Goal: Task Accomplishment & Management: Manage account settings

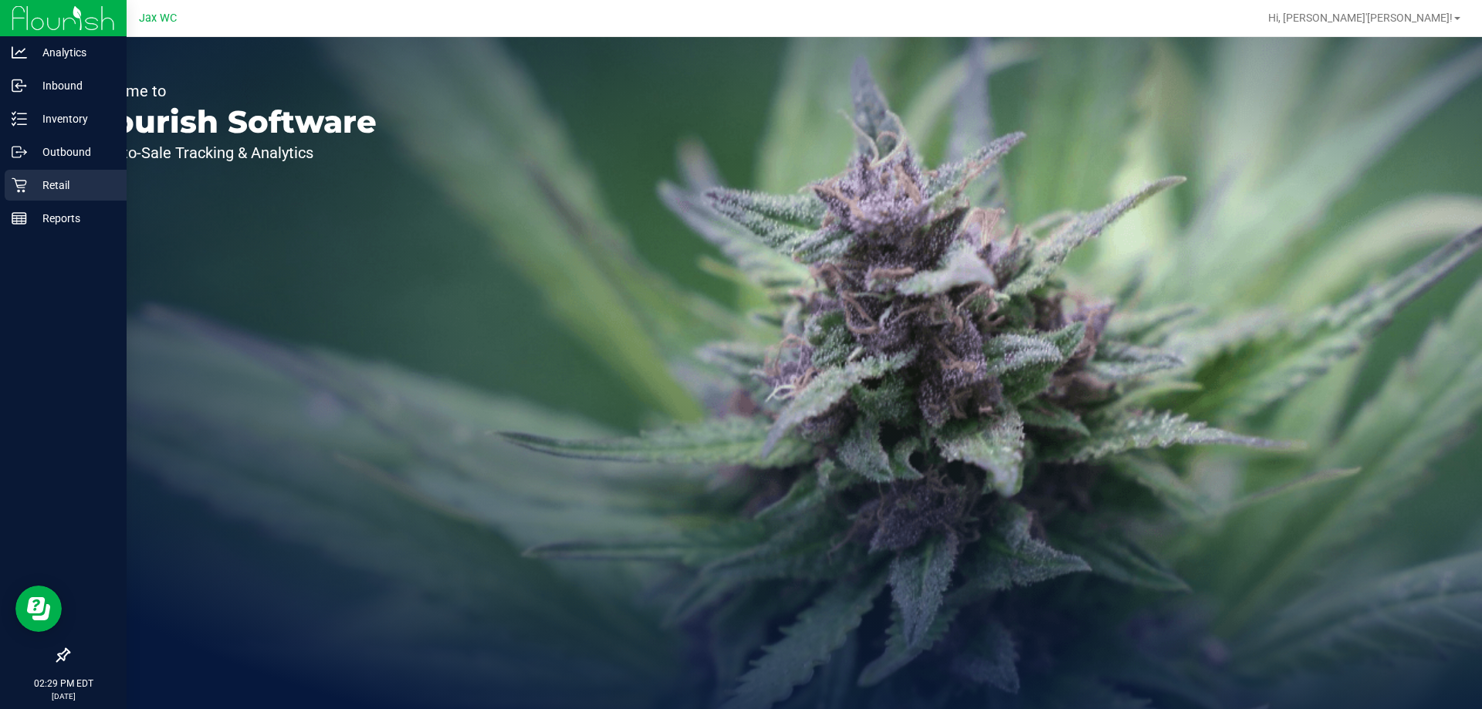
click at [66, 184] on p "Retail" at bounding box center [73, 185] width 93 height 19
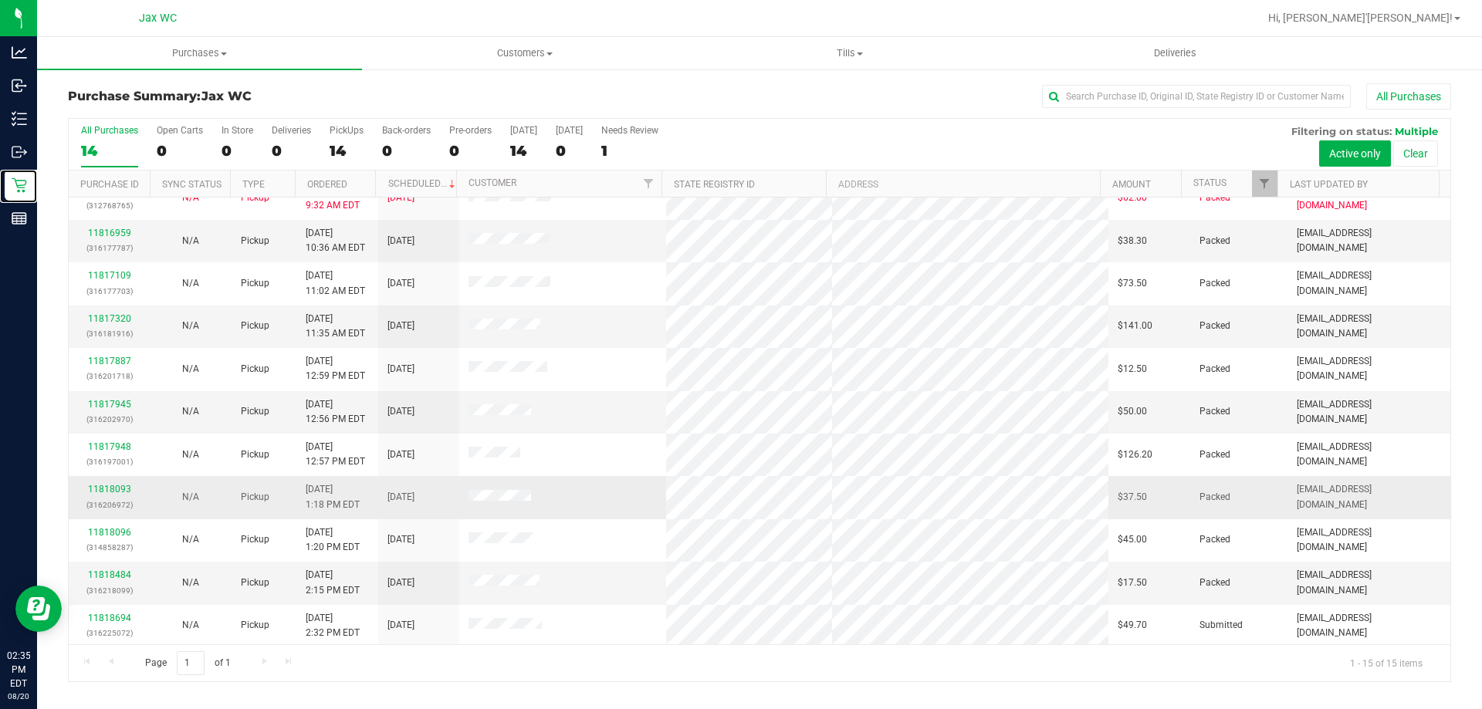
scroll to position [194, 0]
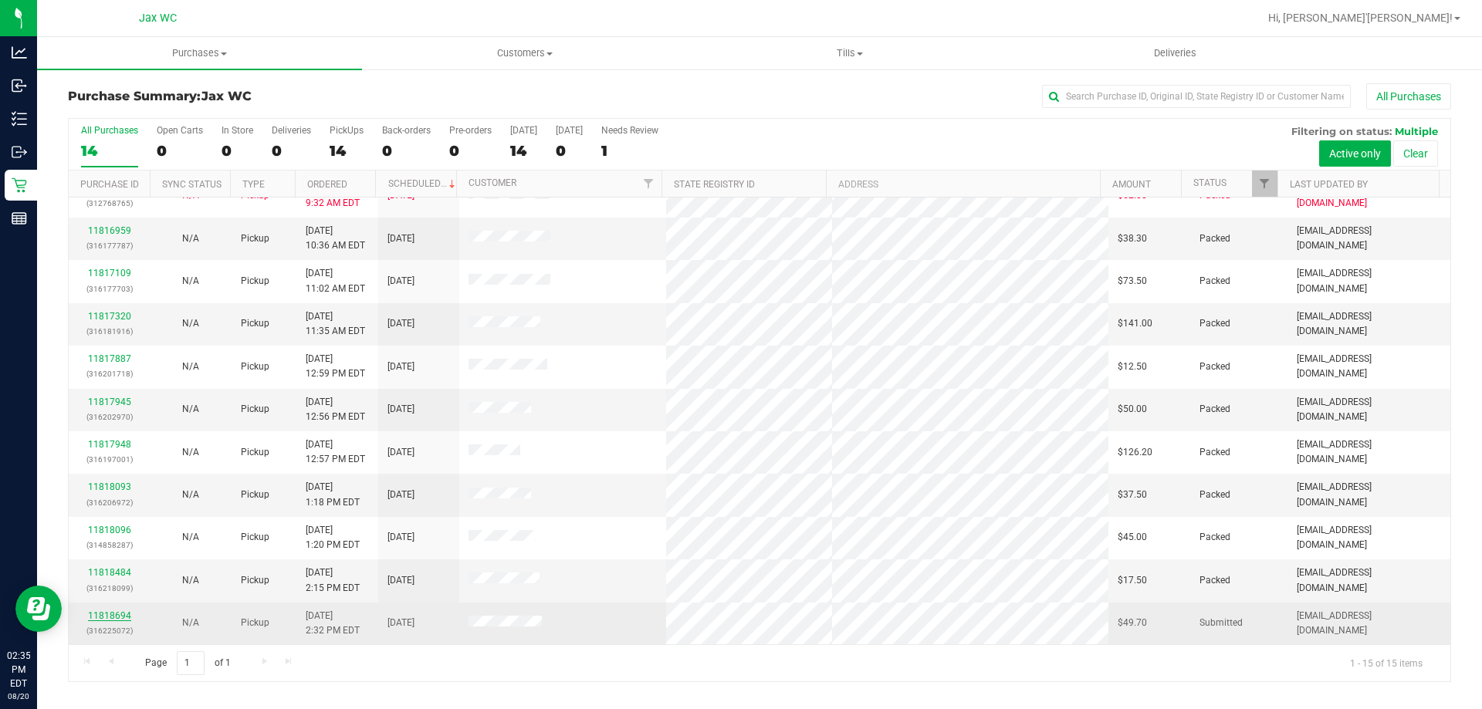
click at [96, 619] on link "11818694" at bounding box center [109, 616] width 43 height 11
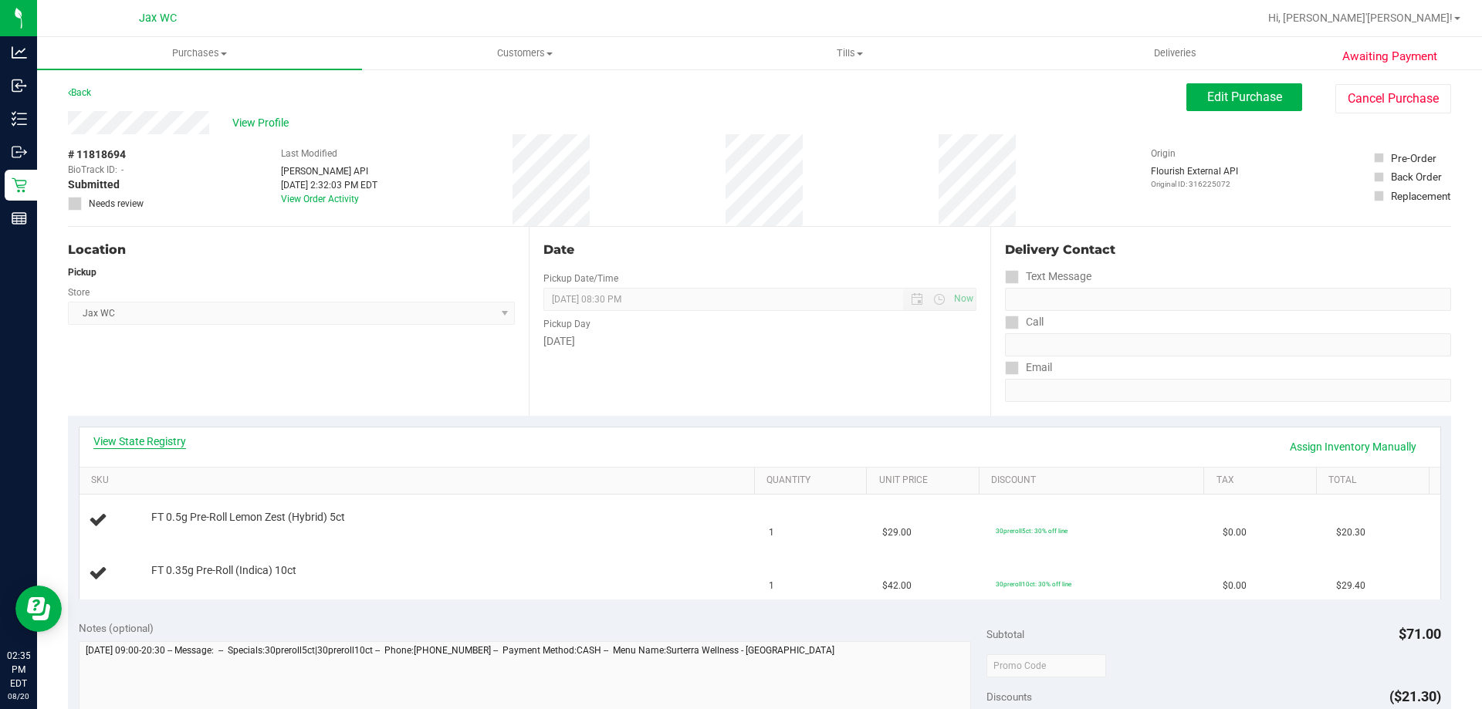
click at [154, 447] on link "View State Registry" at bounding box center [139, 441] width 93 height 15
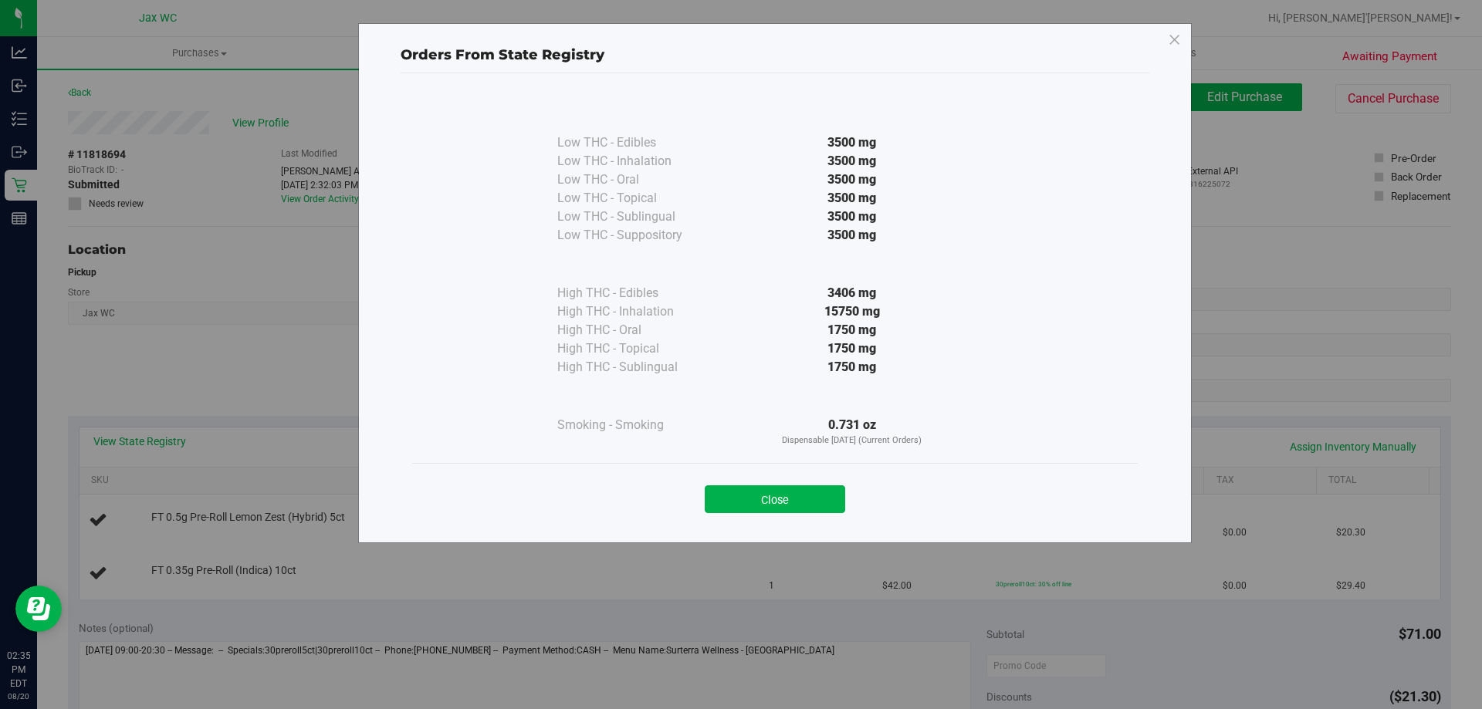
click at [730, 488] on button "Close" at bounding box center [775, 500] width 140 height 28
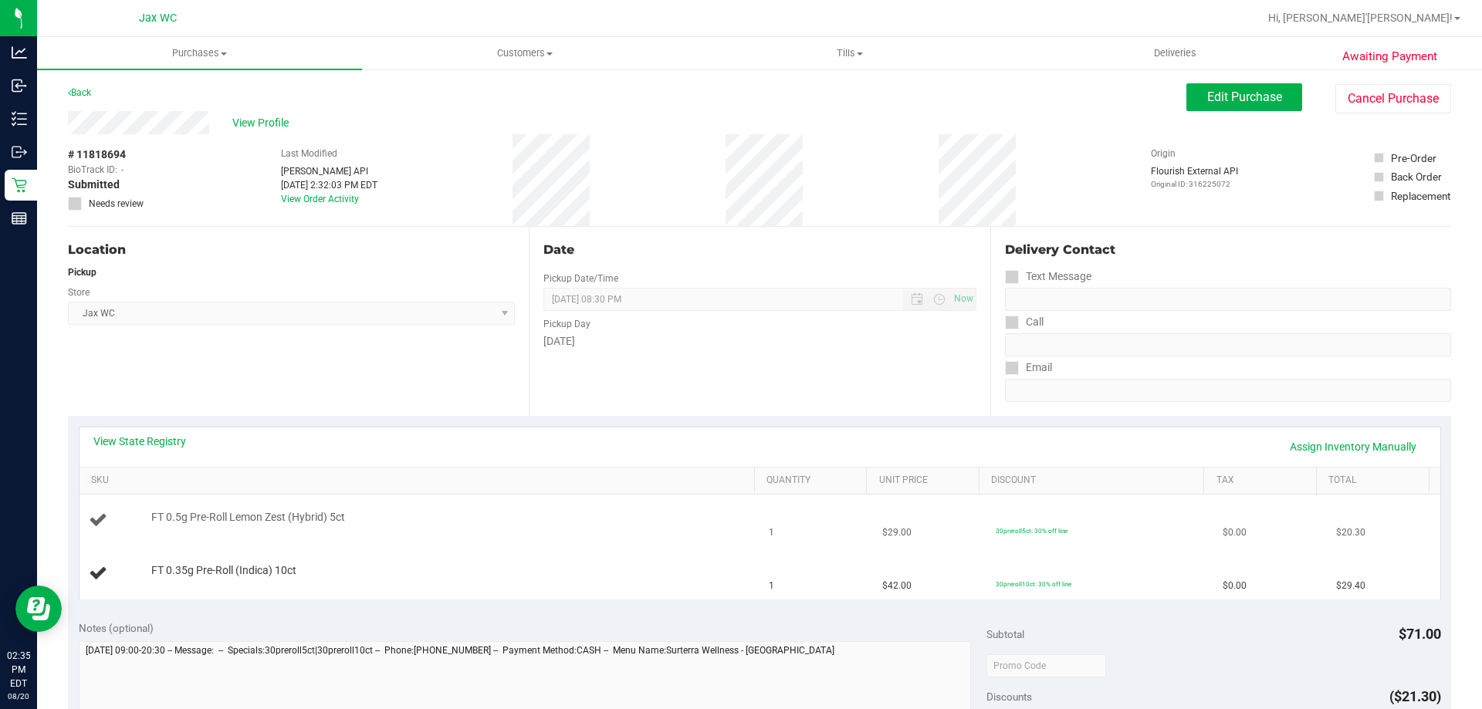
click at [648, 540] on td "FT 0.5g Pre-Roll Lemon Zest (Hybrid) 5ct" at bounding box center [420, 521] width 681 height 52
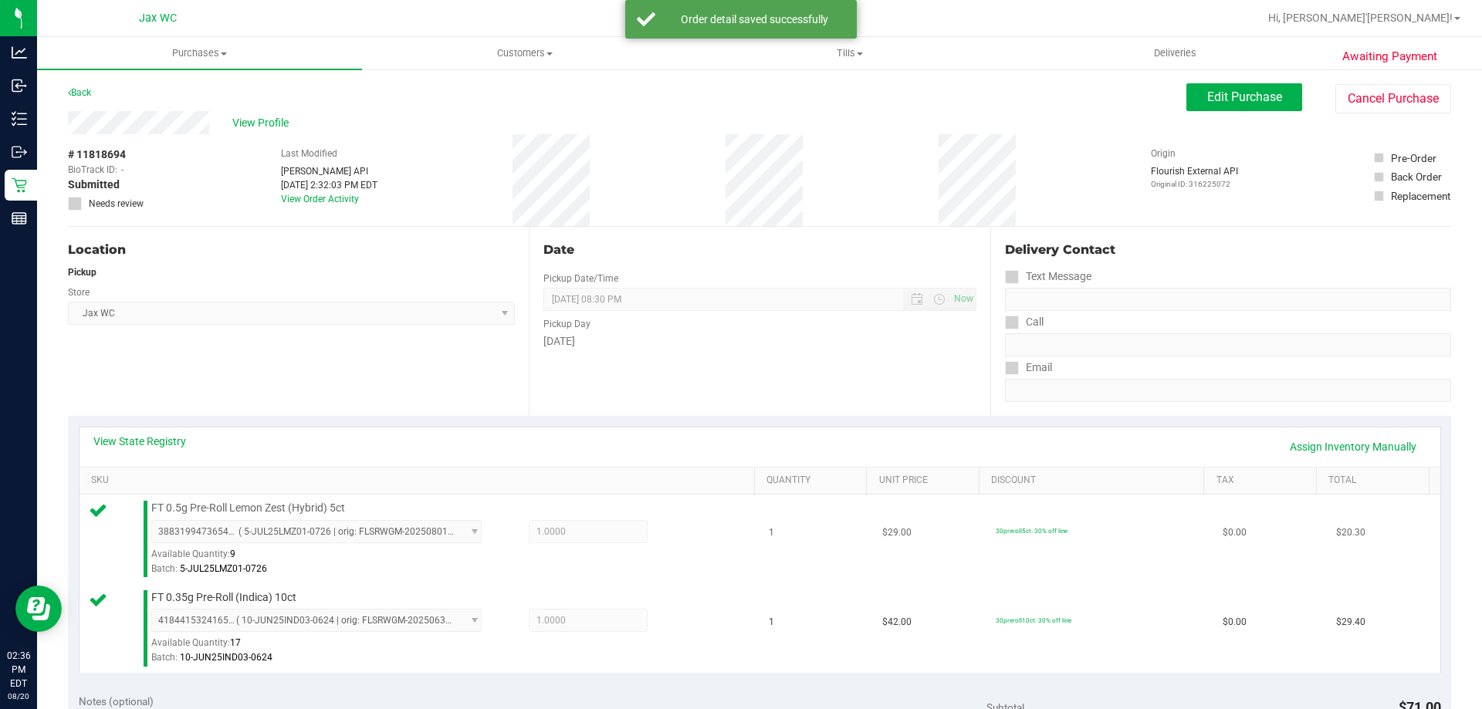
scroll to position [642, 0]
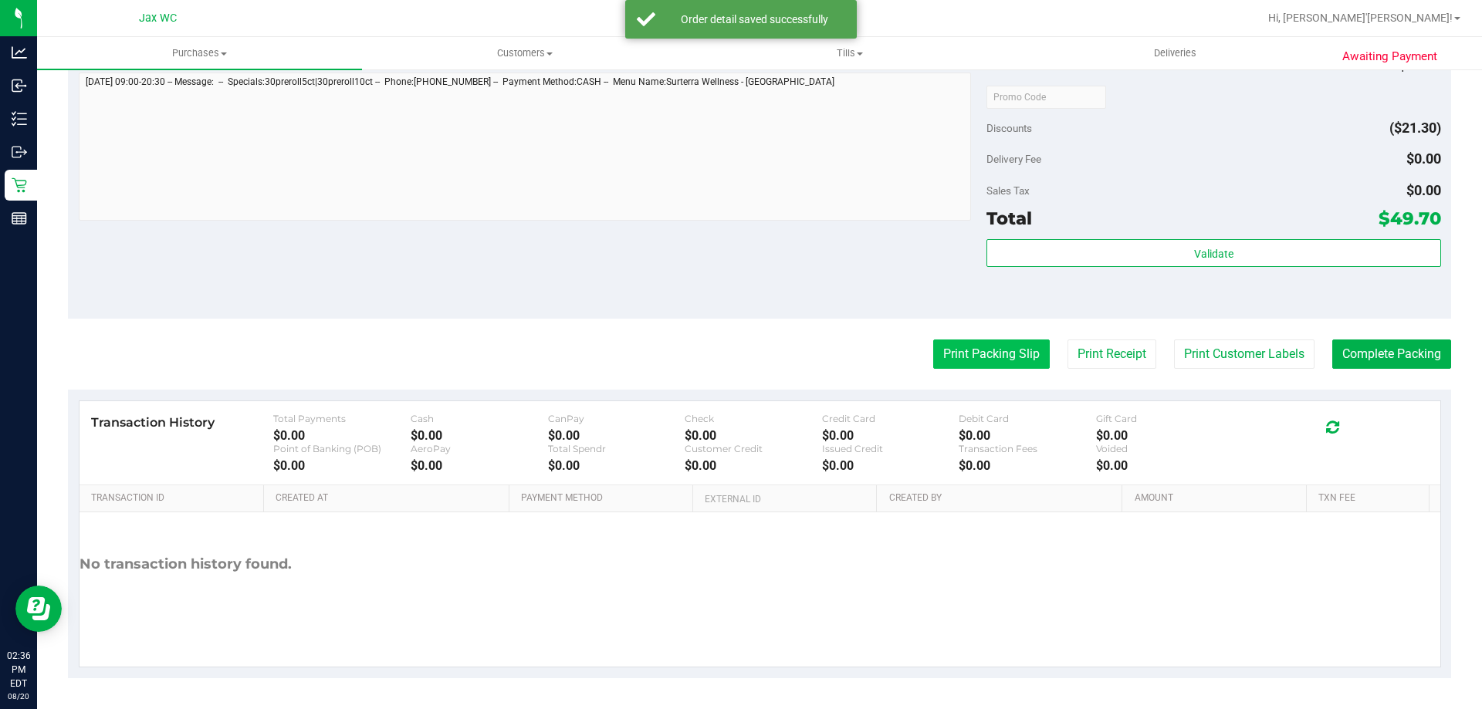
click at [960, 344] on button "Print Packing Slip" at bounding box center [991, 354] width 117 height 29
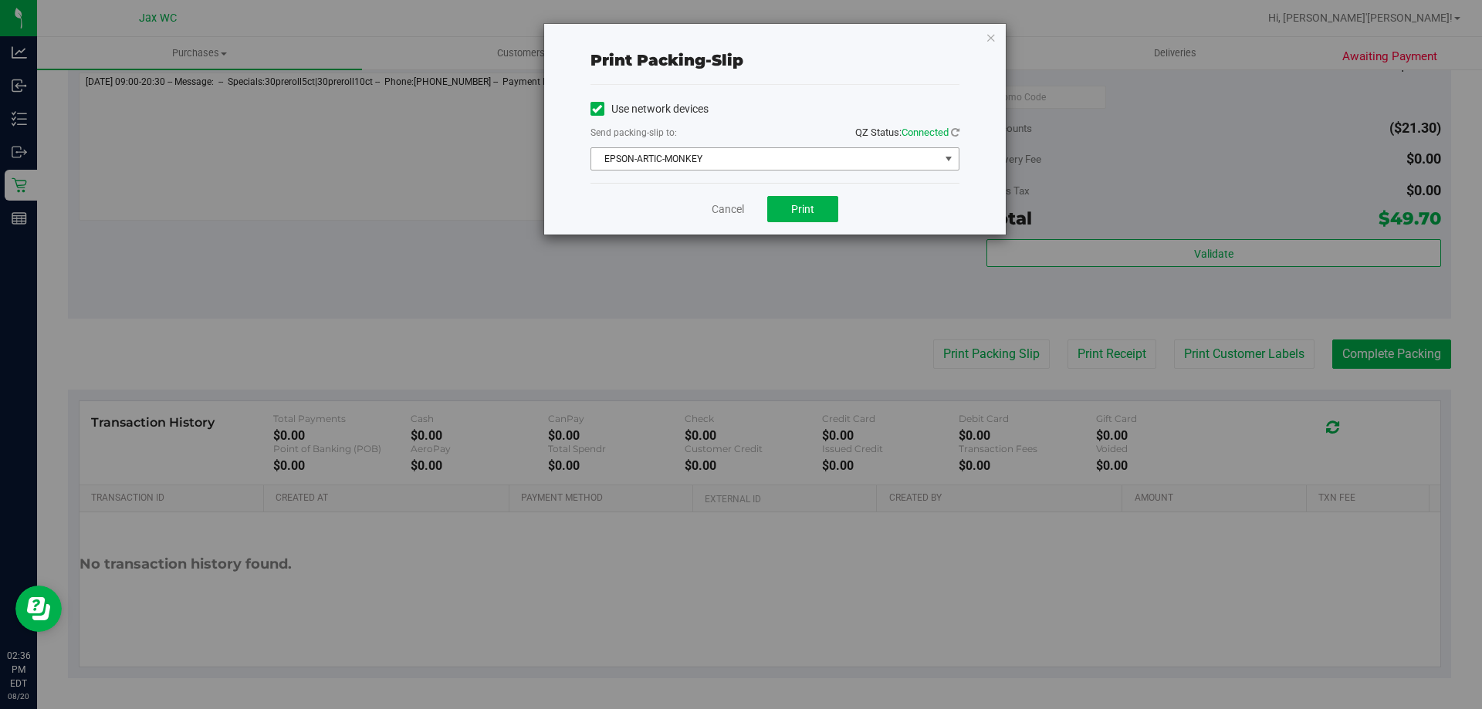
click at [774, 163] on span "EPSON-ARTIC-MONKEY" at bounding box center [765, 159] width 348 height 22
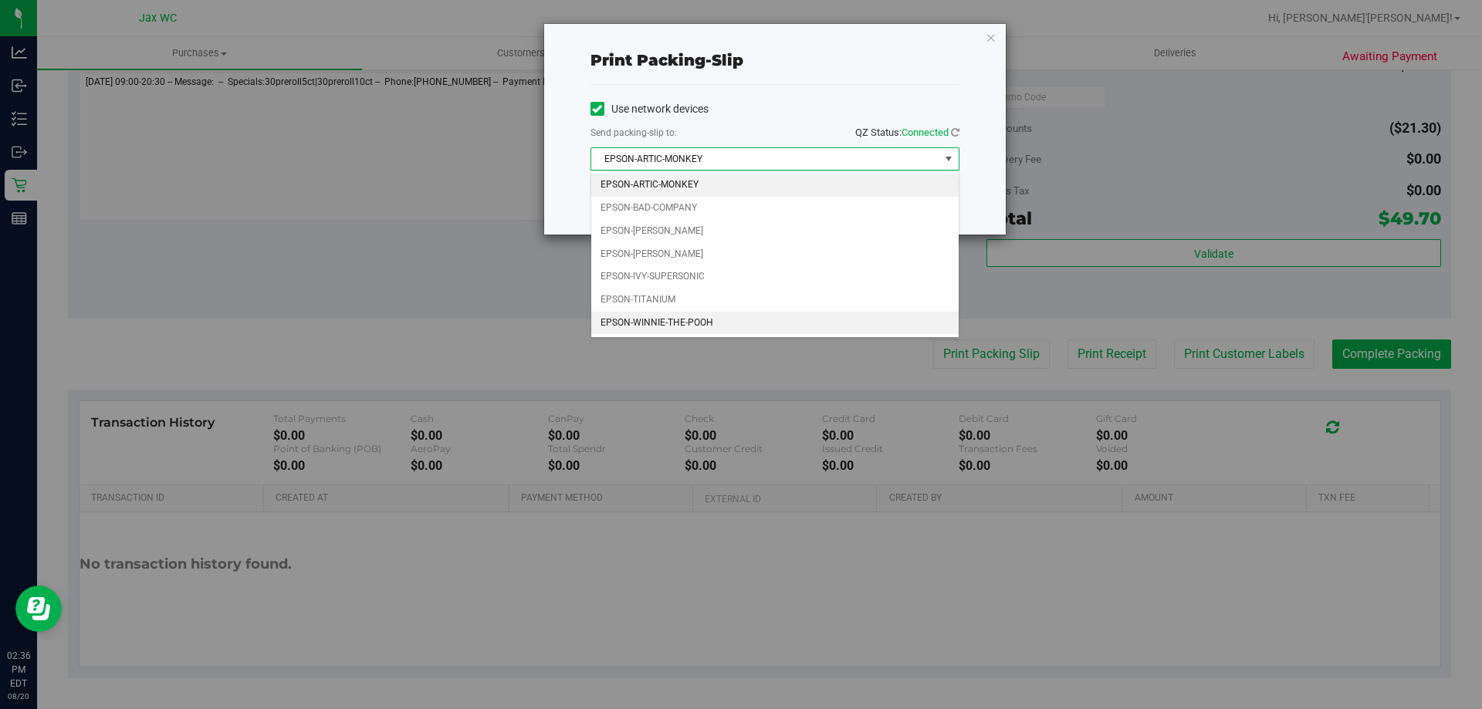
click at [700, 325] on li "EPSON-WINNIE-THE-POOH" at bounding box center [774, 323] width 367 height 23
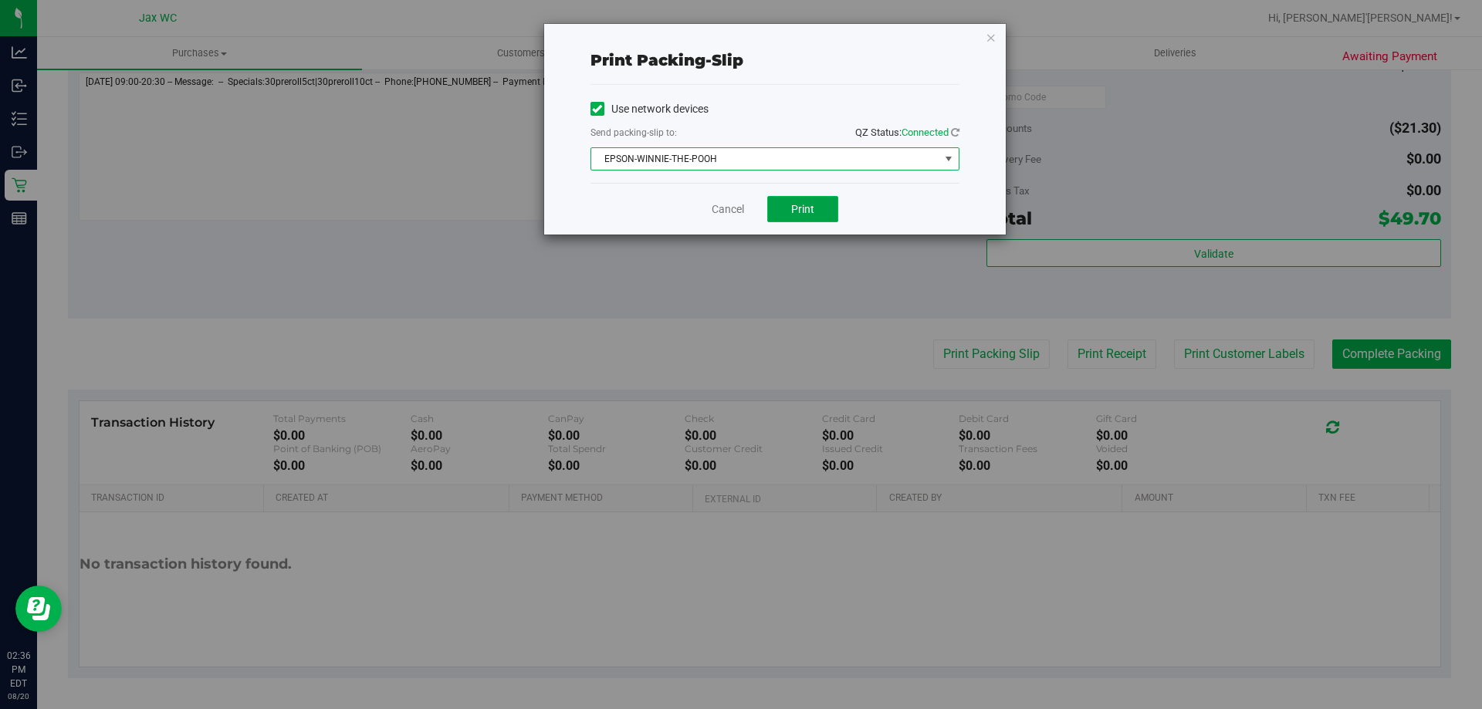
click at [811, 208] on span "Print" at bounding box center [802, 209] width 23 height 12
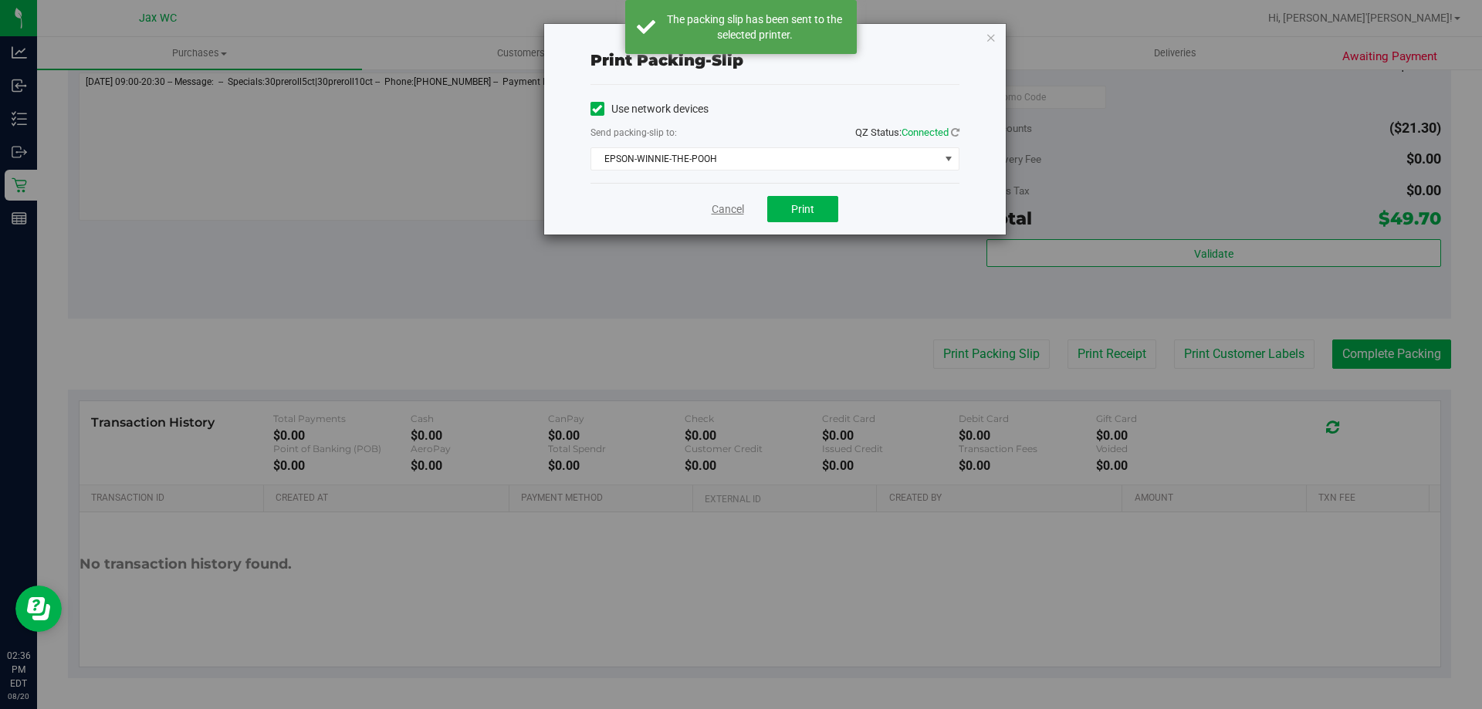
click at [722, 212] on link "Cancel" at bounding box center [728, 209] width 32 height 16
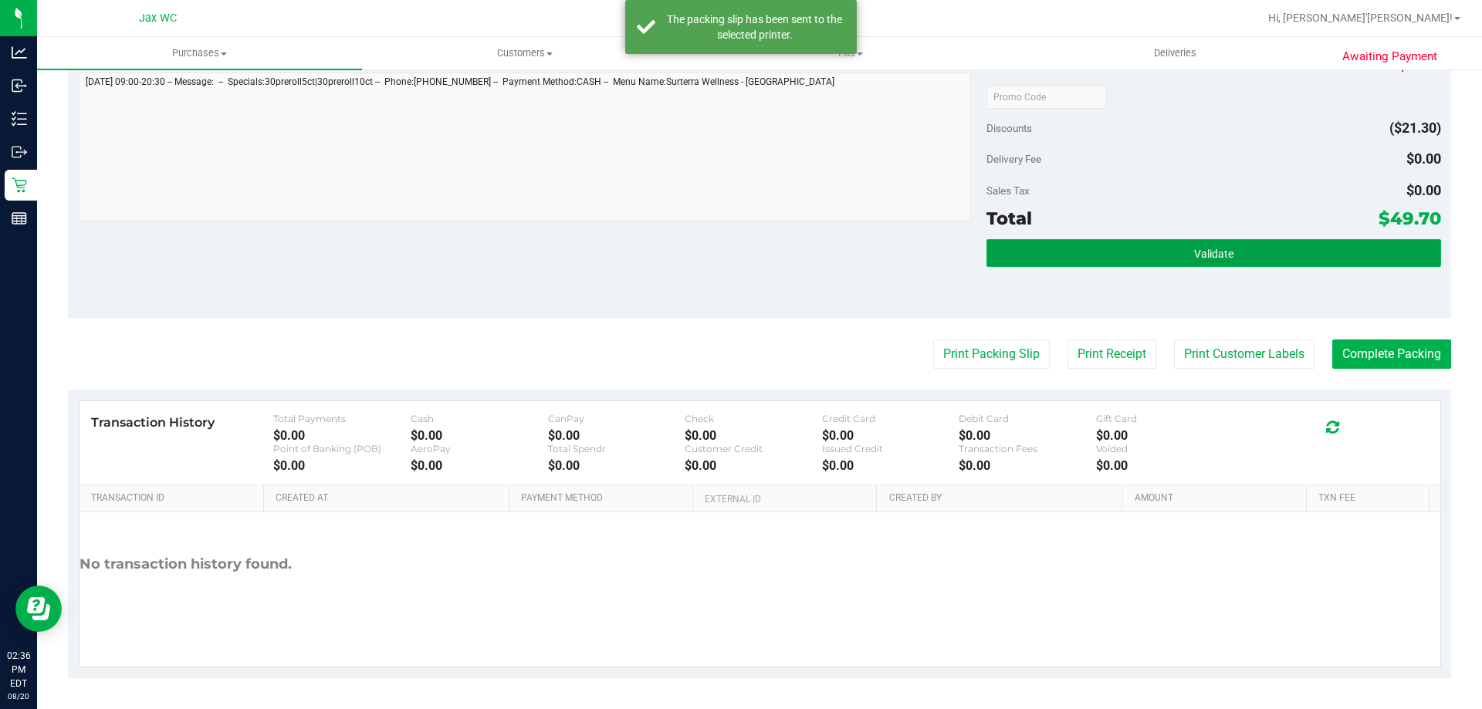
click at [1180, 256] on button "Validate" at bounding box center [1214, 253] width 454 height 28
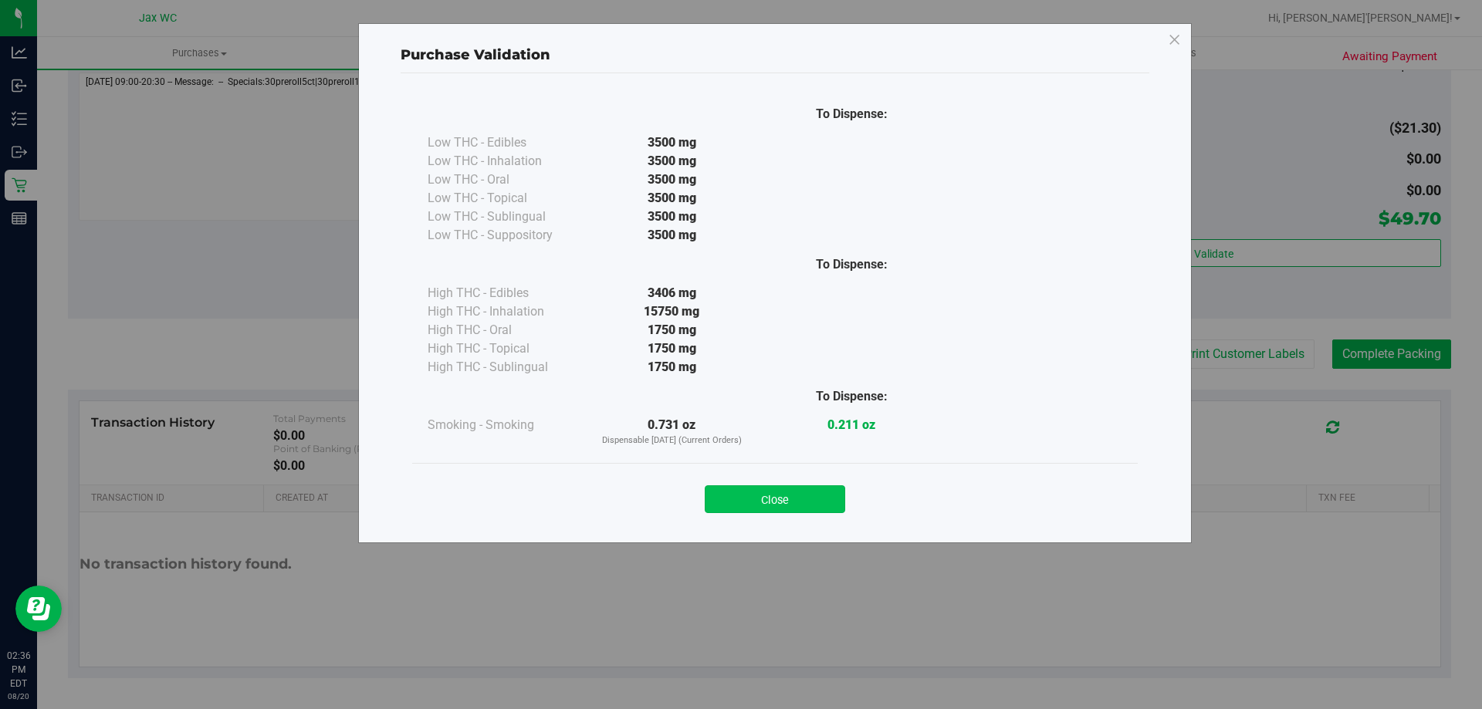
click at [790, 496] on button "Close" at bounding box center [775, 500] width 140 height 28
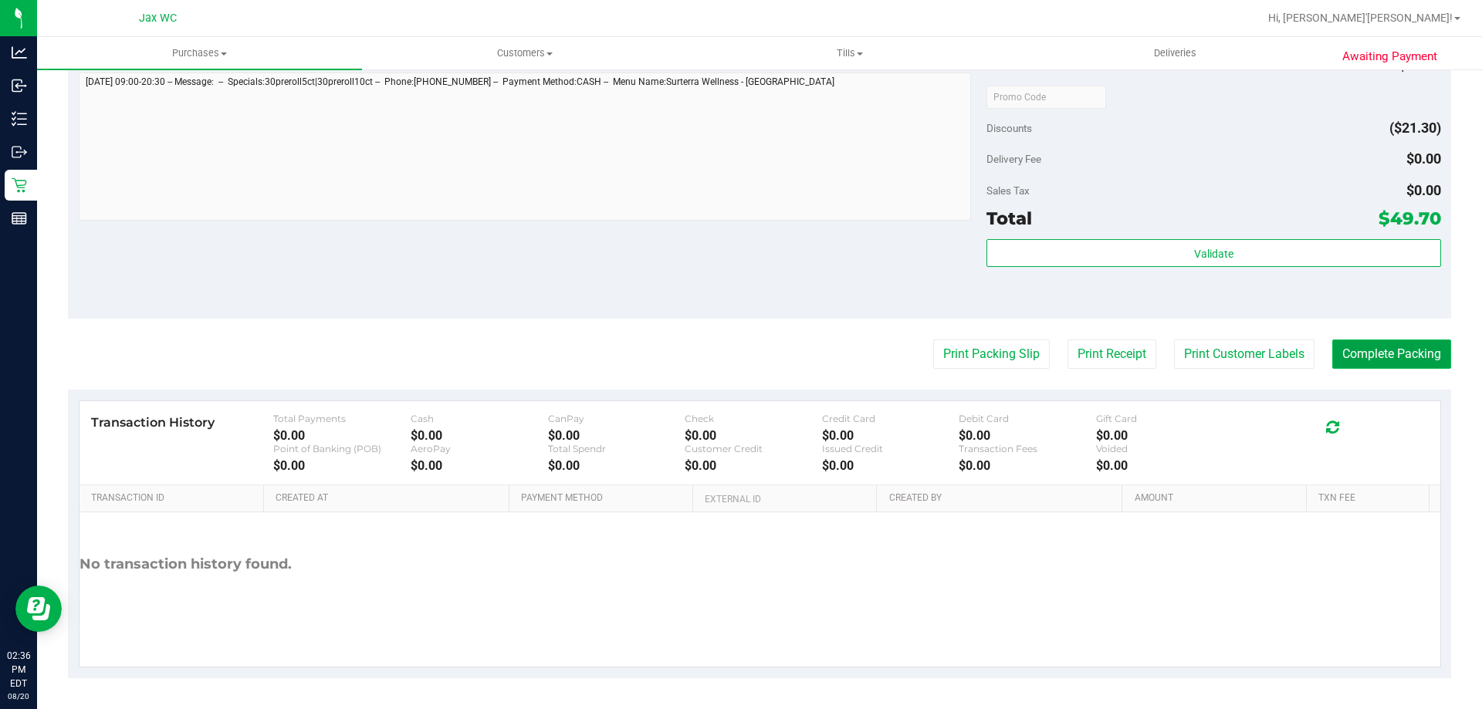
click at [1373, 350] on button "Complete Packing" at bounding box center [1391, 354] width 119 height 29
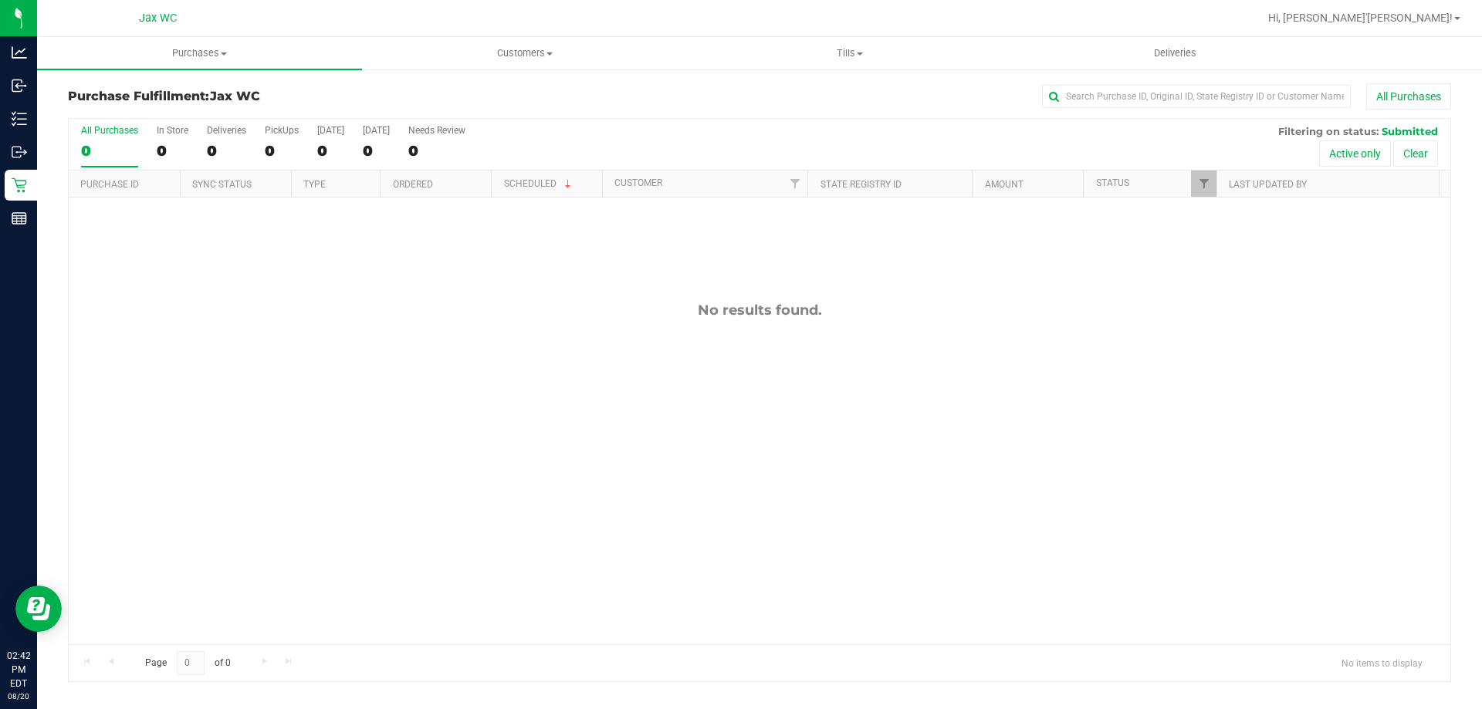
drag, startPoint x: 1362, startPoint y: 308, endPoint x: 1366, endPoint y: 316, distance: 8.6
click at [1364, 308] on div "No results found." at bounding box center [760, 310] width 1382 height 17
click at [490, 311] on div "No results found." at bounding box center [760, 310] width 1382 height 17
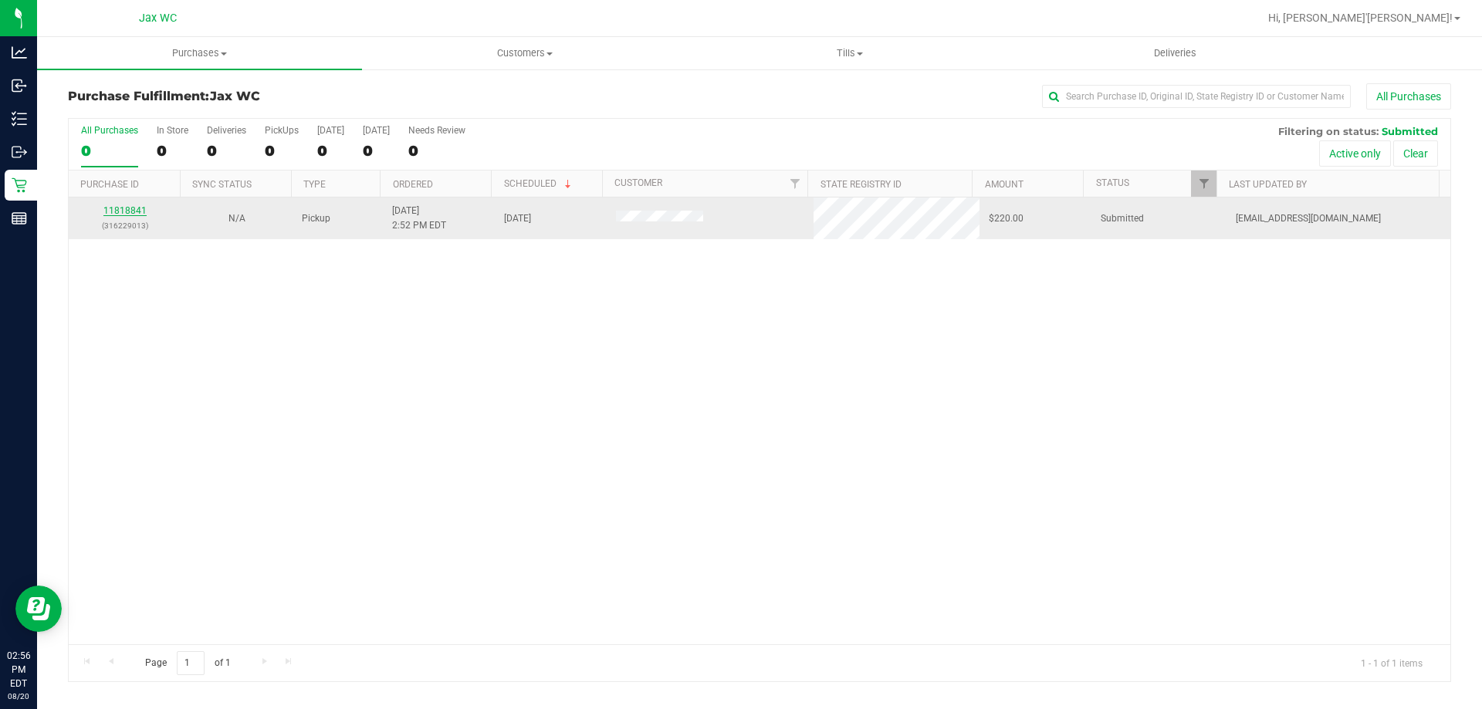
click at [114, 206] on link "11818841" at bounding box center [124, 210] width 43 height 11
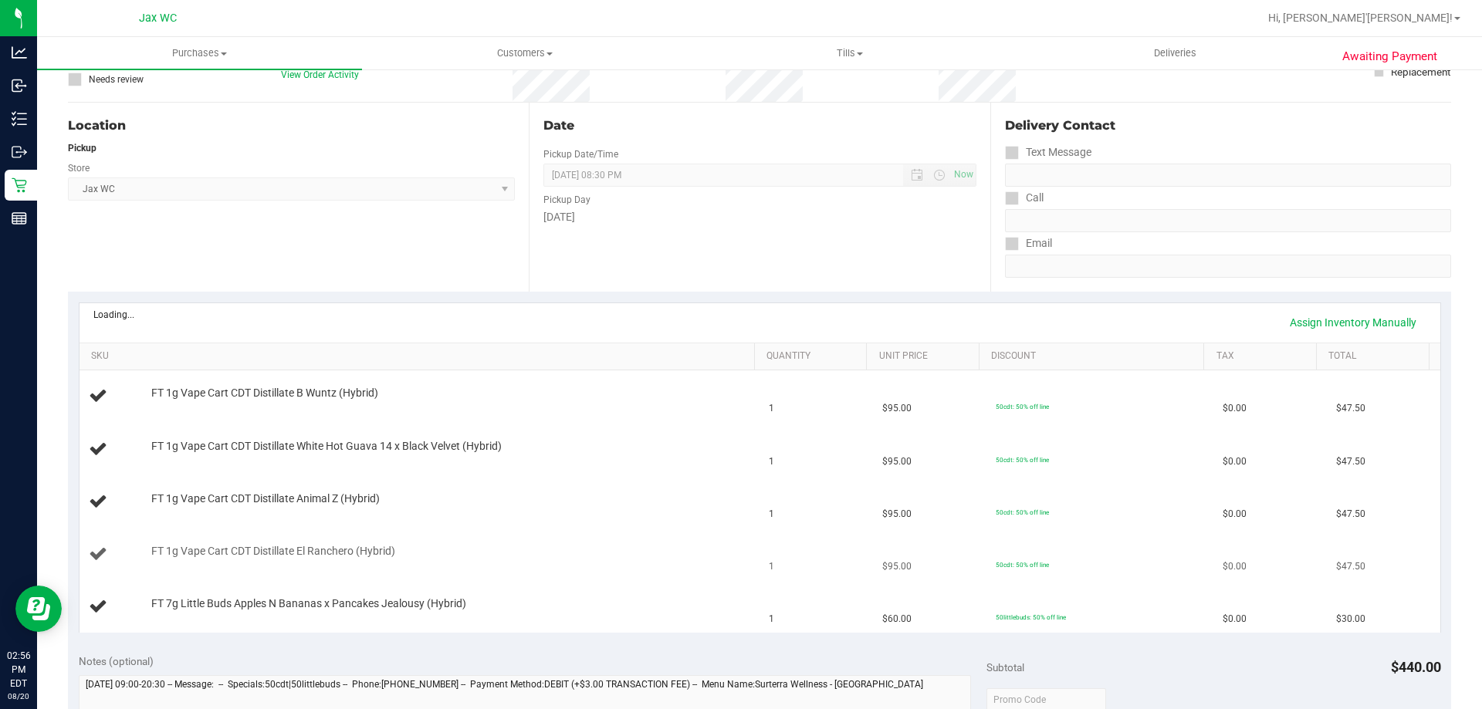
scroll to position [154, 0]
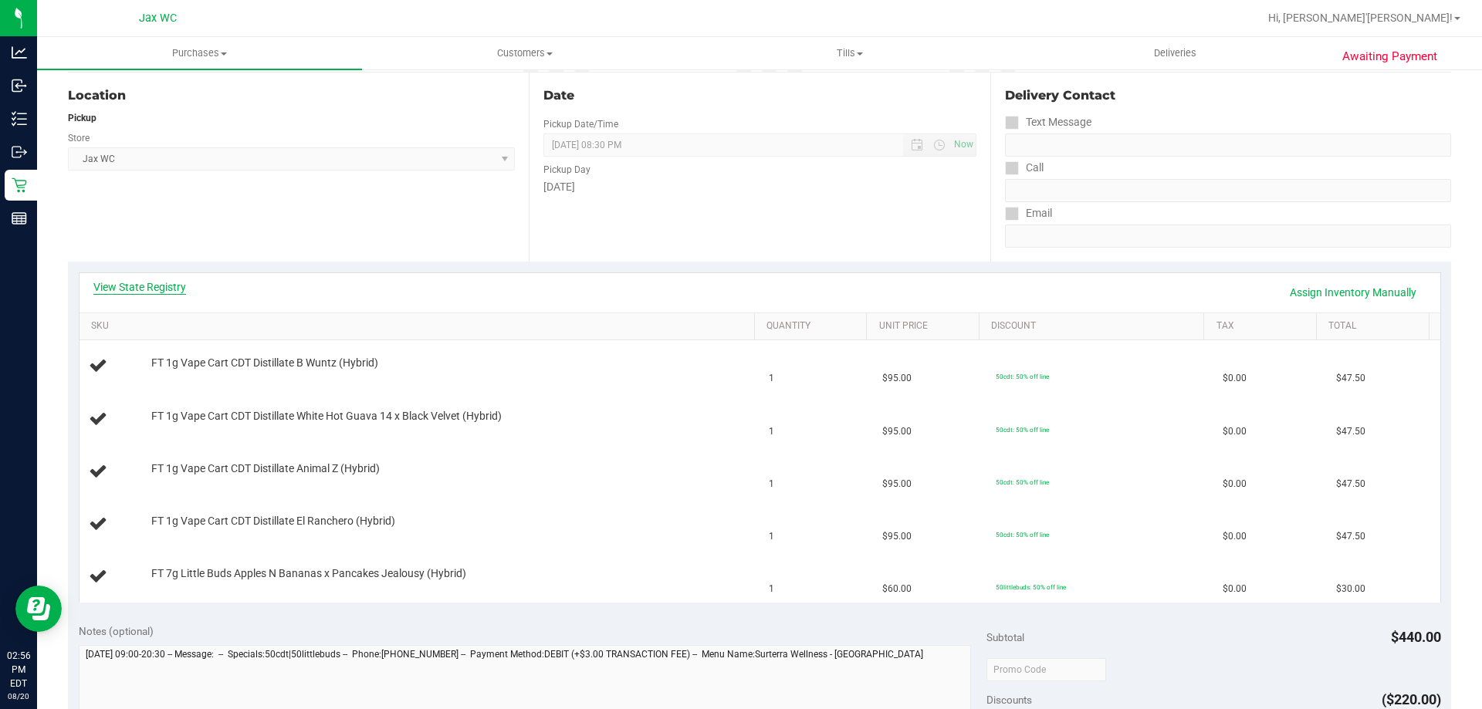
click at [140, 286] on link "View State Registry" at bounding box center [139, 286] width 93 height 15
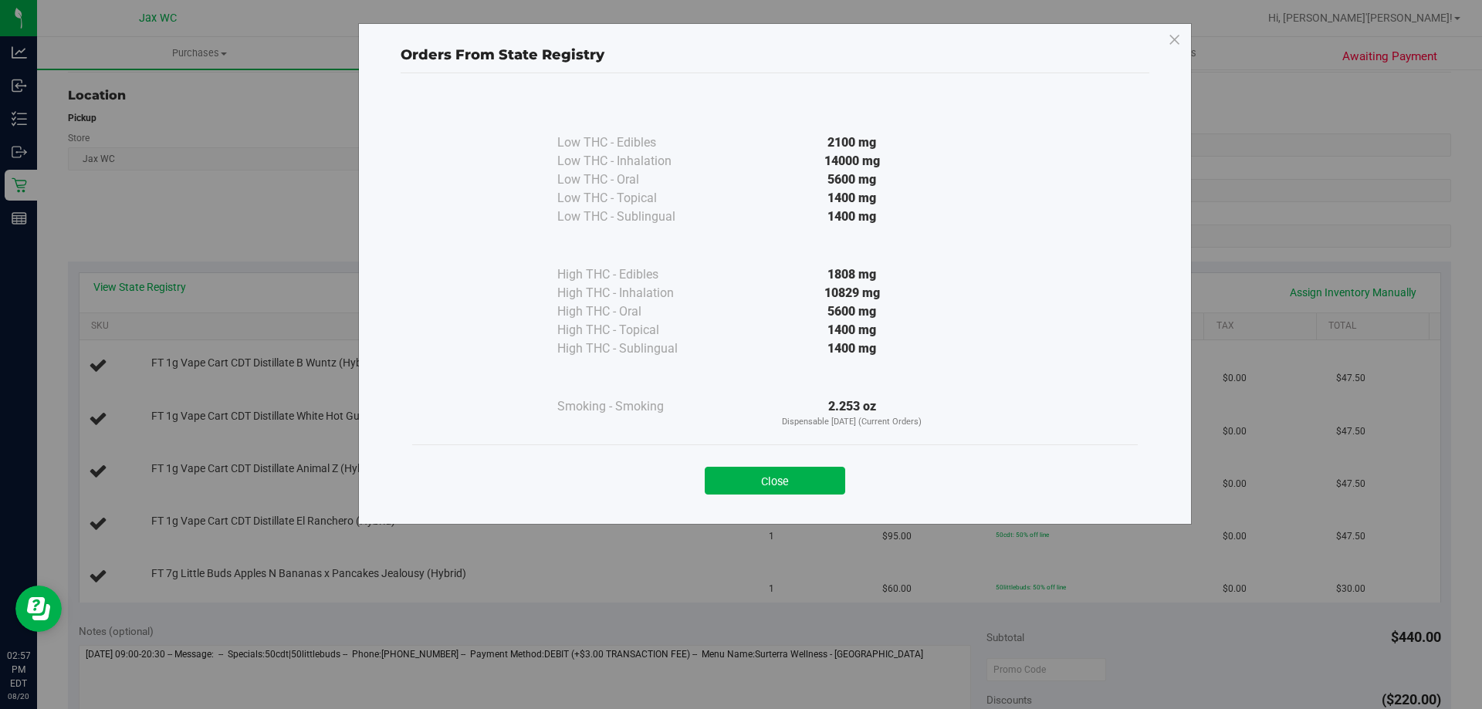
click at [805, 461] on div "Close" at bounding box center [775, 476] width 702 height 39
click at [545, 499] on div "Close" at bounding box center [775, 476] width 726 height 63
click at [740, 484] on button "Close" at bounding box center [775, 481] width 140 height 28
click at [635, 432] on td "FT 1g Vape Cart CDT Distillate White Hot Guava 14 x Black Velvet (Hybrid)" at bounding box center [420, 420] width 681 height 52
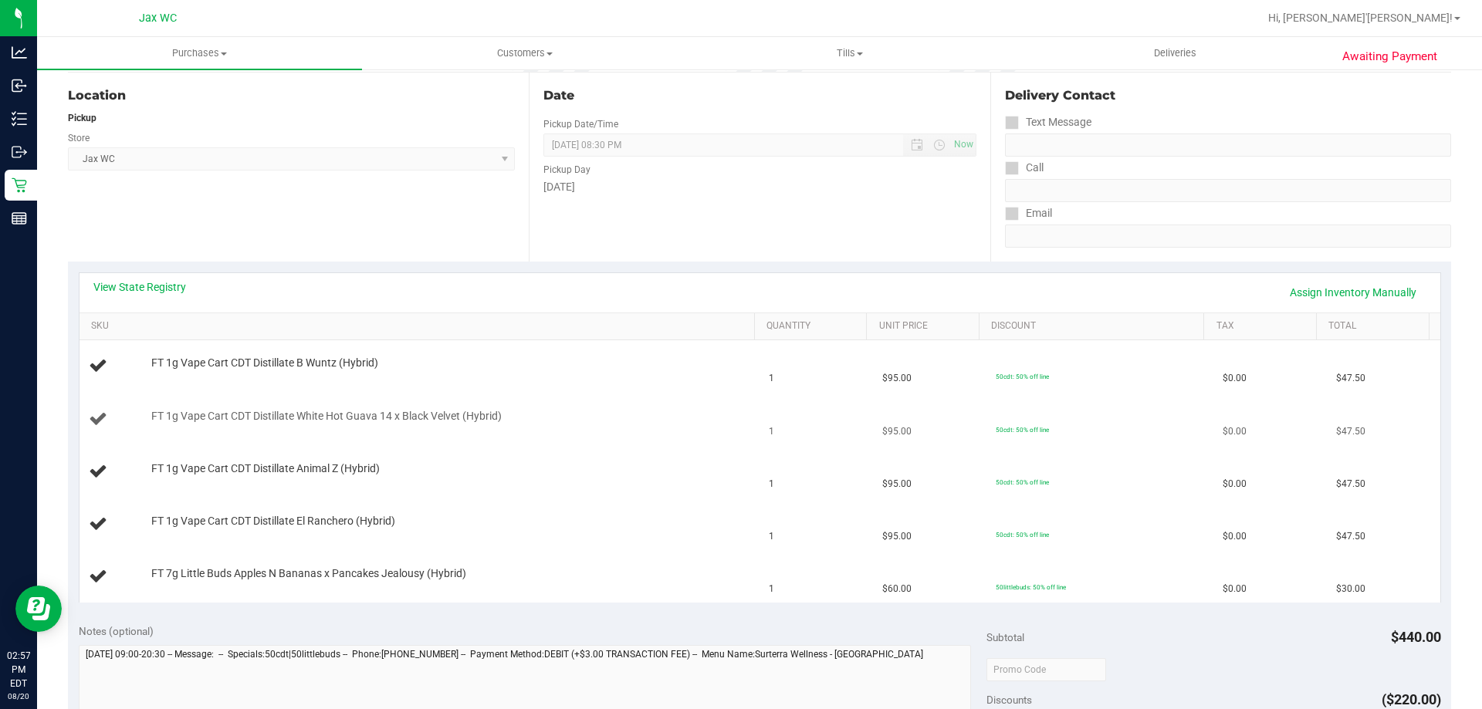
click at [639, 431] on td "FT 1g Vape Cart CDT Distillate White Hot Guava 14 x Black Velvet (Hybrid)" at bounding box center [420, 420] width 681 height 52
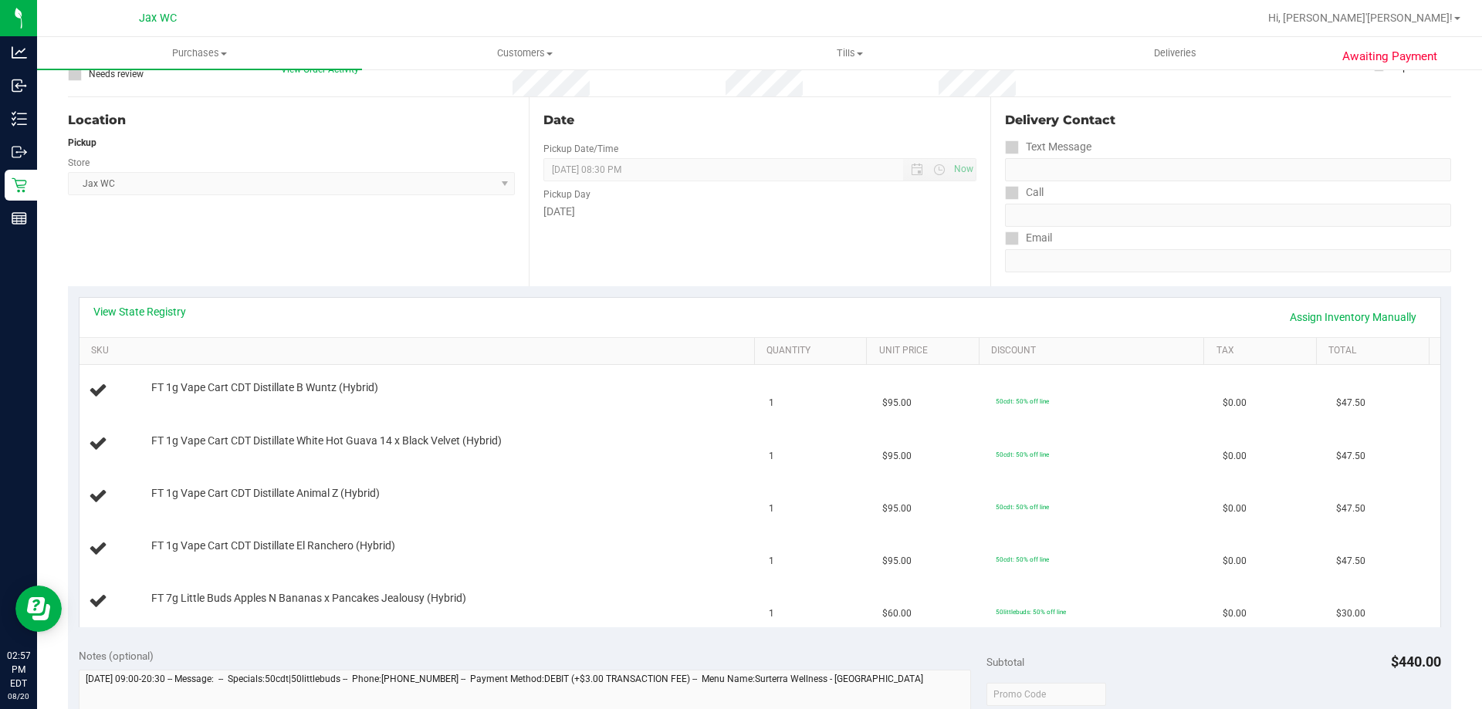
scroll to position [110, 0]
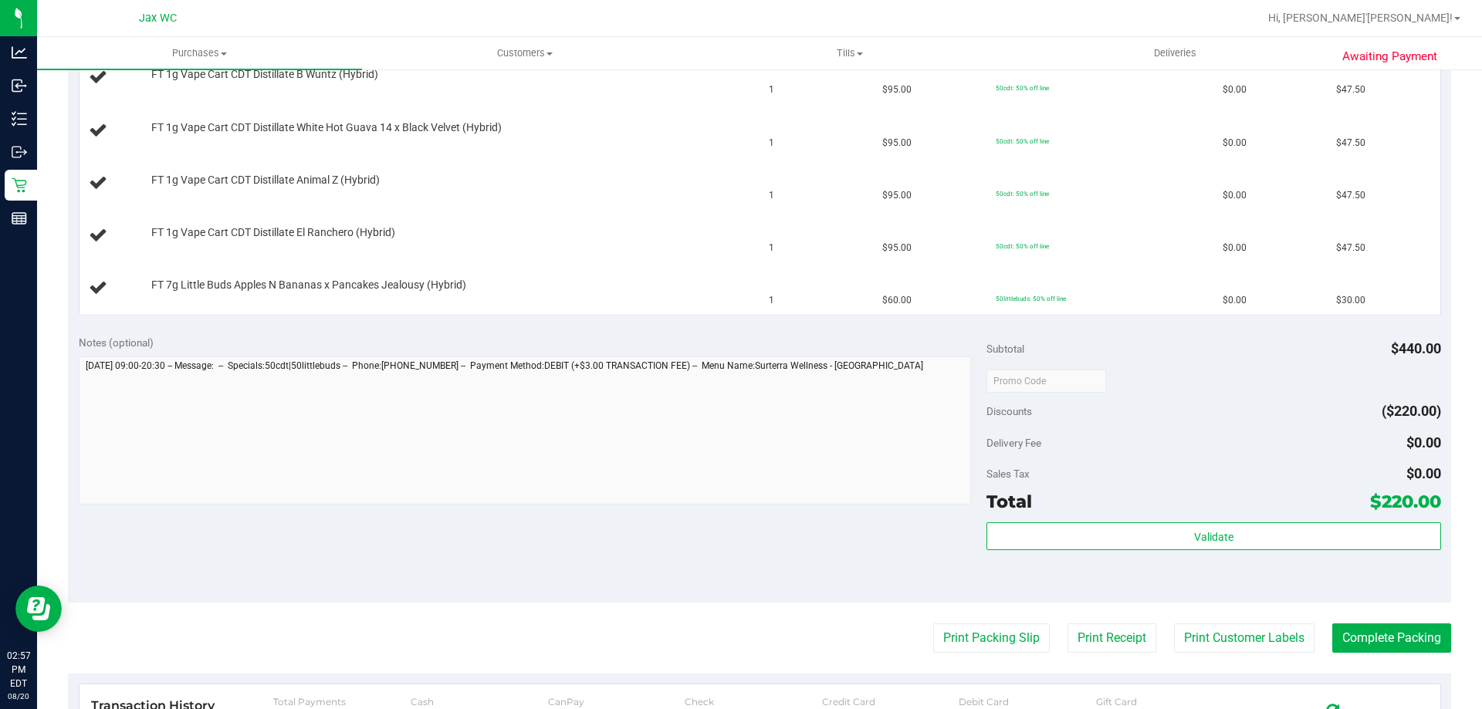
scroll to position [463, 0]
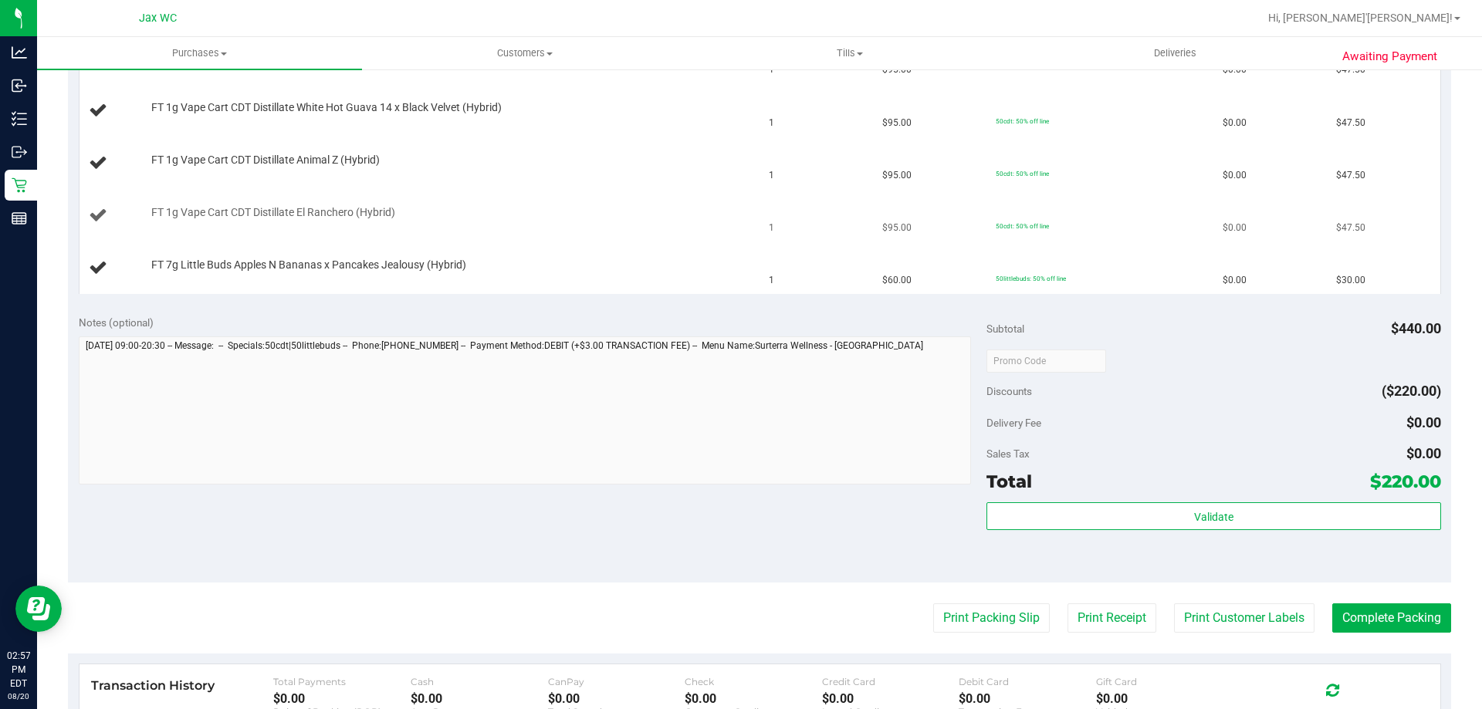
click at [442, 225] on div "FT 1g Vape Cart CDT Distillate El Ranchero (Hybrid)" at bounding box center [420, 215] width 662 height 21
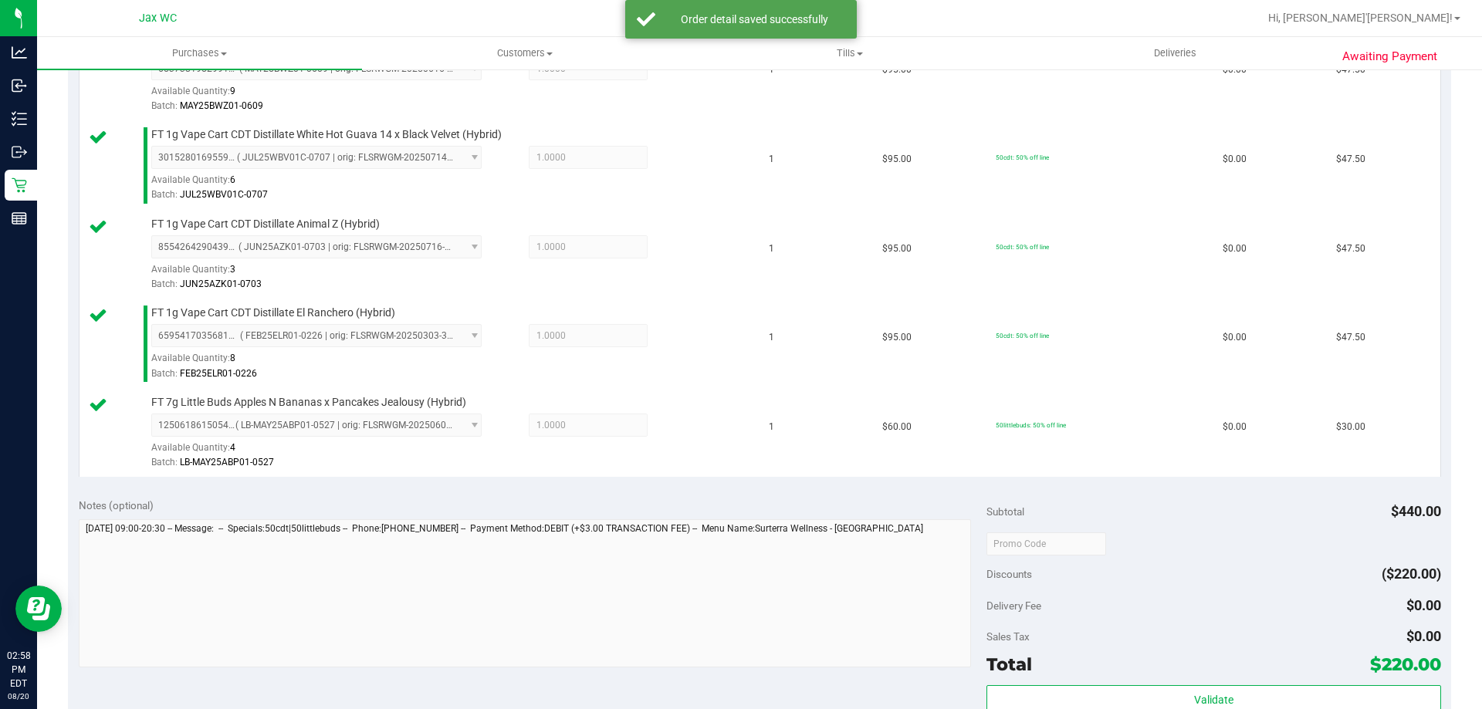
scroll to position [910, 0]
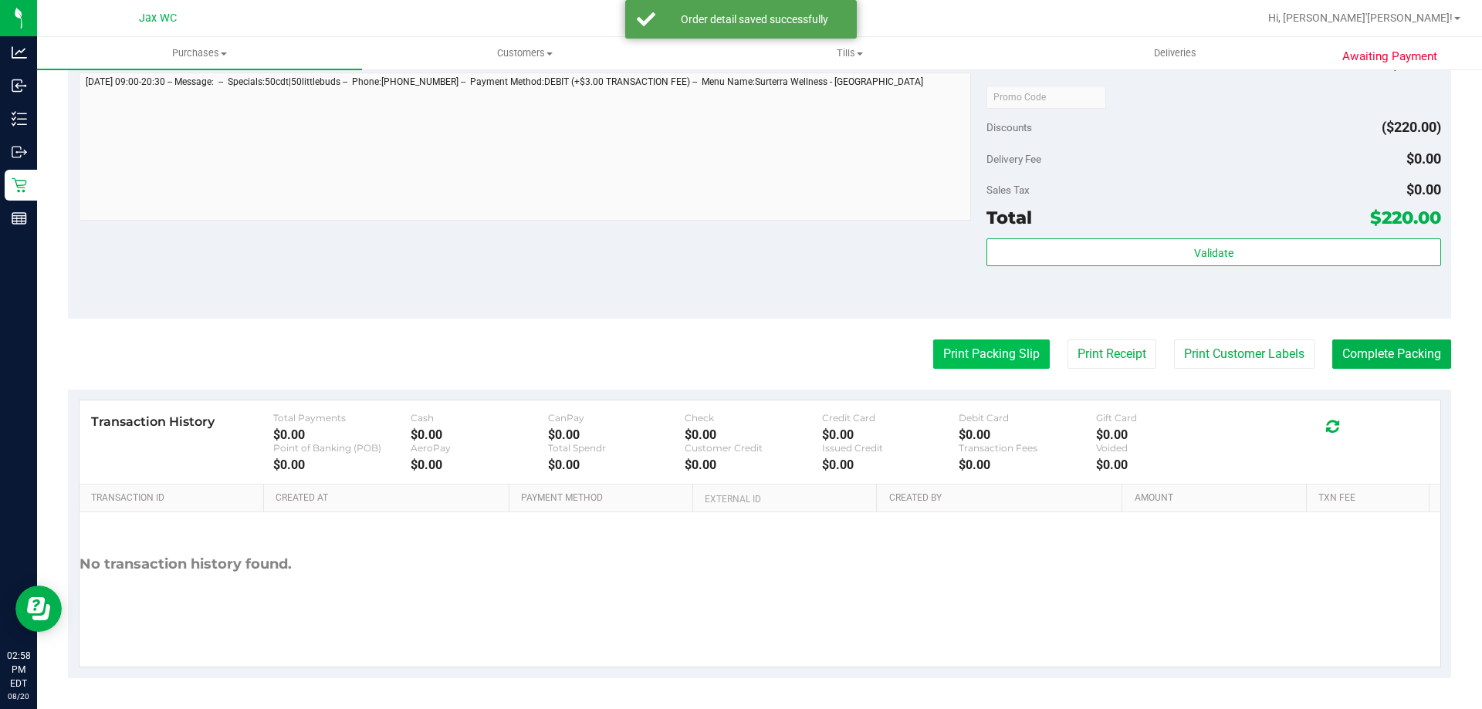
click at [970, 354] on button "Print Packing Slip" at bounding box center [991, 354] width 117 height 29
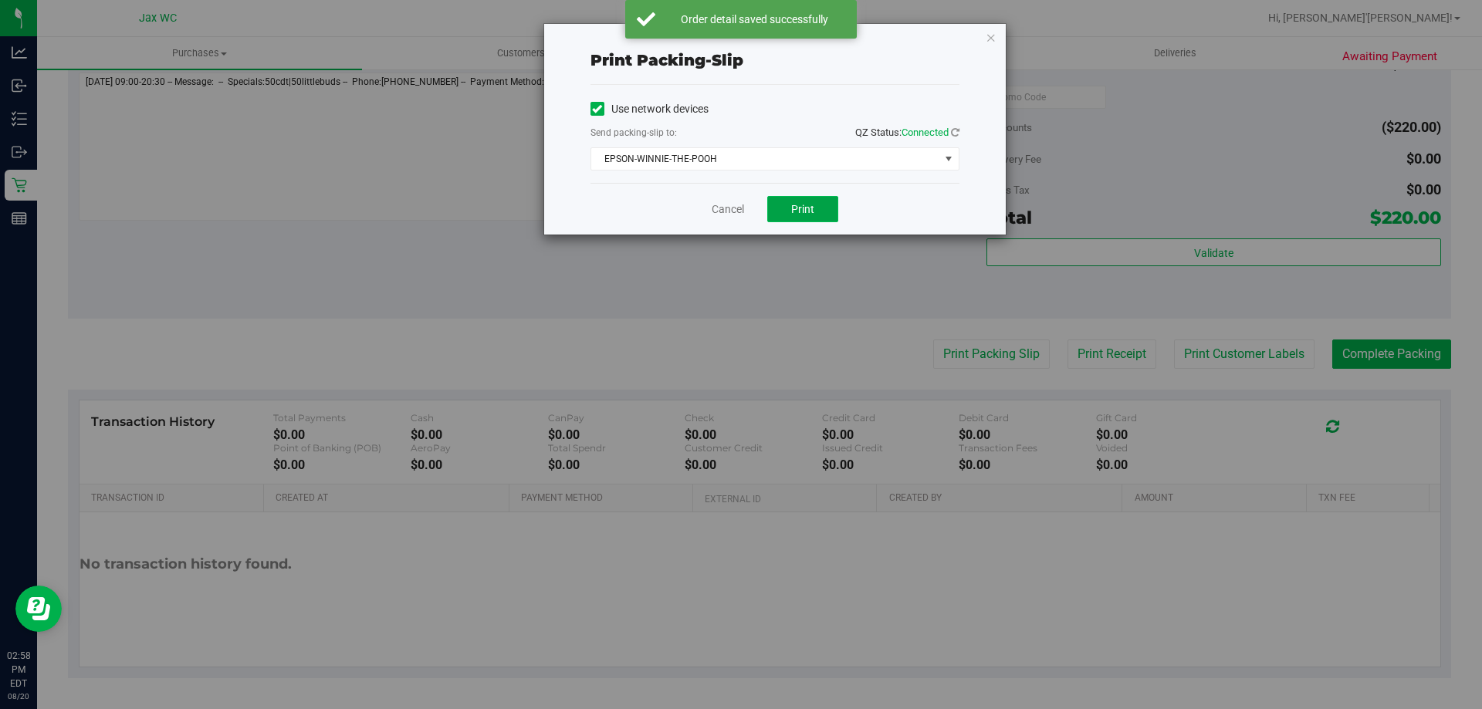
click at [774, 204] on button "Print" at bounding box center [802, 209] width 71 height 26
click at [726, 203] on link "Cancel" at bounding box center [728, 209] width 32 height 16
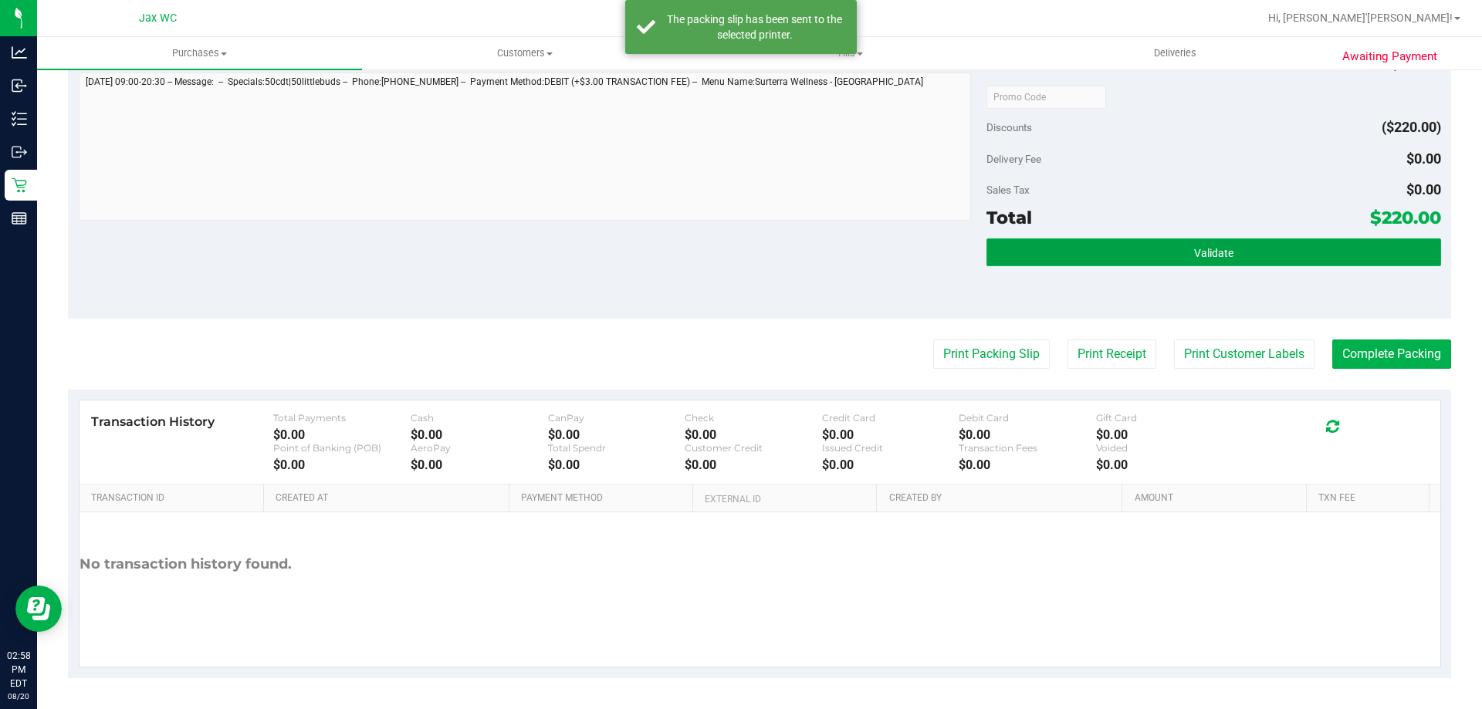
click at [1226, 256] on button "Validate" at bounding box center [1214, 253] width 454 height 28
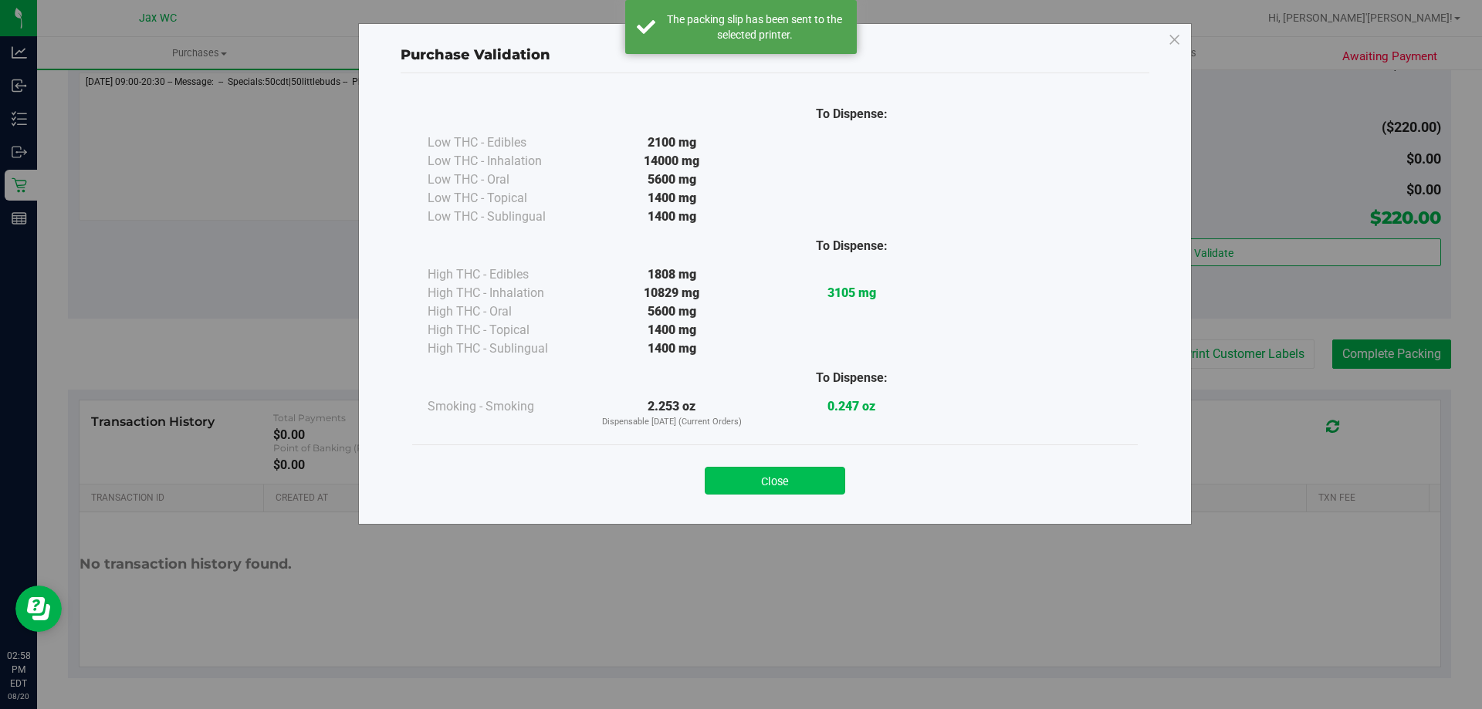
click at [811, 471] on button "Close" at bounding box center [775, 481] width 140 height 28
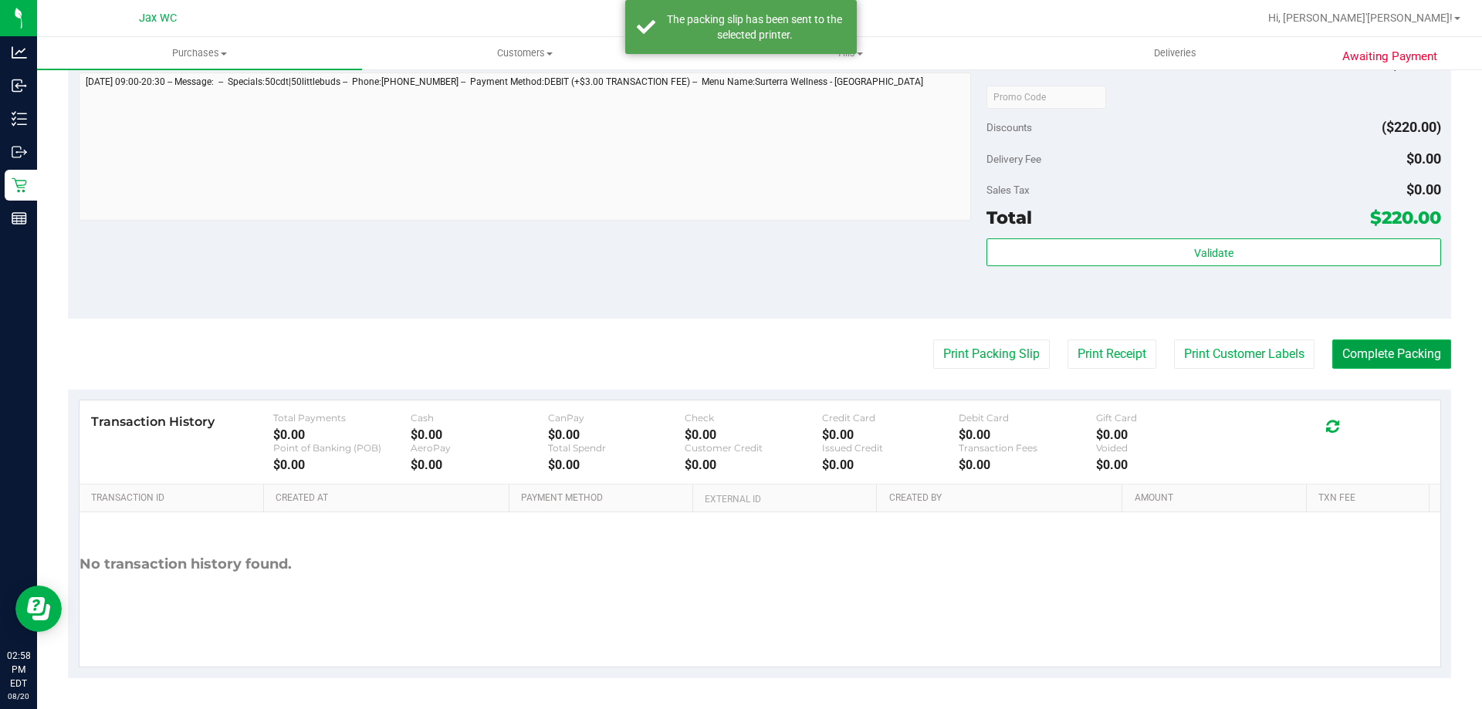
click at [1404, 344] on button "Complete Packing" at bounding box center [1391, 354] width 119 height 29
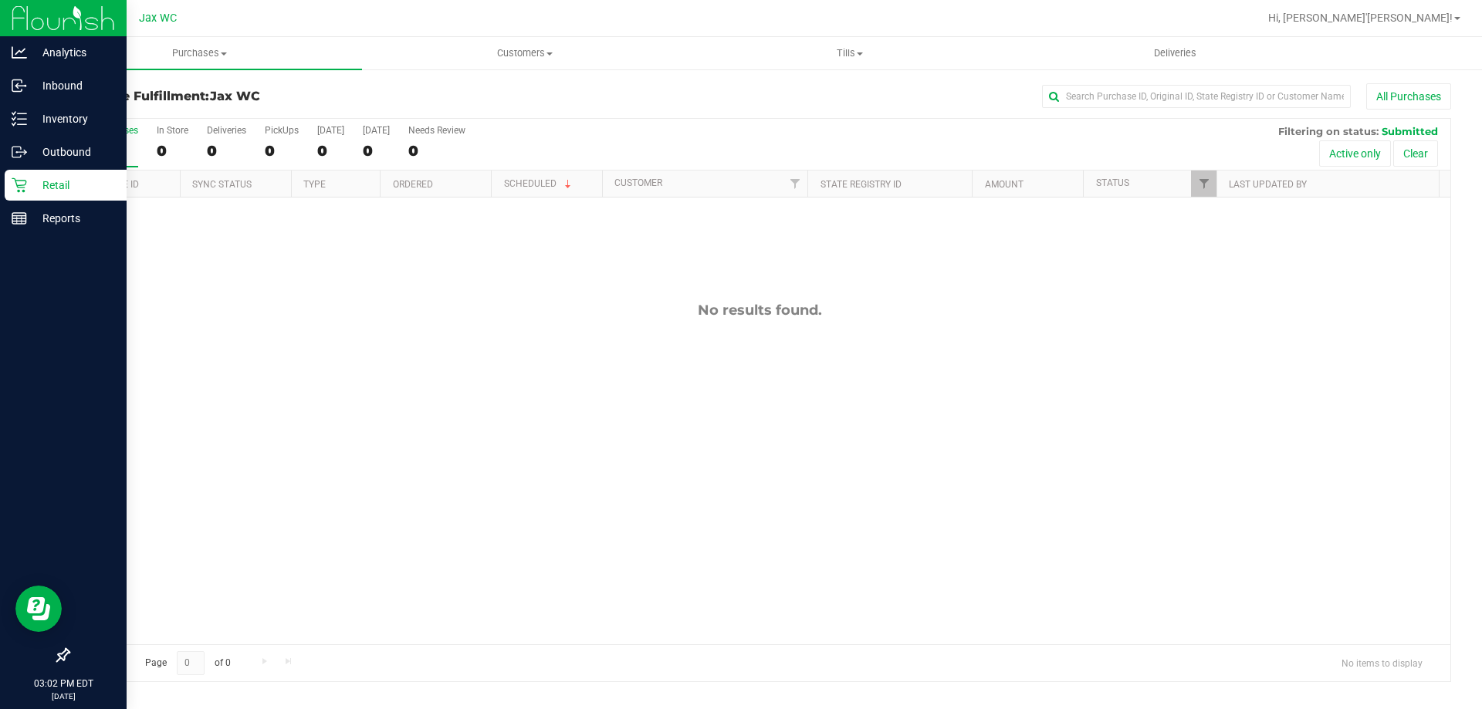
click at [42, 184] on p "Retail" at bounding box center [73, 185] width 93 height 19
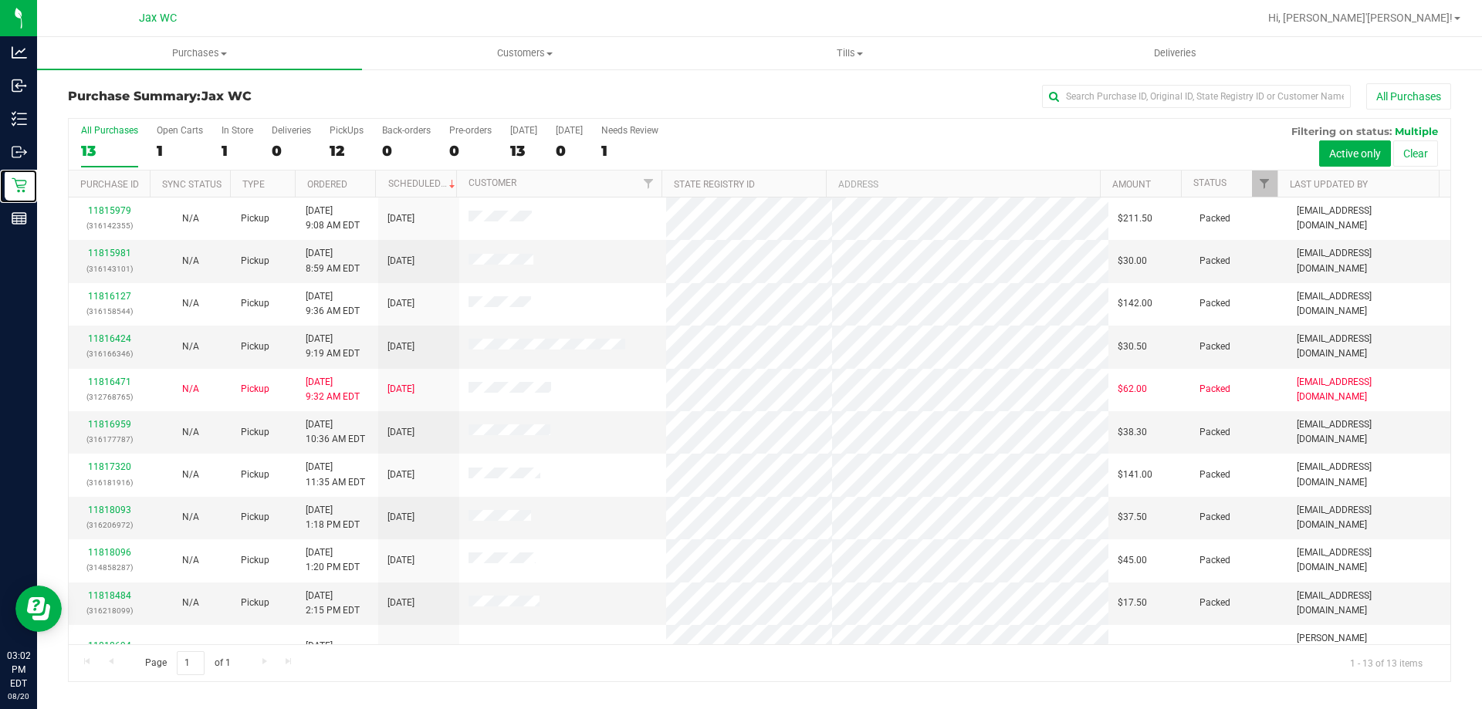
scroll to position [108, 0]
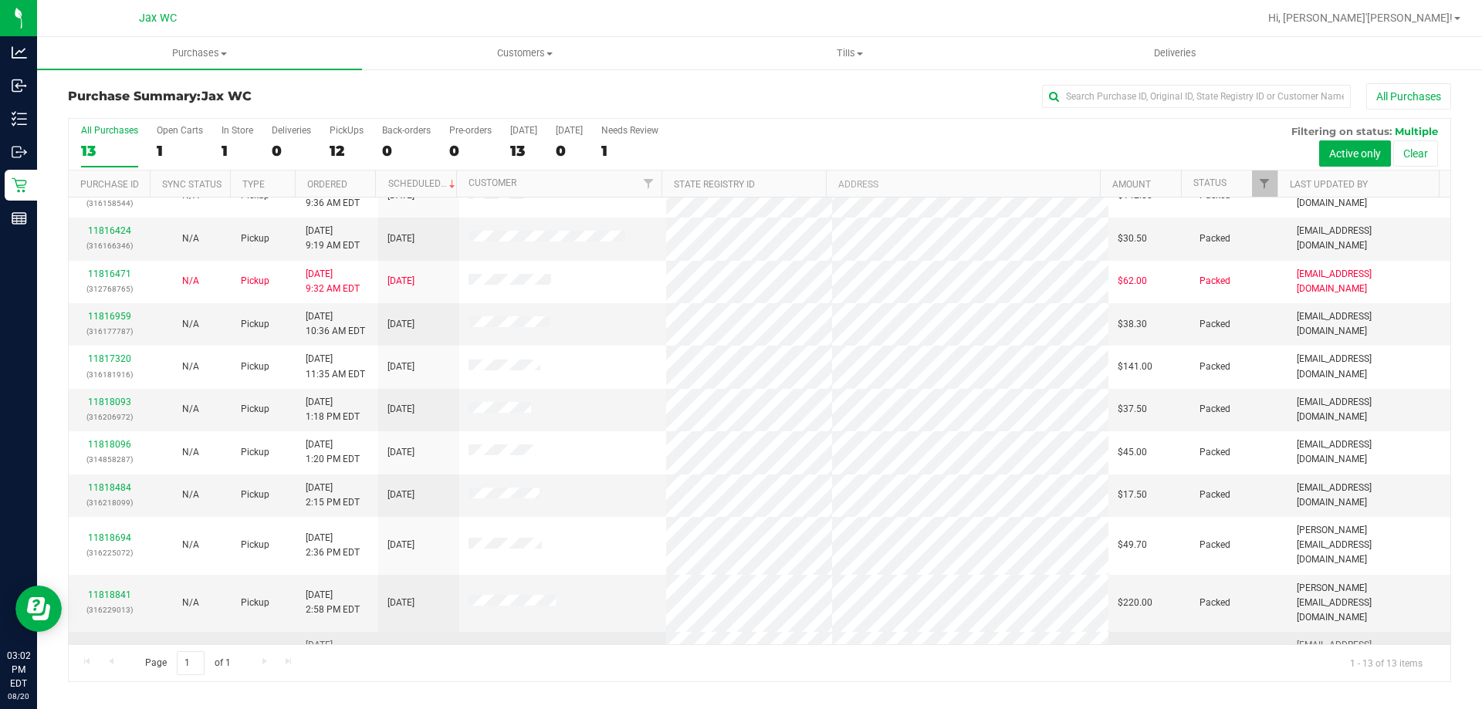
click at [124, 648] on link "11818912" at bounding box center [109, 653] width 43 height 11
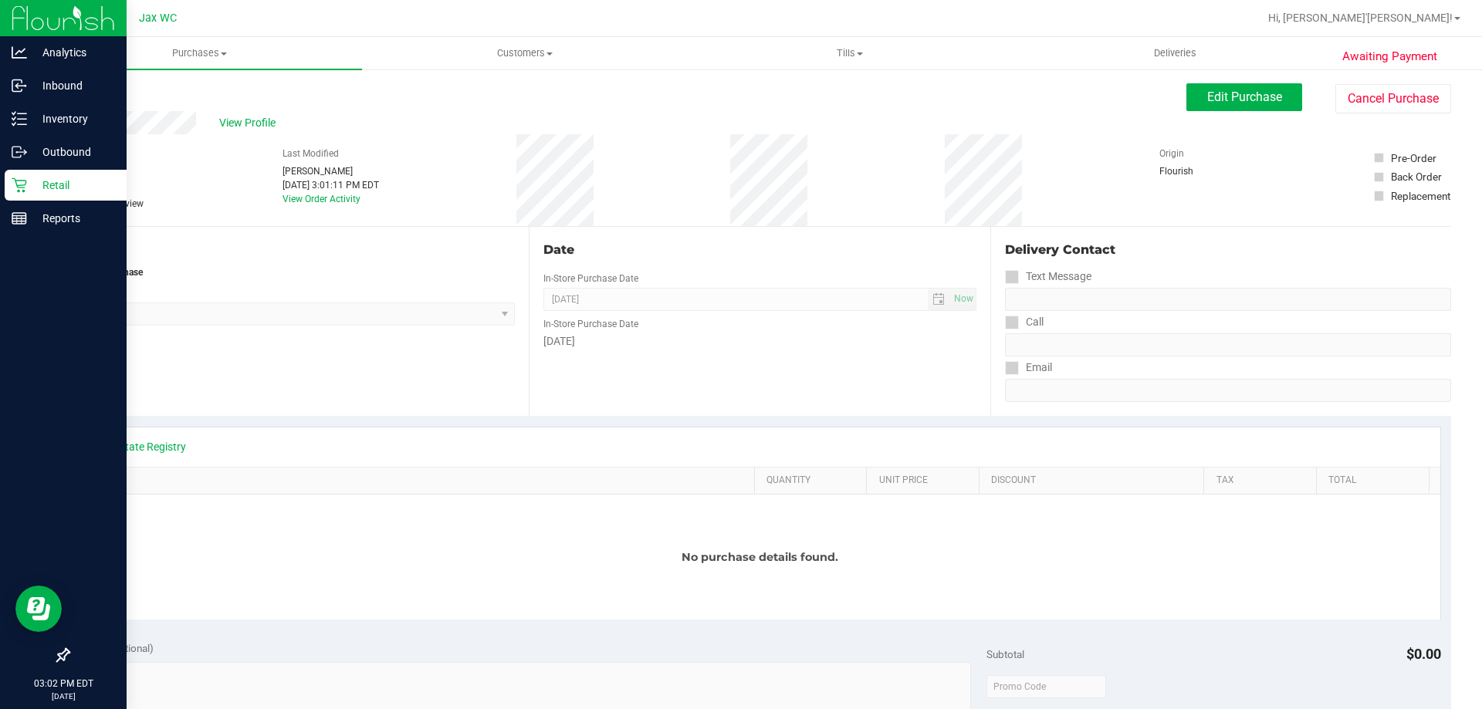
click at [33, 187] on p "Retail" at bounding box center [73, 185] width 93 height 19
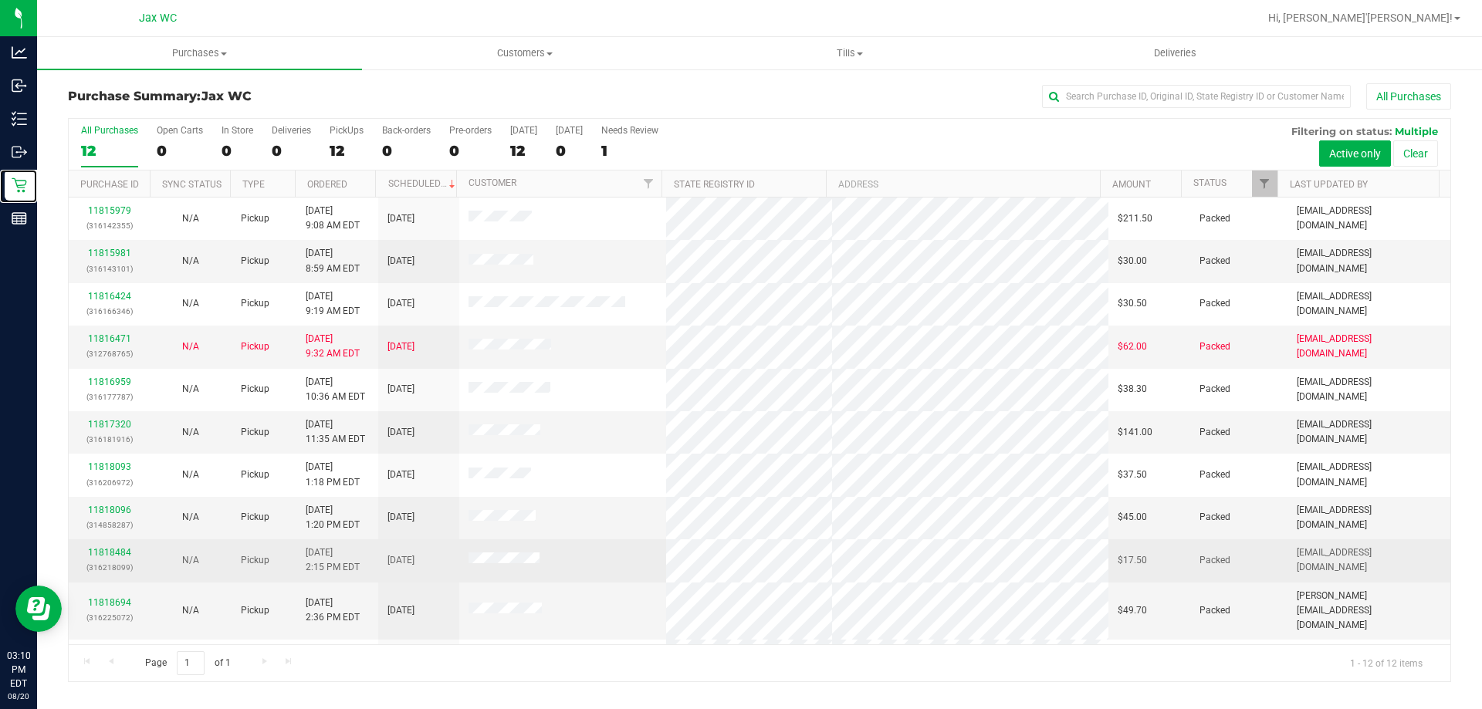
scroll to position [66, 0]
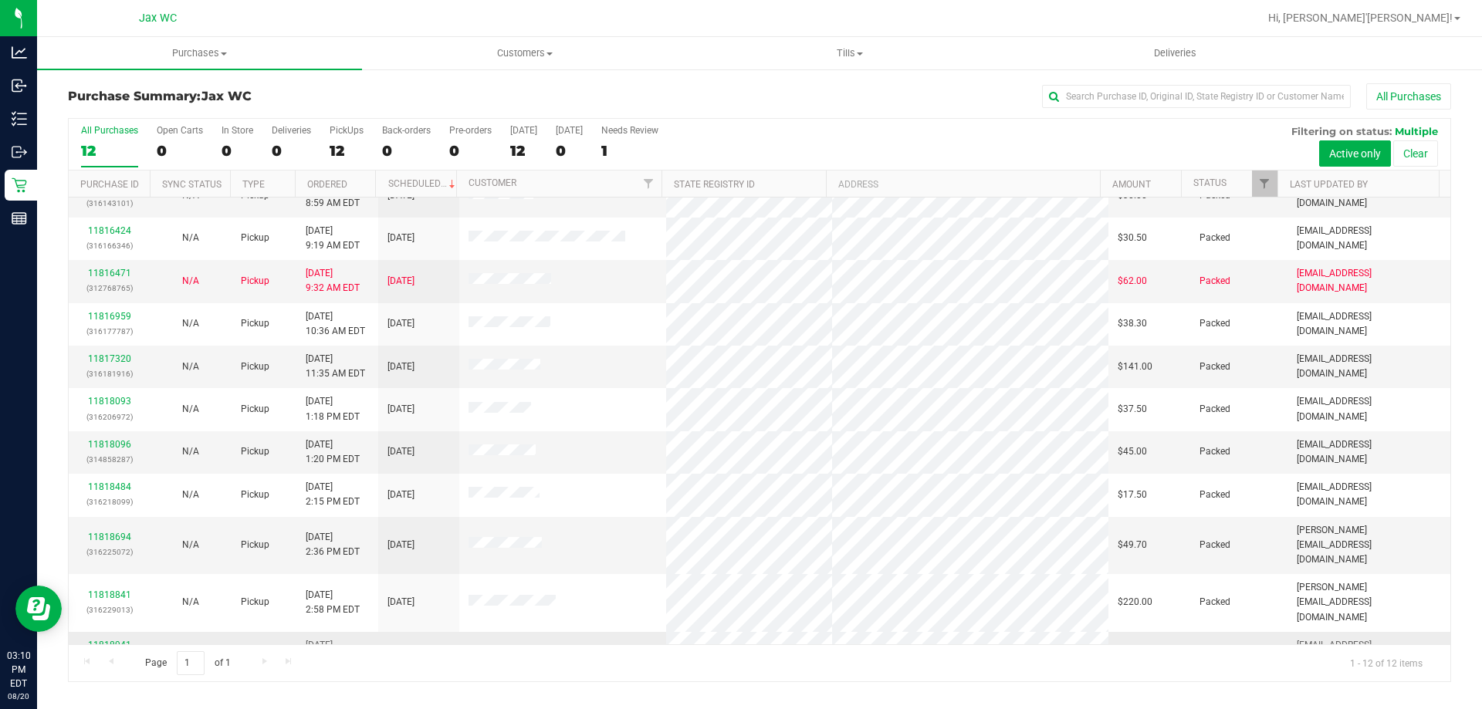
click at [118, 638] on div "11818941 (316231844)" at bounding box center [109, 652] width 63 height 29
click at [111, 640] on link "11818941" at bounding box center [109, 645] width 43 height 11
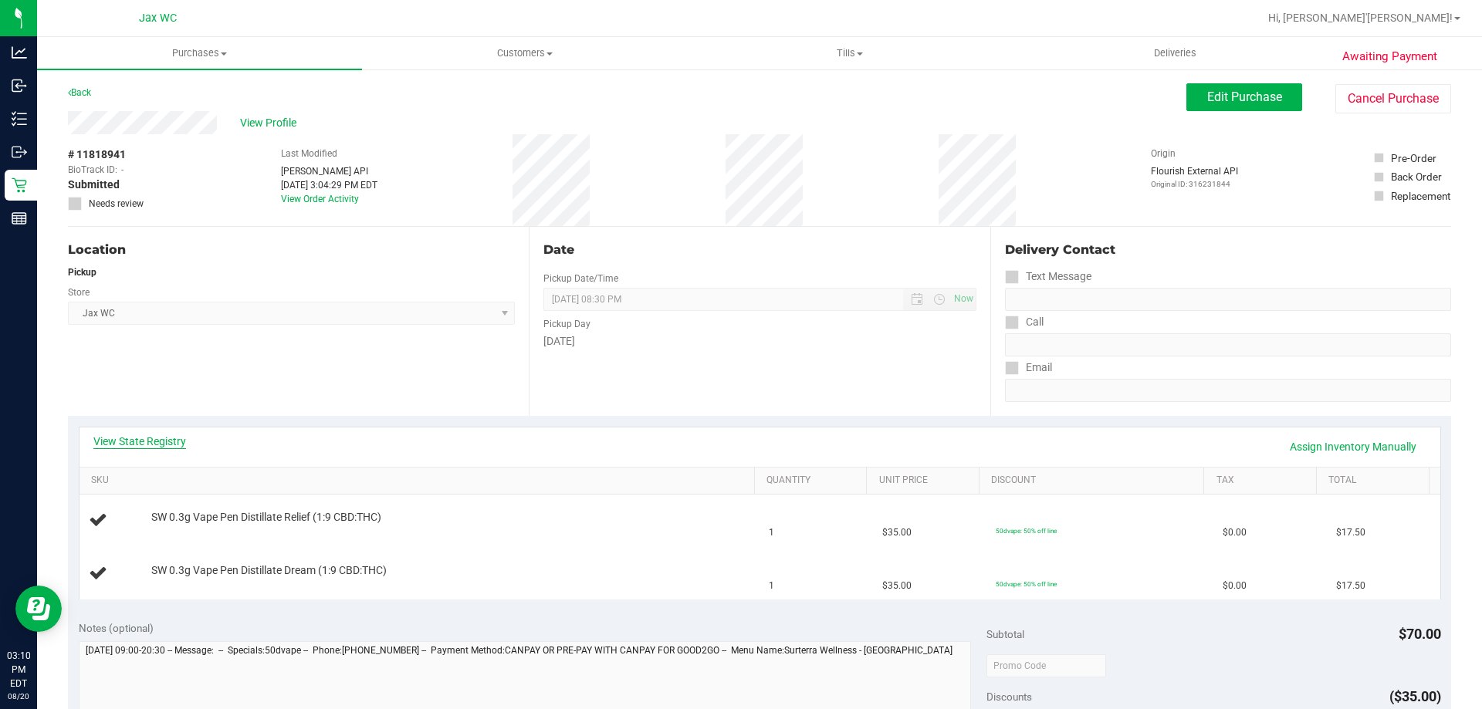
click at [161, 438] on link "View State Registry" at bounding box center [139, 441] width 93 height 15
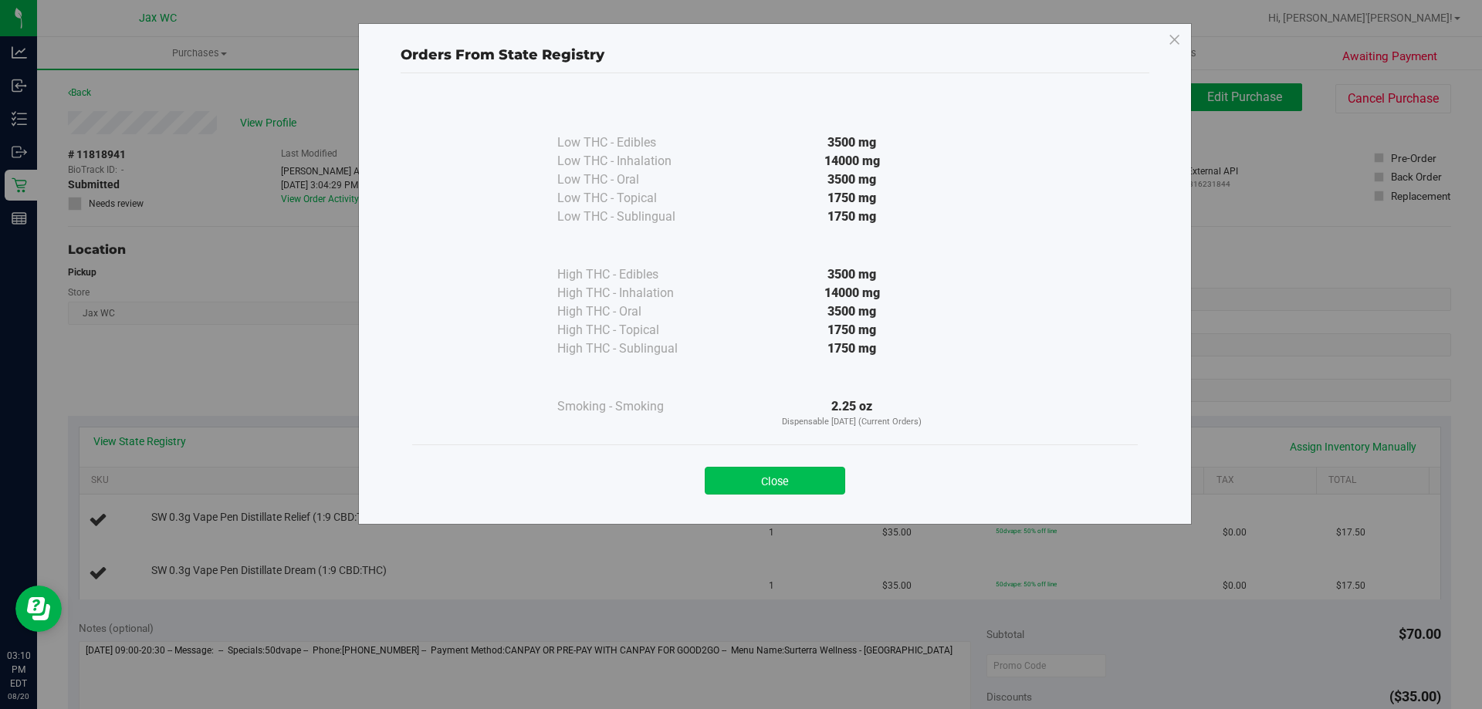
click at [715, 479] on button "Close" at bounding box center [775, 481] width 140 height 28
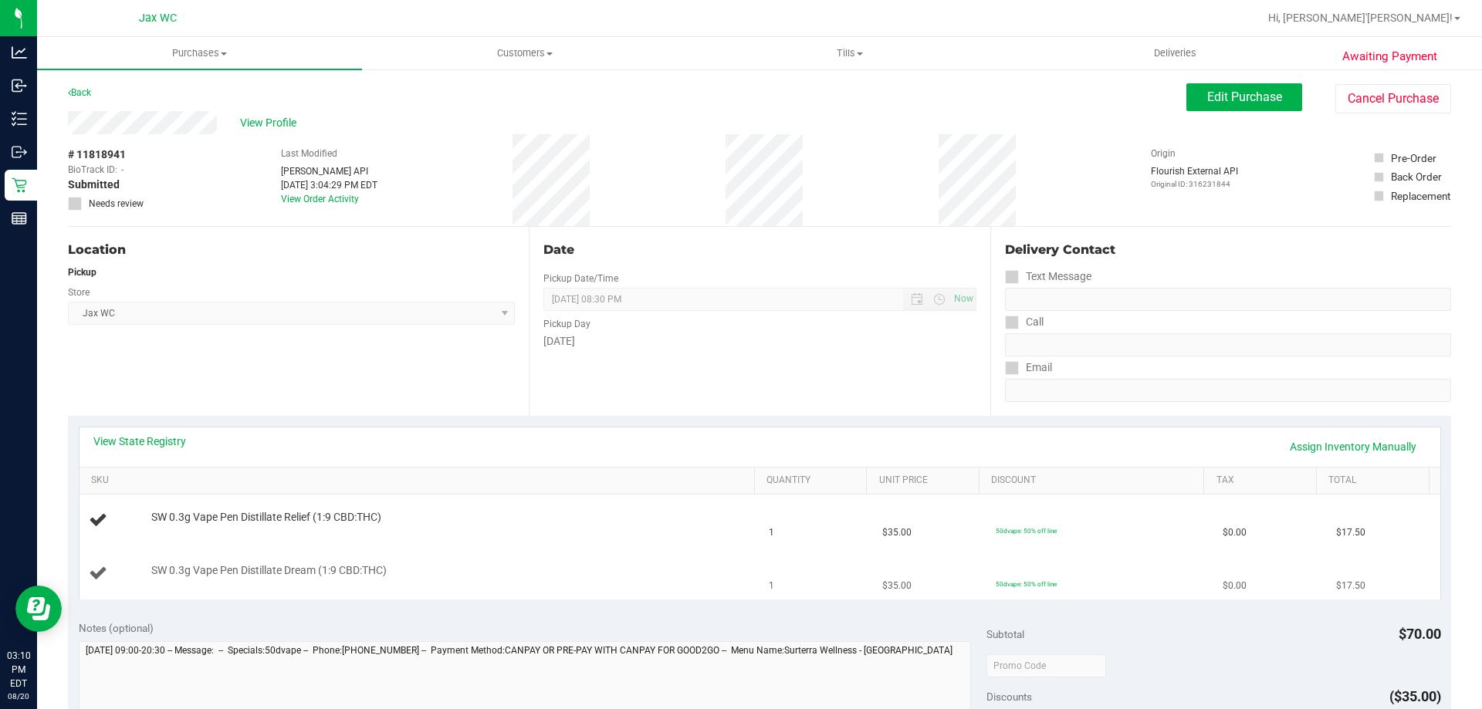
click at [577, 583] on div "SW 0.3g Vape Pen Distillate Dream (1:9 CBD:THC)" at bounding box center [420, 574] width 662 height 21
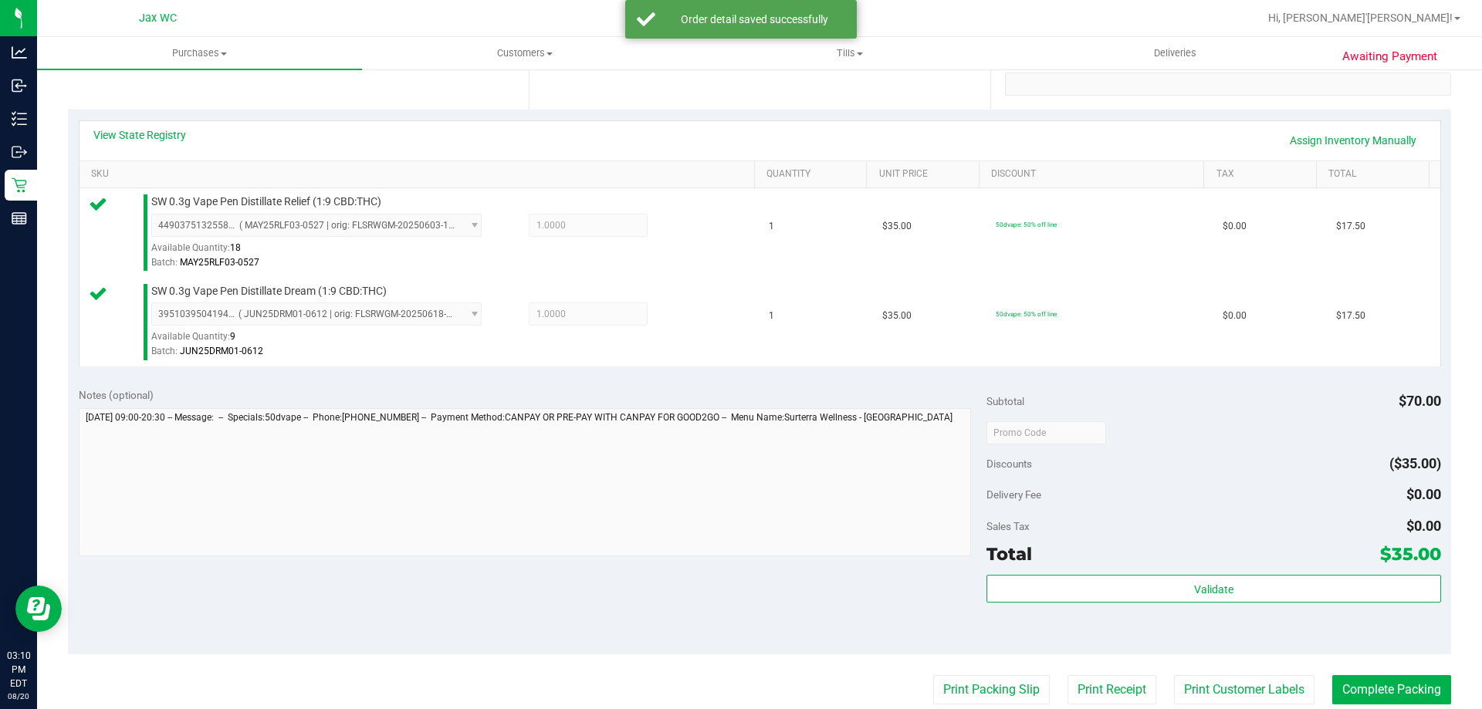
scroll to position [618, 0]
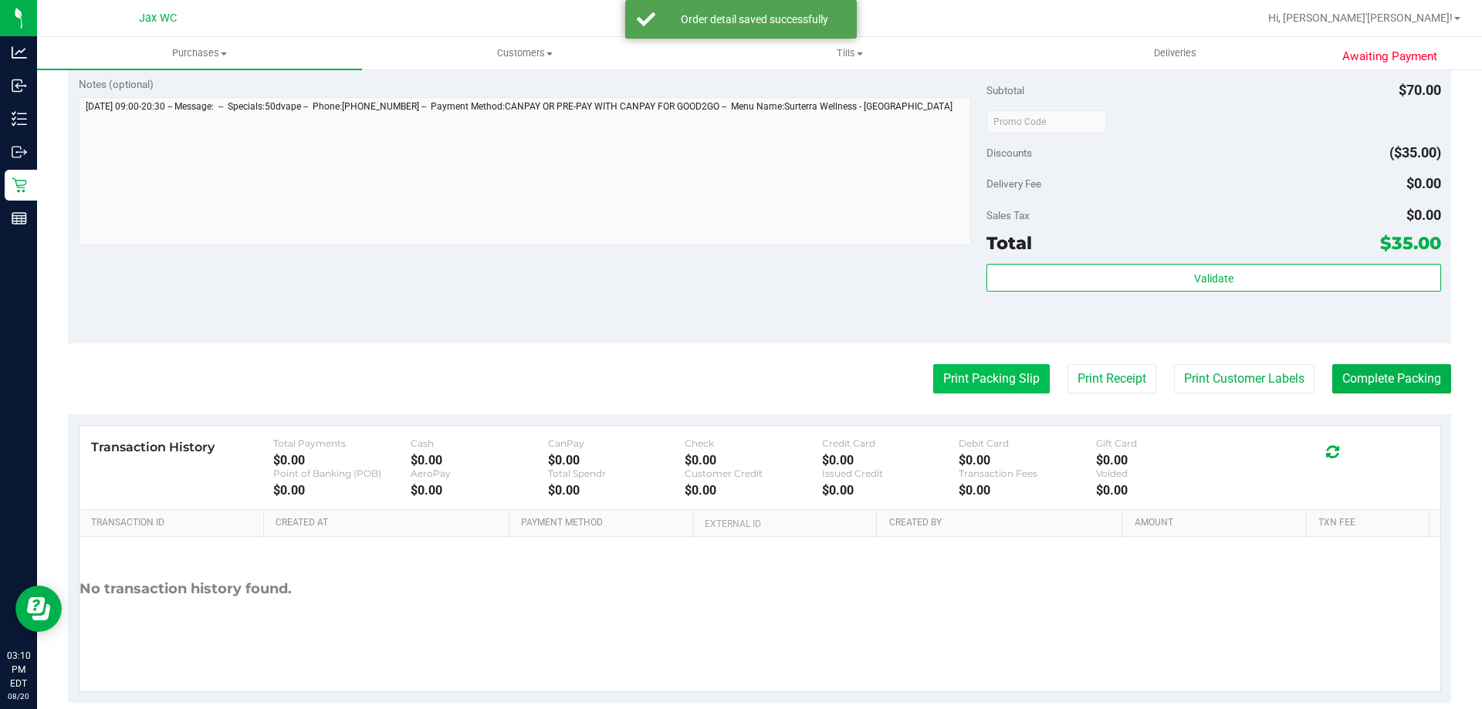
click at [978, 378] on button "Print Packing Slip" at bounding box center [991, 378] width 117 height 29
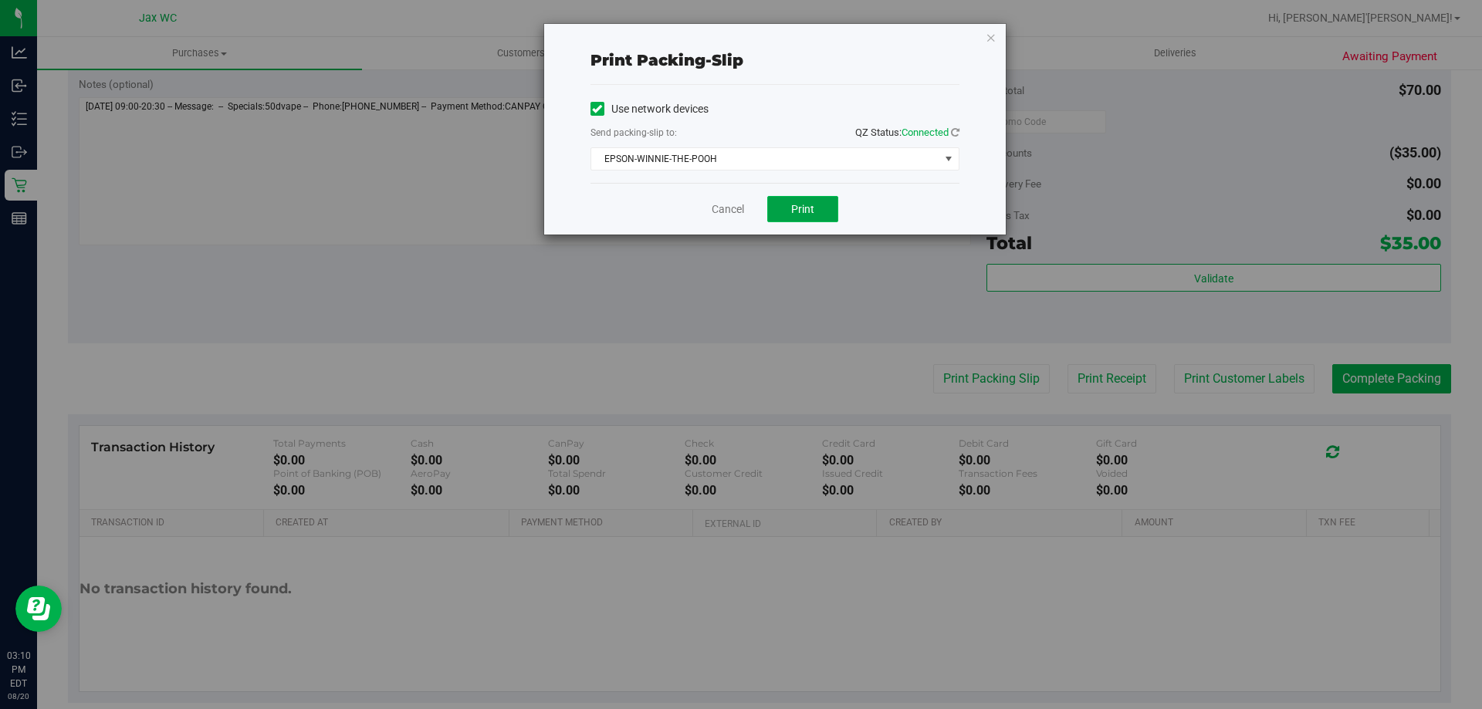
click at [799, 205] on span "Print" at bounding box center [802, 209] width 23 height 12
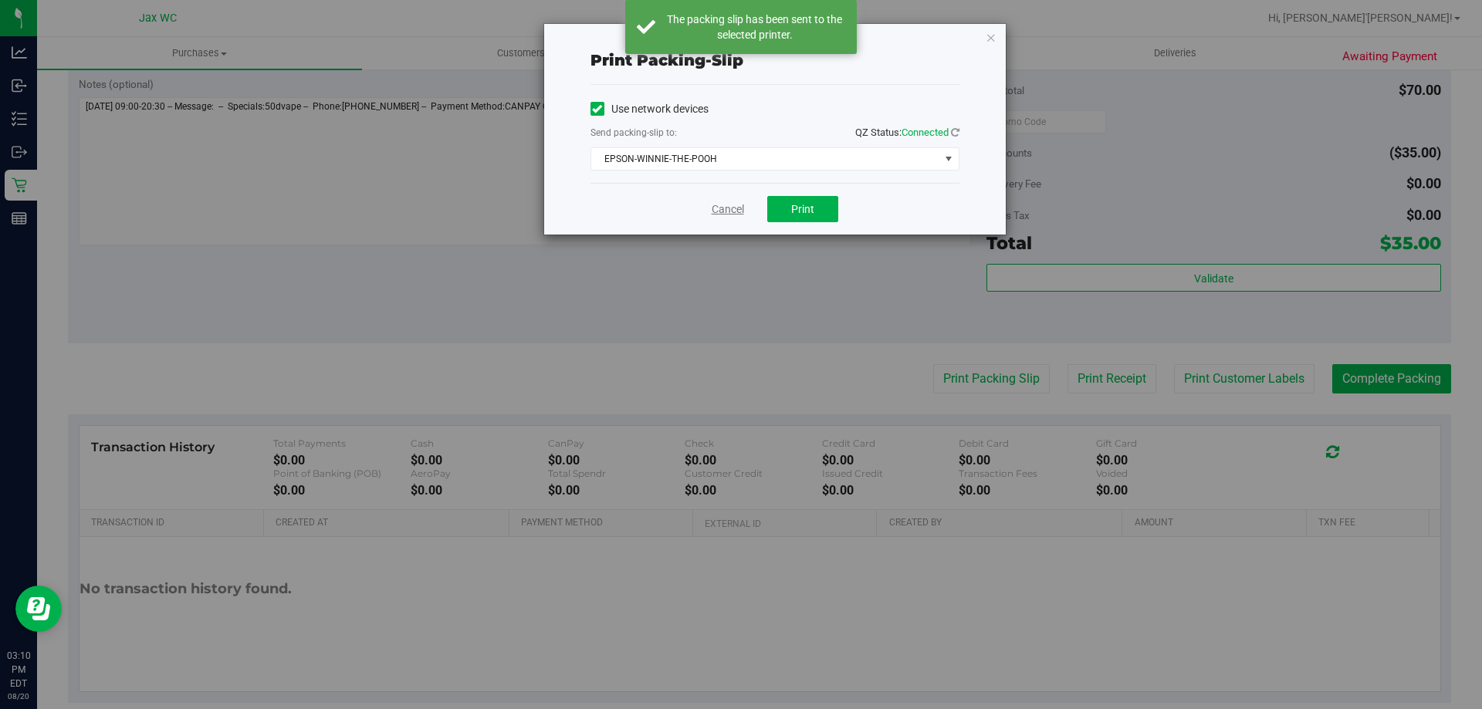
click at [730, 208] on link "Cancel" at bounding box center [728, 209] width 32 height 16
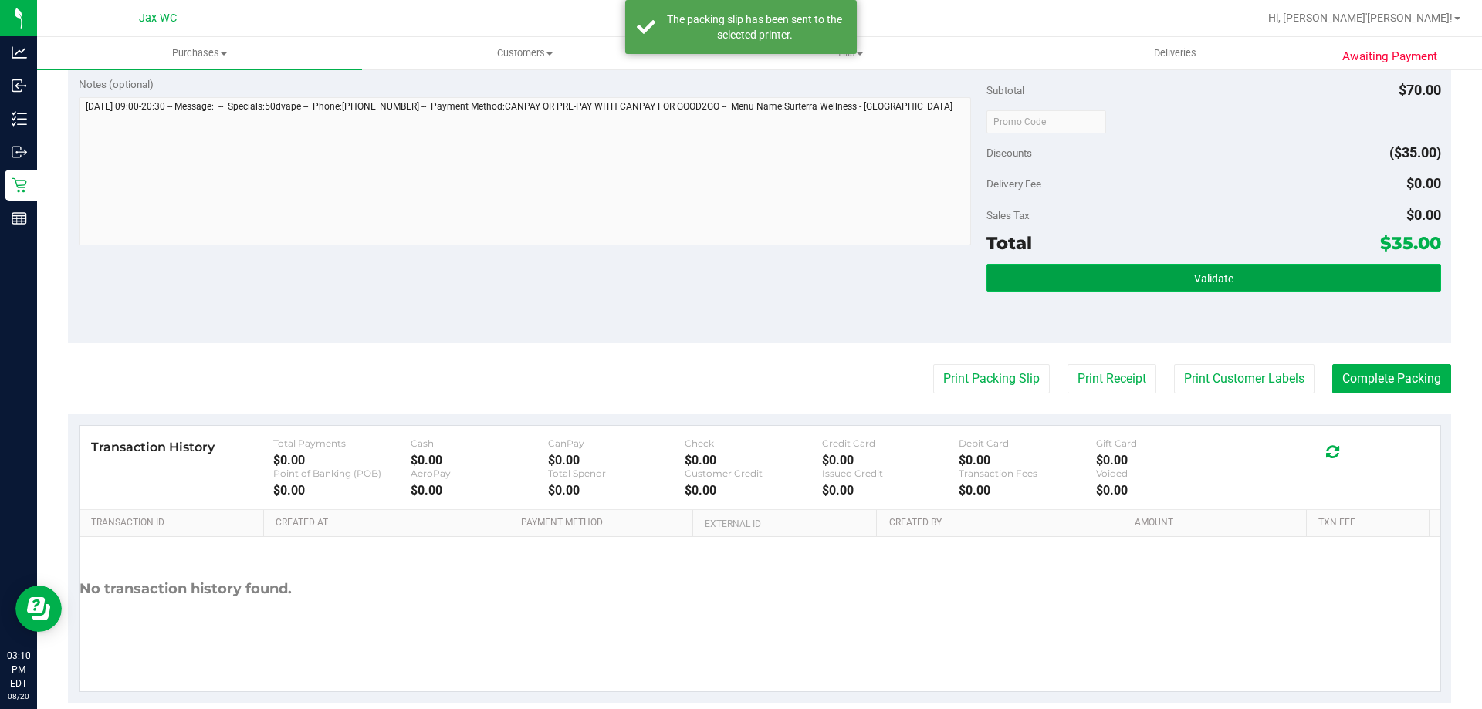
click at [1142, 275] on button "Validate" at bounding box center [1214, 278] width 454 height 28
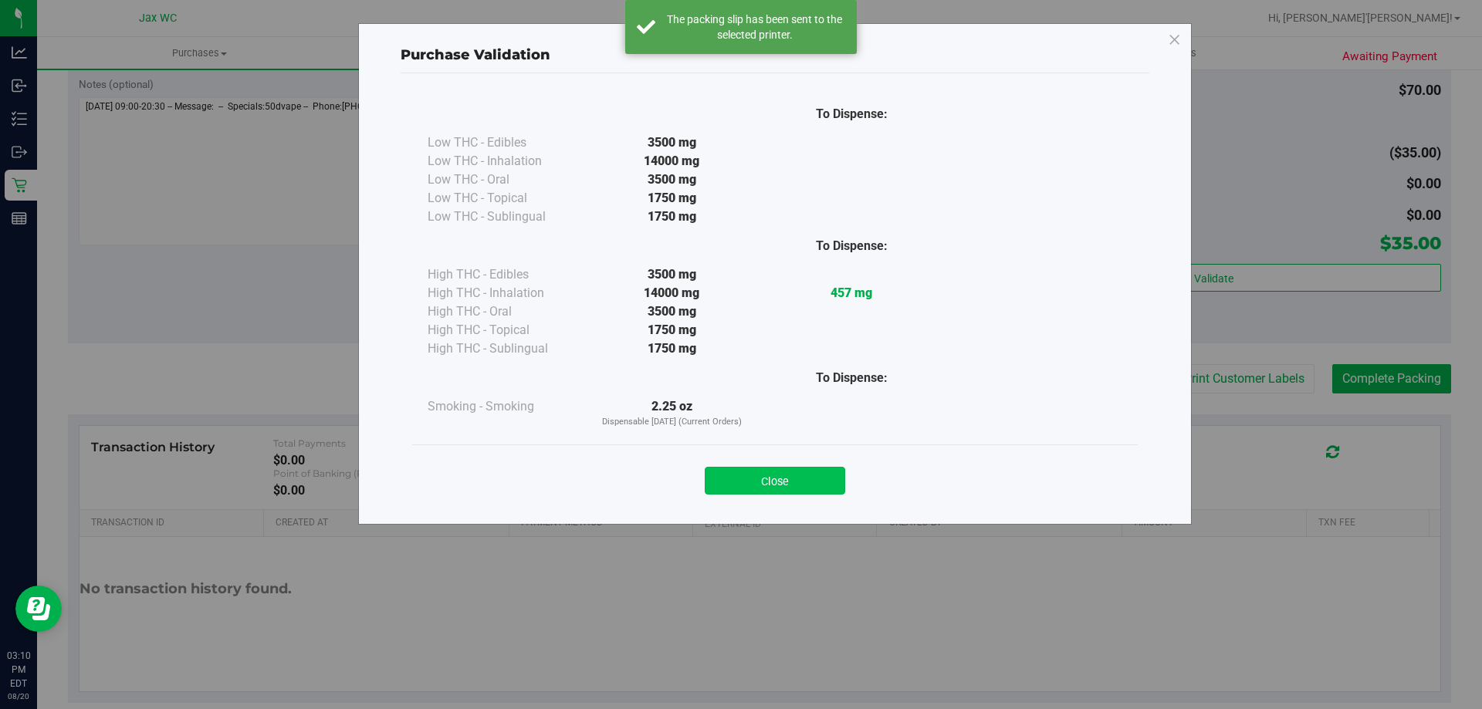
click at [810, 486] on button "Close" at bounding box center [775, 481] width 140 height 28
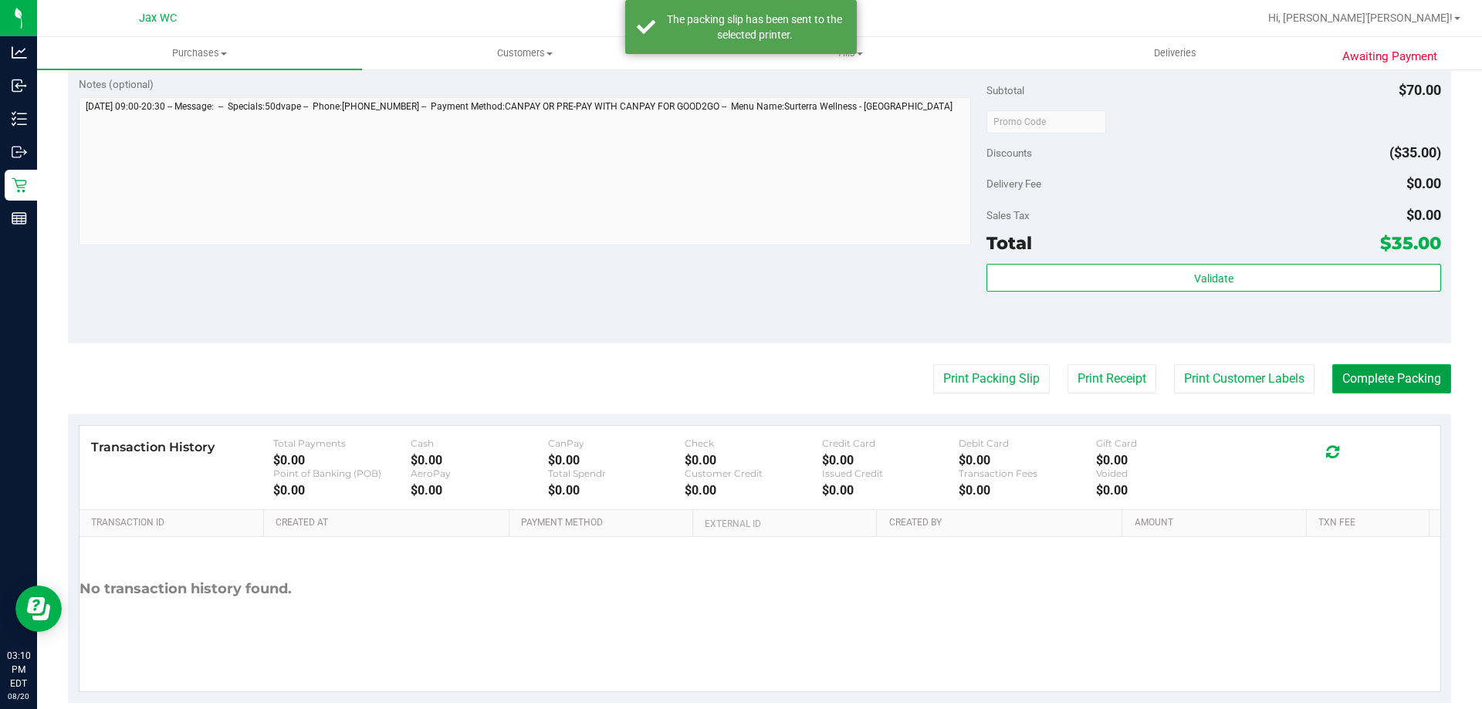
click at [1364, 385] on button "Complete Packing" at bounding box center [1391, 378] width 119 height 29
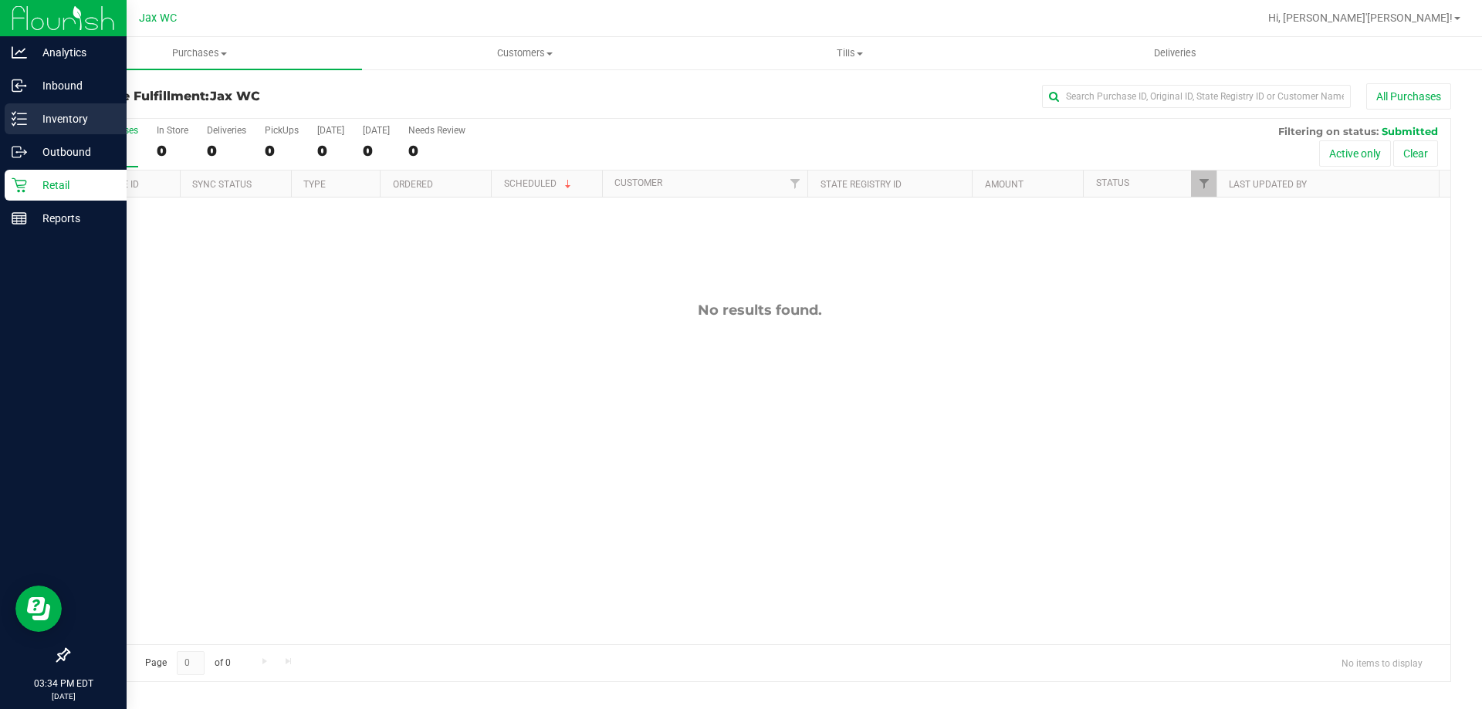
click at [22, 124] on icon at bounding box center [19, 118] width 15 height 15
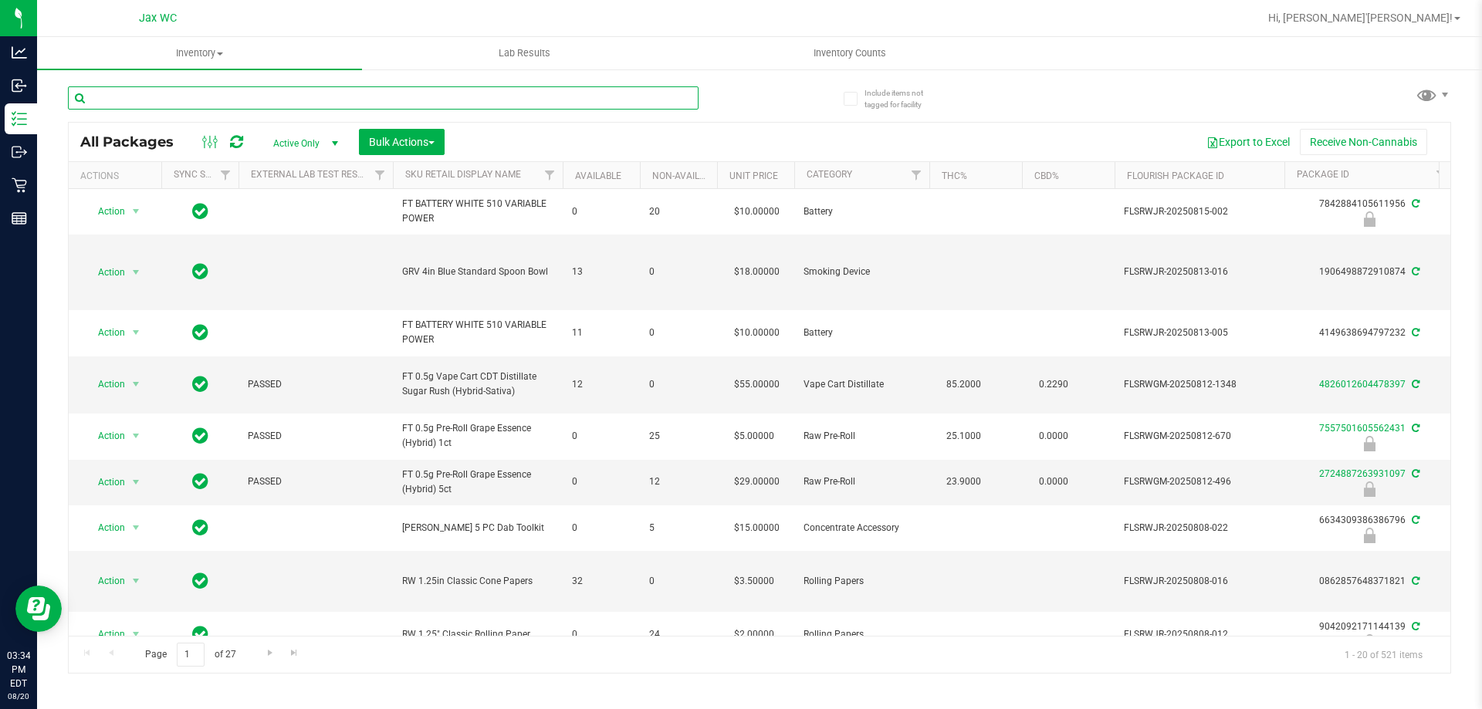
click at [163, 100] on input "text" at bounding box center [383, 97] width 631 height 23
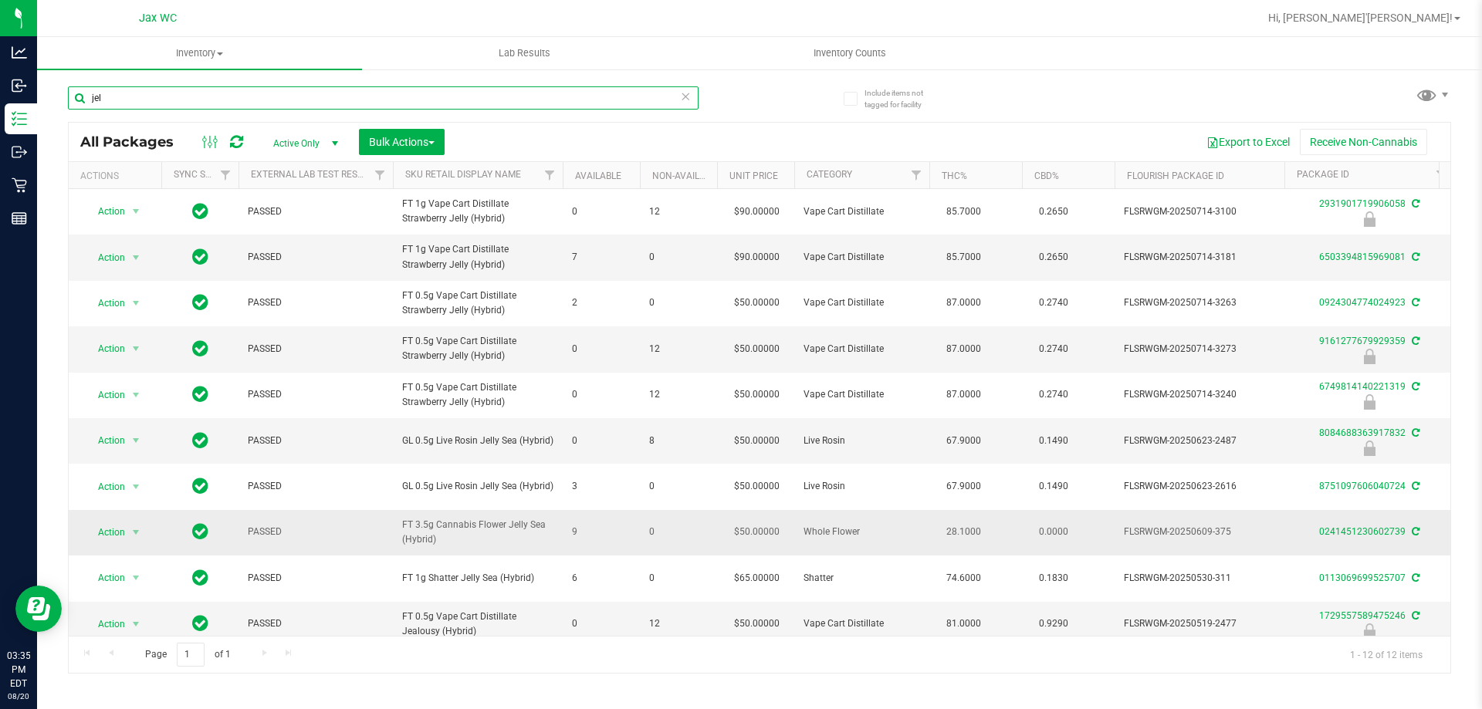
scroll to position [114, 0]
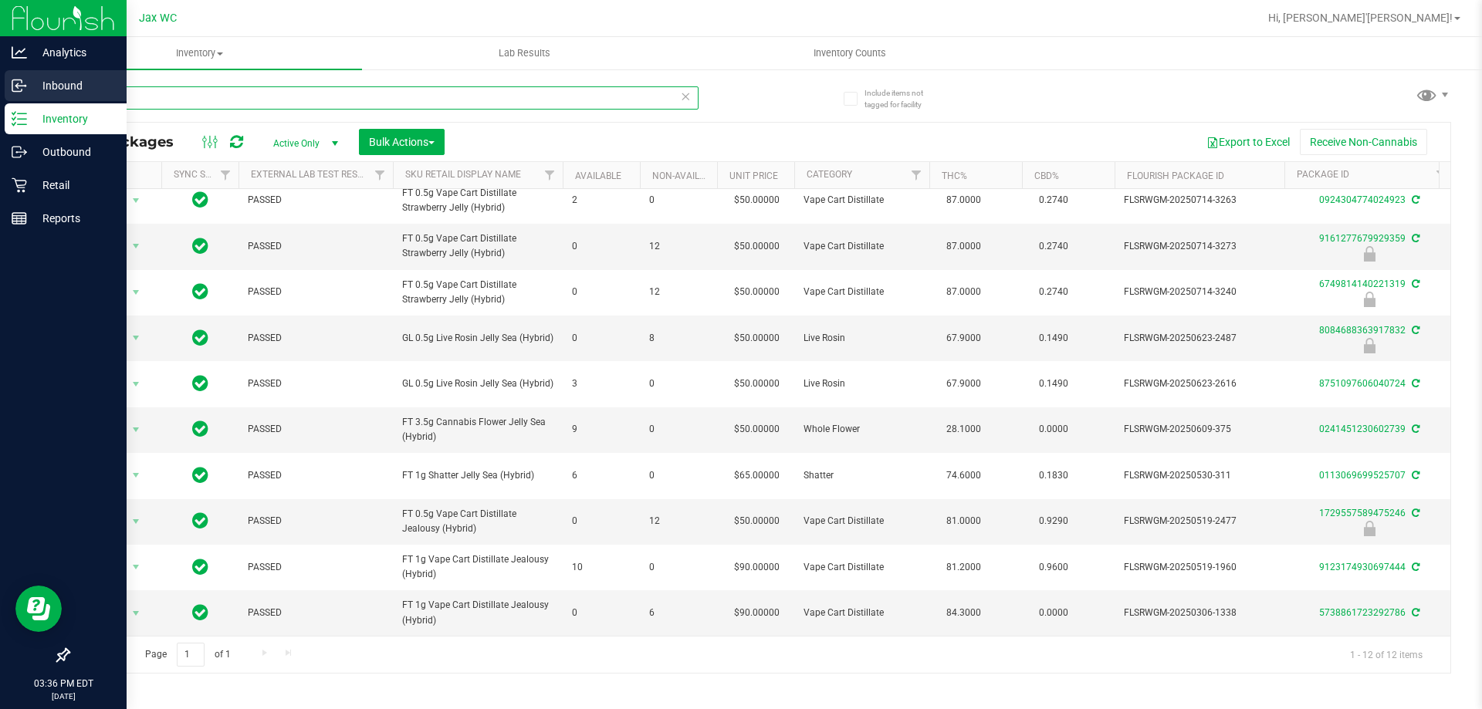
drag, startPoint x: 120, startPoint y: 97, endPoint x: 0, endPoint y: 86, distance: 120.9
click at [0, 86] on div "Analytics Inbound Inventory Outbound Retail Reports 03:36 PM EDT [DATE] 08/20 J…" at bounding box center [741, 354] width 1482 height 709
type input "1729557589475246"
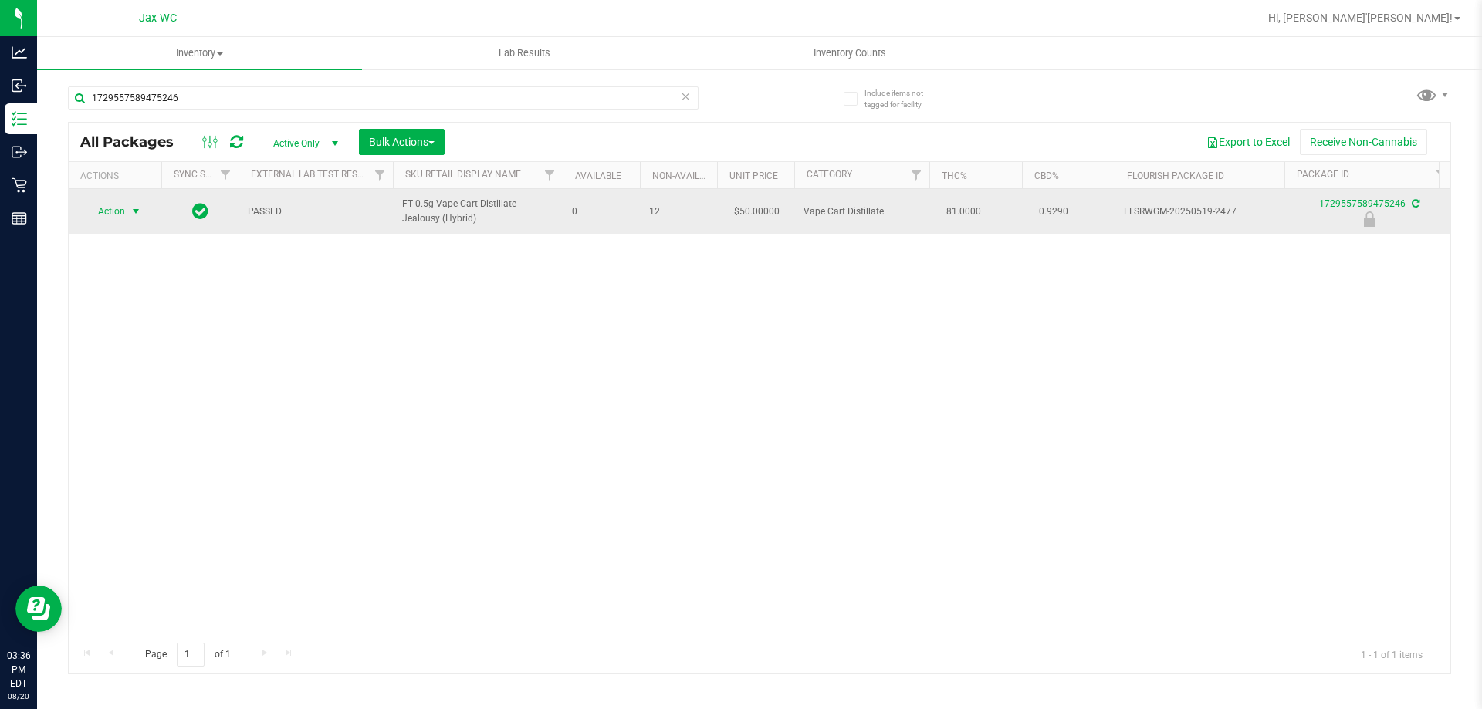
click at [117, 212] on span "Action" at bounding box center [105, 212] width 42 height 22
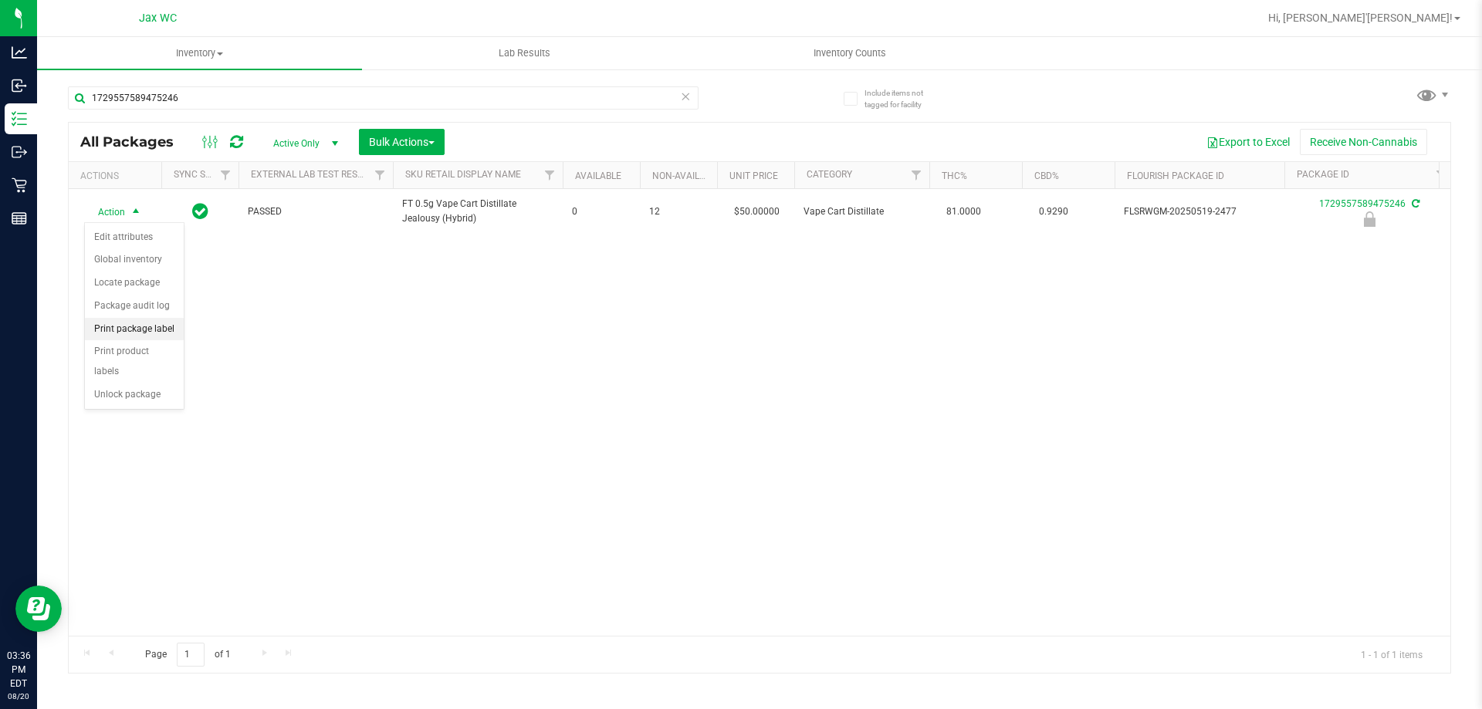
click at [157, 320] on li "Print package label" at bounding box center [134, 329] width 99 height 23
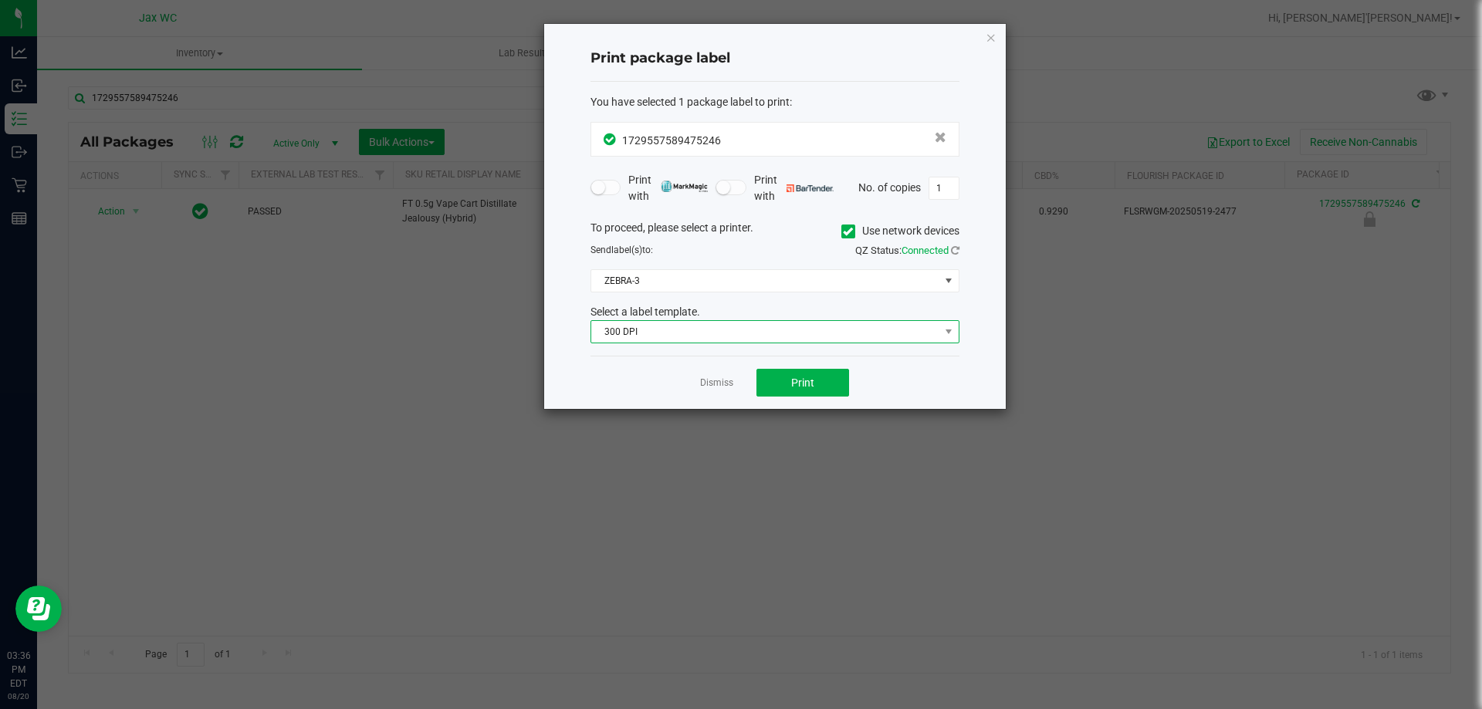
click at [764, 333] on span "300 DPI" at bounding box center [765, 332] width 348 height 22
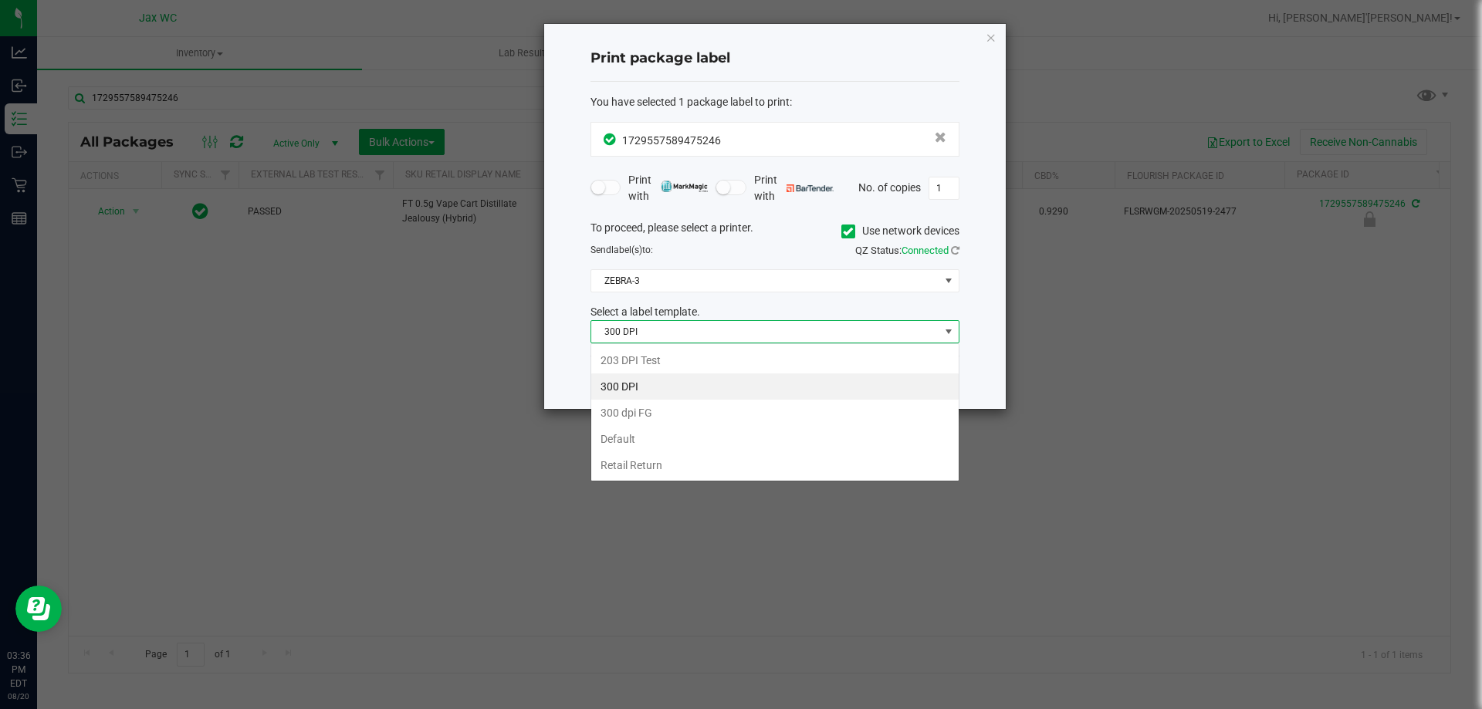
scroll to position [23, 369]
click at [664, 354] on li "203 DPI Test" at bounding box center [774, 360] width 367 height 26
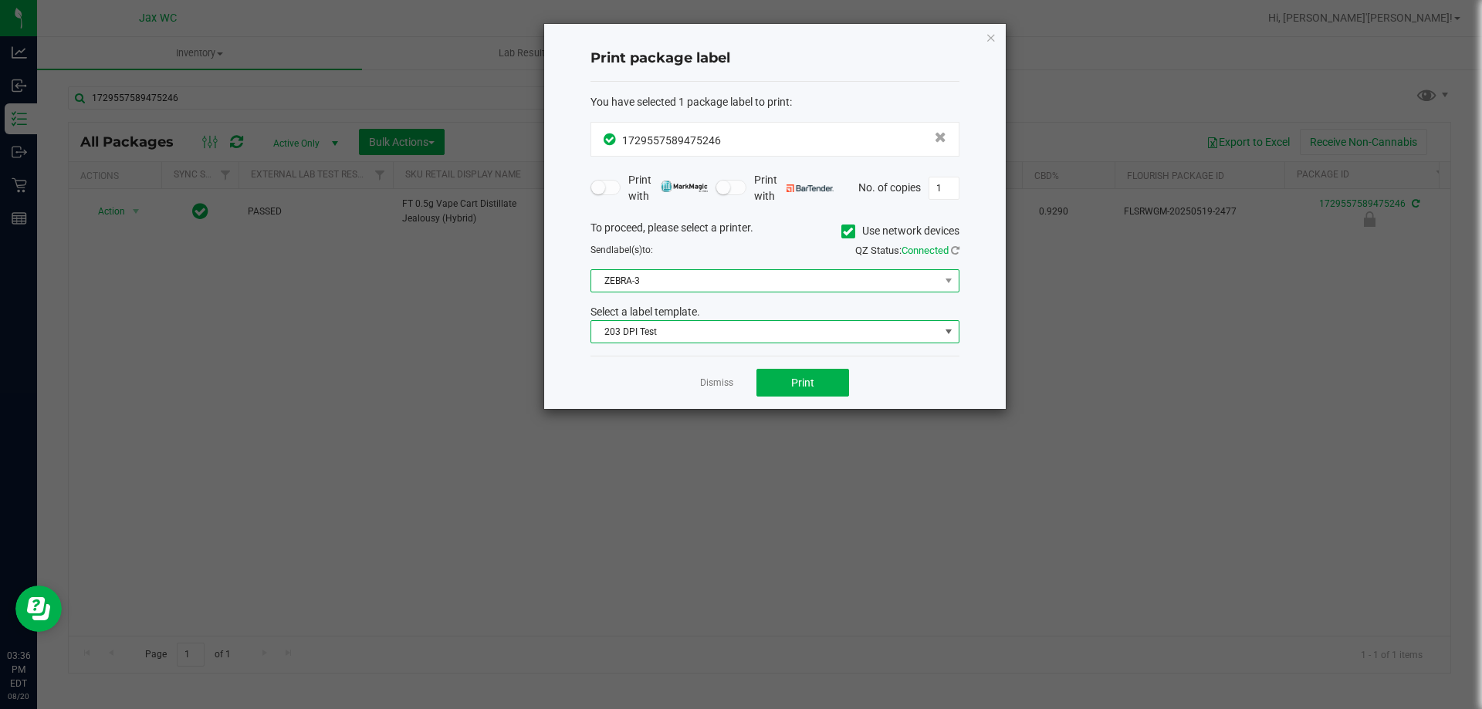
click at [787, 279] on span "ZEBRA-3" at bounding box center [765, 281] width 348 height 22
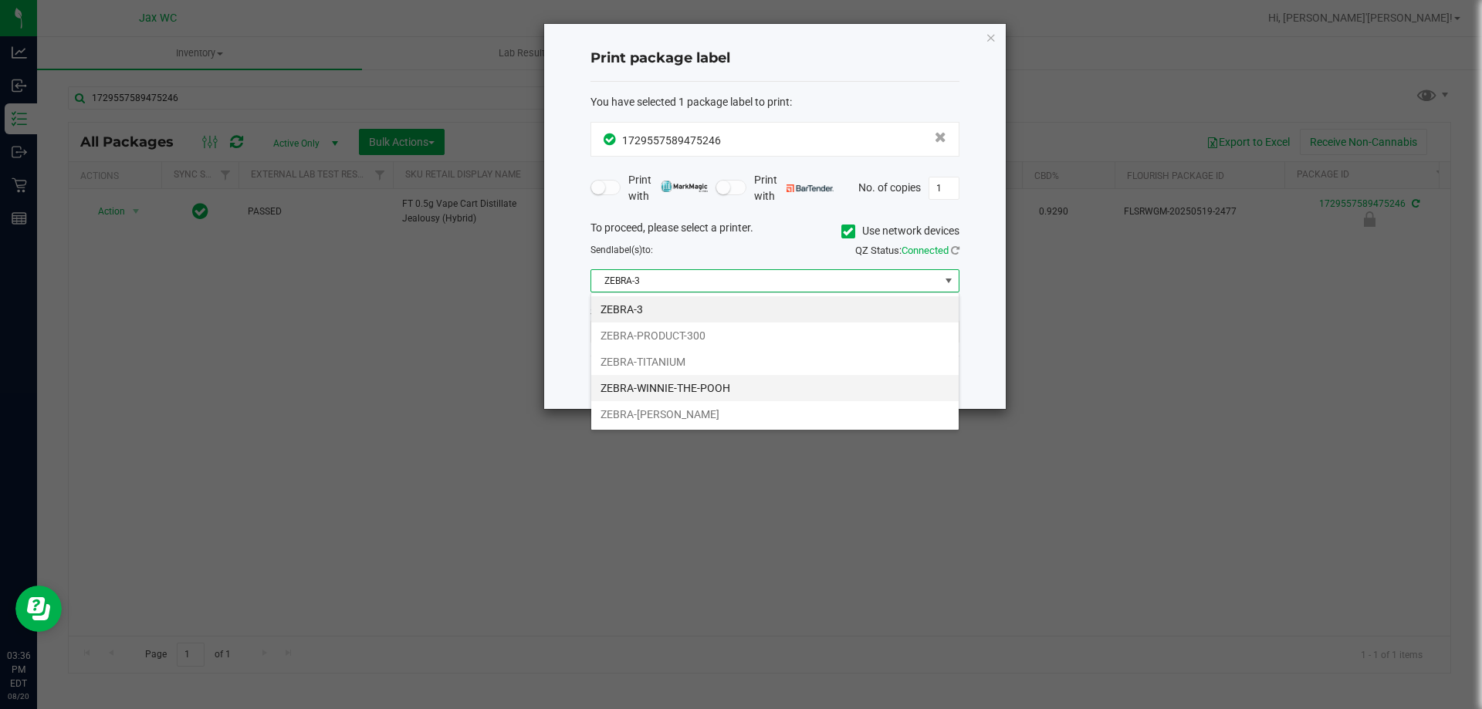
click at [741, 388] on li "ZEBRA-WINNIE-THE-POOH" at bounding box center [774, 388] width 367 height 26
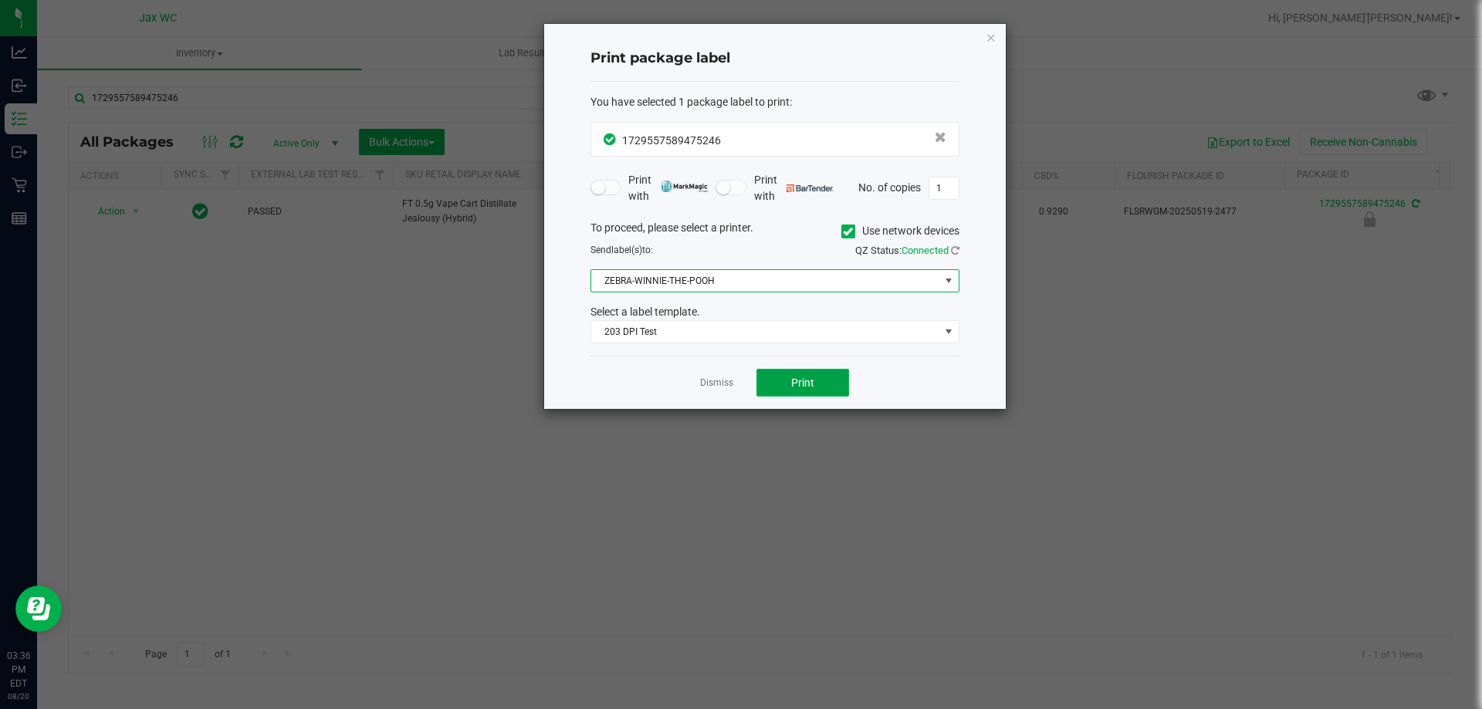
click at [801, 372] on button "Print" at bounding box center [803, 383] width 93 height 28
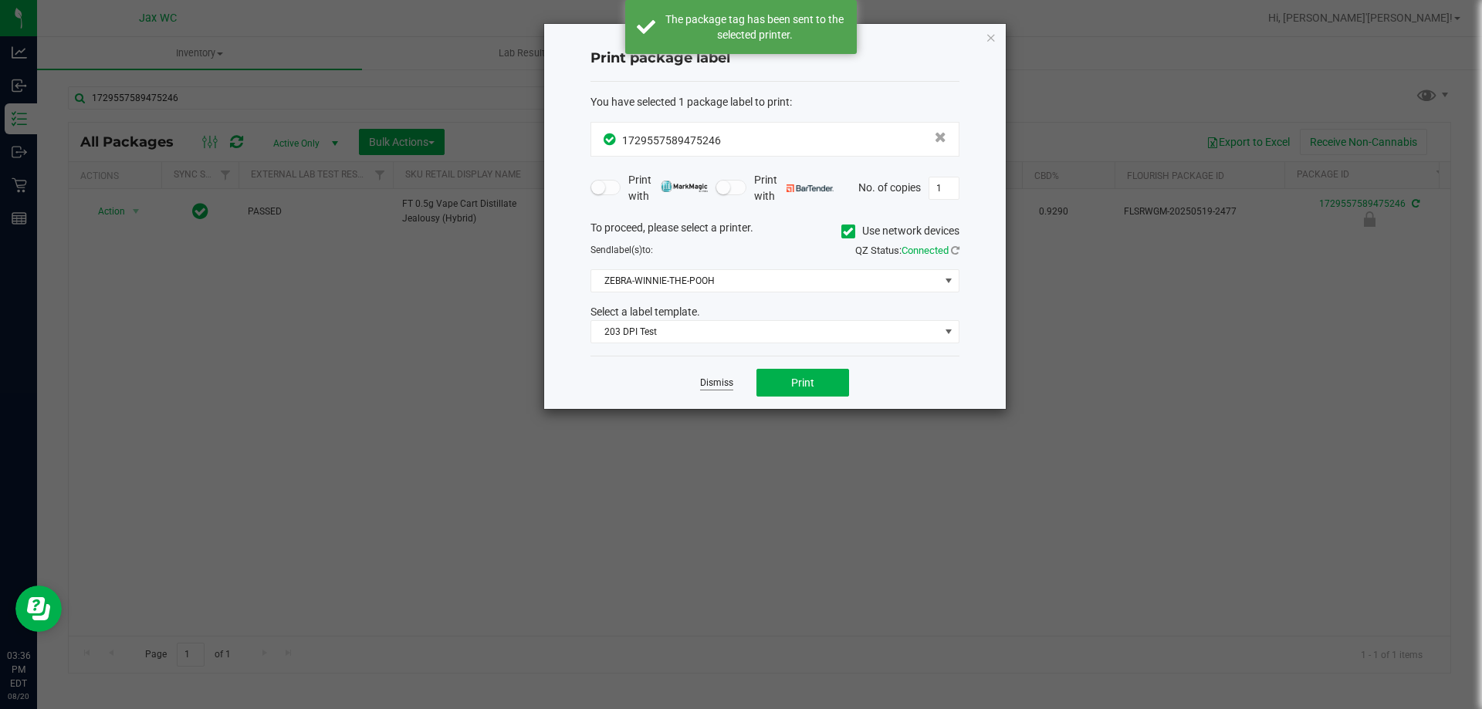
drag, startPoint x: 699, startPoint y: 380, endPoint x: 709, endPoint y: 384, distance: 11.8
click at [699, 380] on div "Dismiss Print" at bounding box center [775, 382] width 369 height 53
click at [709, 384] on link "Dismiss" at bounding box center [716, 383] width 33 height 13
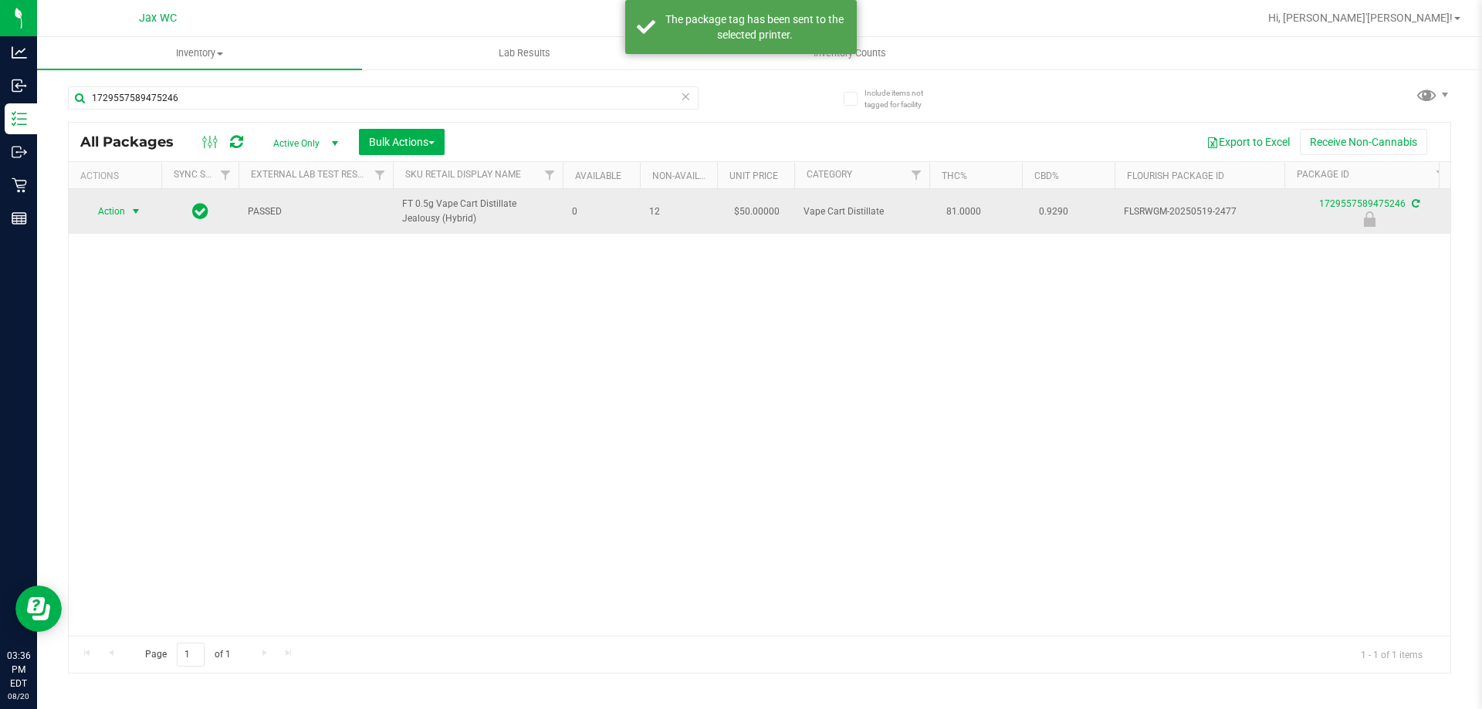
click at [121, 212] on span "Action" at bounding box center [105, 212] width 42 height 22
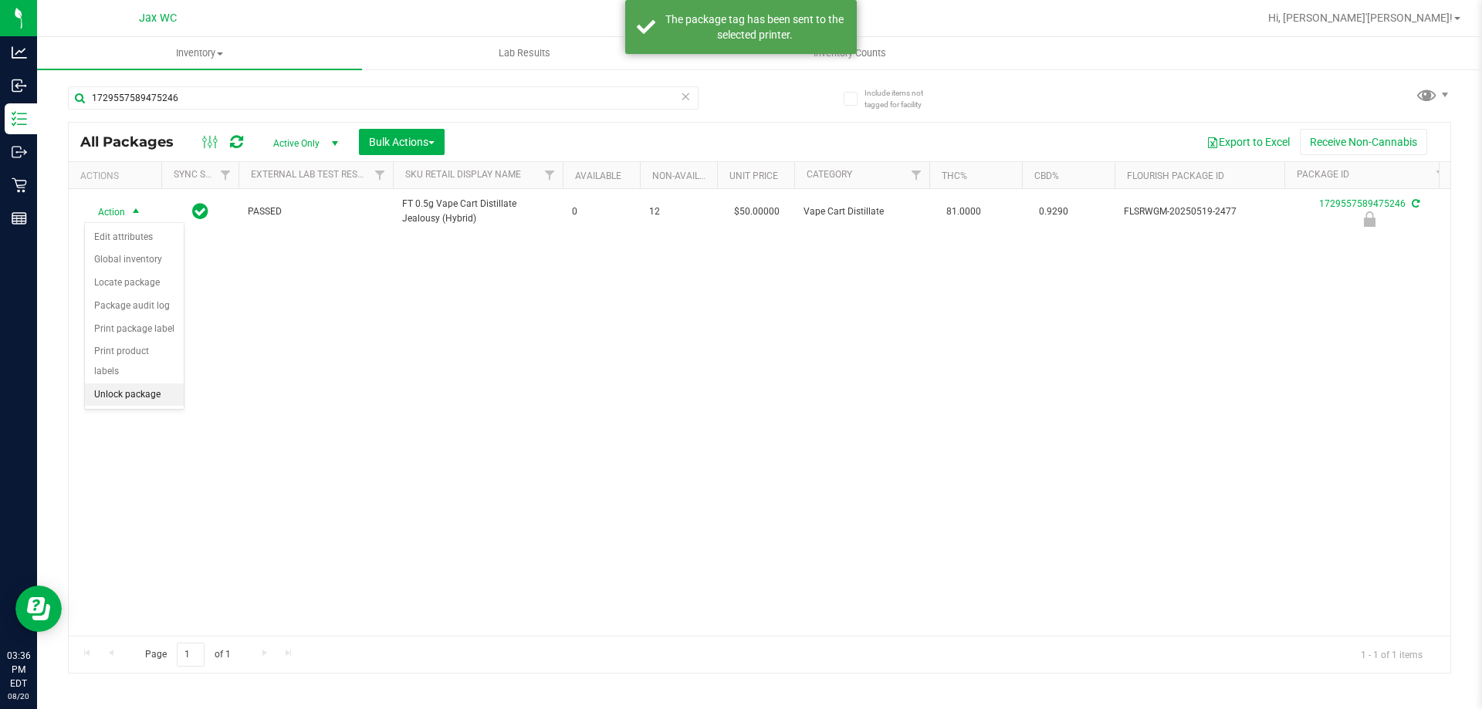
click at [161, 384] on li "Unlock package" at bounding box center [134, 395] width 99 height 23
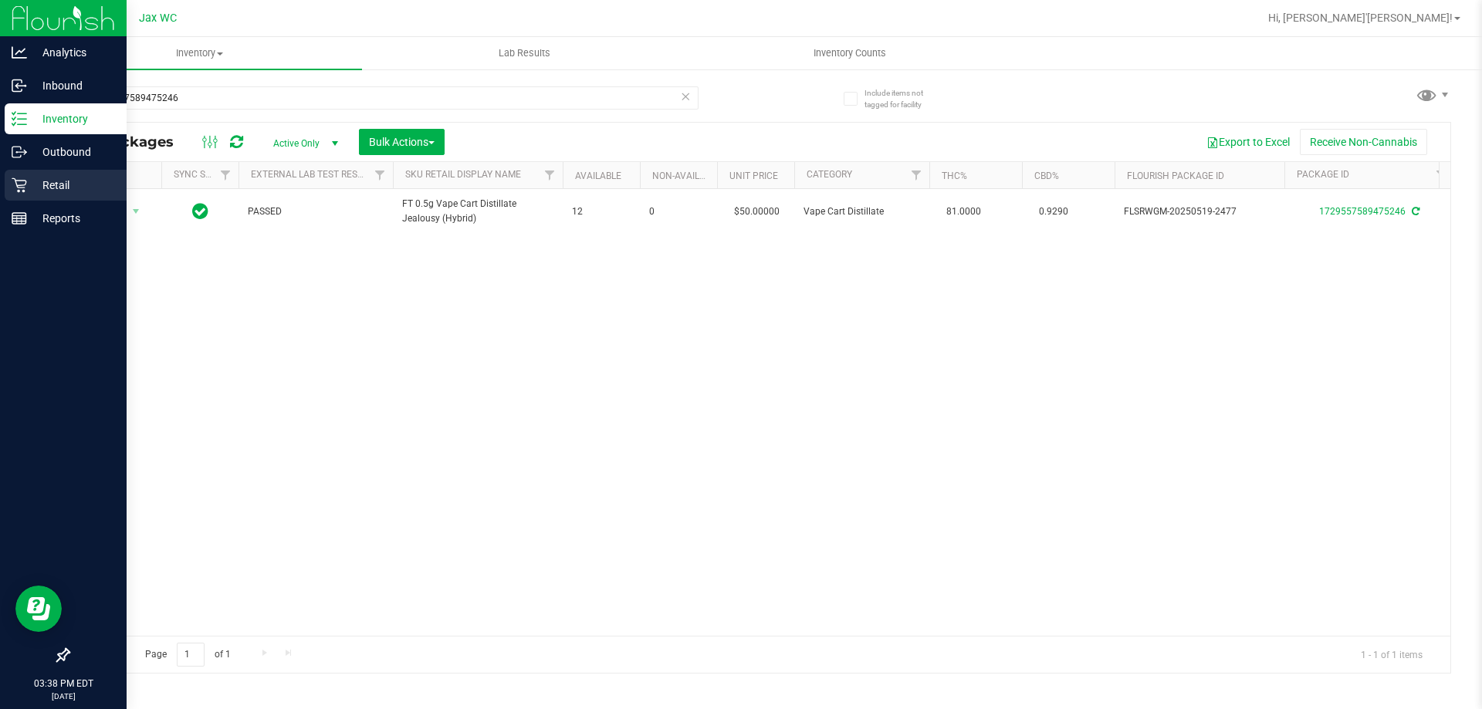
click at [35, 188] on p "Retail" at bounding box center [73, 185] width 93 height 19
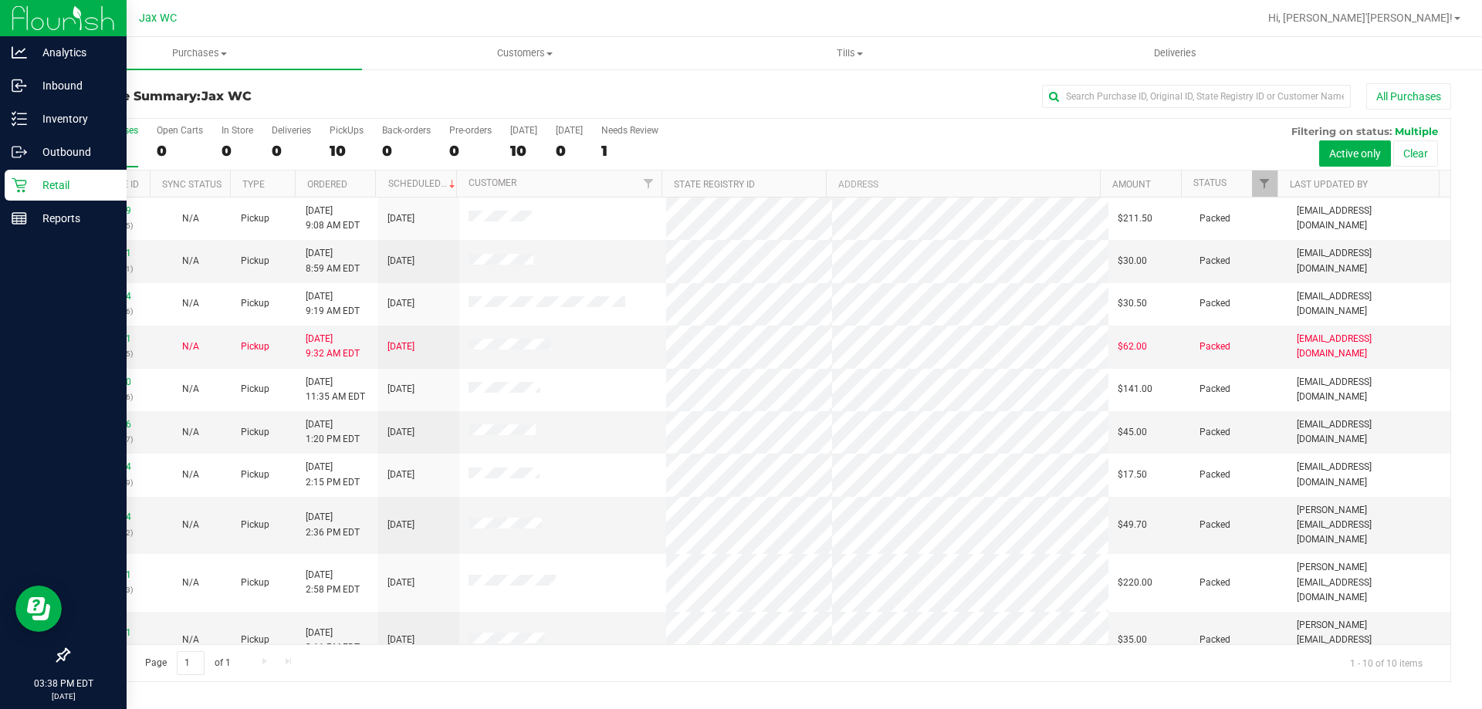
click at [65, 178] on p "Retail" at bounding box center [73, 185] width 93 height 19
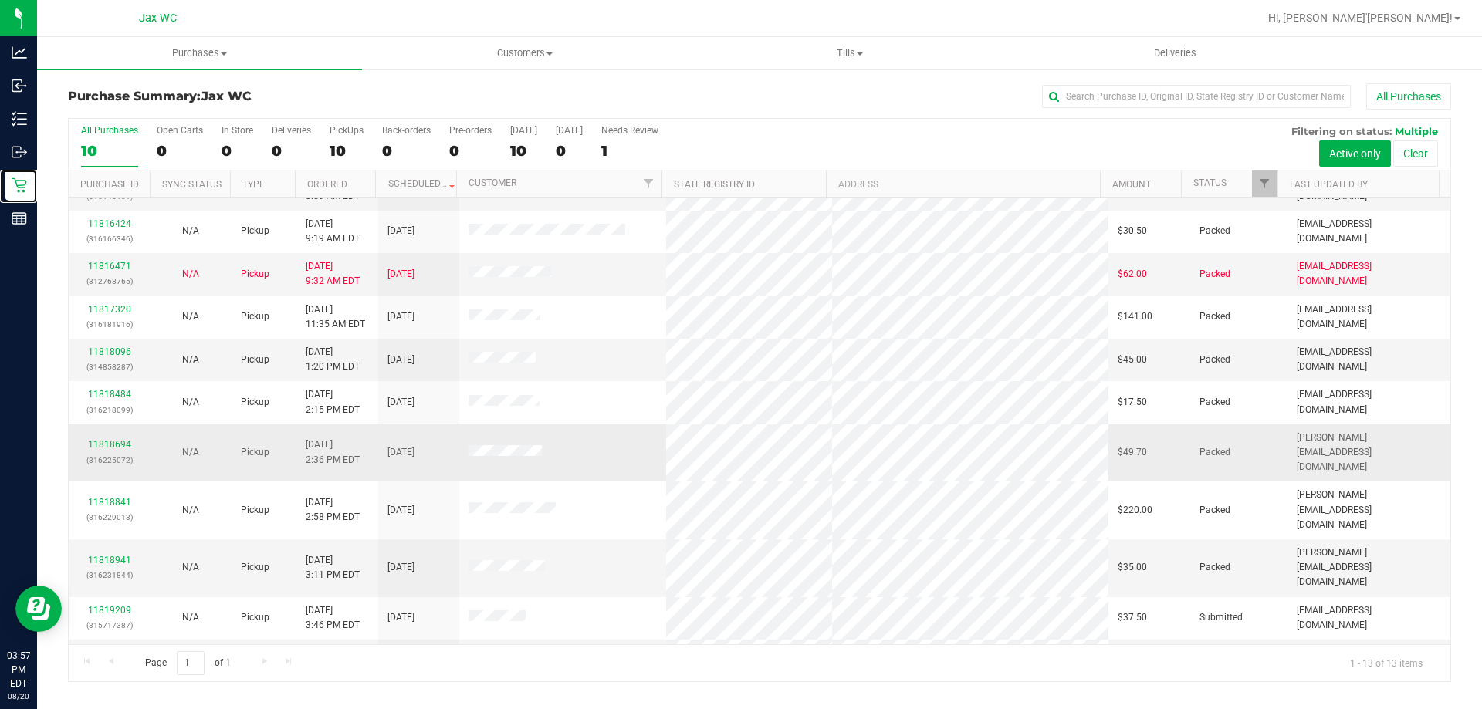
scroll to position [108, 0]
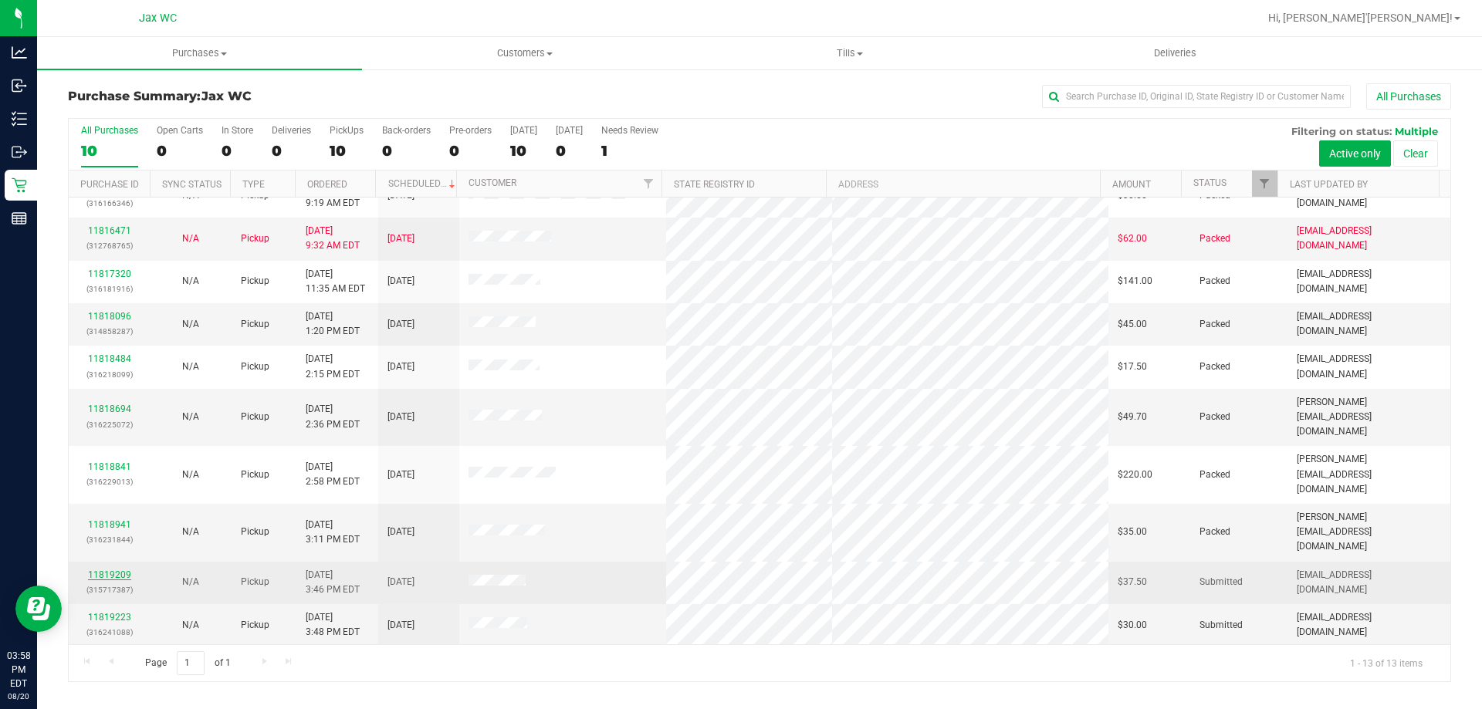
click at [107, 570] on link "11819209" at bounding box center [109, 575] width 43 height 11
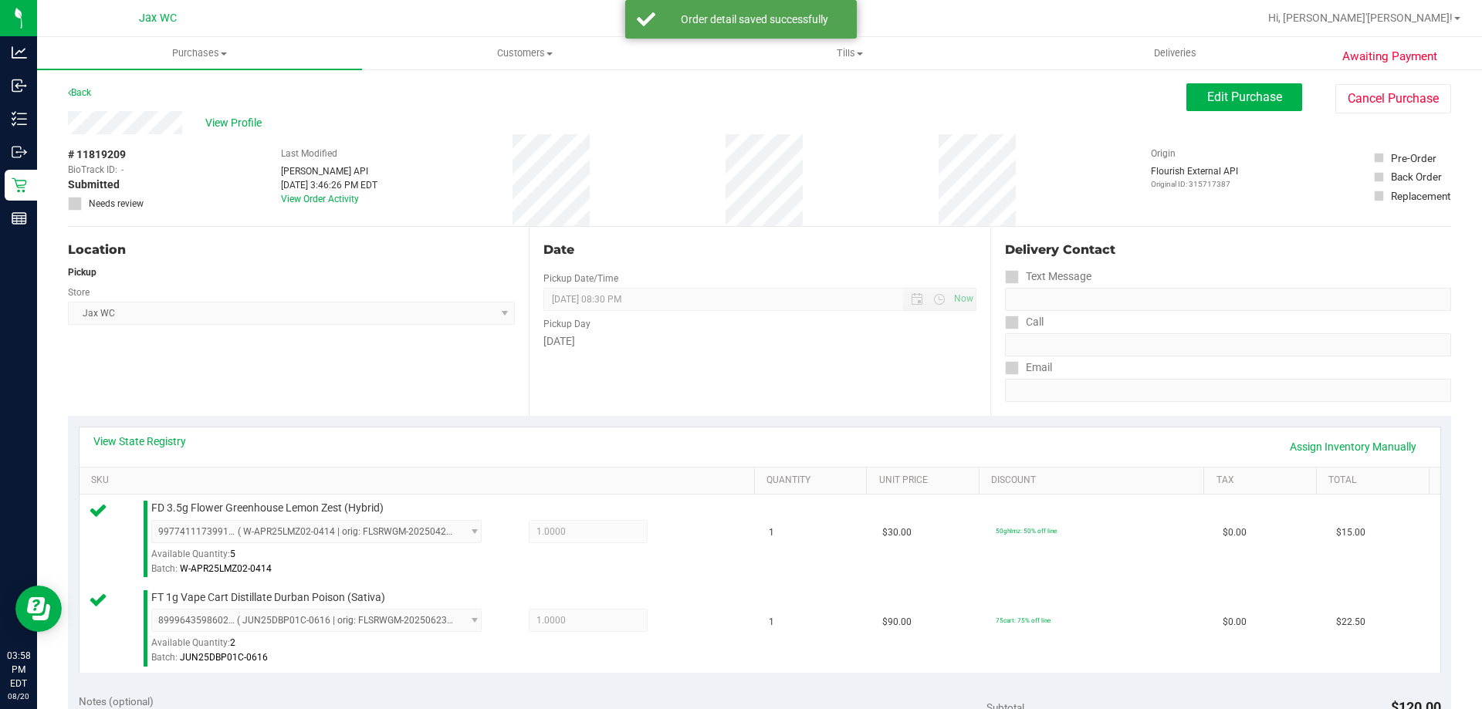
scroll to position [463, 0]
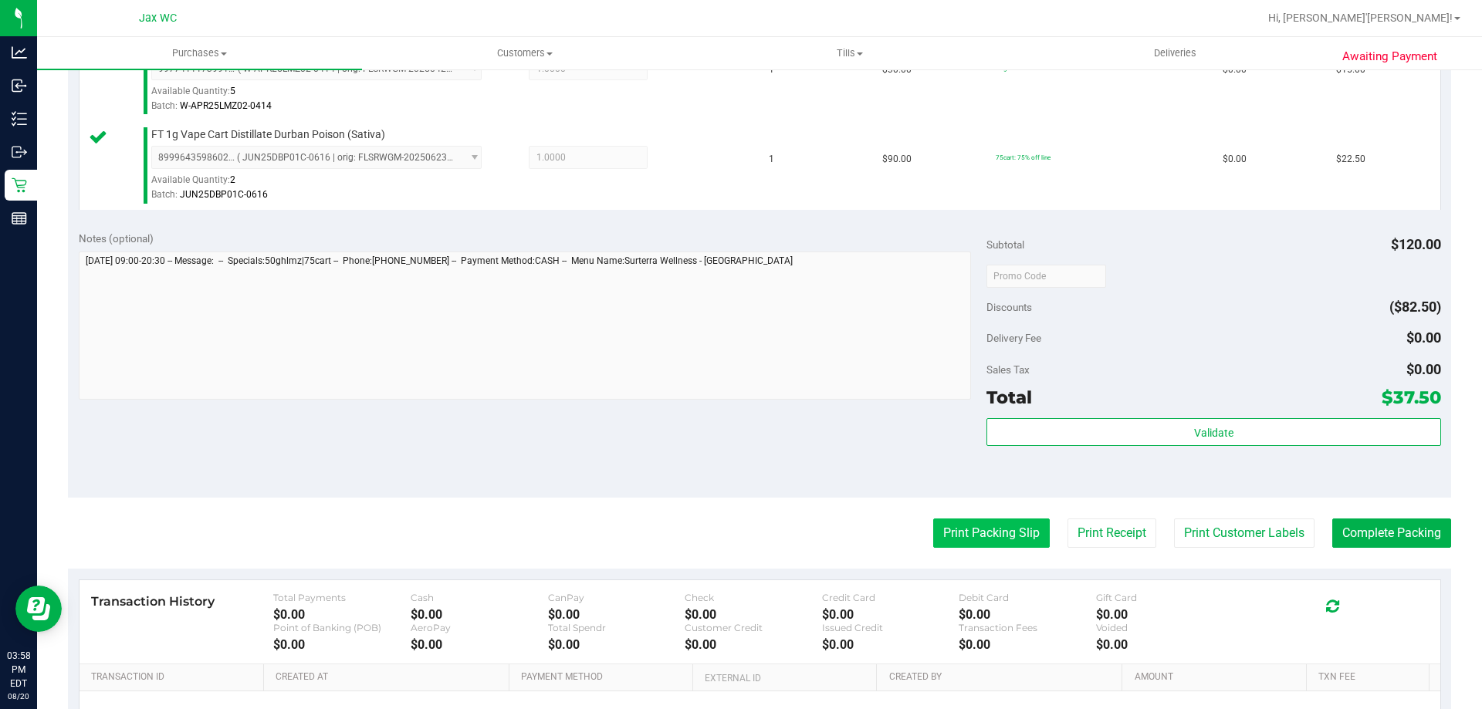
click at [977, 530] on button "Print Packing Slip" at bounding box center [991, 533] width 117 height 29
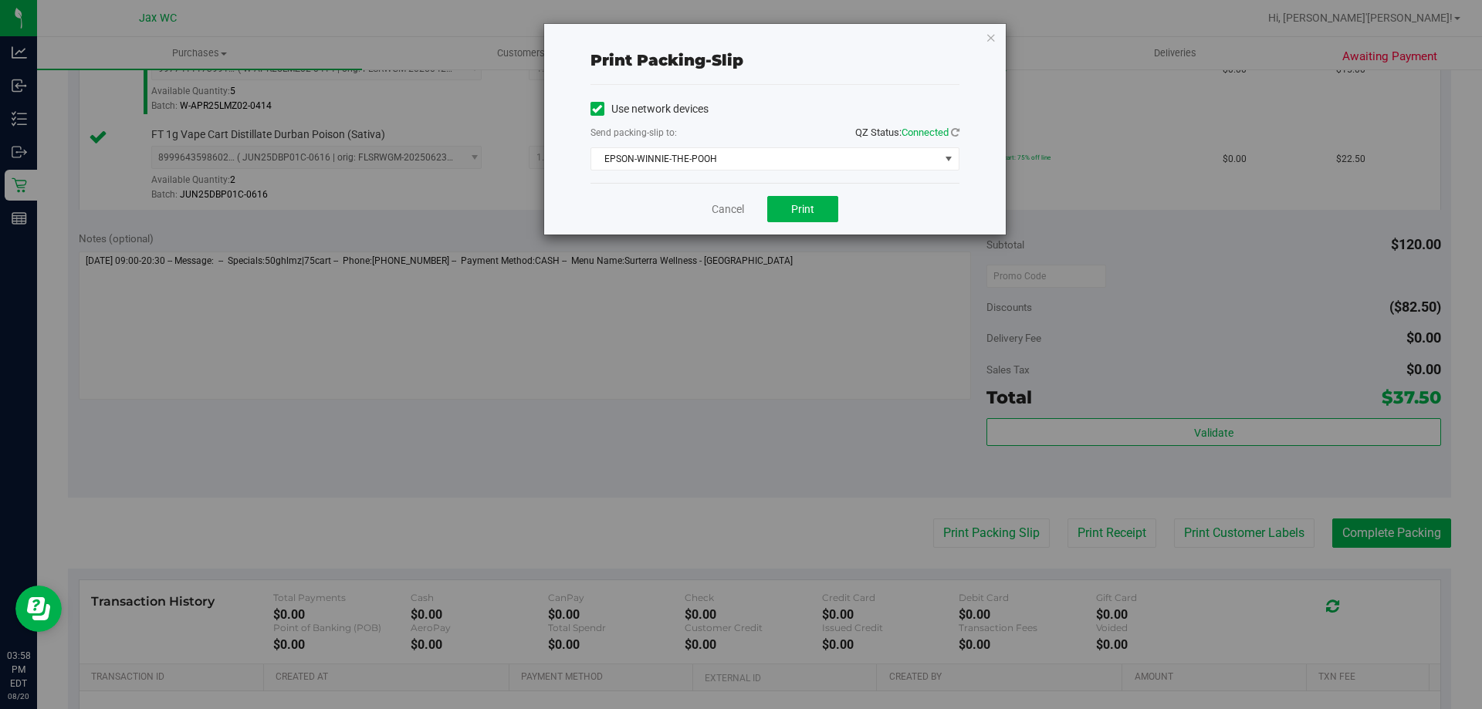
click at [799, 195] on div "Cancel Print" at bounding box center [775, 209] width 369 height 52
click at [796, 208] on span "Print" at bounding box center [802, 209] width 23 height 12
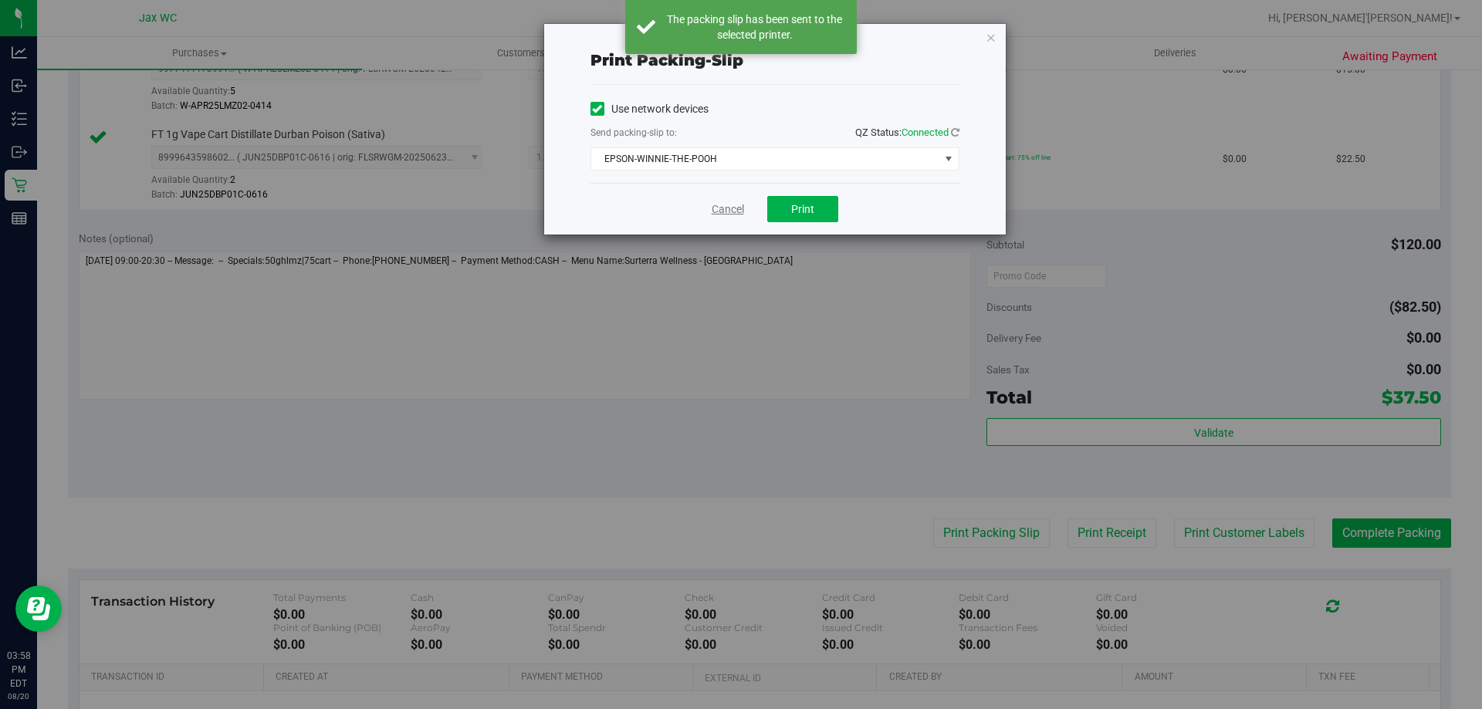
click at [727, 212] on link "Cancel" at bounding box center [728, 209] width 32 height 16
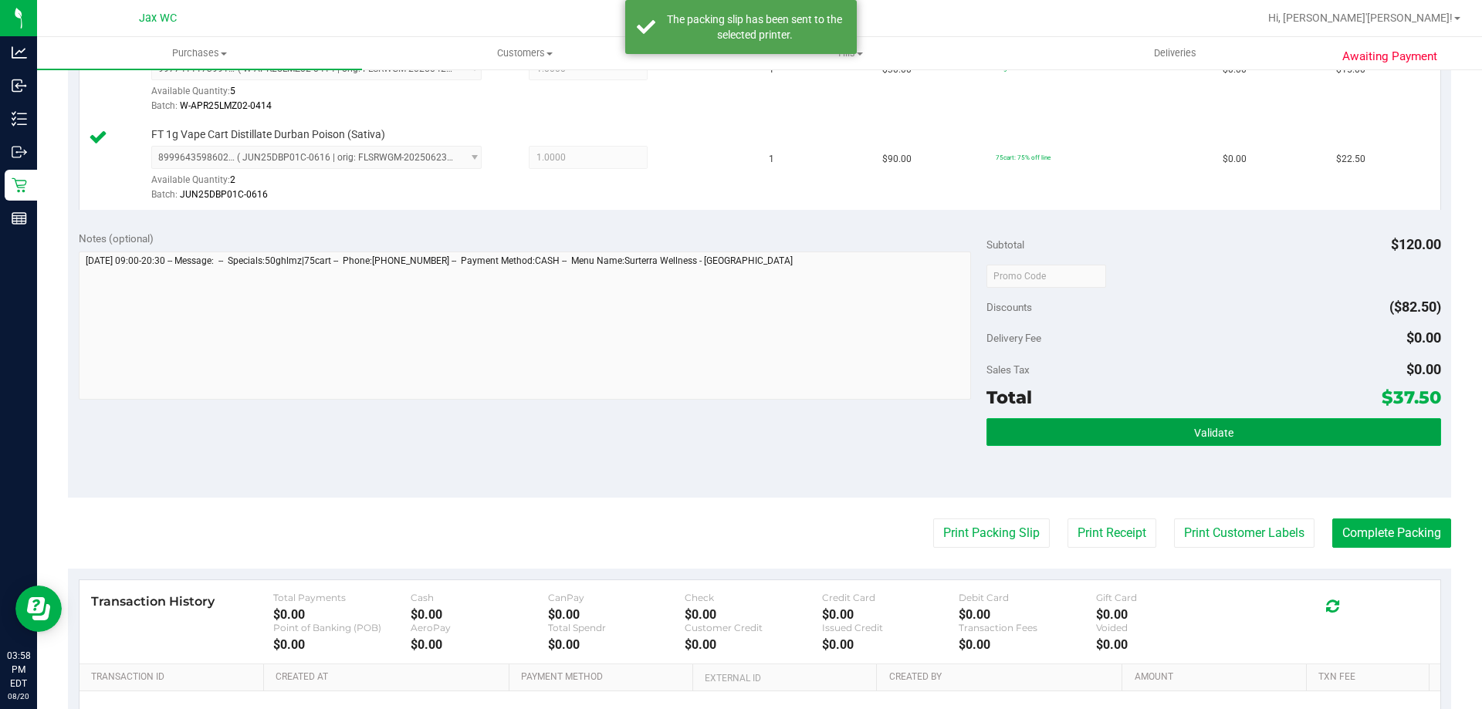
drag, startPoint x: 1135, startPoint y: 429, endPoint x: 1109, endPoint y: 432, distance: 26.3
click at [1135, 429] on button "Validate" at bounding box center [1214, 432] width 454 height 28
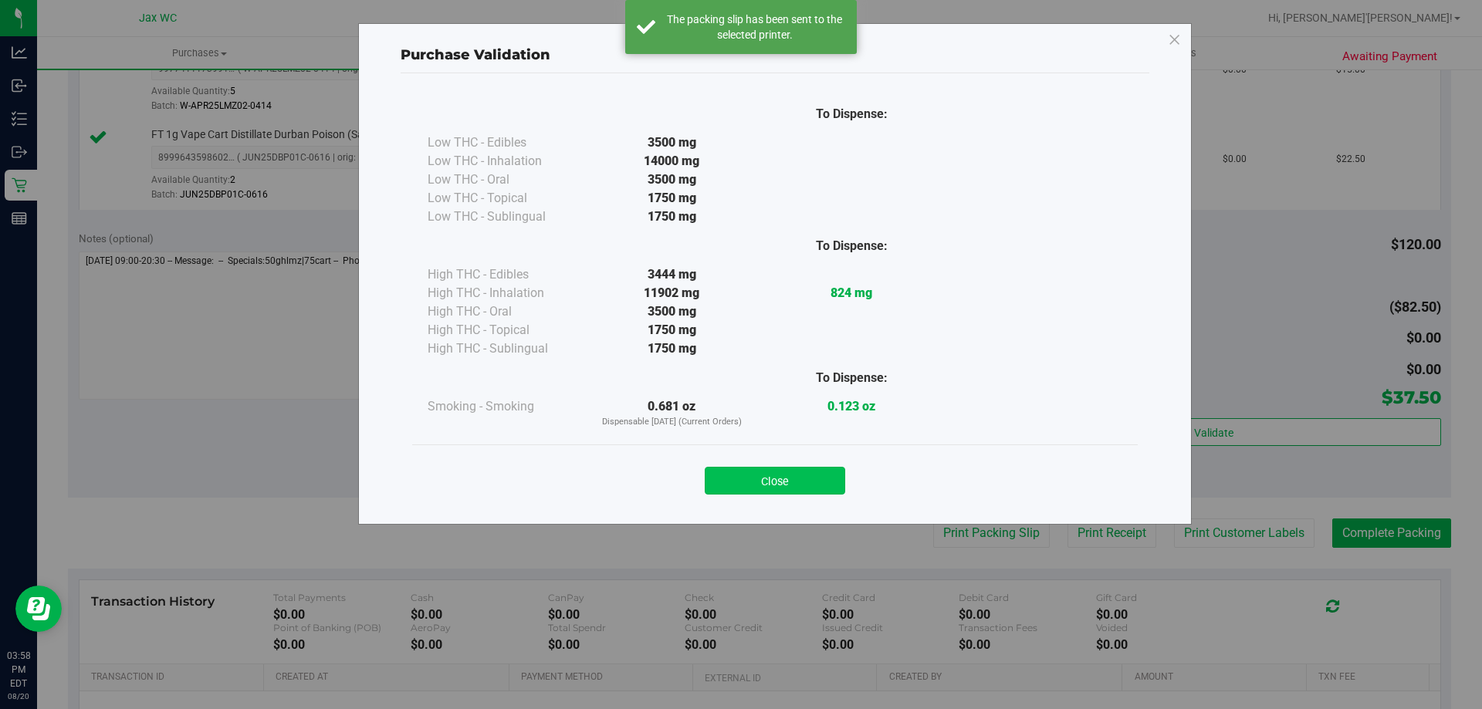
click at [815, 483] on button "Close" at bounding box center [775, 481] width 140 height 28
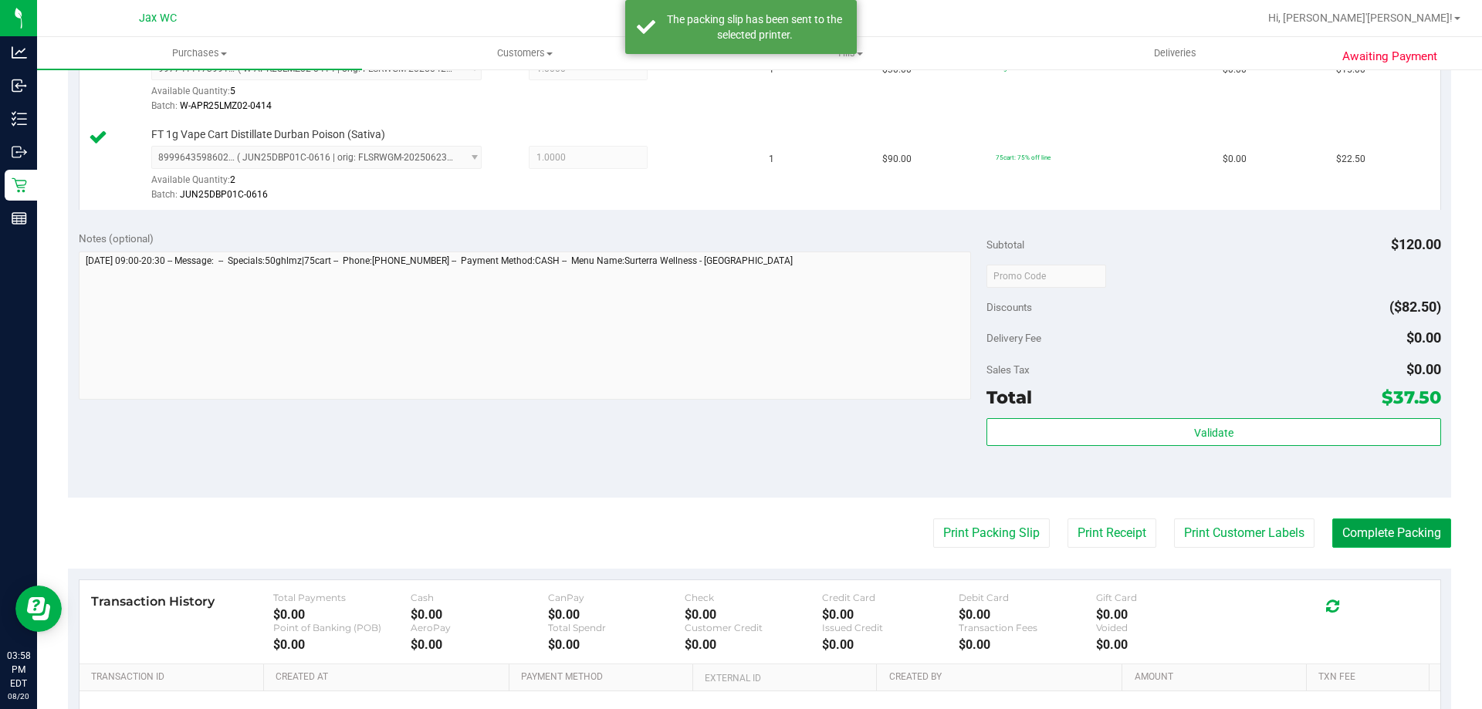
click at [1332, 533] on button "Complete Packing" at bounding box center [1391, 533] width 119 height 29
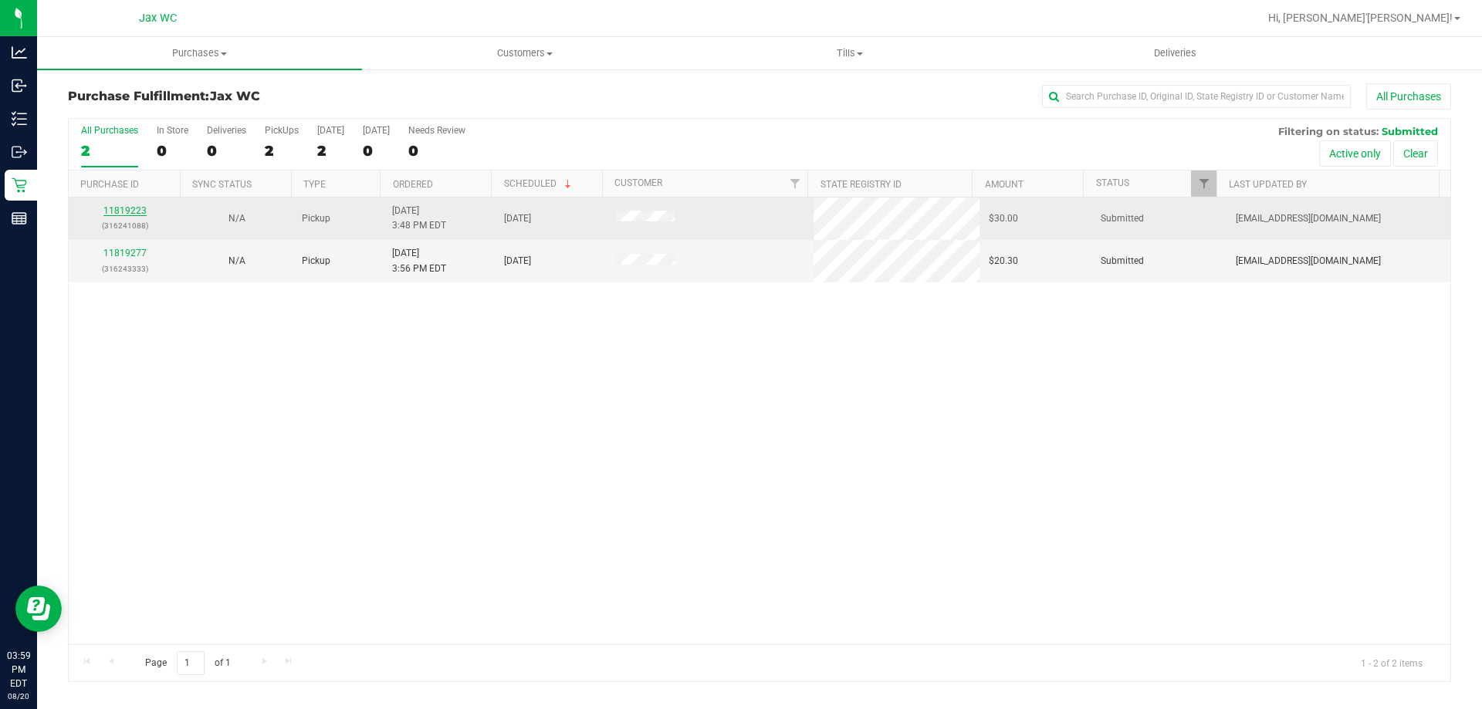
click at [137, 209] on link "11819223" at bounding box center [124, 210] width 43 height 11
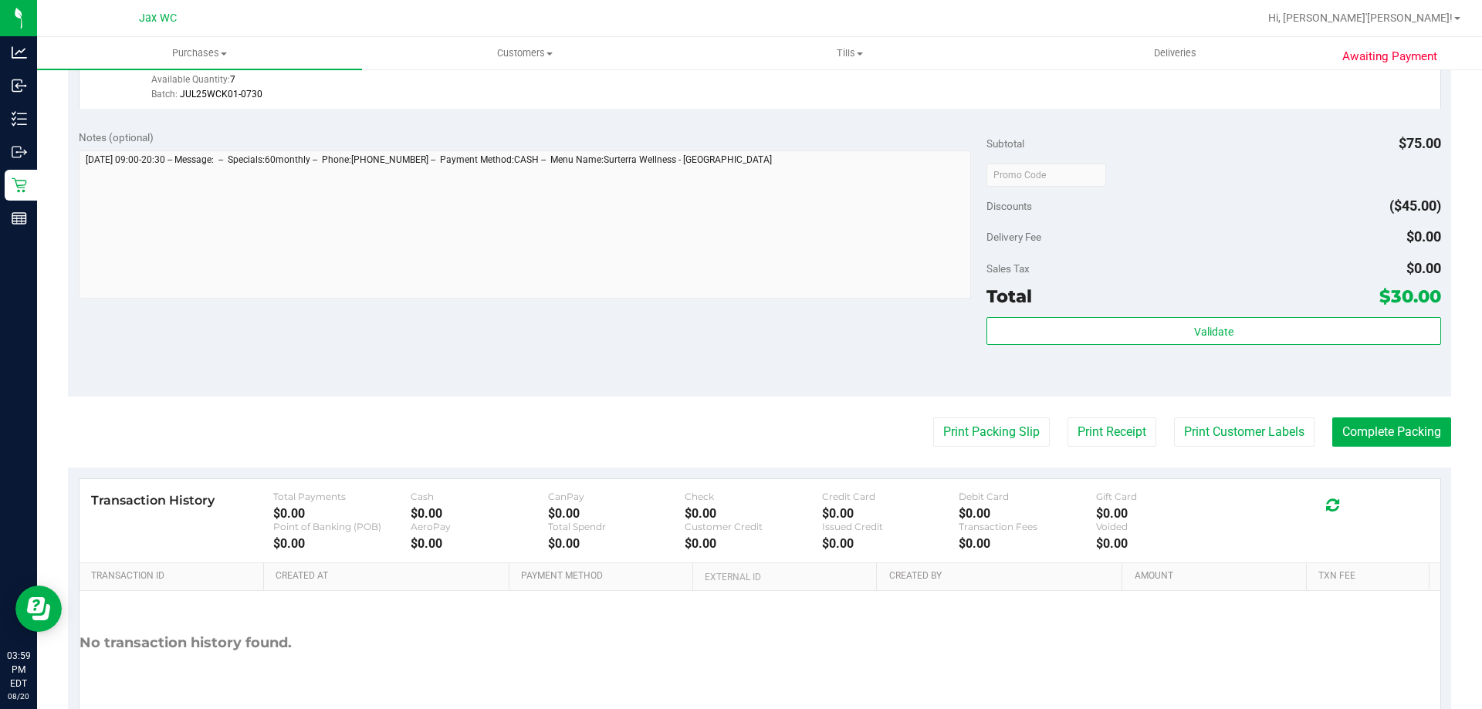
scroll to position [553, 0]
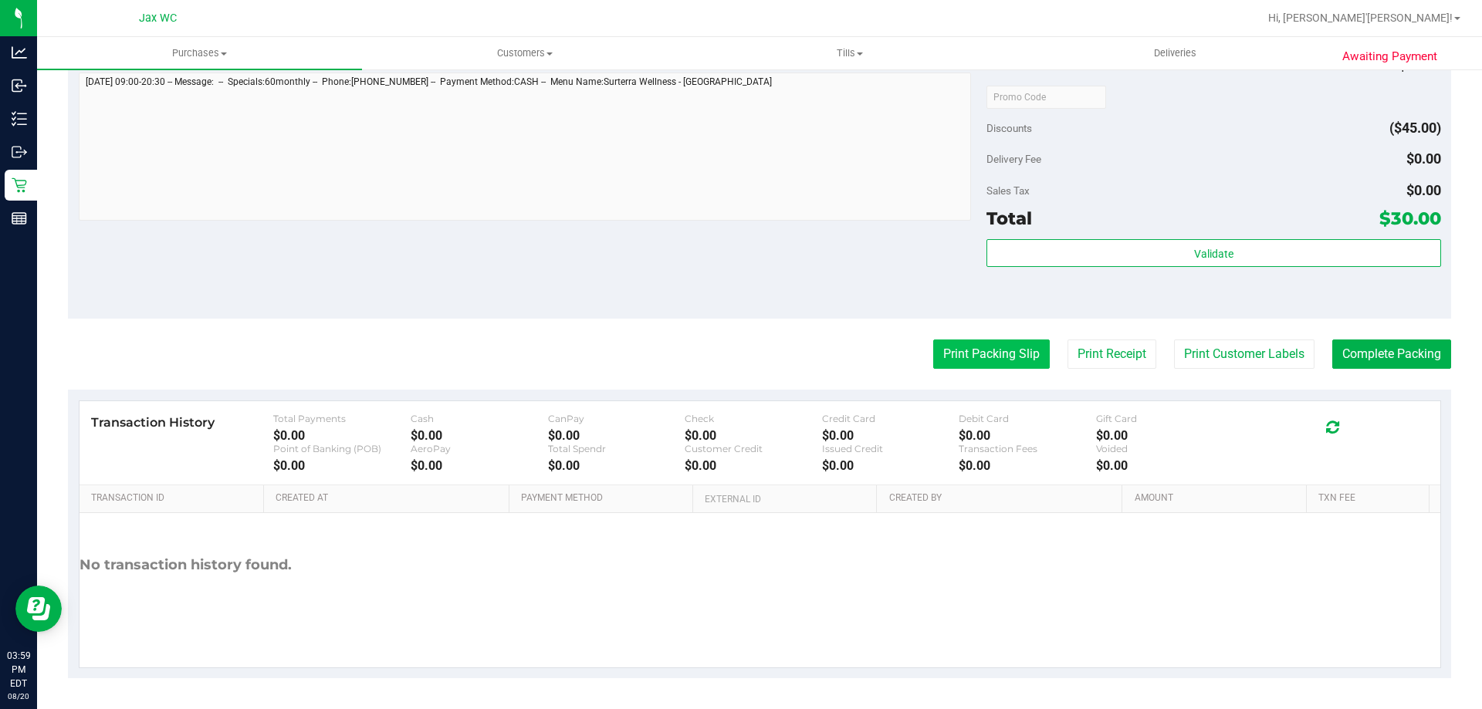
click at [973, 347] on button "Print Packing Slip" at bounding box center [991, 354] width 117 height 29
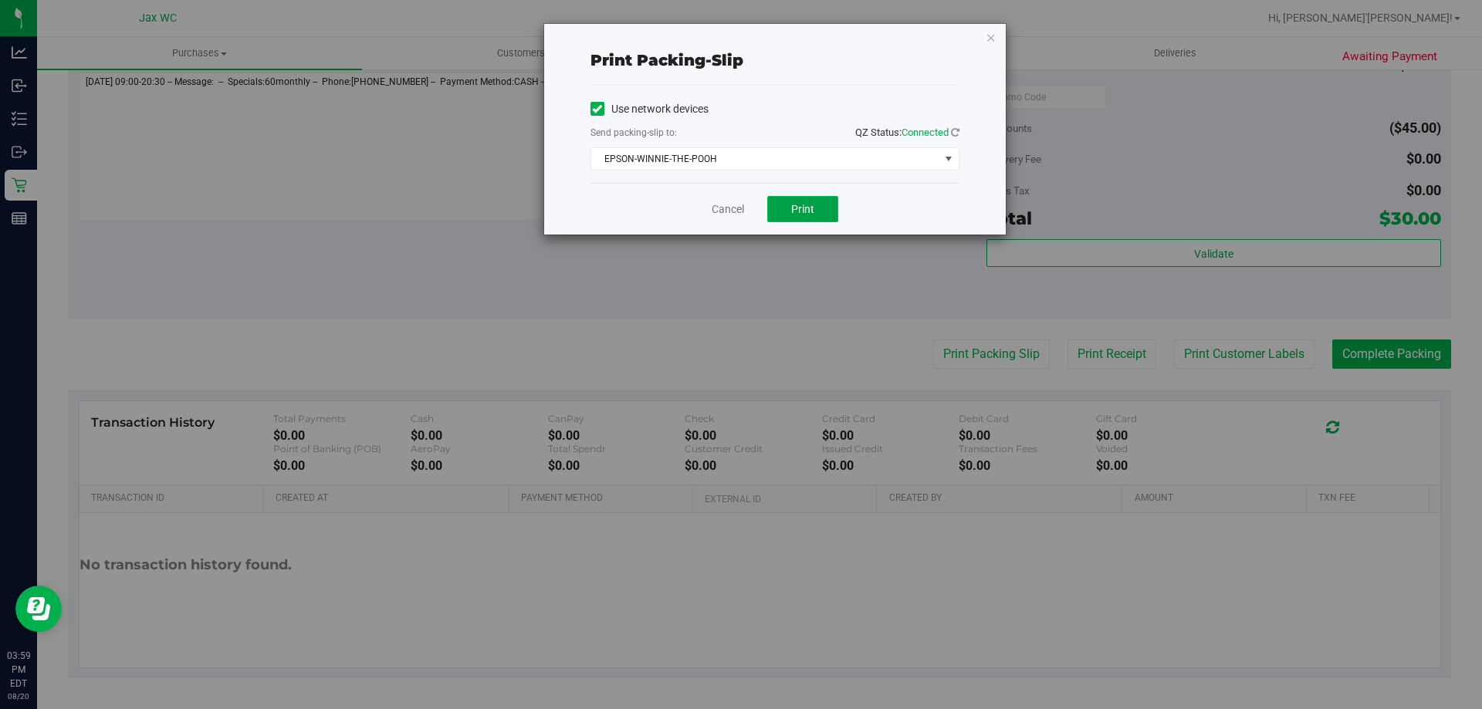
click at [810, 205] on span "Print" at bounding box center [802, 209] width 23 height 12
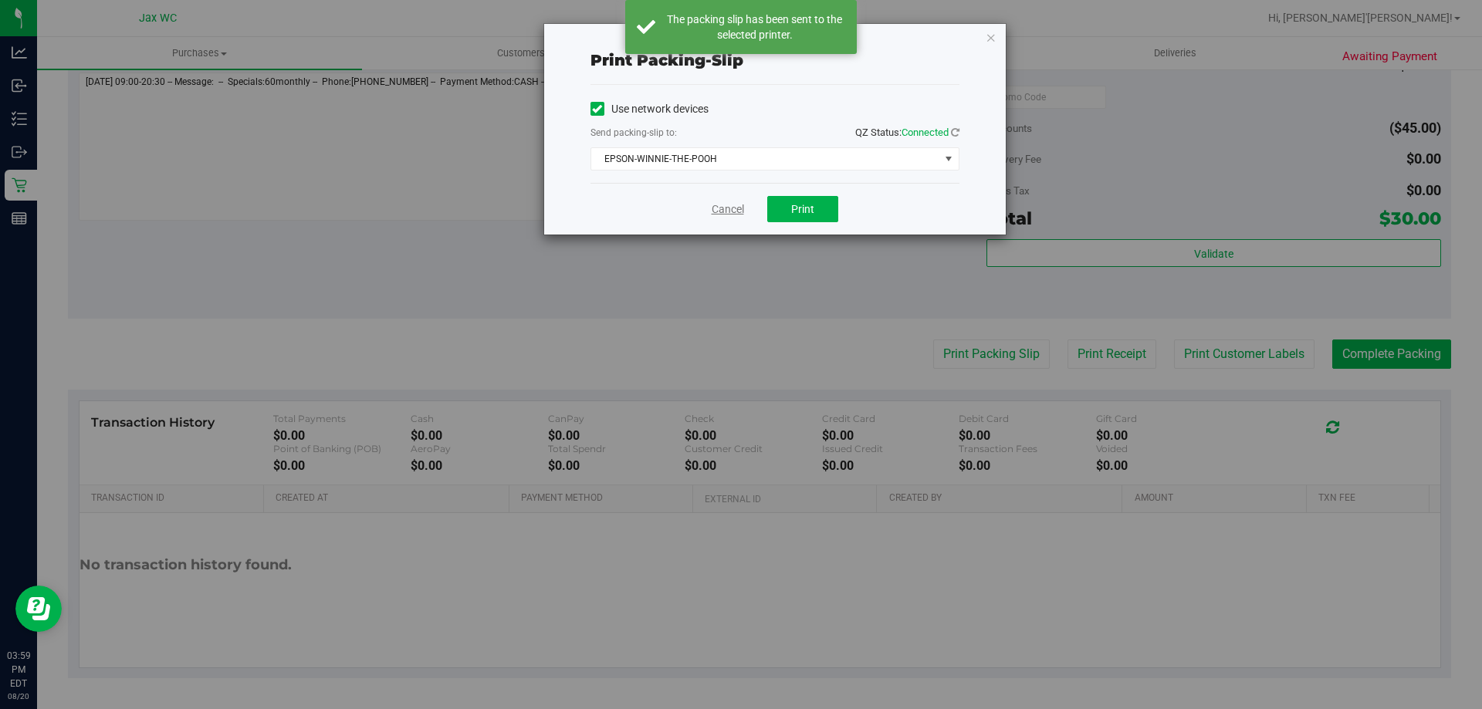
click at [730, 210] on link "Cancel" at bounding box center [728, 209] width 32 height 16
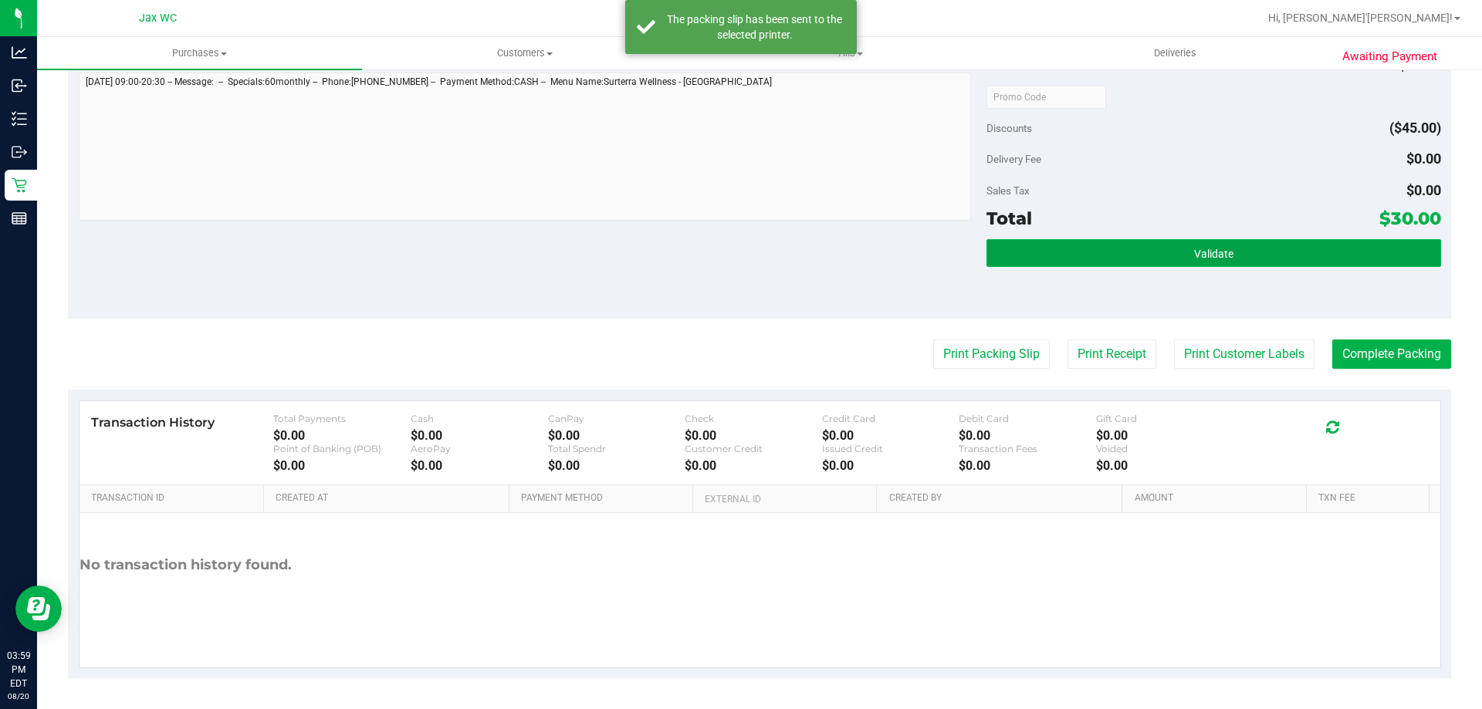
click at [1146, 252] on button "Validate" at bounding box center [1214, 253] width 454 height 28
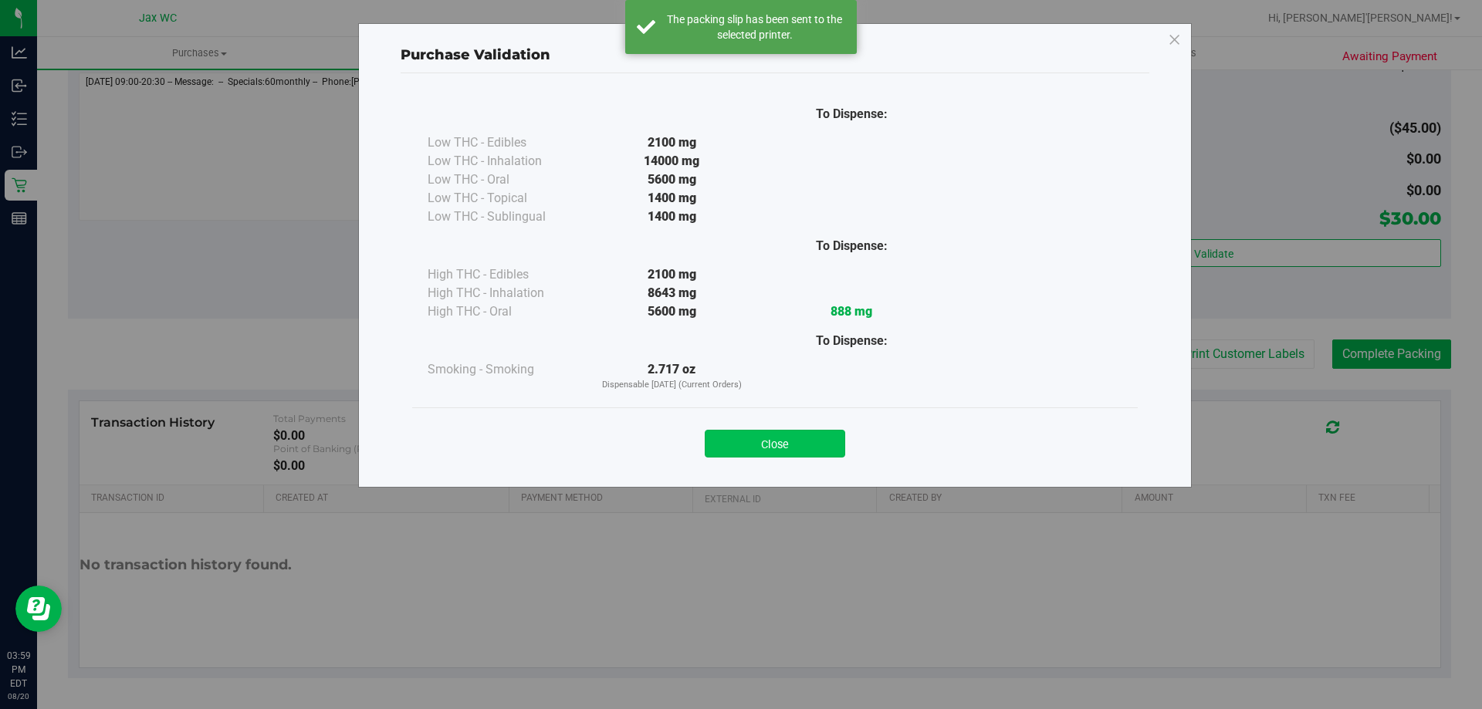
click at [758, 437] on button "Close" at bounding box center [775, 444] width 140 height 28
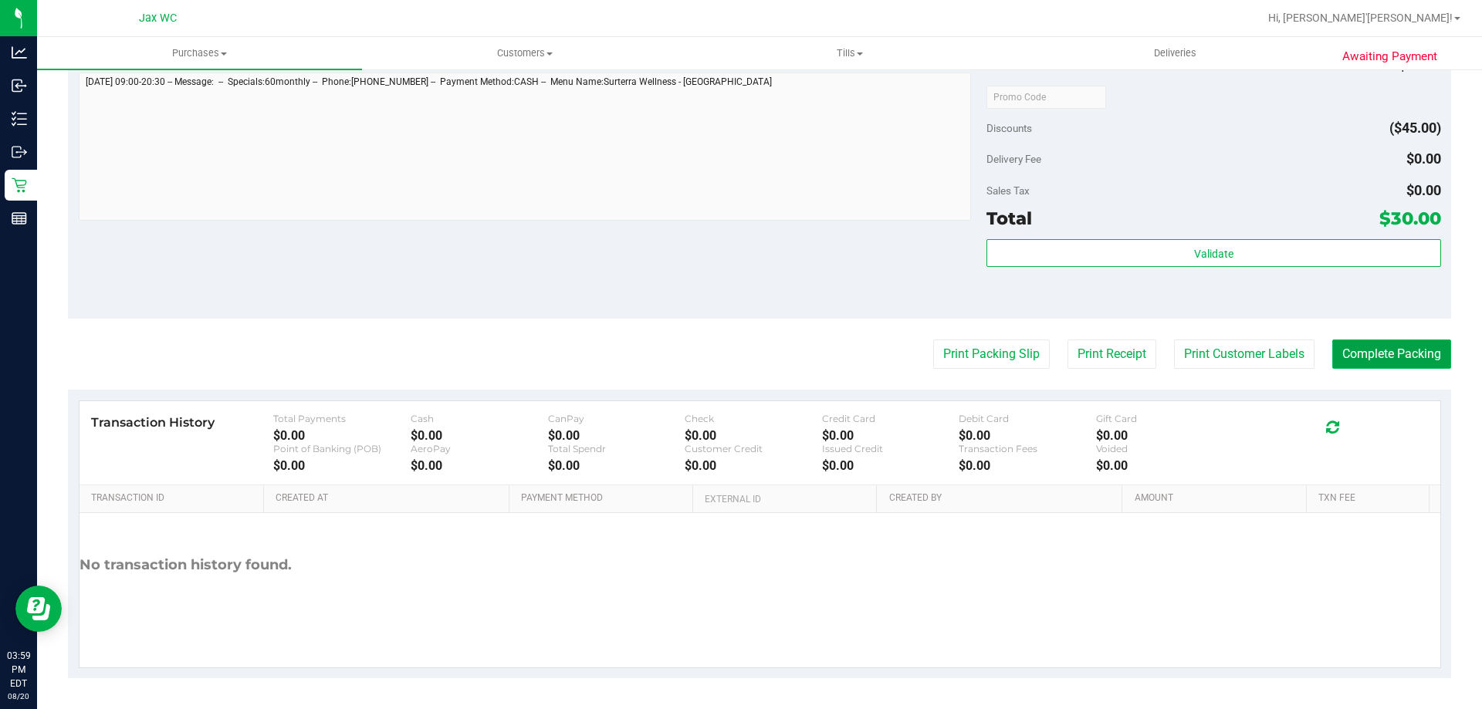
click at [1373, 354] on button "Complete Packing" at bounding box center [1391, 354] width 119 height 29
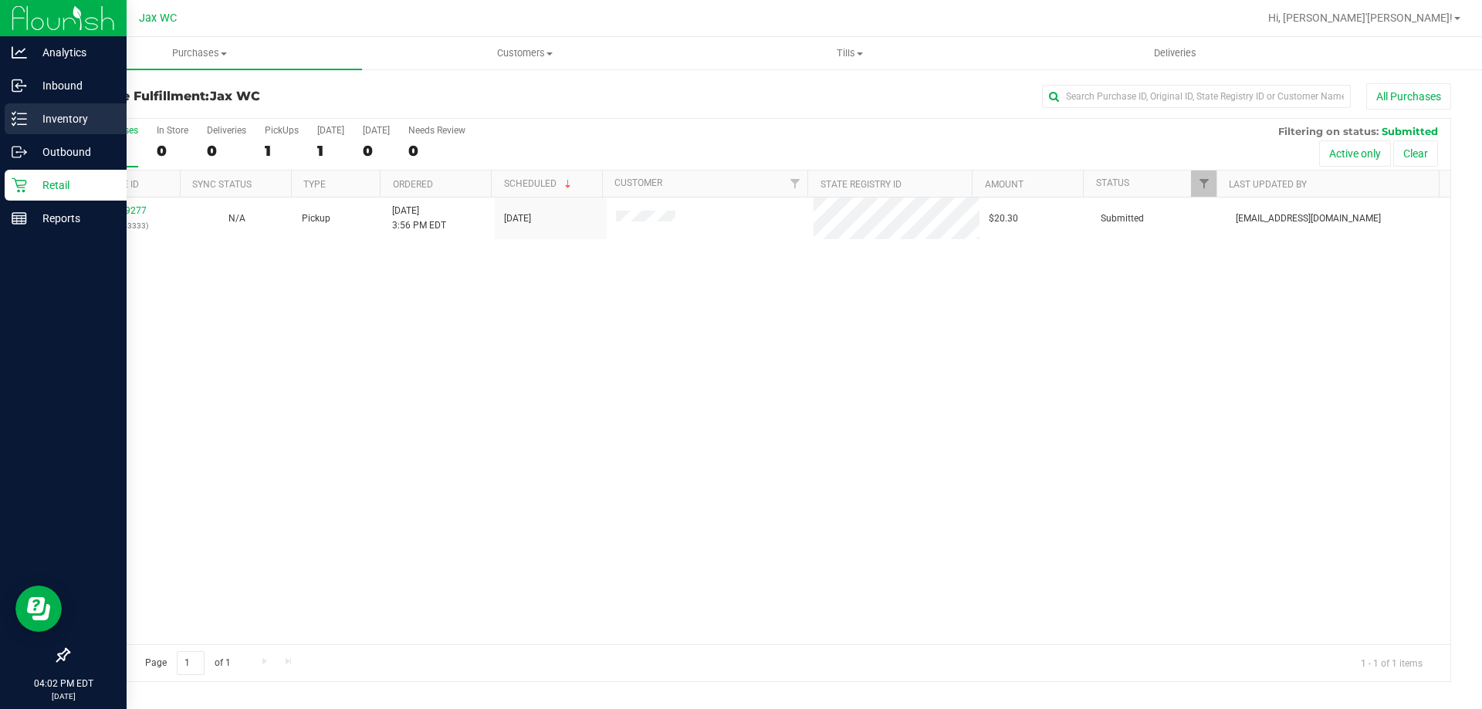
click at [56, 121] on p "Inventory" at bounding box center [73, 119] width 93 height 19
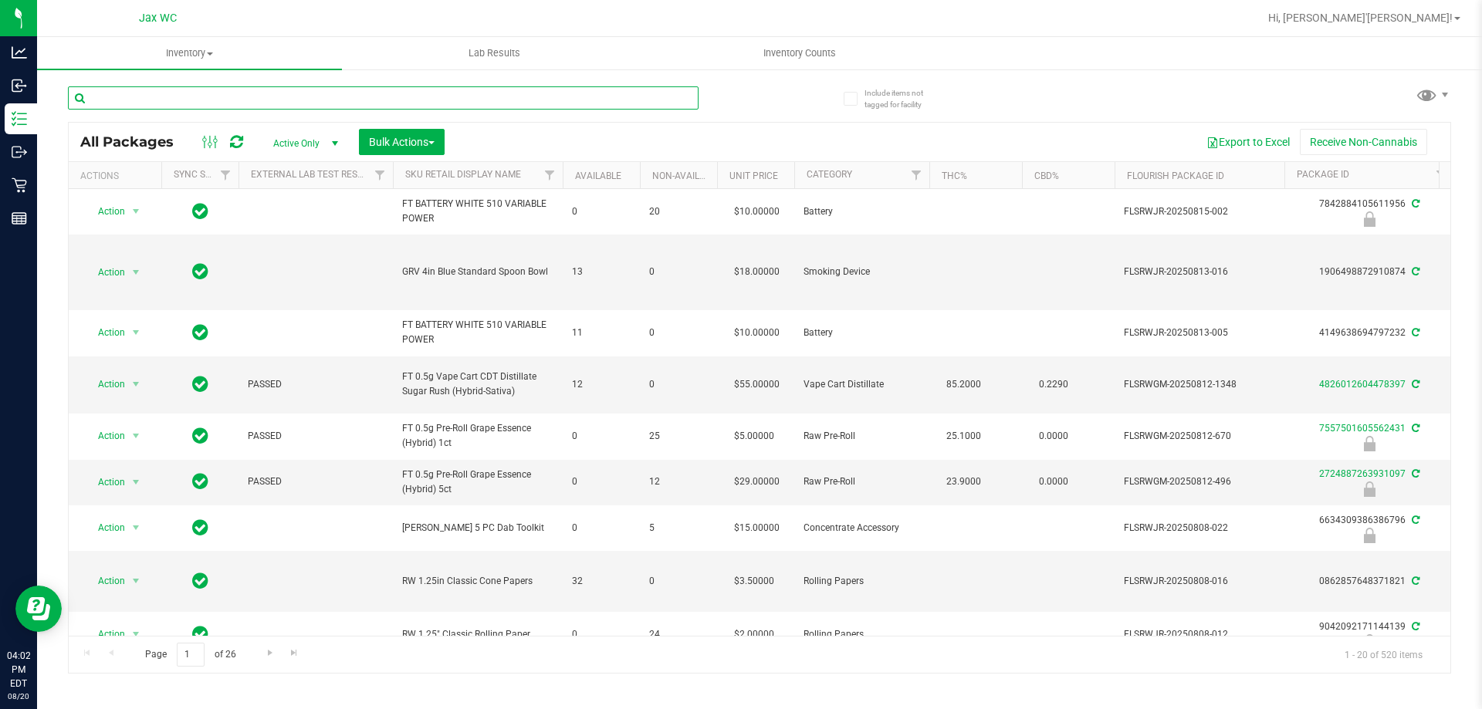
click at [285, 103] on input "text" at bounding box center [383, 97] width 631 height 23
type input "3068067163607200"
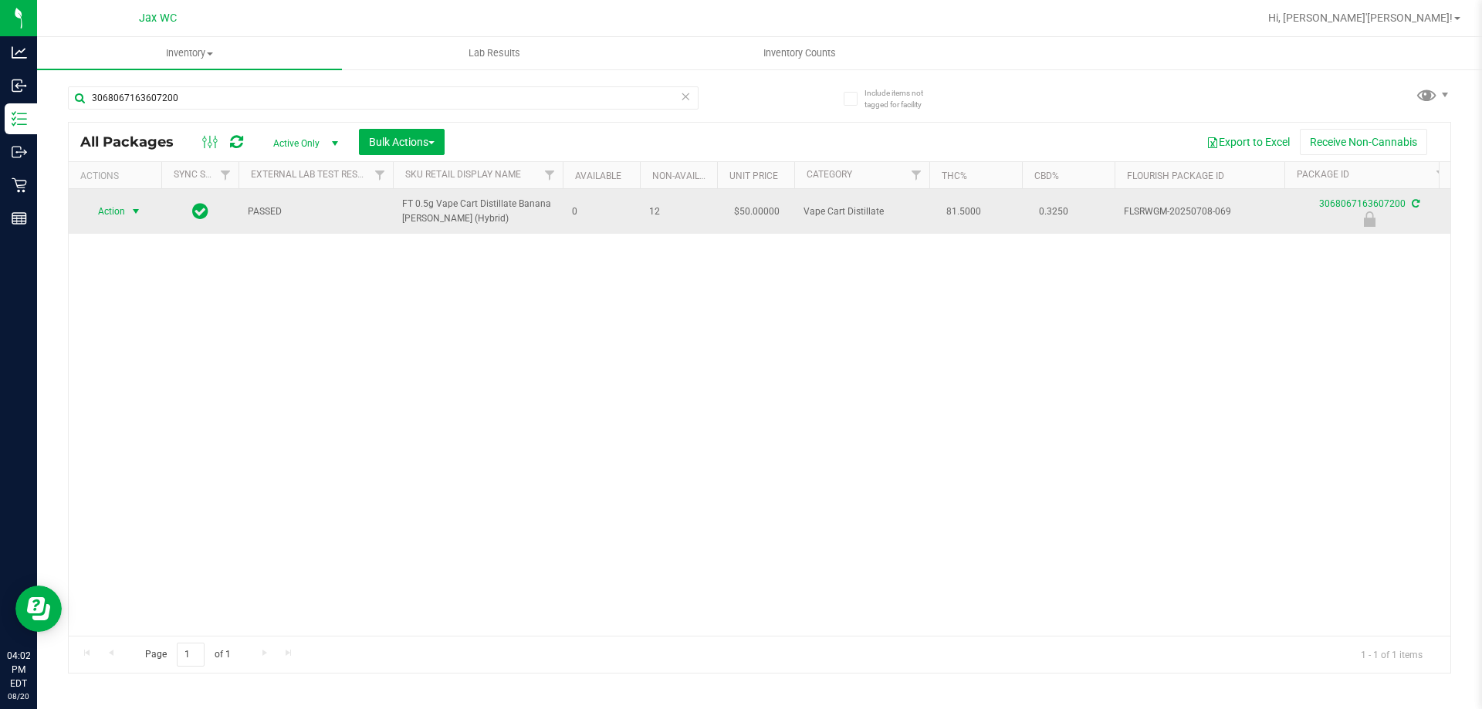
click at [127, 214] on span "select" at bounding box center [136, 212] width 19 height 22
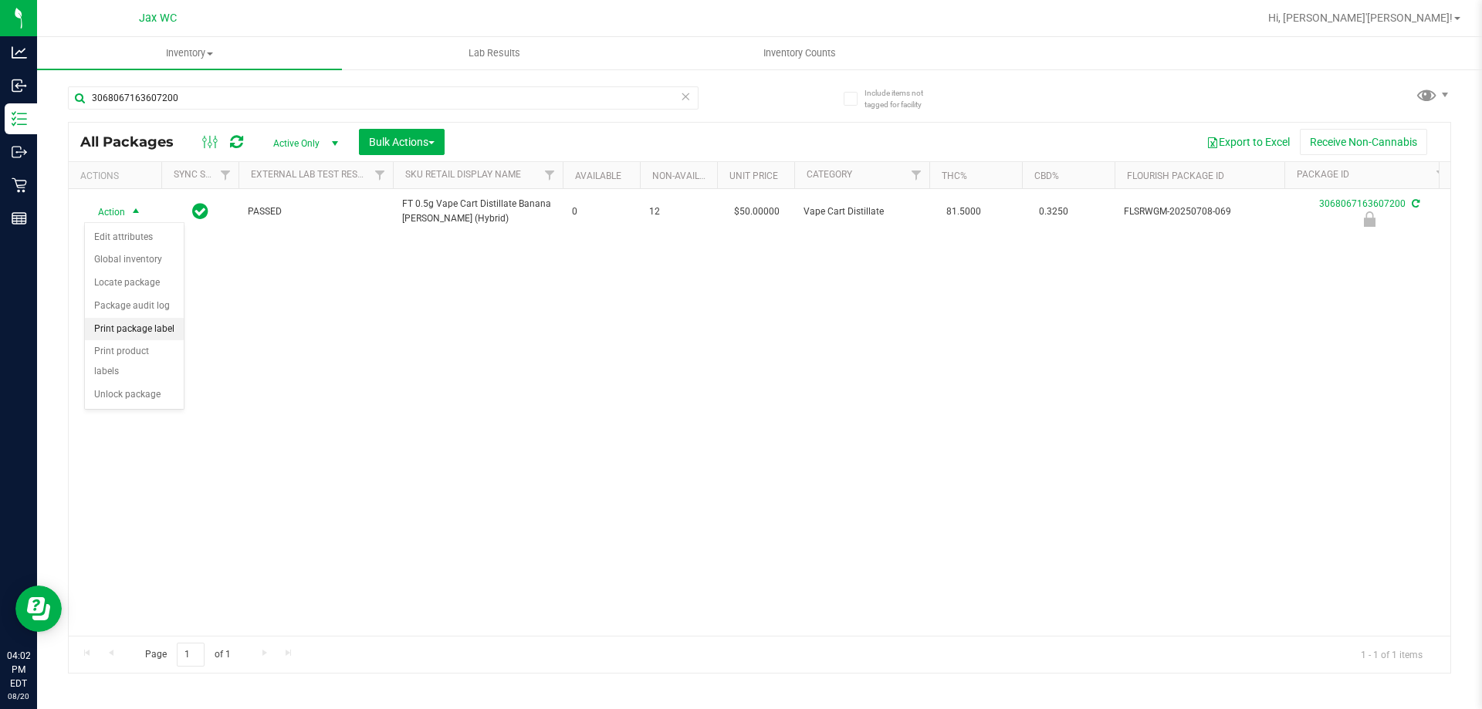
click at [158, 329] on li "Print package label" at bounding box center [134, 329] width 99 height 23
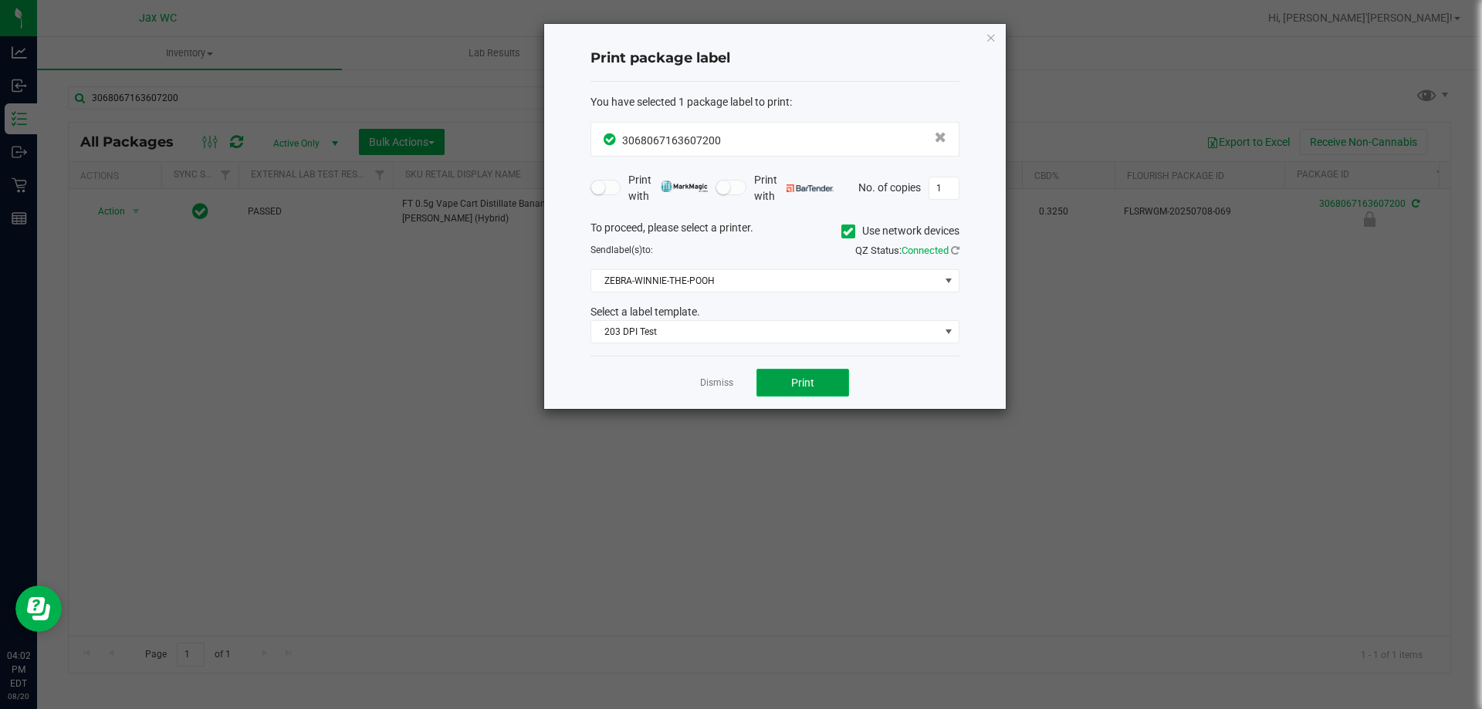
click at [793, 387] on span "Print" at bounding box center [802, 383] width 23 height 12
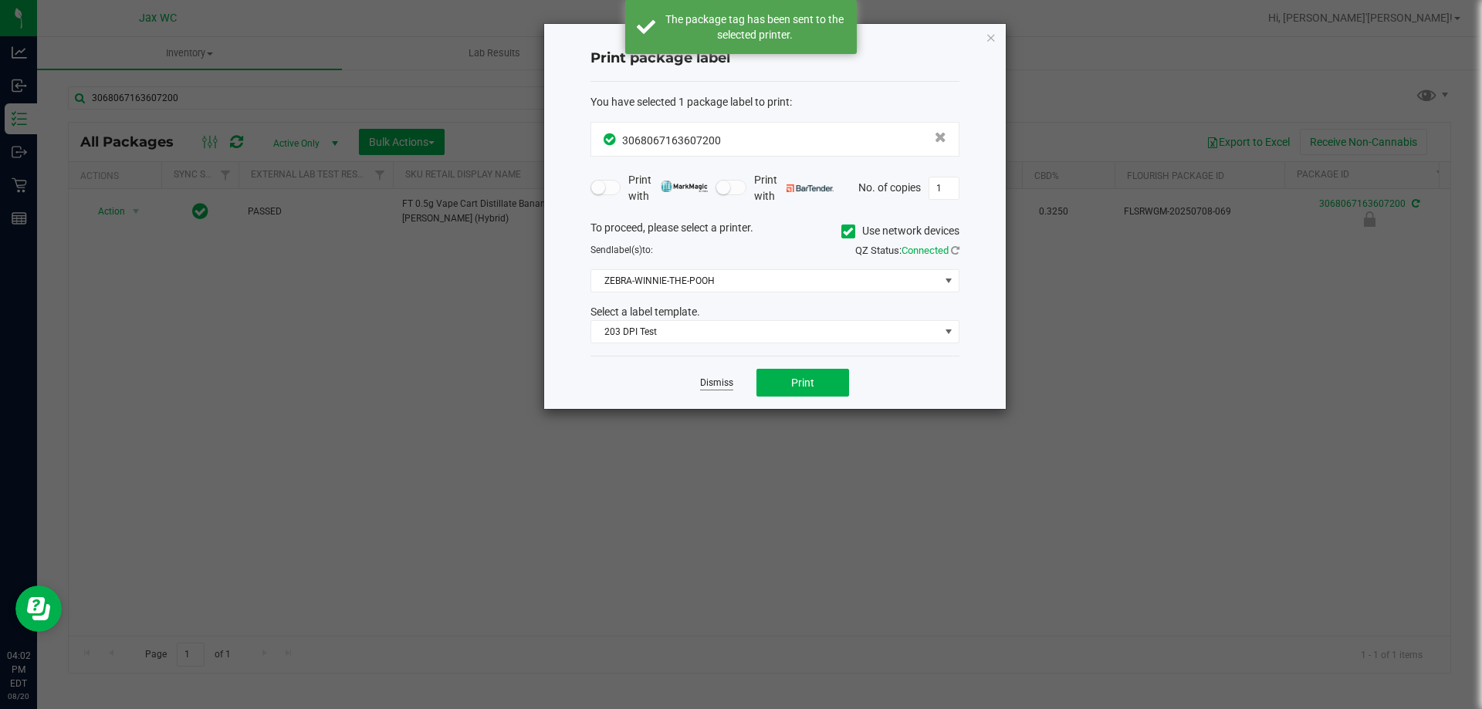
click at [719, 384] on link "Dismiss" at bounding box center [716, 383] width 33 height 13
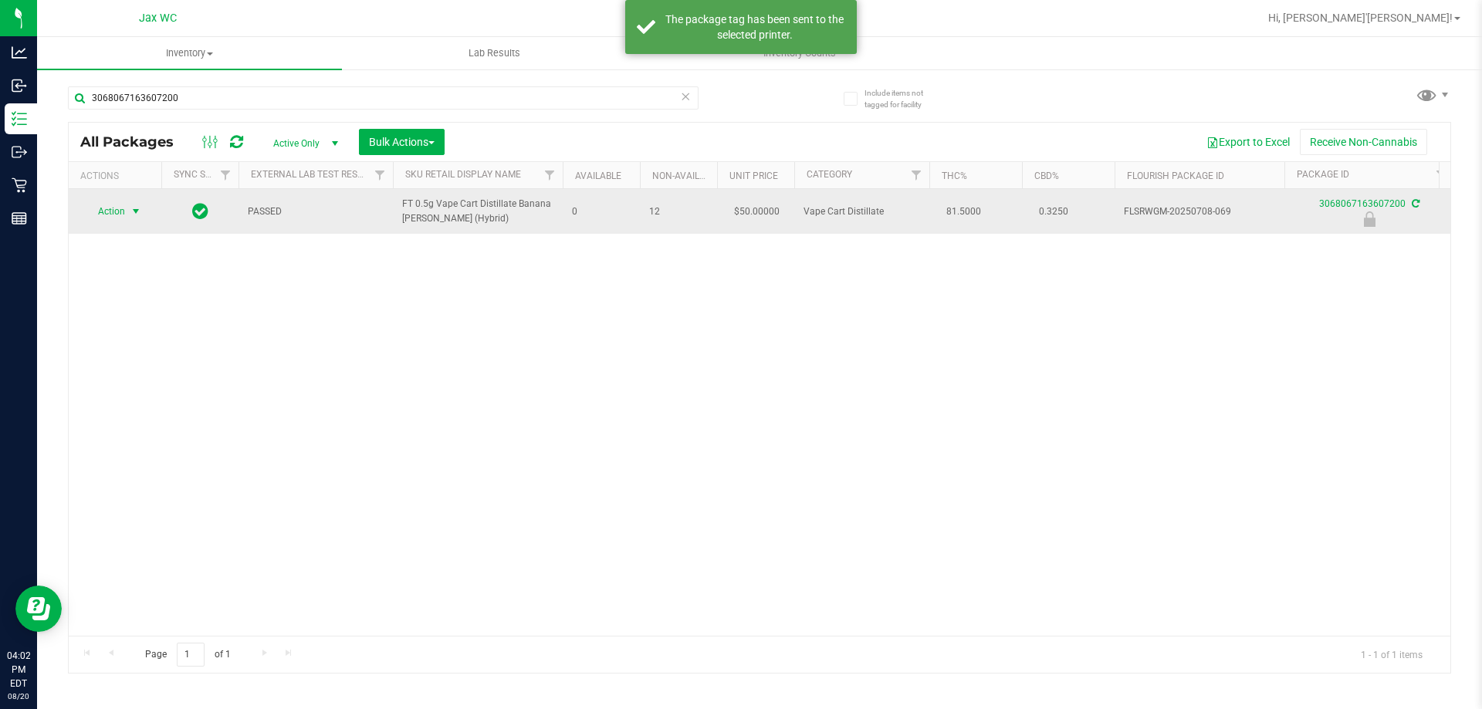
click at [128, 206] on span "select" at bounding box center [136, 212] width 19 height 22
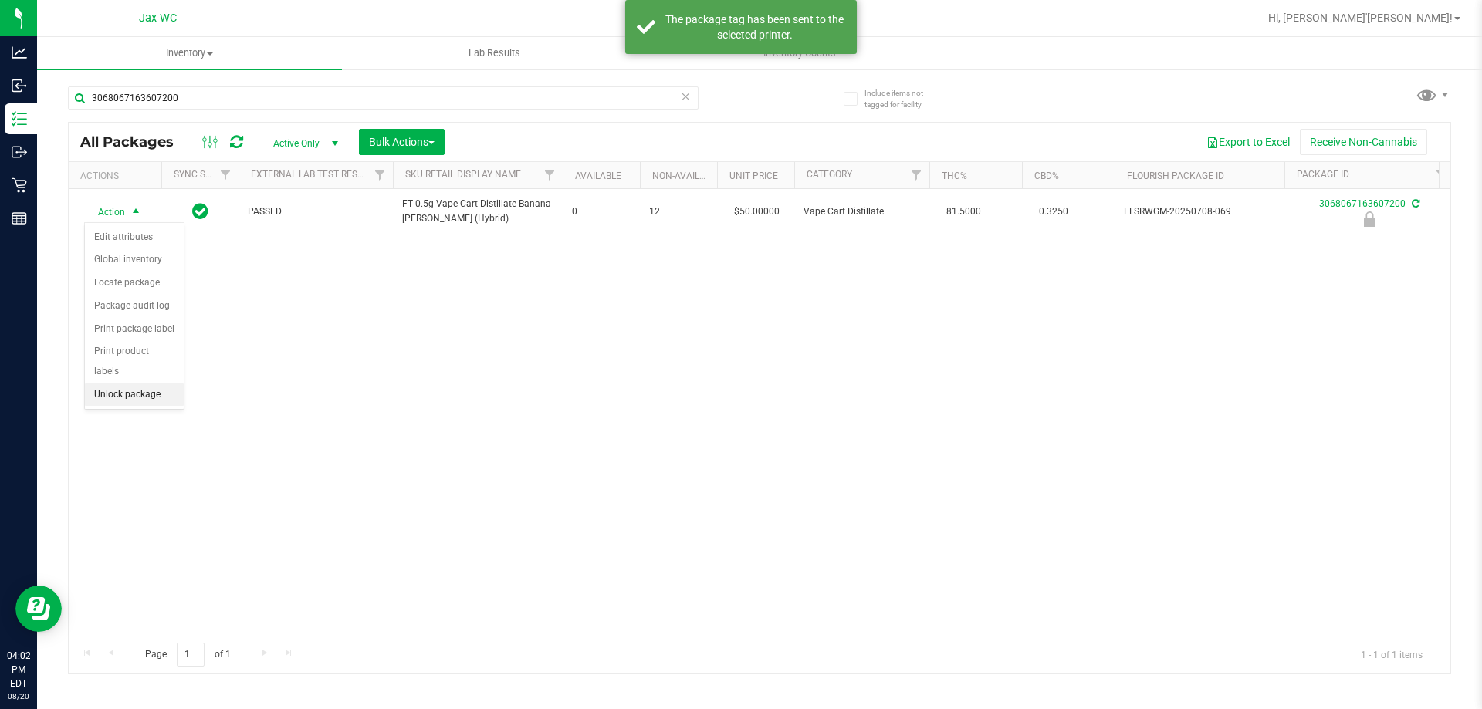
click at [147, 384] on li "Unlock package" at bounding box center [134, 395] width 99 height 23
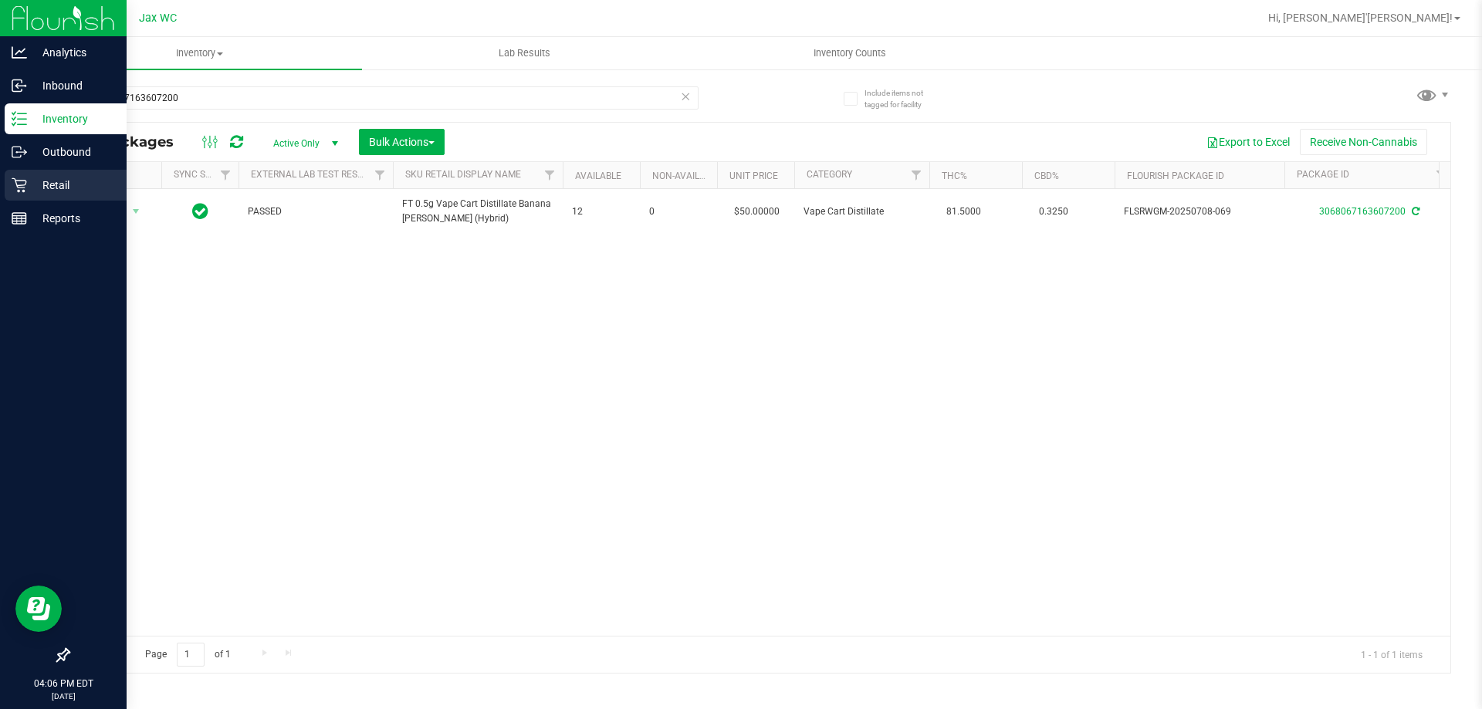
click at [53, 194] on p "Retail" at bounding box center [73, 185] width 93 height 19
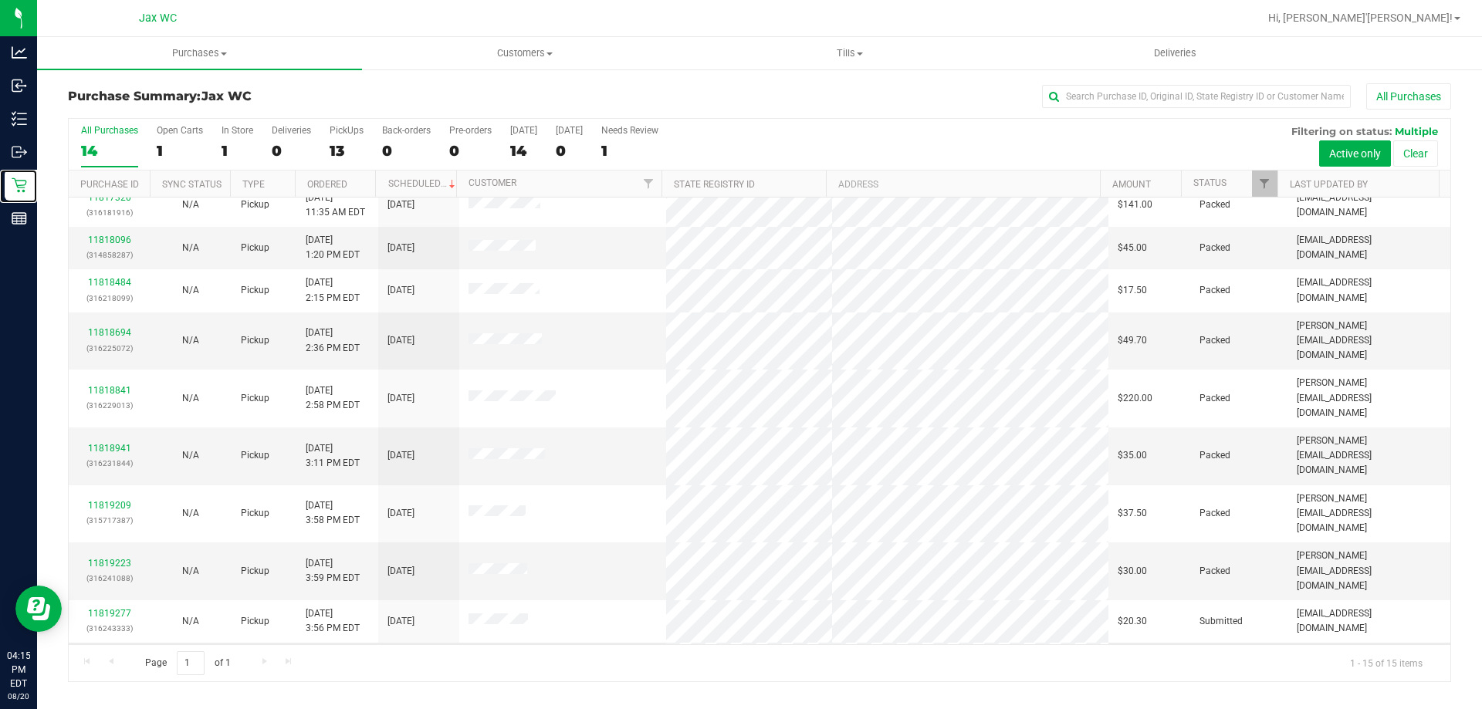
scroll to position [194, 0]
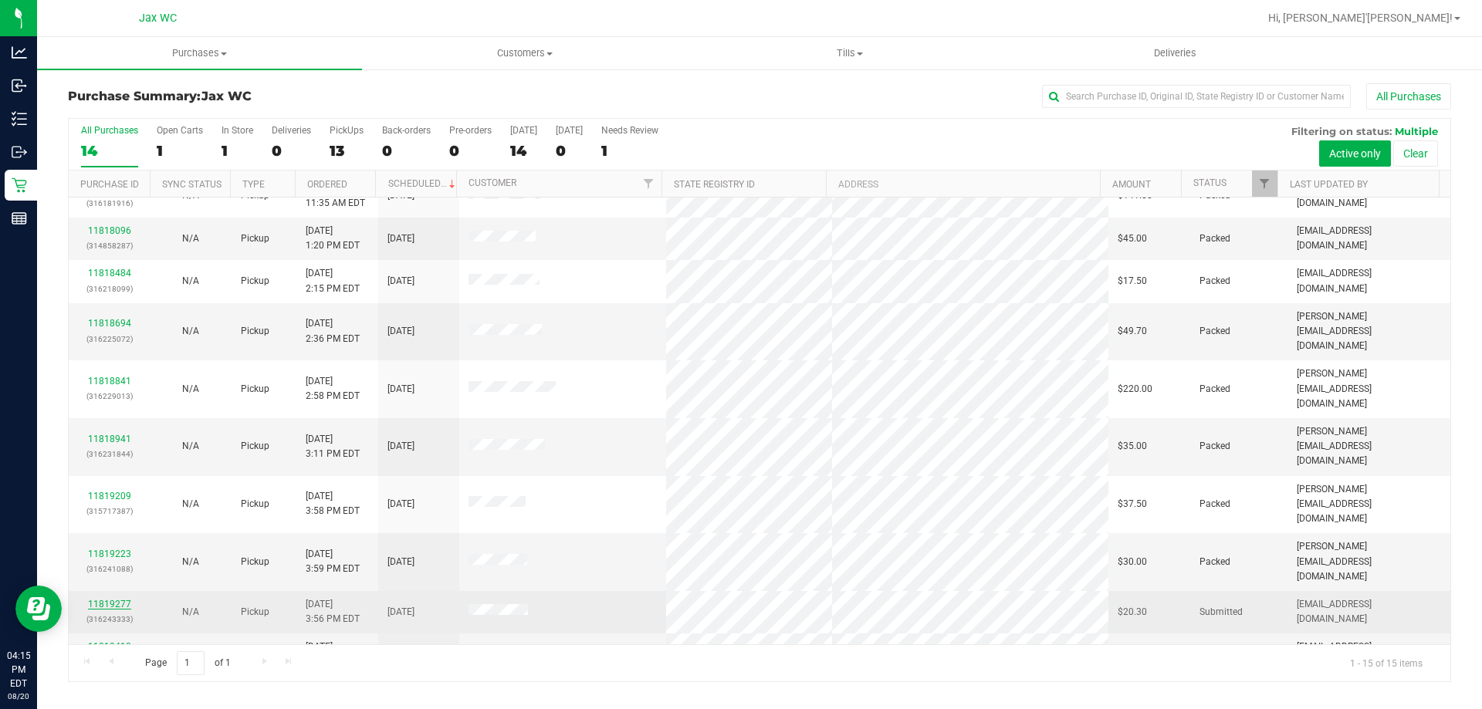
click at [103, 599] on link "11819277" at bounding box center [109, 604] width 43 height 11
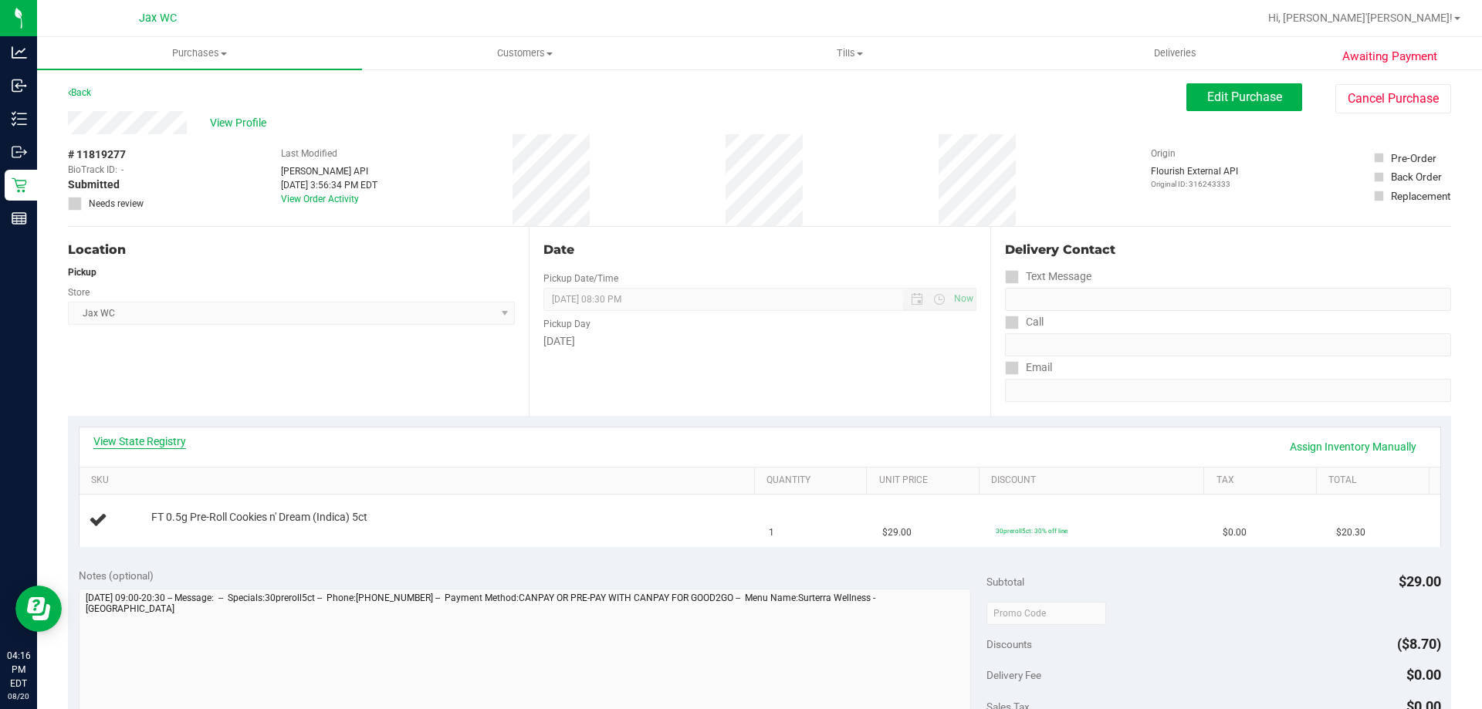
click at [157, 442] on link "View State Registry" at bounding box center [139, 441] width 93 height 15
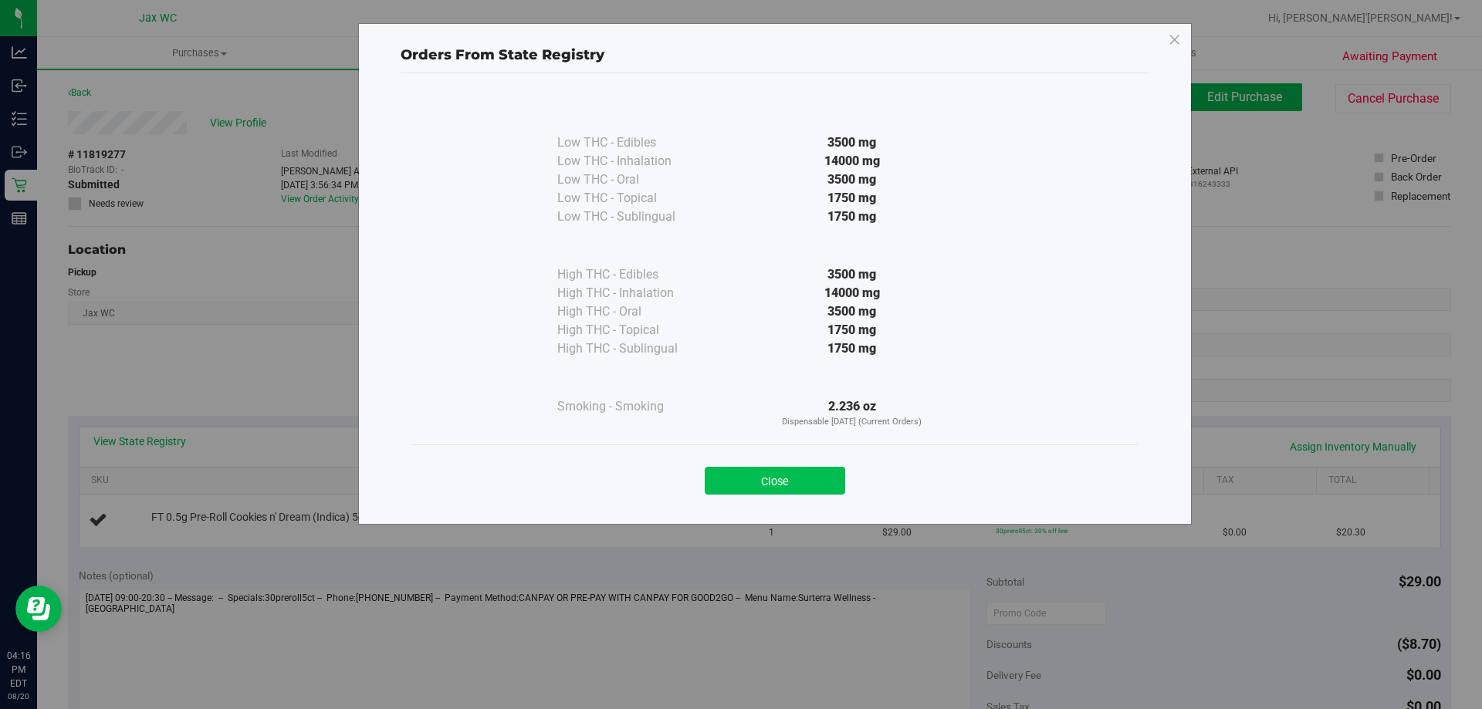
click at [816, 479] on button "Close" at bounding box center [775, 481] width 140 height 28
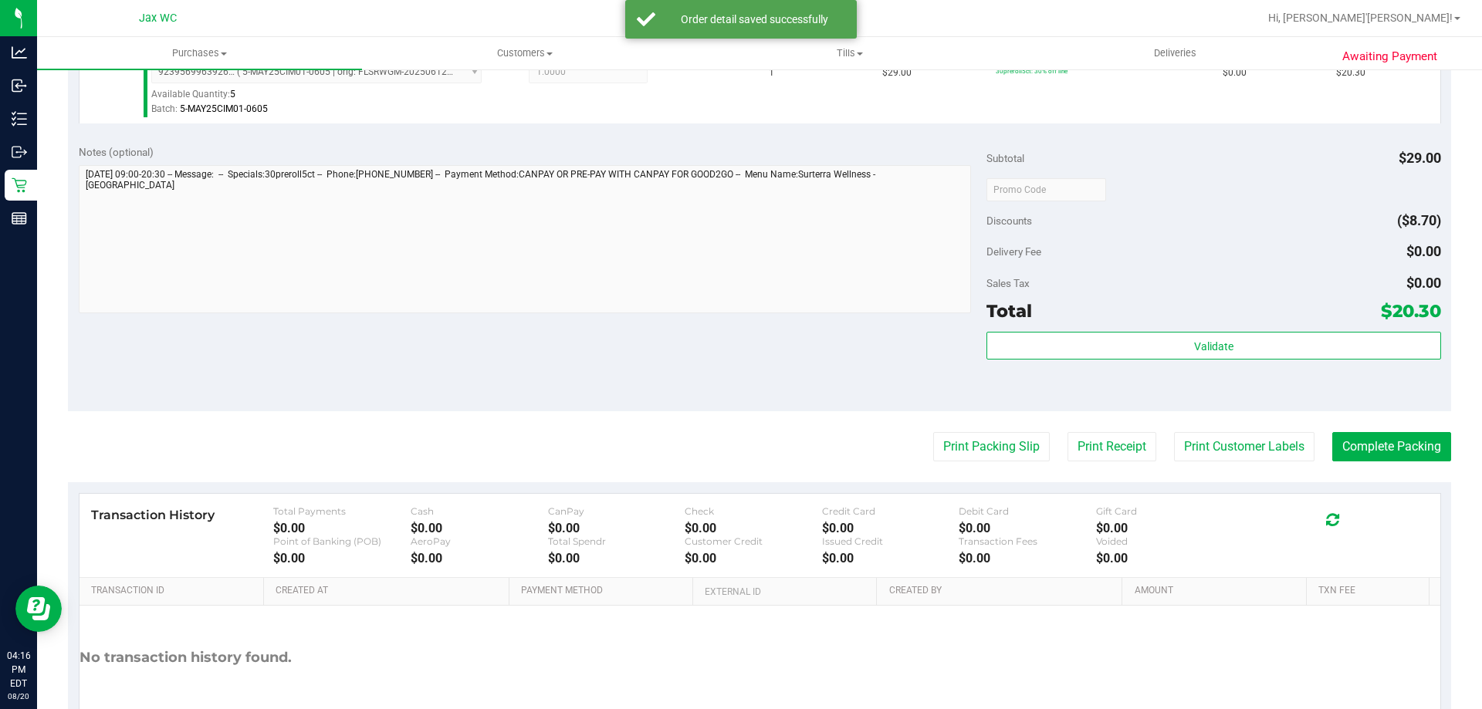
scroll to position [463, 0]
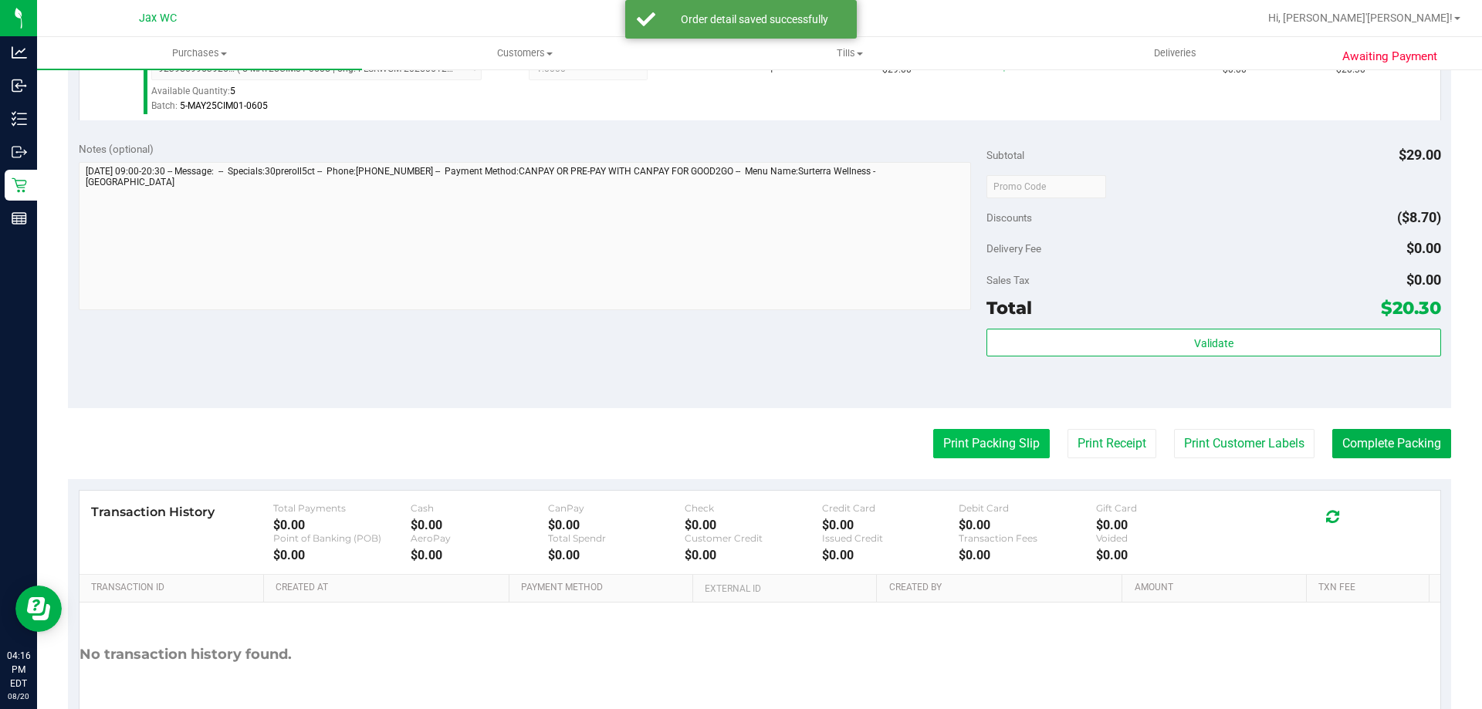
click at [992, 434] on button "Print Packing Slip" at bounding box center [991, 443] width 117 height 29
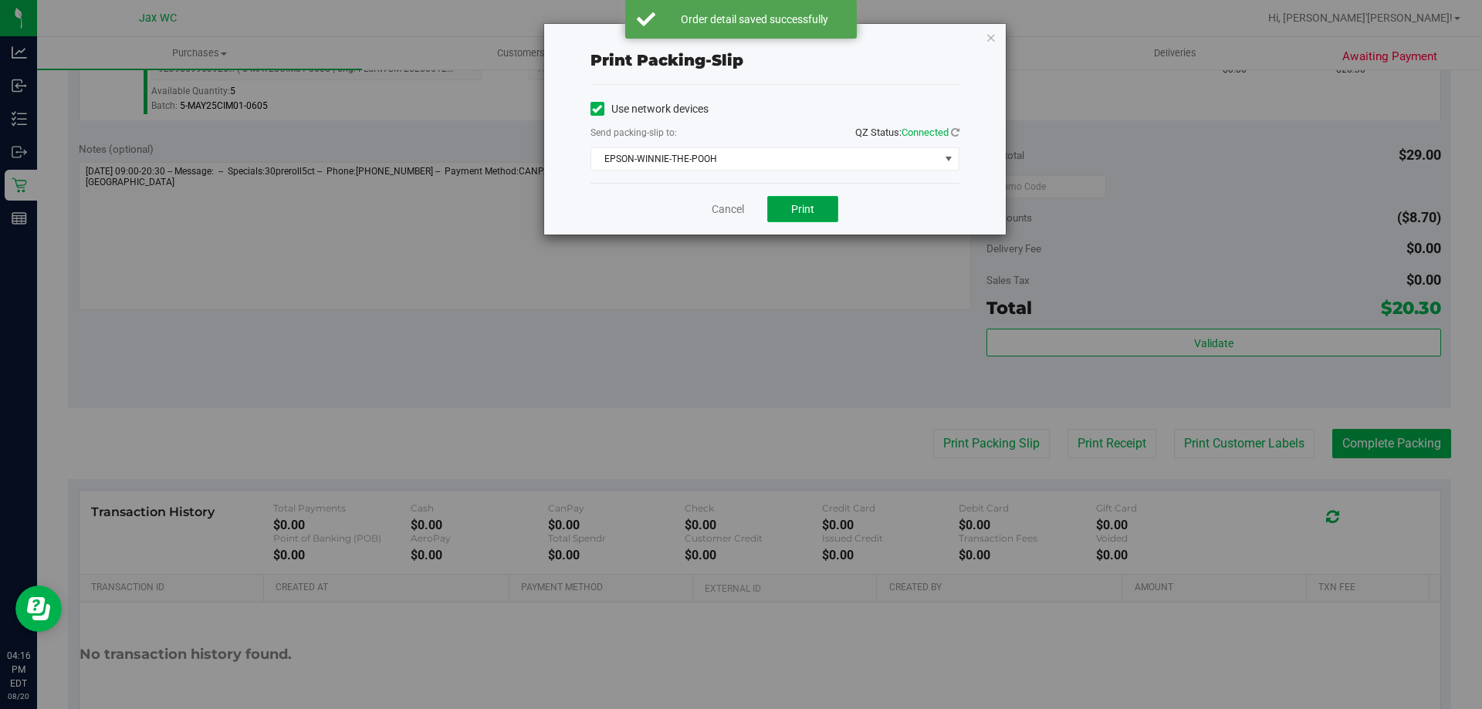
click at [808, 205] on span "Print" at bounding box center [802, 209] width 23 height 12
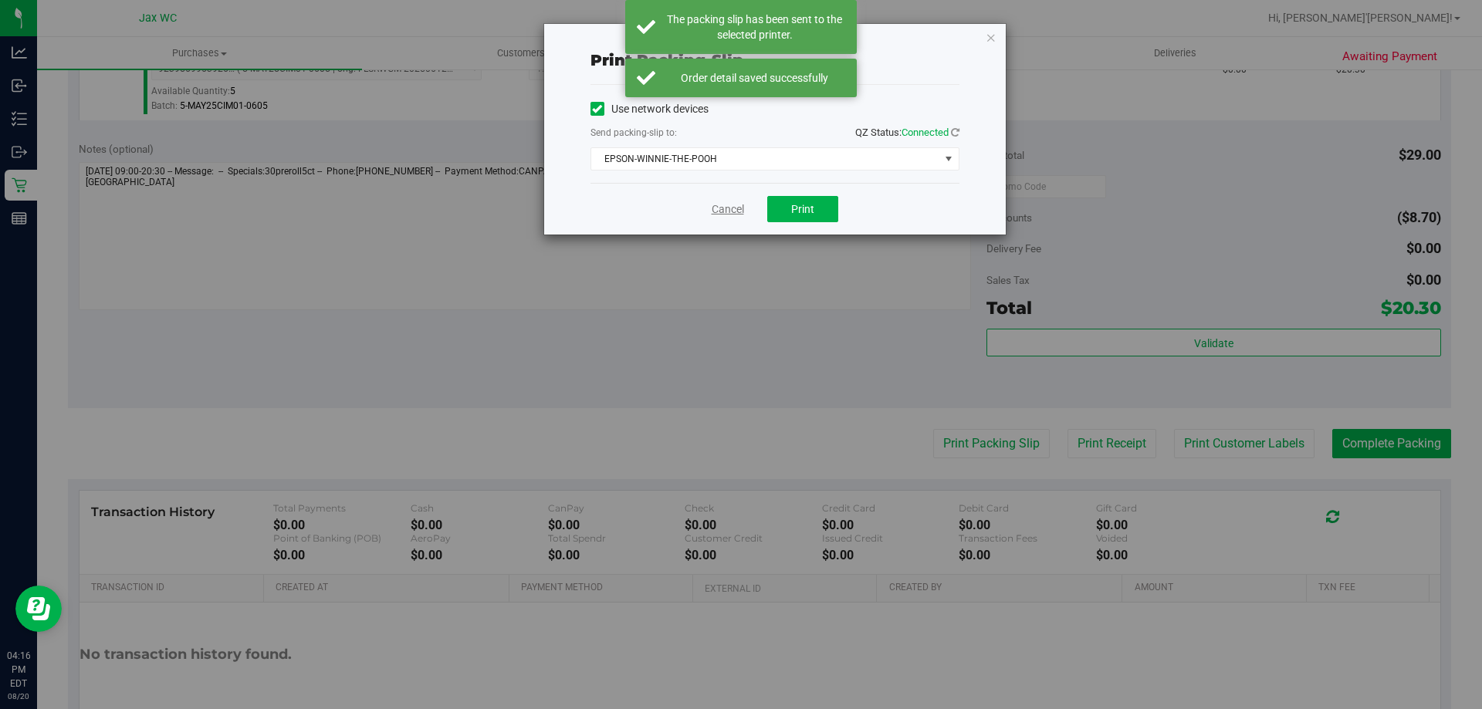
click at [736, 212] on link "Cancel" at bounding box center [728, 209] width 32 height 16
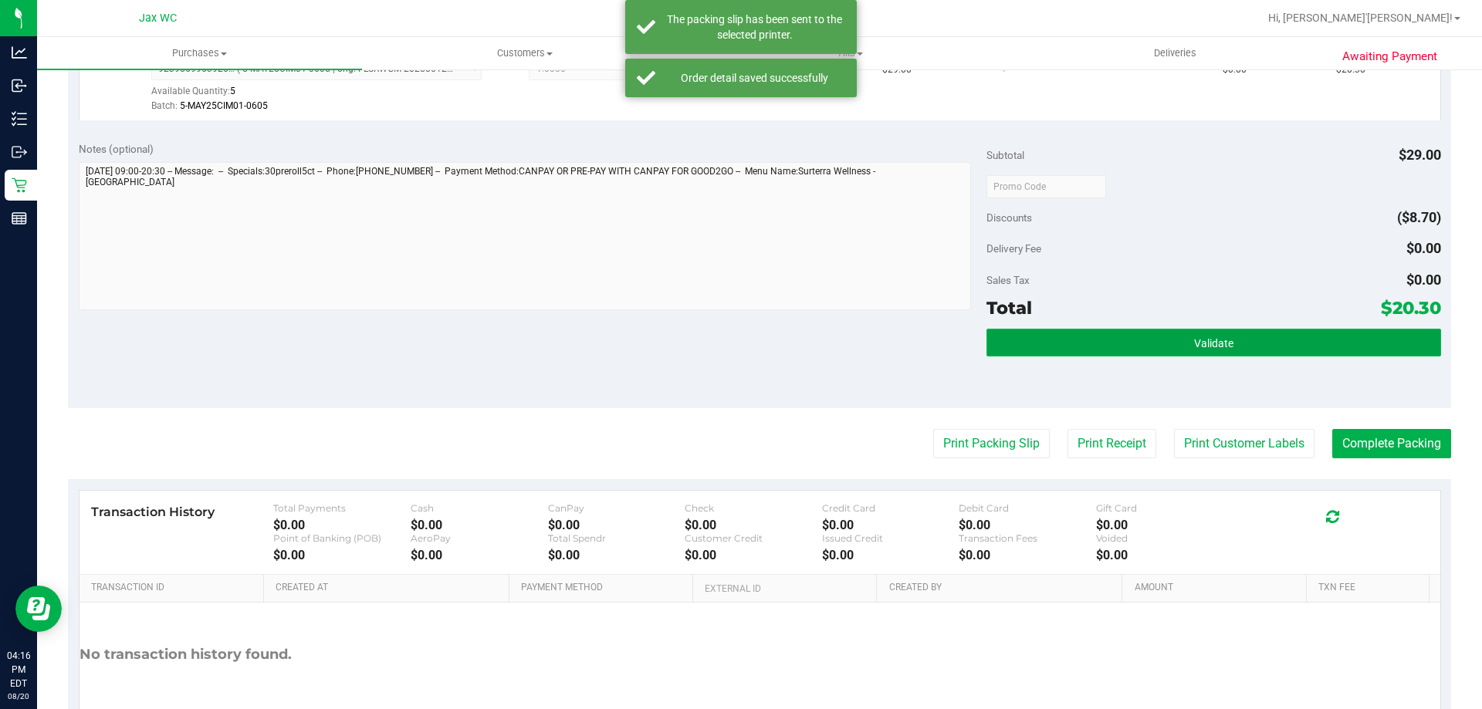
click at [1168, 349] on button "Validate" at bounding box center [1214, 343] width 454 height 28
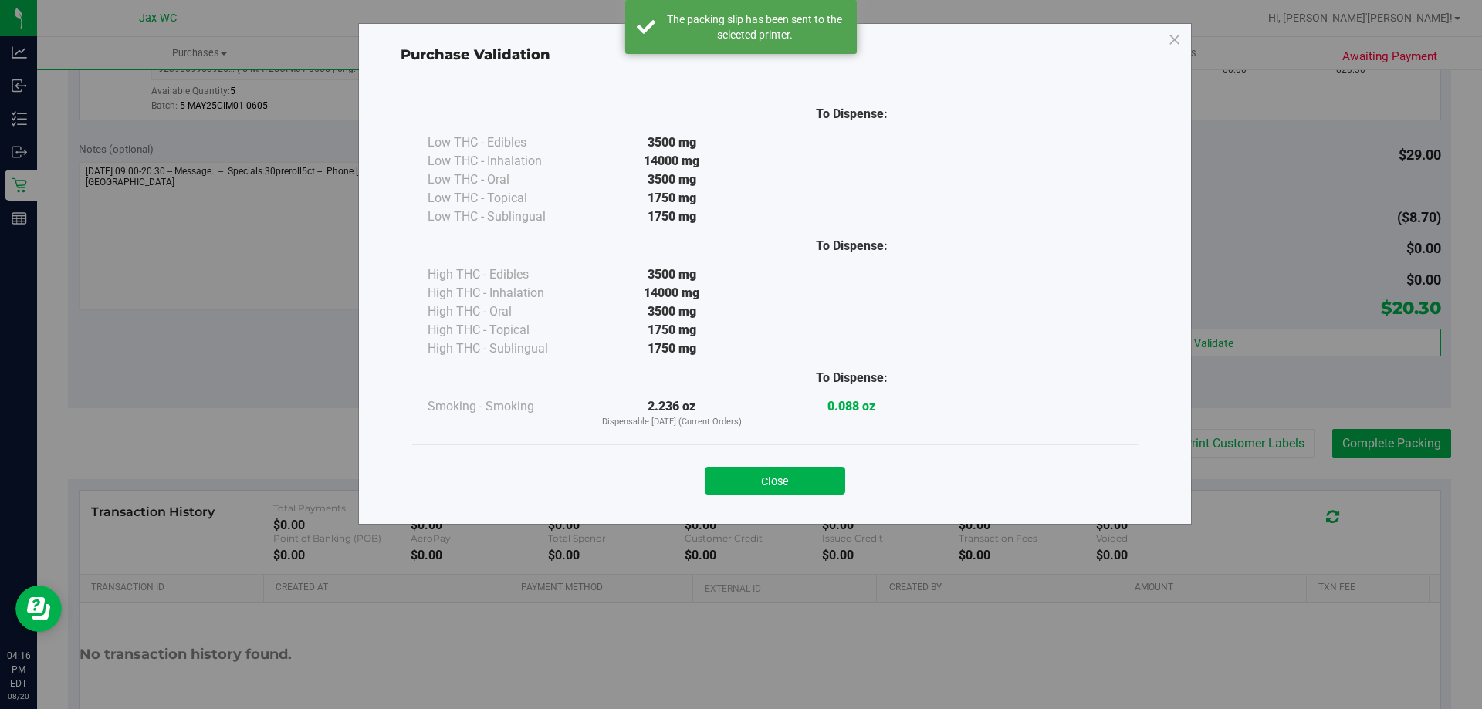
click at [811, 480] on button "Close" at bounding box center [775, 481] width 140 height 28
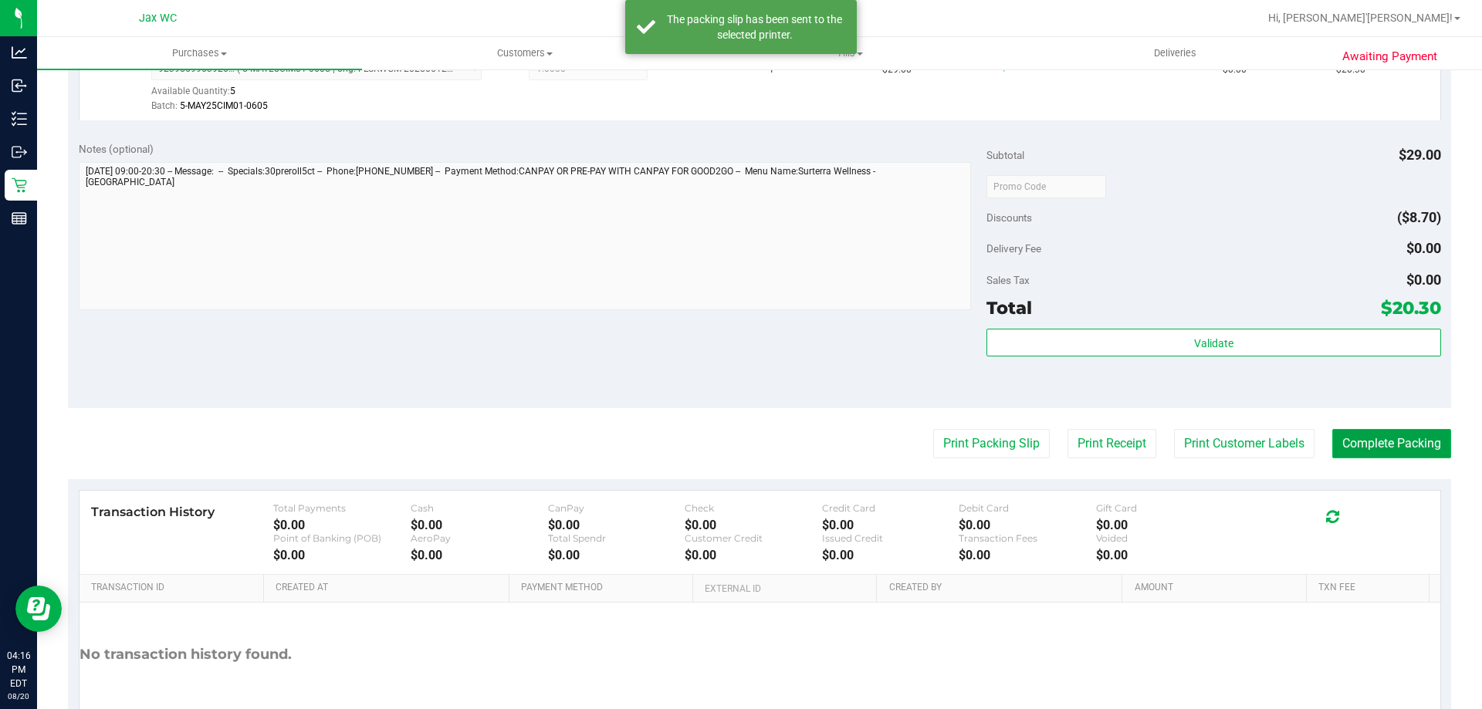
click at [1406, 435] on button "Complete Packing" at bounding box center [1391, 443] width 119 height 29
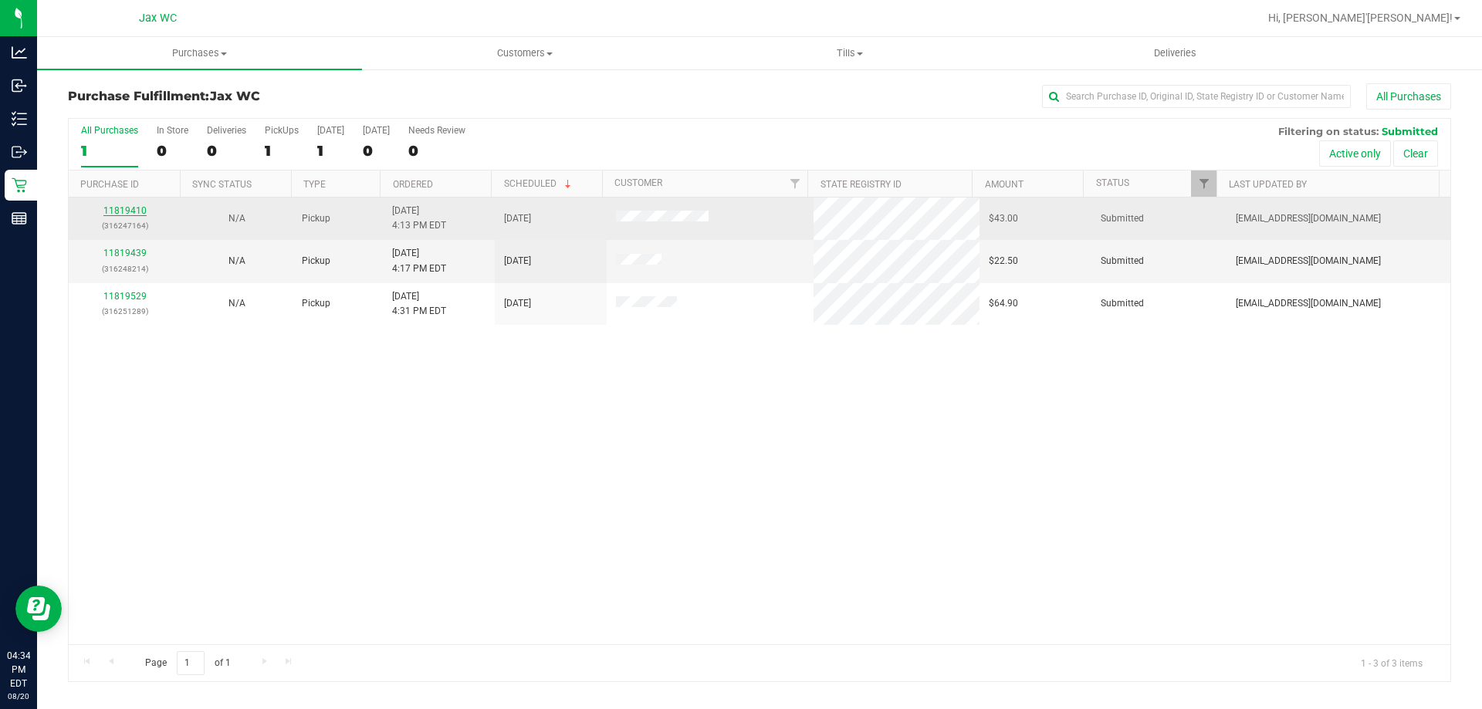
click at [133, 207] on link "11819410" at bounding box center [124, 210] width 43 height 11
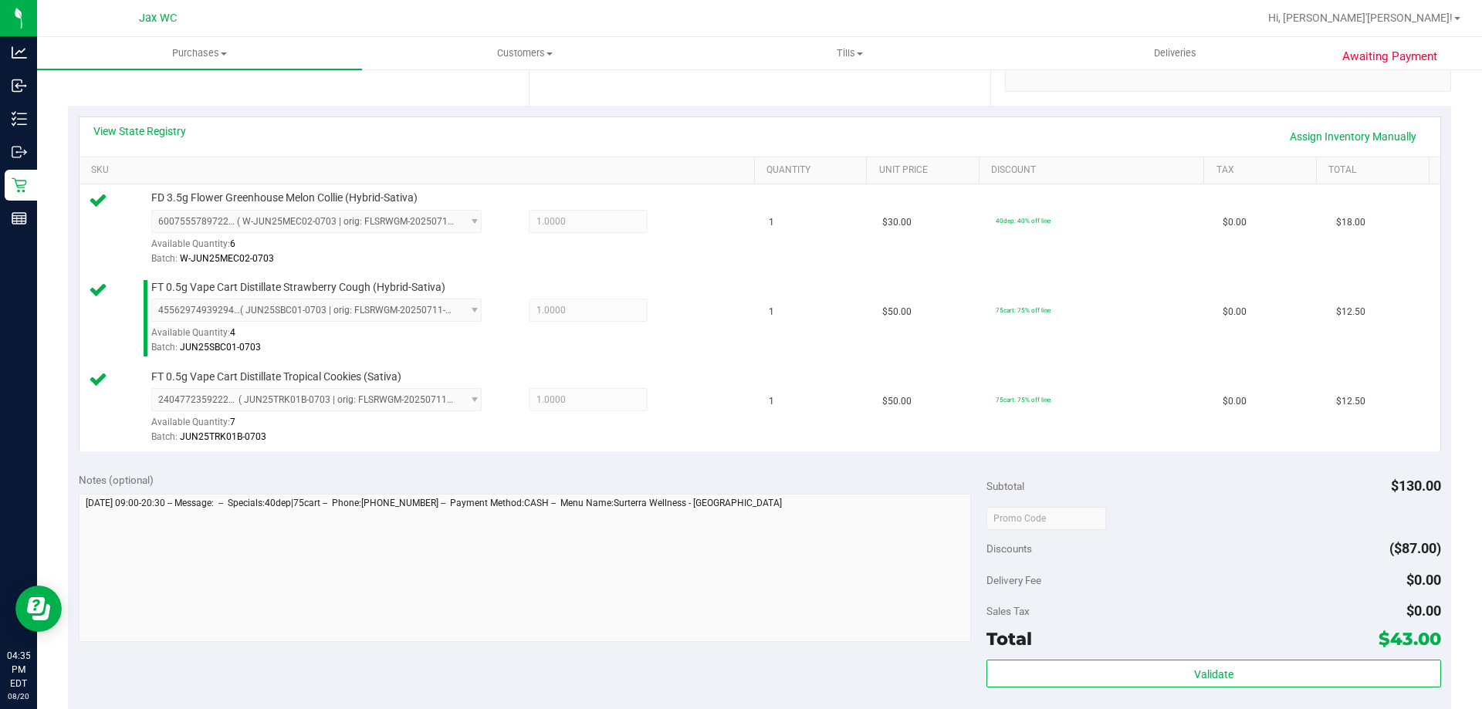
scroll to position [732, 0]
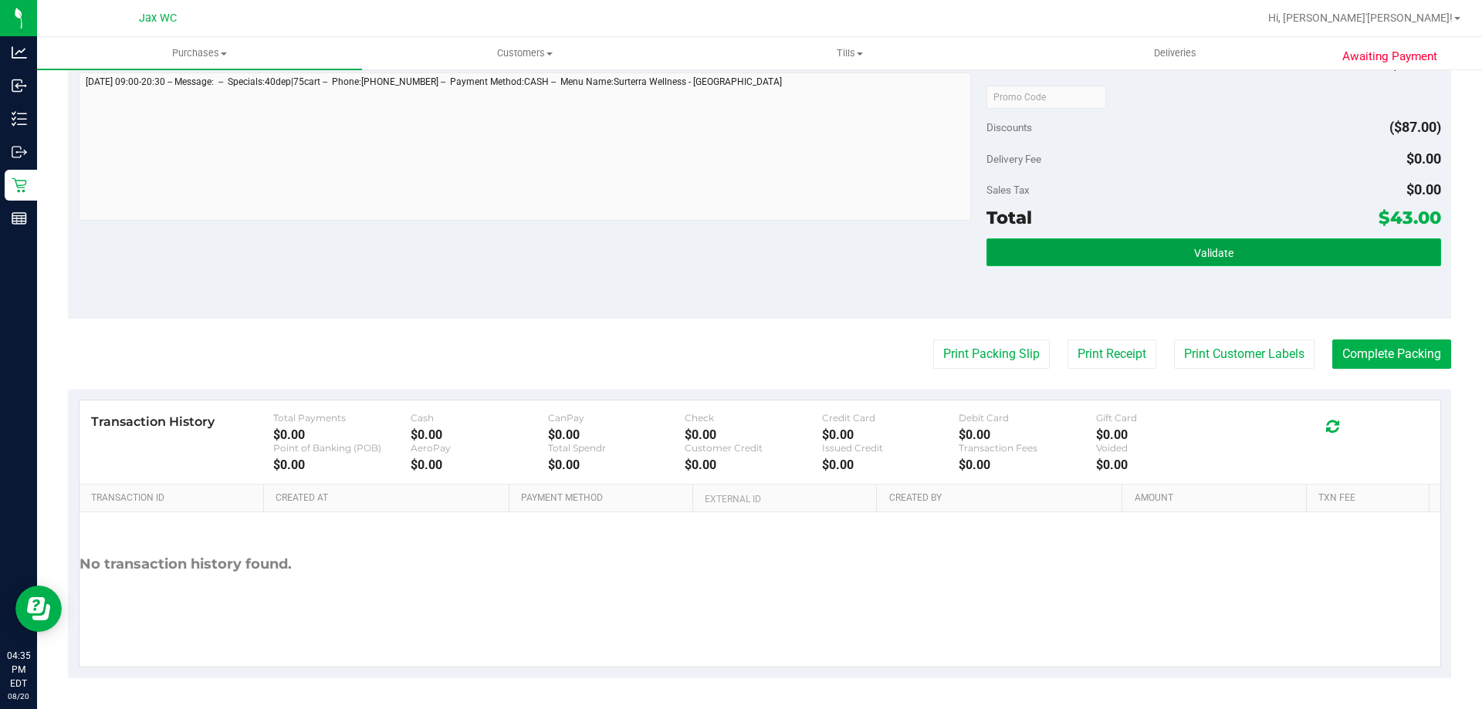
click at [1284, 251] on button "Validate" at bounding box center [1214, 253] width 454 height 28
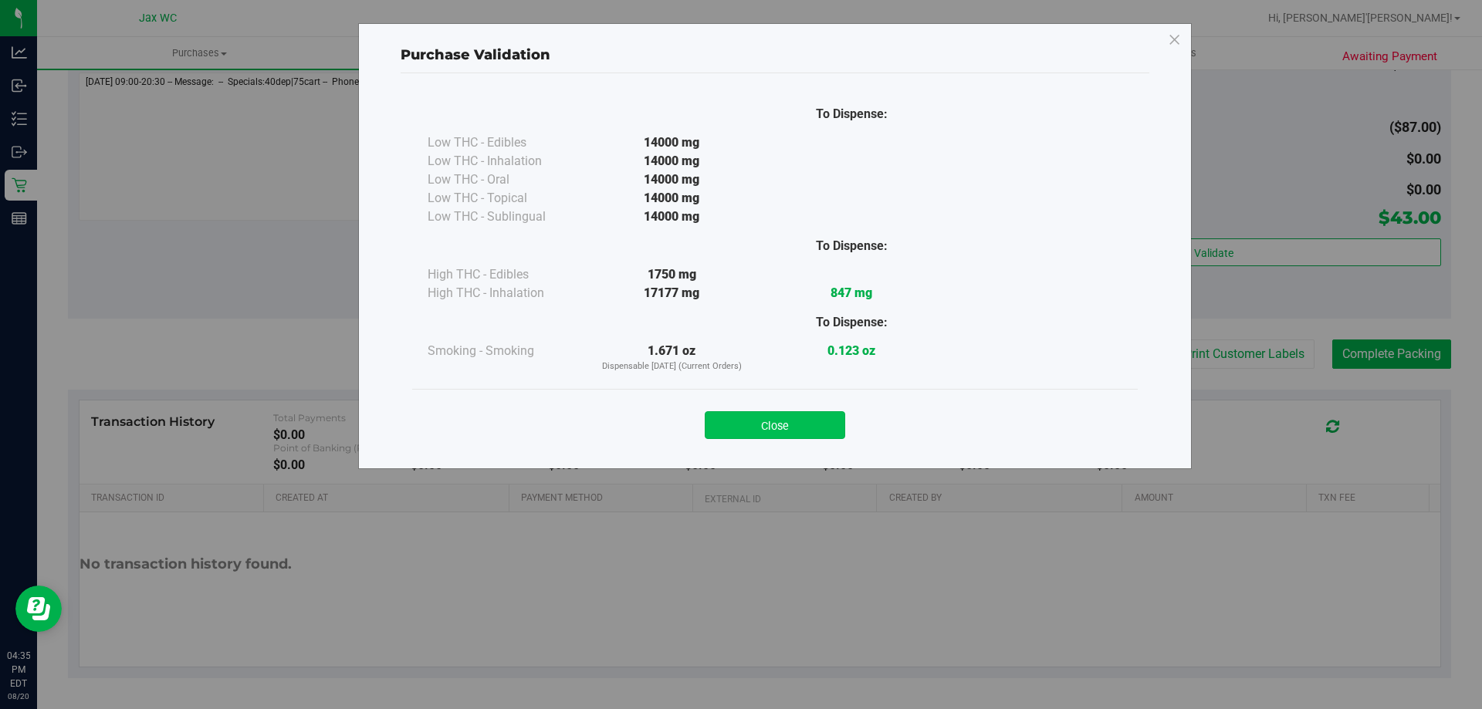
click at [815, 421] on button "Close" at bounding box center [775, 425] width 140 height 28
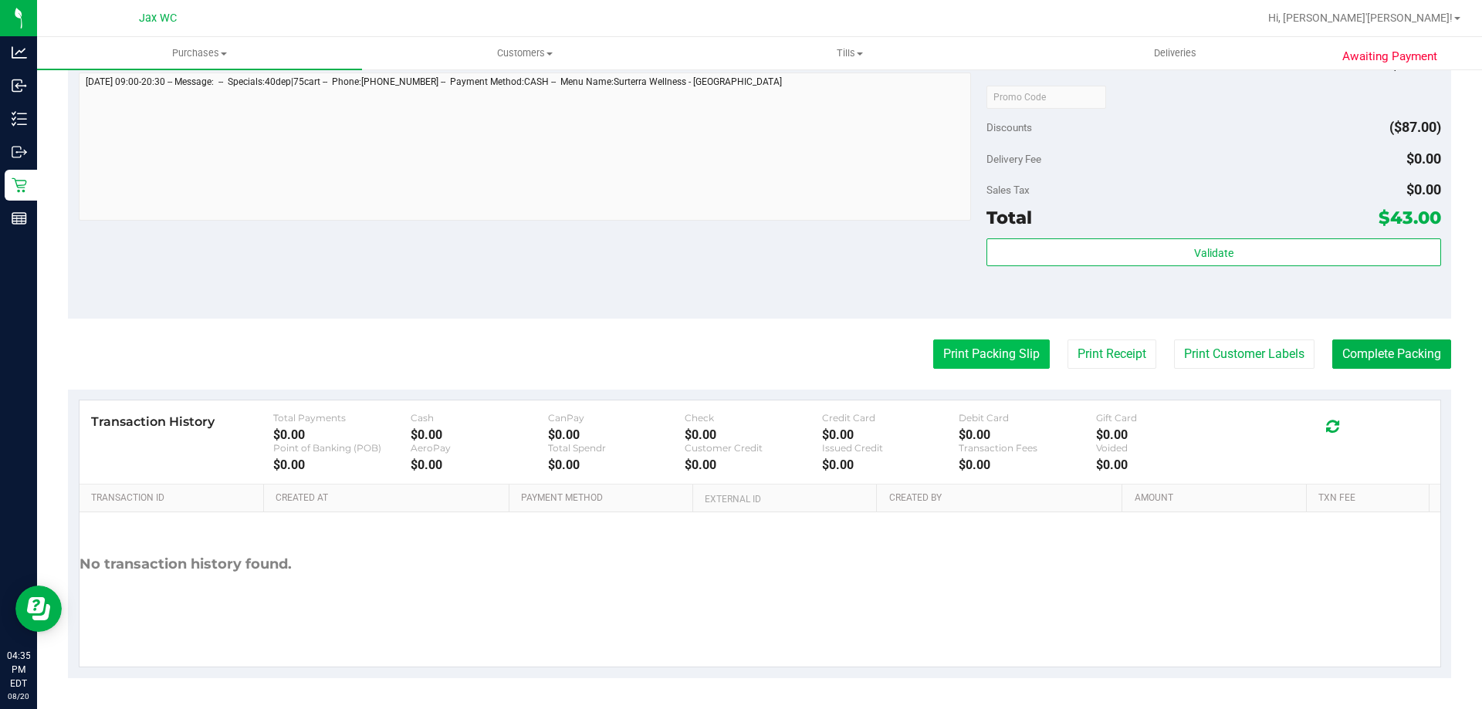
click at [983, 349] on button "Print Packing Slip" at bounding box center [991, 354] width 117 height 29
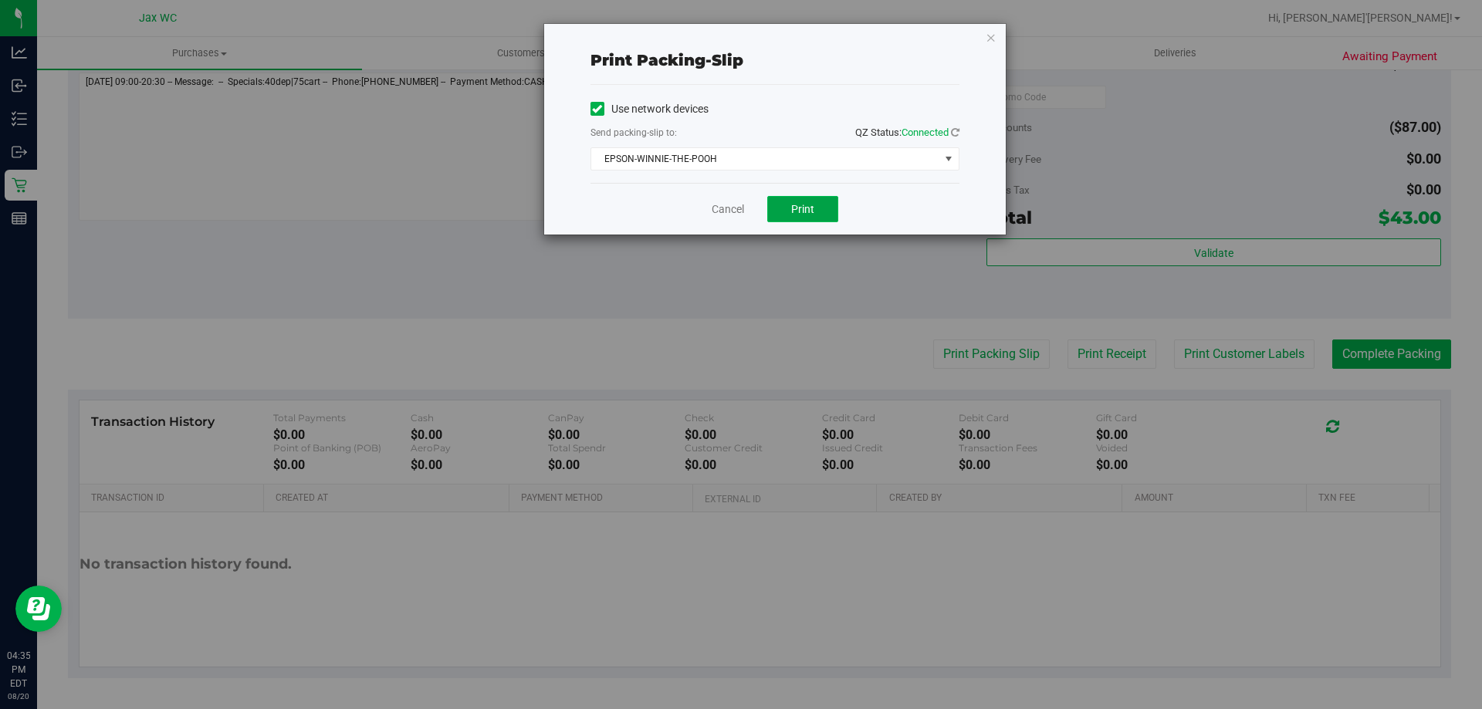
click at [819, 204] on button "Print" at bounding box center [802, 209] width 71 height 26
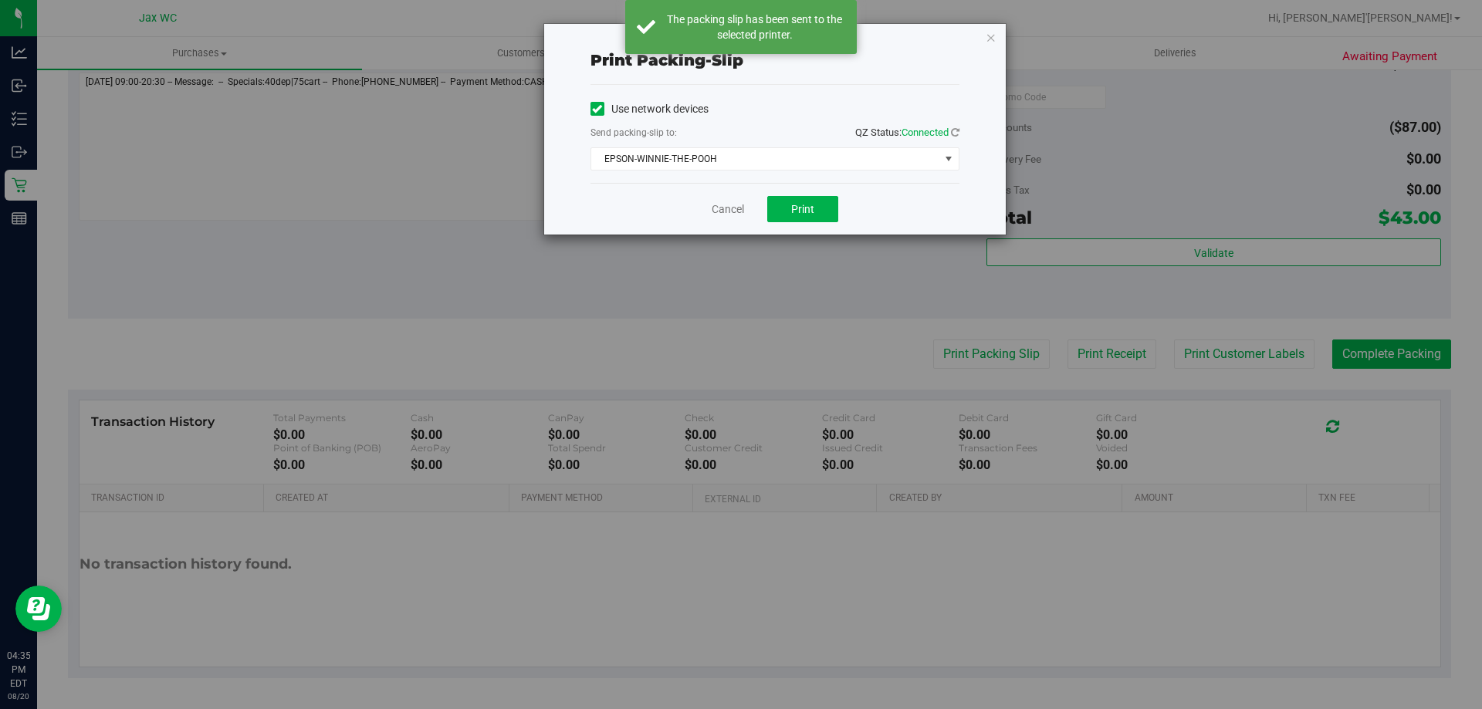
click at [989, 39] on icon "button" at bounding box center [991, 37] width 11 height 19
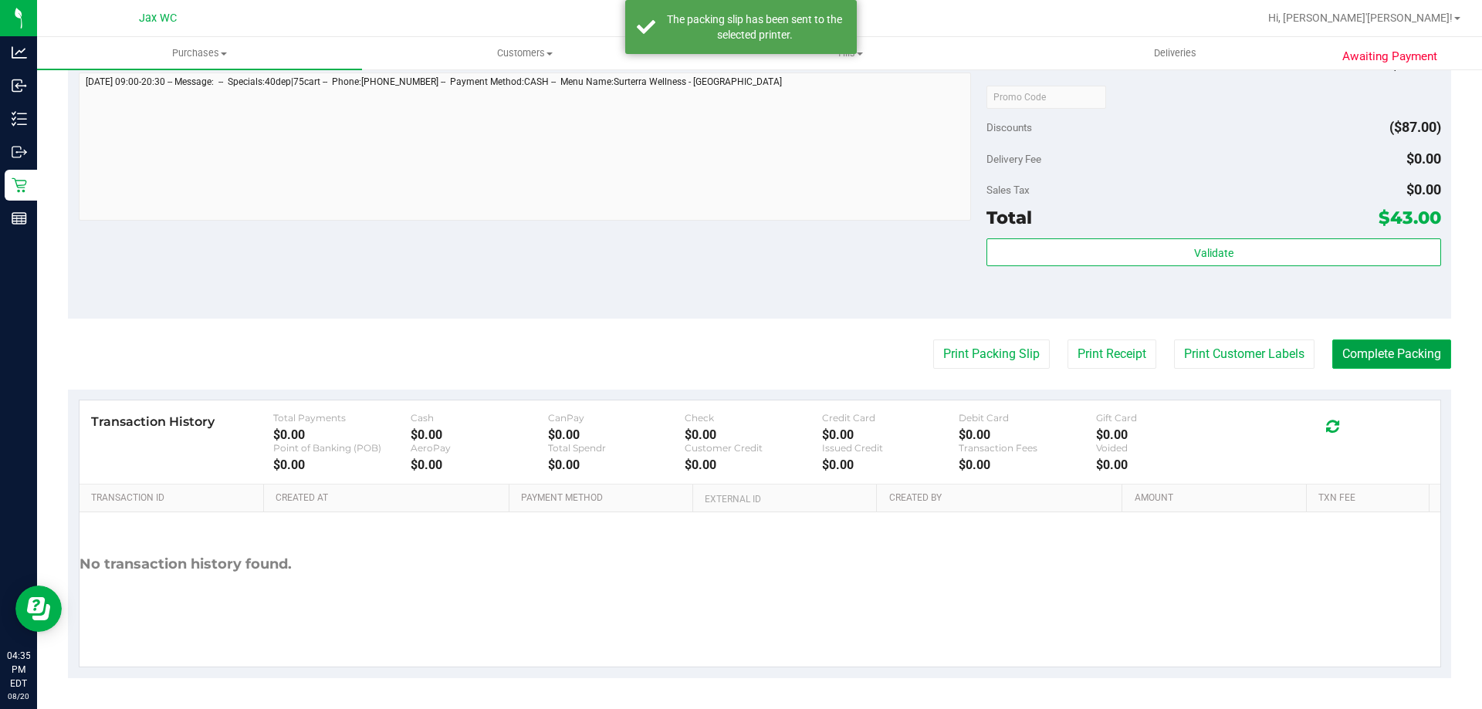
click at [1370, 357] on button "Complete Packing" at bounding box center [1391, 354] width 119 height 29
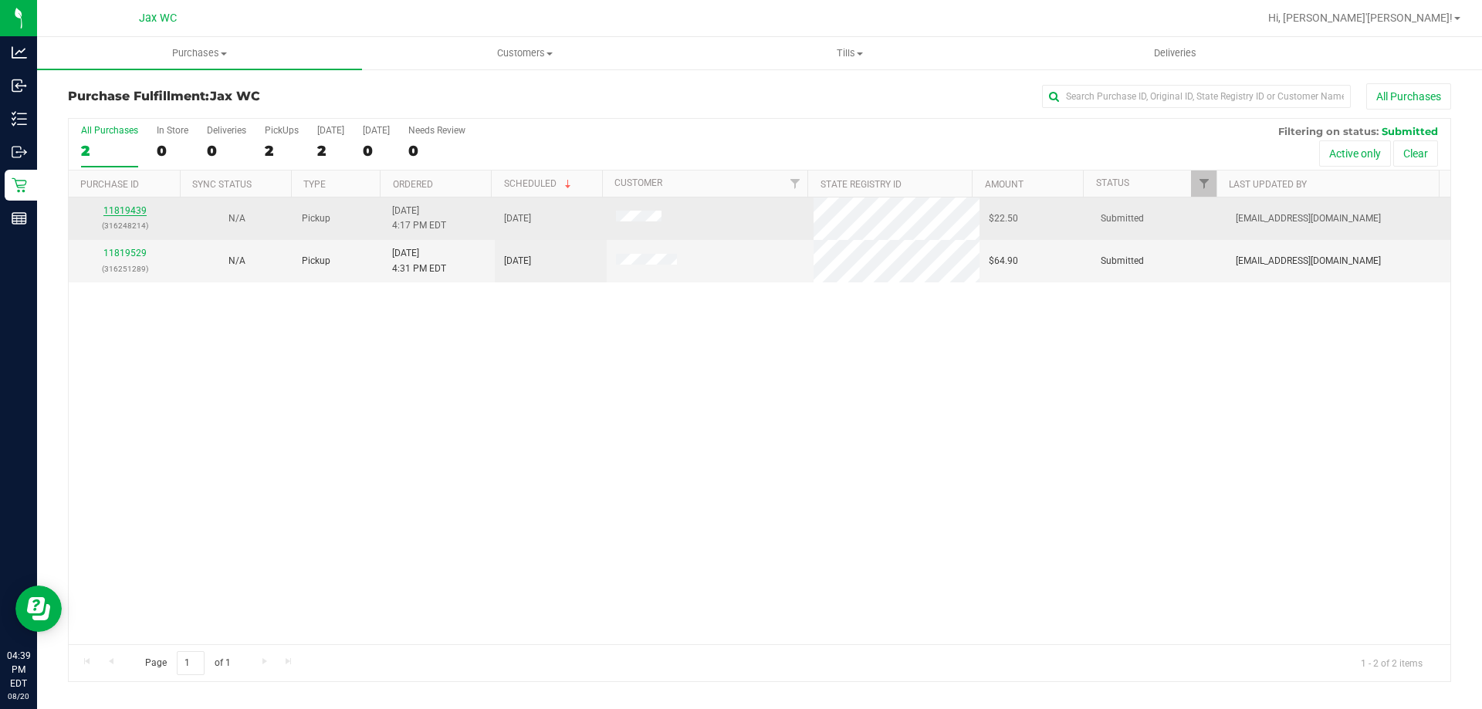
click at [120, 209] on link "11819439" at bounding box center [124, 210] width 43 height 11
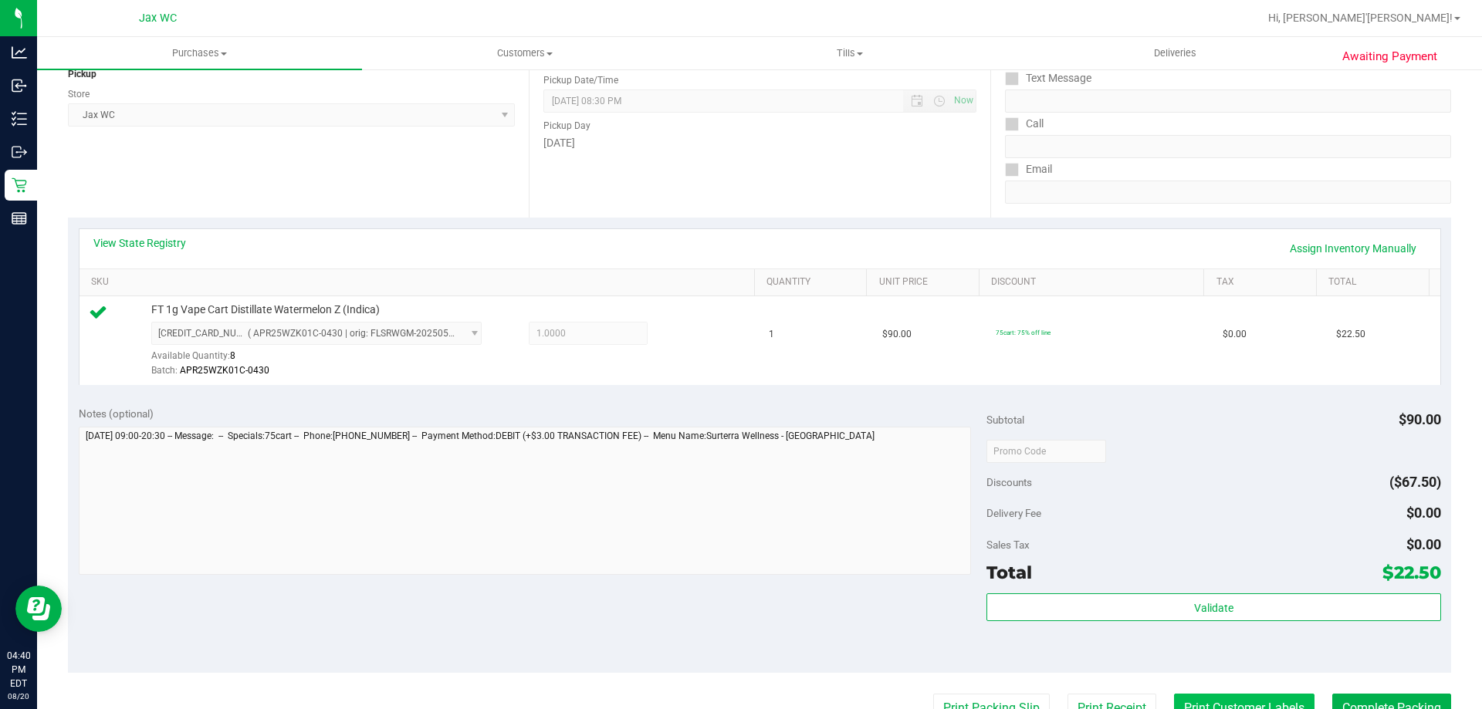
scroll to position [553, 0]
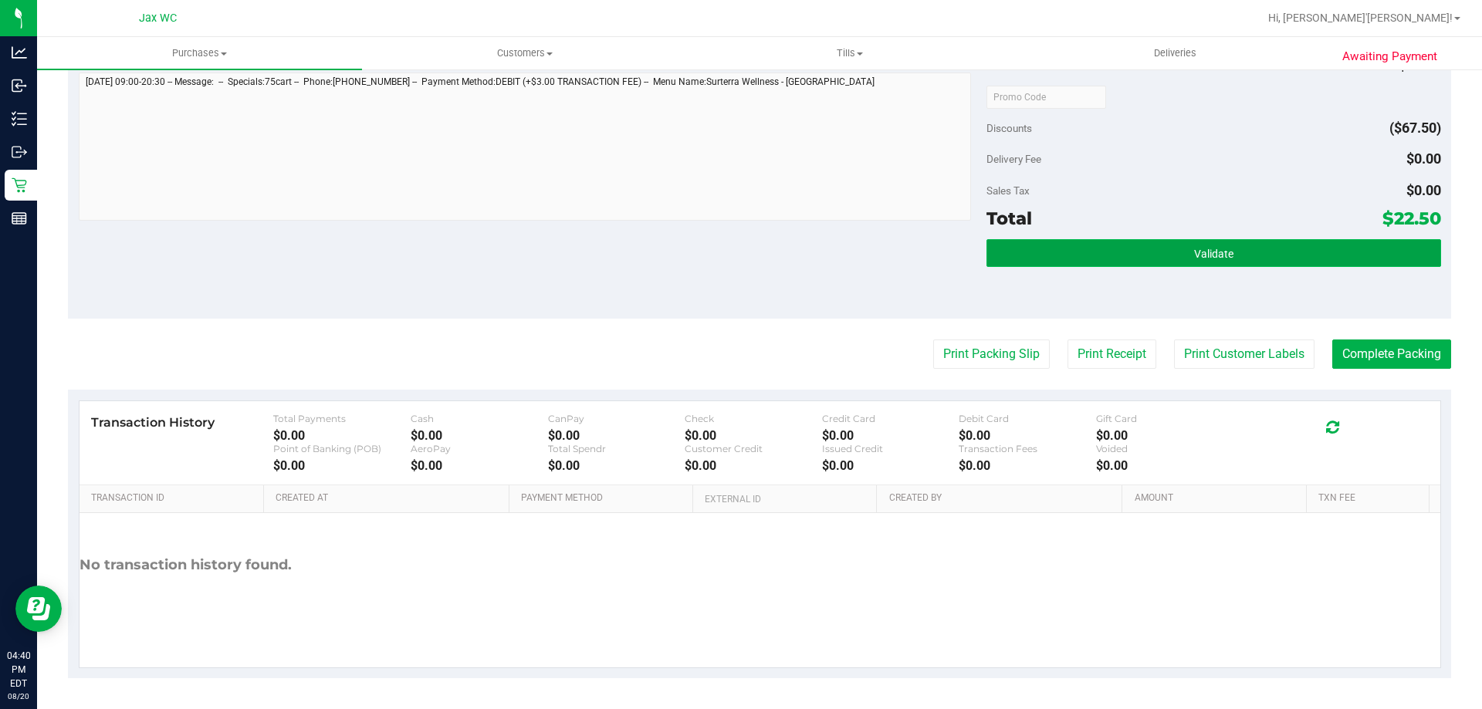
click at [1086, 265] on button "Validate" at bounding box center [1214, 253] width 454 height 28
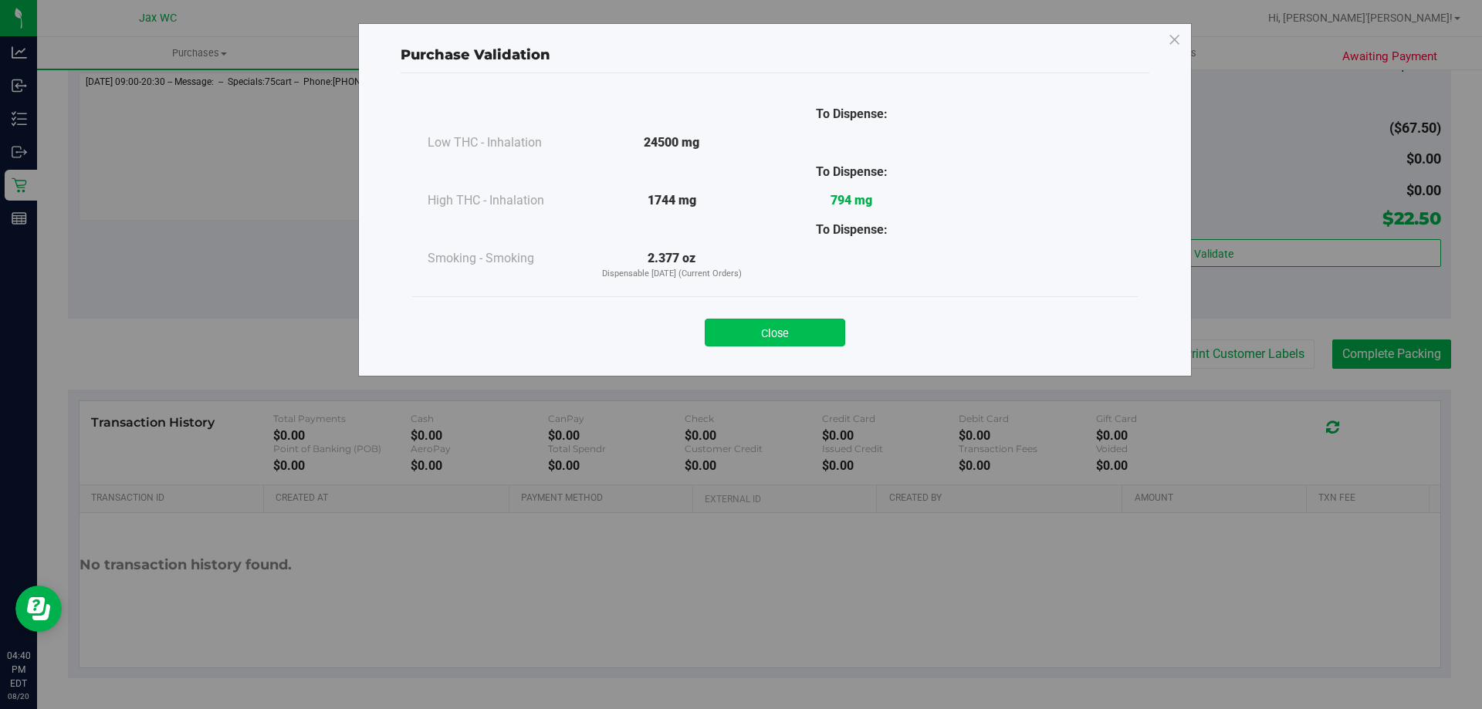
click at [784, 336] on button "Close" at bounding box center [775, 333] width 140 height 28
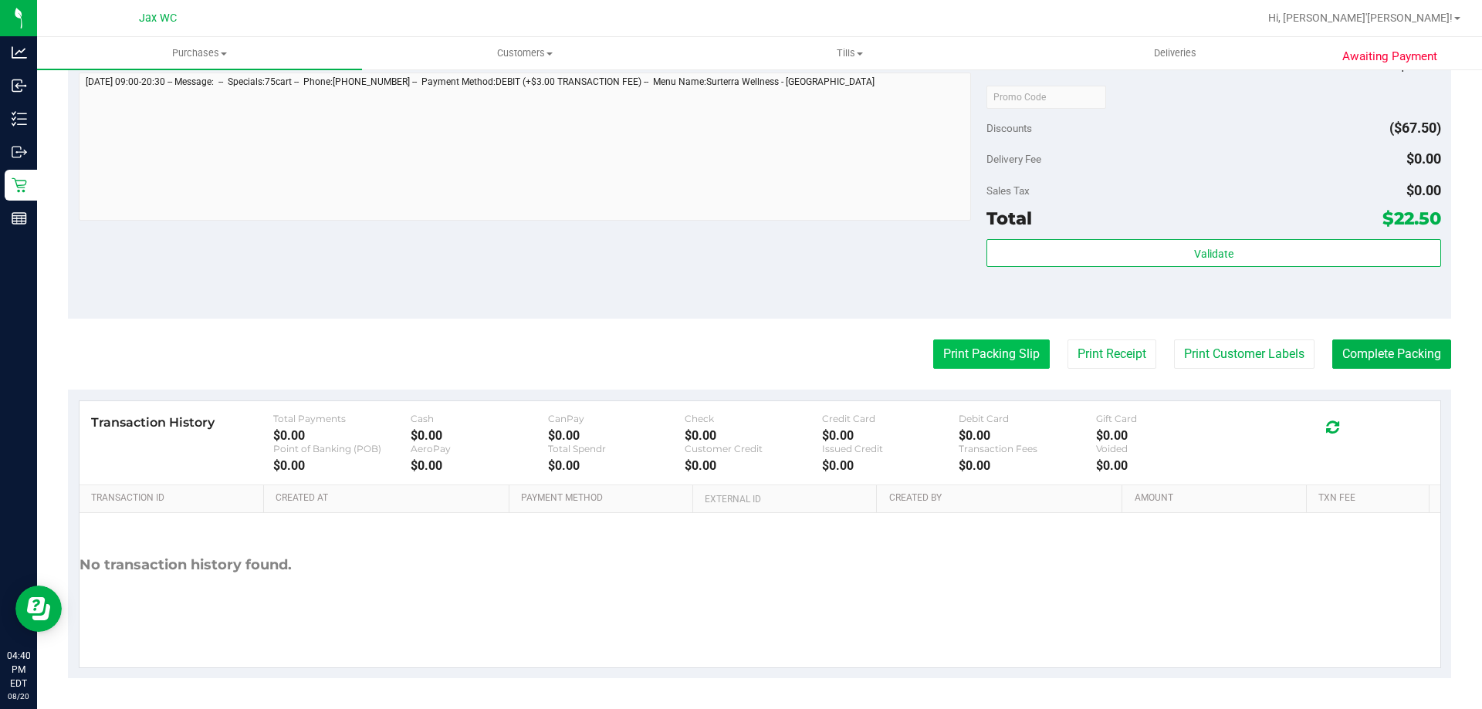
click at [933, 363] on button "Print Packing Slip" at bounding box center [991, 354] width 117 height 29
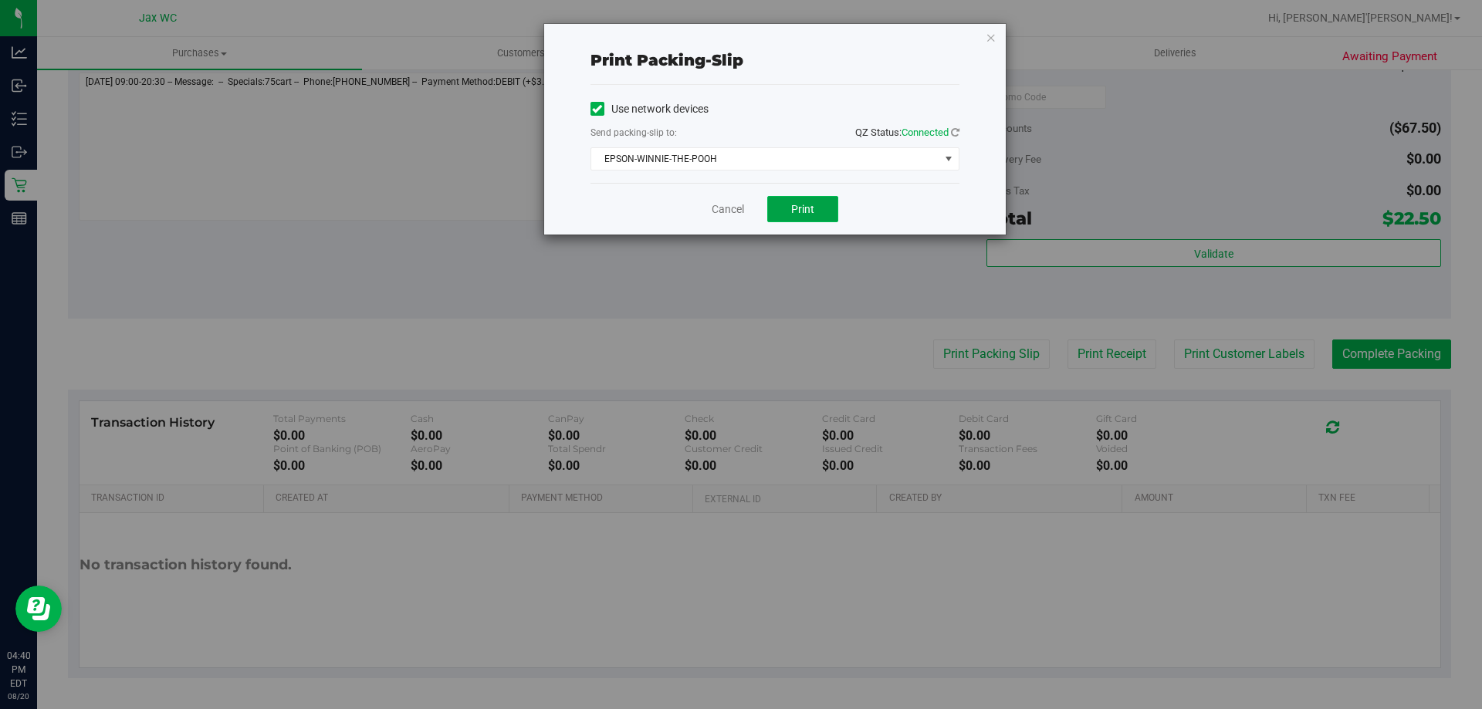
click at [784, 208] on button "Print" at bounding box center [802, 209] width 71 height 26
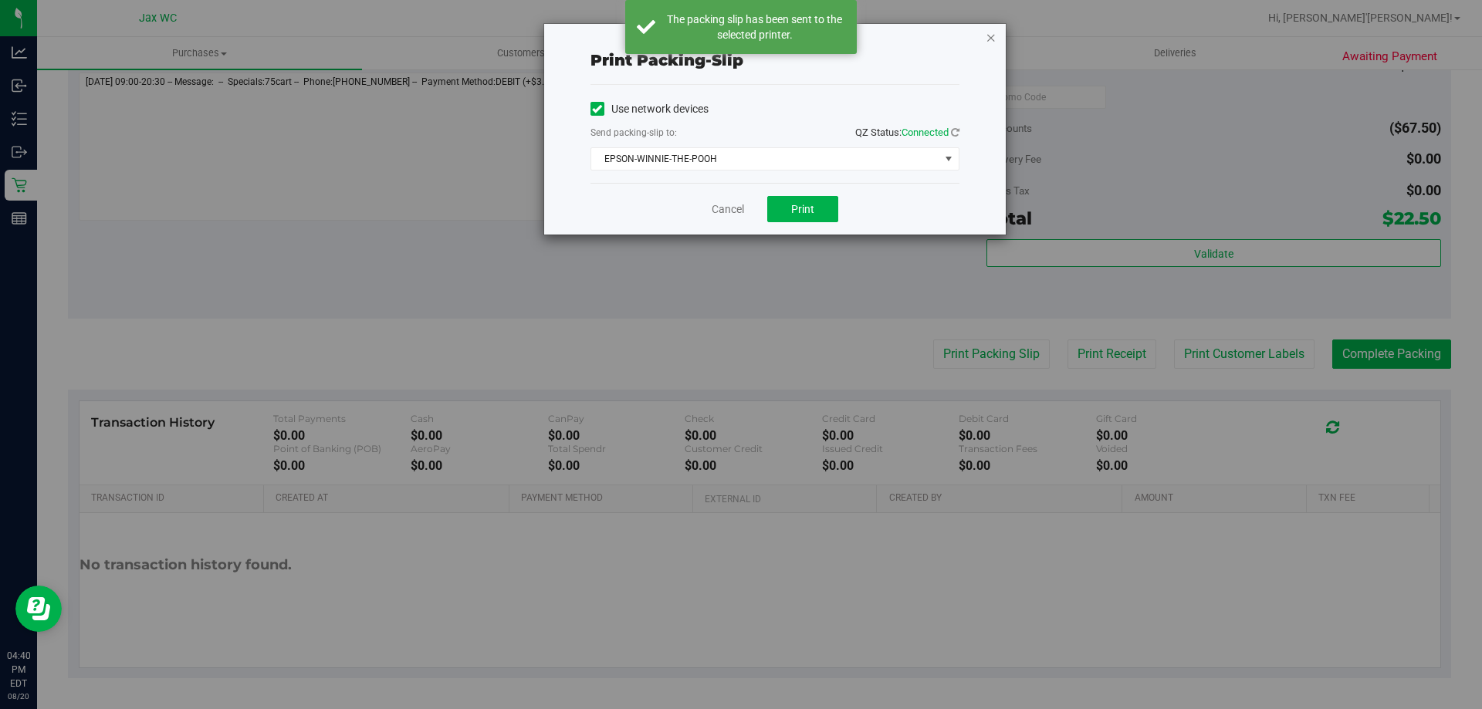
click at [994, 38] on icon "button" at bounding box center [991, 37] width 11 height 19
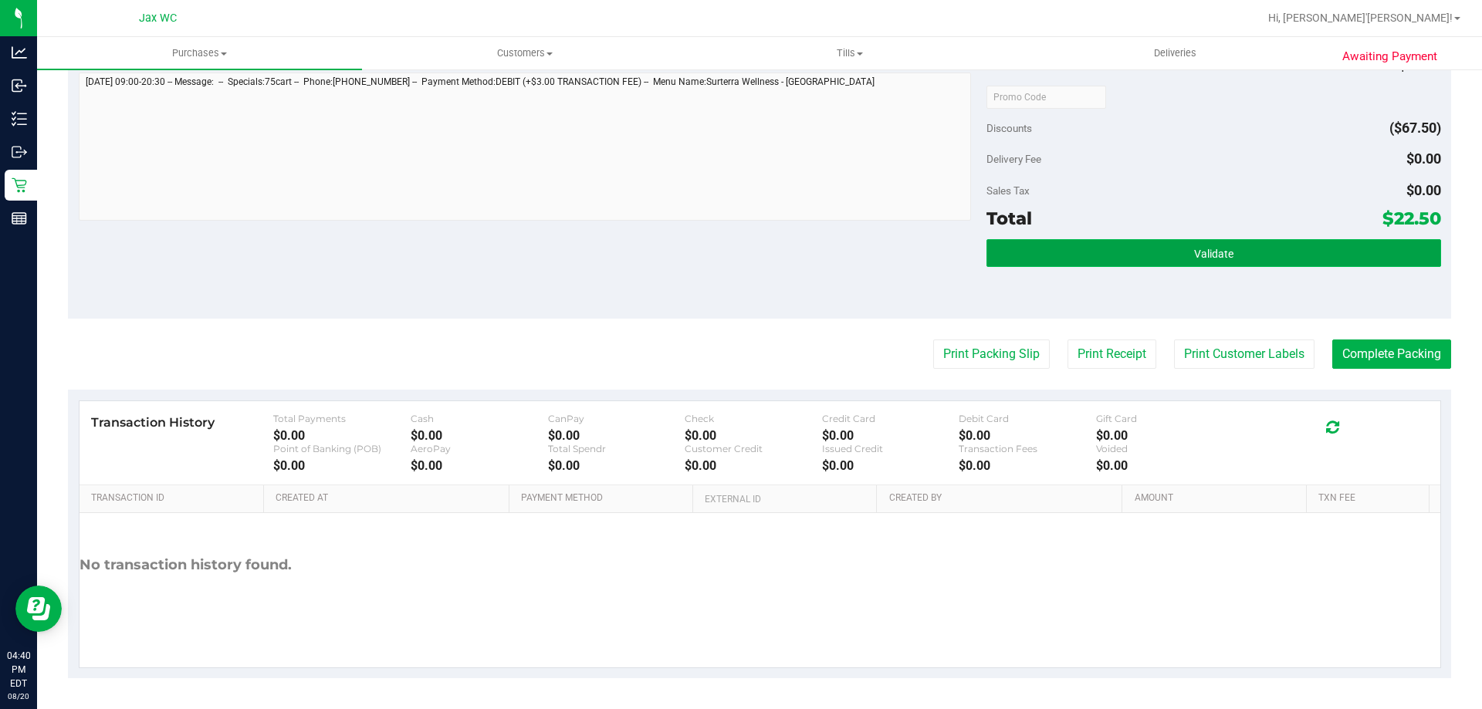
click at [1297, 254] on button "Validate" at bounding box center [1214, 253] width 454 height 28
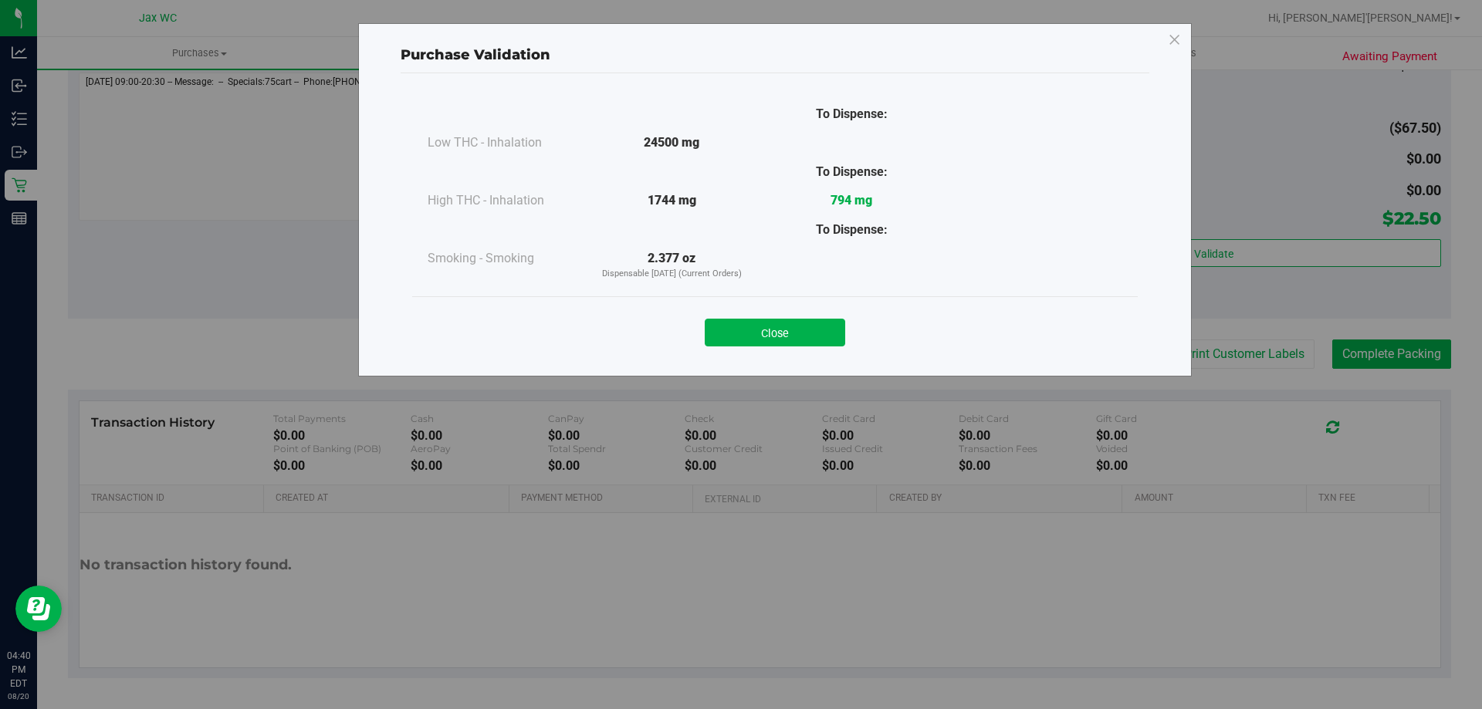
click at [828, 332] on button "Close" at bounding box center [775, 333] width 140 height 28
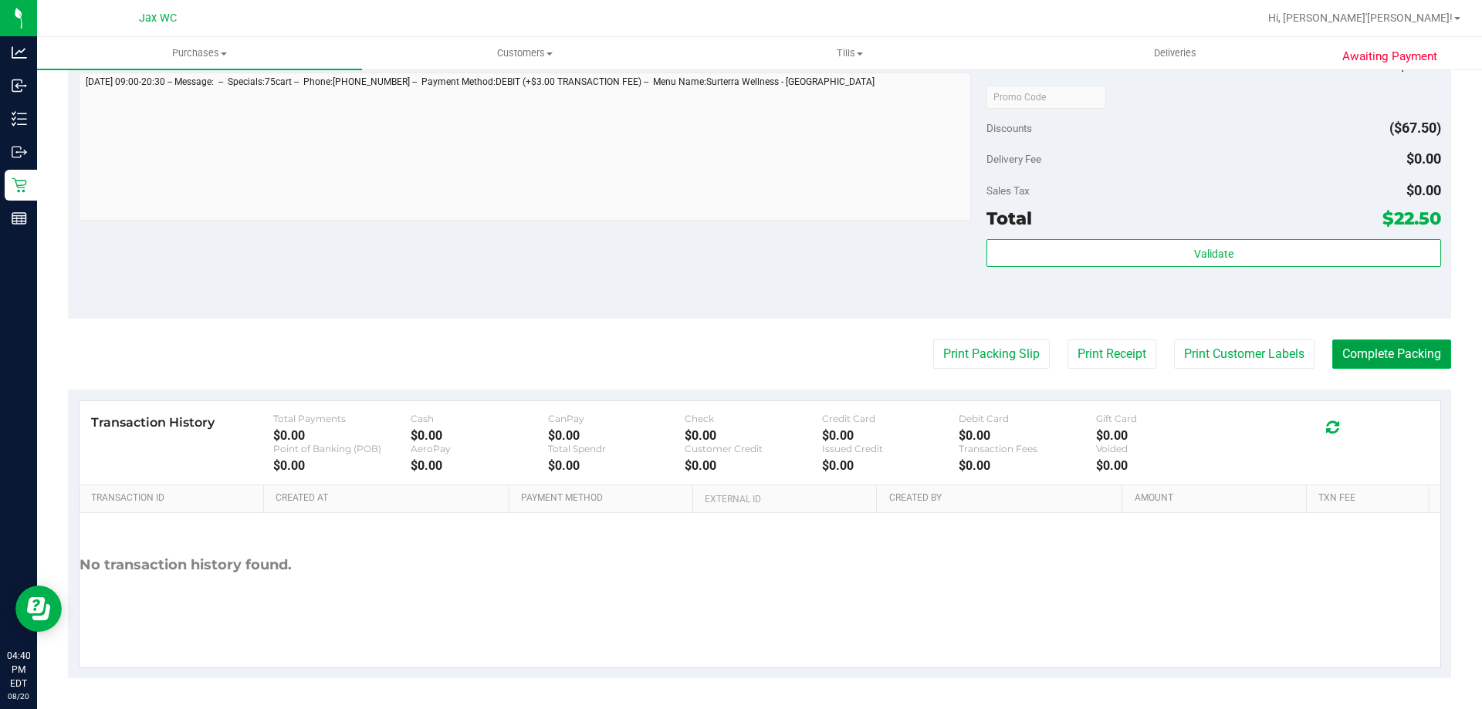
click at [1359, 351] on button "Complete Packing" at bounding box center [1391, 354] width 119 height 29
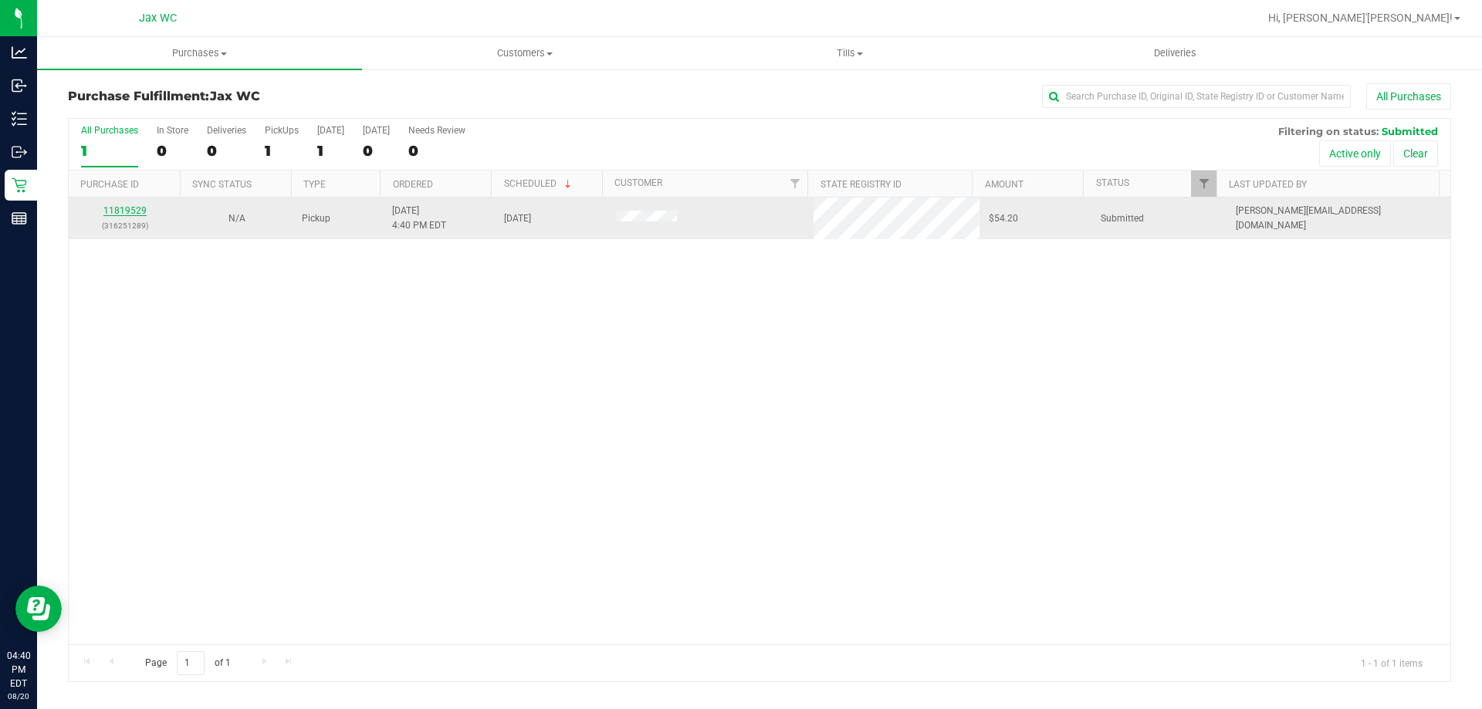
click at [137, 208] on link "11819529" at bounding box center [124, 210] width 43 height 11
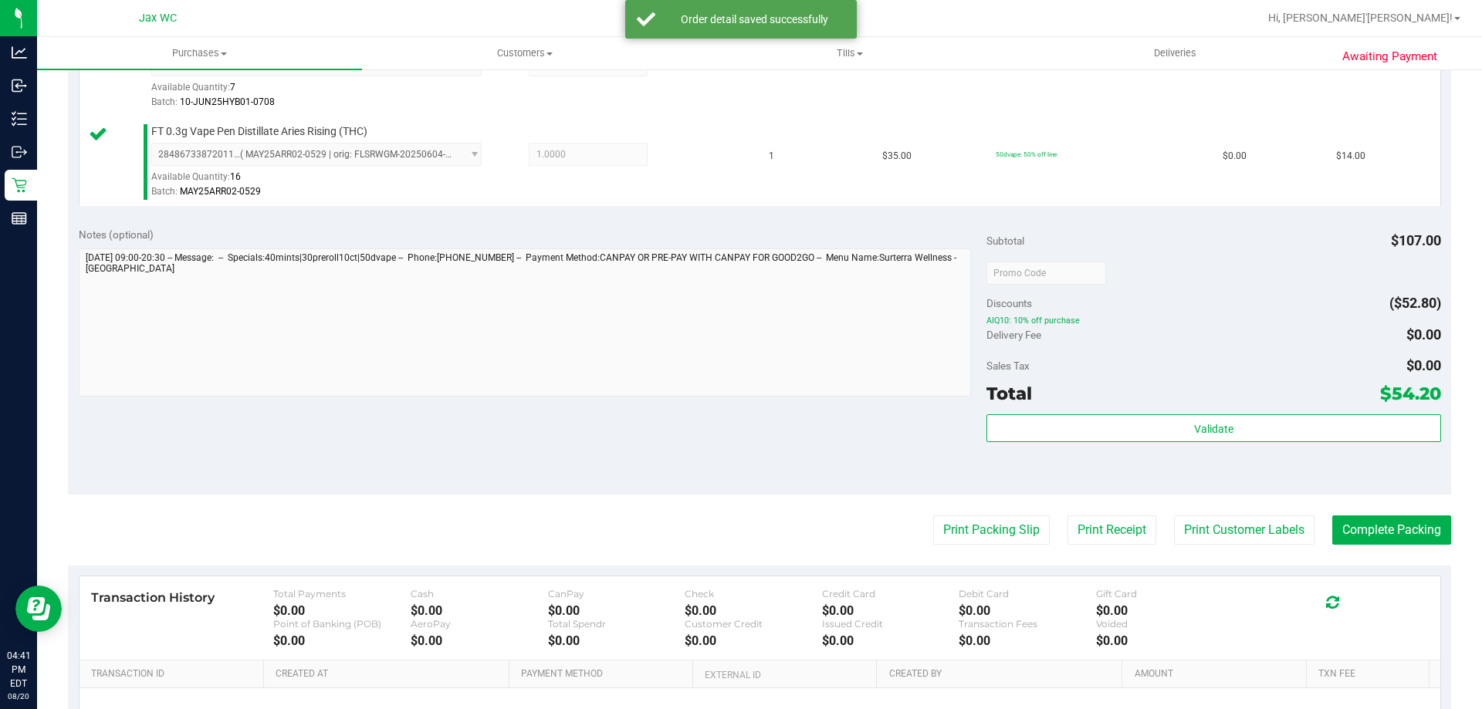
scroll to position [618, 0]
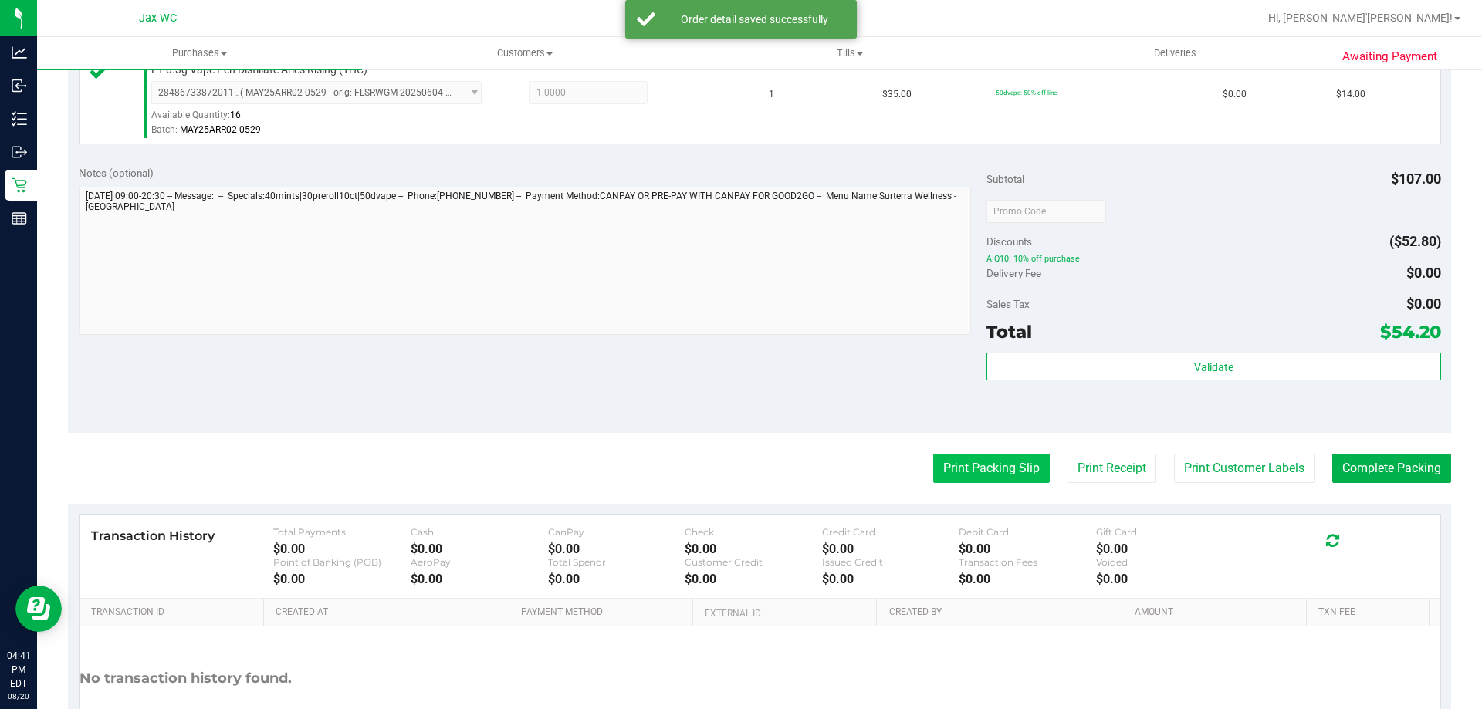
click at [1006, 465] on button "Print Packing Slip" at bounding box center [991, 468] width 117 height 29
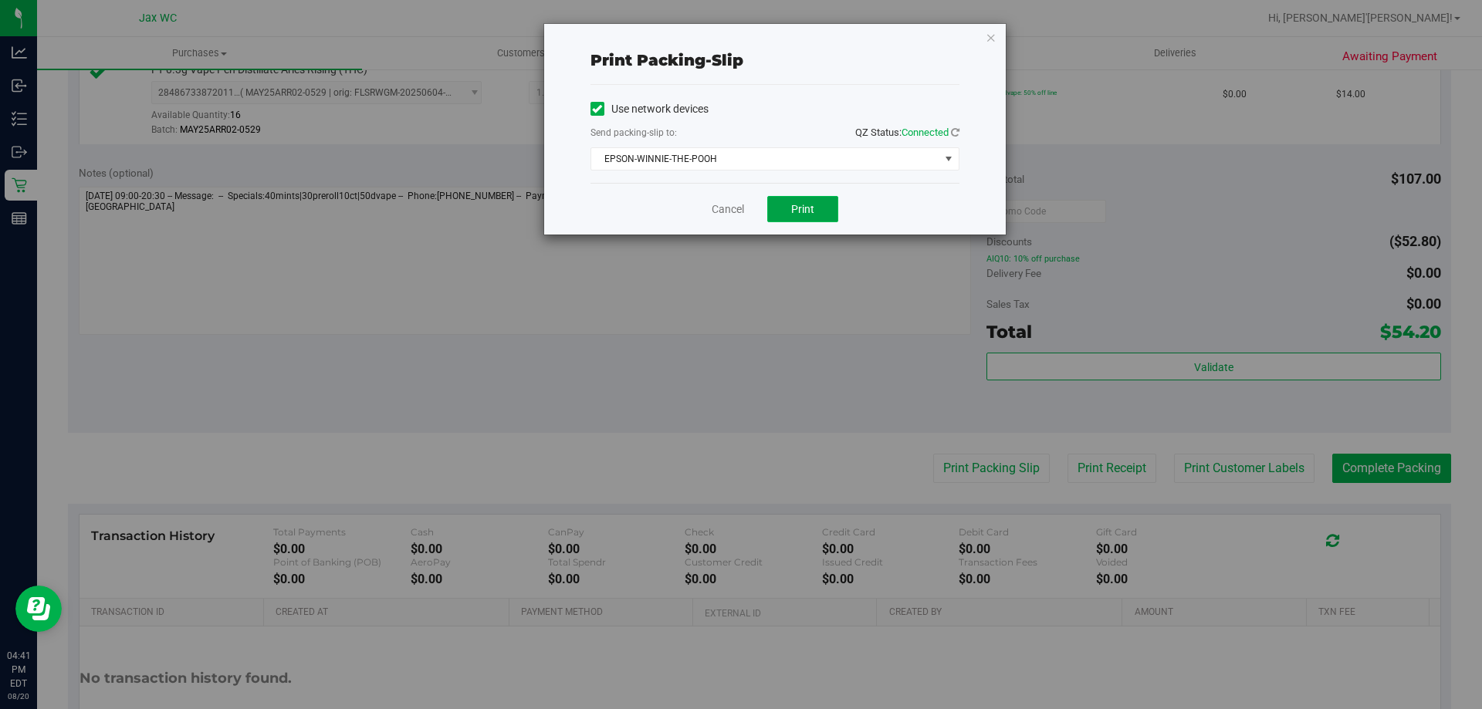
click at [812, 212] on span "Print" at bounding box center [802, 209] width 23 height 12
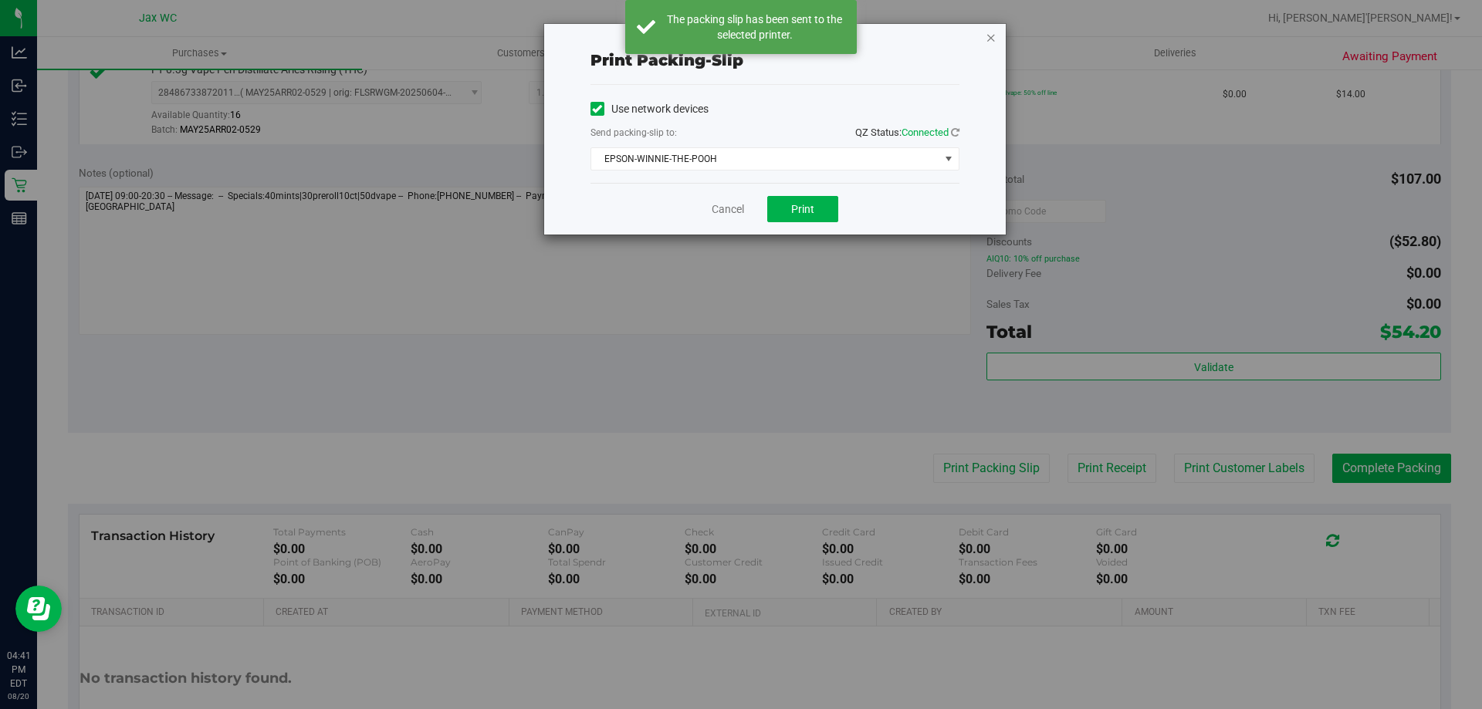
click at [994, 38] on icon "button" at bounding box center [991, 37] width 11 height 19
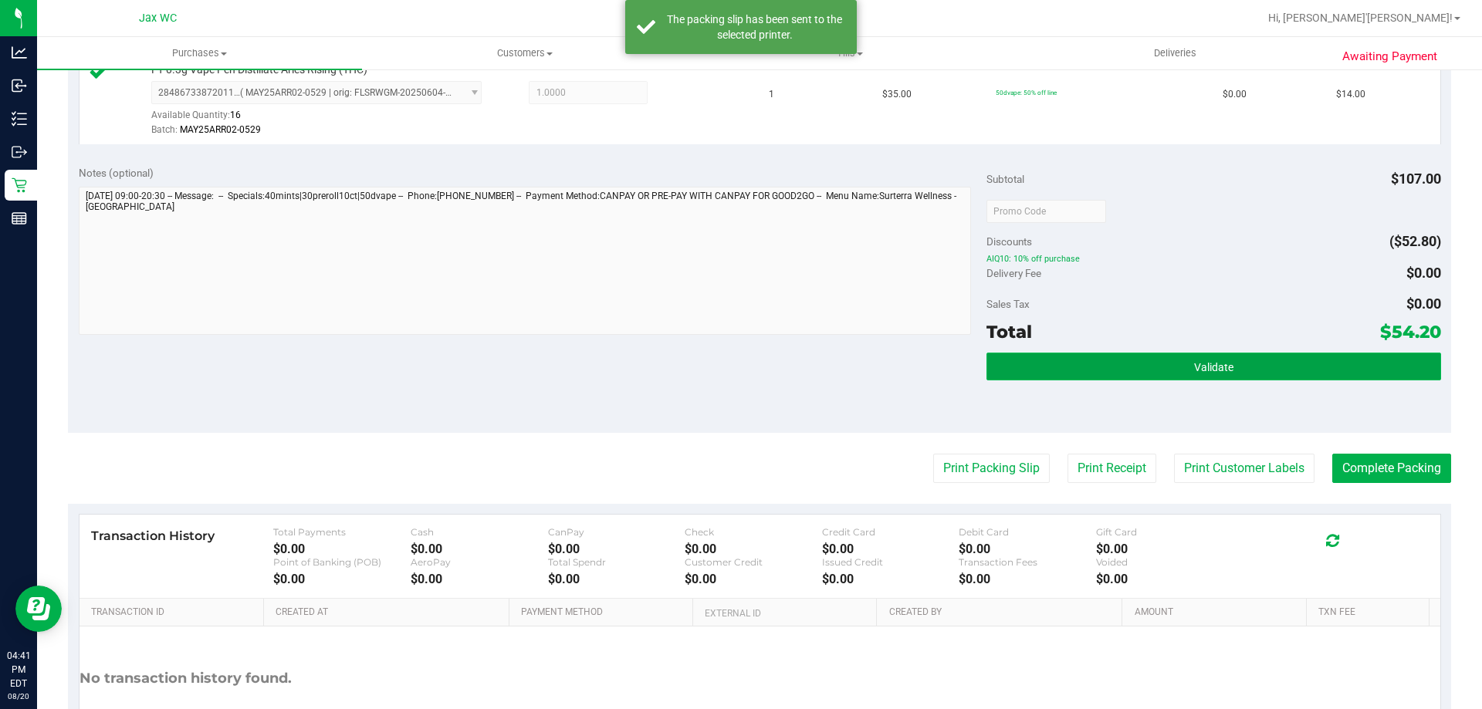
click at [1167, 357] on button "Validate" at bounding box center [1214, 367] width 454 height 28
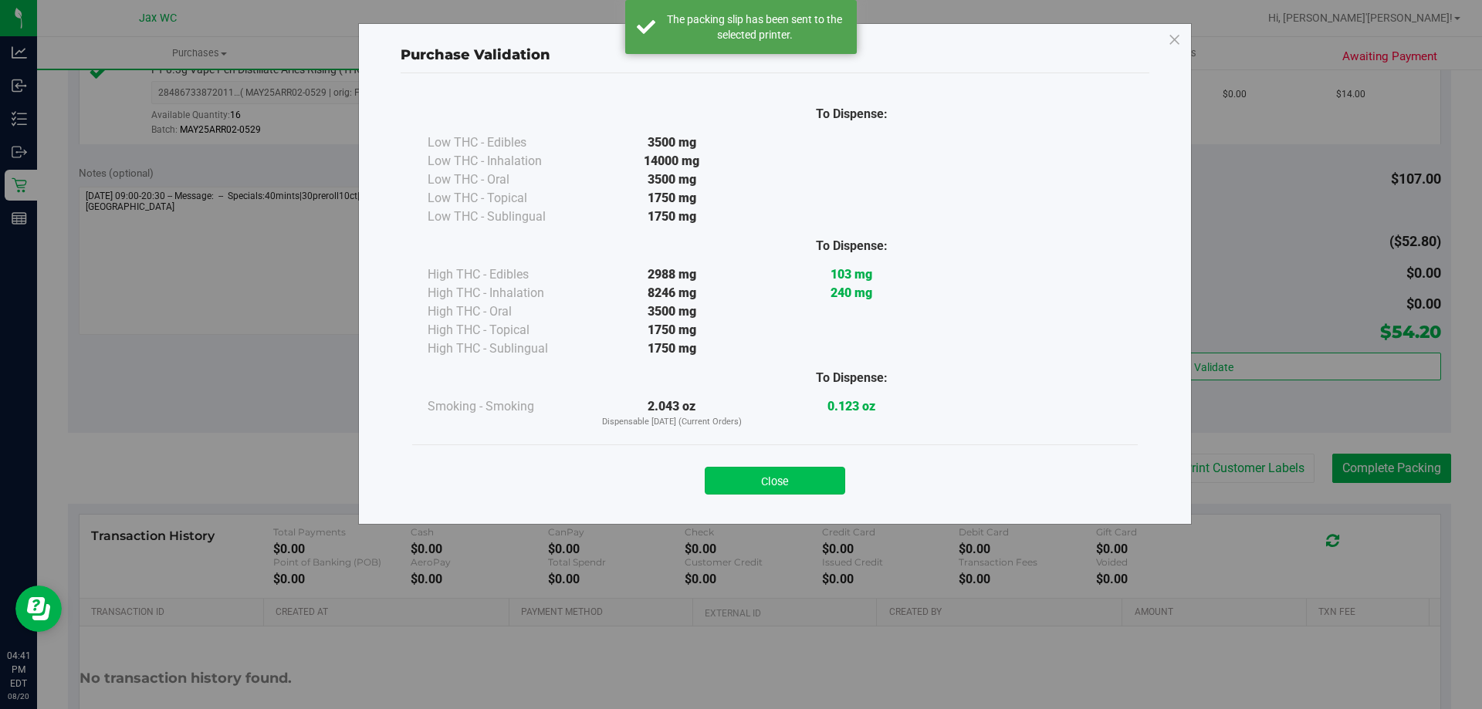
click at [821, 476] on button "Close" at bounding box center [775, 481] width 140 height 28
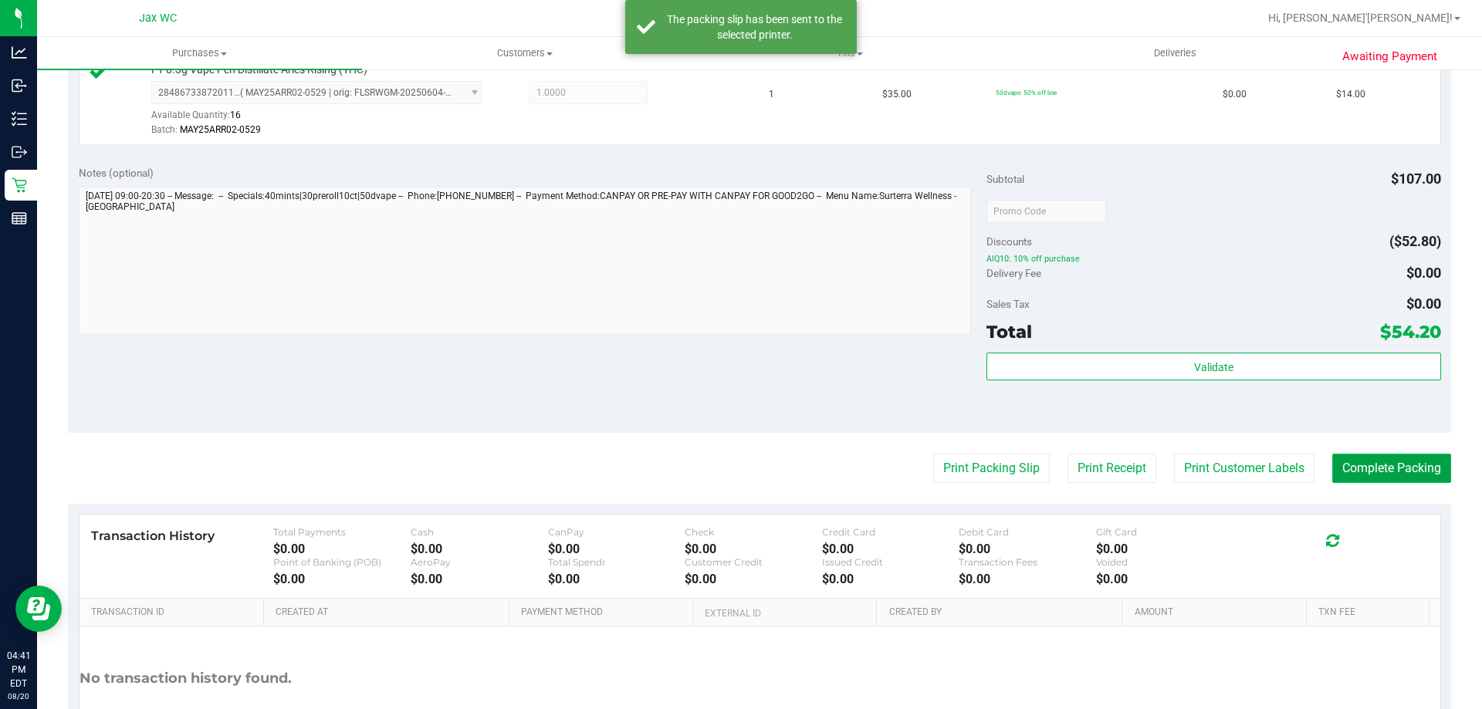
click at [1366, 476] on button "Complete Packing" at bounding box center [1391, 468] width 119 height 29
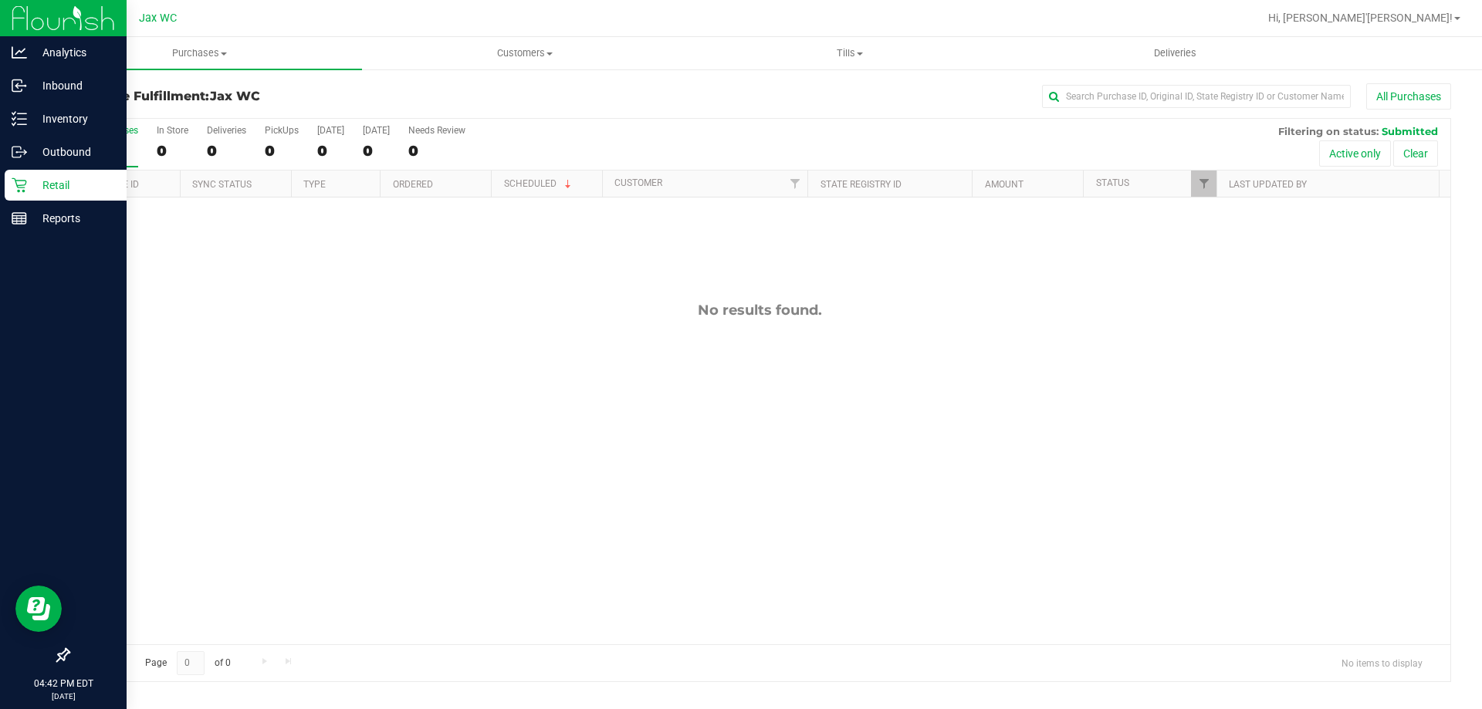
click at [75, 178] on p "Retail" at bounding box center [73, 185] width 93 height 19
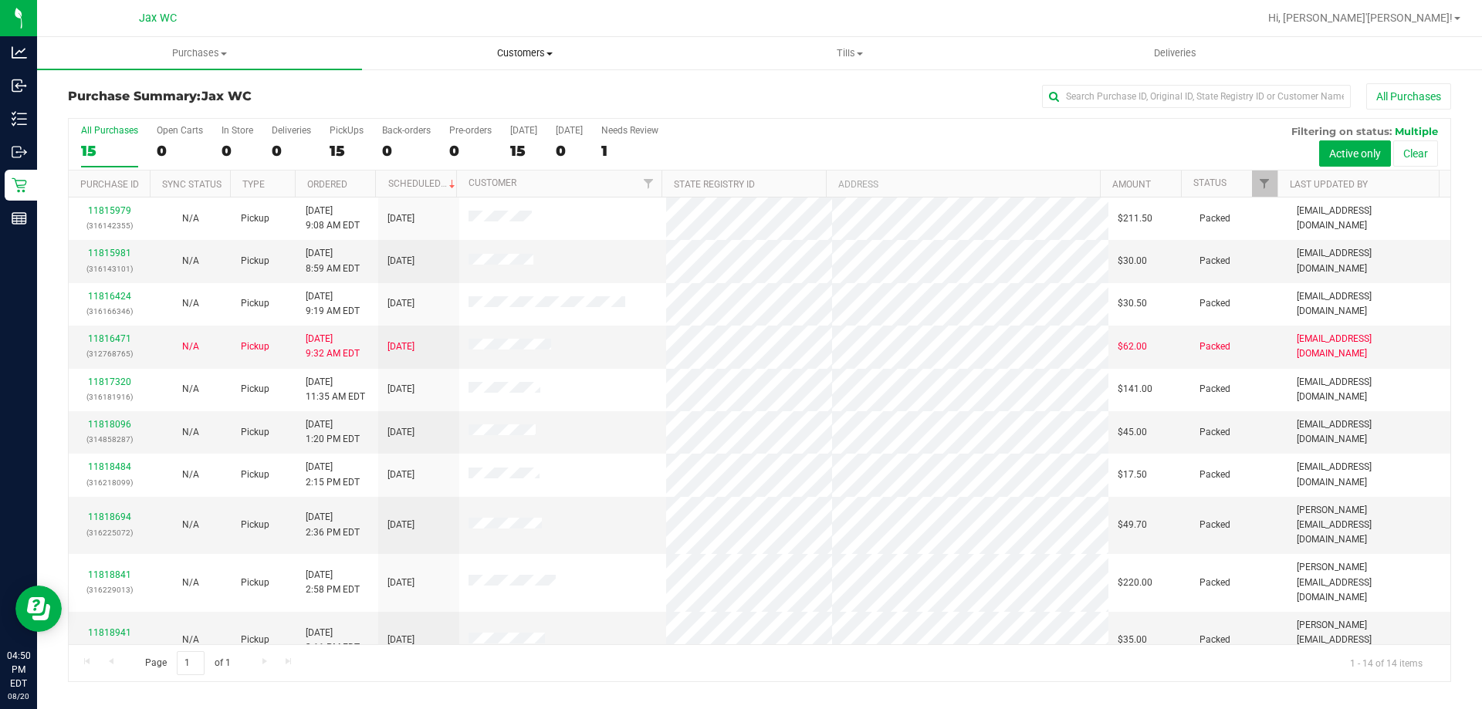
click at [533, 56] on span "Customers" at bounding box center [524, 53] width 323 height 14
click at [526, 90] on li "All customers" at bounding box center [524, 93] width 325 height 19
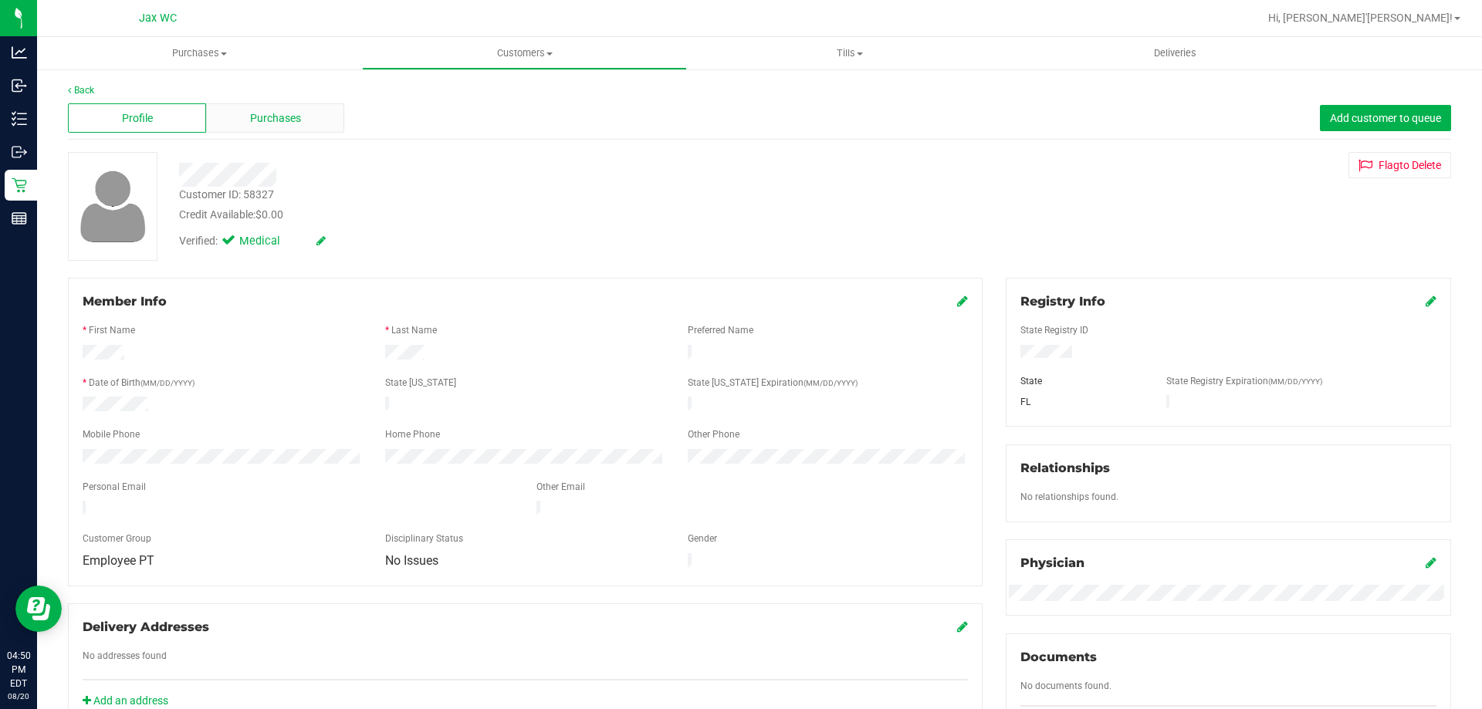
click at [325, 129] on div "Purchases" at bounding box center [275, 117] width 138 height 29
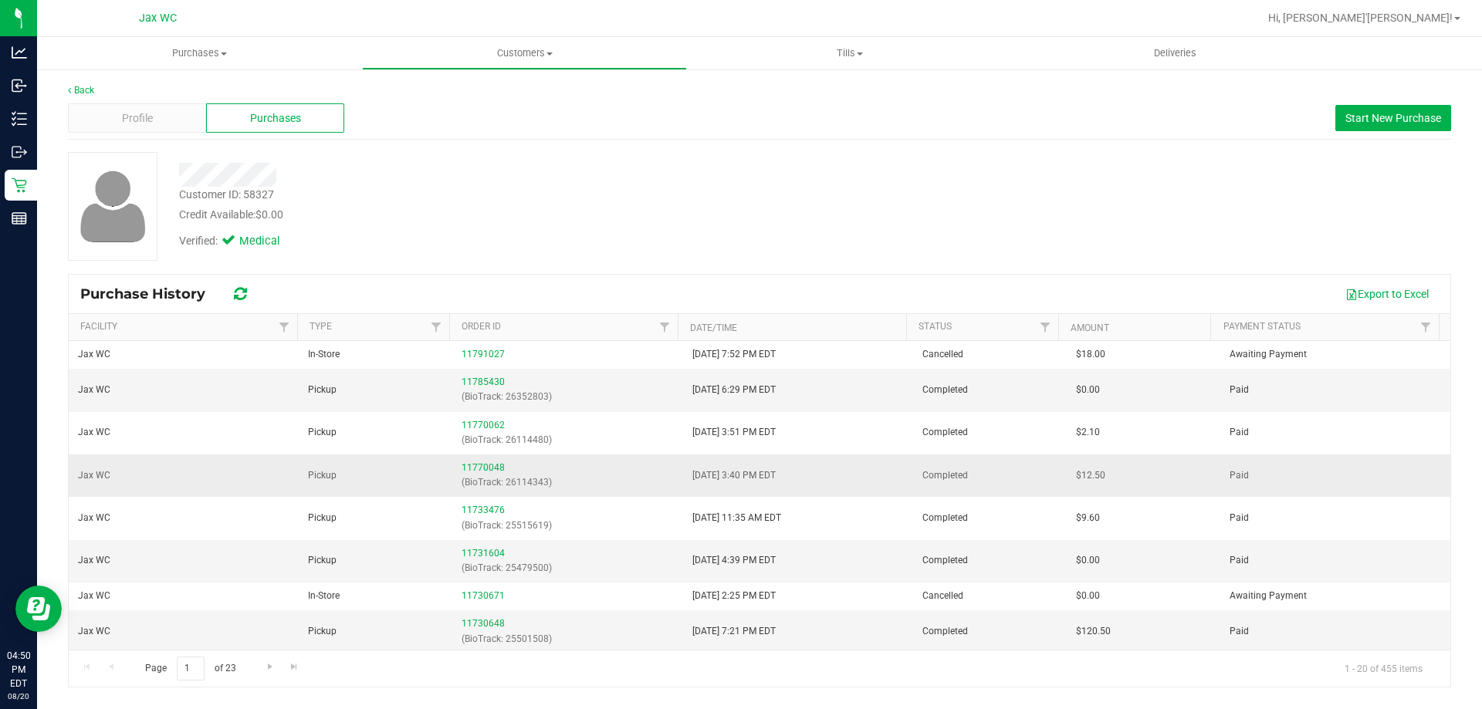
scroll to position [154, 0]
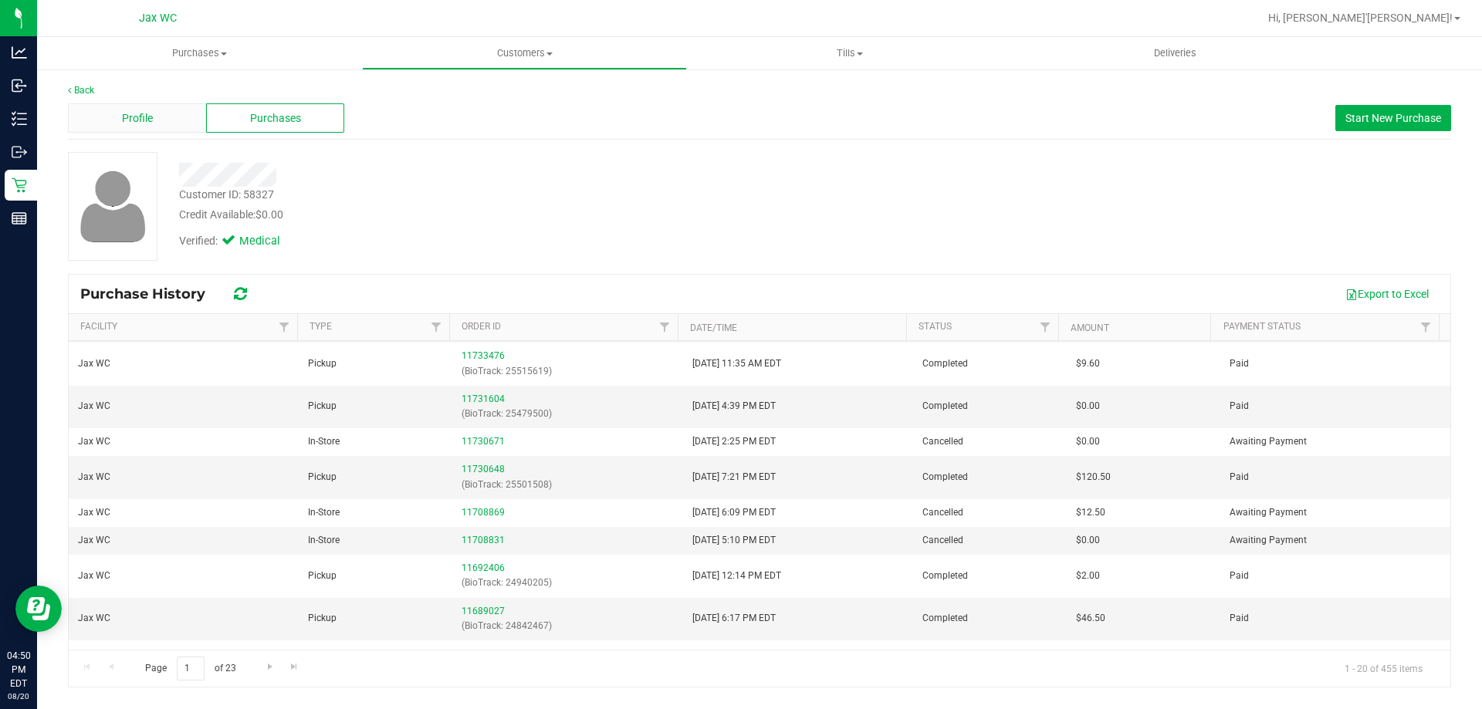
click at [172, 110] on div "Profile" at bounding box center [137, 117] width 138 height 29
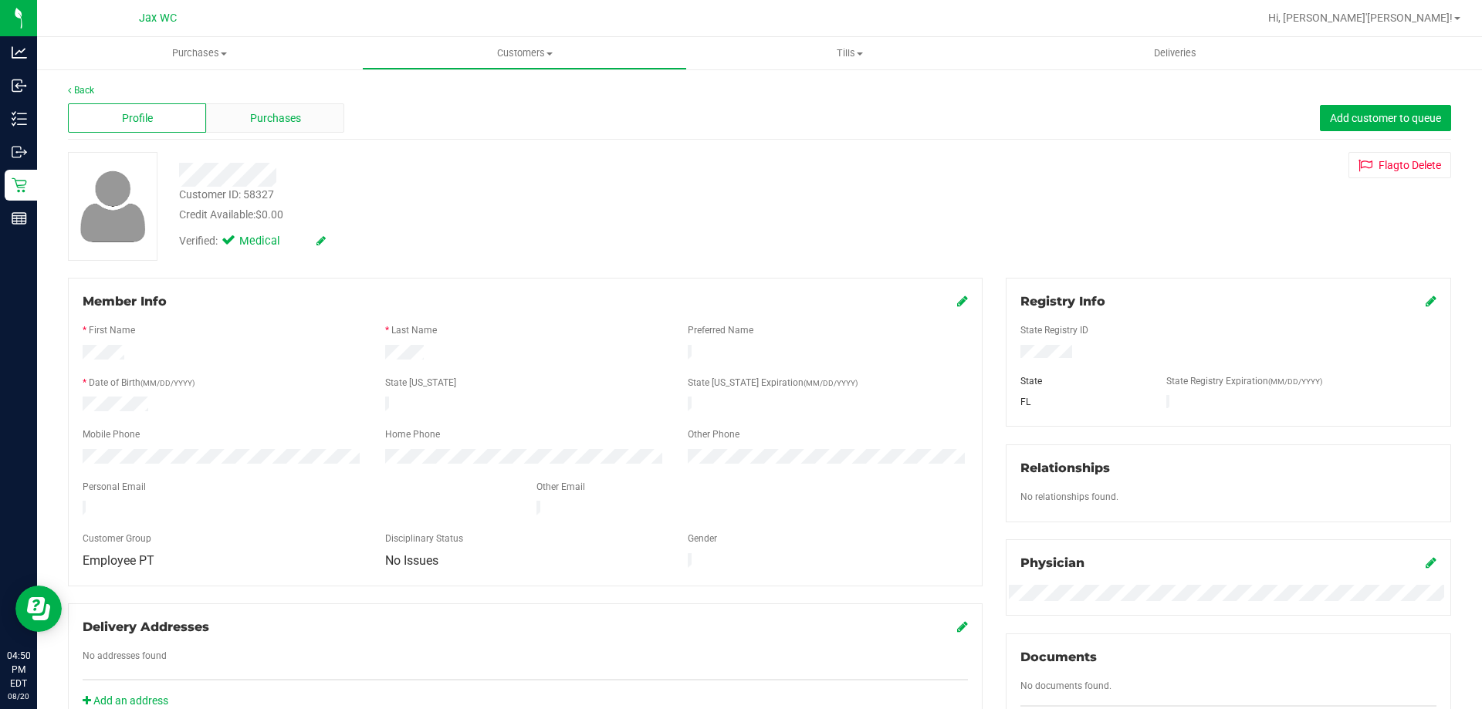
click at [292, 119] on span "Purchases" at bounding box center [275, 118] width 51 height 16
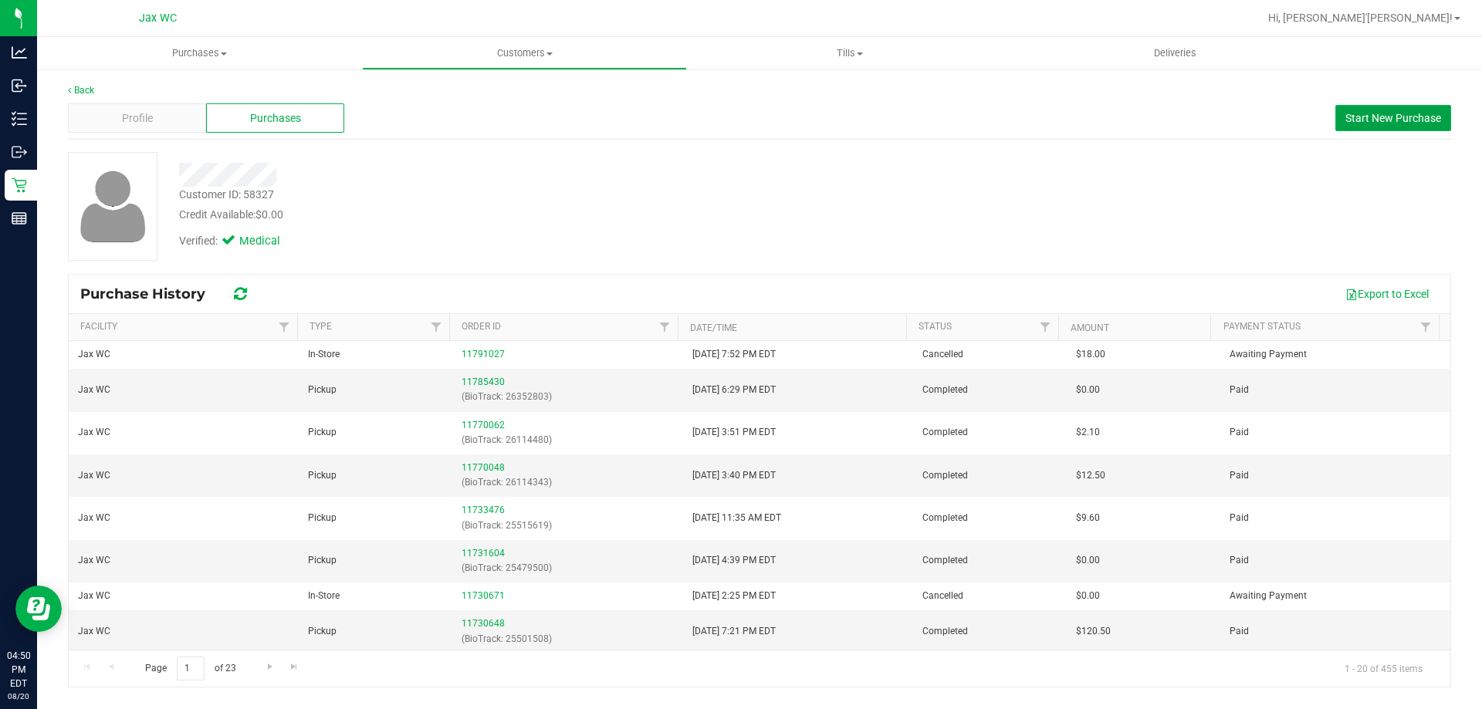
click at [1381, 113] on span "Start New Purchase" at bounding box center [1394, 118] width 96 height 12
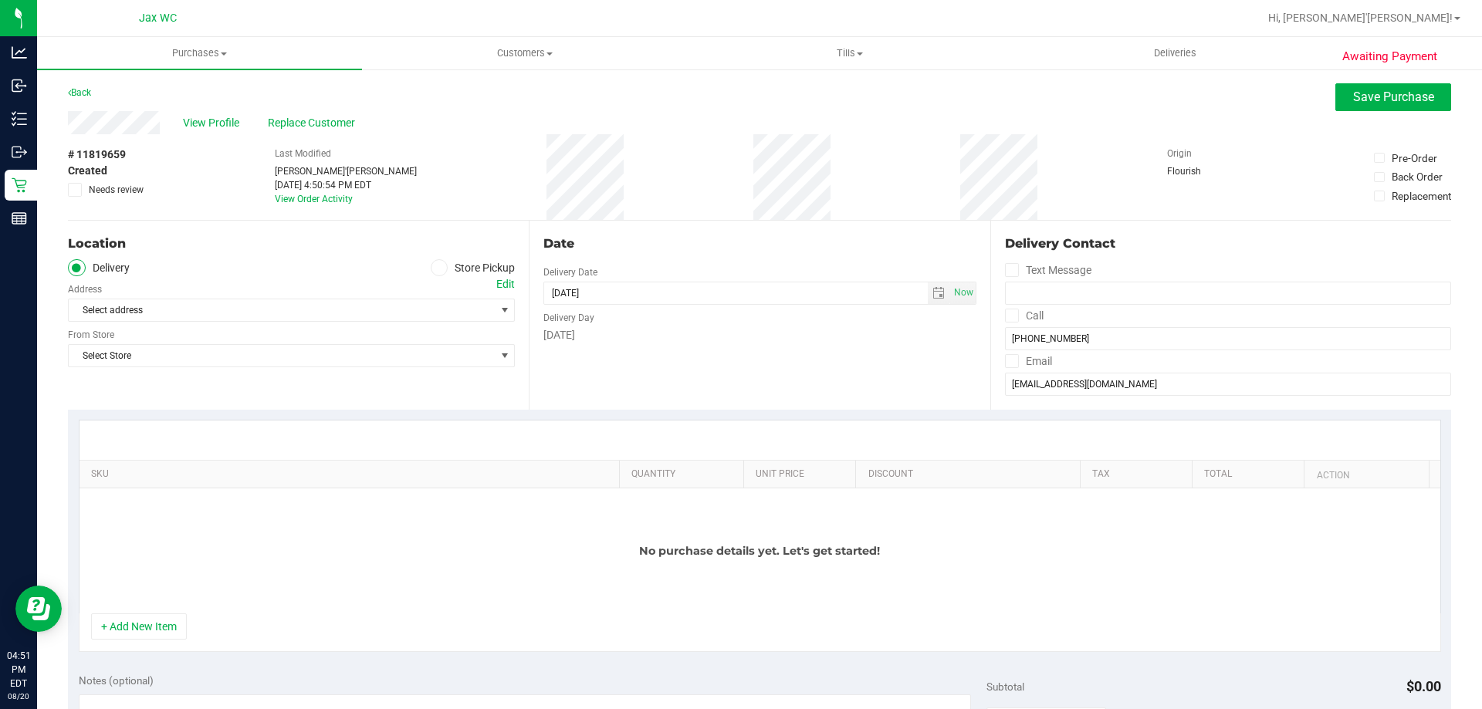
click at [440, 271] on span at bounding box center [440, 268] width 18 height 18
click at [0, 0] on input "Store Pickup" at bounding box center [0, 0] width 0 height 0
click at [378, 313] on span "Select Store" at bounding box center [282, 311] width 426 height 22
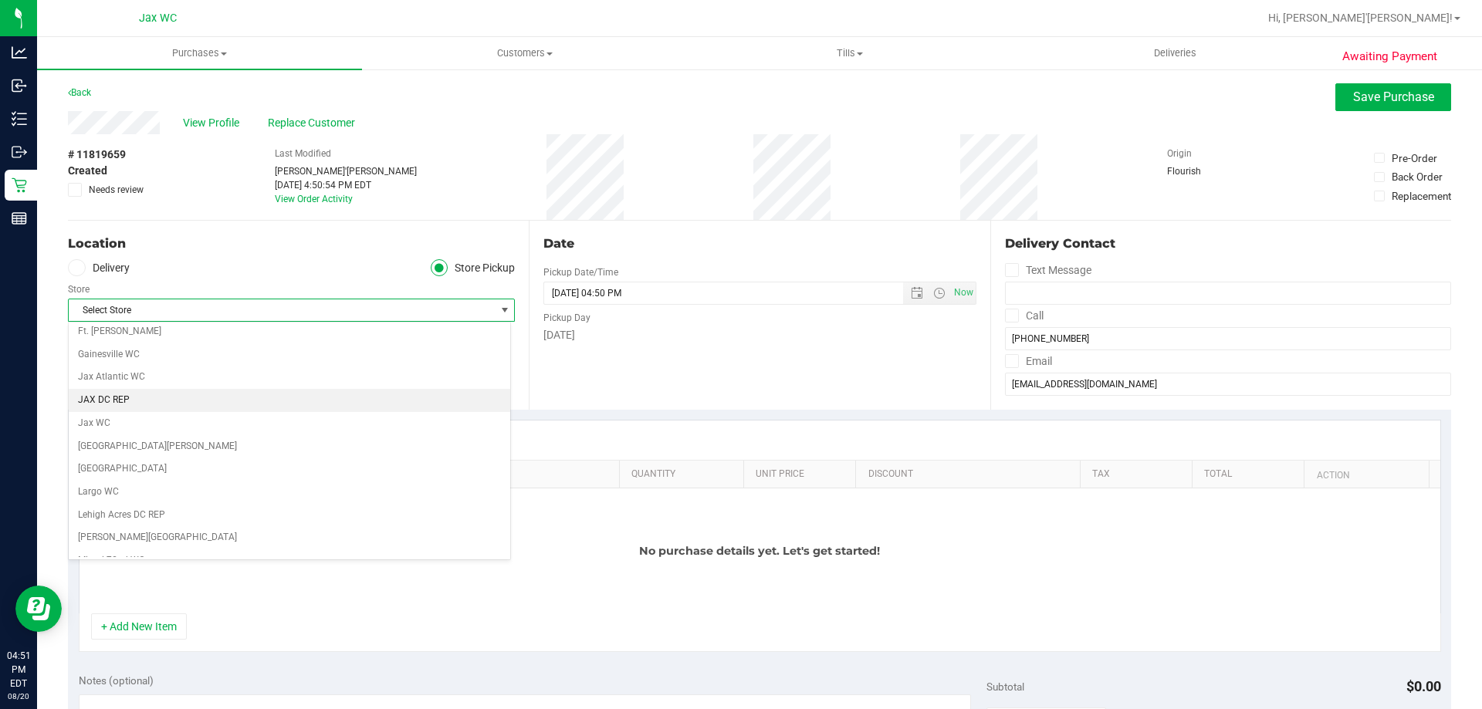
scroll to position [309, 0]
click at [301, 416] on li "Jax WC" at bounding box center [290, 418] width 442 height 23
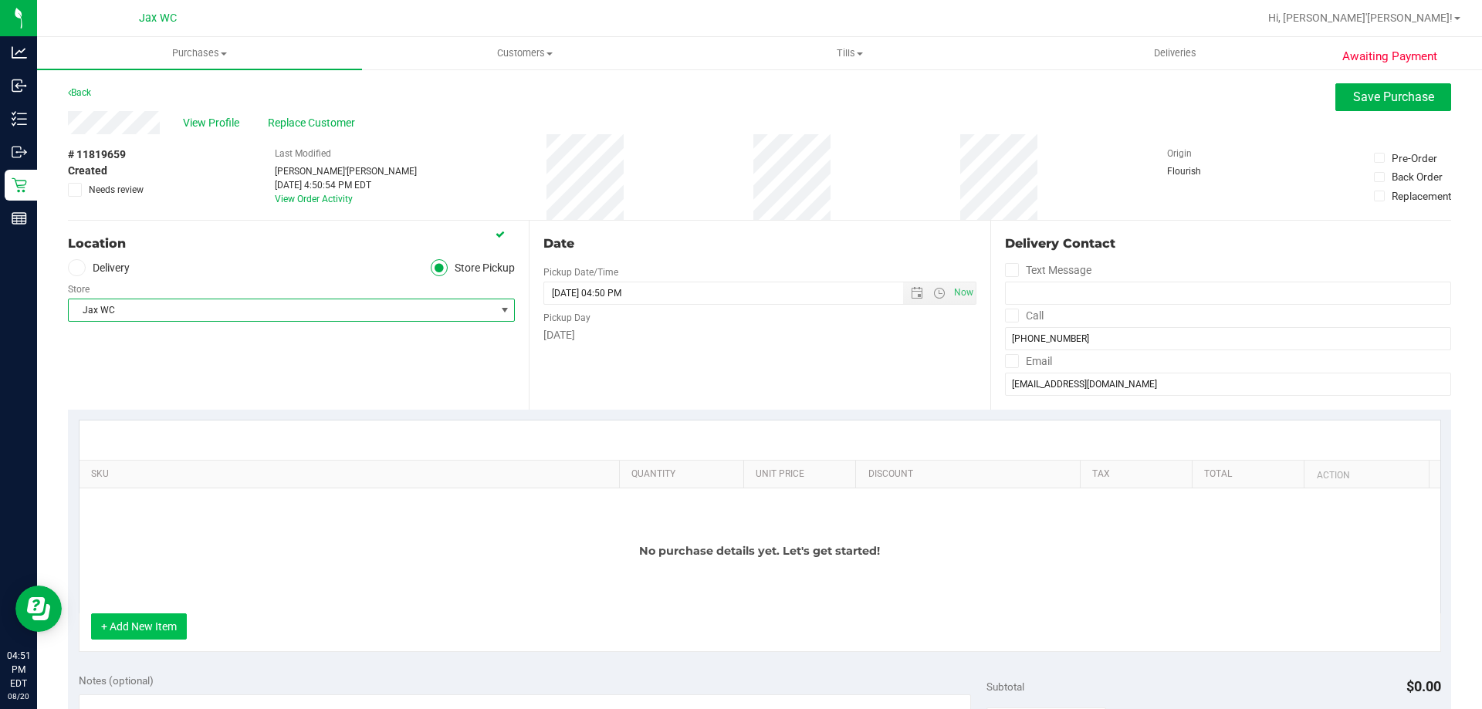
click at [163, 625] on button "+ Add New Item" at bounding box center [139, 627] width 96 height 26
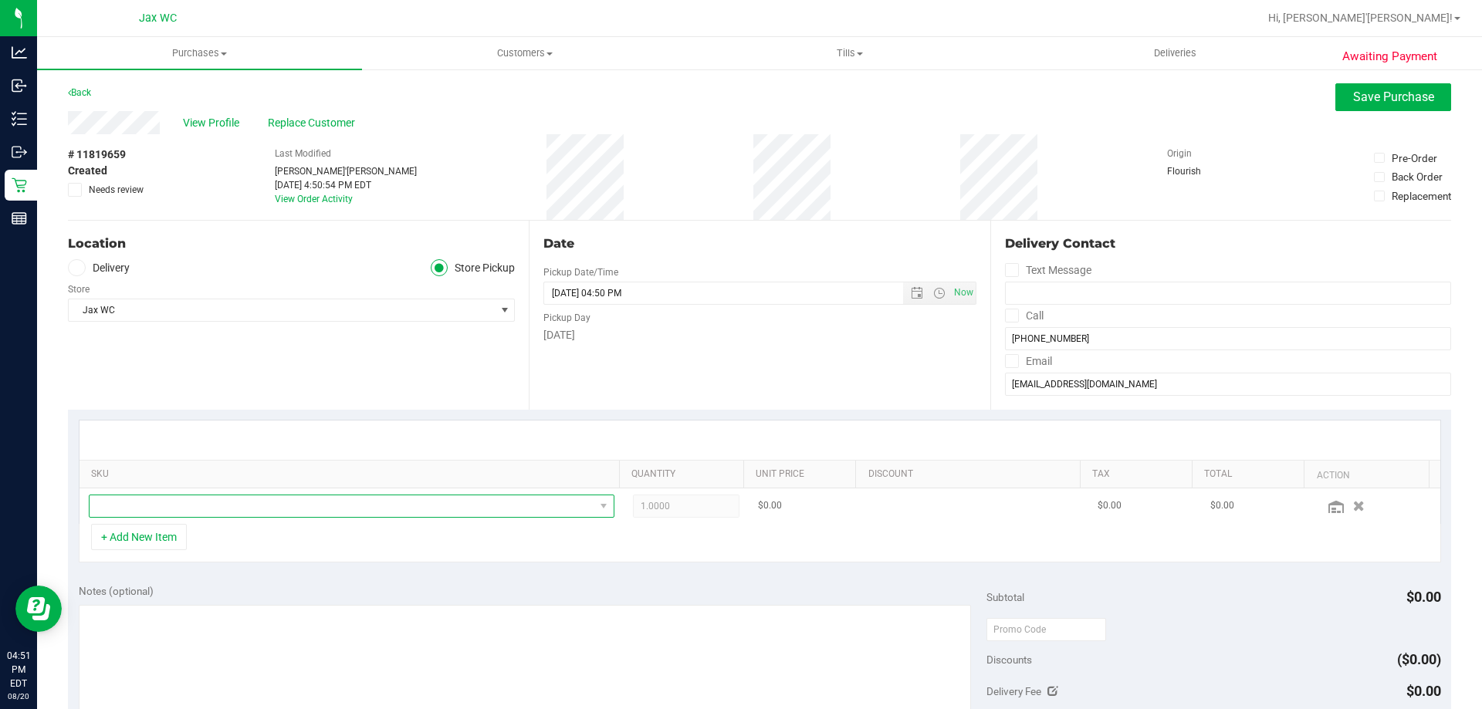
click at [218, 509] on span "NO DATA FOUND" at bounding box center [342, 507] width 505 height 22
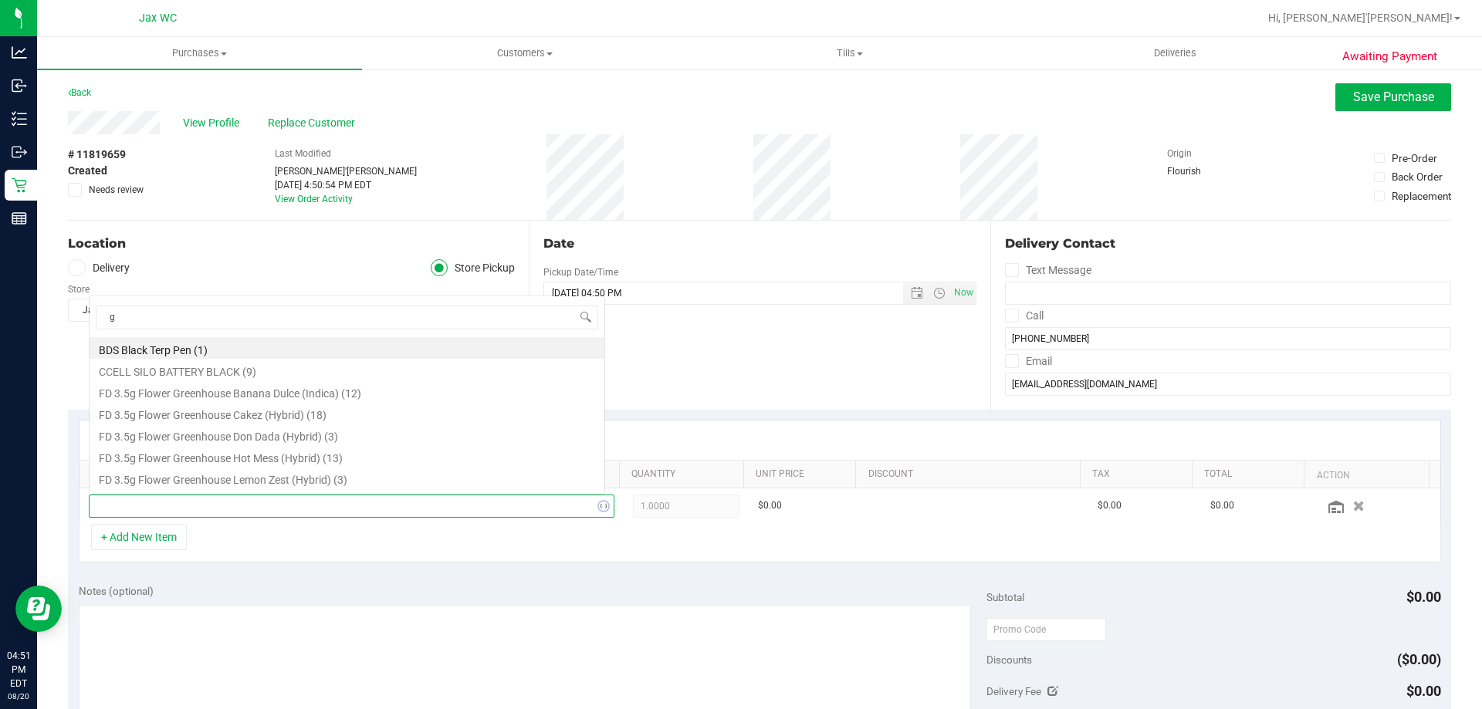
scroll to position [0, 0]
type input "gas"
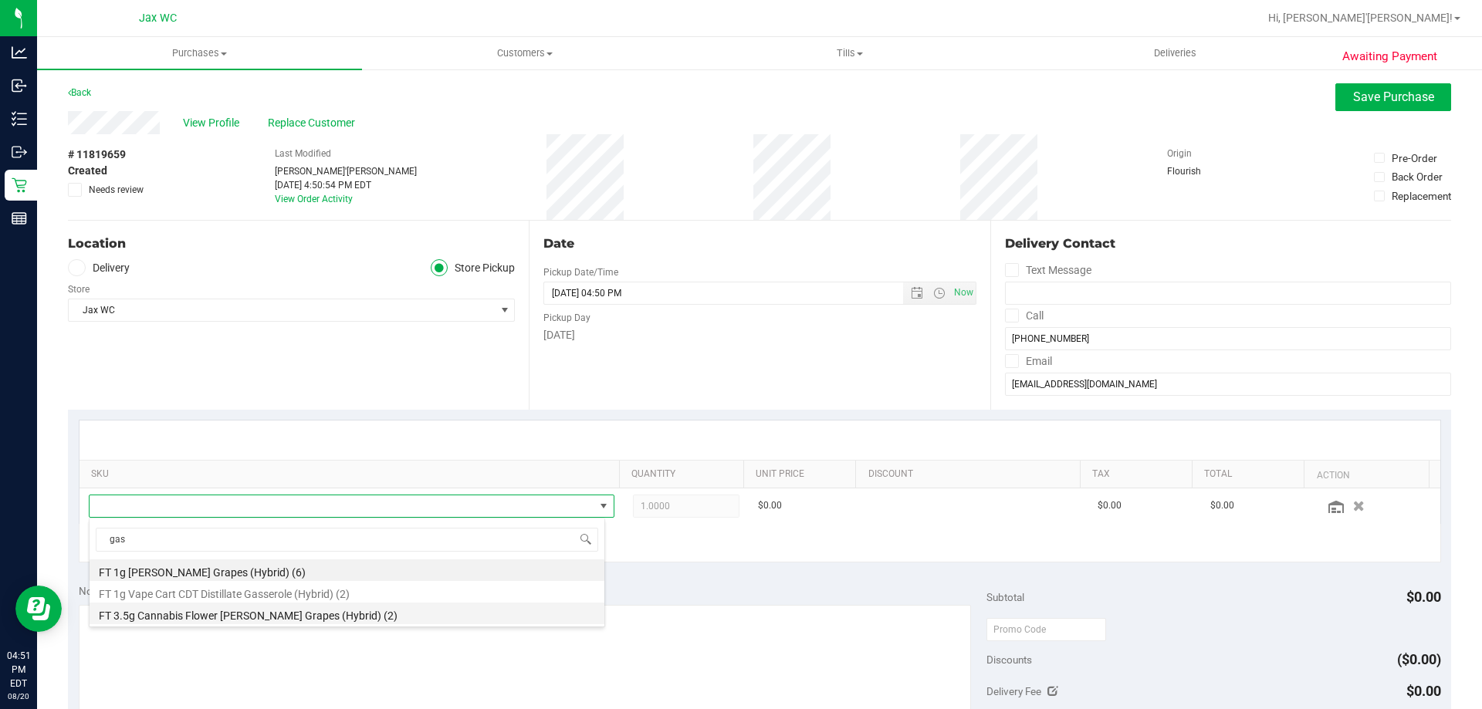
click at [271, 611] on li "FT 3.5g Cannabis Flower [PERSON_NAME] Grapes (Hybrid) (2)" at bounding box center [347, 614] width 515 height 22
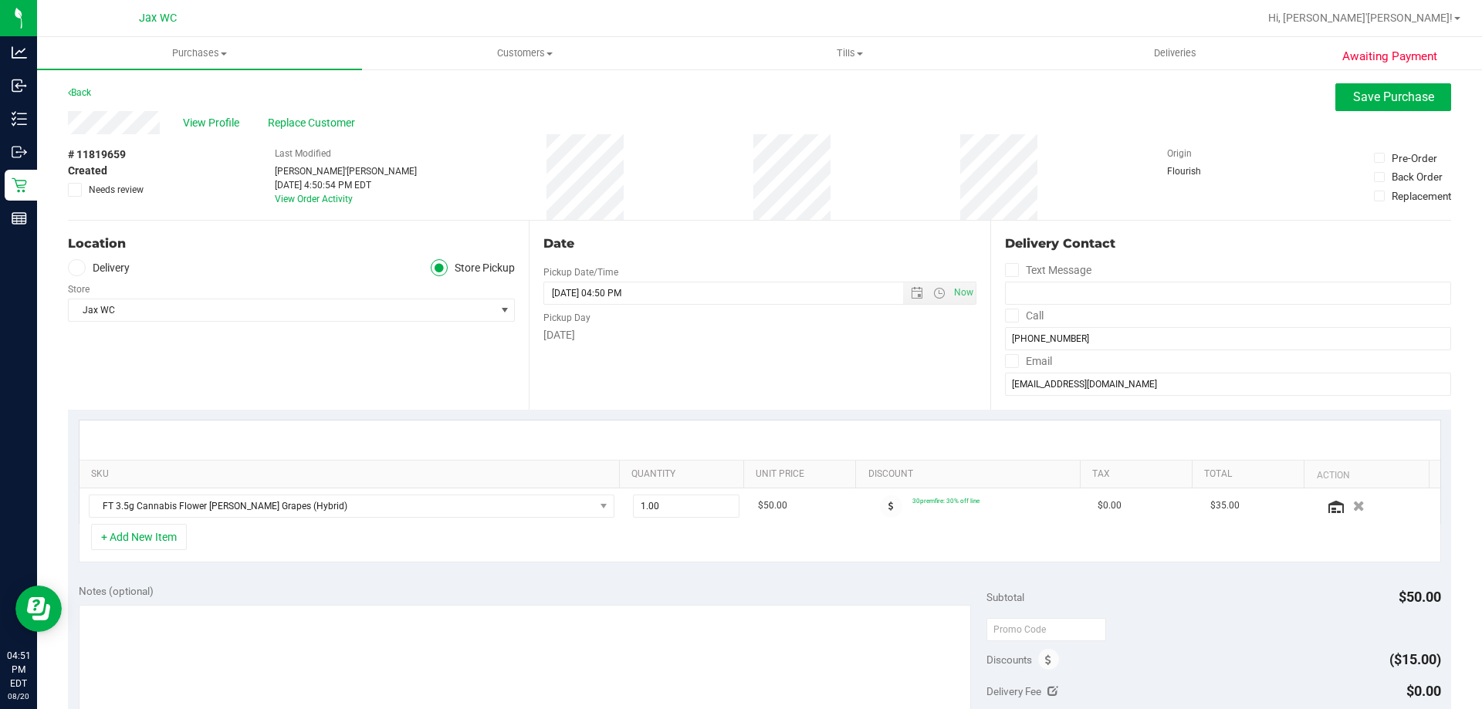
click at [584, 540] on div "+ Add New Item" at bounding box center [760, 543] width 1363 height 39
click at [483, 533] on div "+ Add New Item" at bounding box center [760, 543] width 1363 height 39
click at [1148, 579] on div "Notes (optional) Subtotal $50.00 Discounts ($15.00) Delivery Fee $0.00 Sales Ta…" at bounding box center [759, 713] width 1383 height 278
click at [1339, 104] on button "Save Purchase" at bounding box center [1393, 97] width 116 height 28
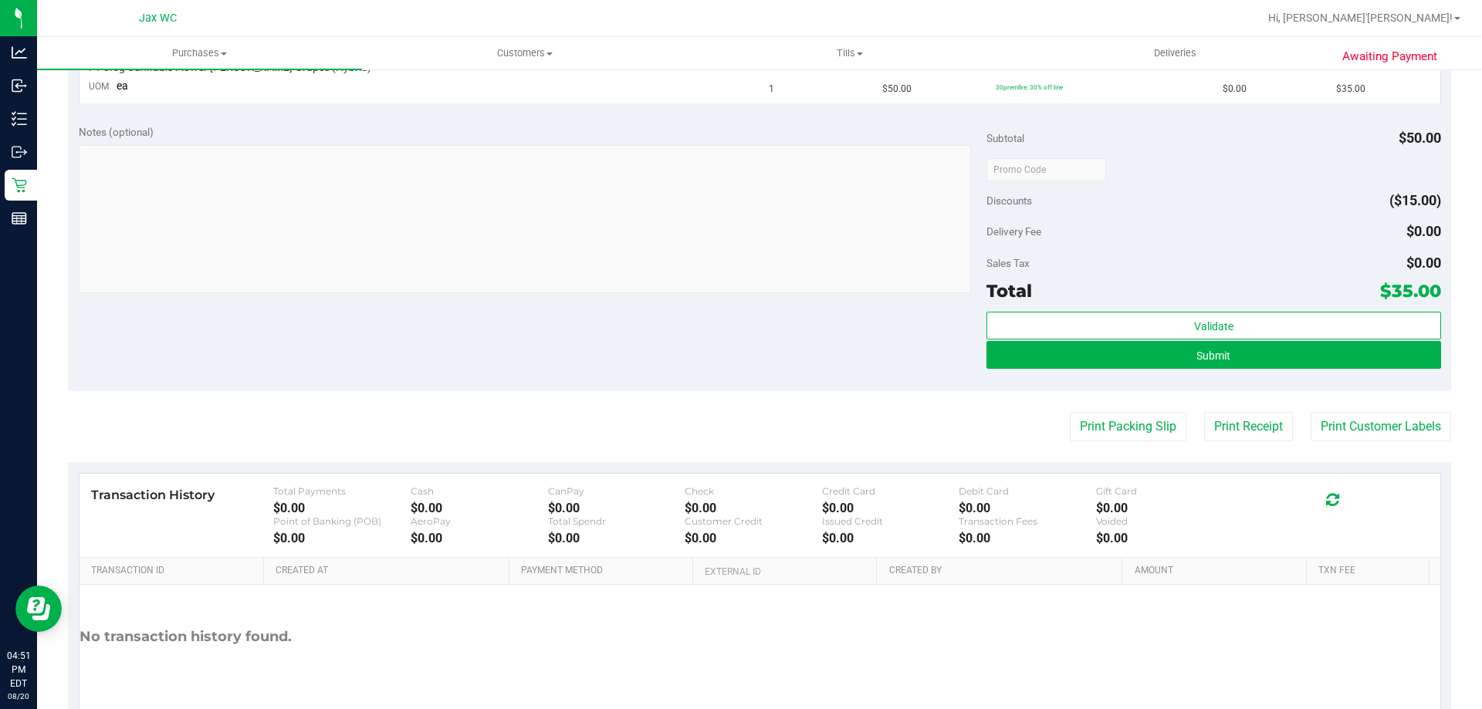
scroll to position [463, 0]
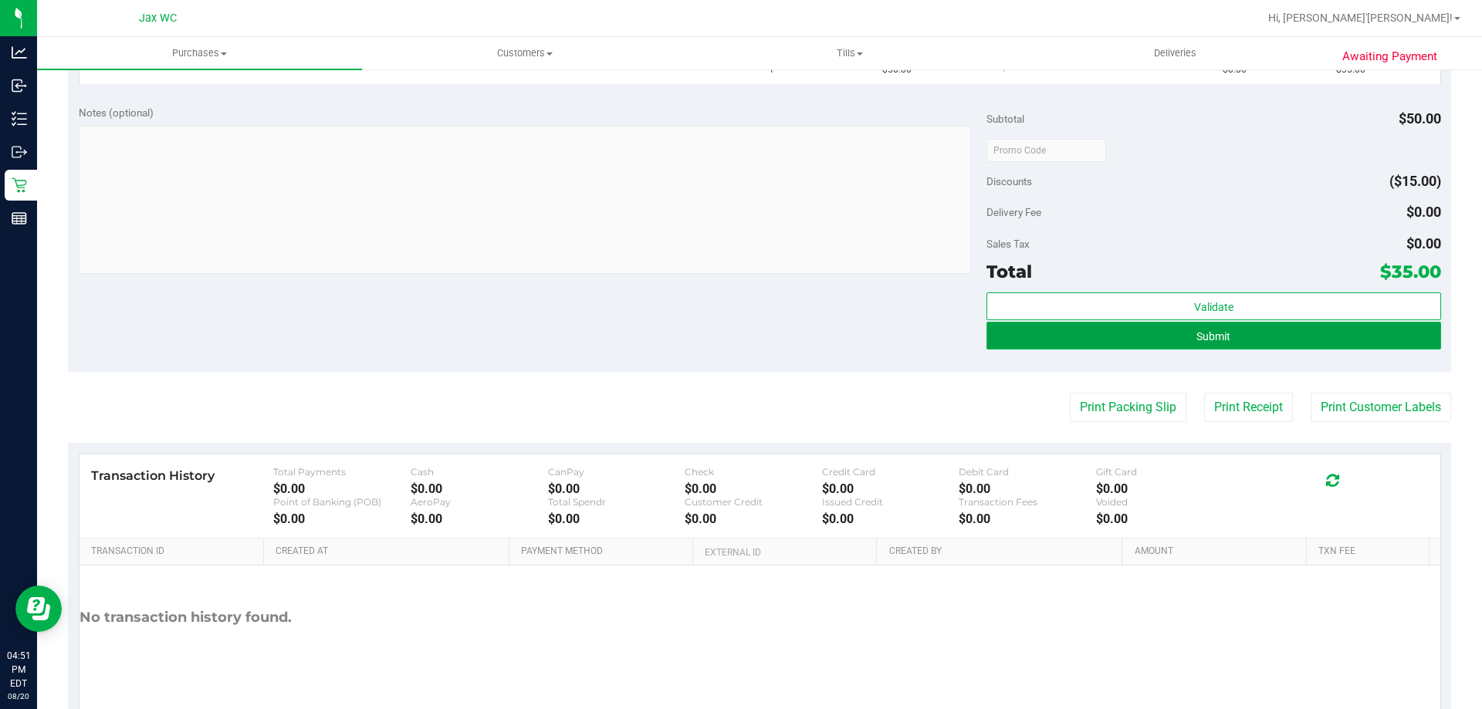
click at [1163, 340] on button "Submit" at bounding box center [1214, 336] width 454 height 28
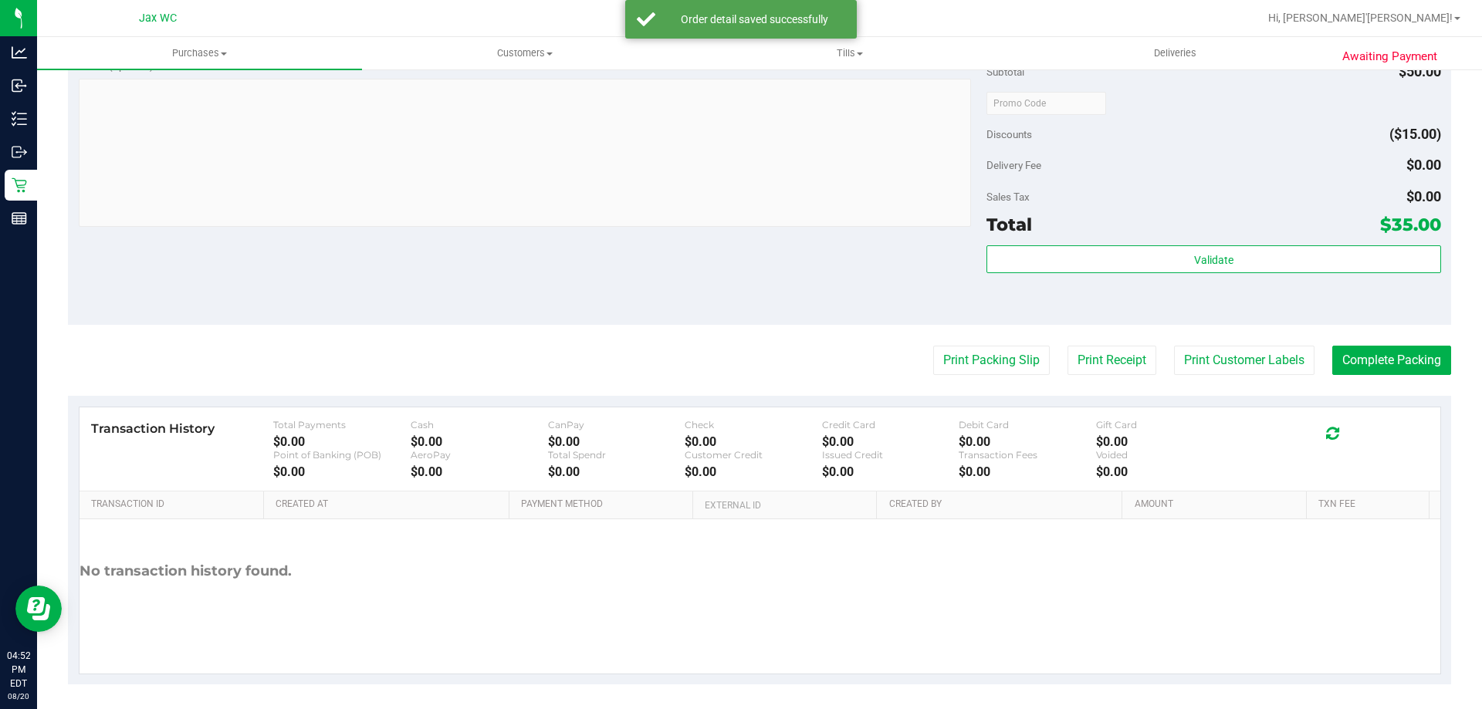
scroll to position [553, 0]
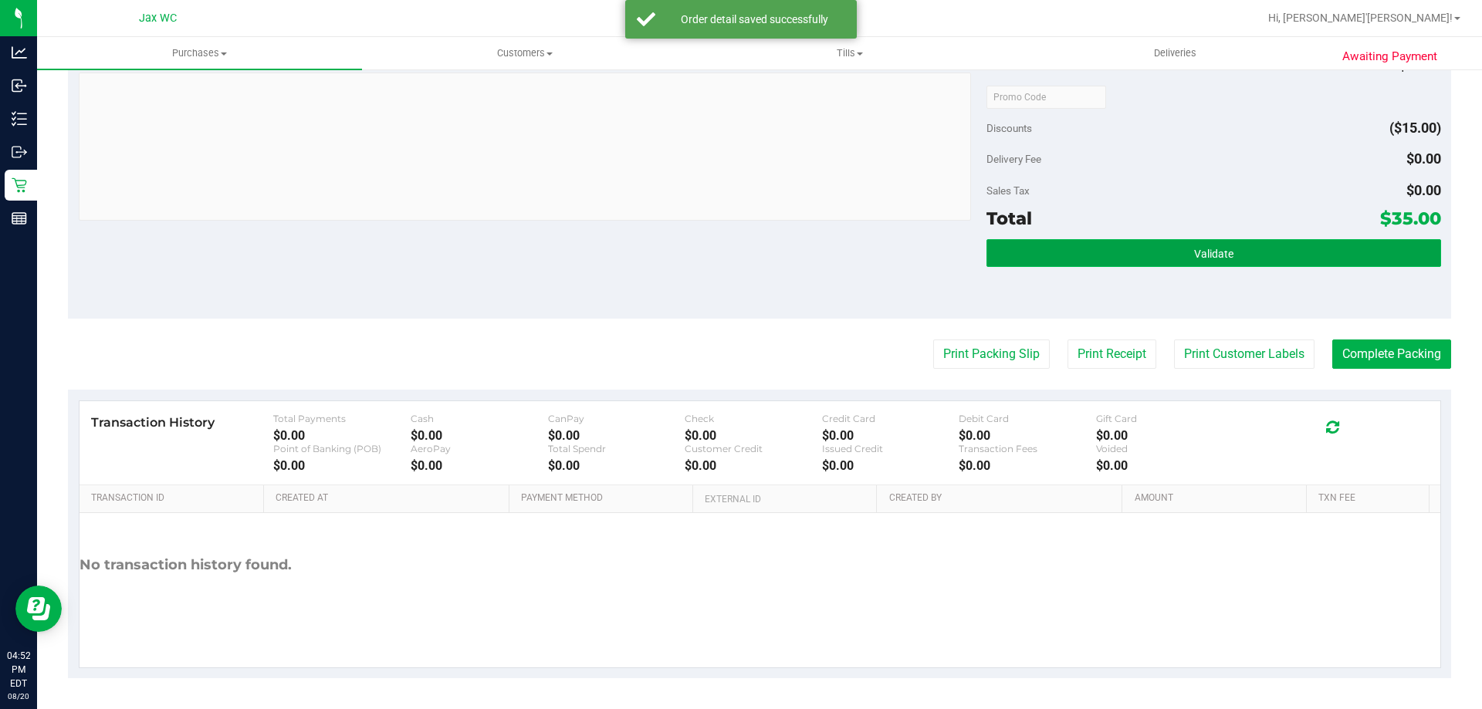
click at [1143, 247] on button "Validate" at bounding box center [1214, 253] width 454 height 28
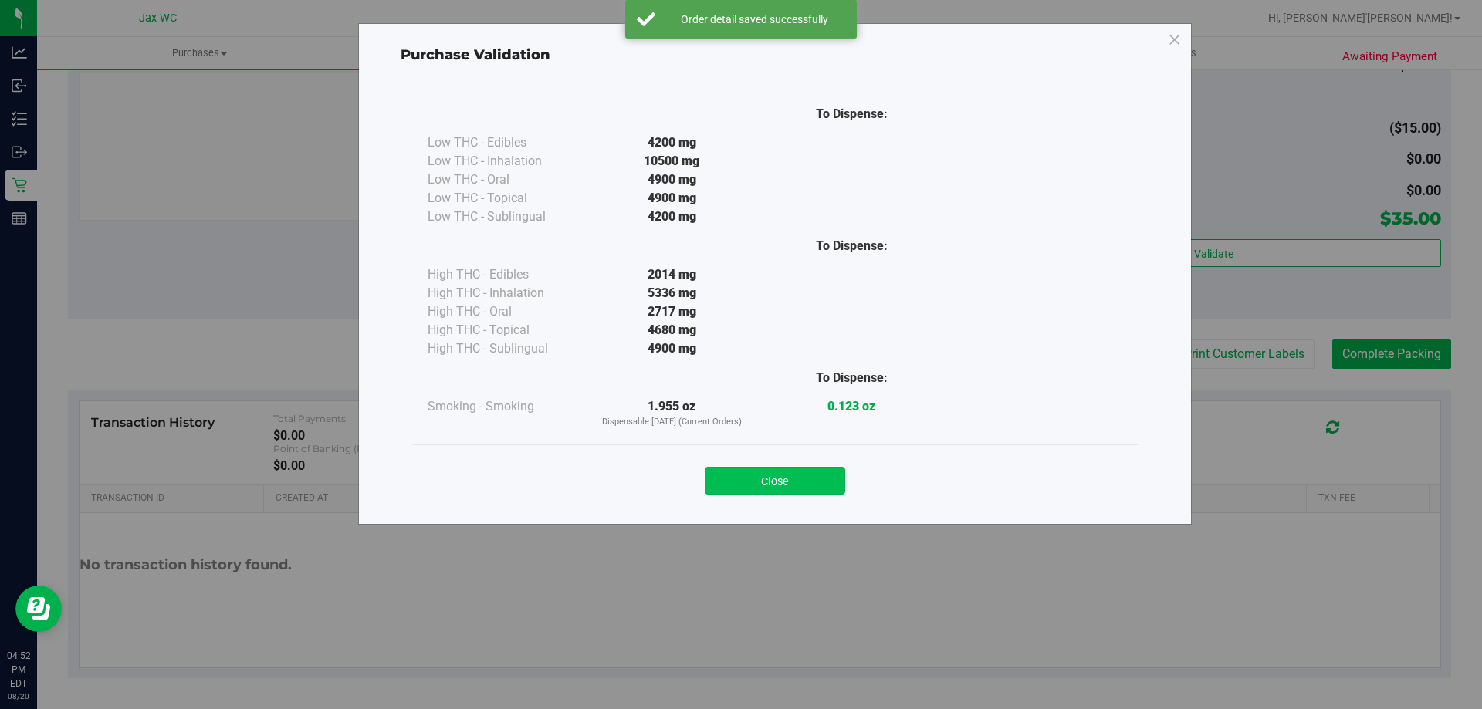
click at [791, 475] on button "Close" at bounding box center [775, 481] width 140 height 28
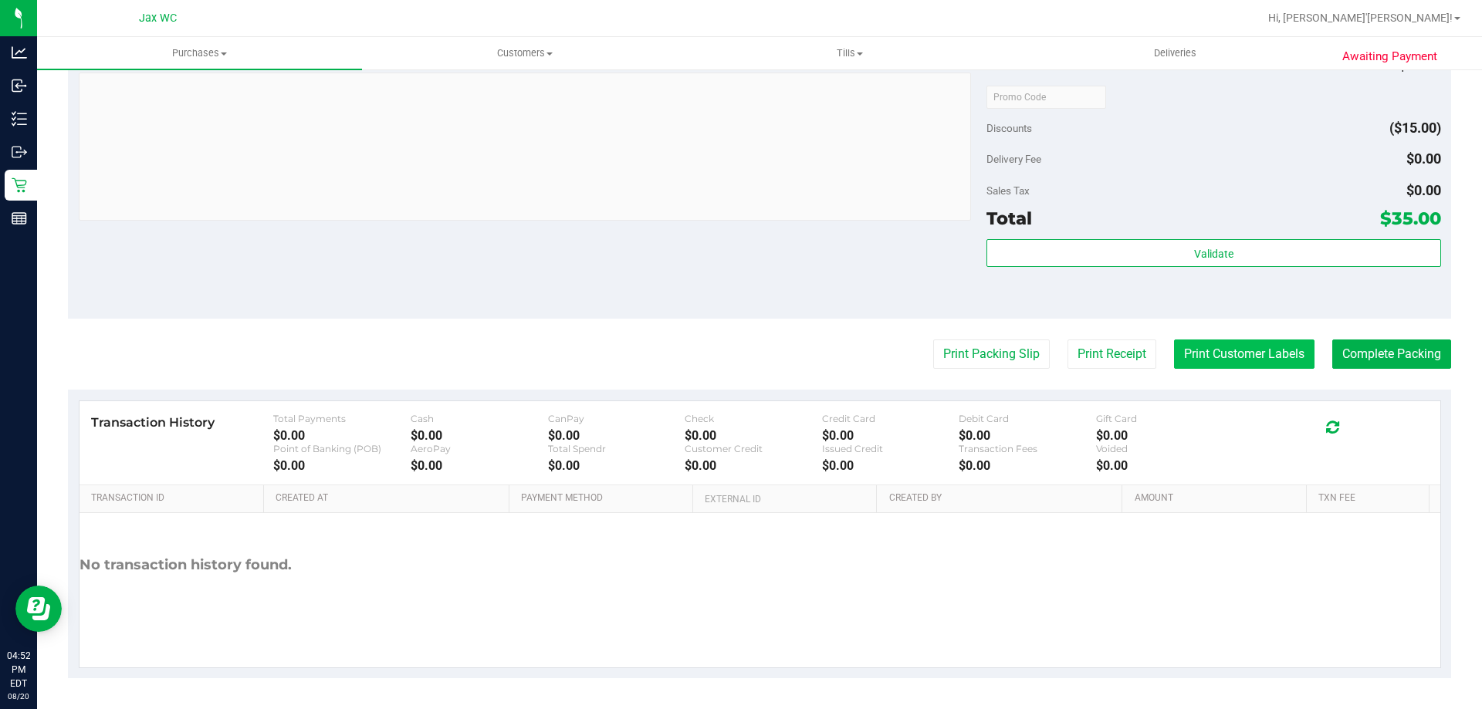
click at [1174, 352] on button "Print Customer Labels" at bounding box center [1244, 354] width 140 height 29
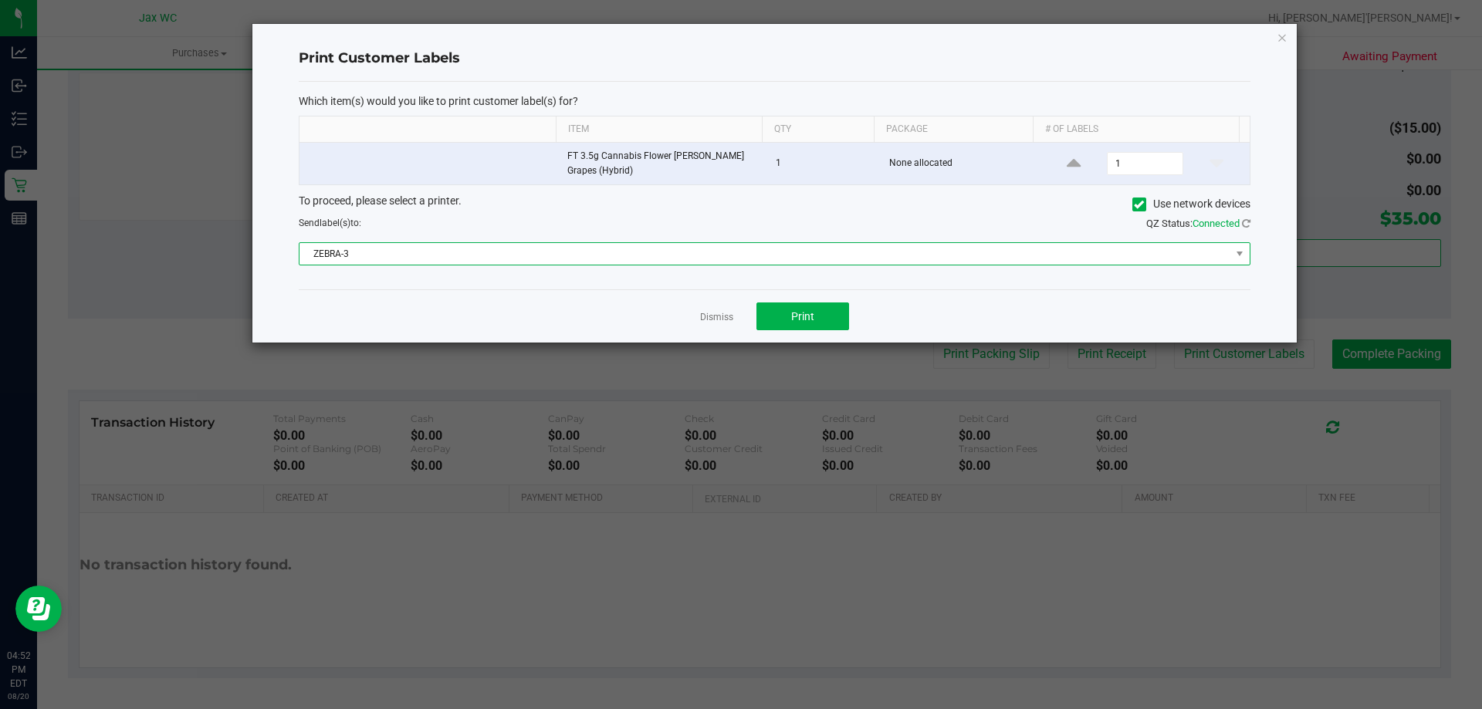
click at [776, 250] on span "ZEBRA-3" at bounding box center [765, 254] width 931 height 22
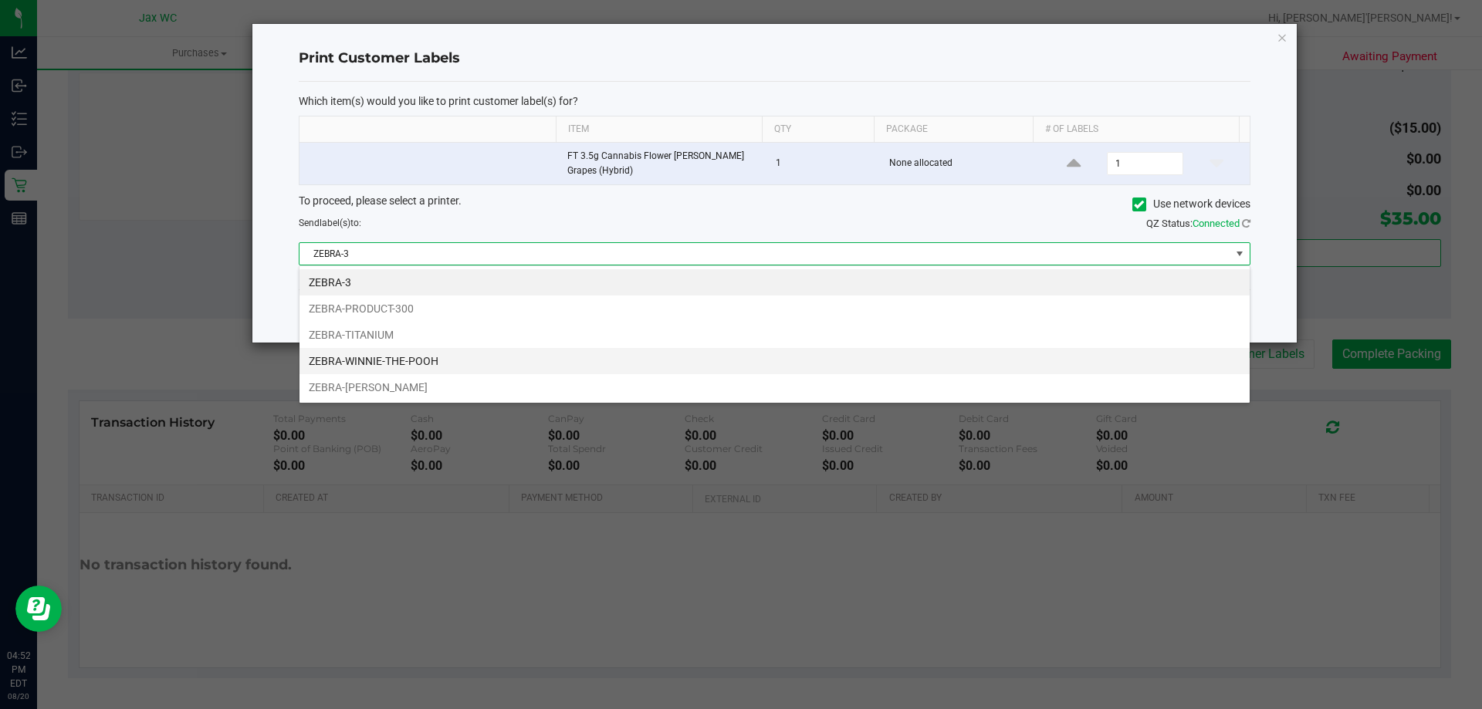
scroll to position [23, 951]
click at [696, 372] on li "ZEBRA-WINNIE-THE-POOH" at bounding box center [775, 361] width 950 height 26
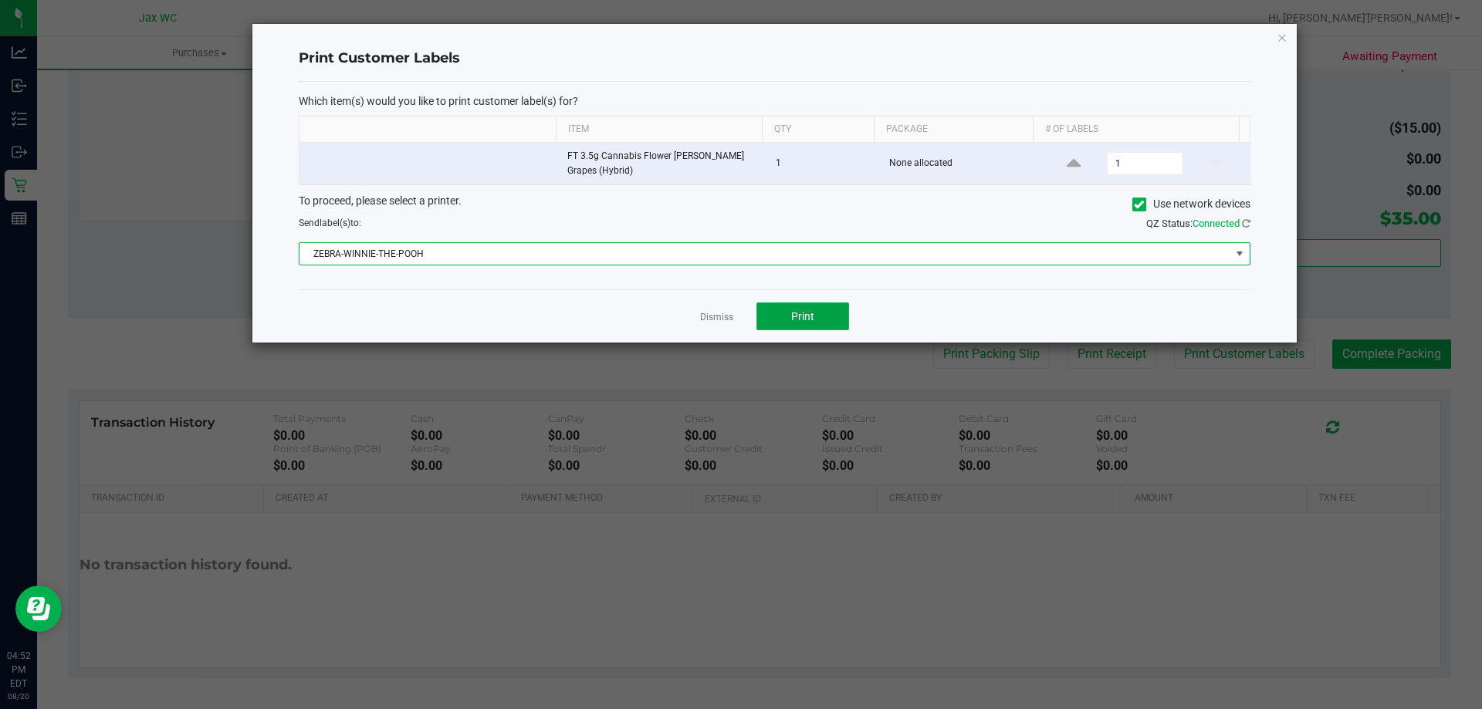
click at [817, 317] on button "Print" at bounding box center [803, 317] width 93 height 28
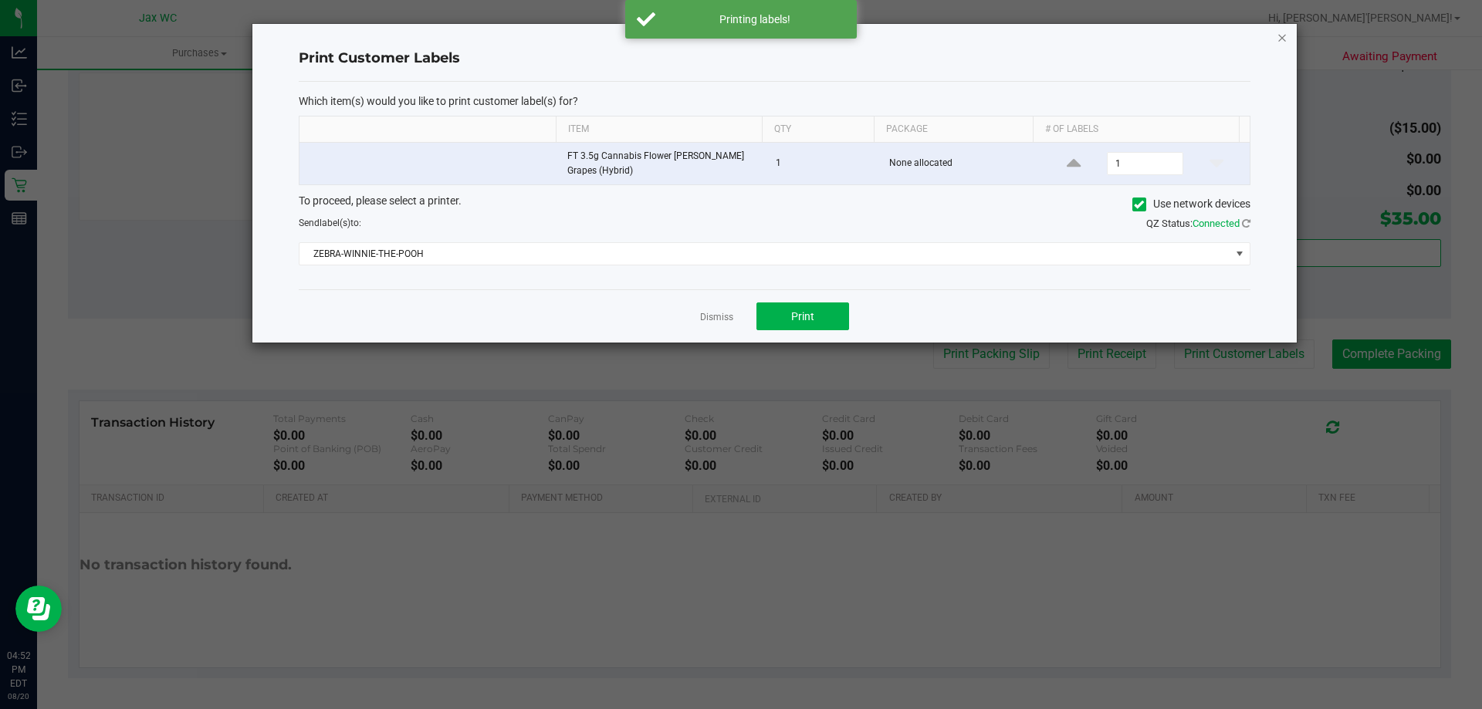
click at [1285, 41] on icon "button" at bounding box center [1282, 37] width 11 height 19
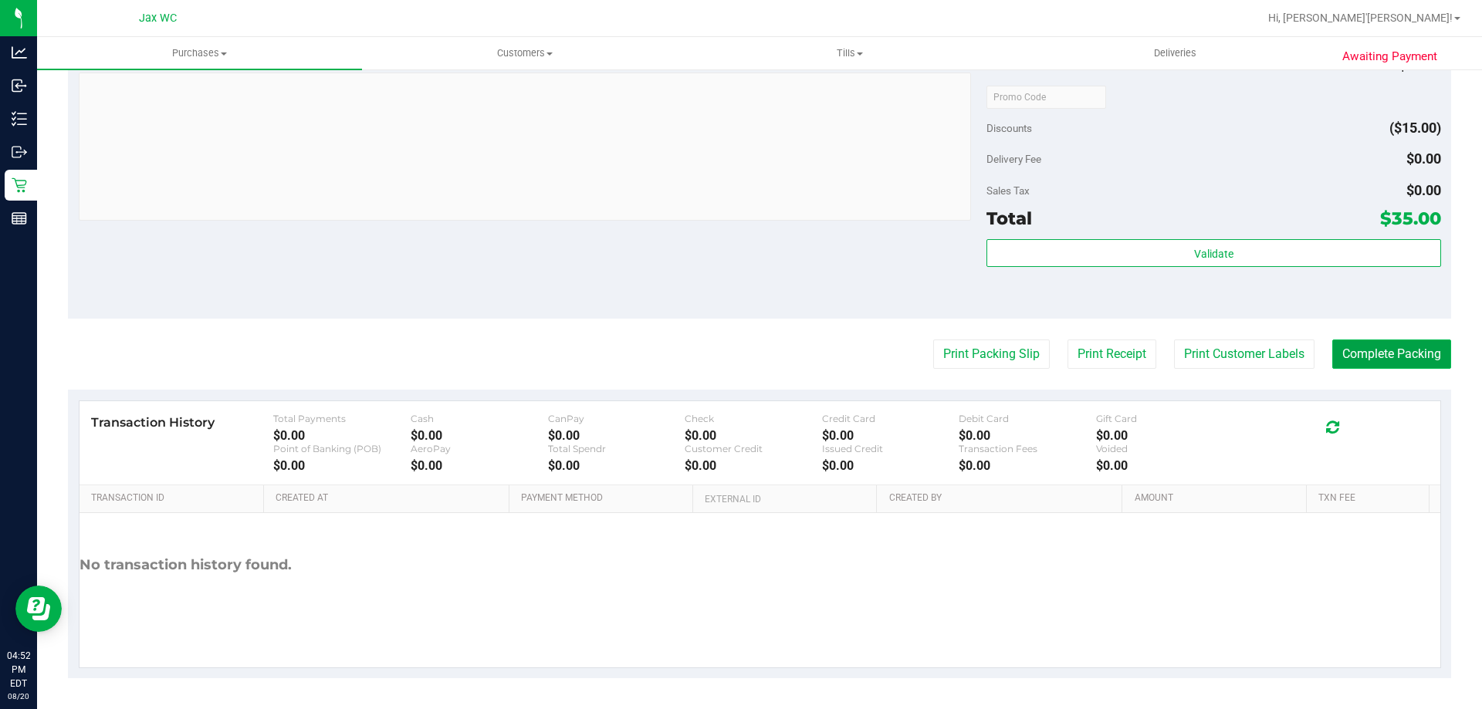
click at [1379, 350] on button "Complete Packing" at bounding box center [1391, 354] width 119 height 29
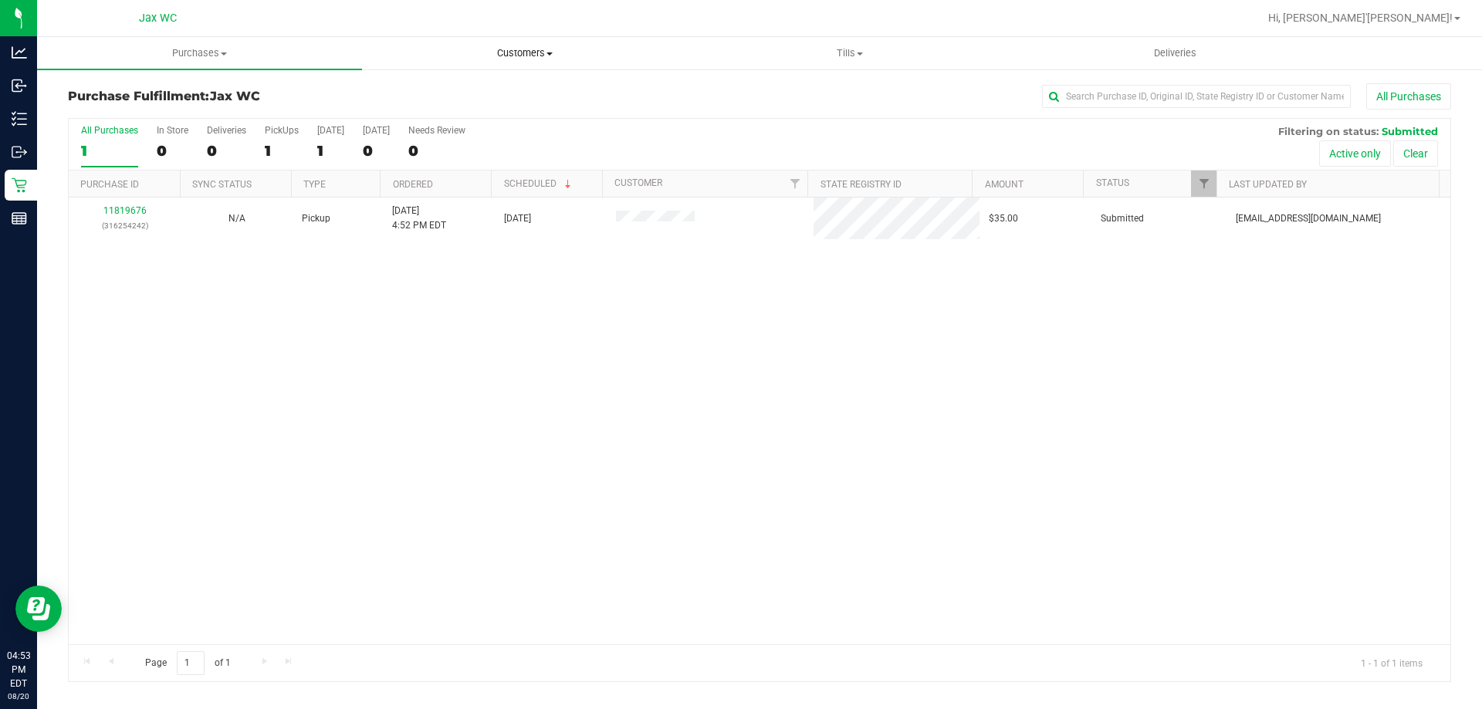
click at [521, 50] on span "Customers" at bounding box center [524, 53] width 323 height 14
click at [473, 90] on li "All customers" at bounding box center [524, 93] width 325 height 19
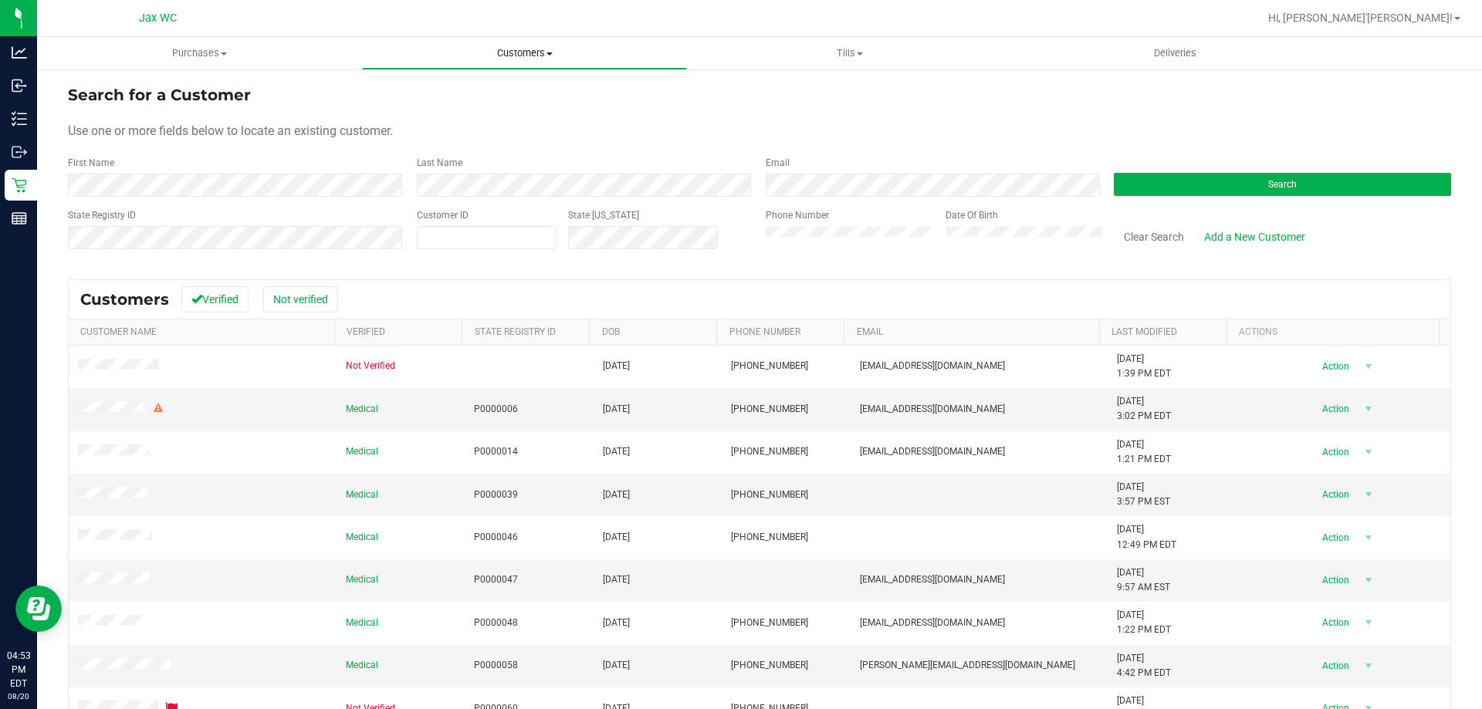
click at [519, 59] on span "Customers" at bounding box center [524, 53] width 323 height 14
click at [306, 180] on div "First Name" at bounding box center [236, 176] width 337 height 41
click at [1222, 175] on button "Search" at bounding box center [1282, 184] width 337 height 23
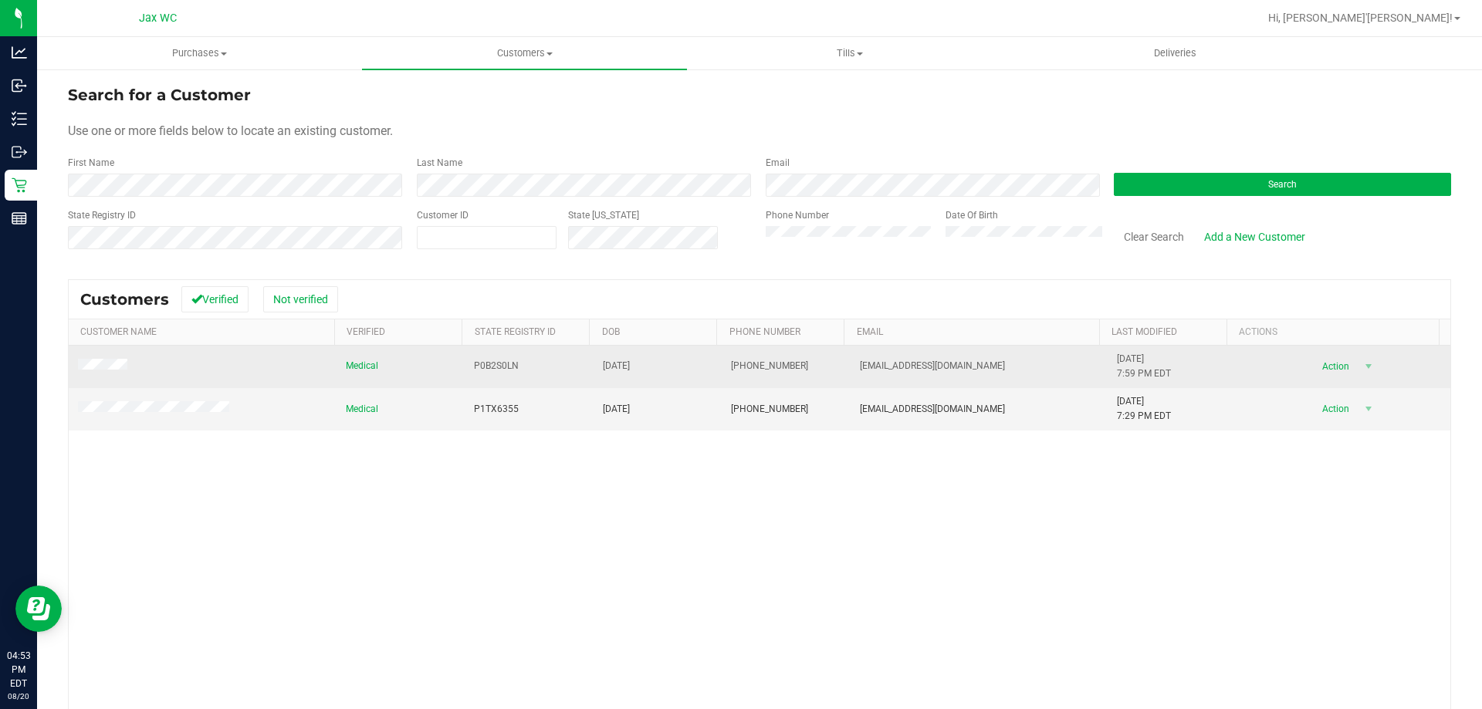
click at [86, 374] on span at bounding box center [105, 366] width 54 height 15
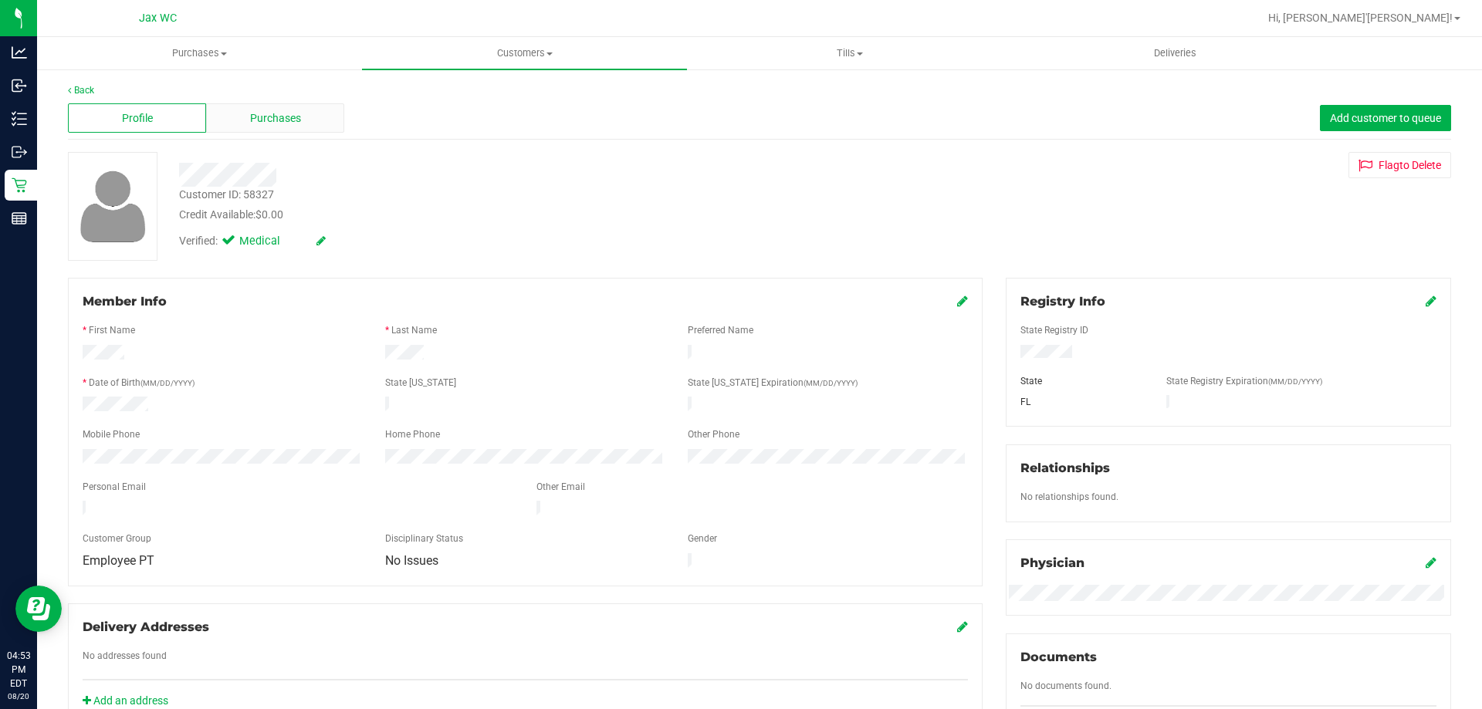
click at [328, 122] on div "Purchases" at bounding box center [275, 117] width 138 height 29
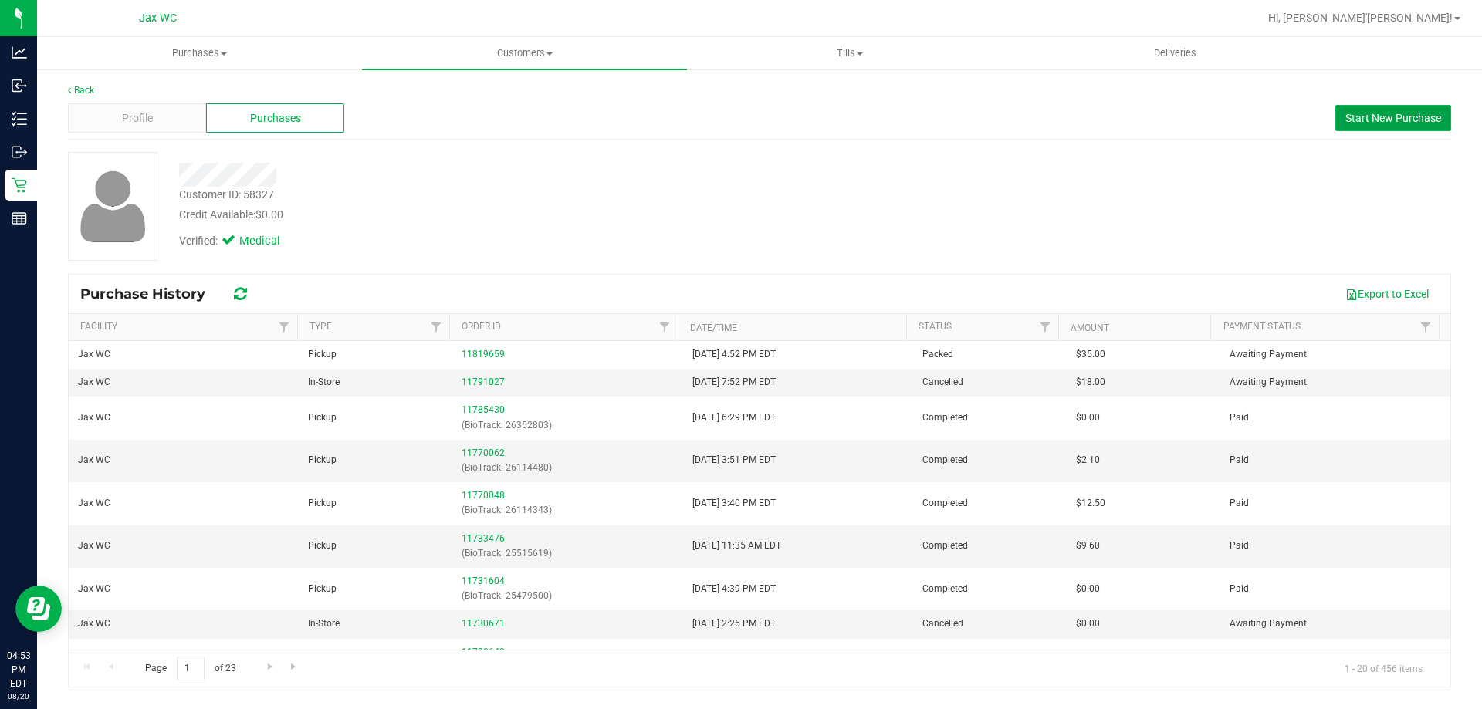
click at [1366, 118] on span "Start New Purchase" at bounding box center [1394, 118] width 96 height 12
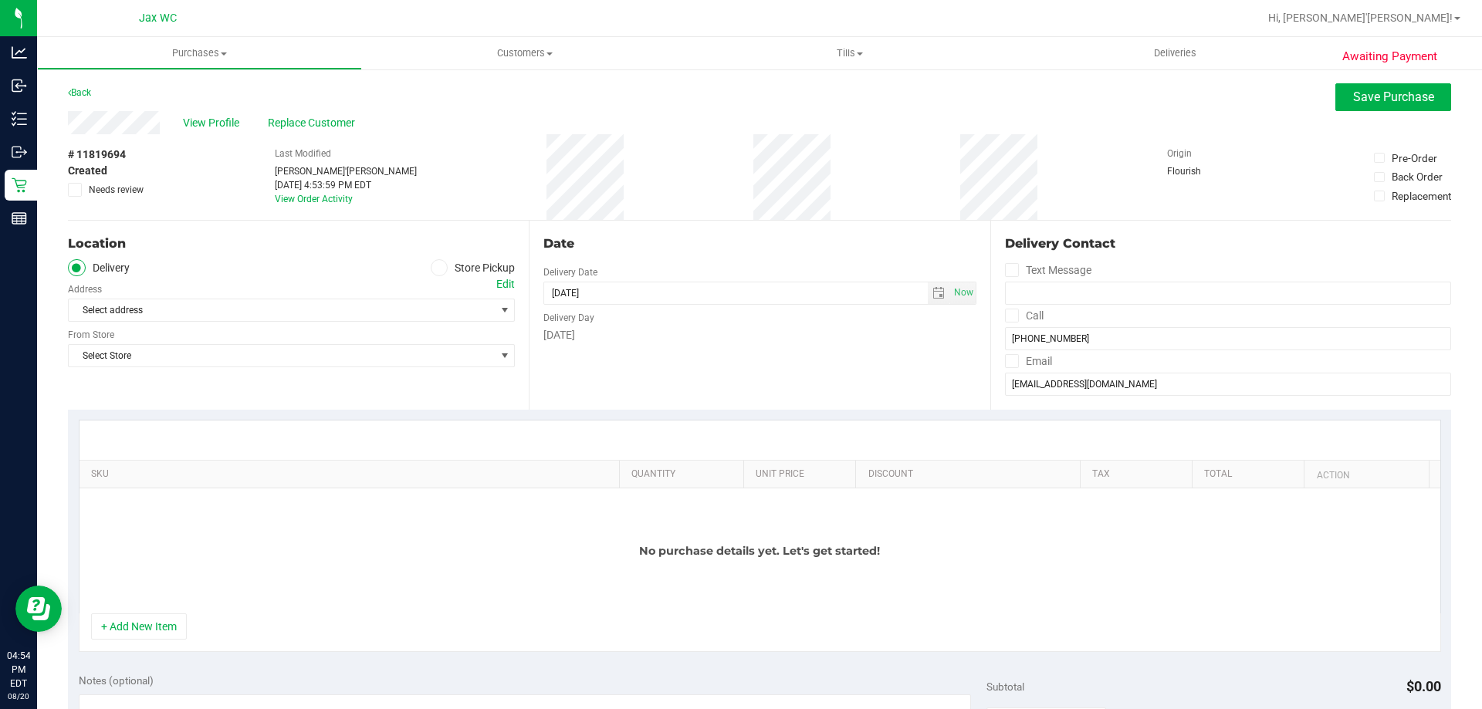
click at [435, 268] on icon at bounding box center [439, 268] width 9 height 0
click at [0, 0] on input "Store Pickup" at bounding box center [0, 0] width 0 height 0
click at [394, 309] on span "Select Store" at bounding box center [282, 311] width 426 height 22
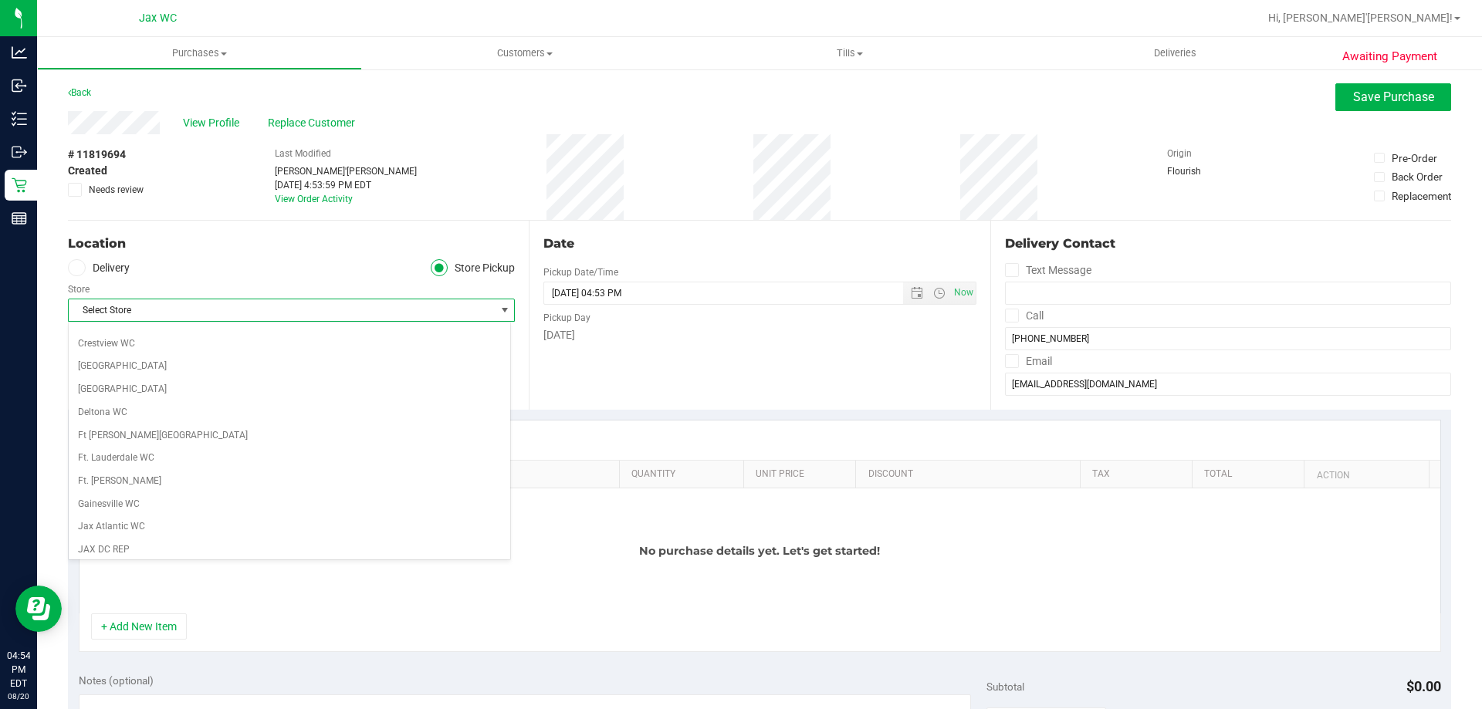
scroll to position [309, 0]
click at [362, 412] on li "Jax WC" at bounding box center [290, 418] width 442 height 23
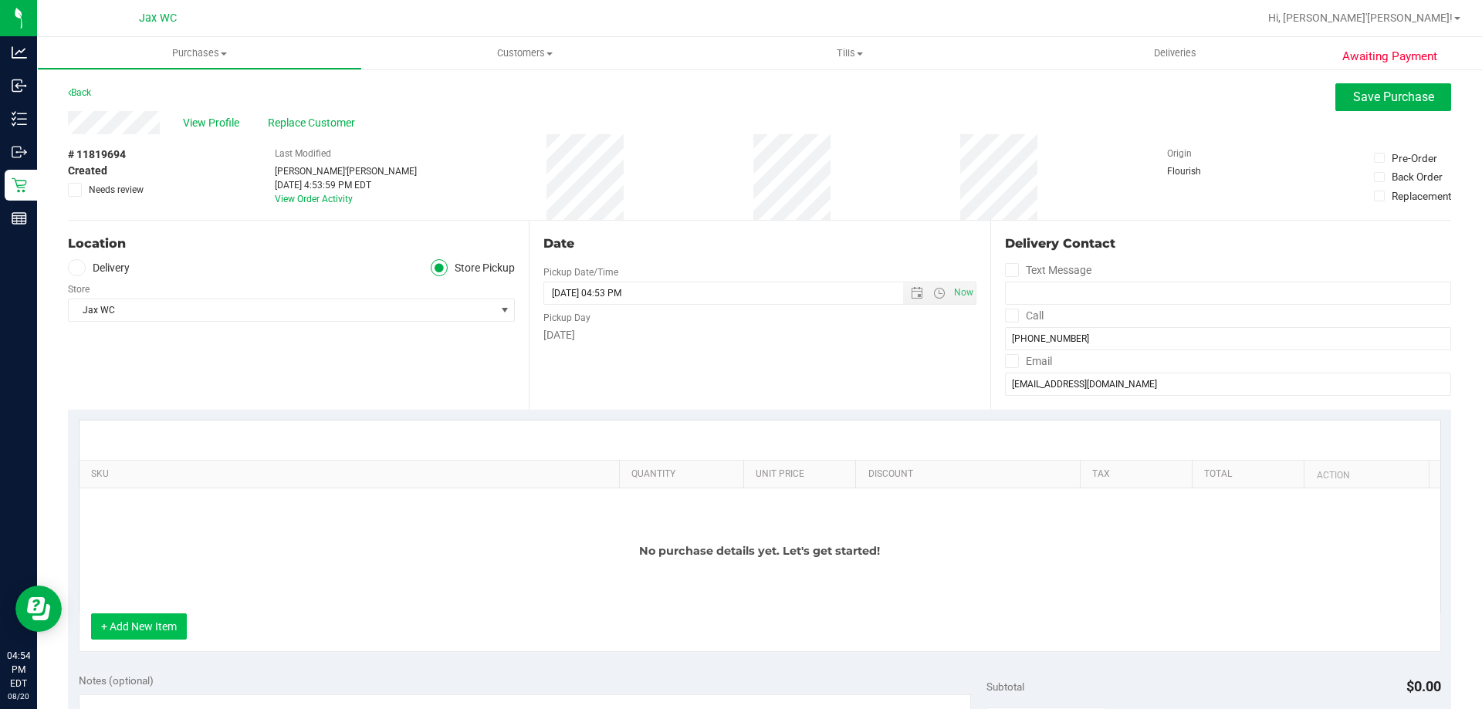
click at [139, 622] on button "+ Add New Item" at bounding box center [139, 627] width 96 height 26
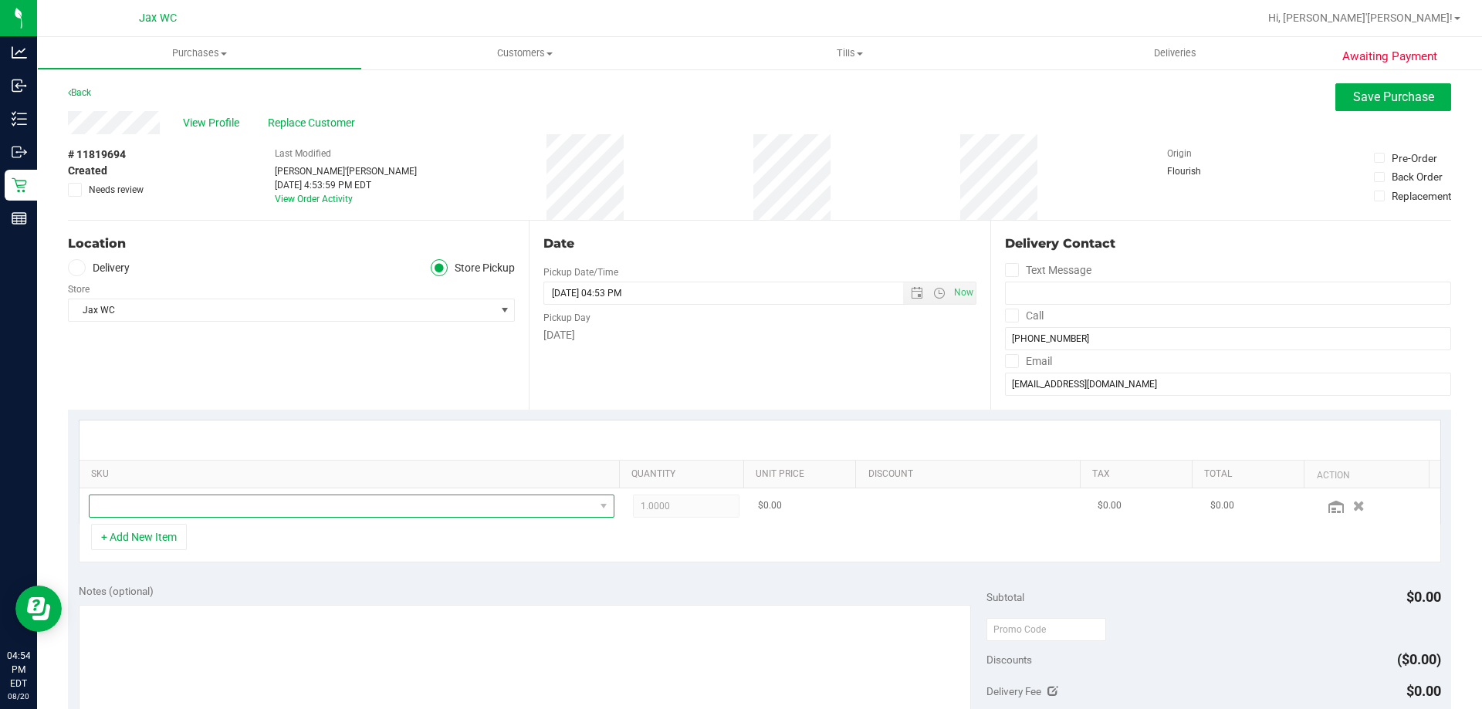
click at [437, 503] on span "NO DATA FOUND" at bounding box center [342, 507] width 505 height 22
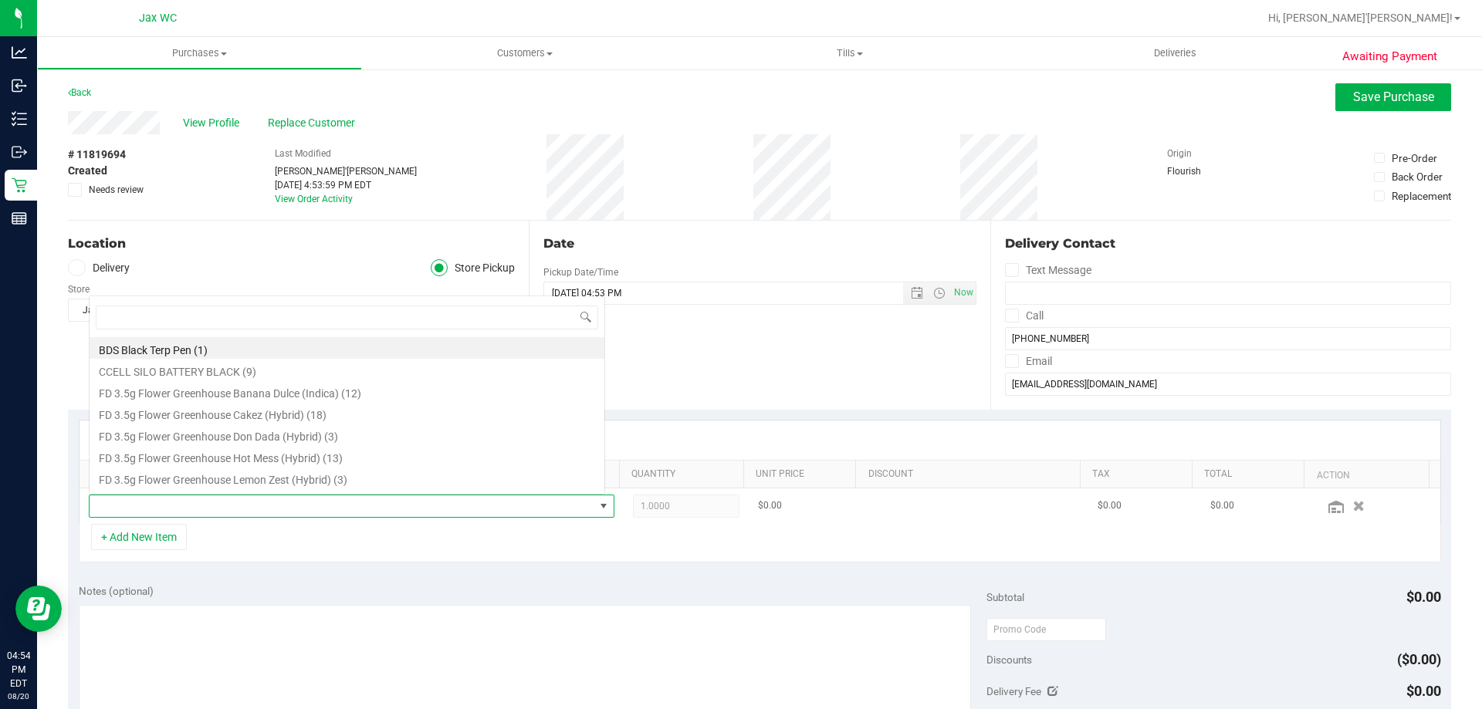
scroll to position [23, 512]
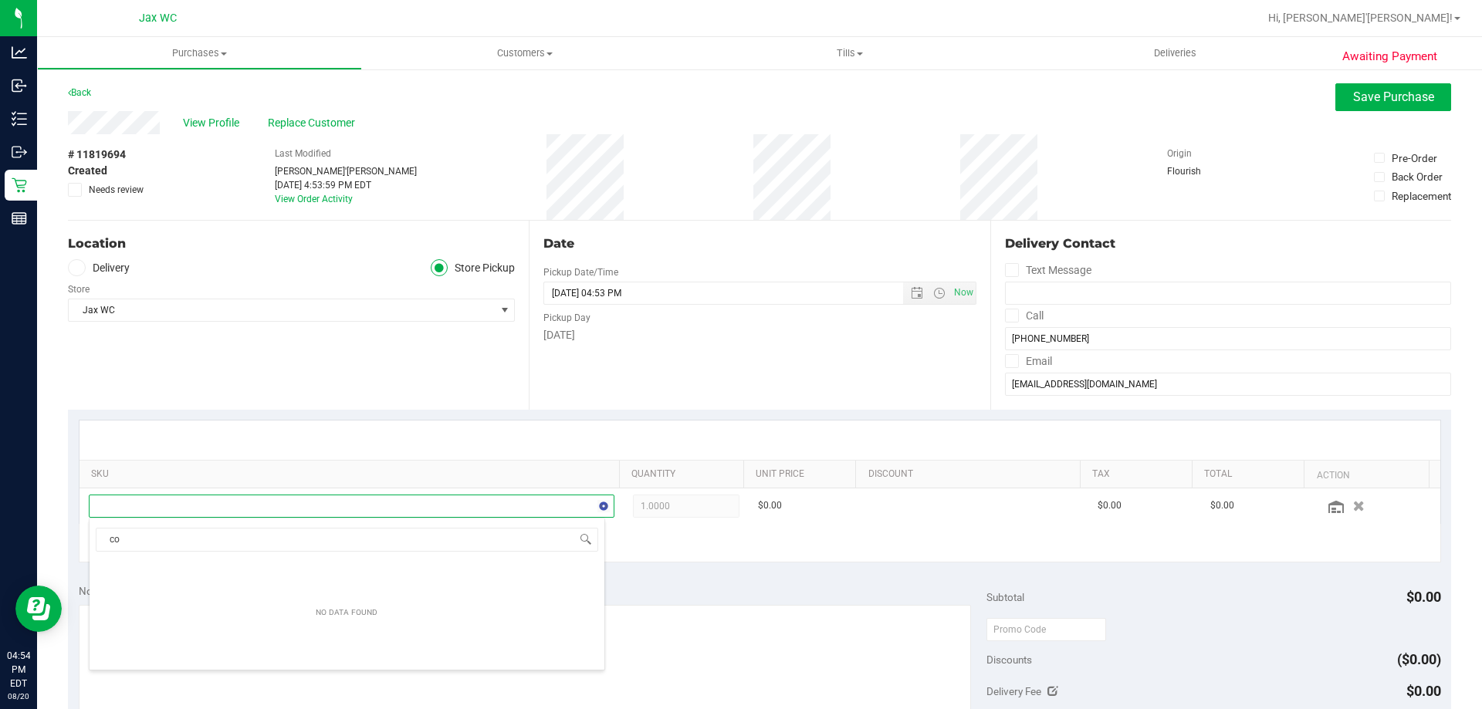
type input "c"
type input "raw"
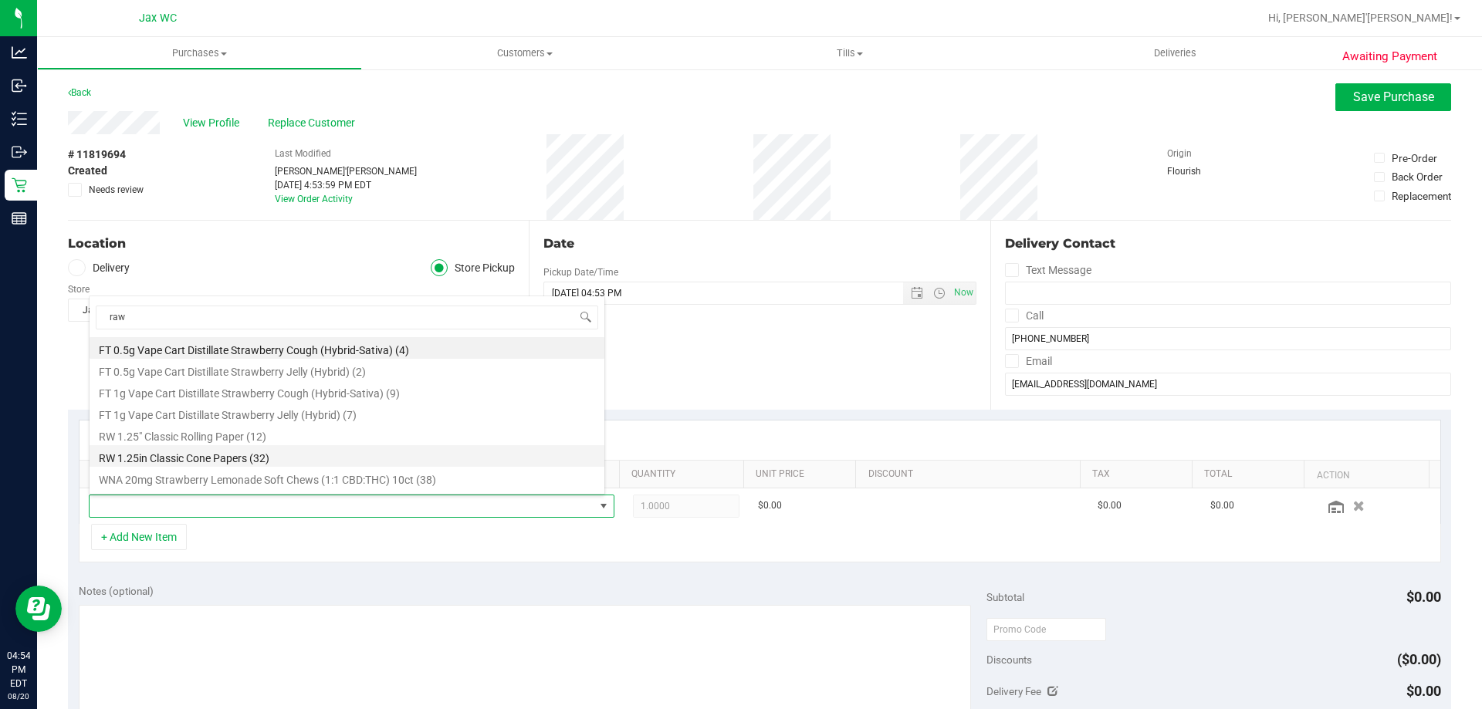
click at [424, 454] on li "RW 1.25in Classic Cone Papers (32)" at bounding box center [347, 456] width 515 height 22
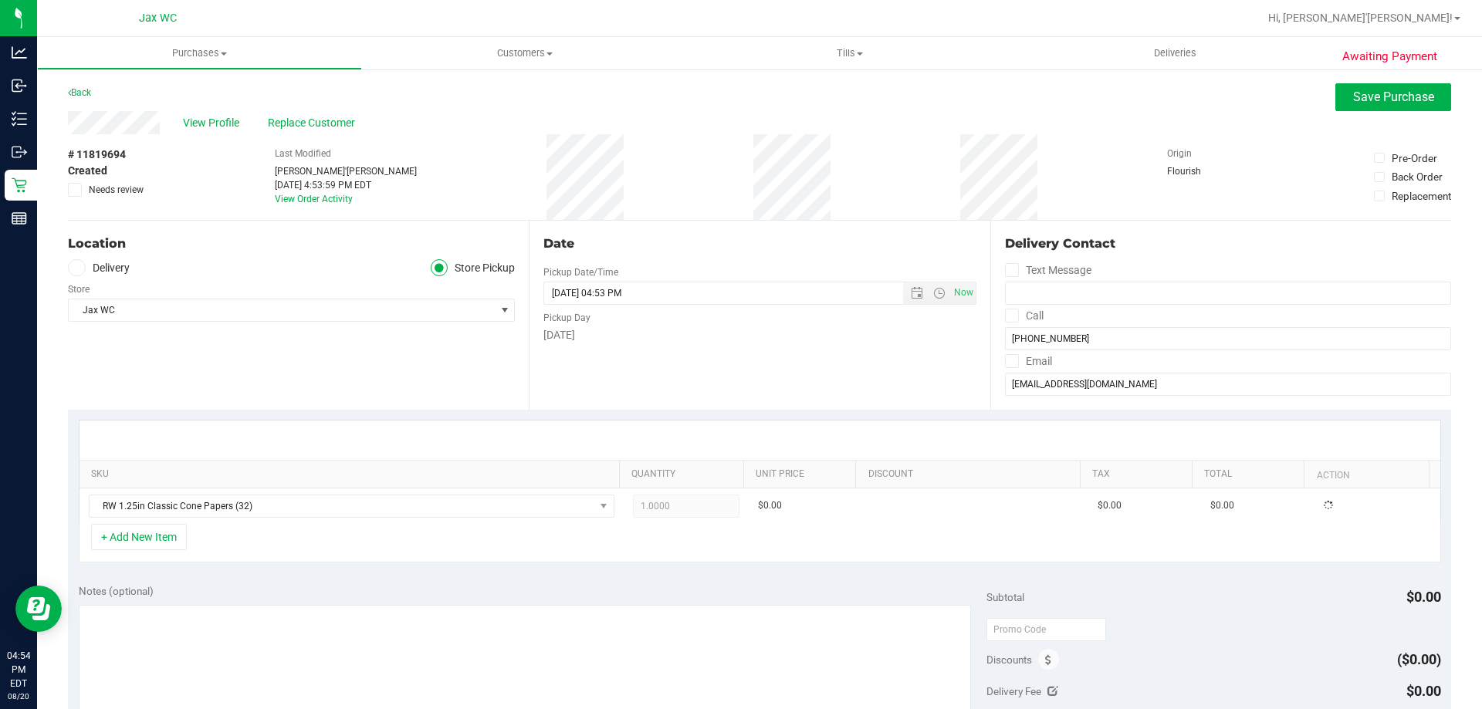
click at [695, 543] on div "+ Add New Item" at bounding box center [760, 543] width 1363 height 39
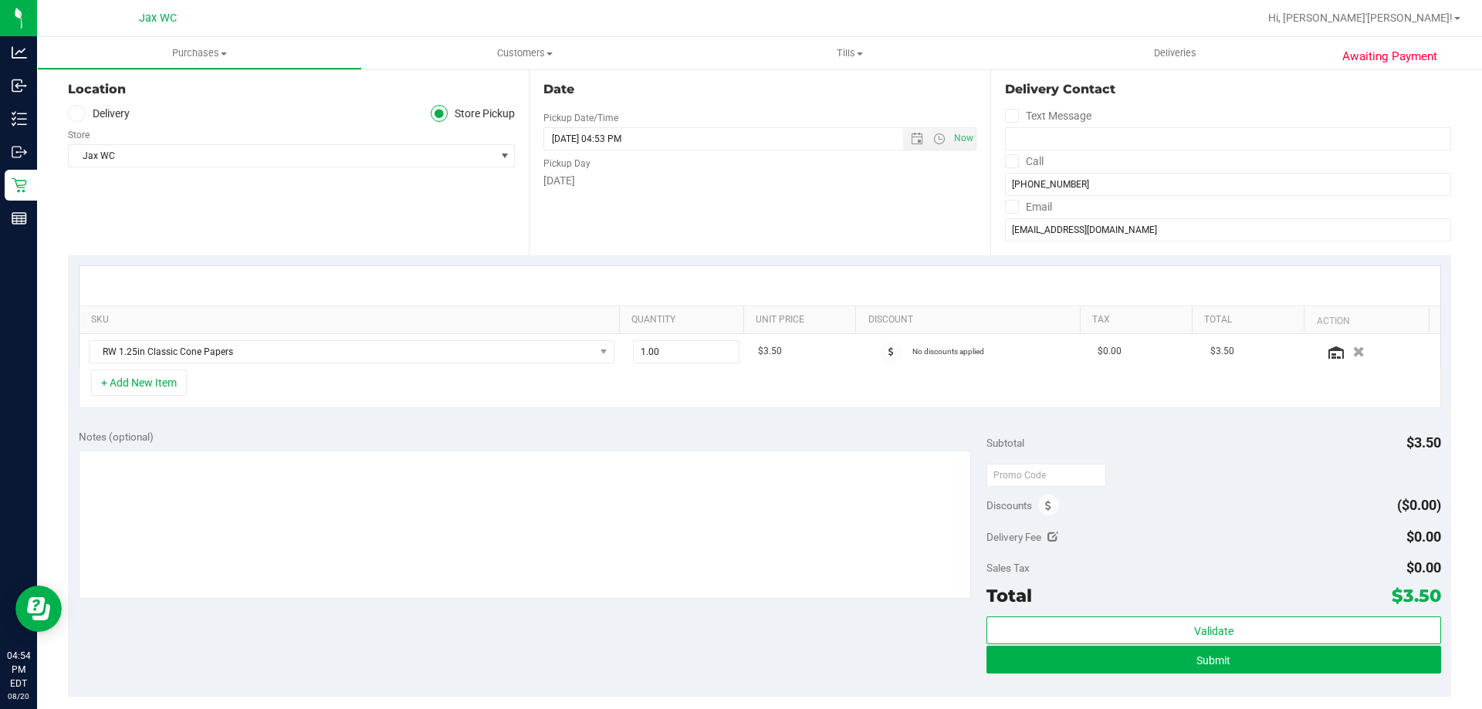
scroll to position [0, 0]
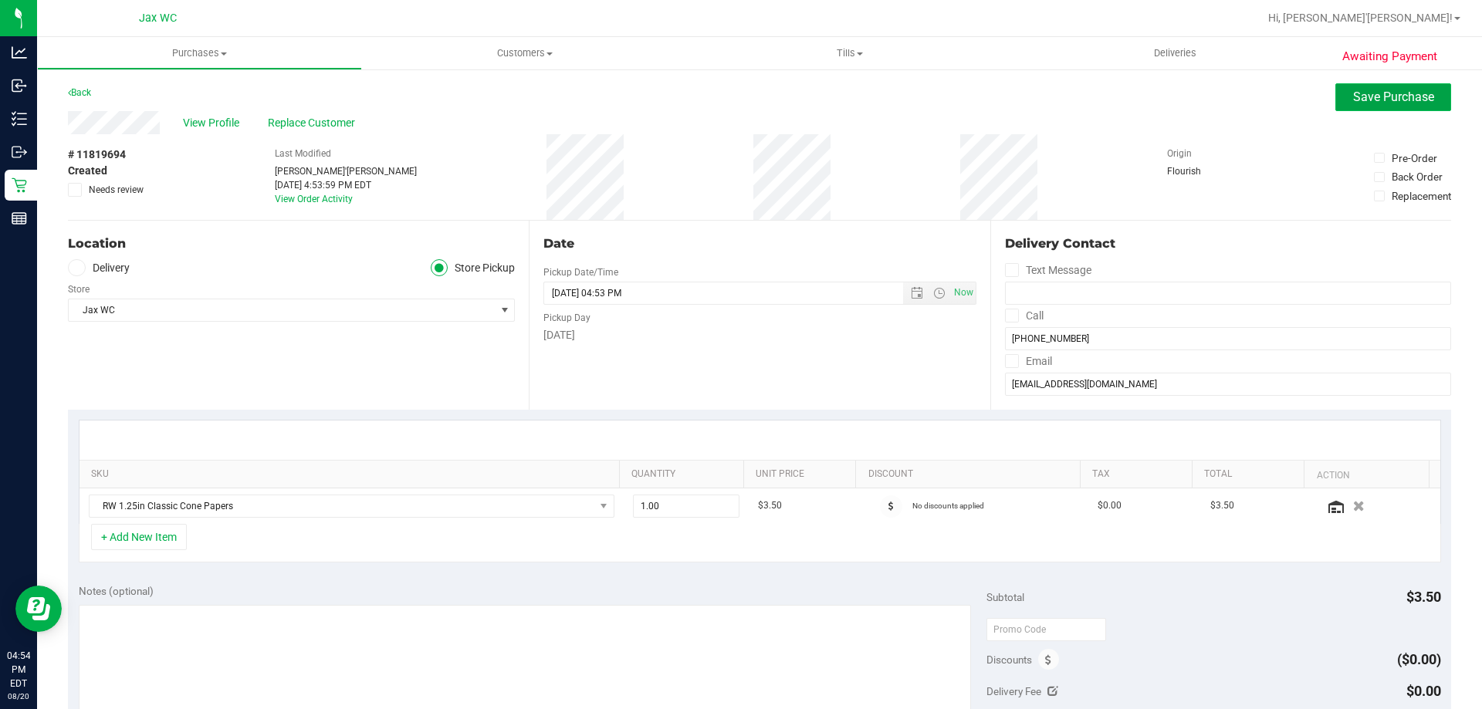
click at [1348, 108] on button "Save Purchase" at bounding box center [1393, 97] width 116 height 28
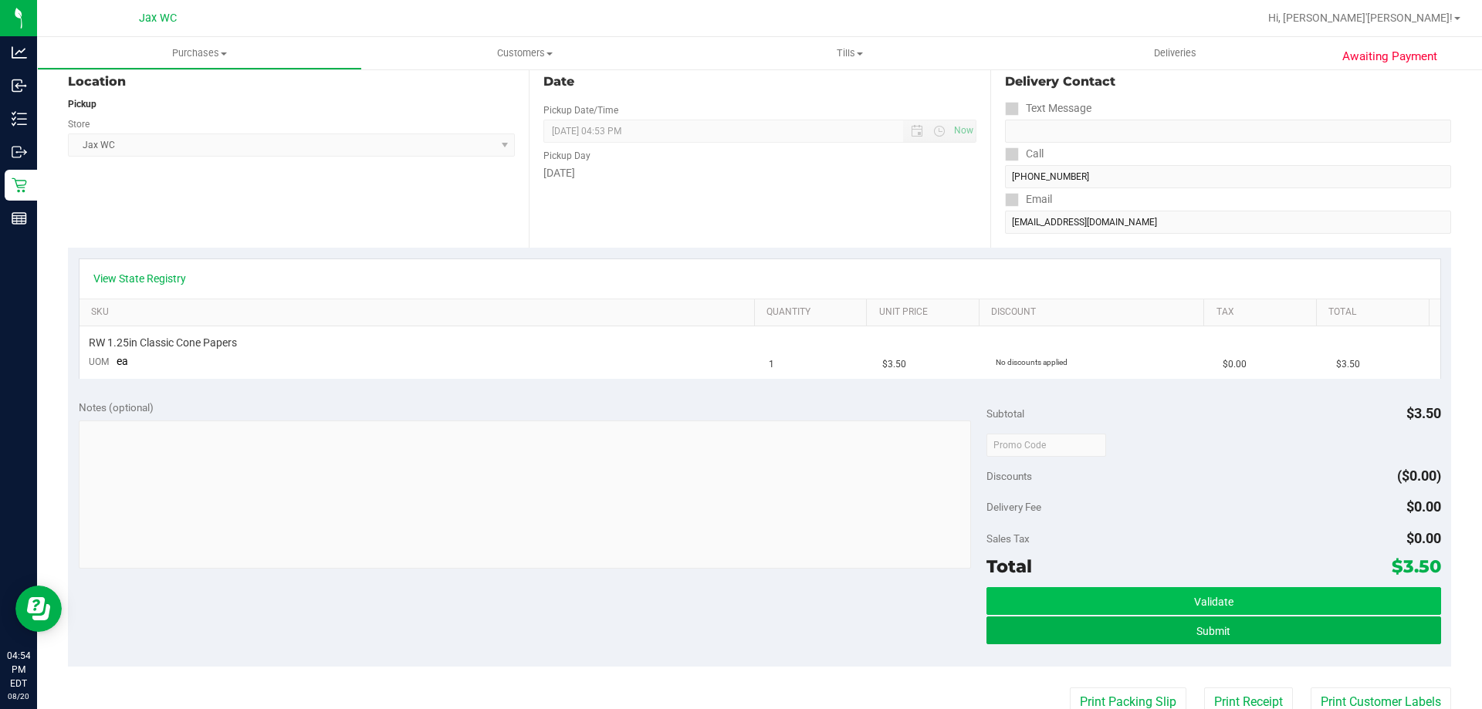
scroll to position [309, 0]
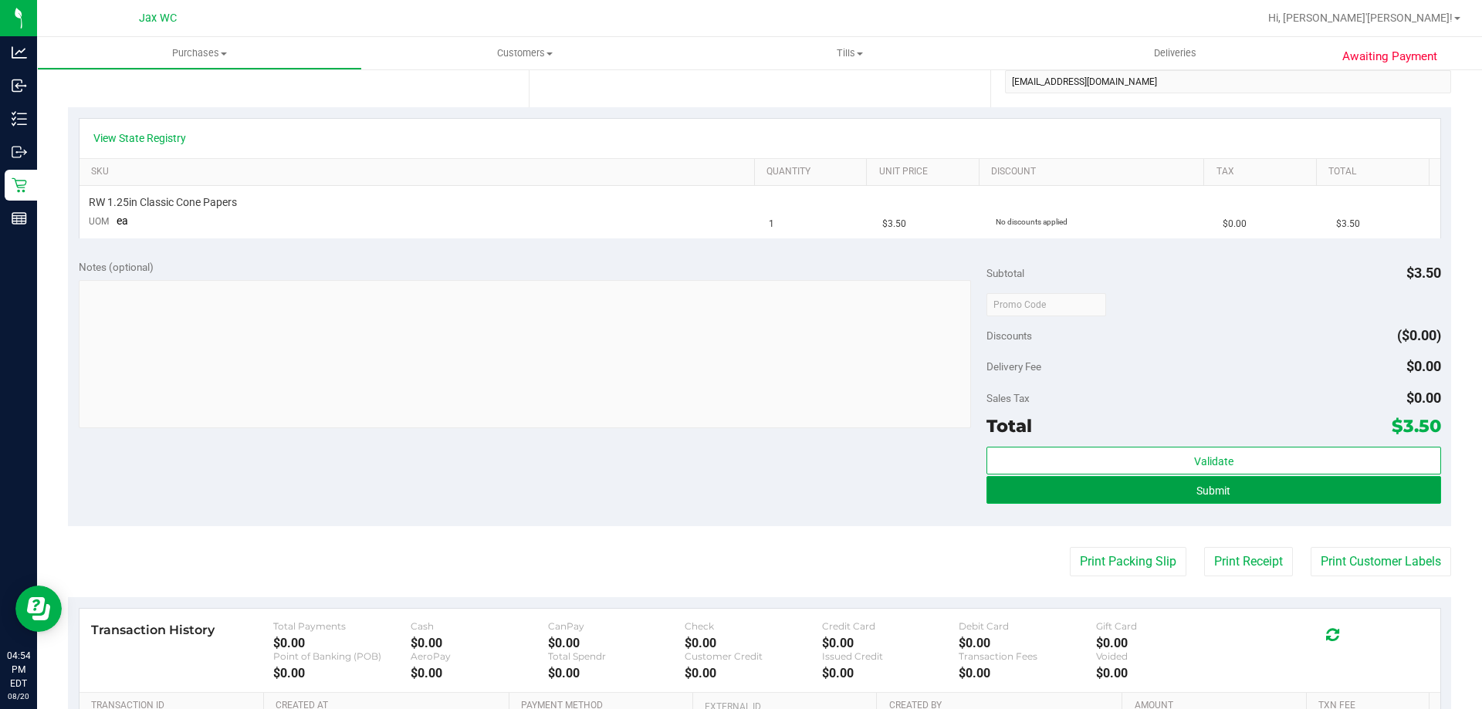
click at [1229, 487] on button "Submit" at bounding box center [1214, 490] width 454 height 28
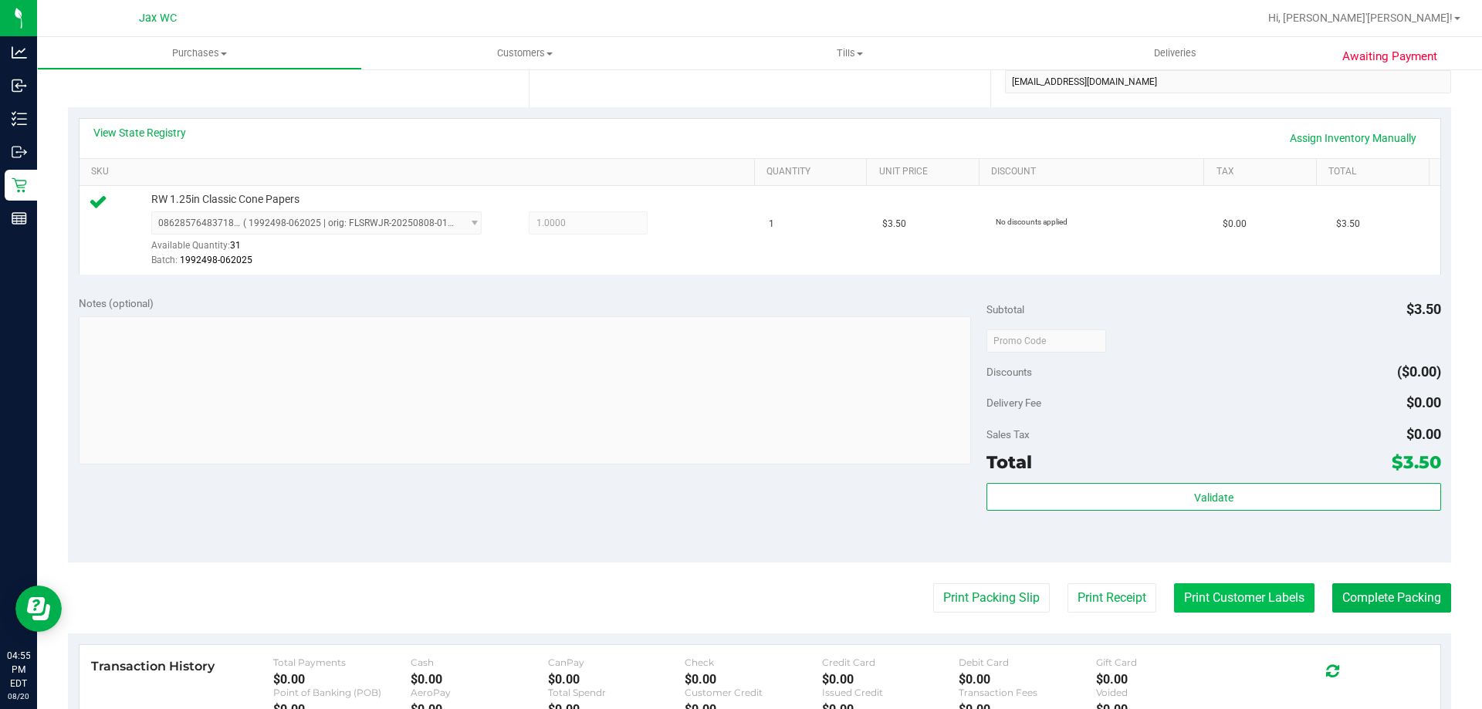
click at [1276, 610] on button "Print Customer Labels" at bounding box center [1244, 598] width 140 height 29
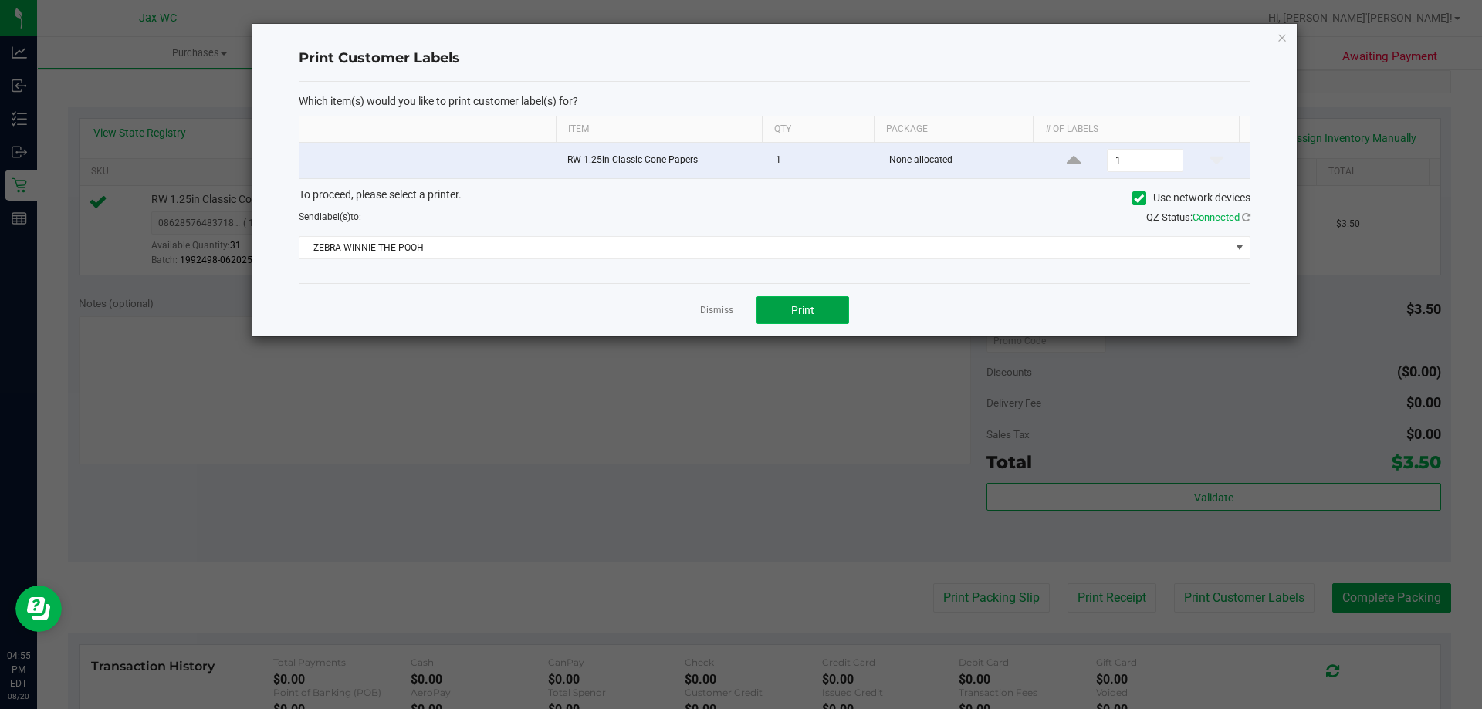
click at [804, 305] on span "Print" at bounding box center [802, 310] width 23 height 12
click at [1281, 33] on icon "button" at bounding box center [1282, 37] width 11 height 19
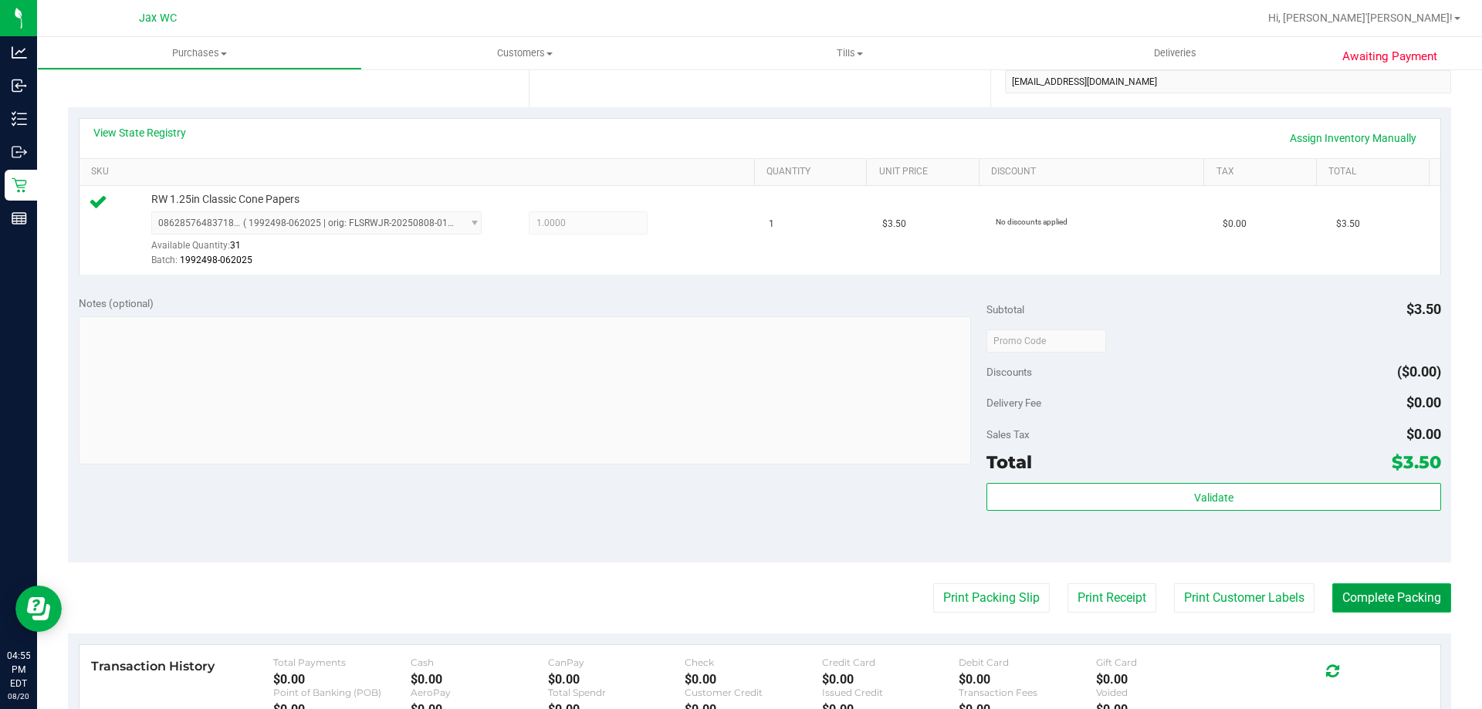
click at [1399, 601] on button "Complete Packing" at bounding box center [1391, 598] width 119 height 29
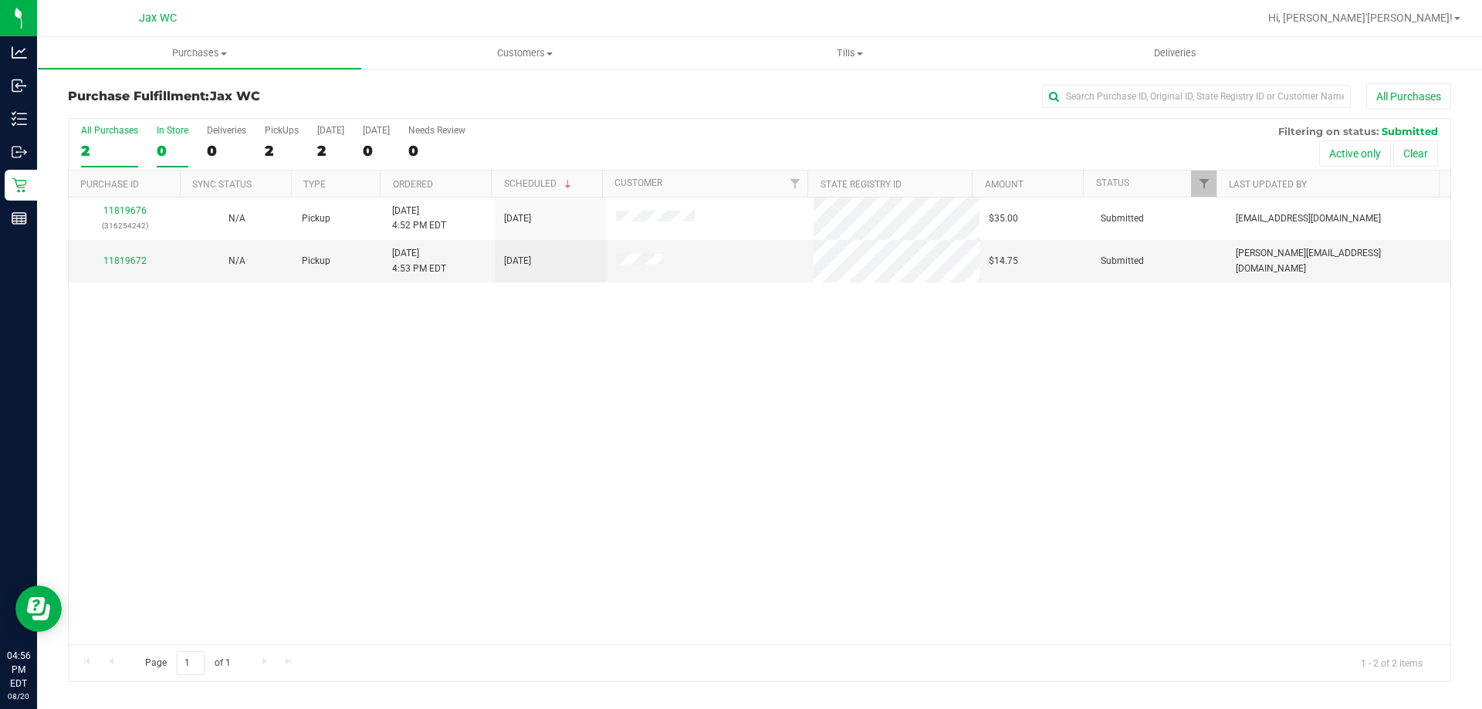
click at [180, 155] on div "0" at bounding box center [173, 151] width 32 height 18
click at [0, 0] on input "In Store 0" at bounding box center [0, 0] width 0 height 0
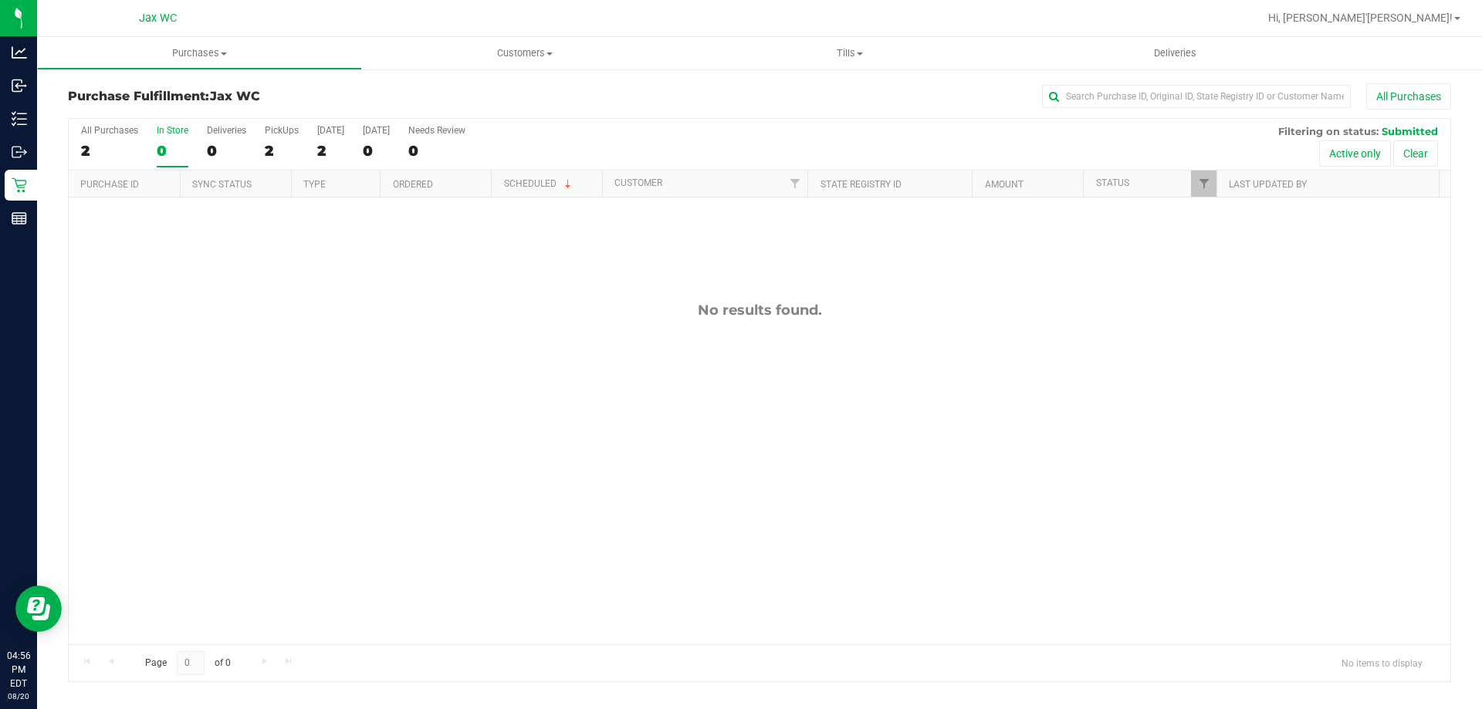
click at [171, 158] on div "0" at bounding box center [173, 151] width 32 height 18
click at [0, 0] on input "In Store 0" at bounding box center [0, 0] width 0 height 0
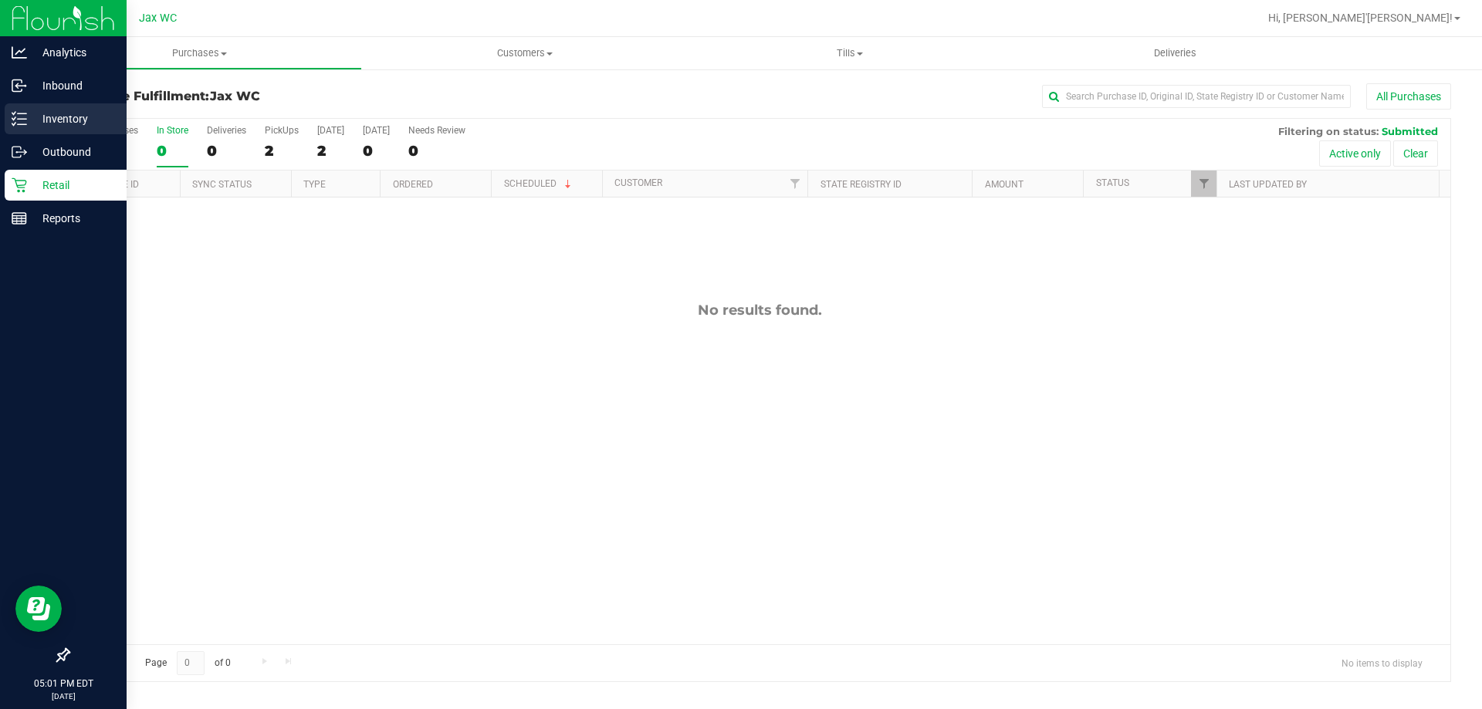
click at [61, 118] on p "Inventory" at bounding box center [73, 119] width 93 height 19
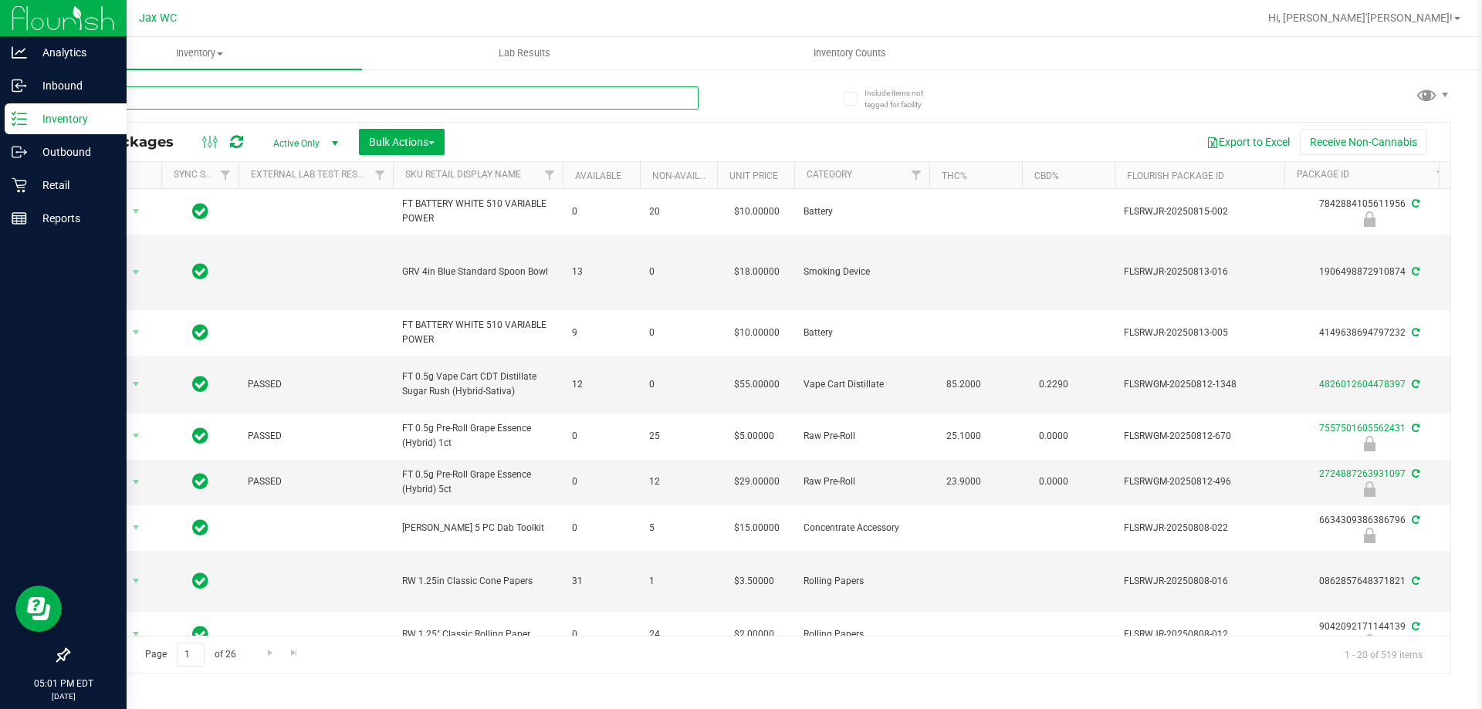
click at [354, 100] on input "text" at bounding box center [383, 97] width 631 height 23
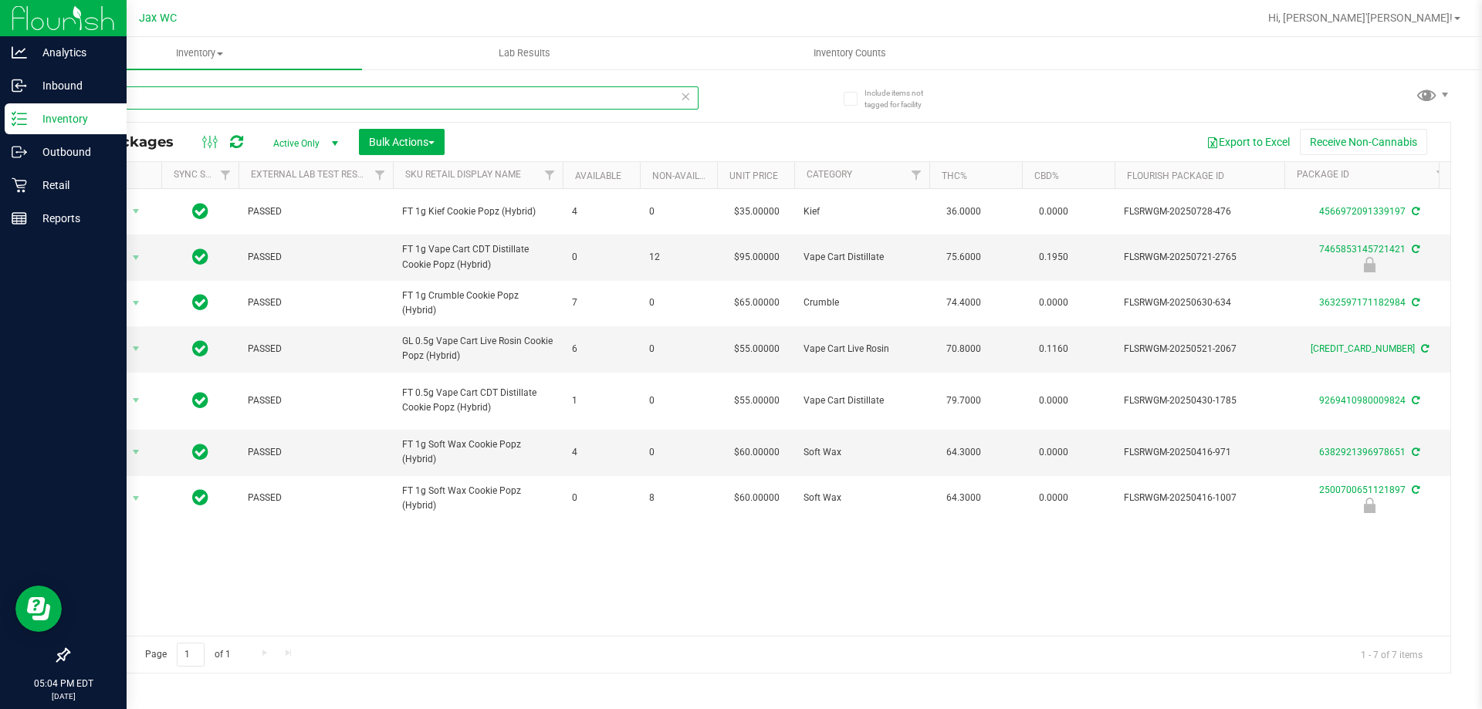
click at [221, 105] on input "cpz" at bounding box center [383, 97] width 631 height 23
click at [221, 104] on input "cpz" at bounding box center [383, 97] width 631 height 23
type input "7465853145721421"
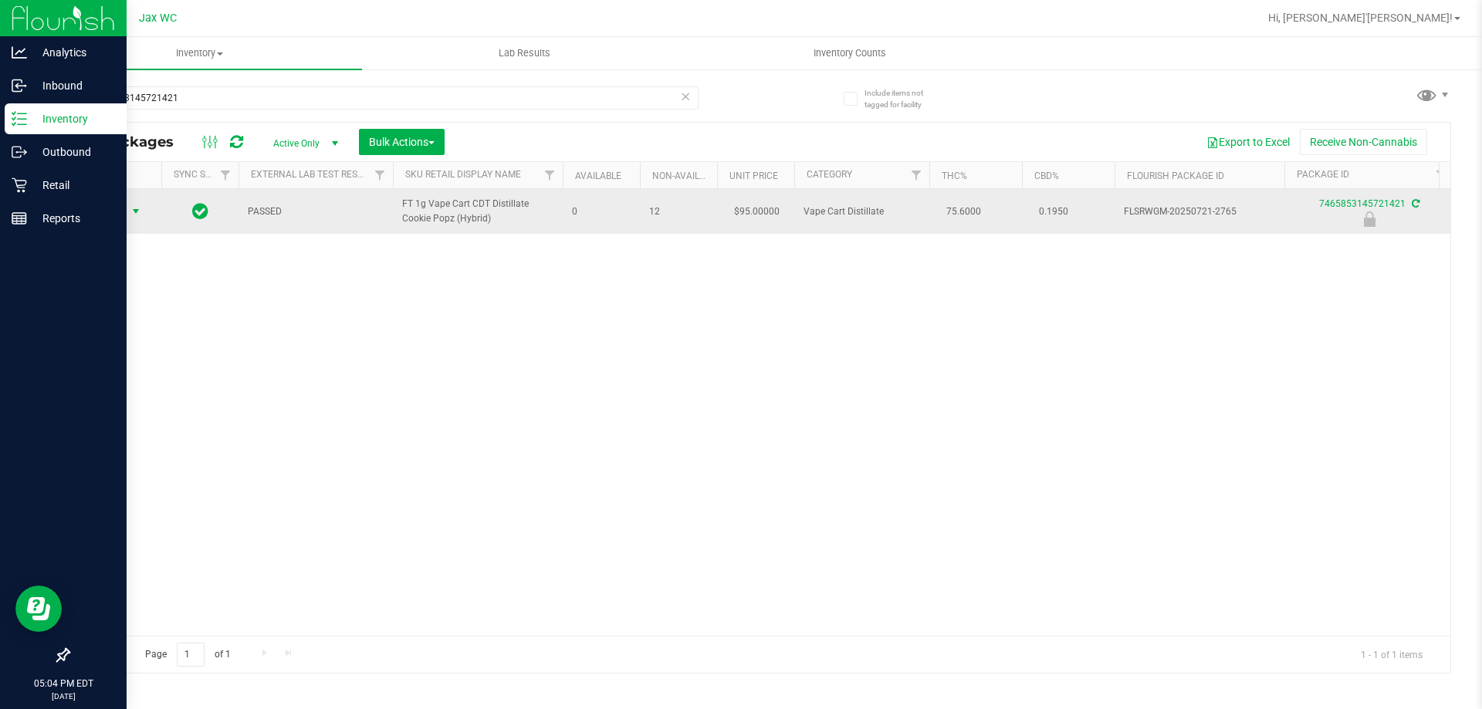
click at [96, 209] on span "Action" at bounding box center [105, 212] width 42 height 22
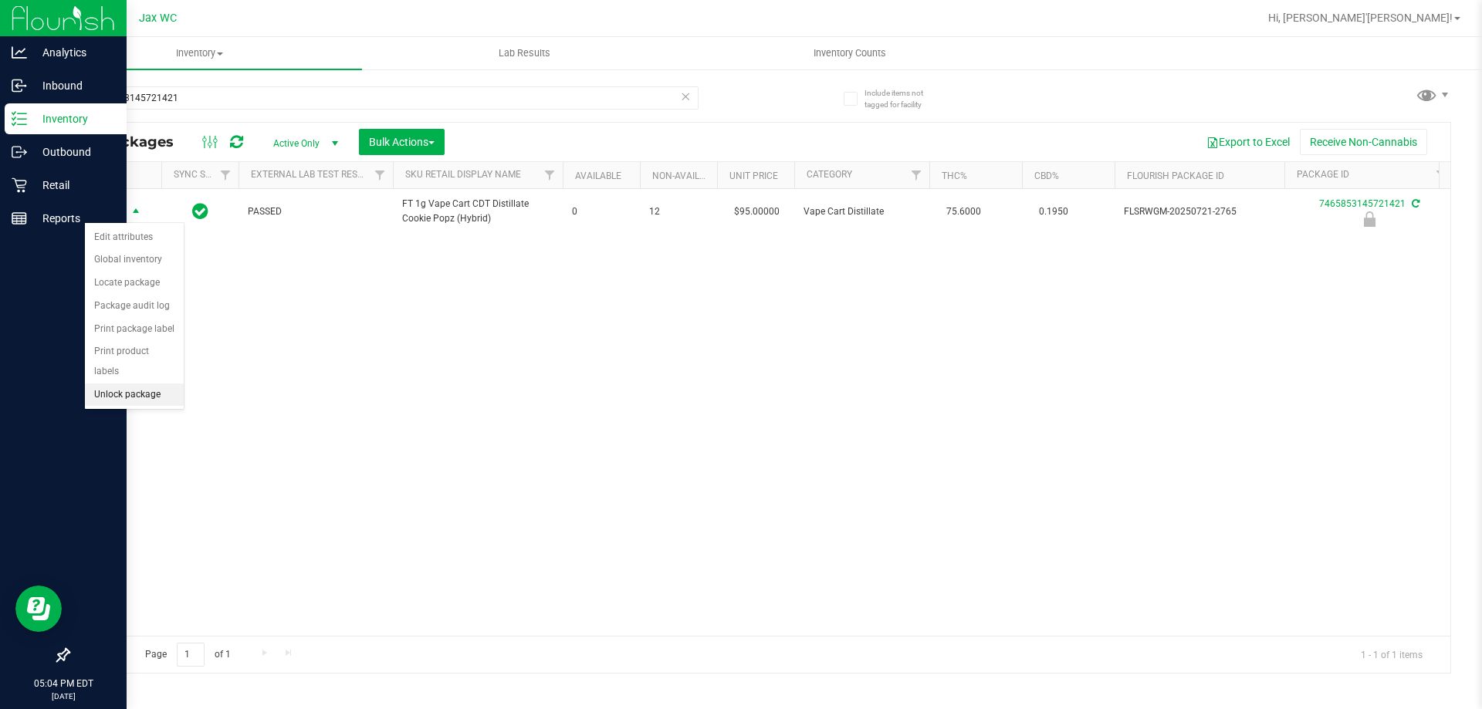
click at [137, 384] on li "Unlock package" at bounding box center [134, 395] width 99 height 23
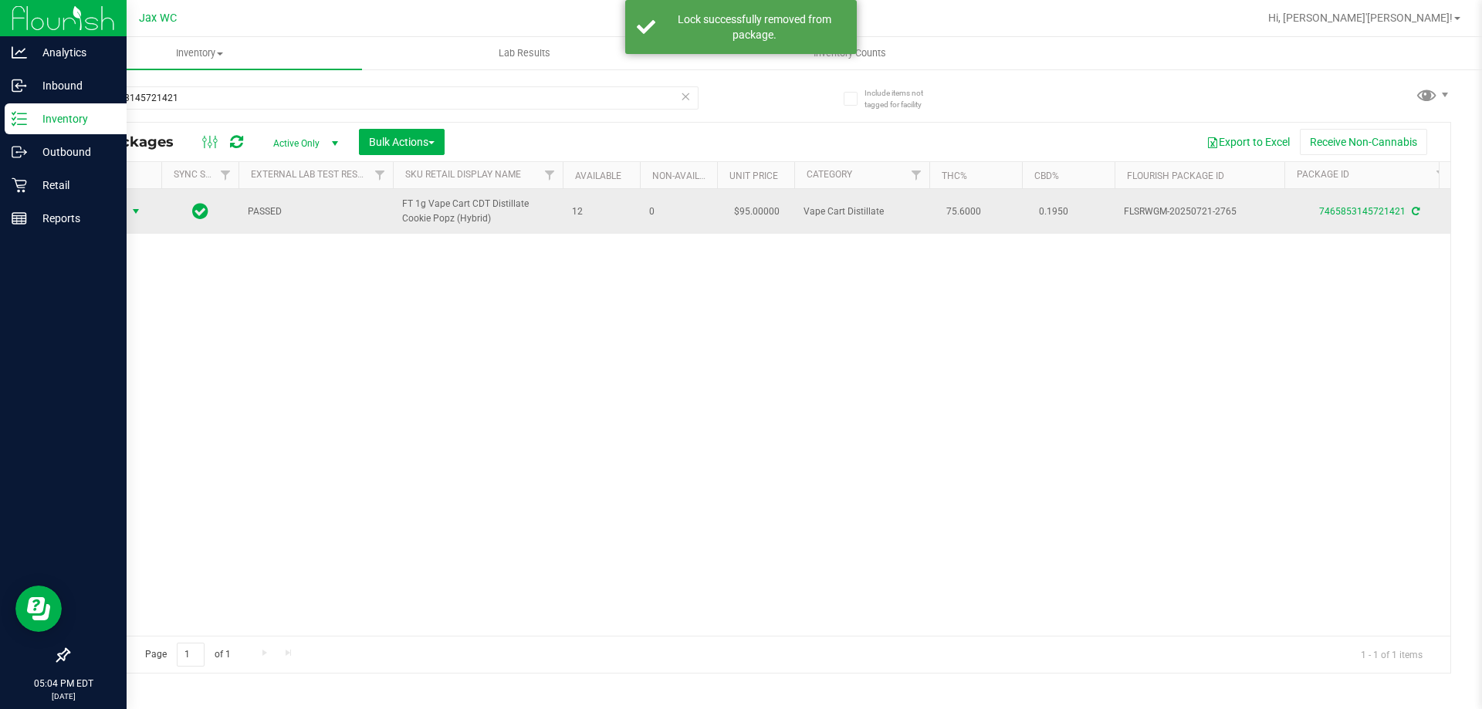
click at [108, 208] on span "Action" at bounding box center [105, 212] width 42 height 22
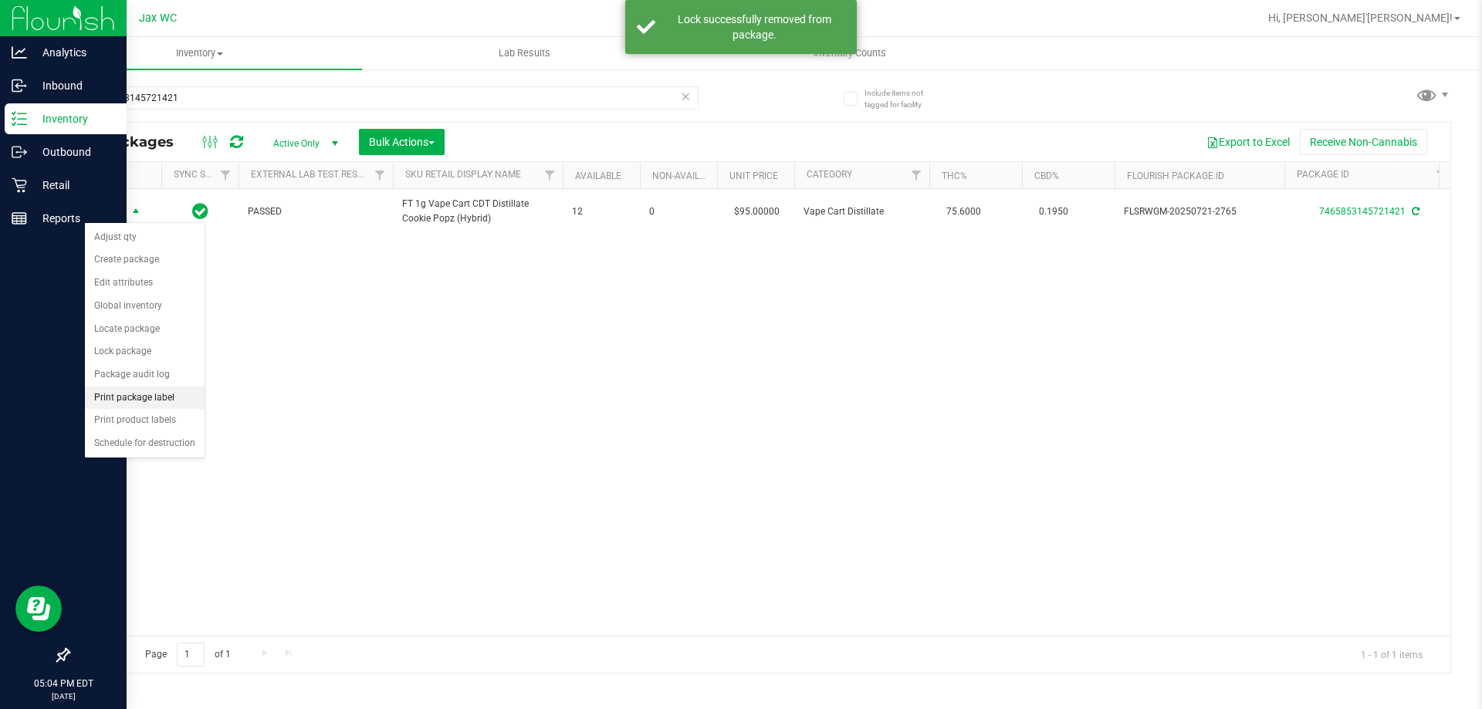
click at [137, 398] on li "Print package label" at bounding box center [145, 398] width 120 height 23
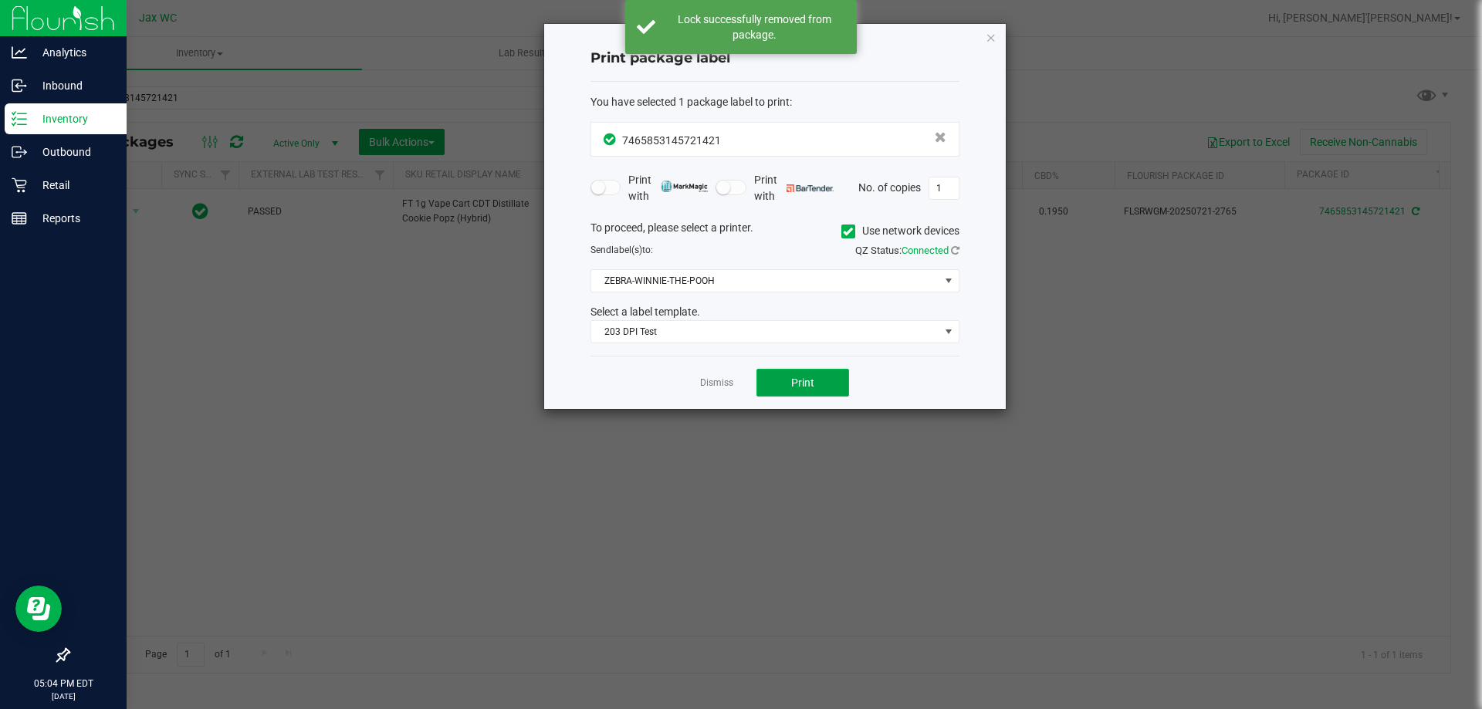
click at [817, 388] on button "Print" at bounding box center [803, 383] width 93 height 28
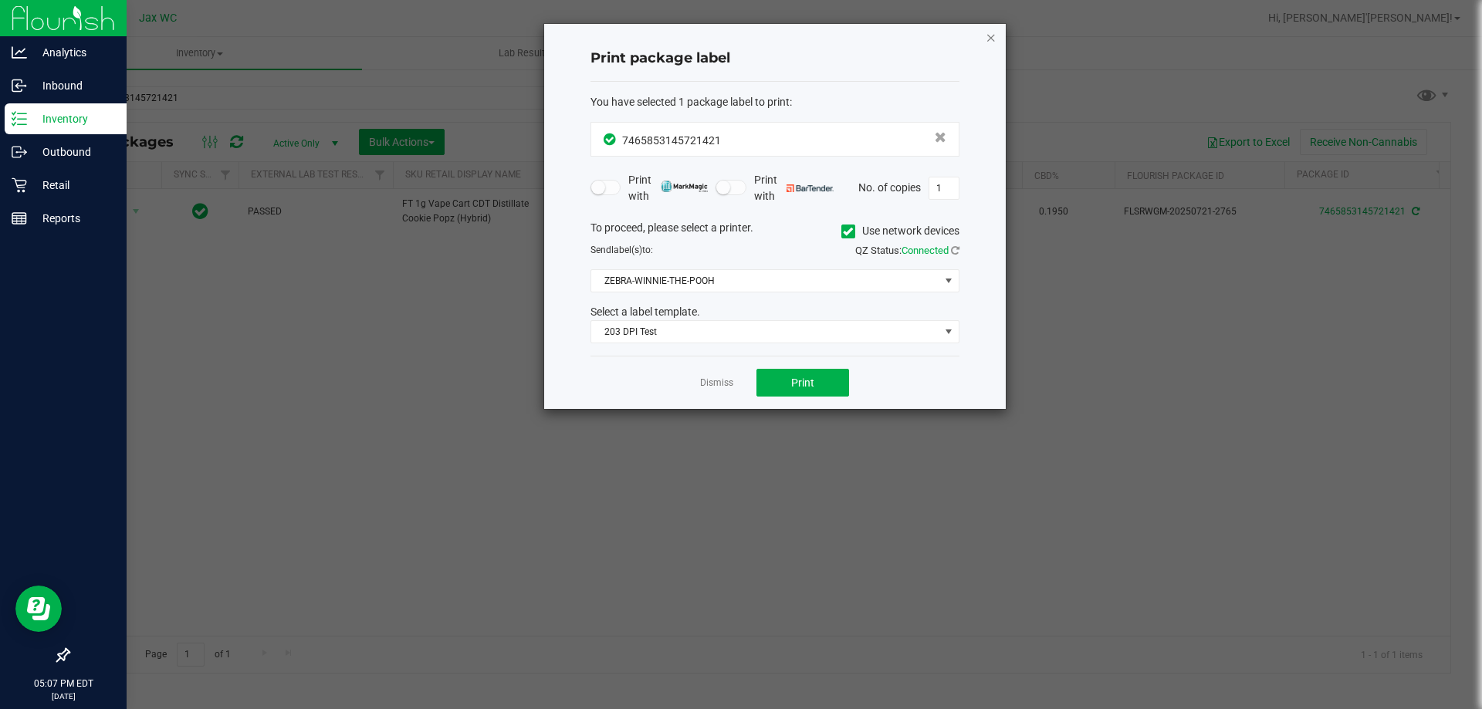
click at [992, 35] on icon "button" at bounding box center [991, 37] width 11 height 19
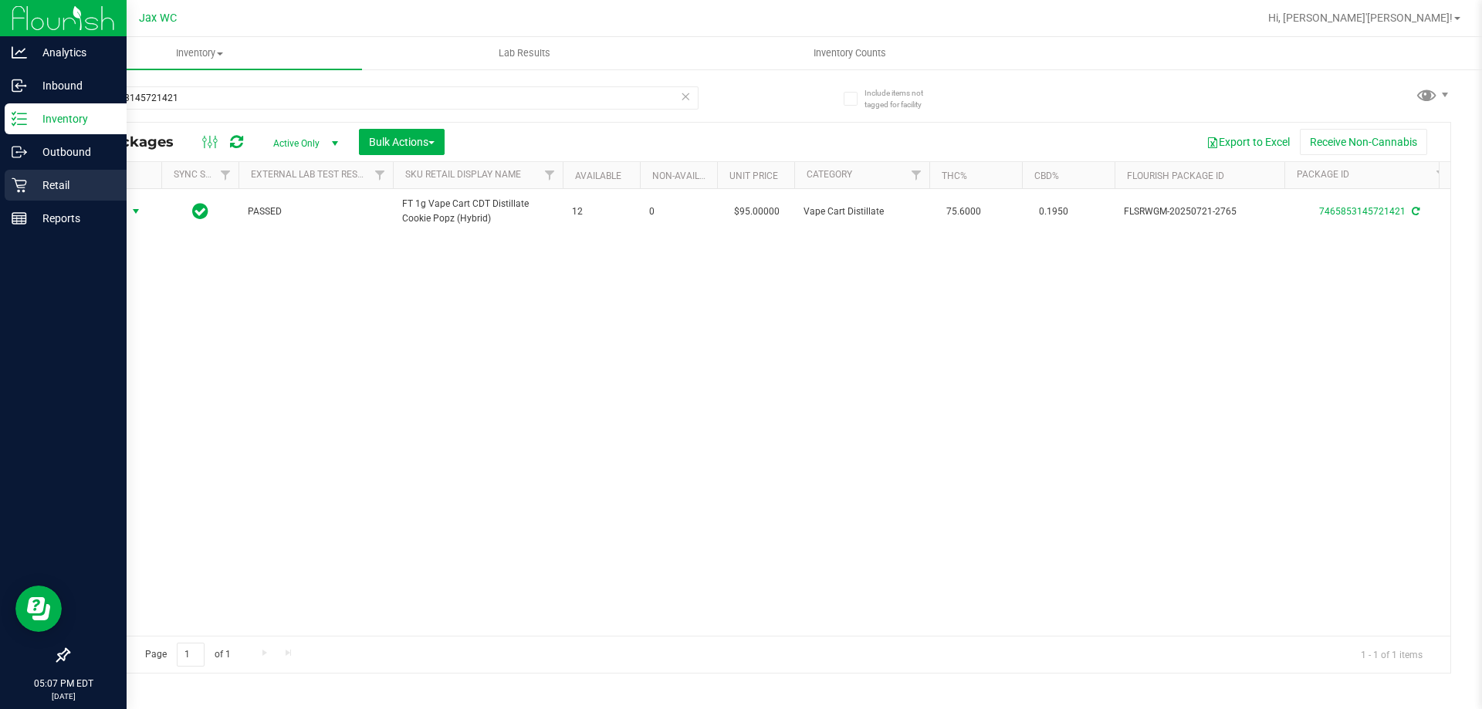
click at [47, 185] on p "Retail" at bounding box center [73, 185] width 93 height 19
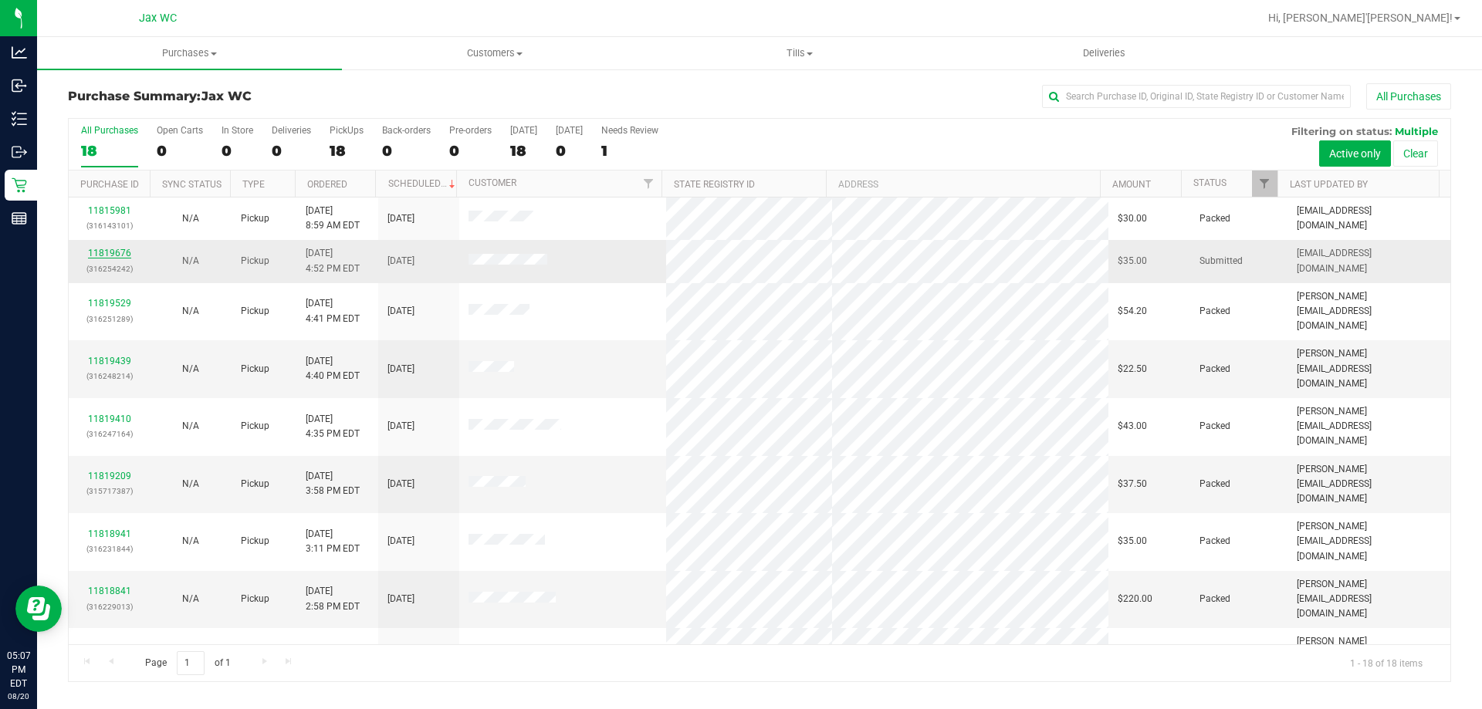
click at [123, 249] on link "11819676" at bounding box center [109, 253] width 43 height 11
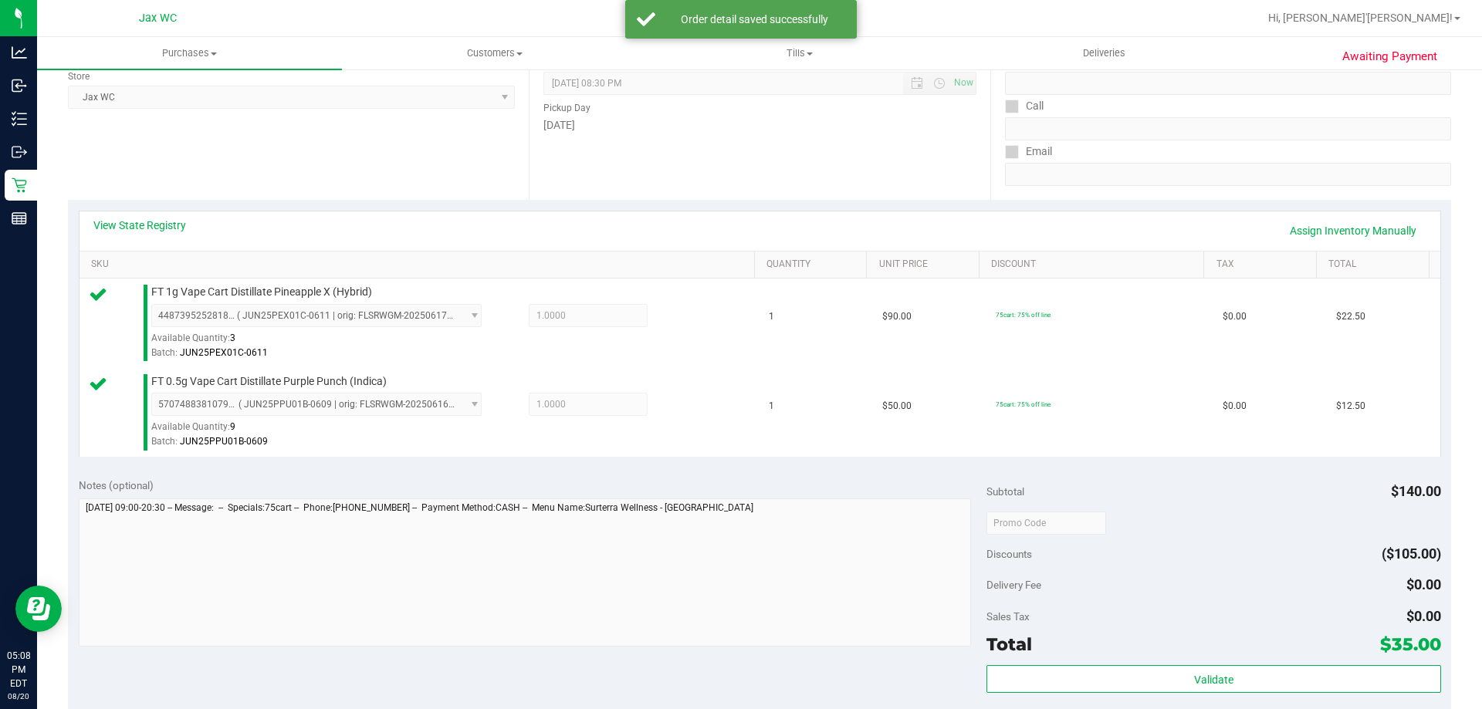
scroll to position [642, 0]
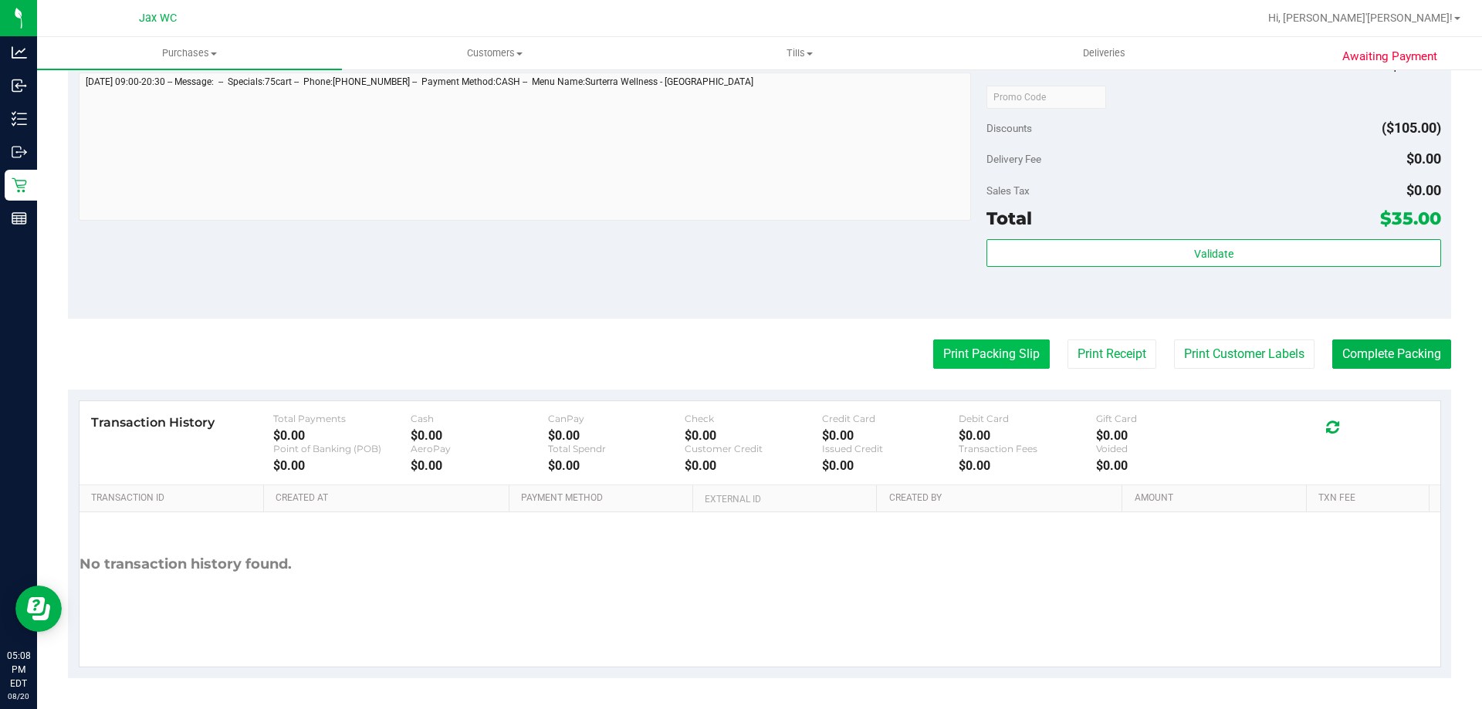
click at [1015, 350] on button "Print Packing Slip" at bounding box center [991, 354] width 117 height 29
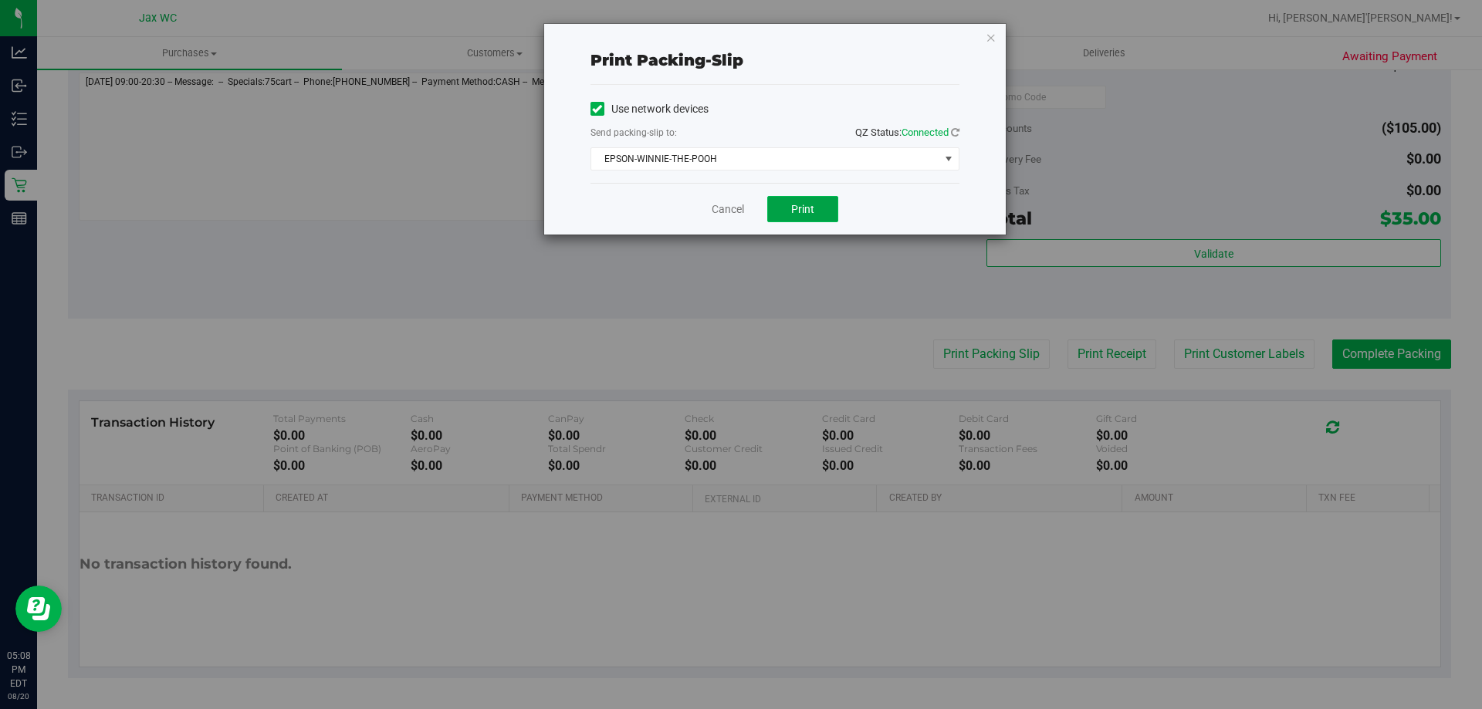
click at [817, 207] on button "Print" at bounding box center [802, 209] width 71 height 26
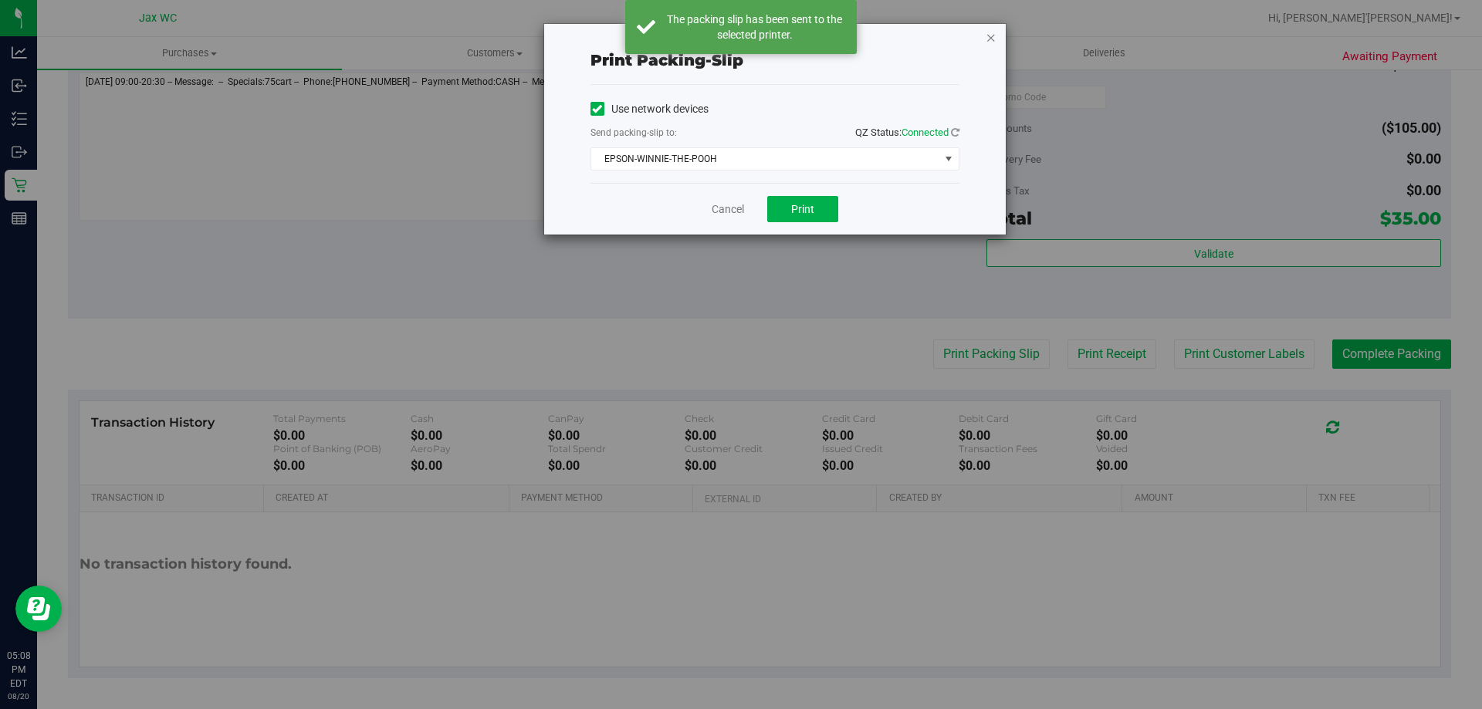
click at [992, 39] on icon "button" at bounding box center [991, 37] width 11 height 19
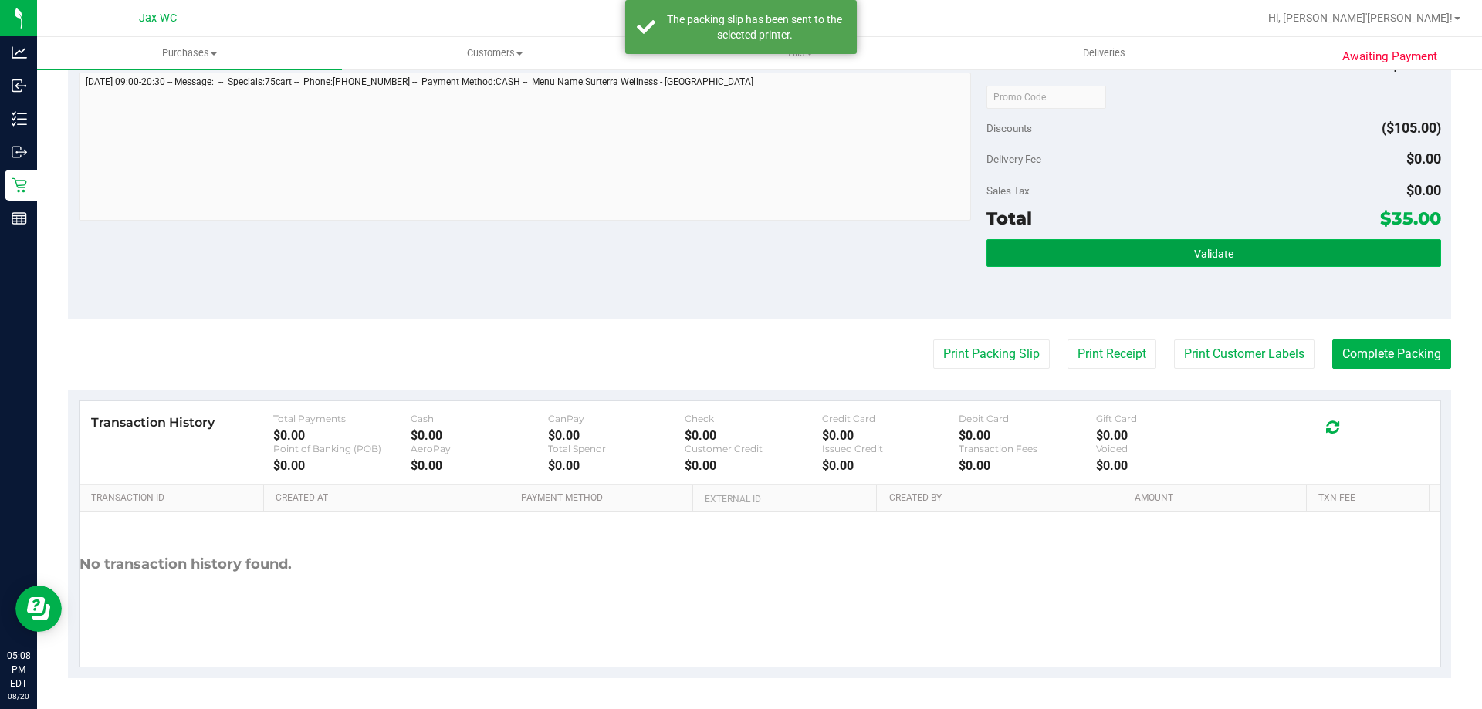
click at [1127, 252] on button "Validate" at bounding box center [1214, 253] width 454 height 28
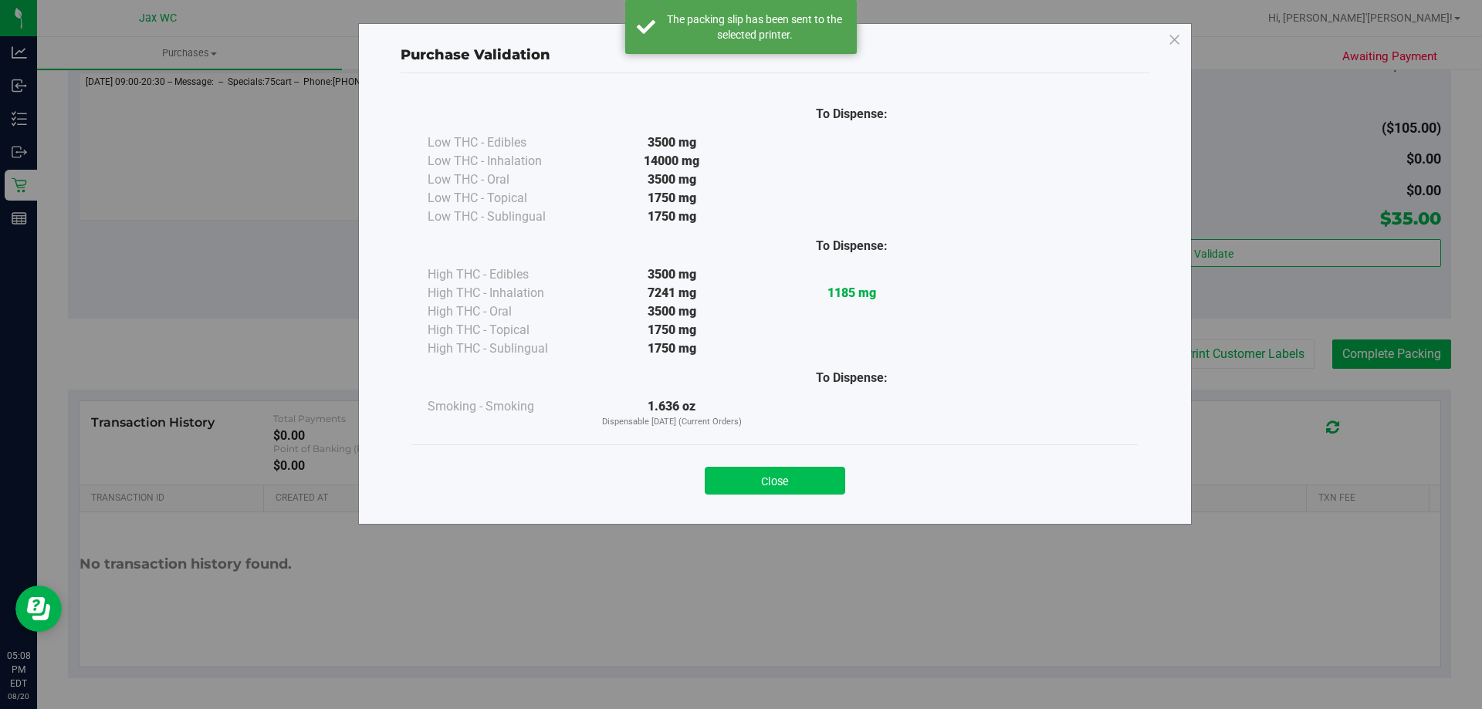
click at [811, 471] on button "Close" at bounding box center [775, 481] width 140 height 28
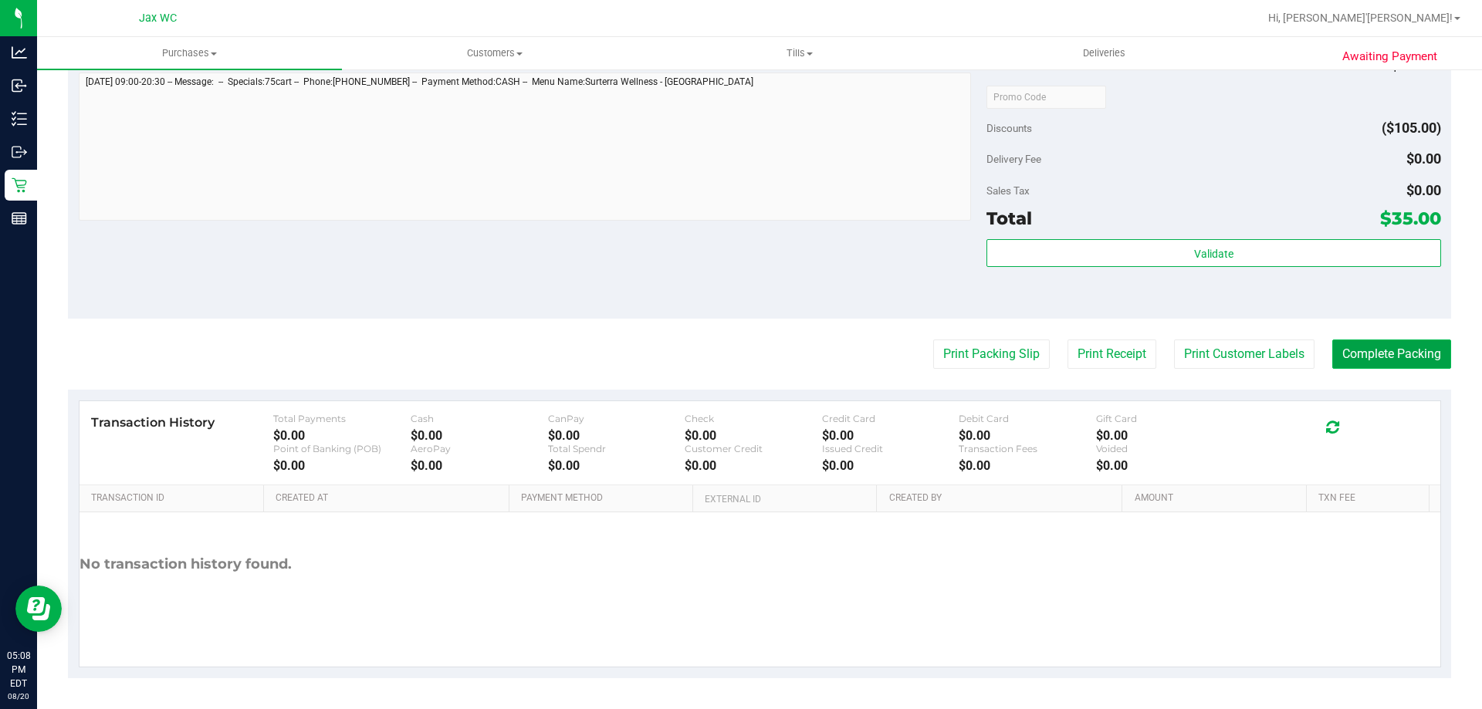
click at [1394, 359] on button "Complete Packing" at bounding box center [1391, 354] width 119 height 29
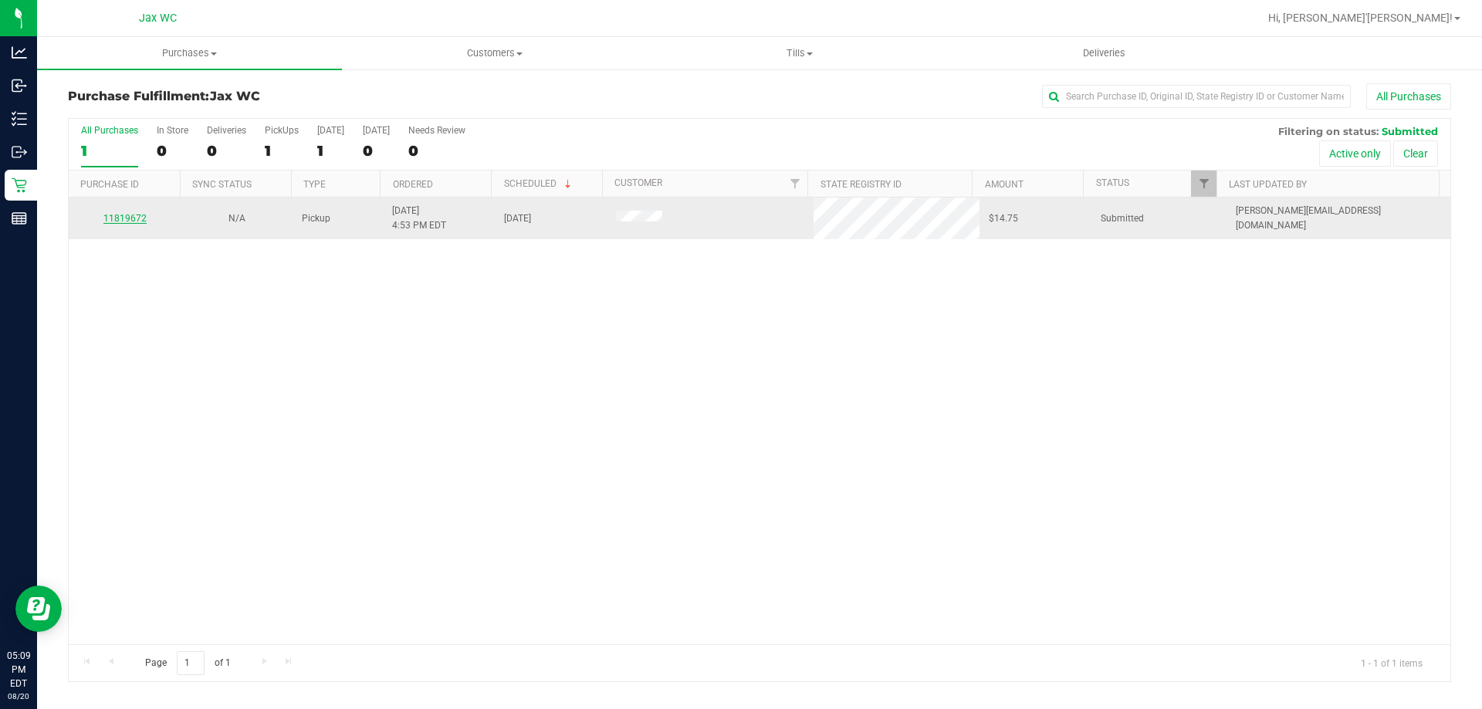
click at [124, 214] on link "11819672" at bounding box center [124, 218] width 43 height 11
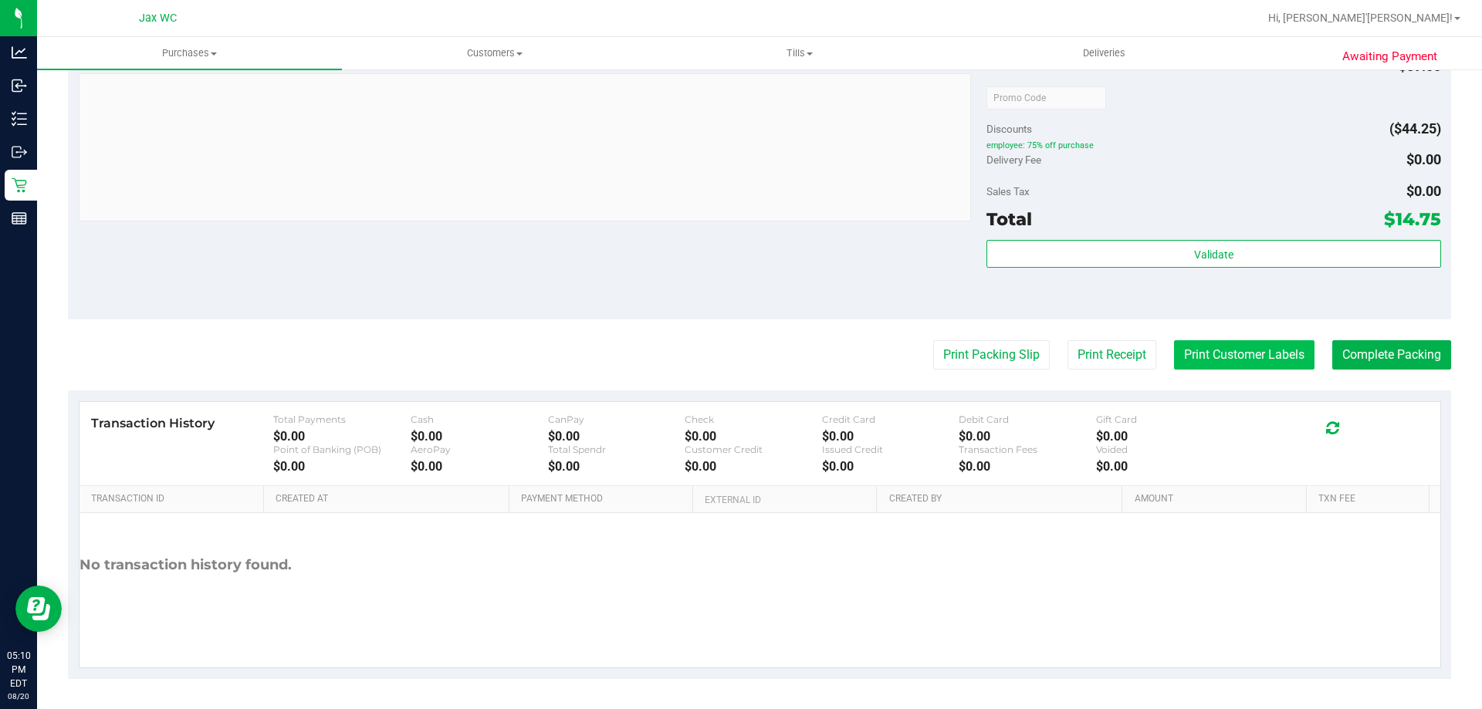
scroll to position [642, 0]
click at [1247, 359] on button "Print Customer Labels" at bounding box center [1244, 354] width 140 height 29
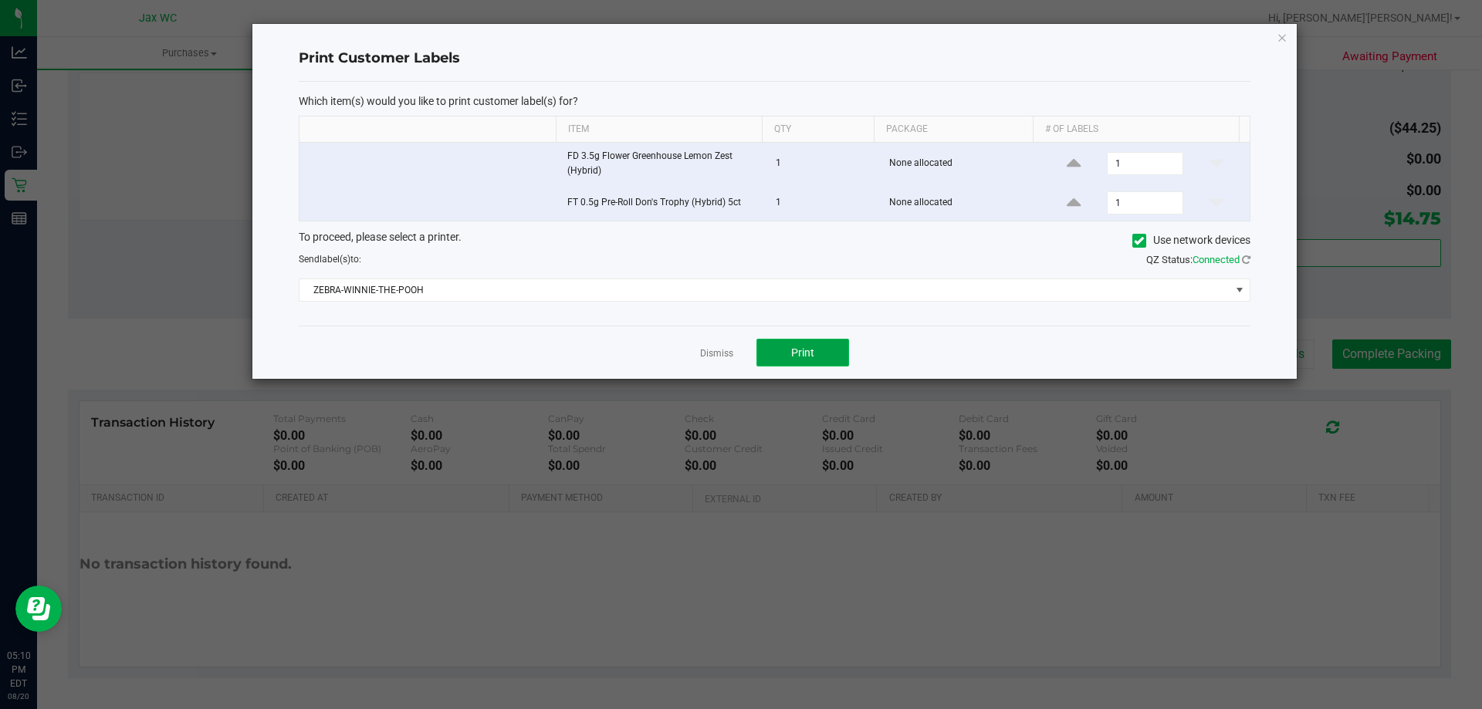
click at [783, 342] on button "Print" at bounding box center [803, 353] width 93 height 28
click at [1281, 40] on icon "button" at bounding box center [1282, 37] width 11 height 19
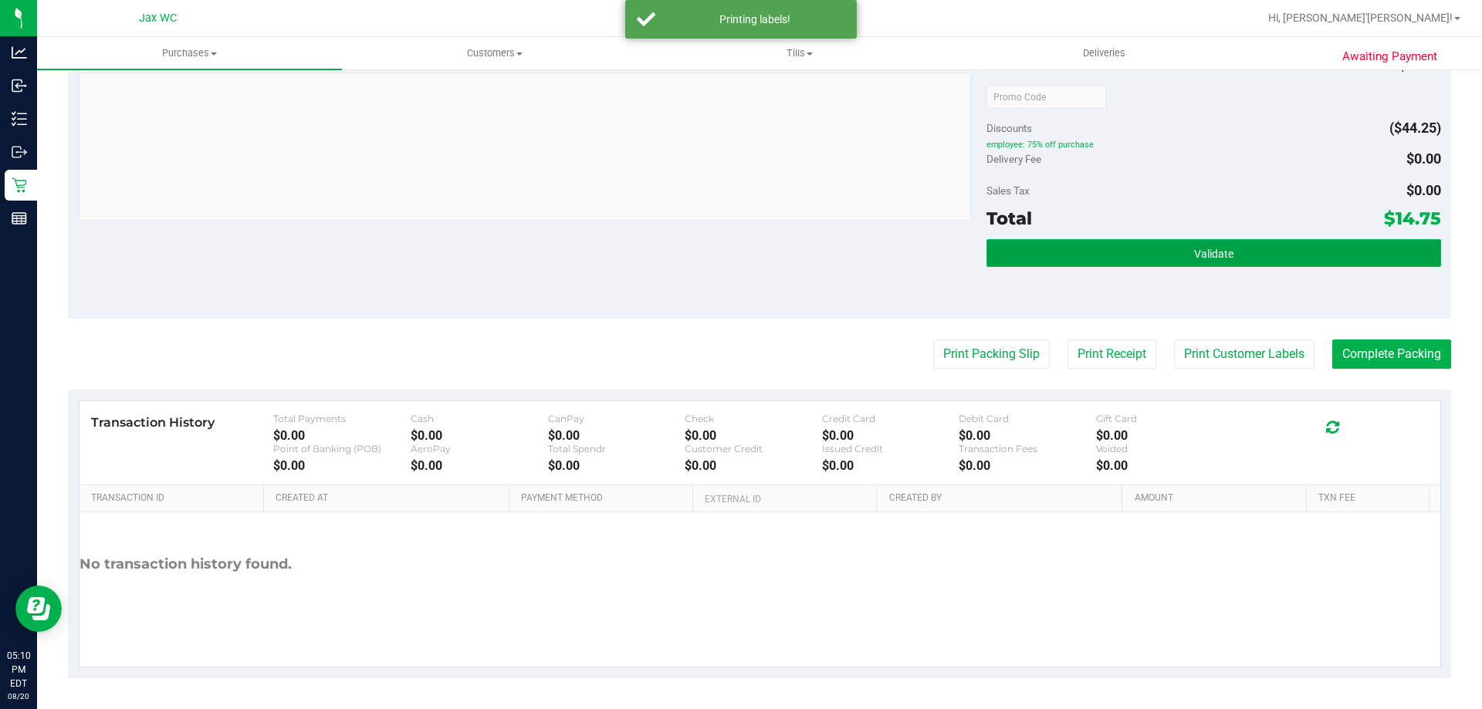
click at [1344, 248] on button "Validate" at bounding box center [1214, 253] width 454 height 28
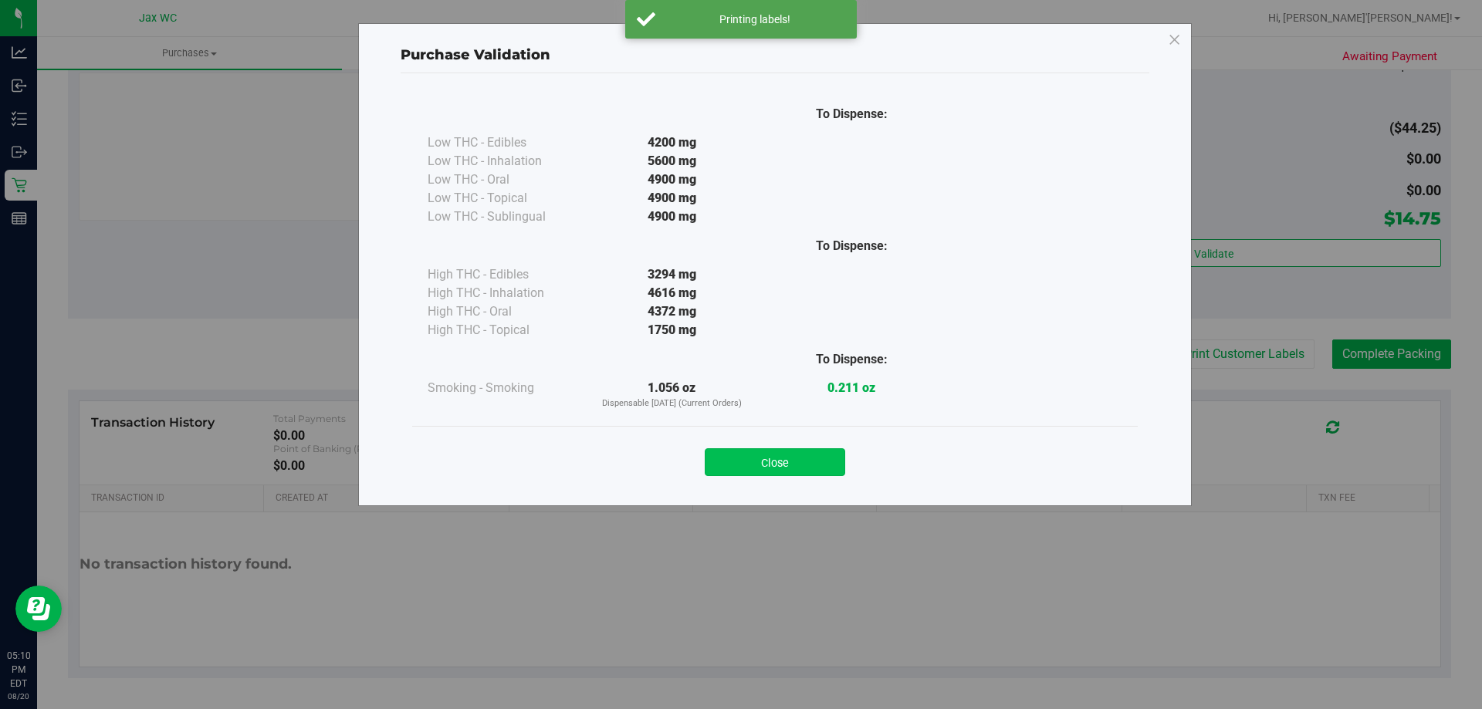
click at [816, 456] on button "Close" at bounding box center [775, 463] width 140 height 28
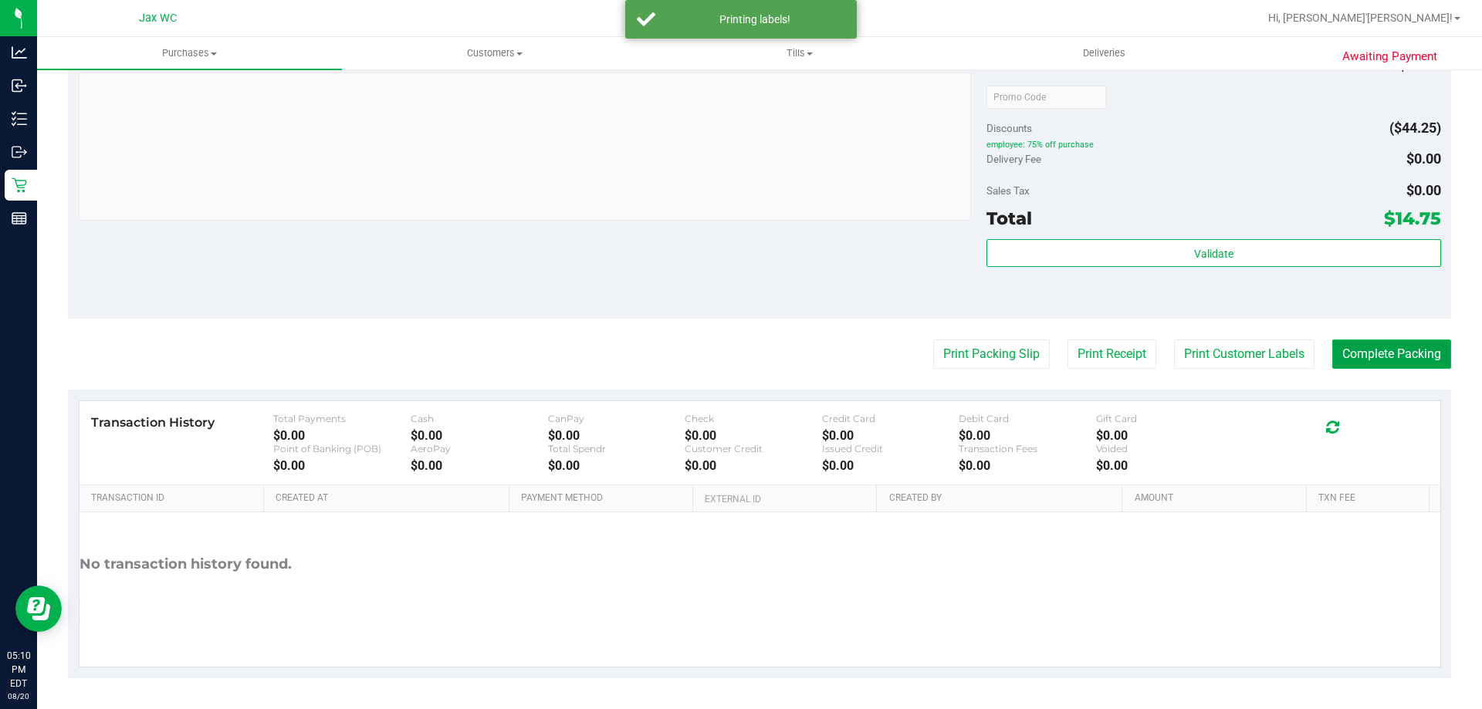
click at [1357, 353] on button "Complete Packing" at bounding box center [1391, 354] width 119 height 29
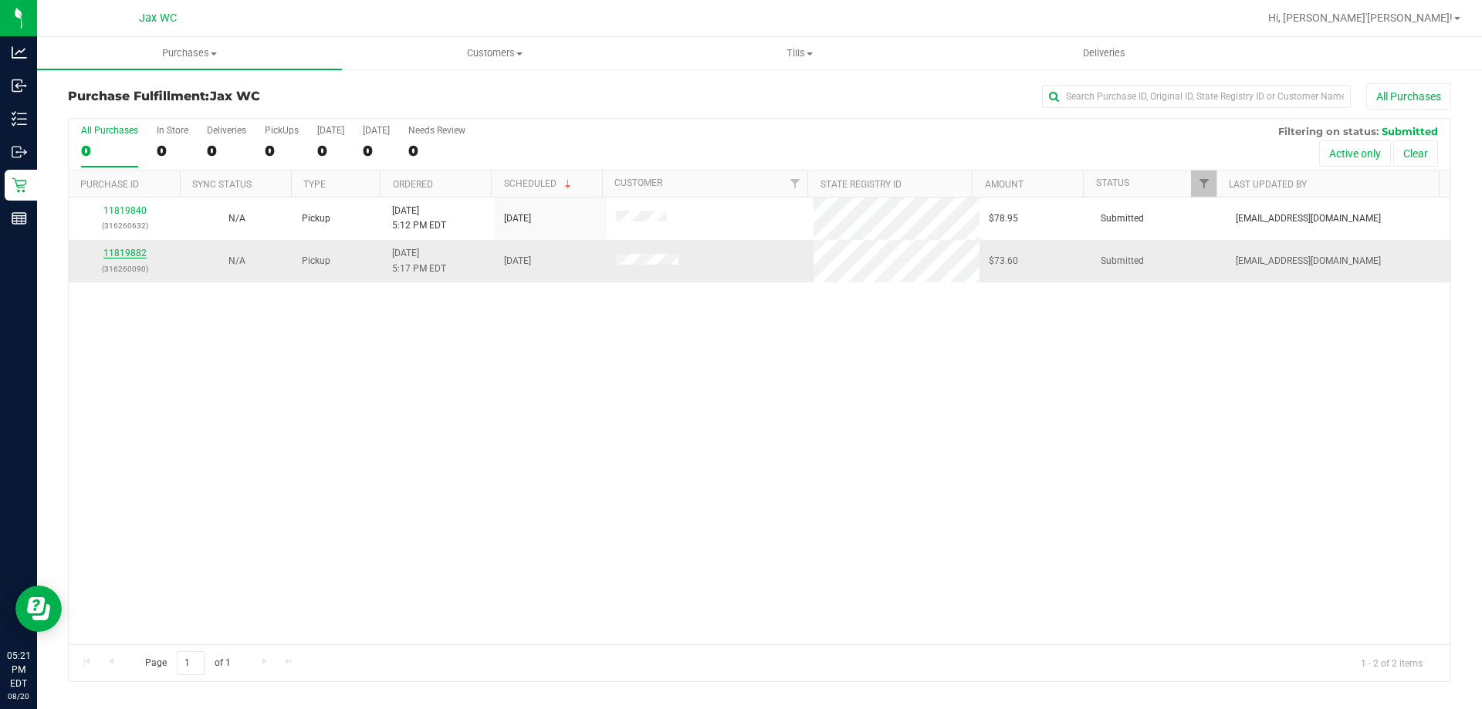
click at [127, 252] on link "11819882" at bounding box center [124, 253] width 43 height 11
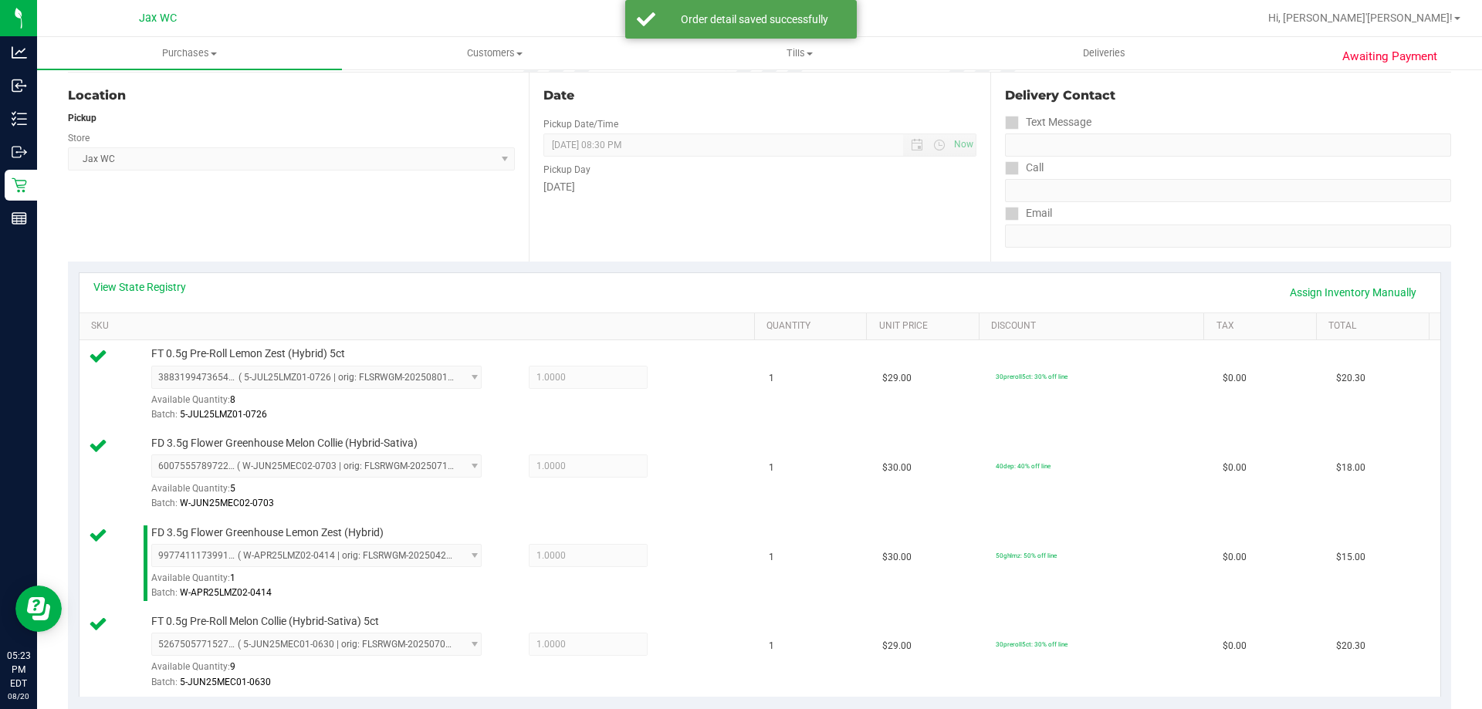
scroll to position [772, 0]
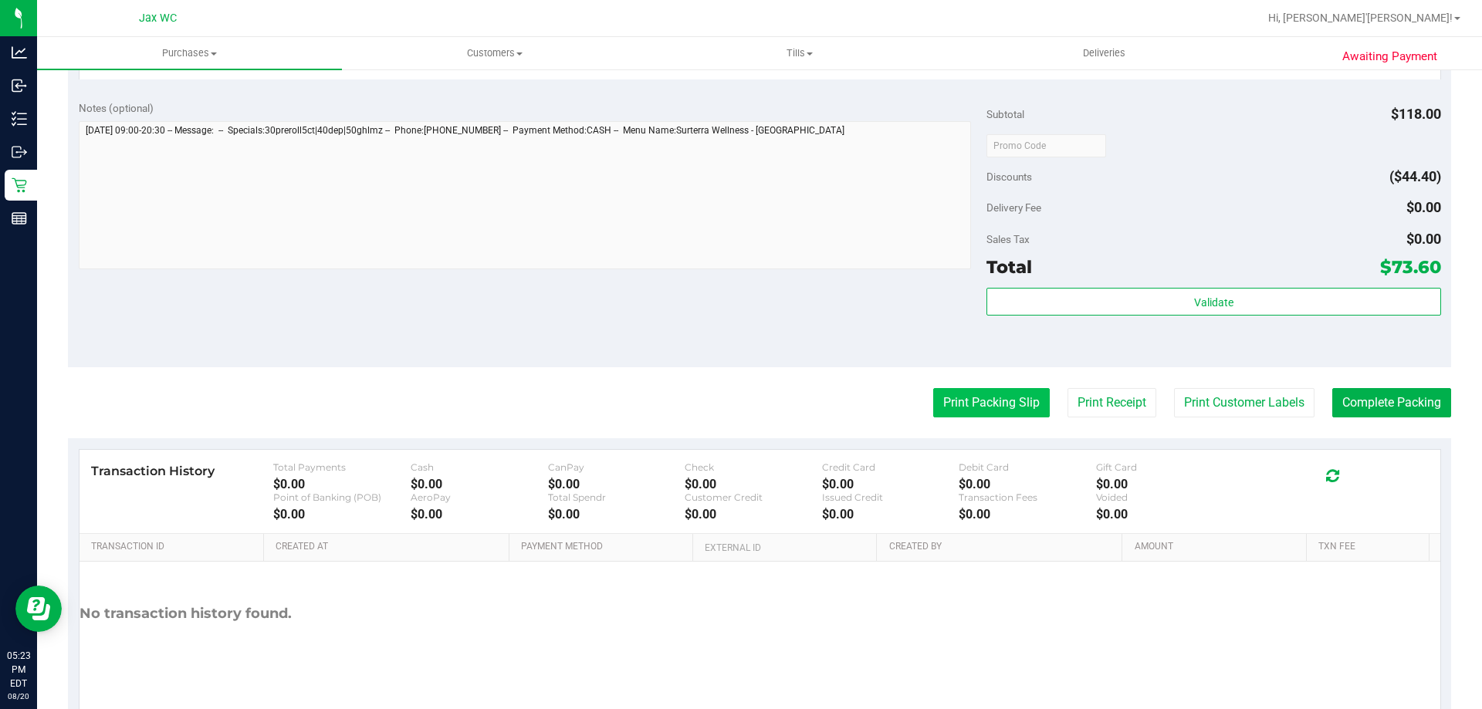
click at [986, 415] on button "Print Packing Slip" at bounding box center [991, 402] width 117 height 29
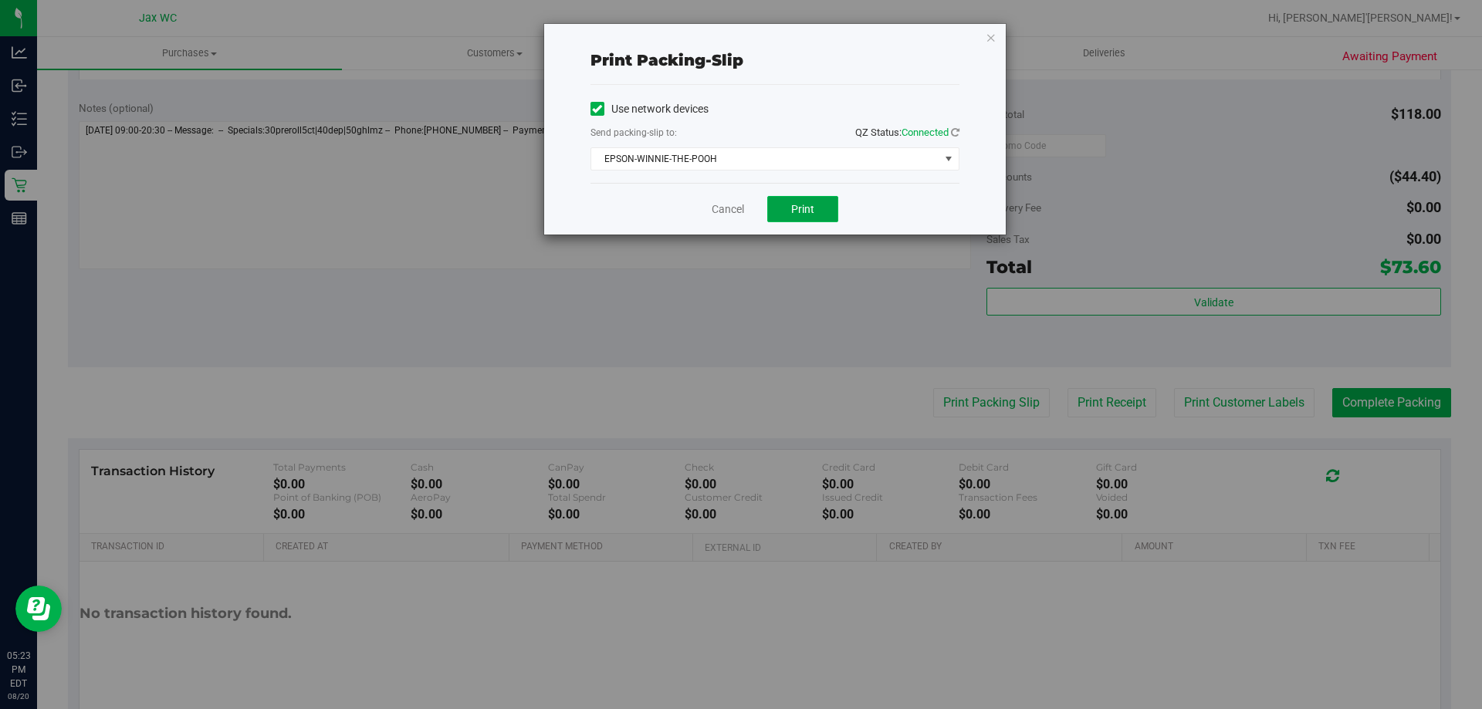
click at [814, 219] on button "Print" at bounding box center [802, 209] width 71 height 26
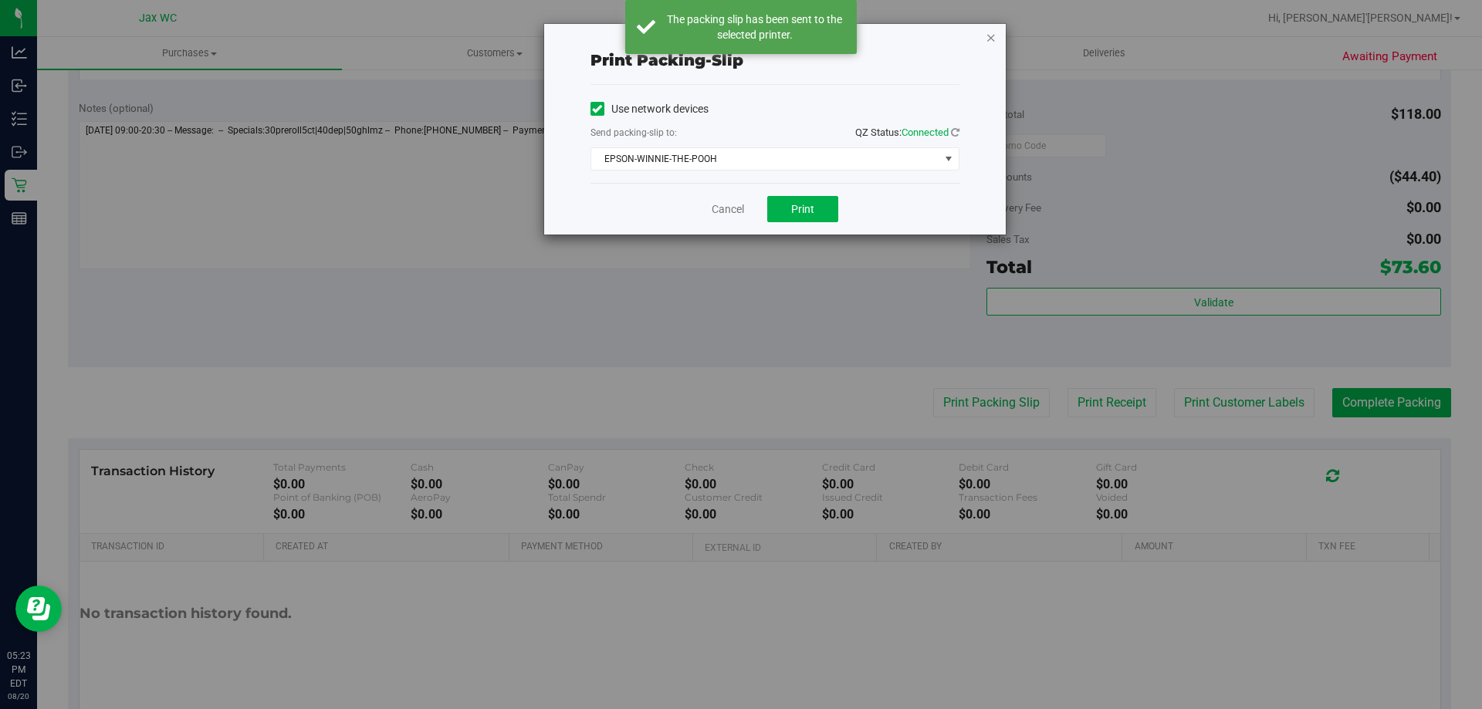
click at [990, 39] on icon "button" at bounding box center [991, 37] width 11 height 19
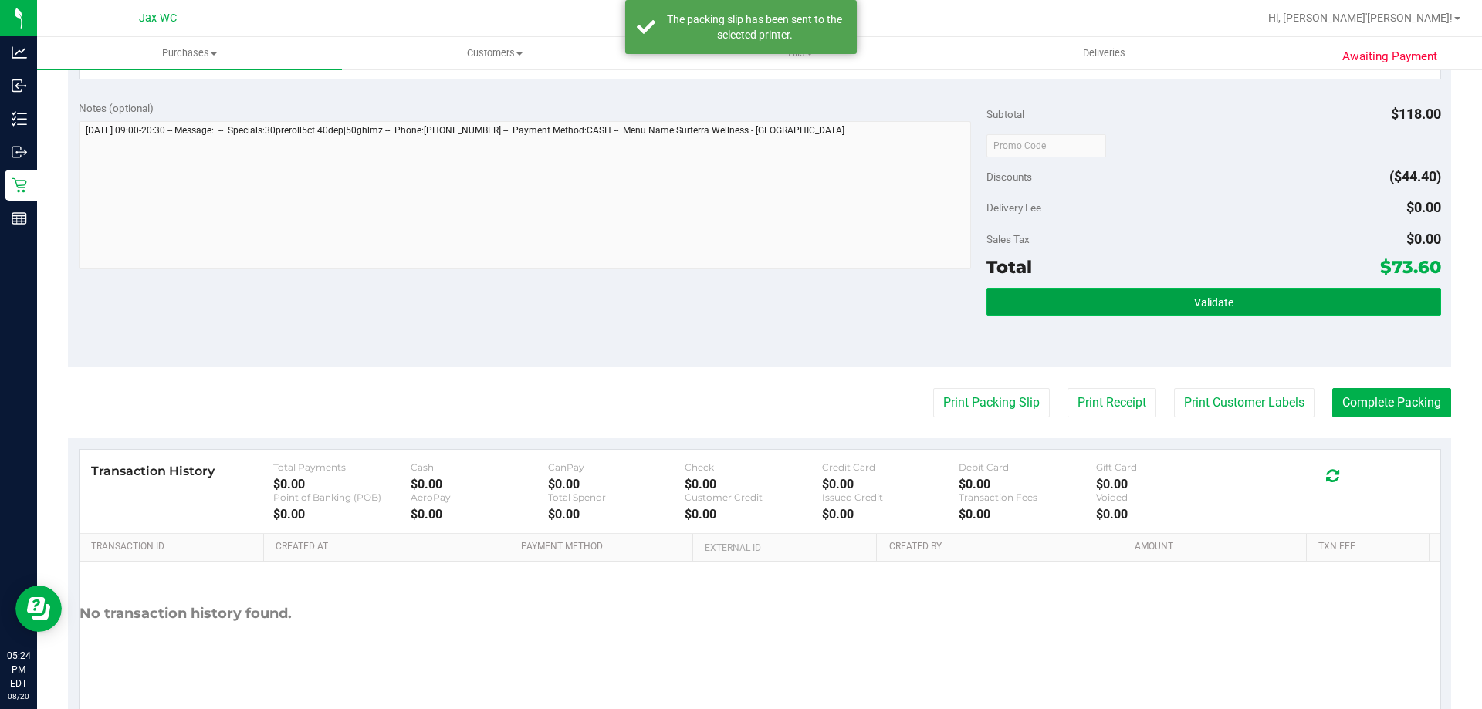
click at [1319, 312] on button "Validate" at bounding box center [1214, 302] width 454 height 28
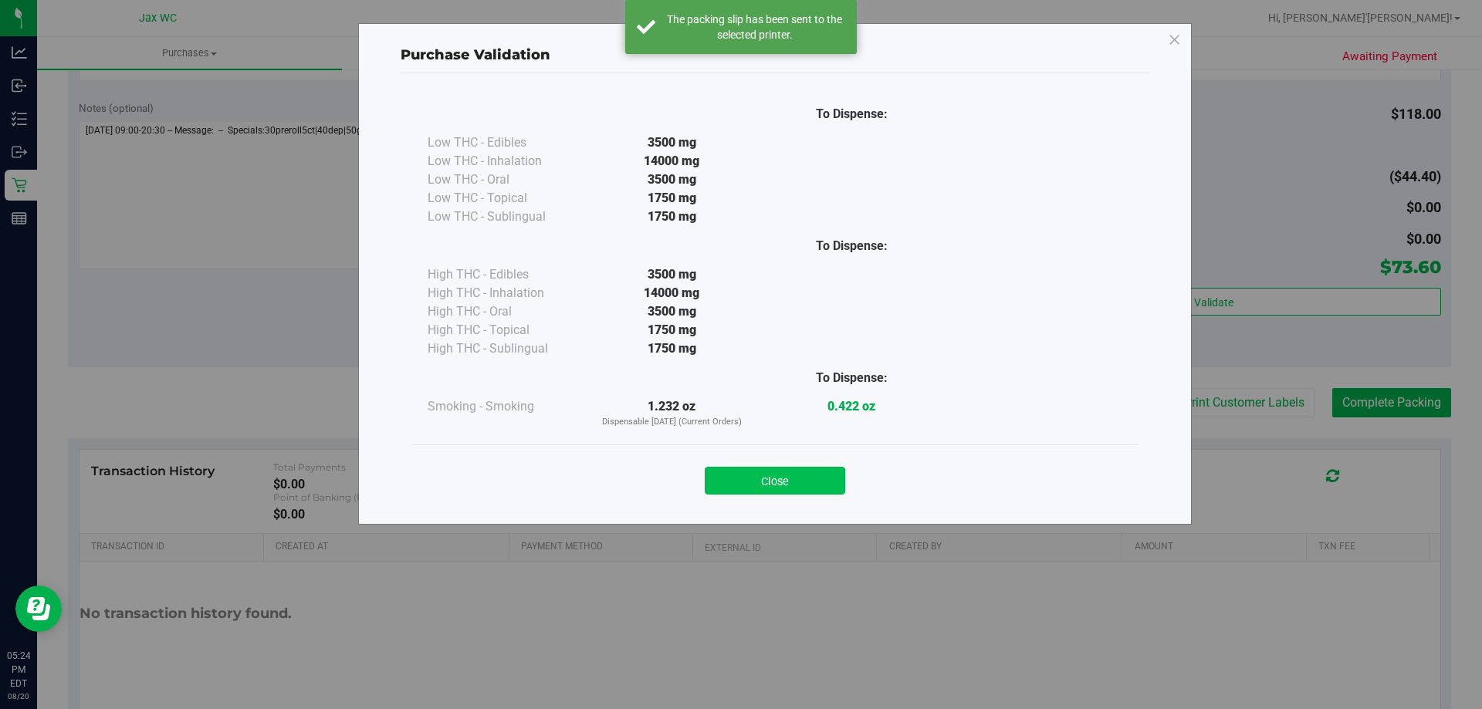
click at [823, 491] on button "Close" at bounding box center [775, 481] width 140 height 28
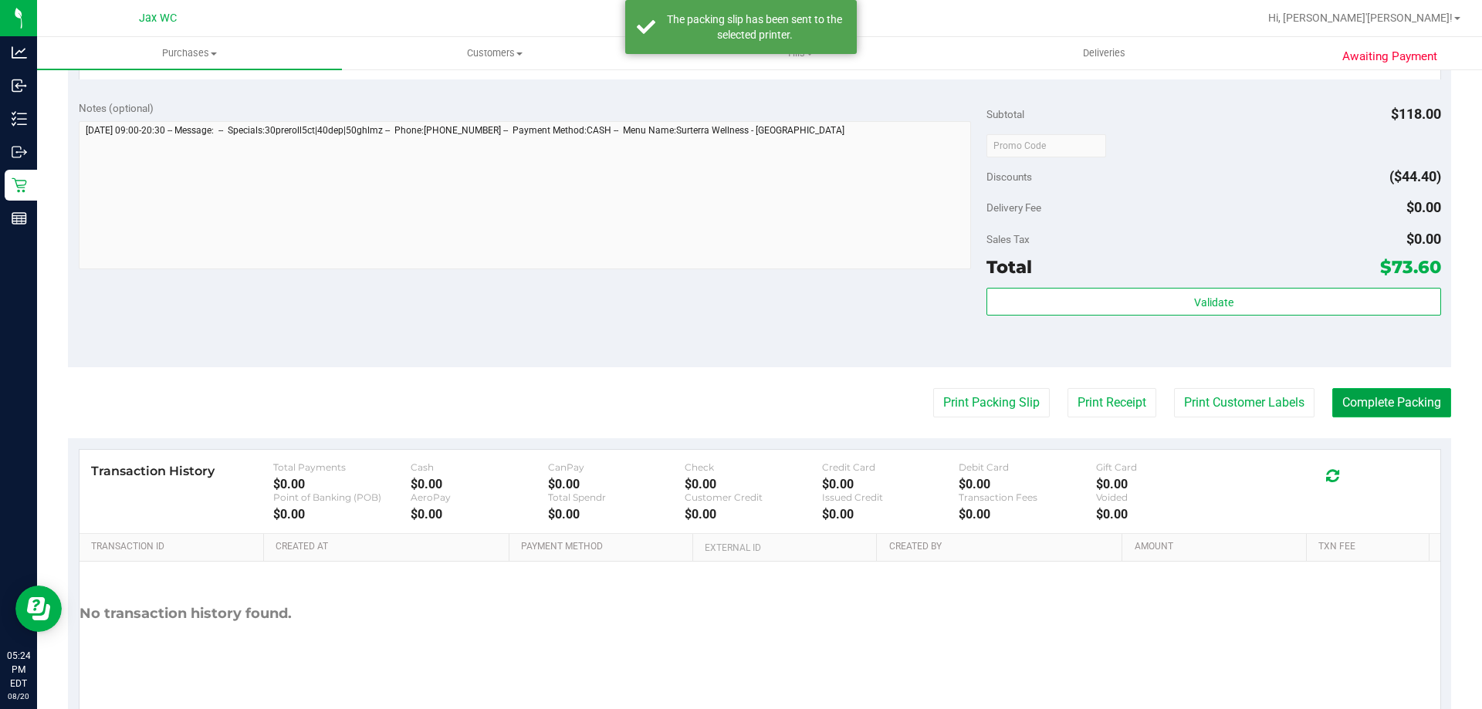
click at [1333, 400] on button "Complete Packing" at bounding box center [1391, 402] width 119 height 29
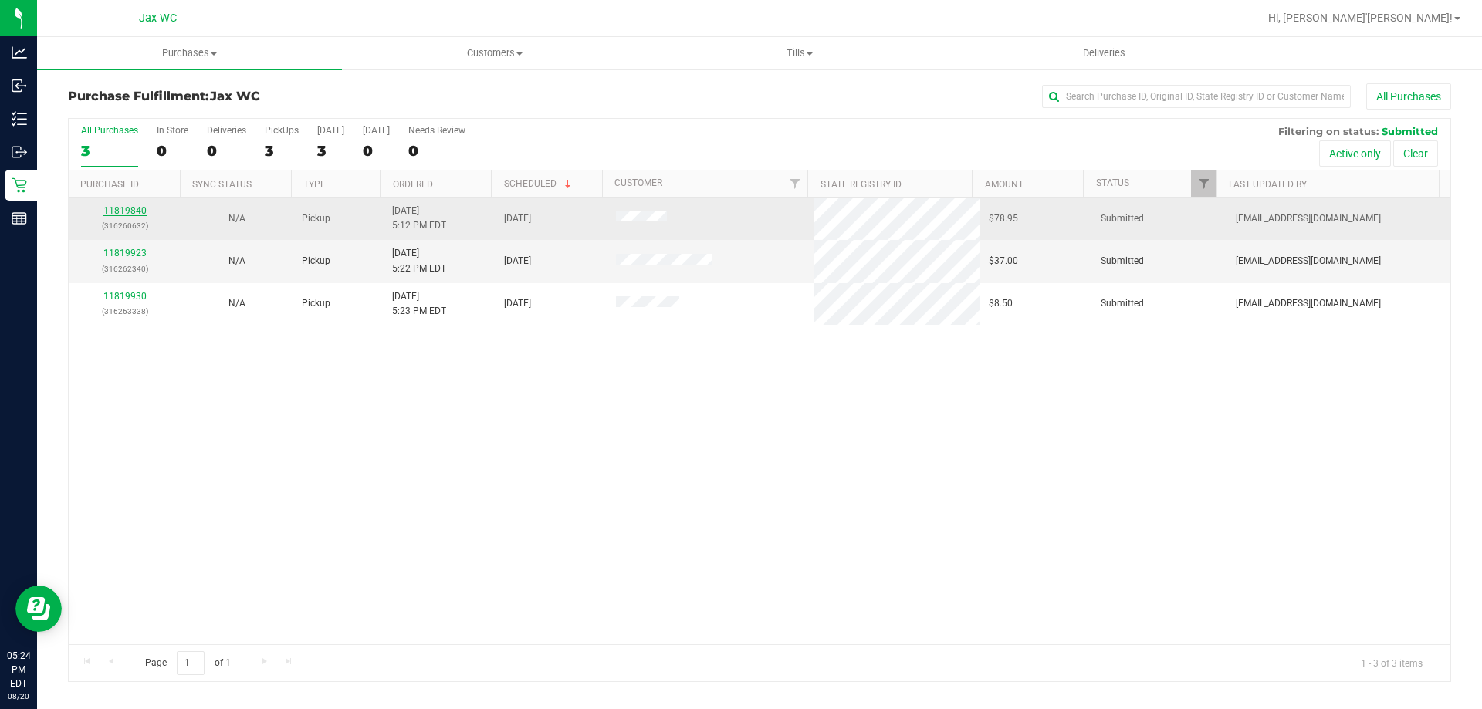
click at [127, 211] on link "11819840" at bounding box center [124, 210] width 43 height 11
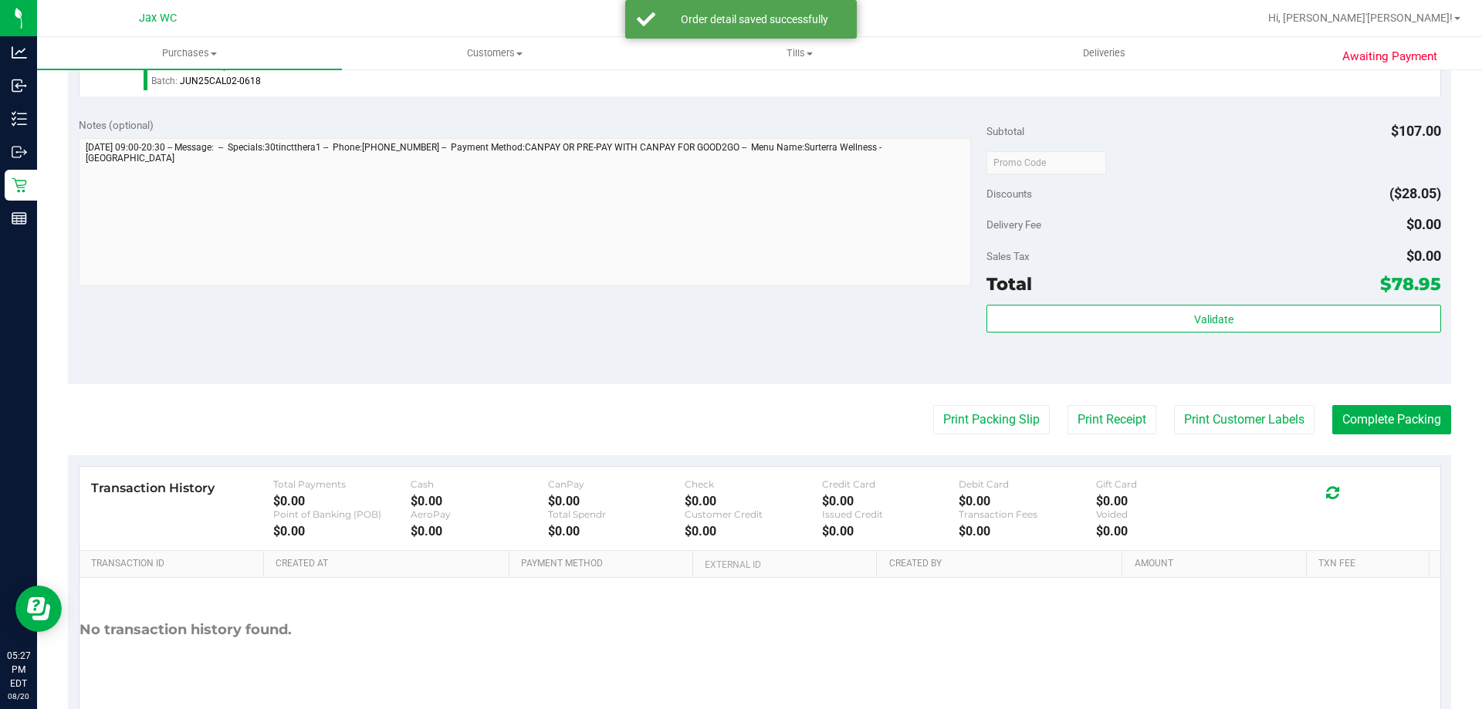
scroll to position [618, 0]
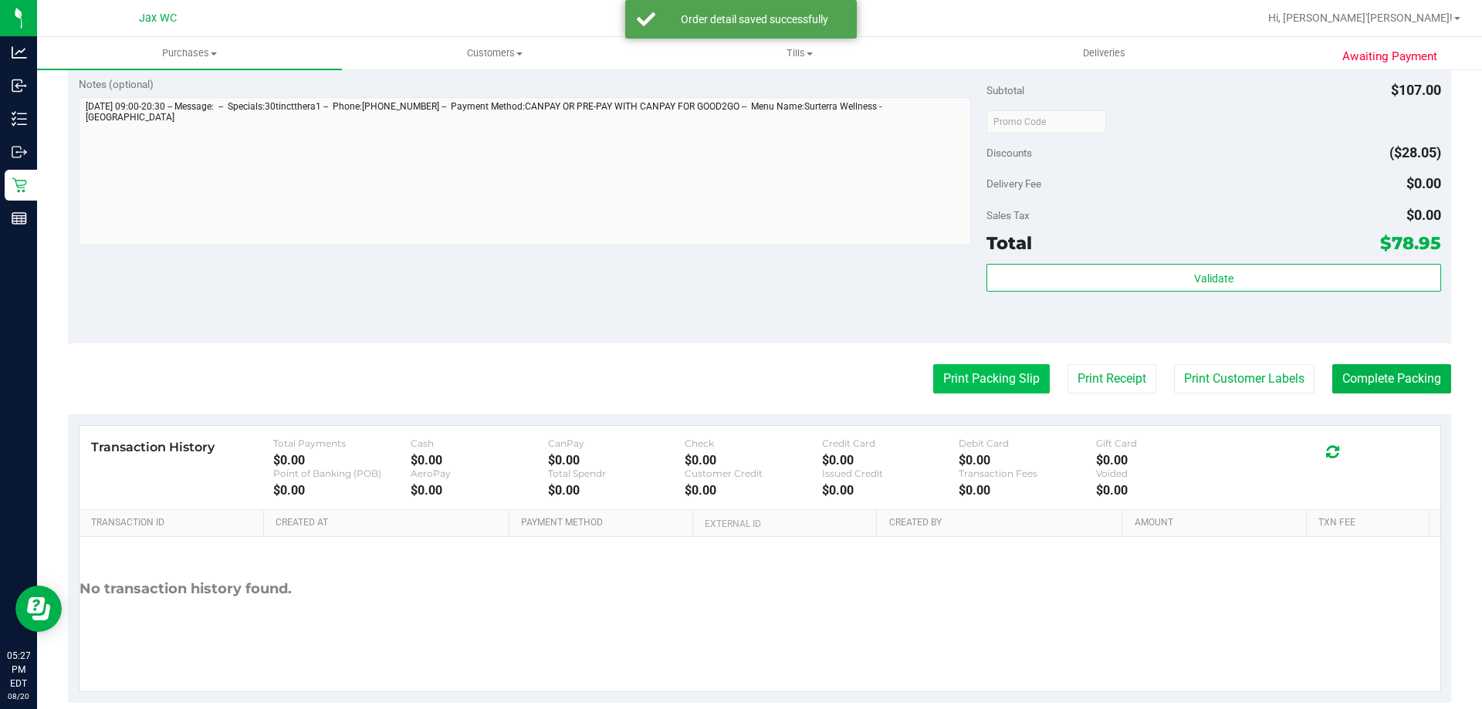
click at [1030, 374] on button "Print Packing Slip" at bounding box center [991, 378] width 117 height 29
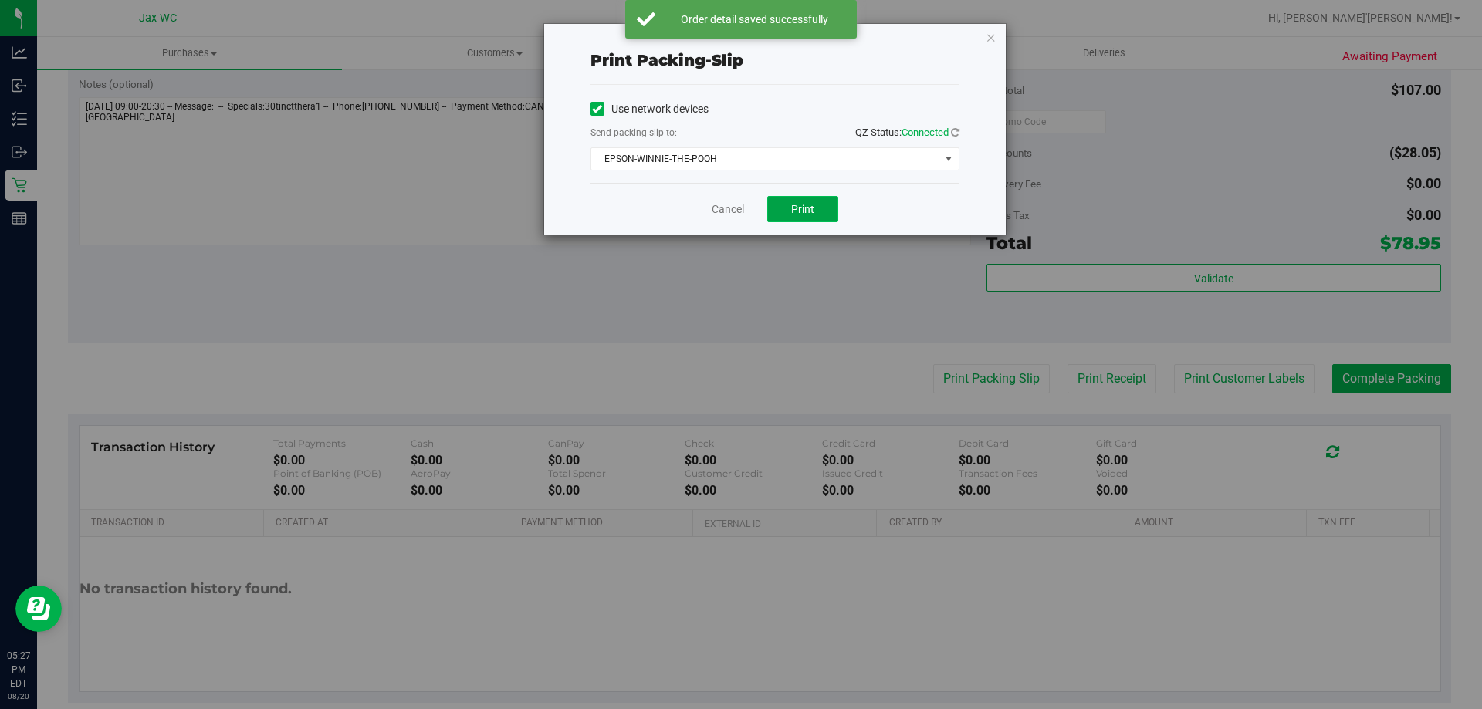
click at [823, 213] on button "Print" at bounding box center [802, 209] width 71 height 26
click at [992, 39] on icon "button" at bounding box center [991, 37] width 11 height 19
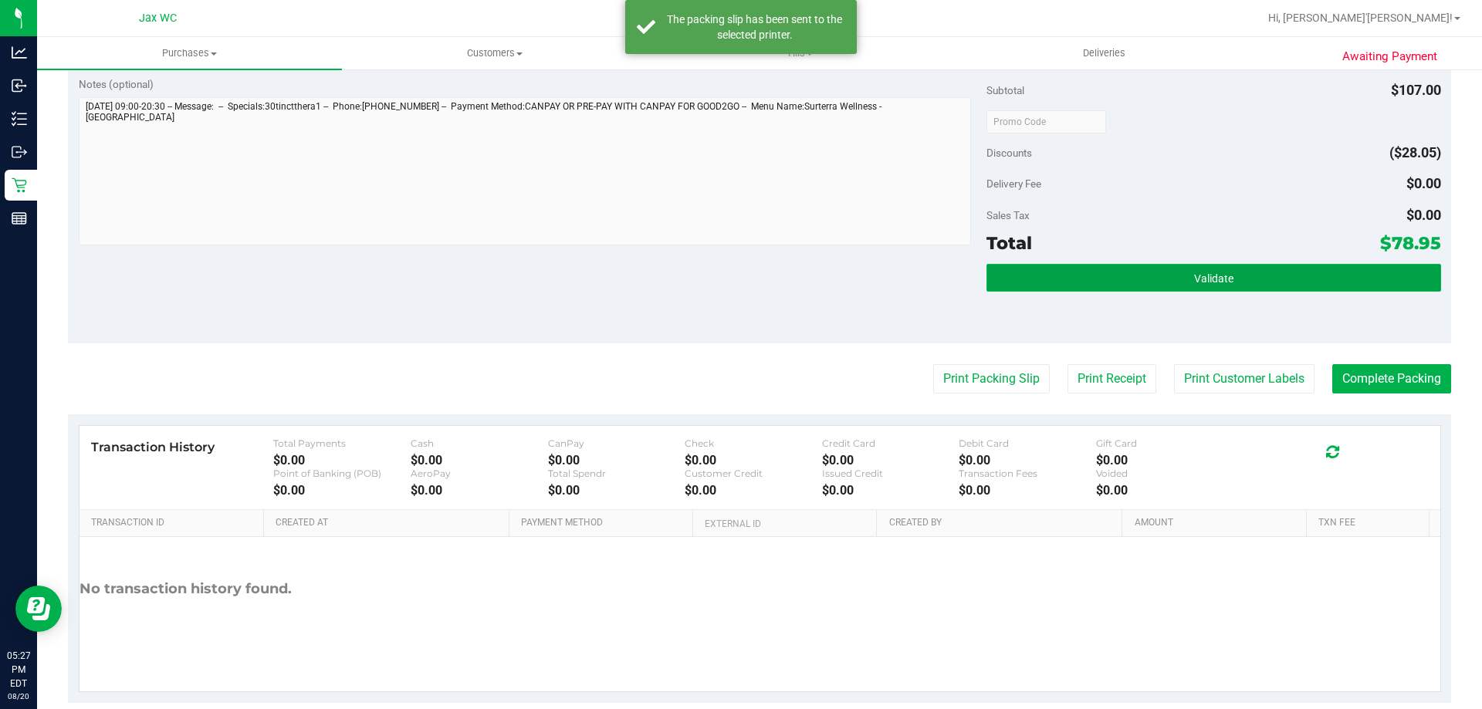
click at [1173, 279] on button "Validate" at bounding box center [1214, 278] width 454 height 28
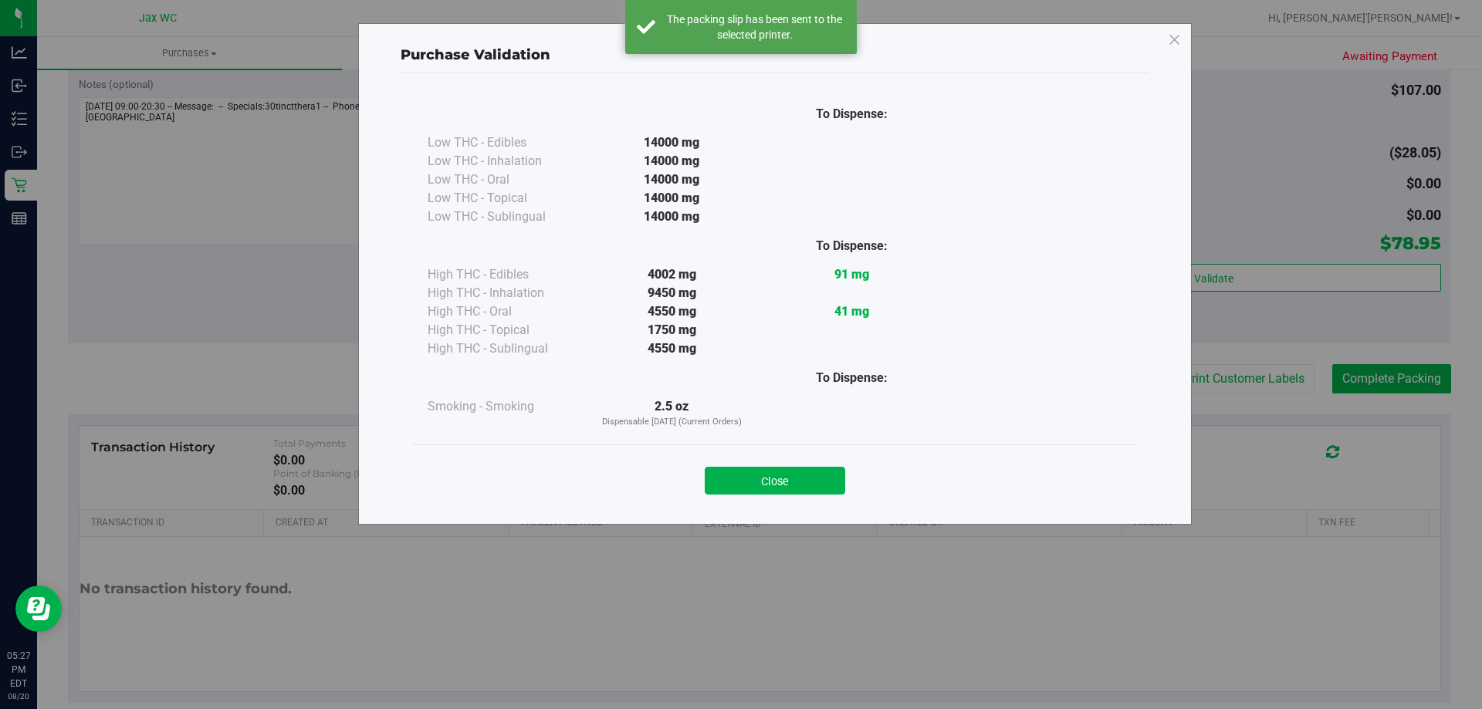
click at [814, 496] on div "Close" at bounding box center [775, 476] width 726 height 63
click at [812, 481] on button "Close" at bounding box center [775, 481] width 140 height 28
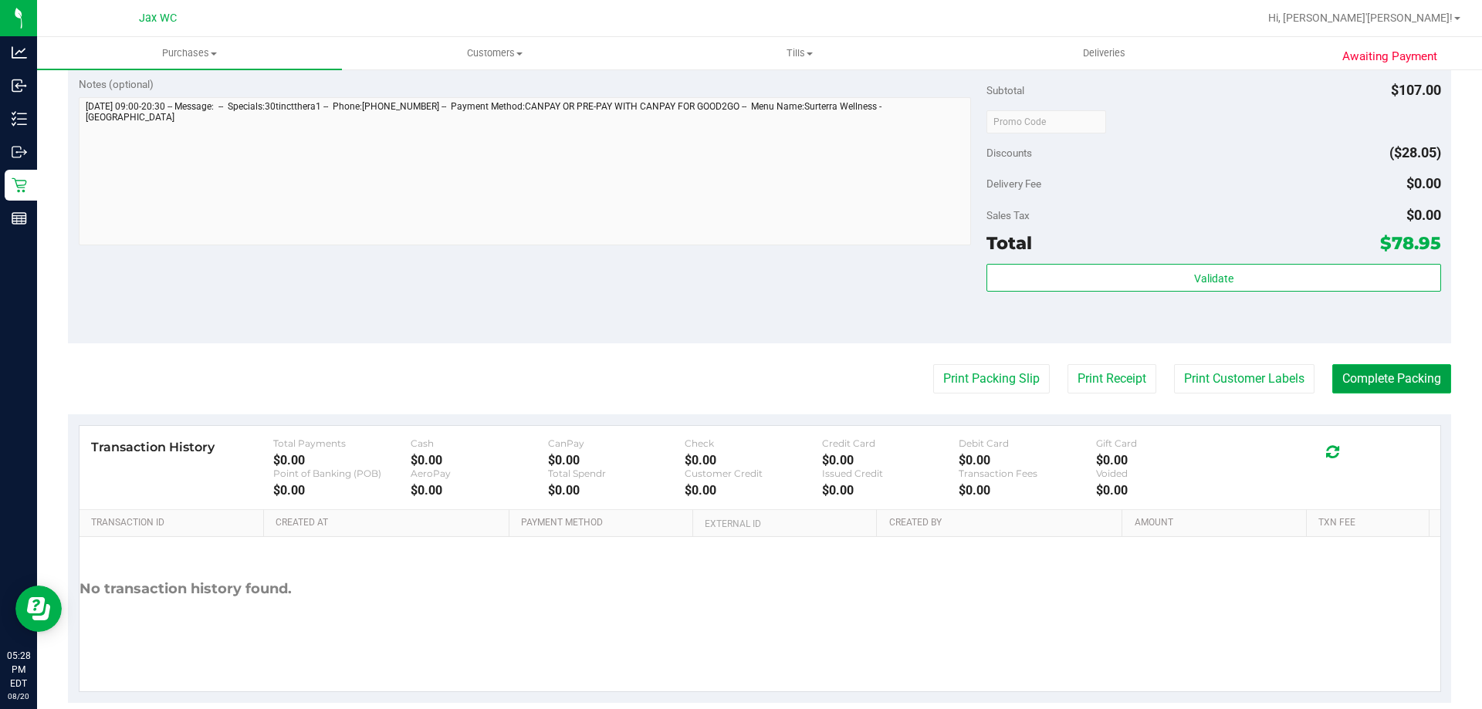
click at [1413, 384] on button "Complete Packing" at bounding box center [1391, 378] width 119 height 29
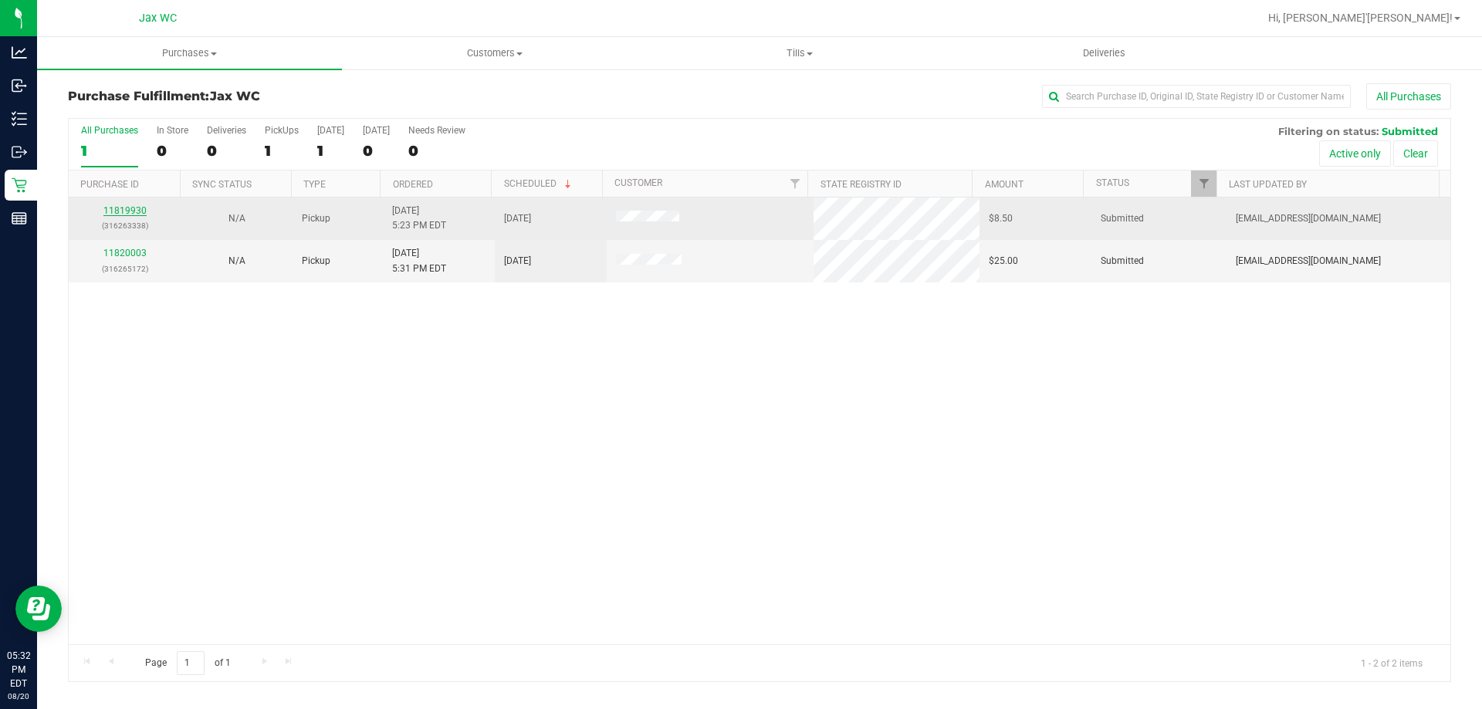
click at [128, 211] on link "11819930" at bounding box center [124, 210] width 43 height 11
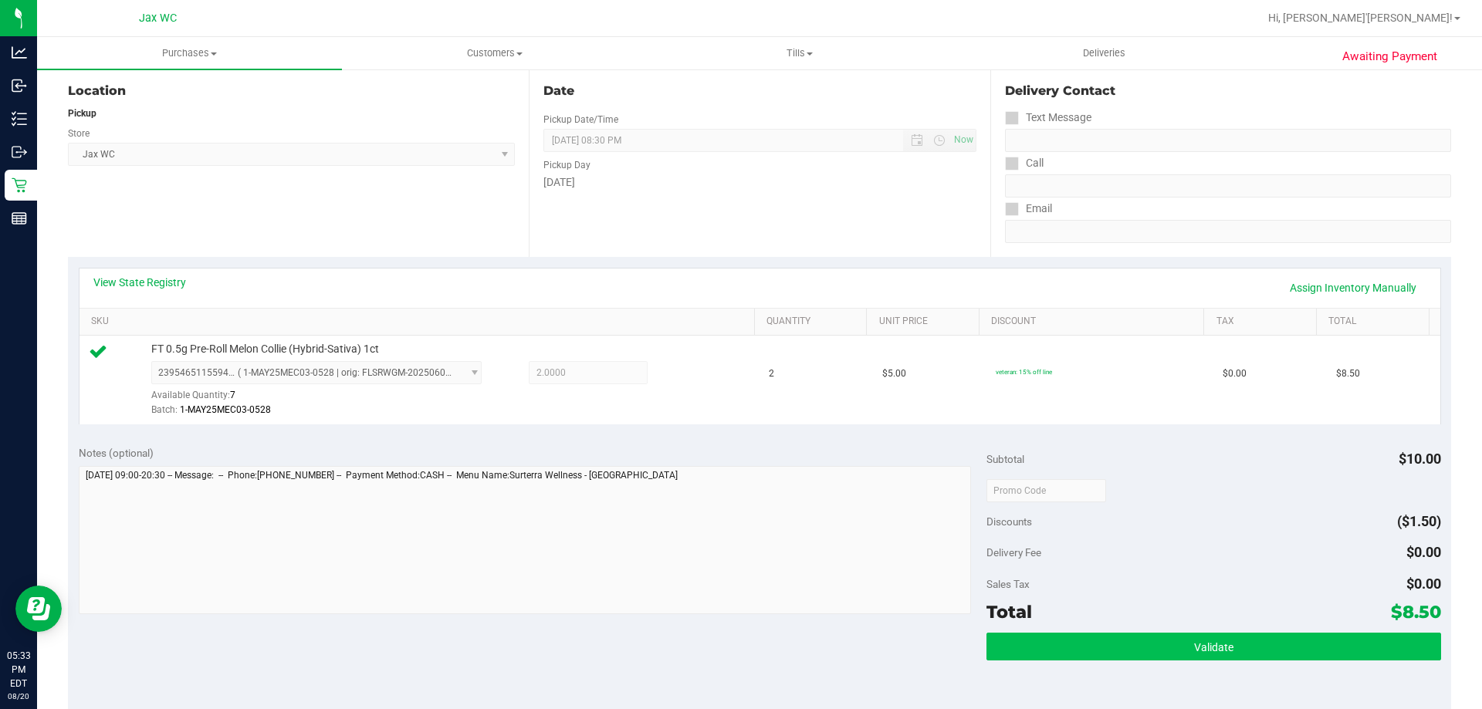
scroll to position [309, 0]
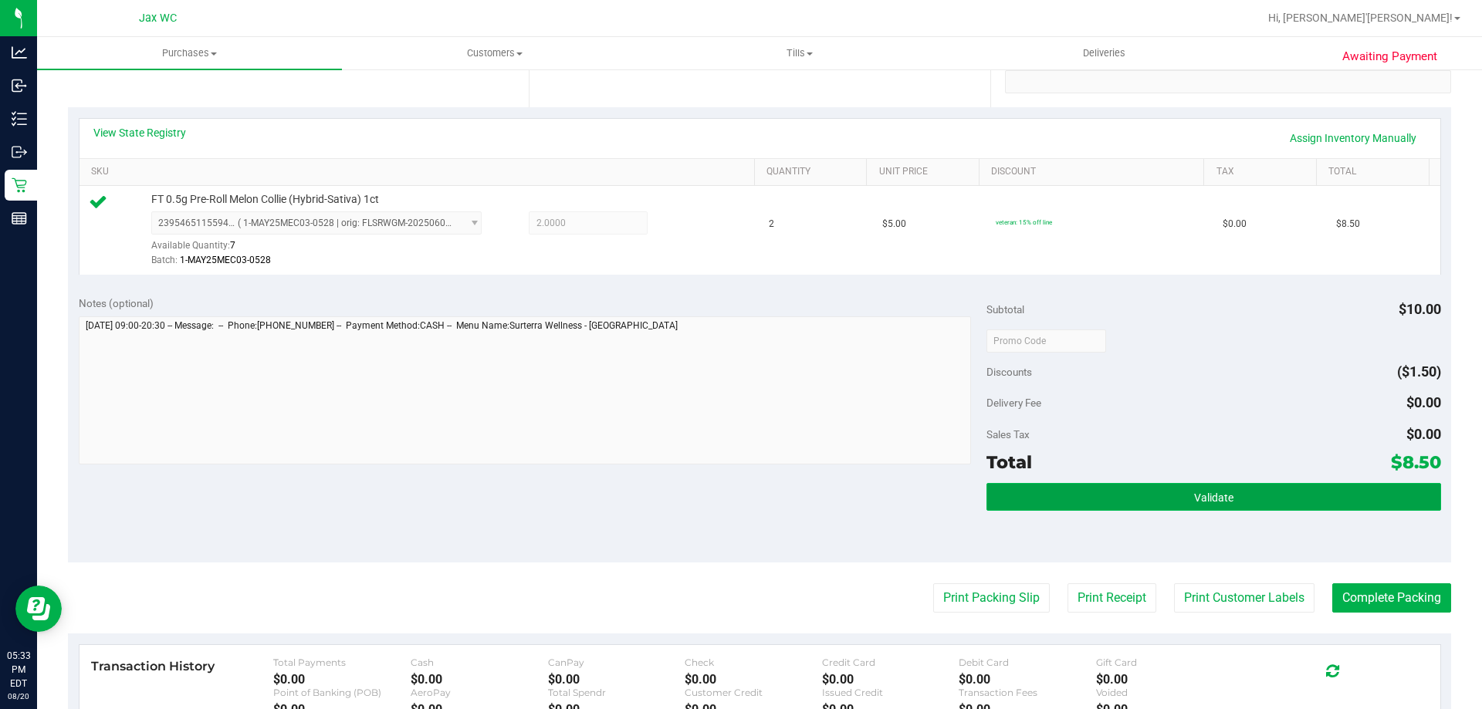
click at [1094, 509] on button "Validate" at bounding box center [1214, 497] width 454 height 28
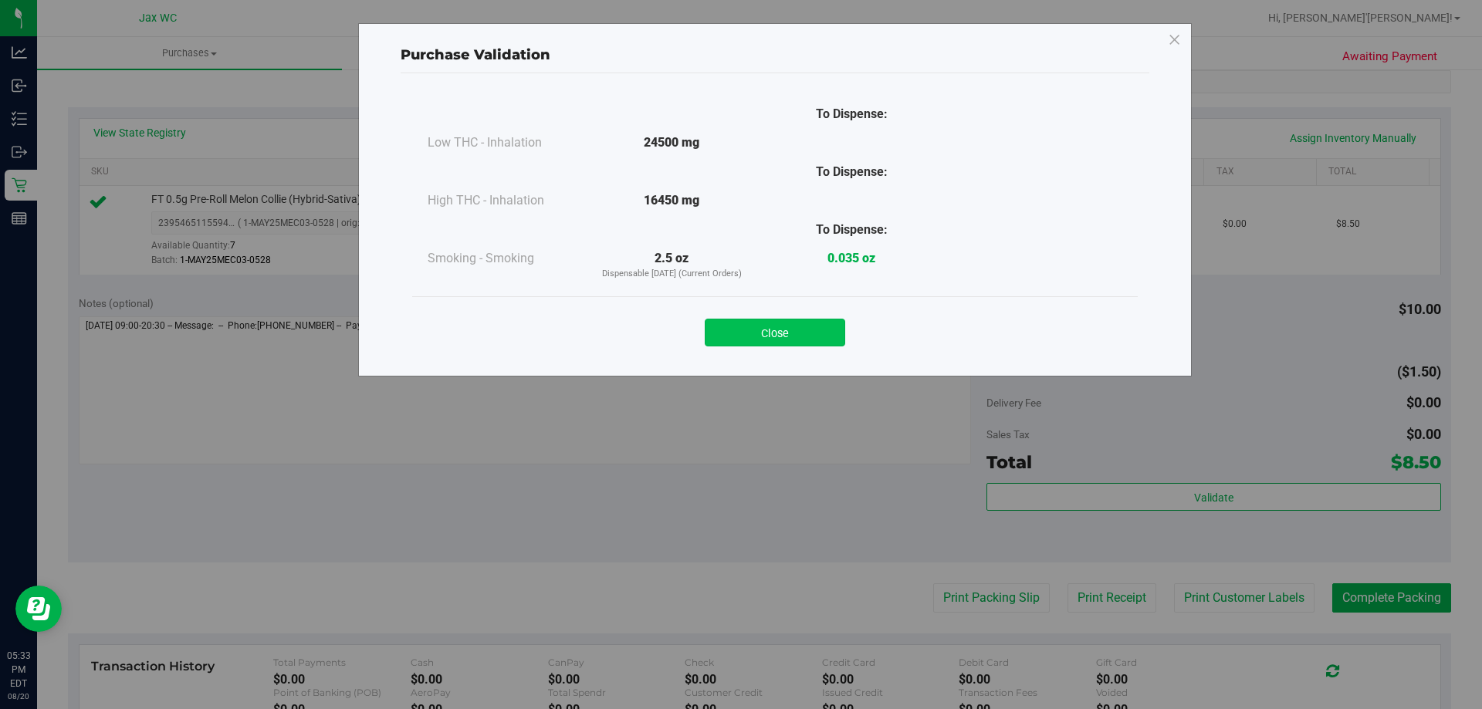
click at [826, 329] on button "Close" at bounding box center [775, 333] width 140 height 28
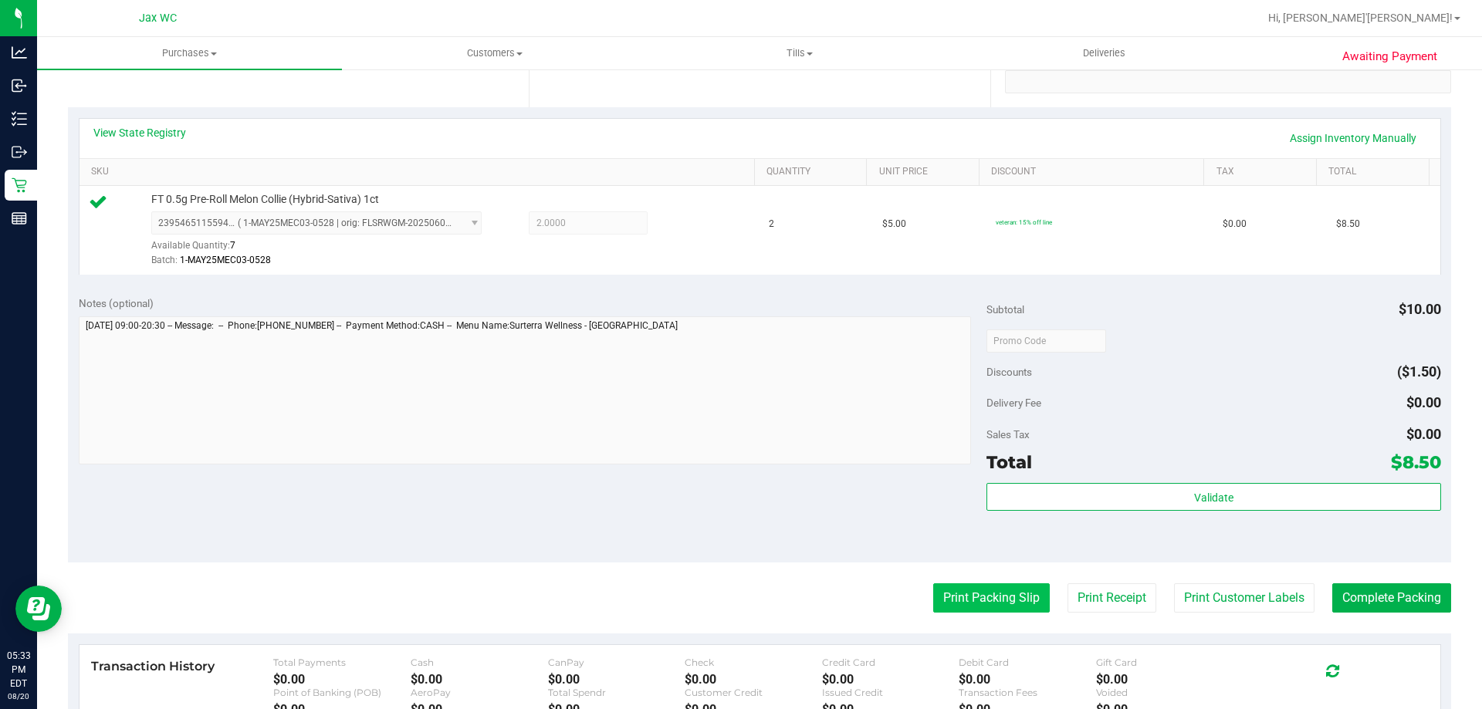
click at [933, 603] on button "Print Packing Slip" at bounding box center [991, 598] width 117 height 29
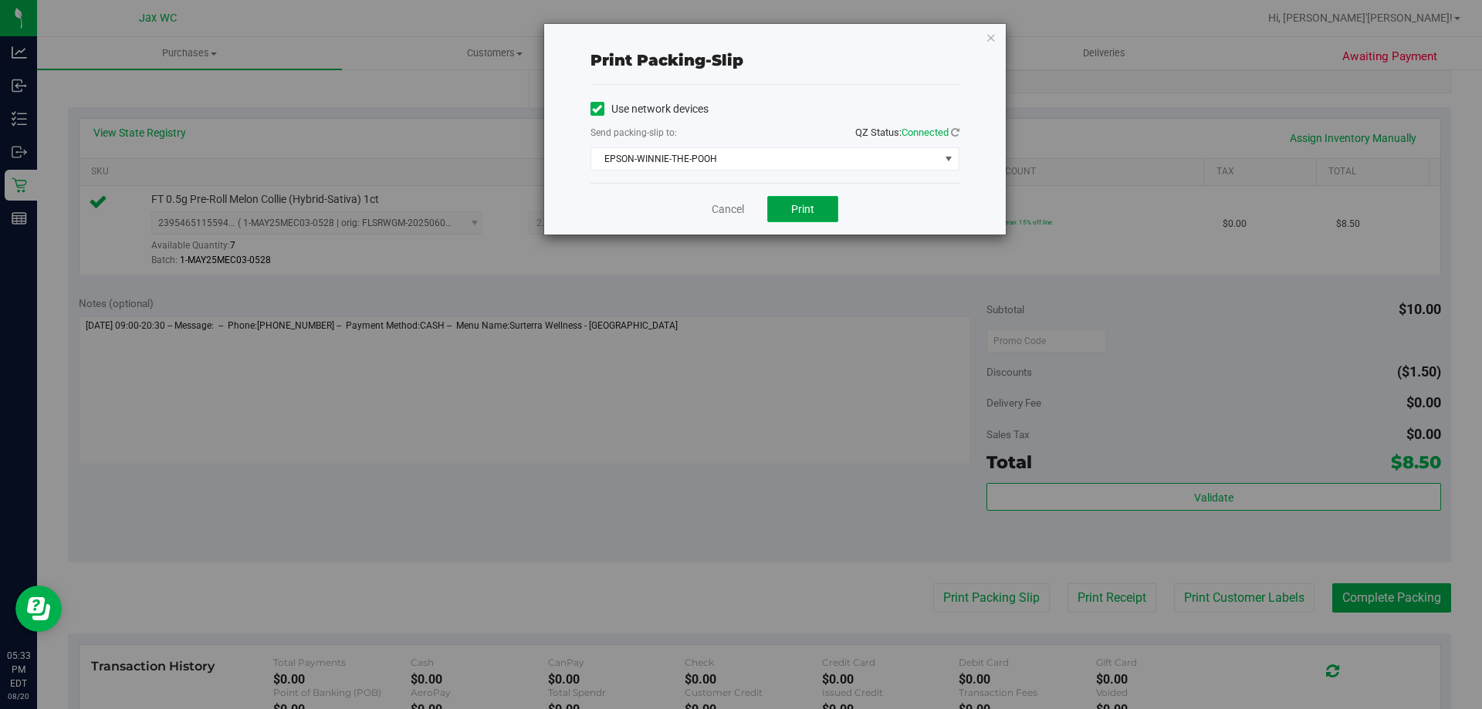
click at [835, 216] on button "Print" at bounding box center [802, 209] width 71 height 26
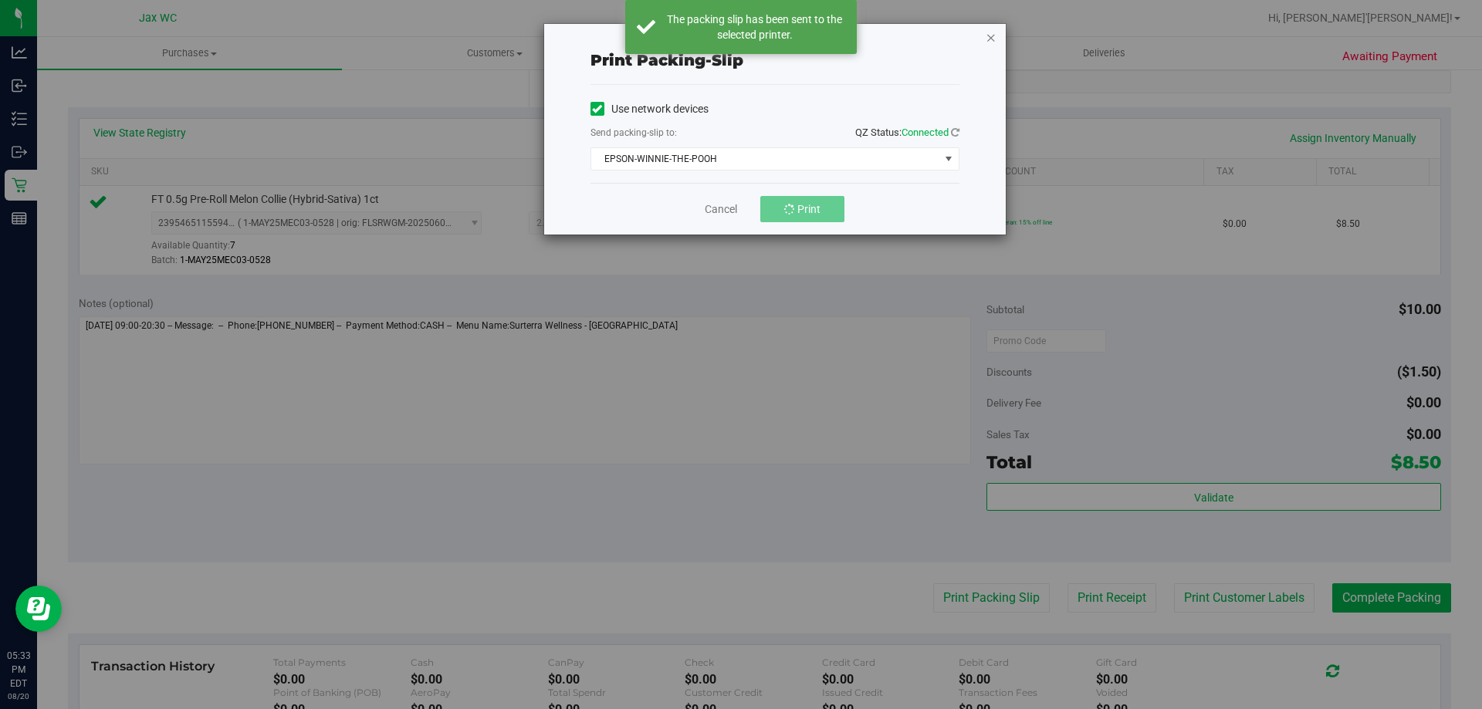
click at [990, 39] on icon "button" at bounding box center [991, 37] width 11 height 19
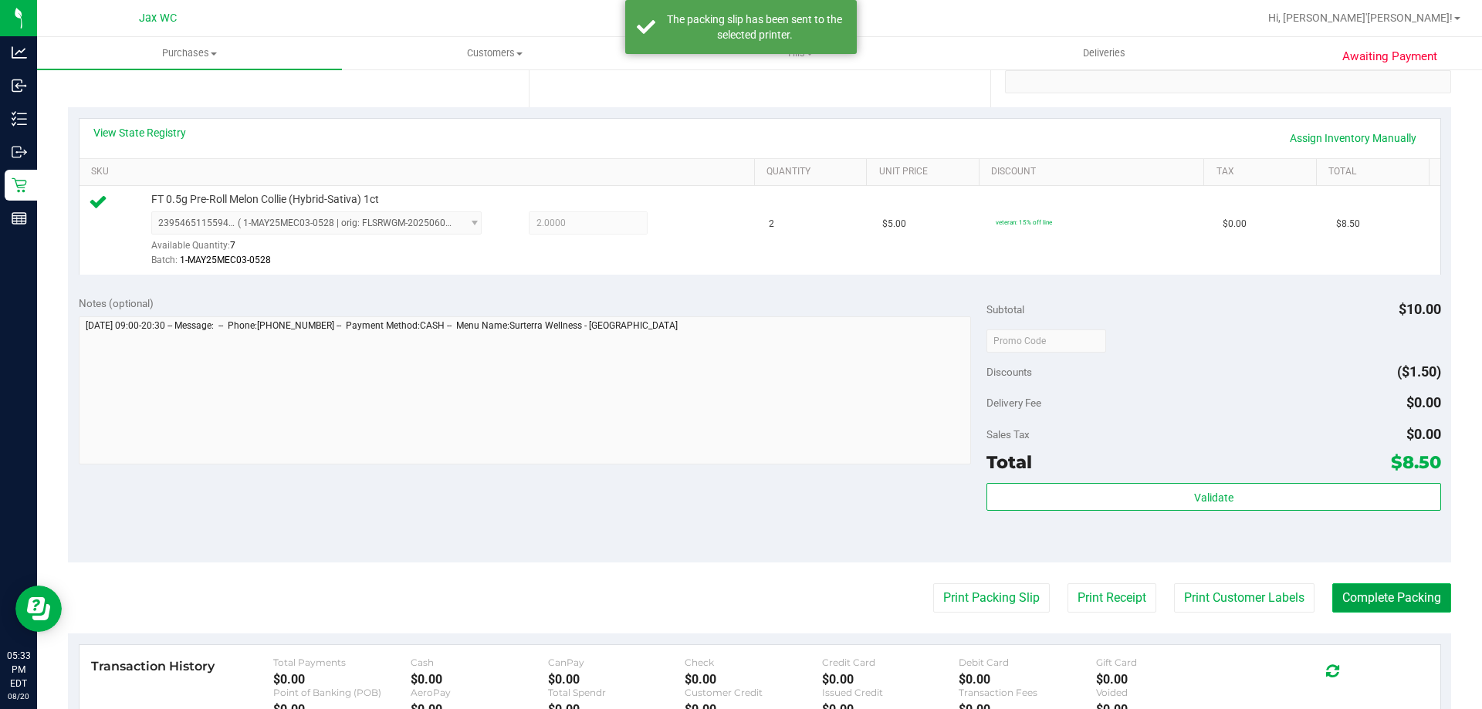
click at [1373, 595] on button "Complete Packing" at bounding box center [1391, 598] width 119 height 29
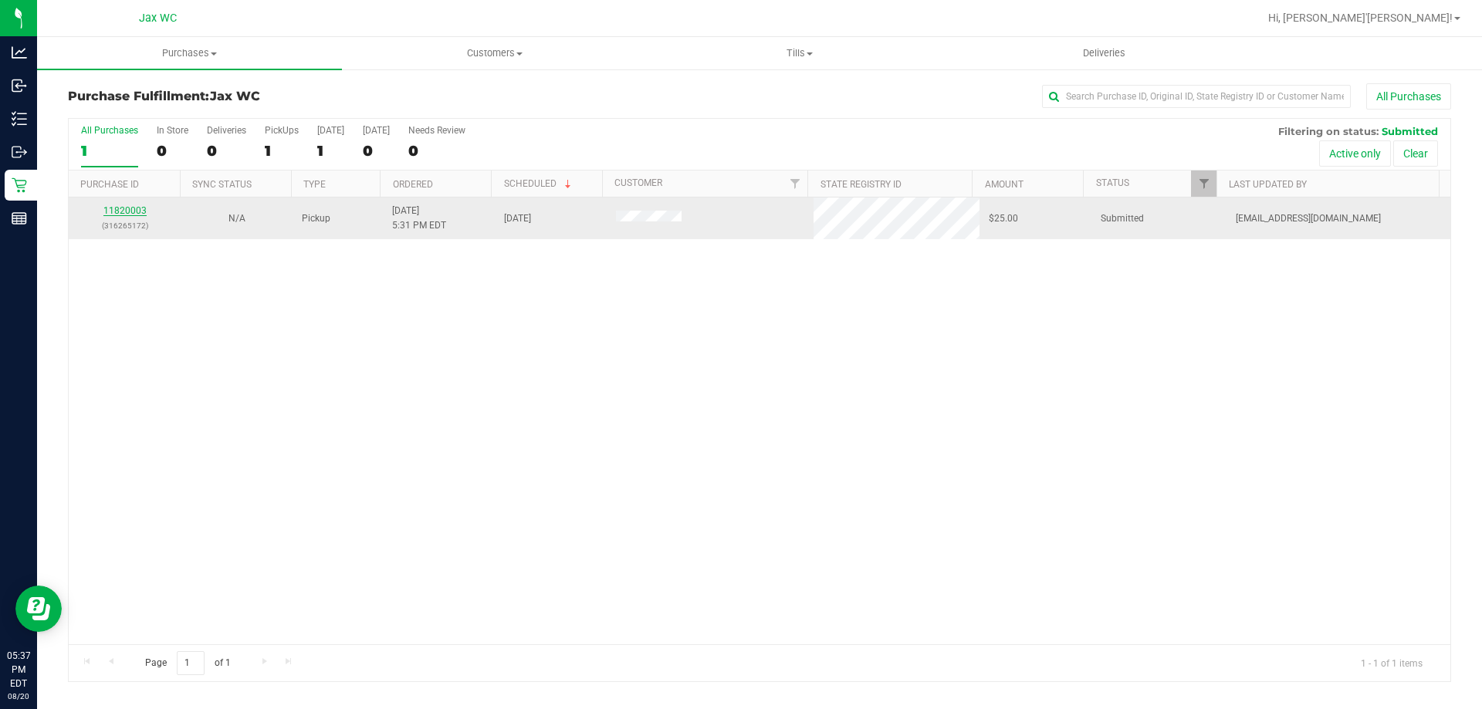
click at [119, 215] on link "11820003" at bounding box center [124, 210] width 43 height 11
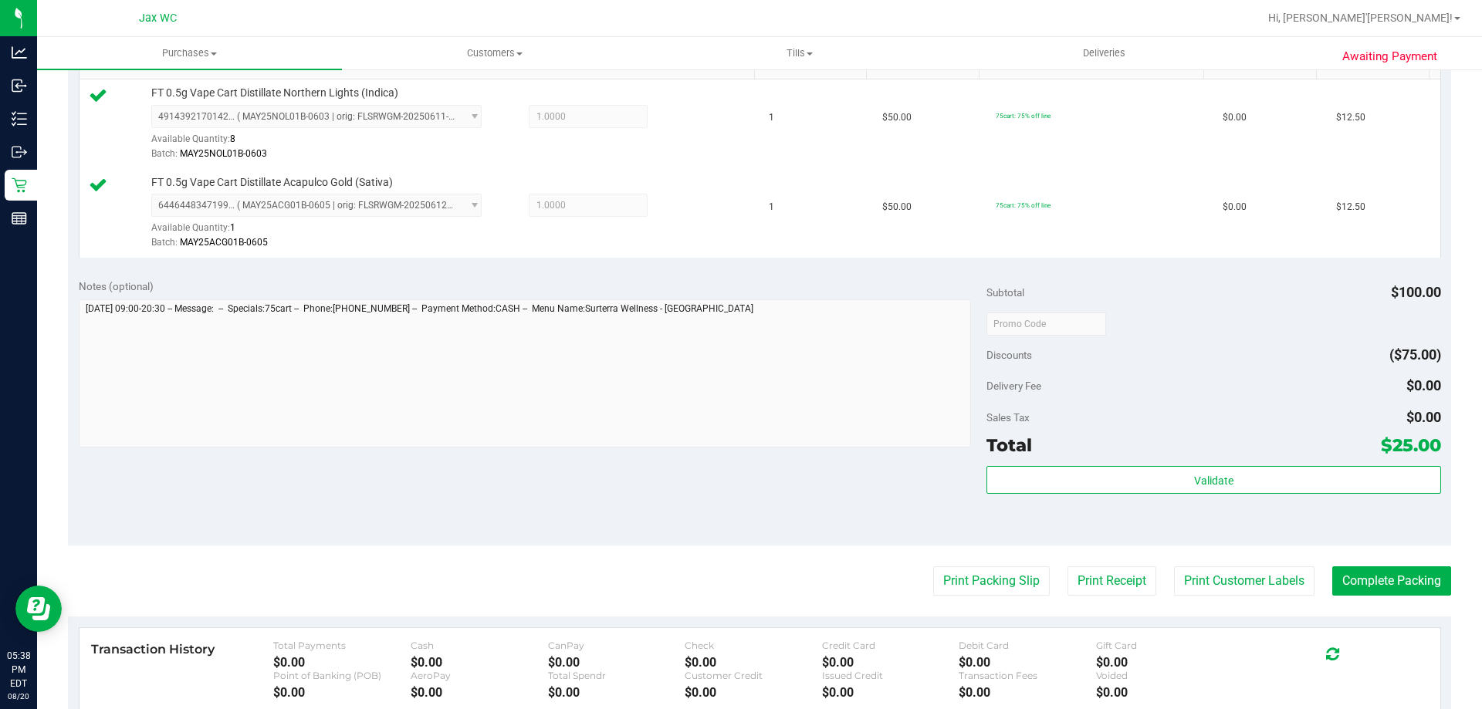
scroll to position [618, 0]
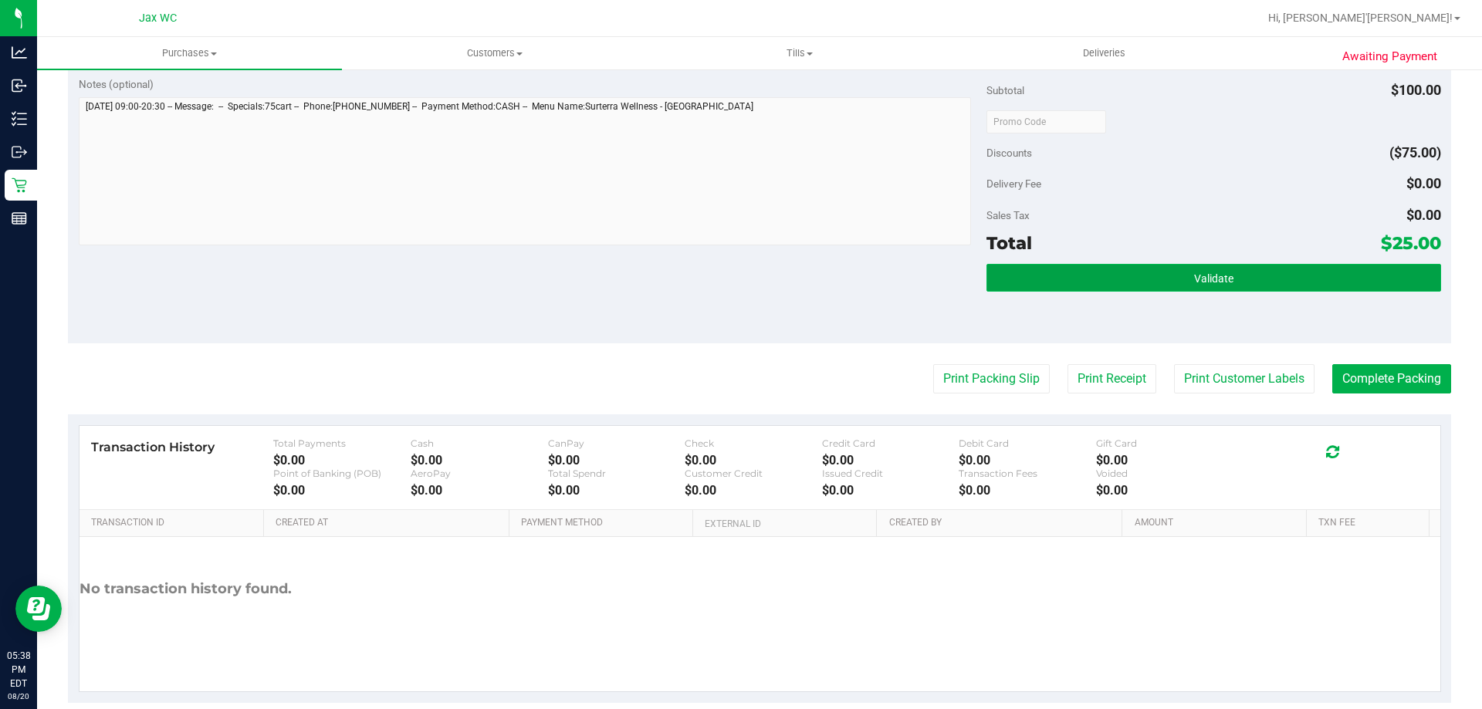
click at [1153, 279] on button "Validate" at bounding box center [1214, 278] width 454 height 28
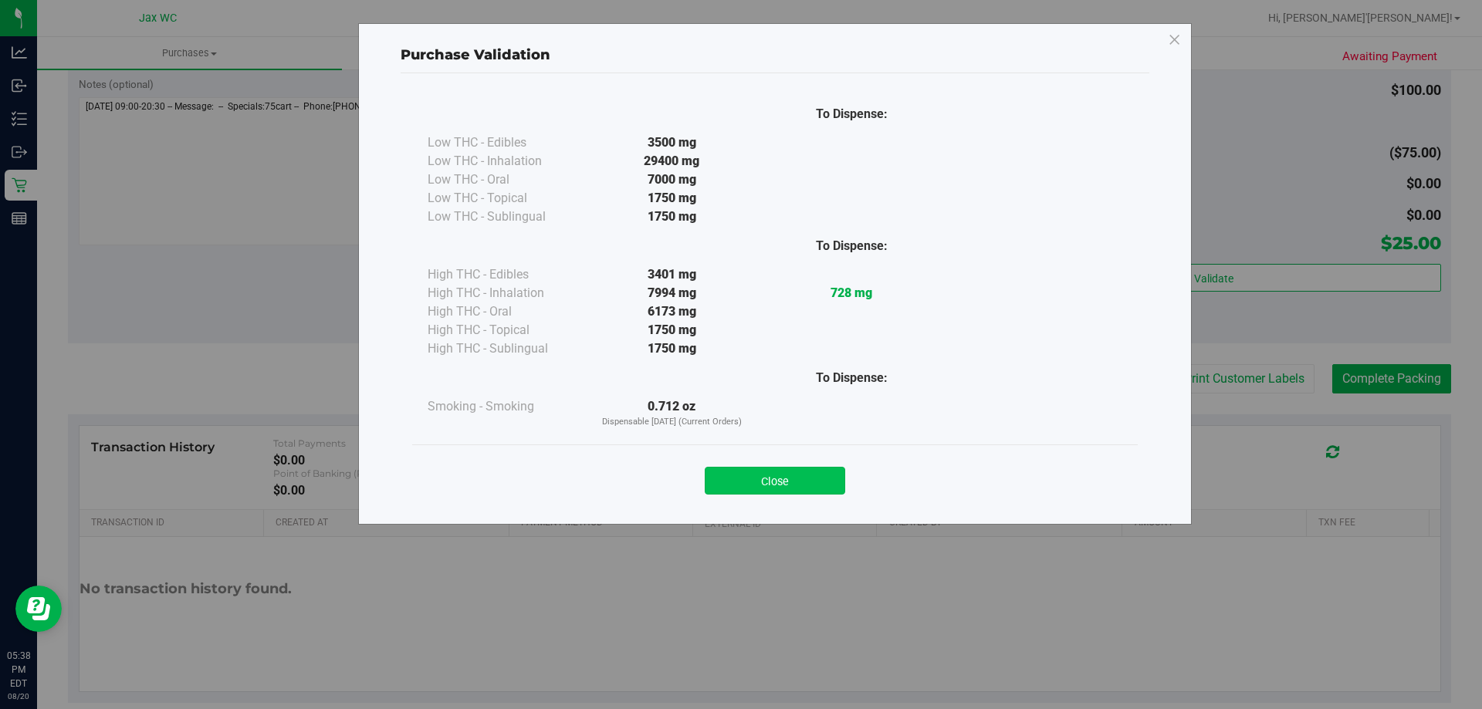
click at [784, 492] on button "Close" at bounding box center [775, 481] width 140 height 28
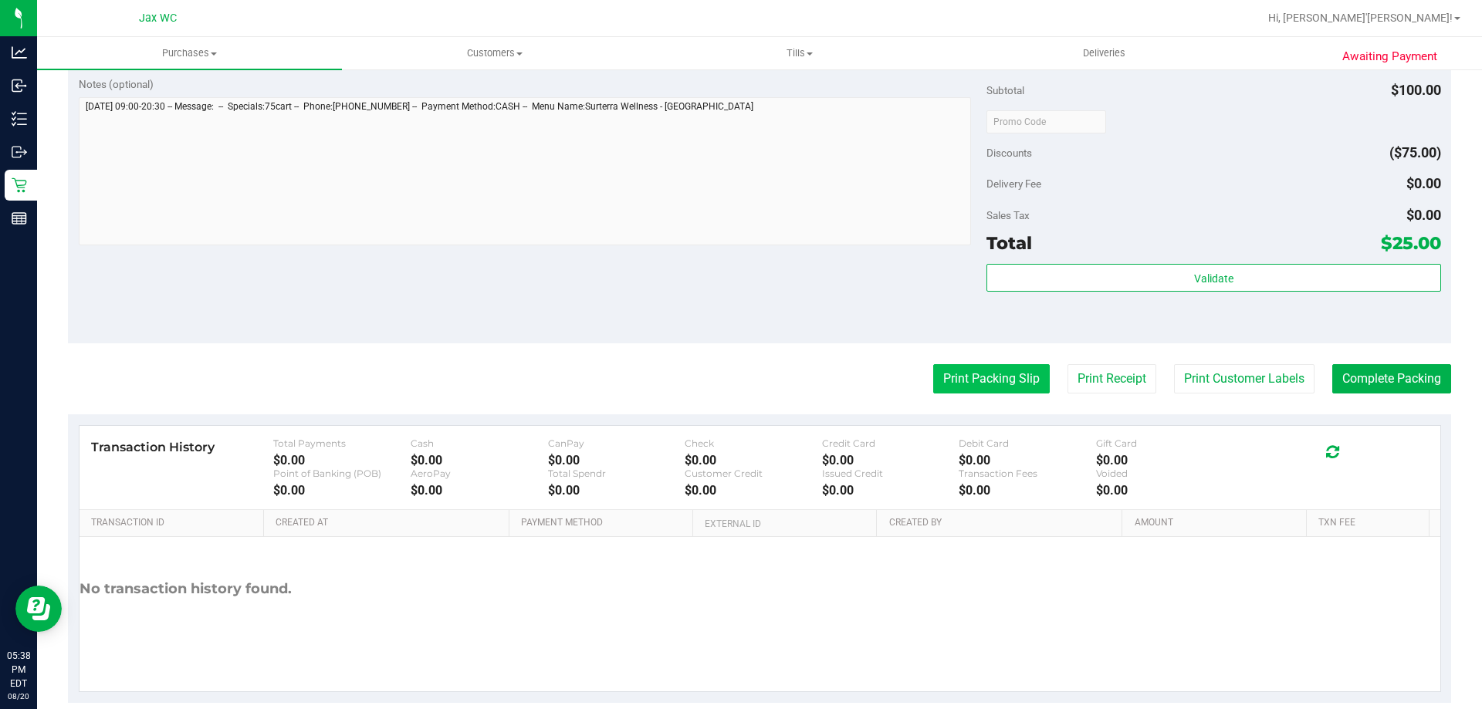
click at [953, 384] on button "Print Packing Slip" at bounding box center [991, 378] width 117 height 29
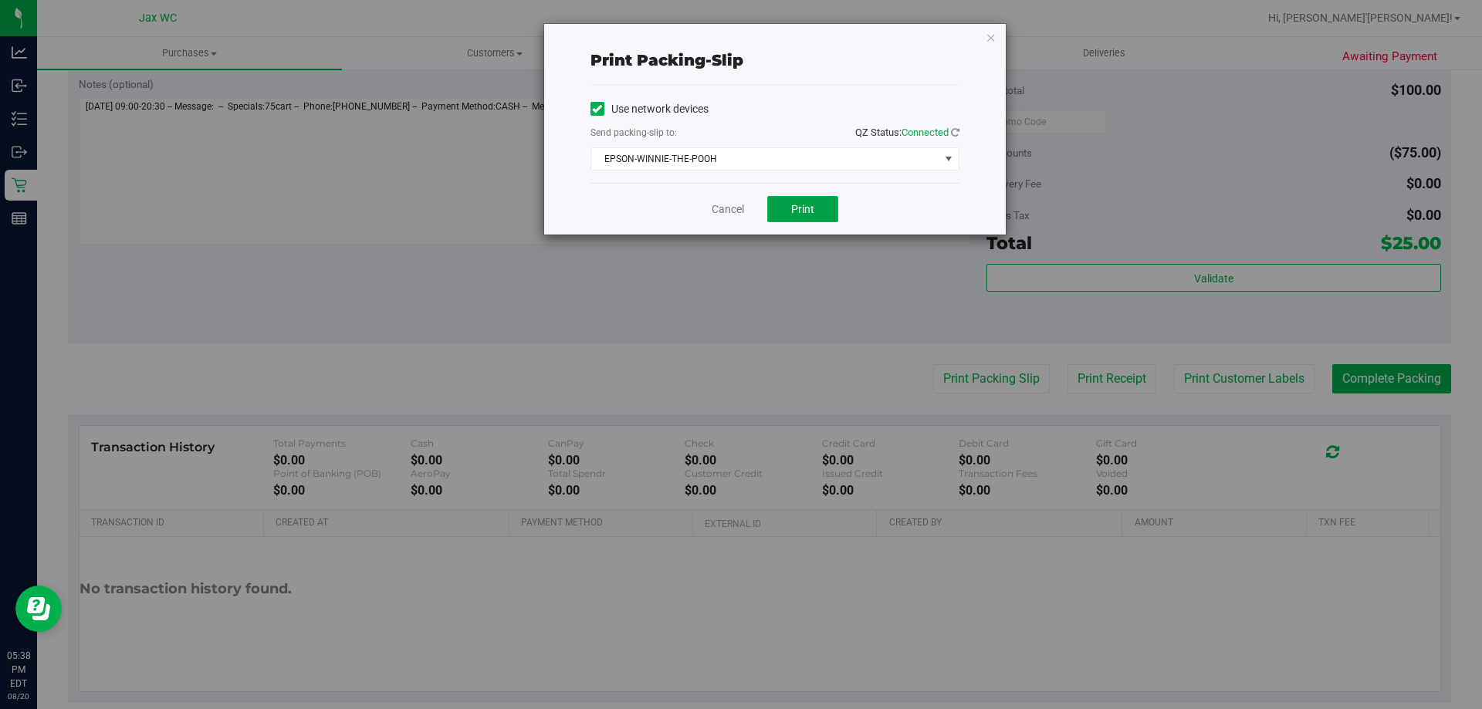
click at [802, 209] on span "Print" at bounding box center [802, 209] width 23 height 12
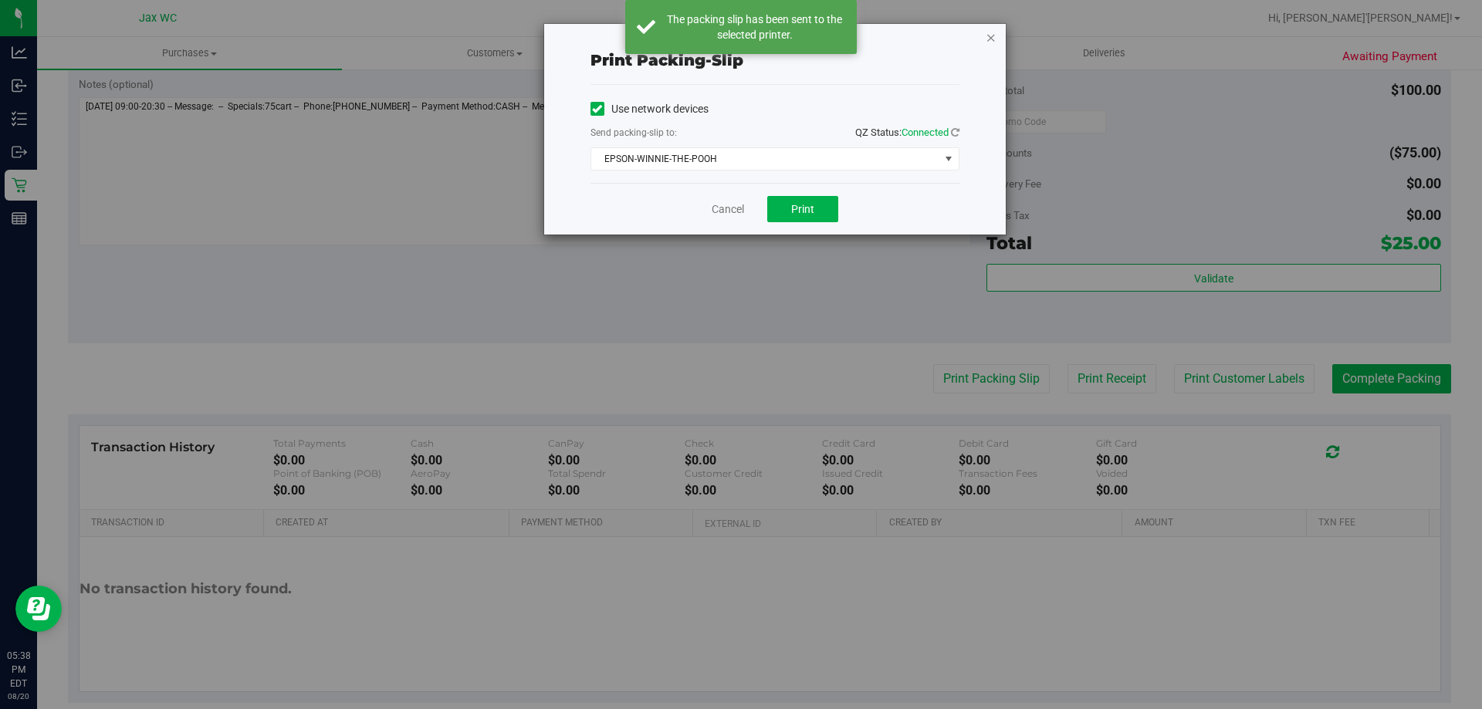
click at [991, 44] on icon "button" at bounding box center [991, 37] width 11 height 19
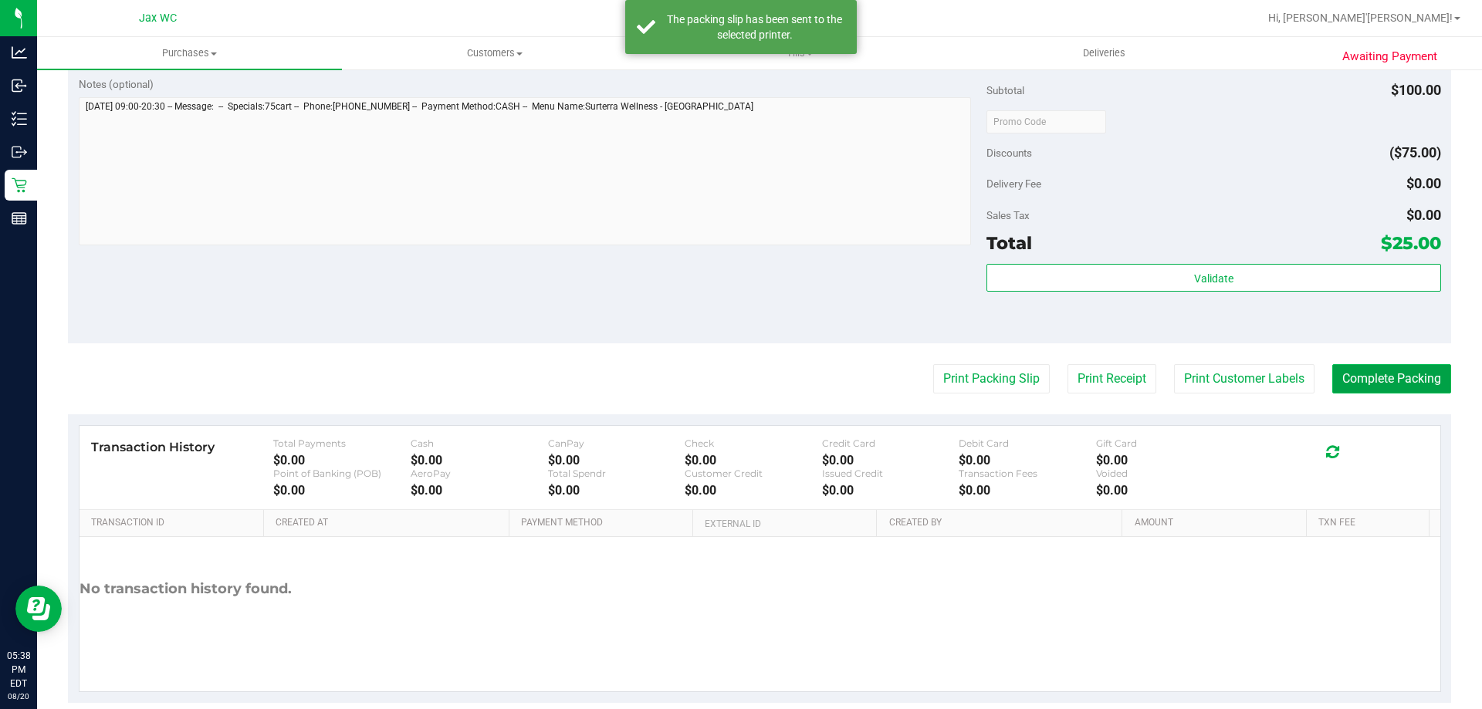
click at [1377, 375] on button "Complete Packing" at bounding box center [1391, 378] width 119 height 29
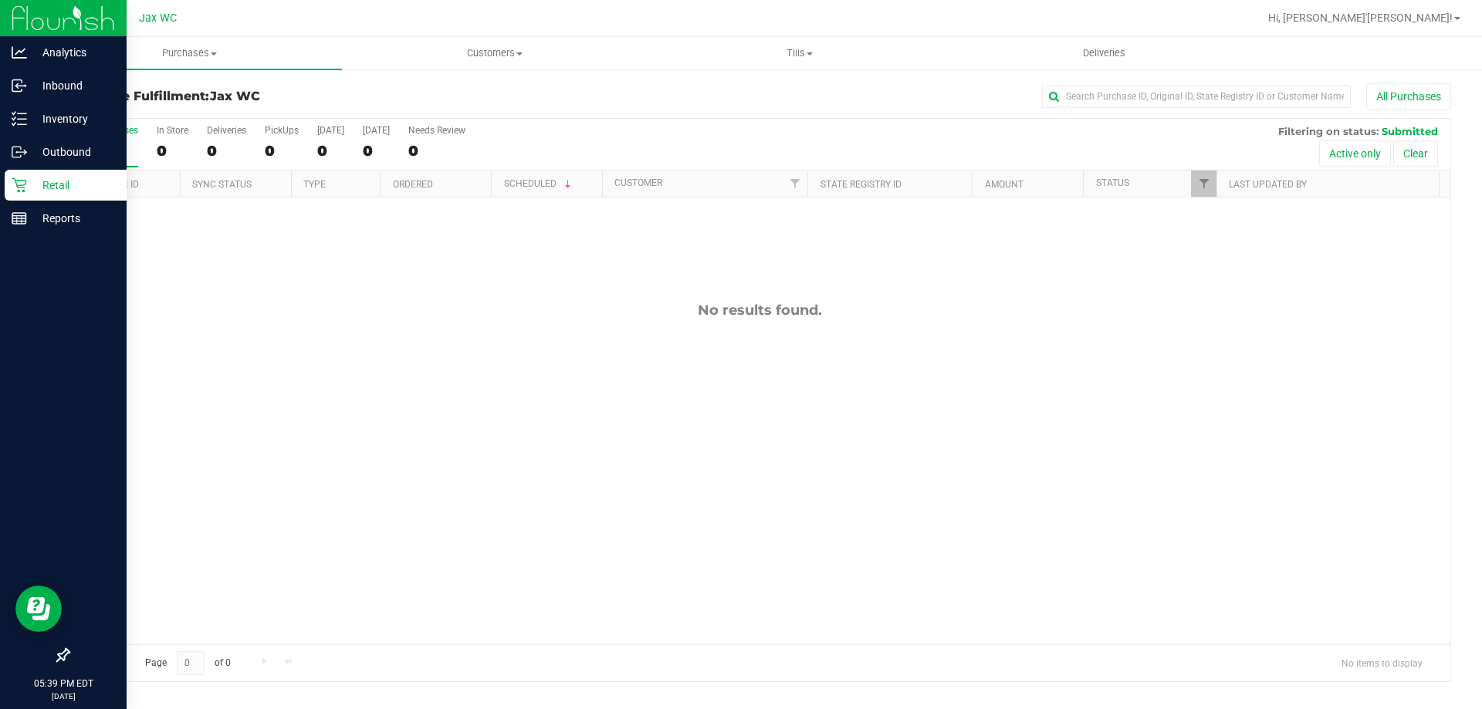
click at [33, 178] on p "Retail" at bounding box center [73, 185] width 93 height 19
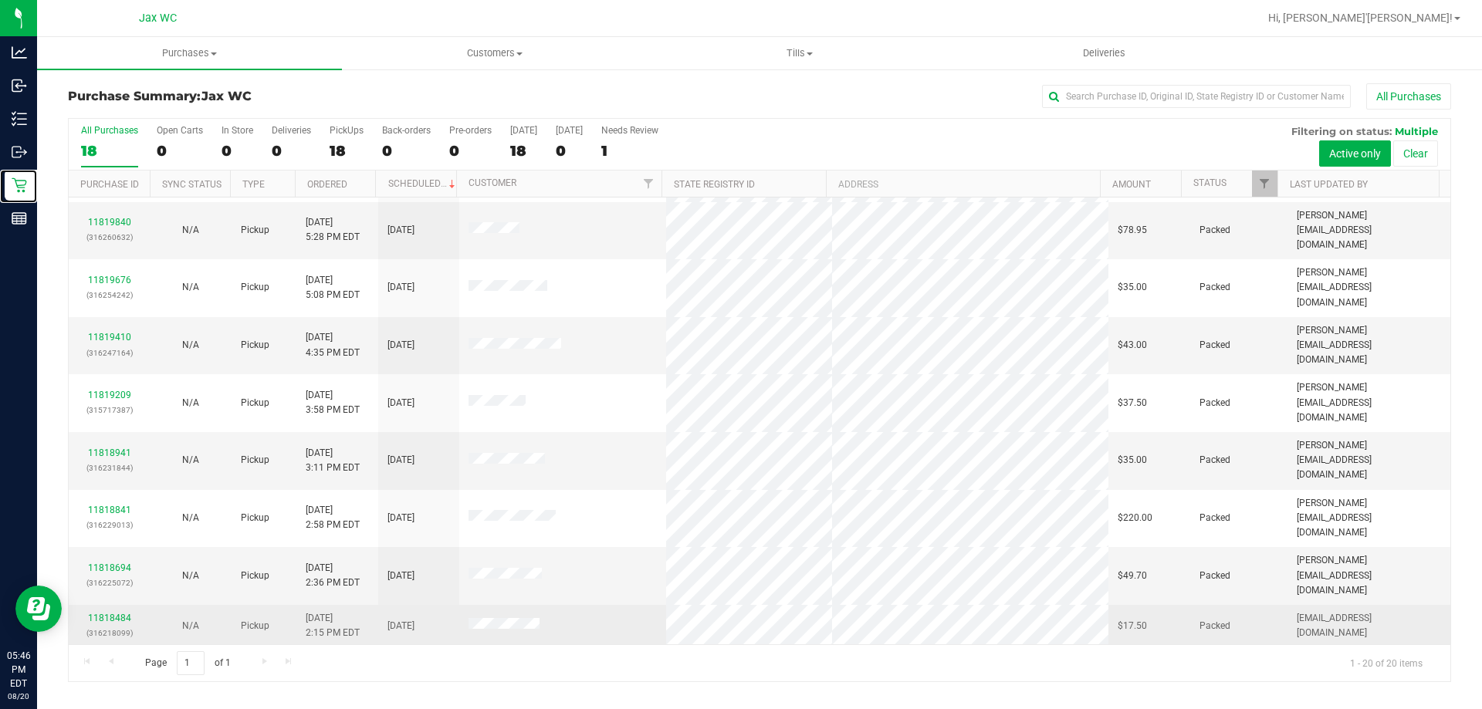
scroll to position [408, 0]
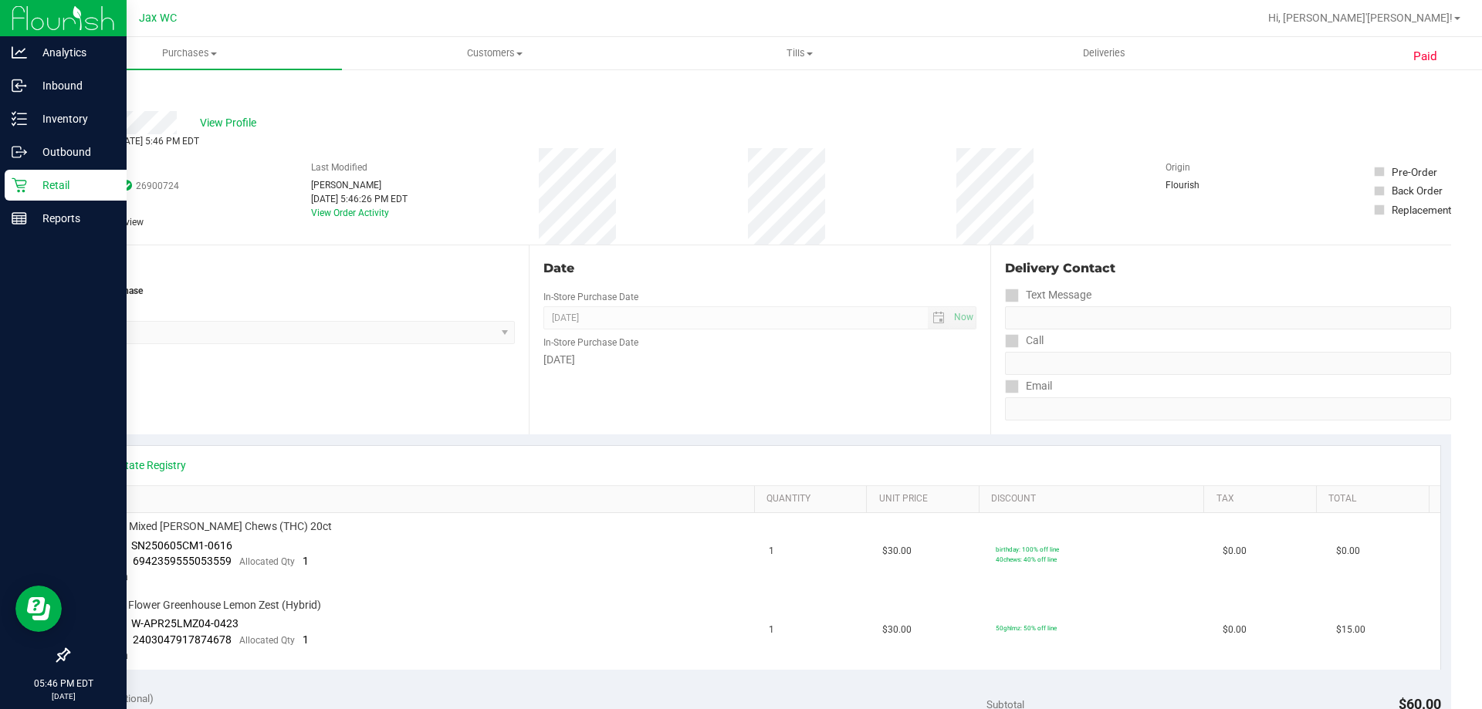
click at [29, 188] on p "Retail" at bounding box center [73, 185] width 93 height 19
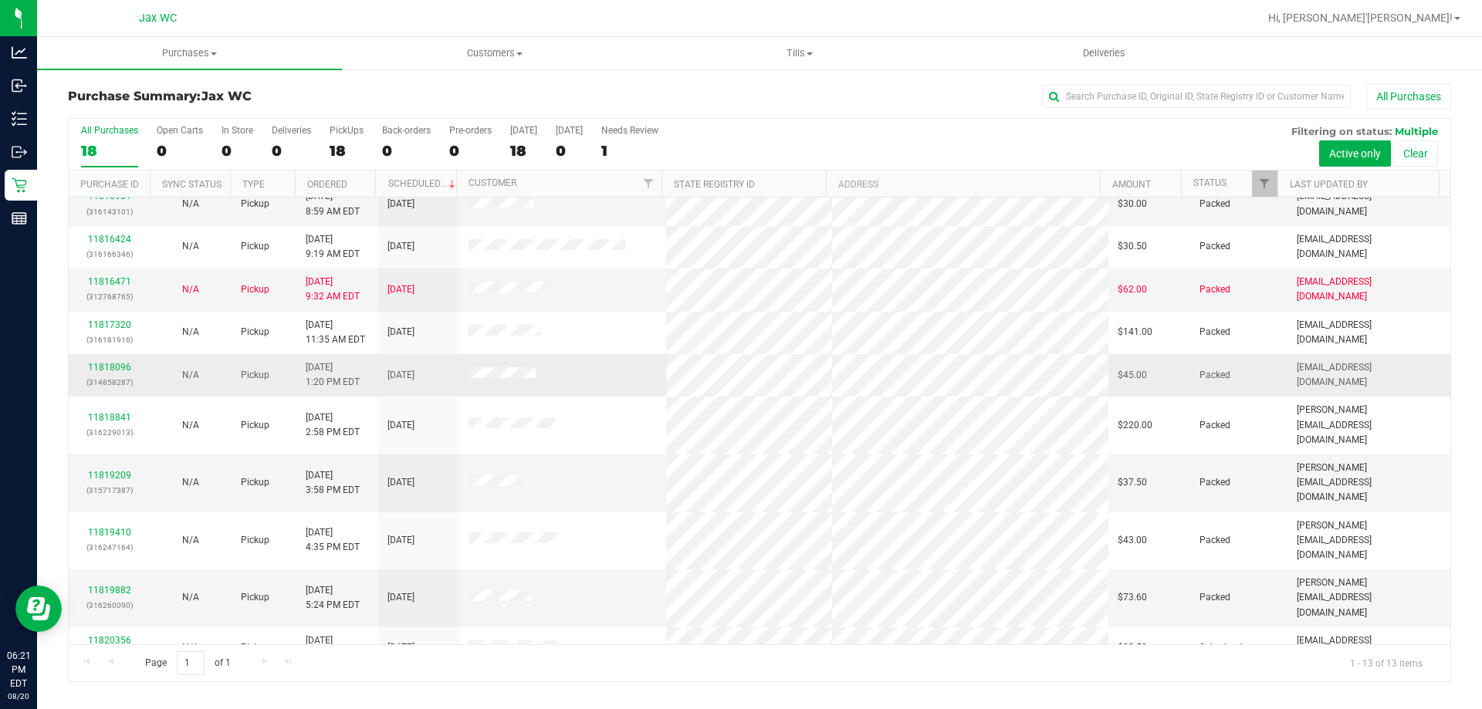
scroll to position [108, 0]
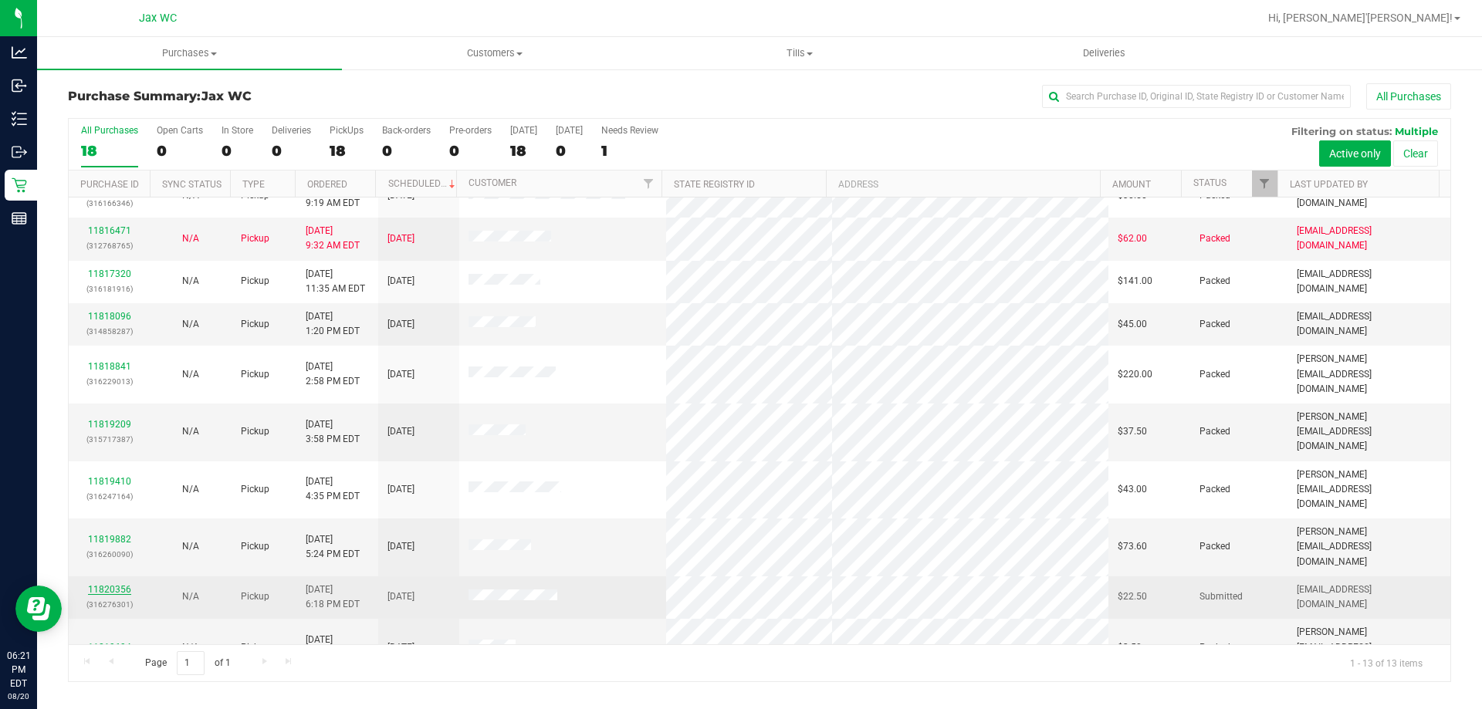
click at [120, 584] on link "11820356" at bounding box center [109, 589] width 43 height 11
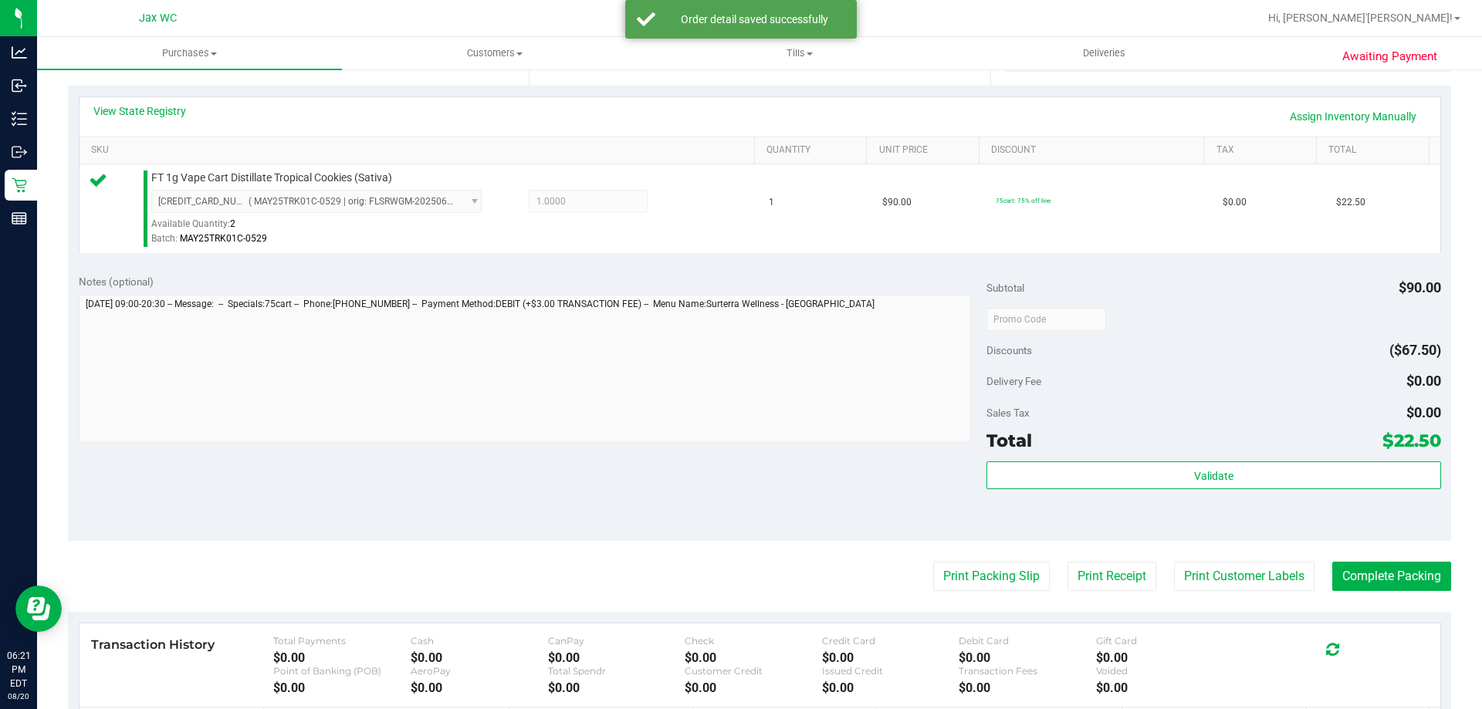
scroll to position [553, 0]
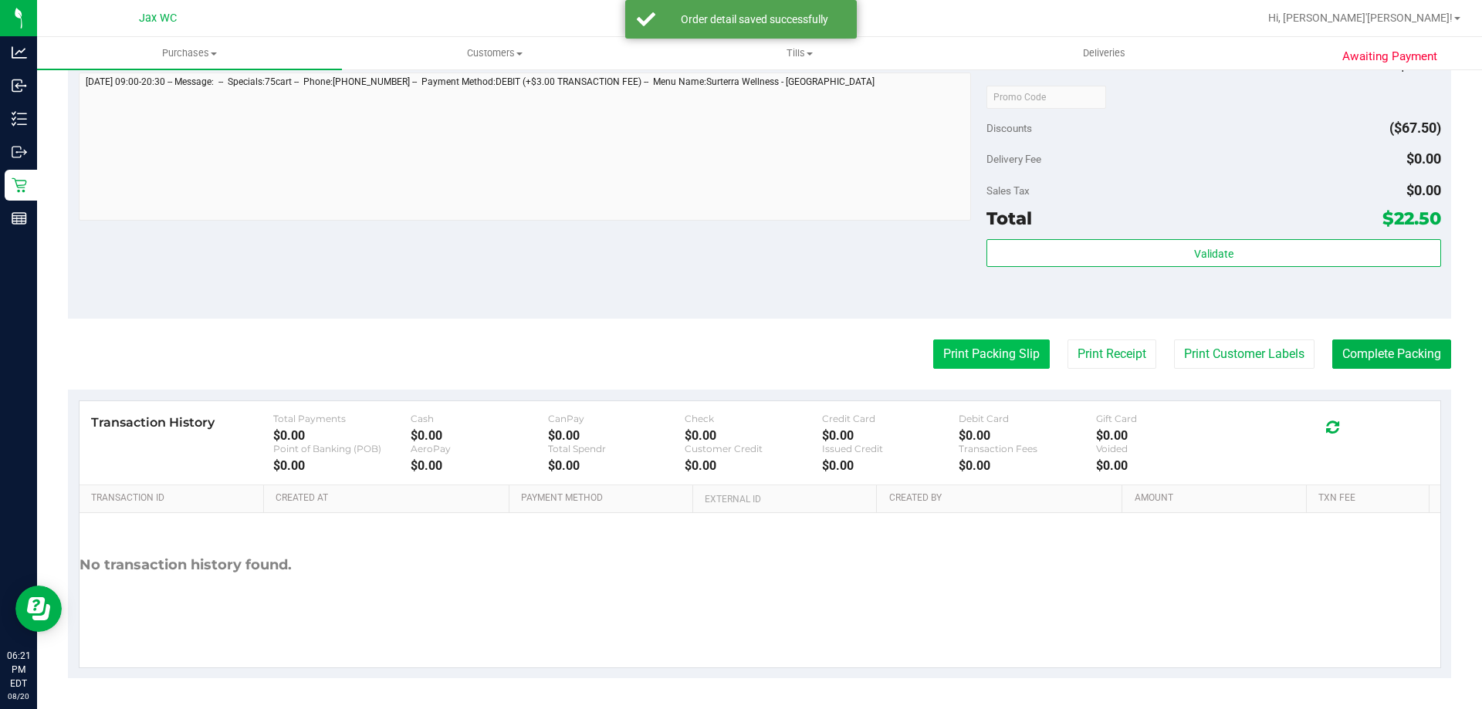
click at [978, 357] on button "Print Packing Slip" at bounding box center [991, 354] width 117 height 29
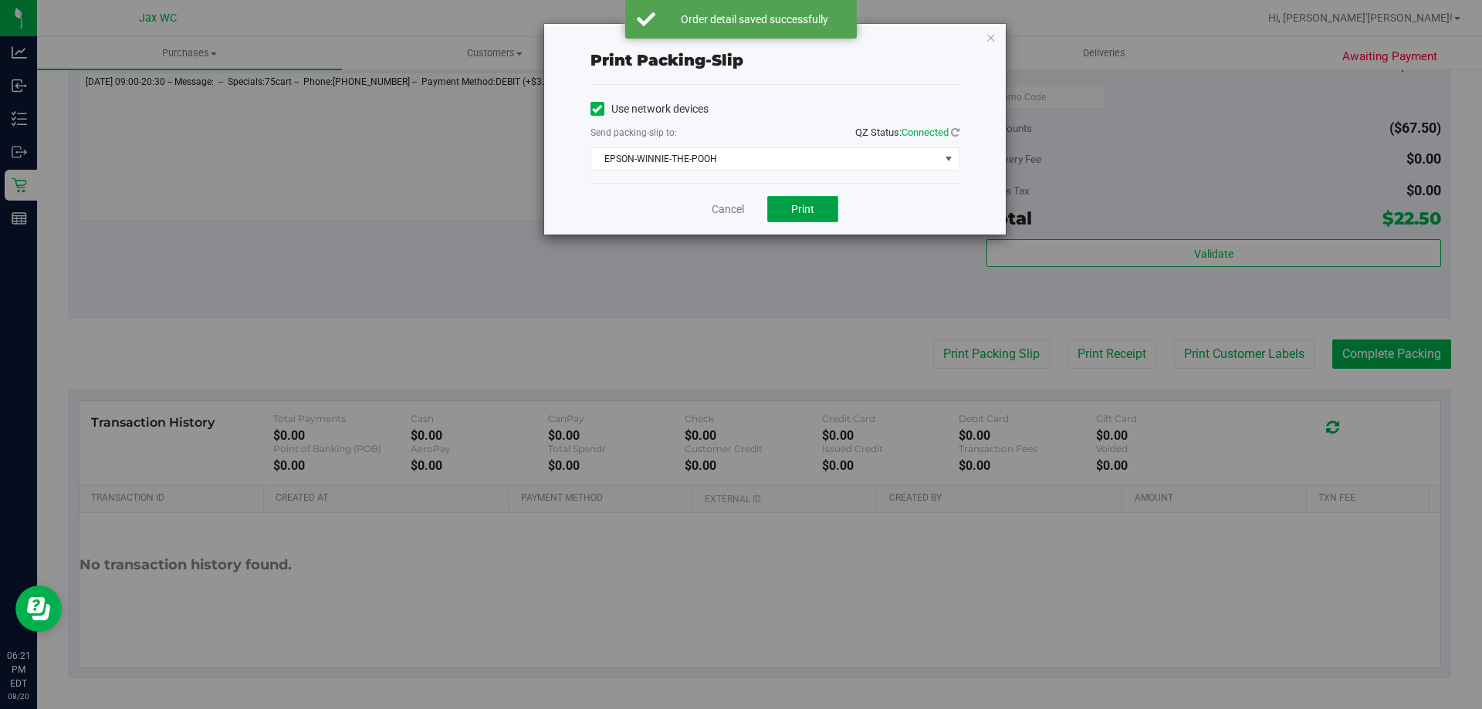
click at [783, 206] on button "Print" at bounding box center [802, 209] width 71 height 26
click at [990, 39] on icon "button" at bounding box center [991, 37] width 11 height 19
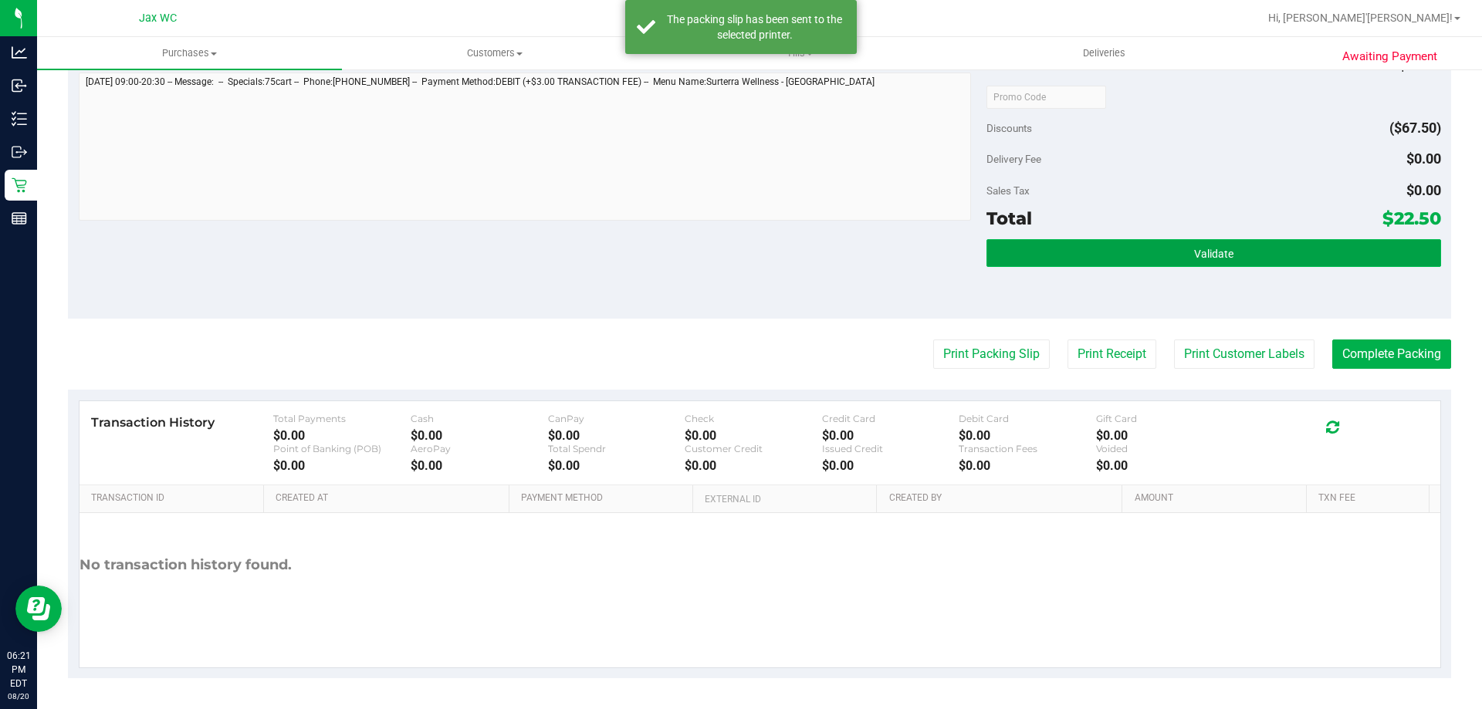
click at [1076, 252] on button "Validate" at bounding box center [1214, 253] width 454 height 28
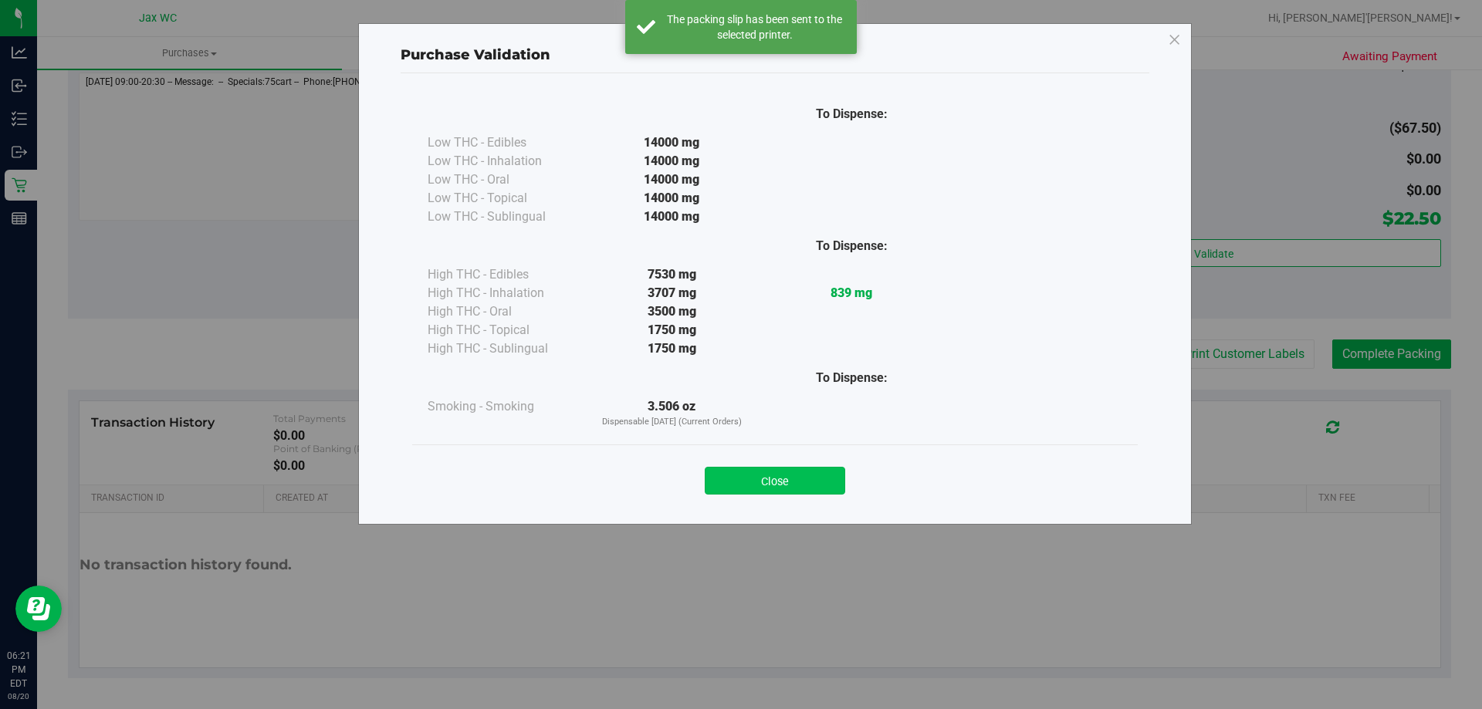
click at [757, 478] on button "Close" at bounding box center [775, 481] width 140 height 28
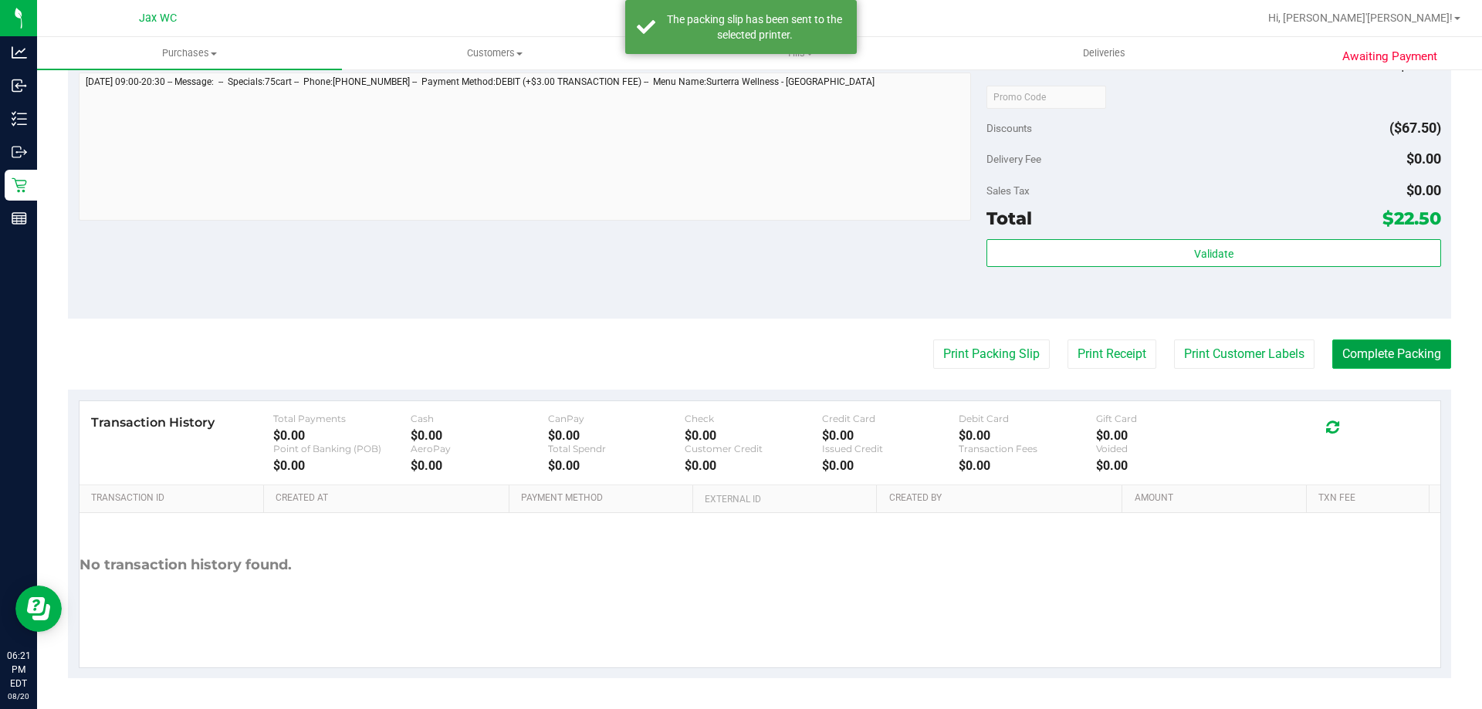
click at [1356, 363] on button "Complete Packing" at bounding box center [1391, 354] width 119 height 29
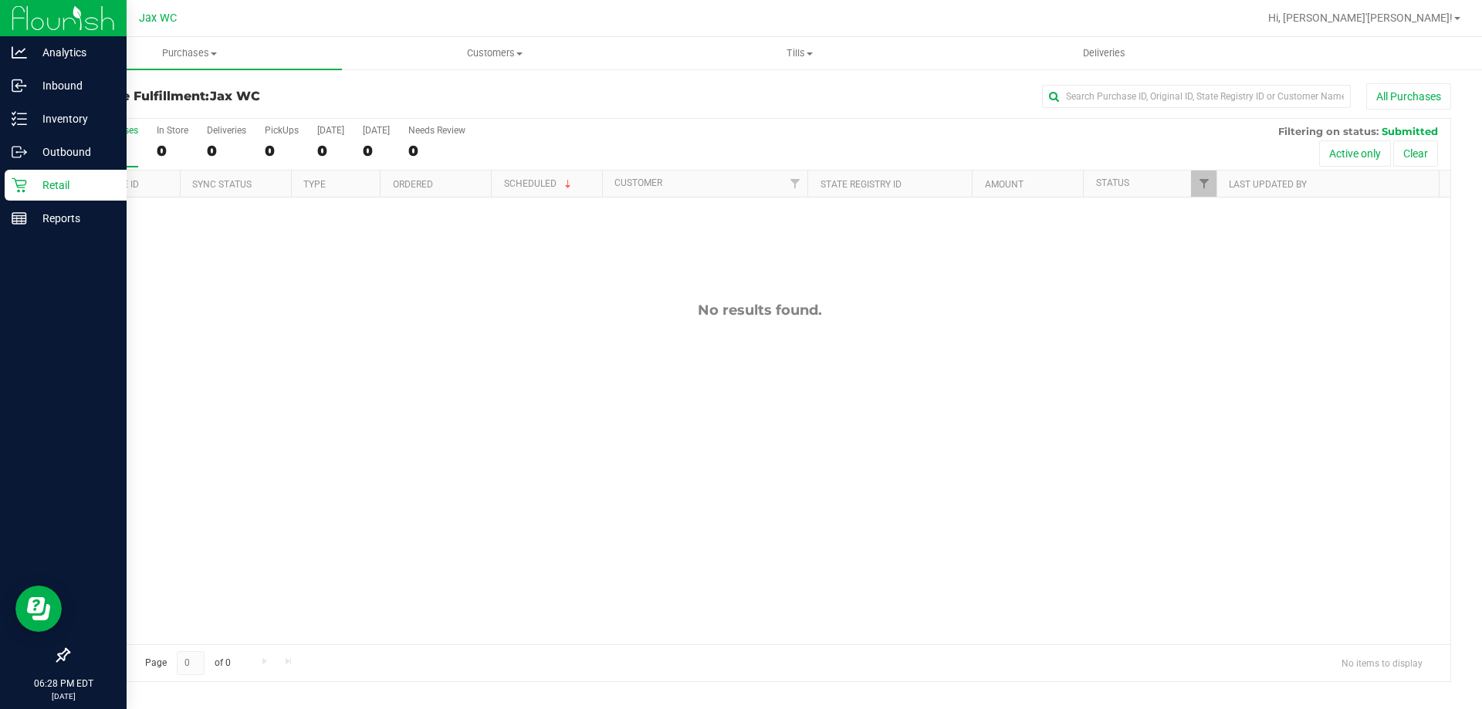
click at [77, 178] on p "Retail" at bounding box center [73, 185] width 93 height 19
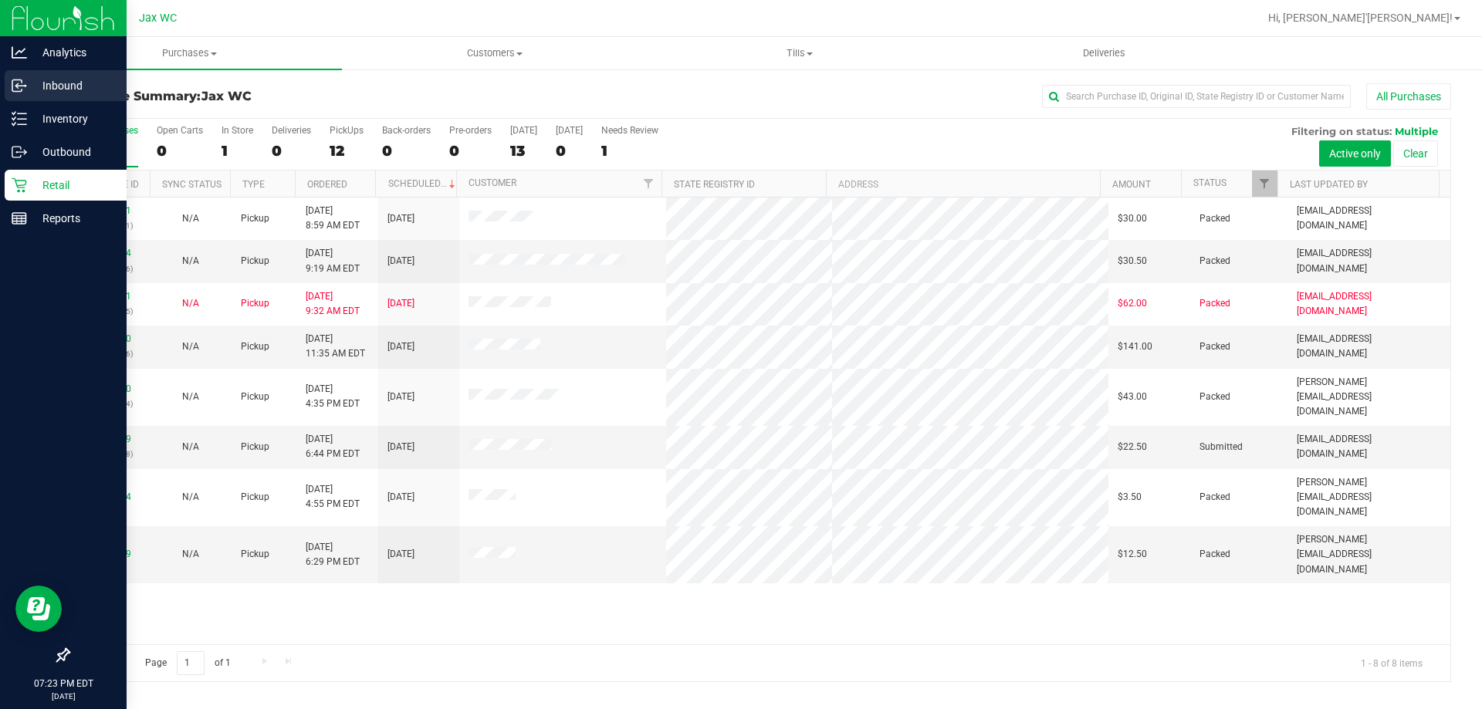
click at [43, 90] on p "Inbound" at bounding box center [73, 85] width 93 height 19
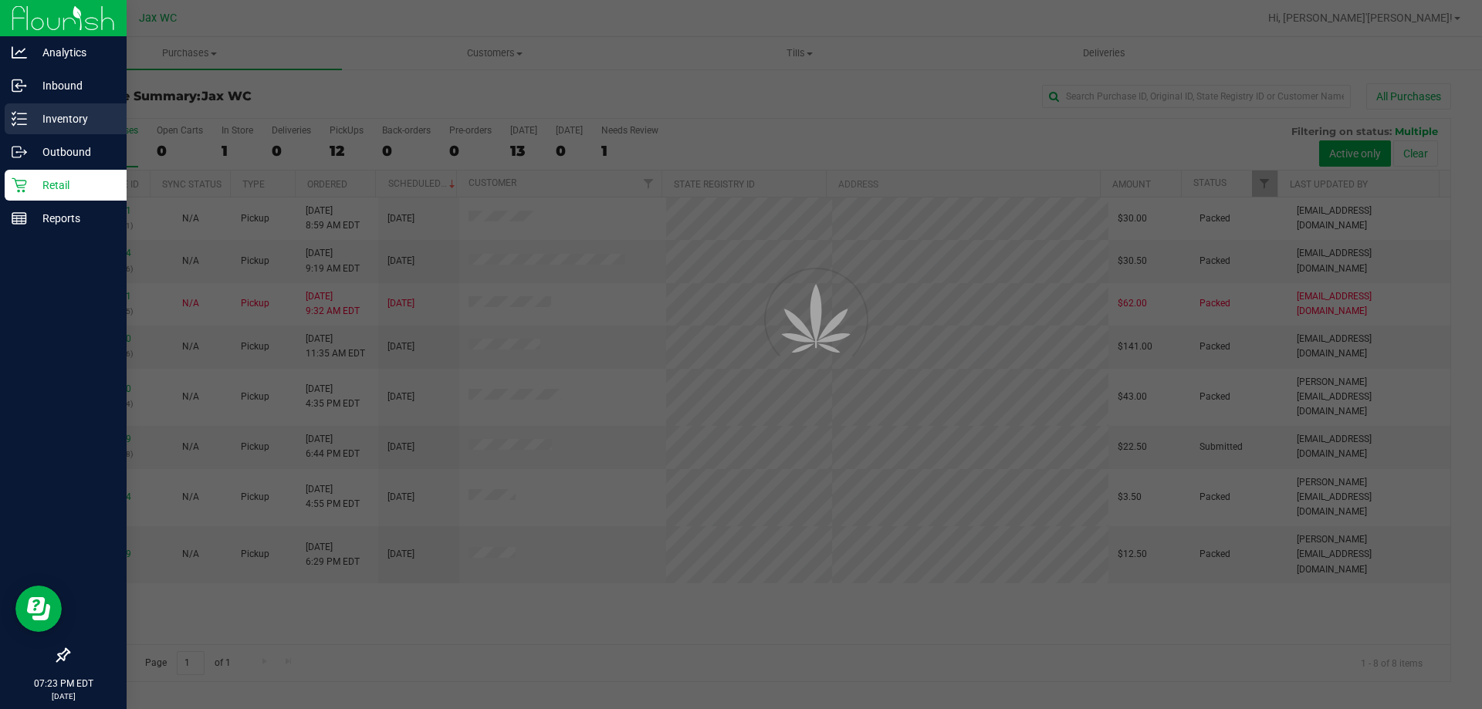
click at [56, 116] on p "Inventory" at bounding box center [73, 119] width 93 height 19
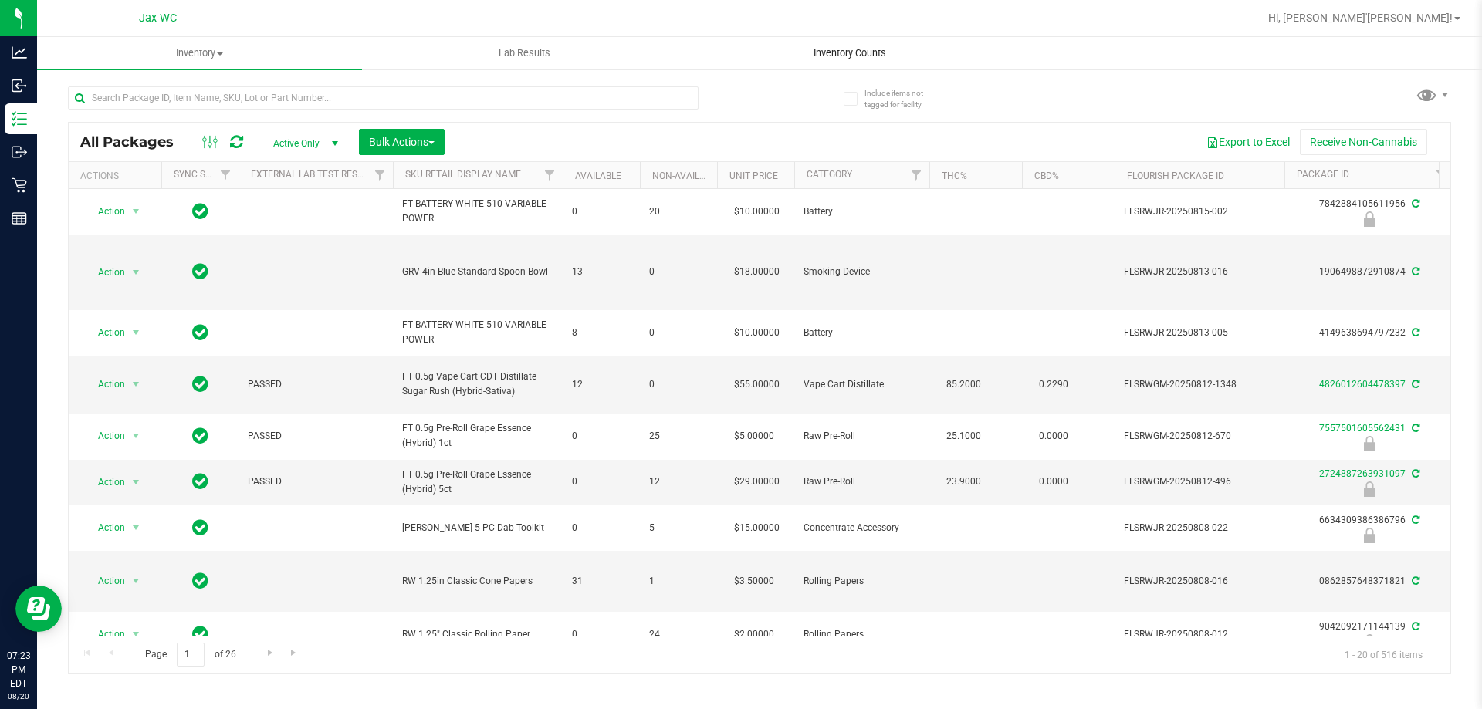
click at [824, 59] on span "Inventory Counts" at bounding box center [850, 53] width 114 height 14
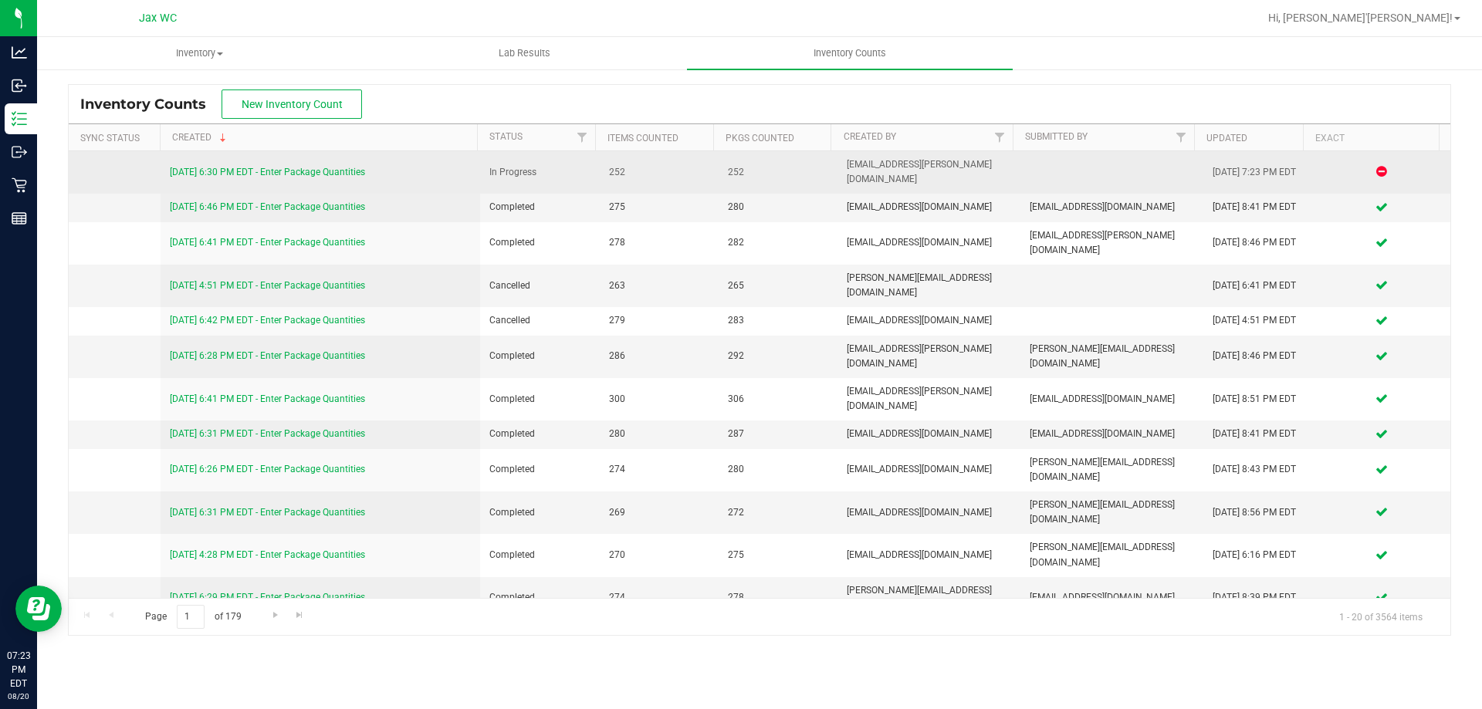
click at [217, 167] on link "[DATE] 6:30 PM EDT - Enter Package Quantities" at bounding box center [267, 172] width 195 height 11
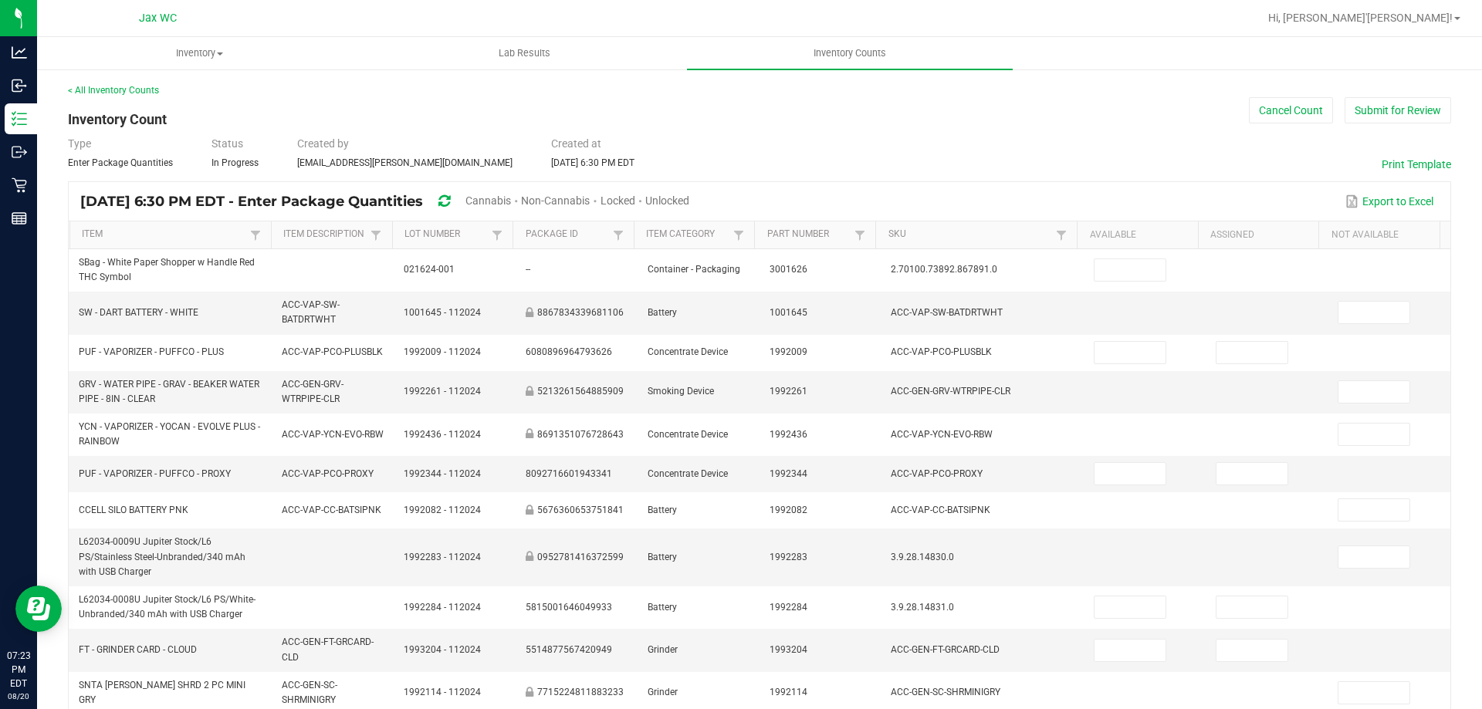
click at [511, 198] on span "Cannabis" at bounding box center [488, 201] width 46 height 12
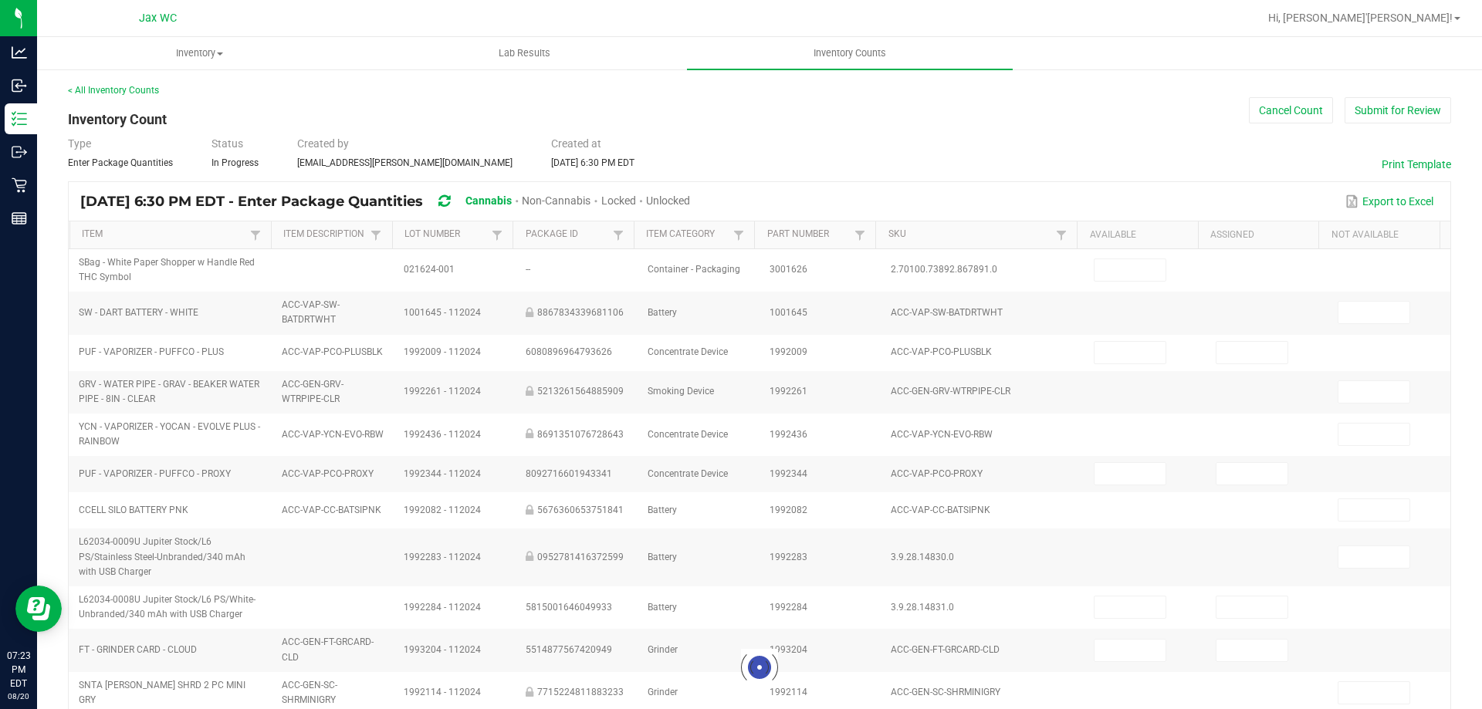
type input "23"
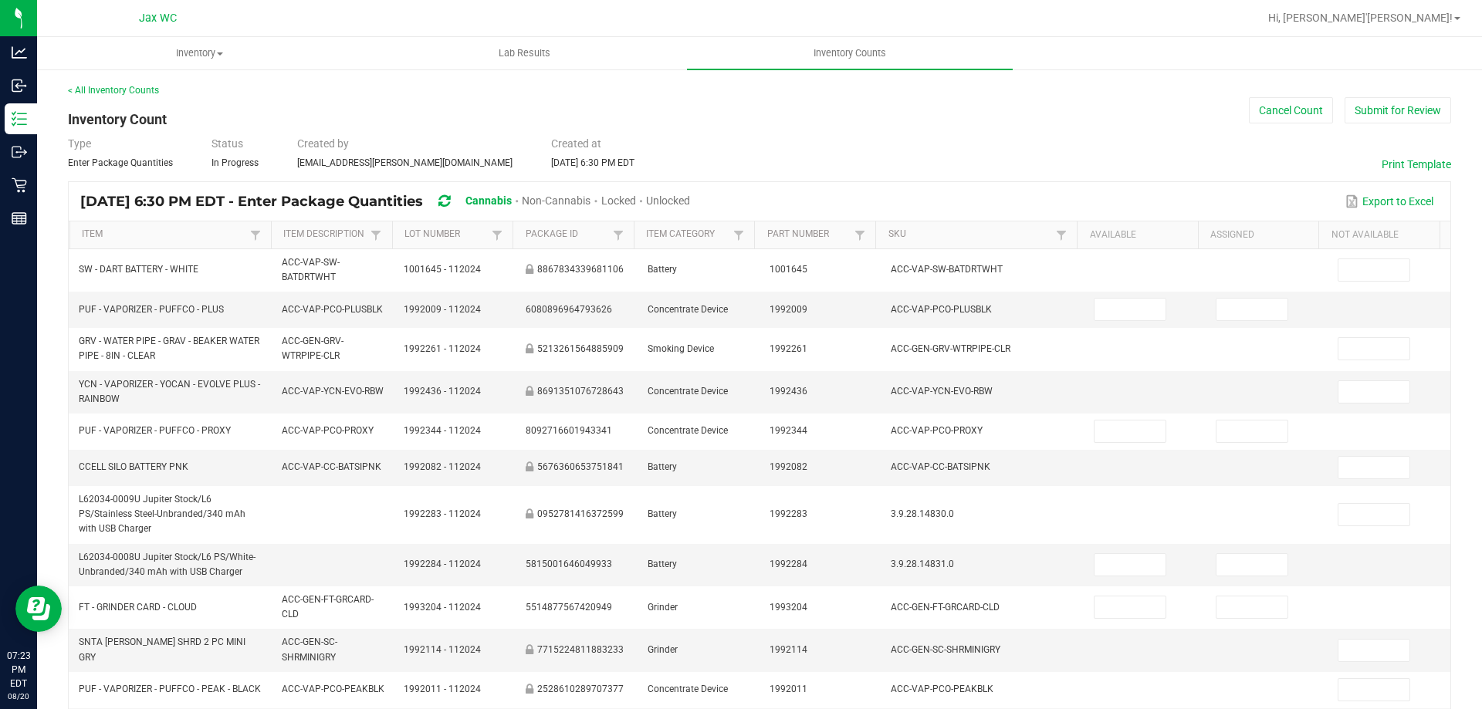
click at [690, 205] on span "Unlocked" at bounding box center [668, 201] width 44 height 12
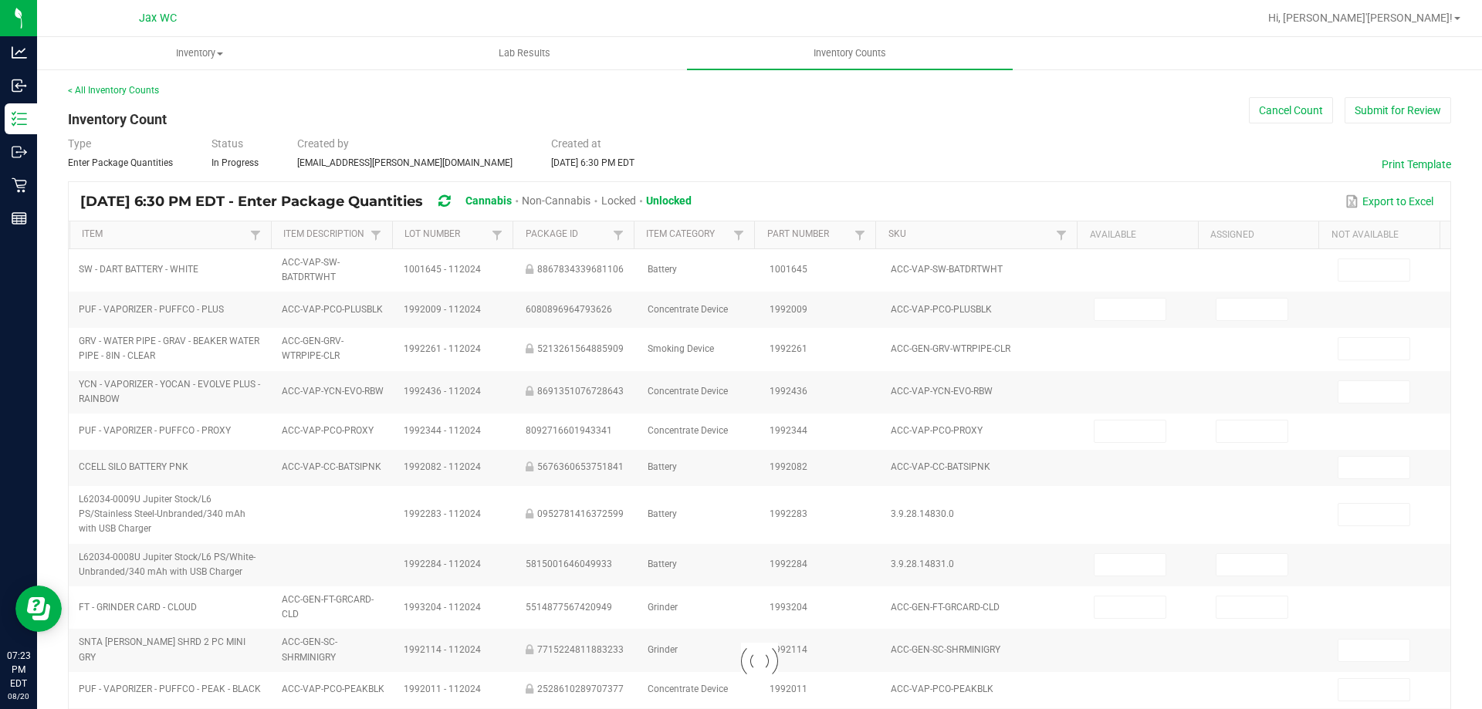
type input "11"
type input "0"
type input "2"
type input "0"
type input "6"
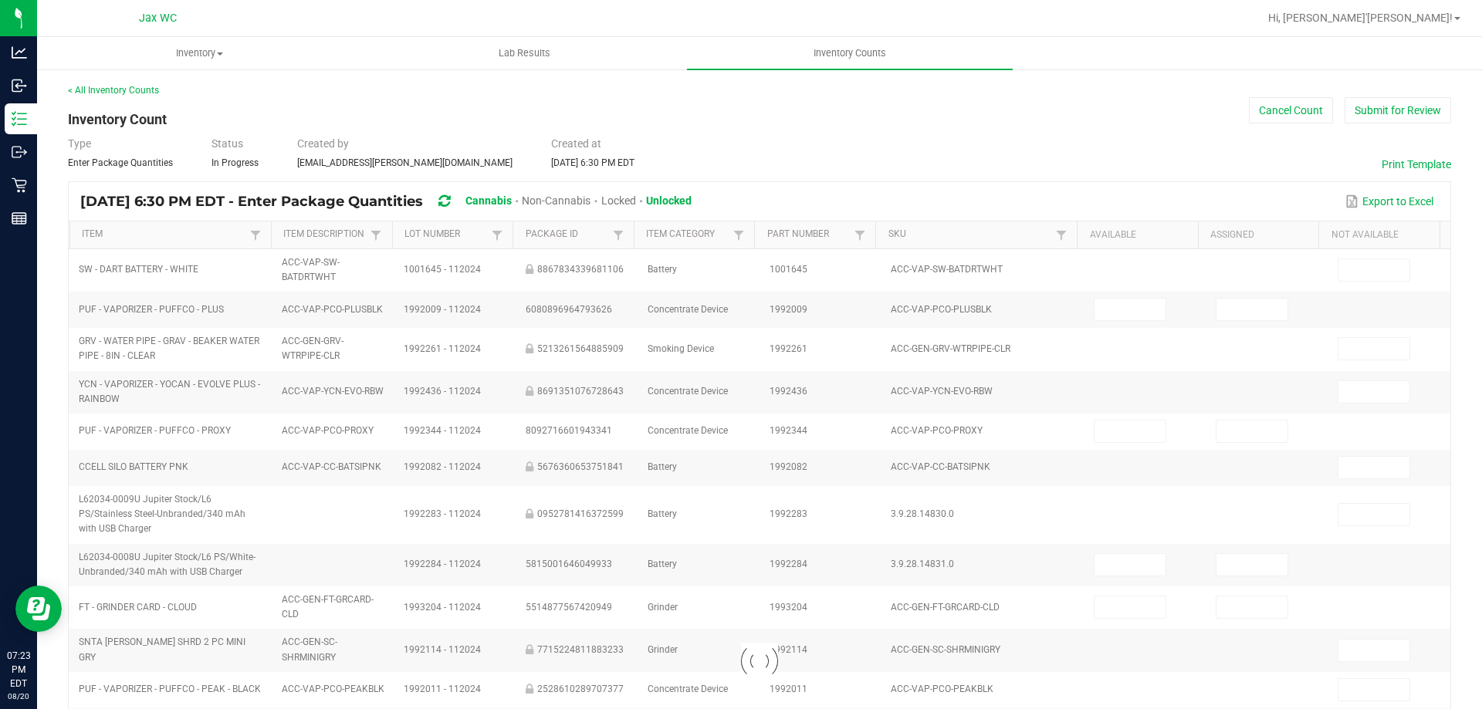
type input "1"
type input "0"
type input "1"
type input "0"
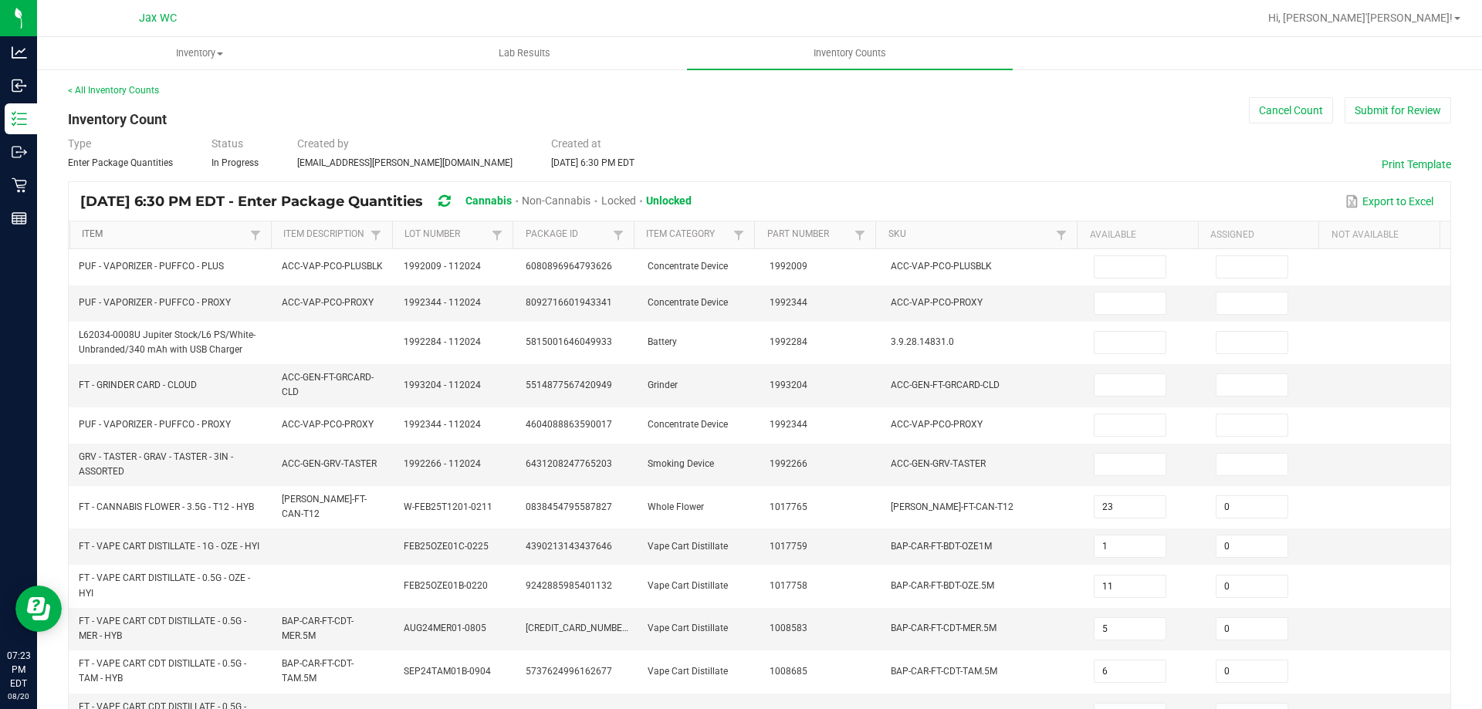
click at [112, 231] on link "Item" at bounding box center [164, 234] width 164 height 12
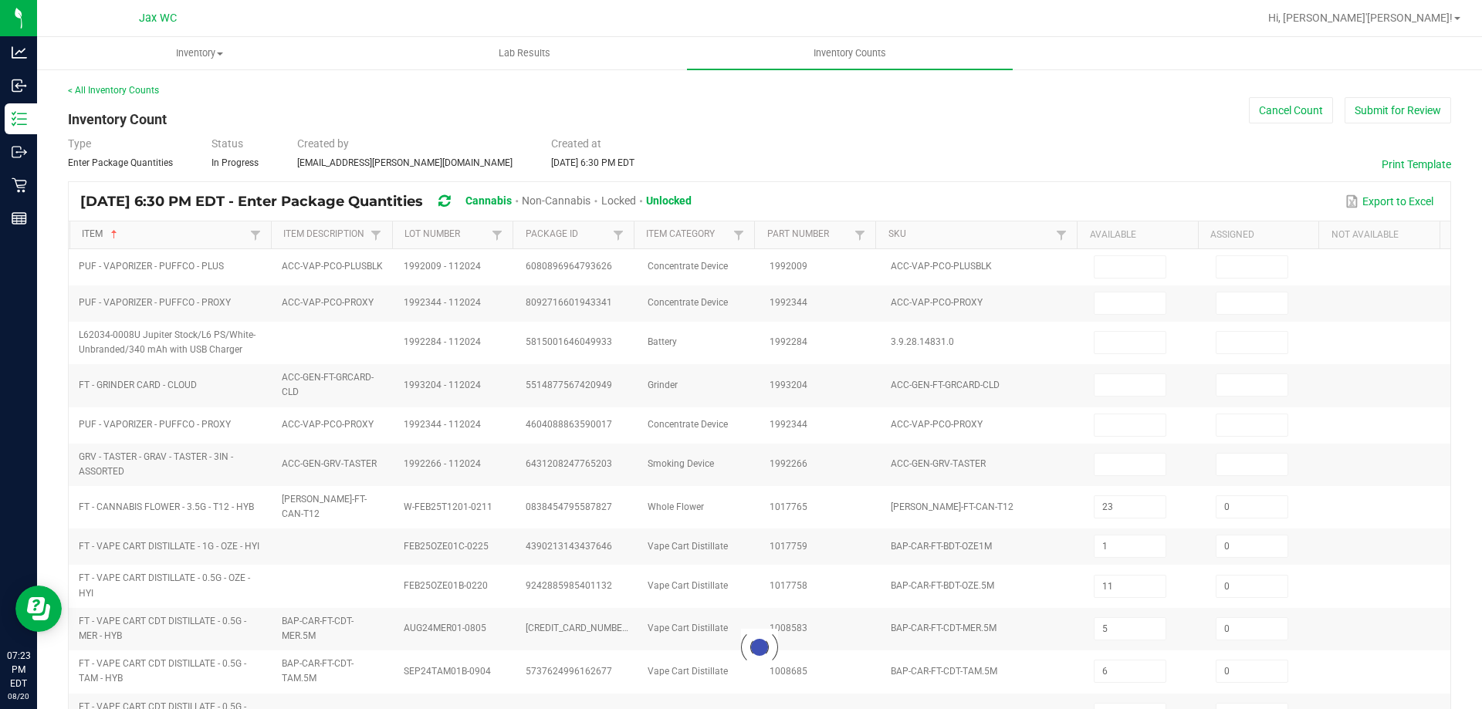
type input "4"
type input "18"
type input "1"
type input "3"
type input "0"
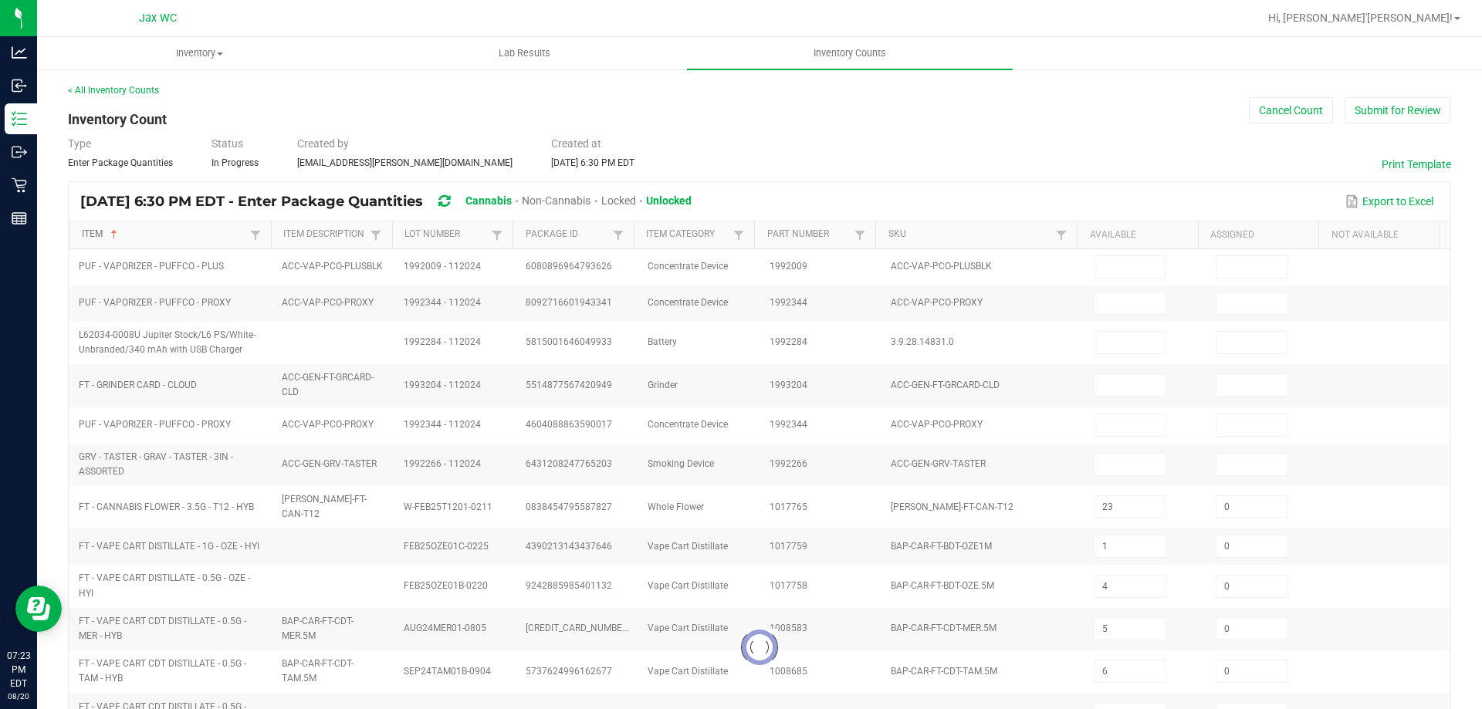
type input "18"
type input "8"
type input "12"
type input "0"
type input "18"
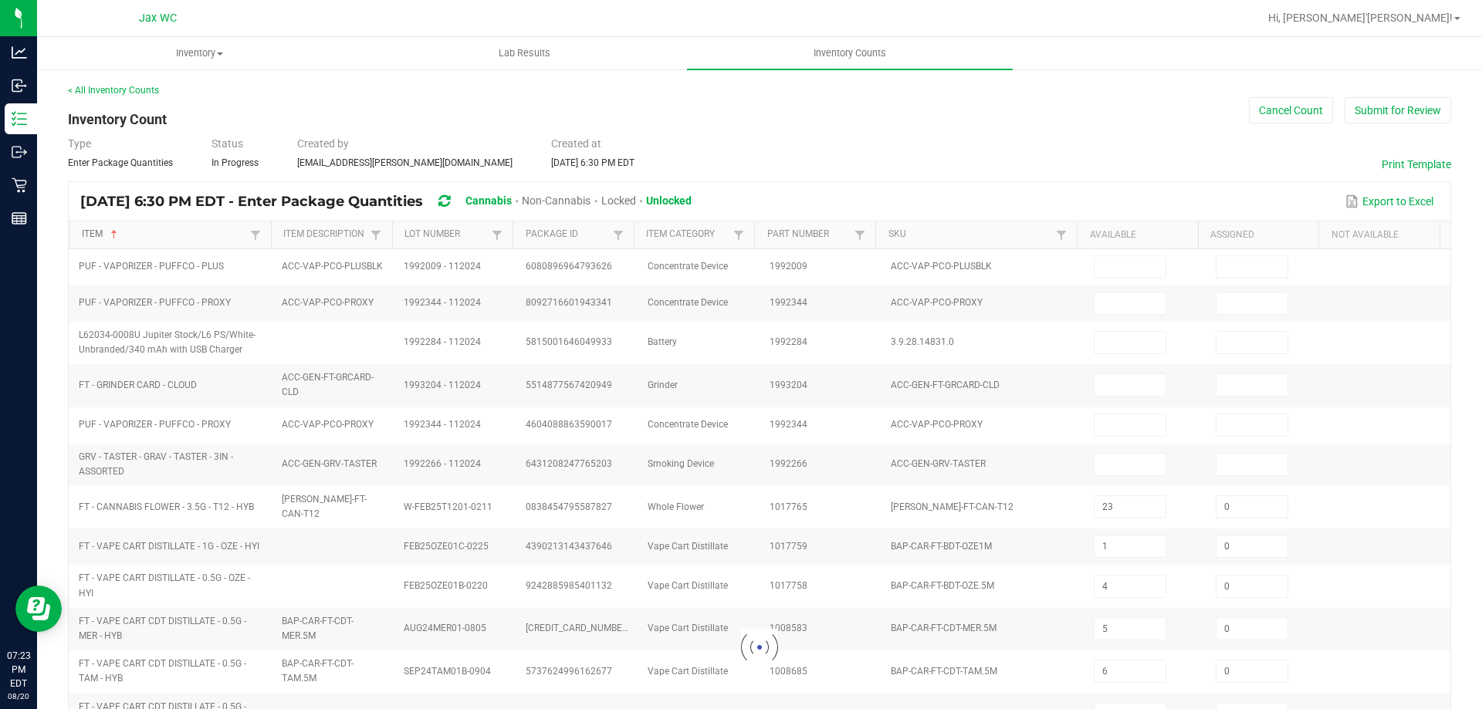
type input "0"
type input "12"
type input "0"
type input "18"
type input "11"
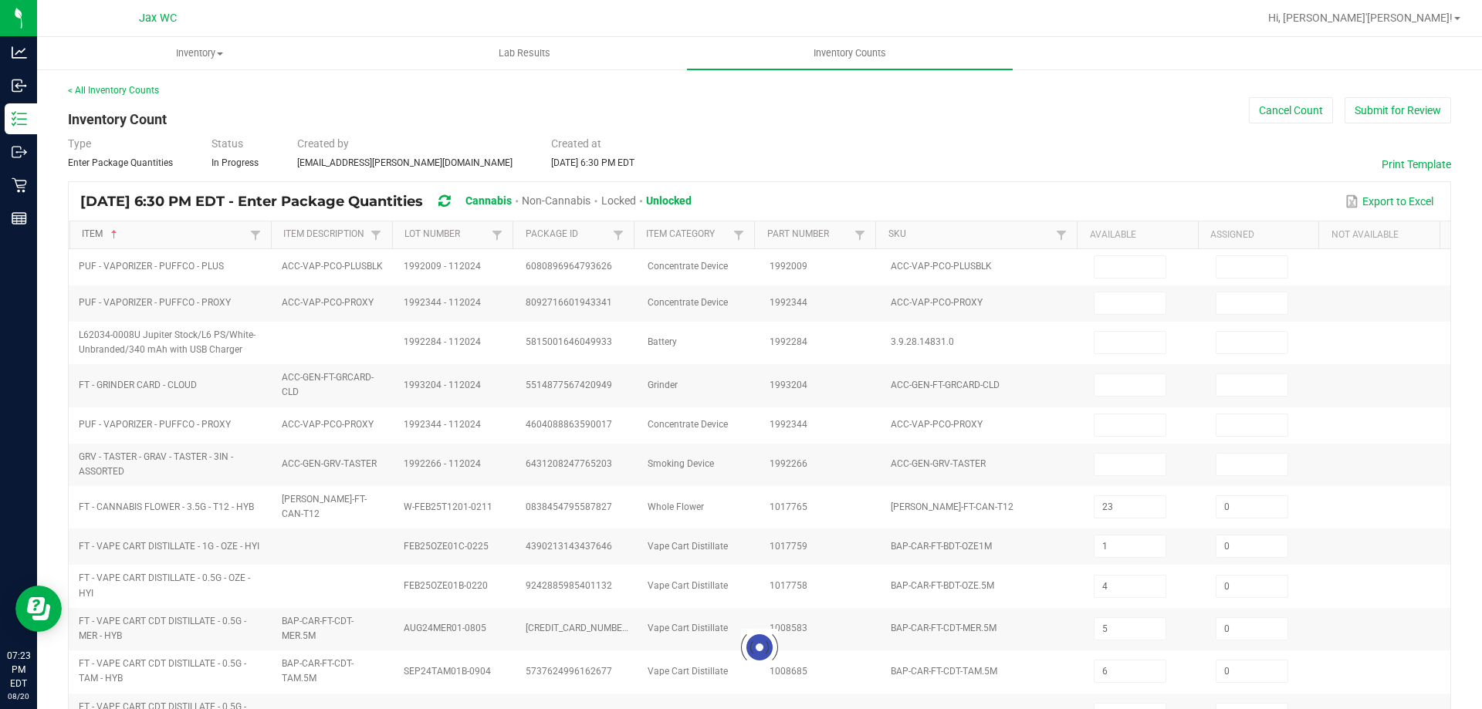
type input "13"
type input "1"
type input "11"
type input "10"
type input "0"
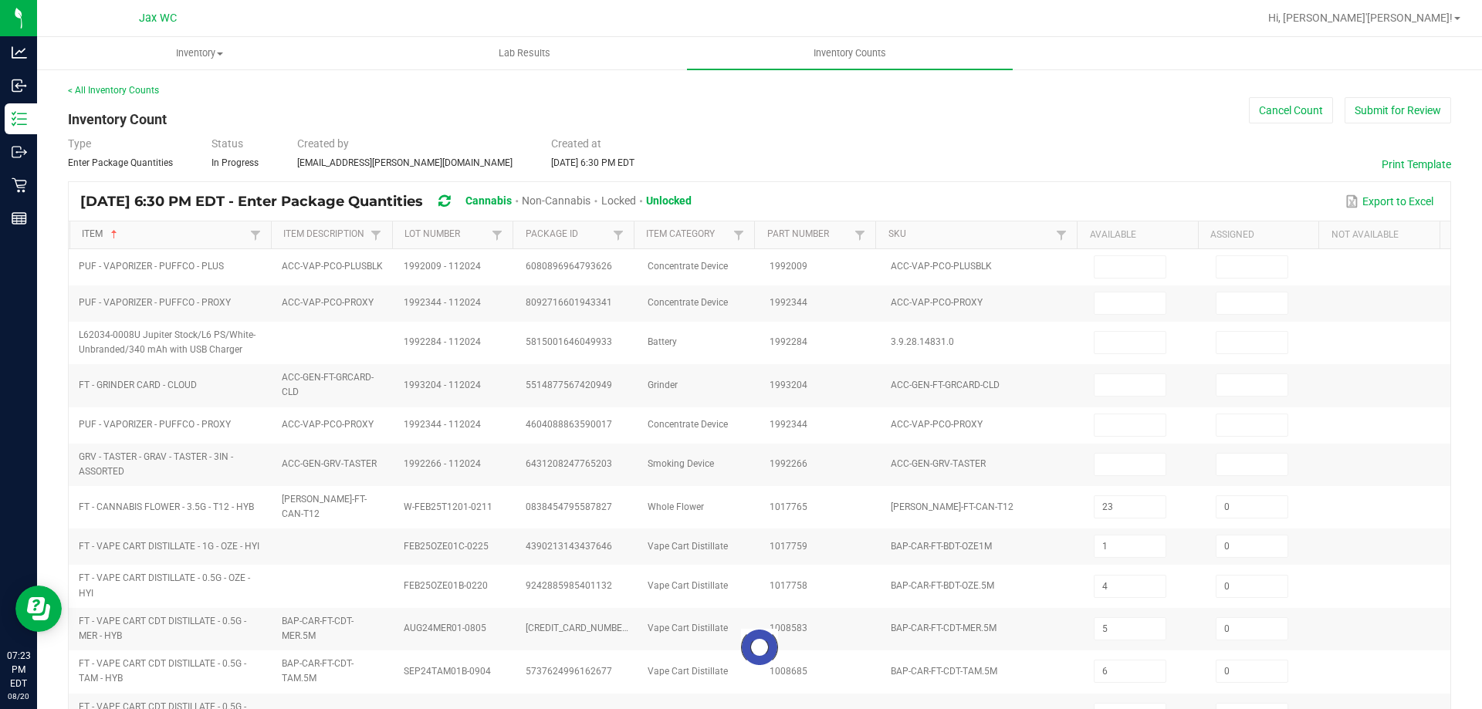
type input "1"
type input "19"
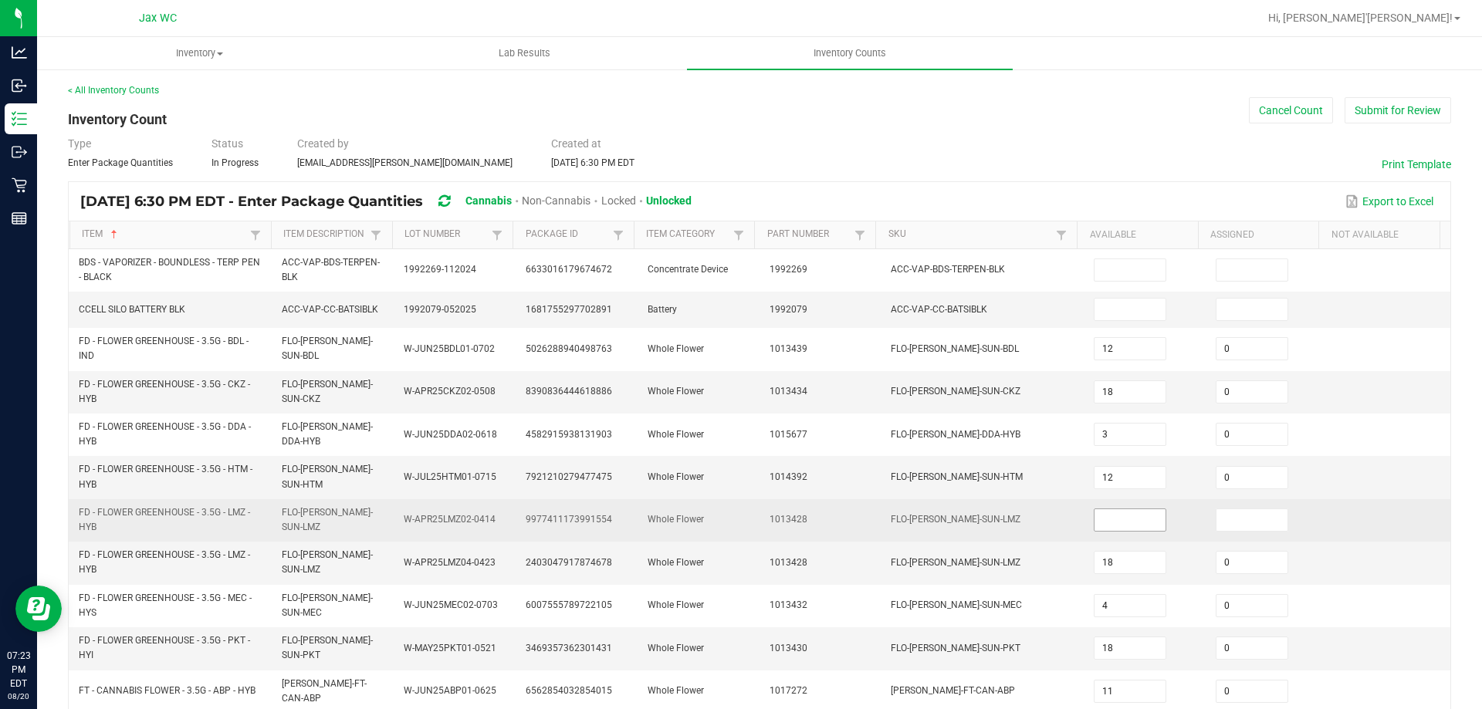
click at [1111, 524] on input at bounding box center [1130, 520] width 71 height 22
type input "0"
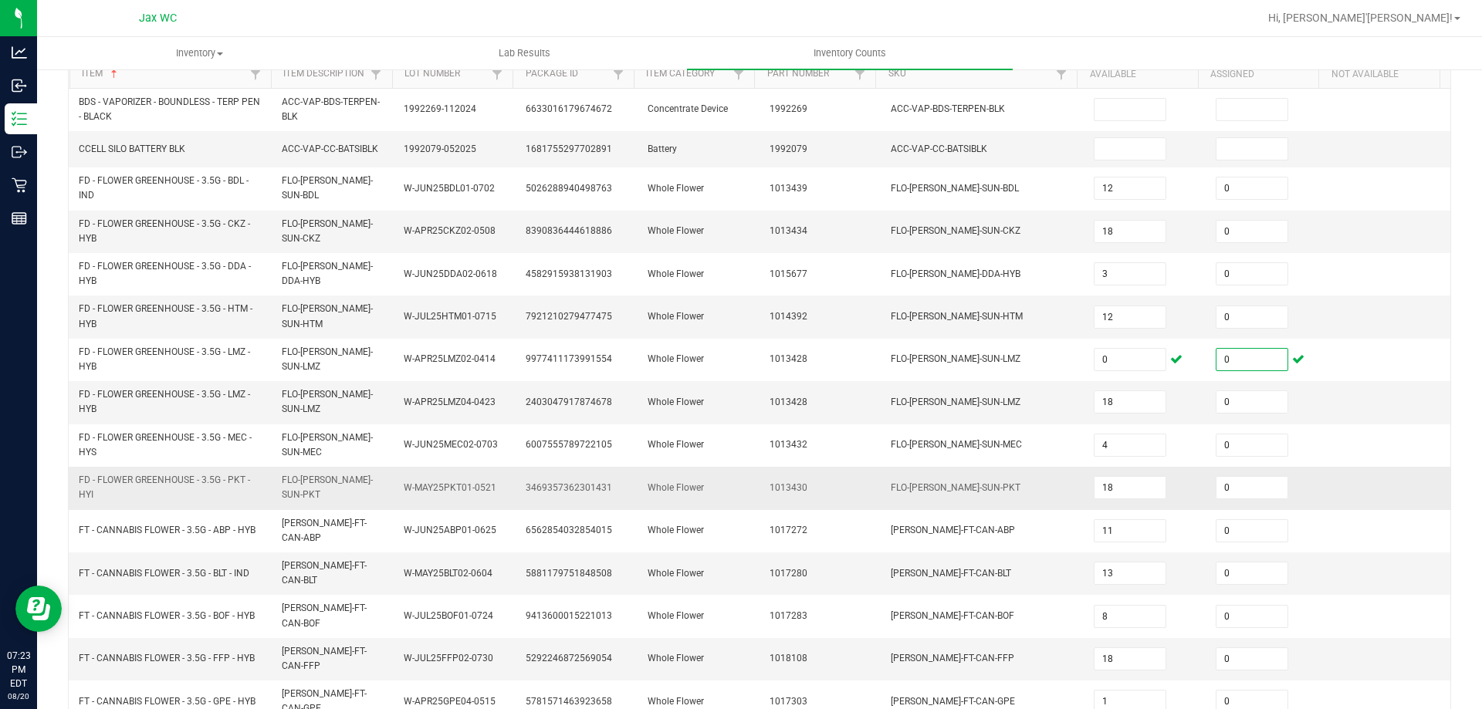
scroll to position [379, 0]
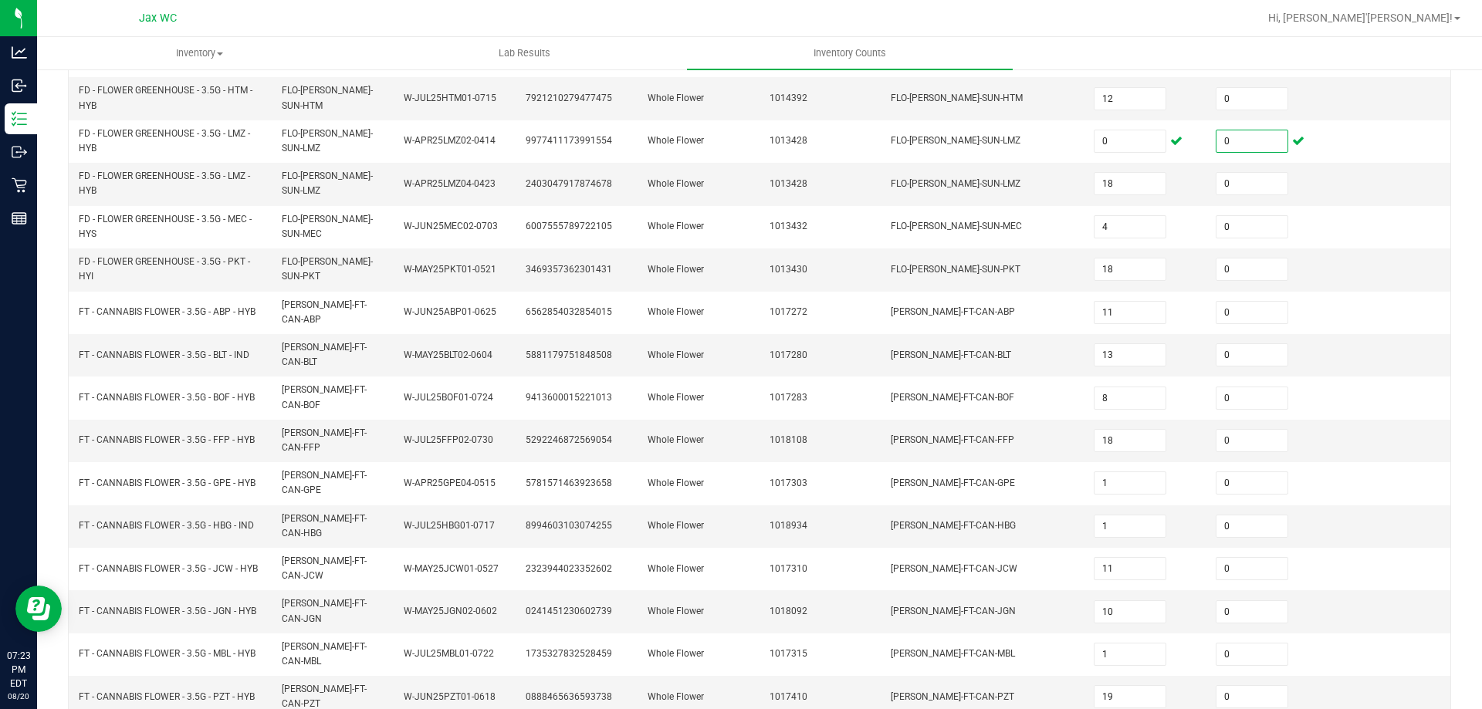
type input "0"
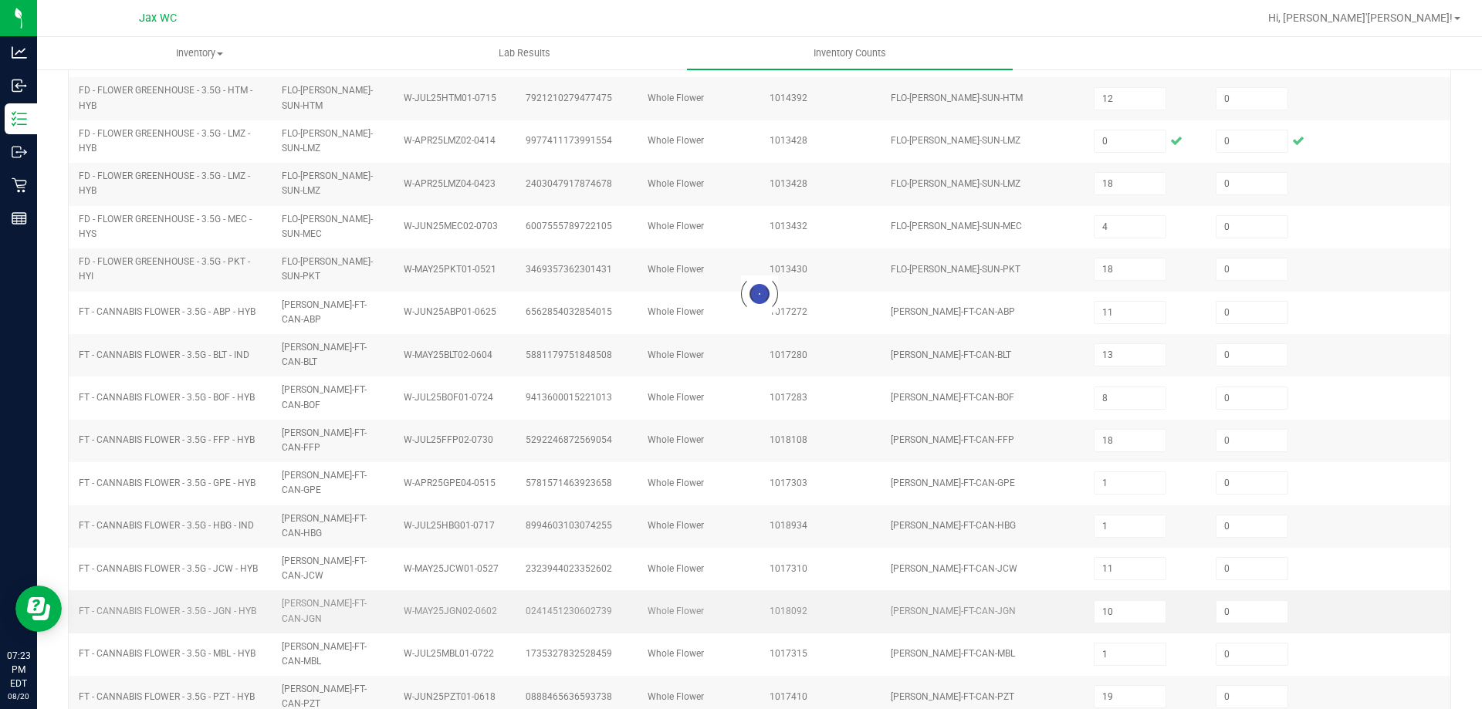
type input "7"
type input "8"
type input "11"
type input "0"
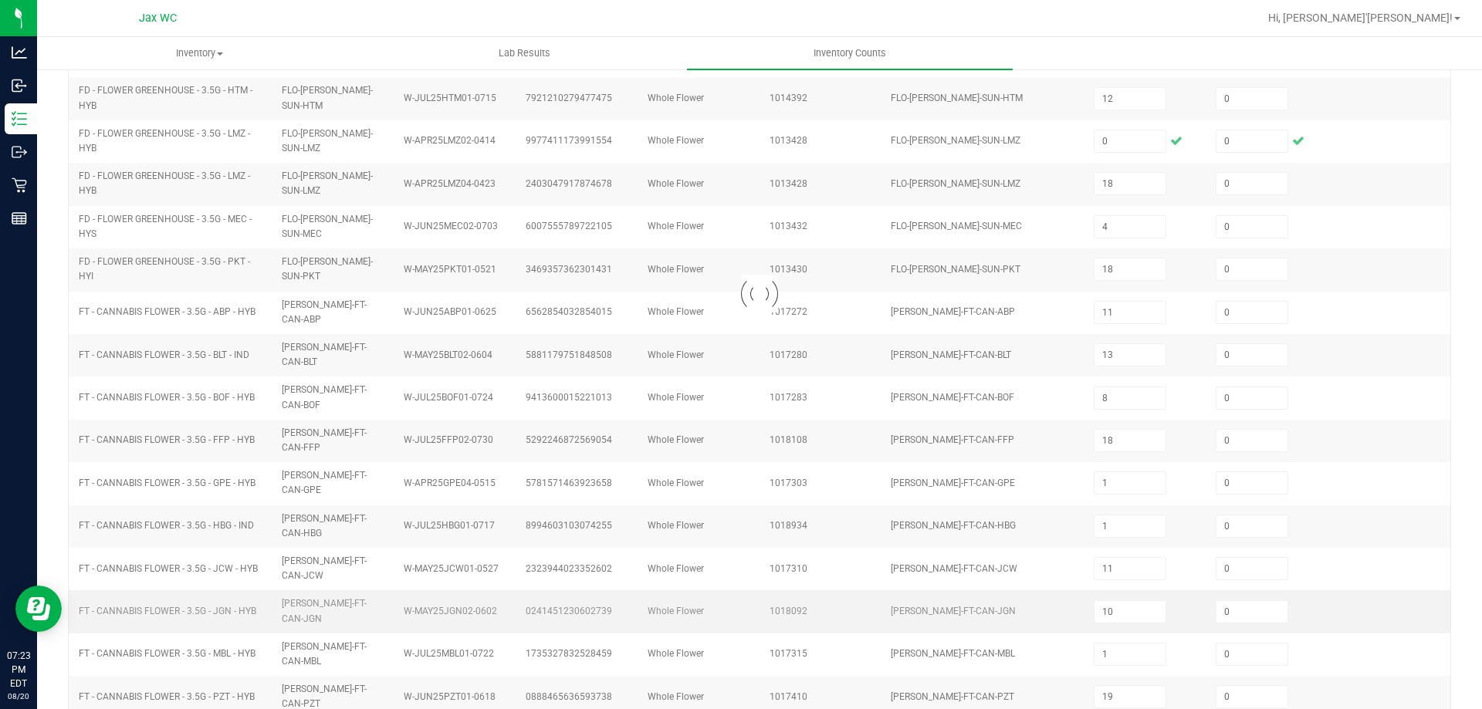
type input "1"
type input "3"
type input "1"
type input "11"
type input "0"
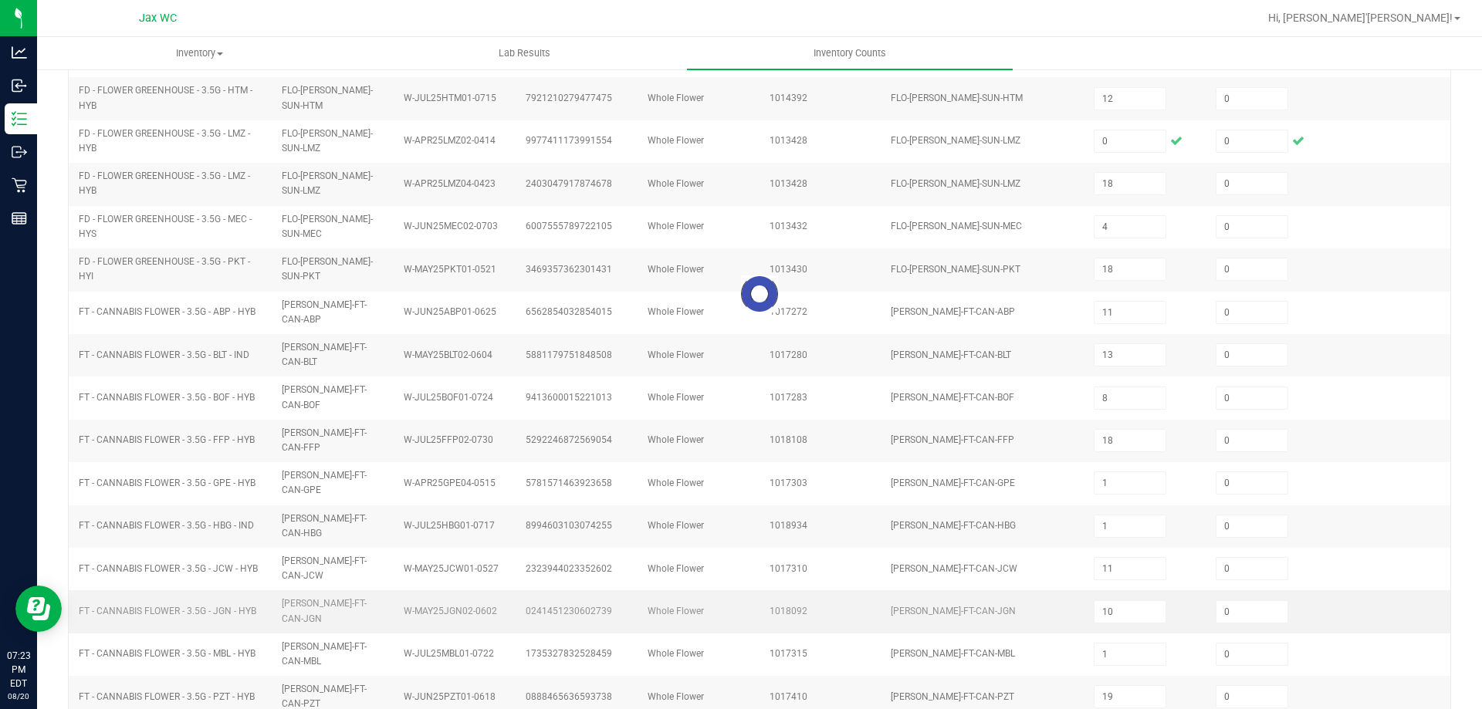
type input "23"
type input "15"
type input "19"
type input "1"
type input "7"
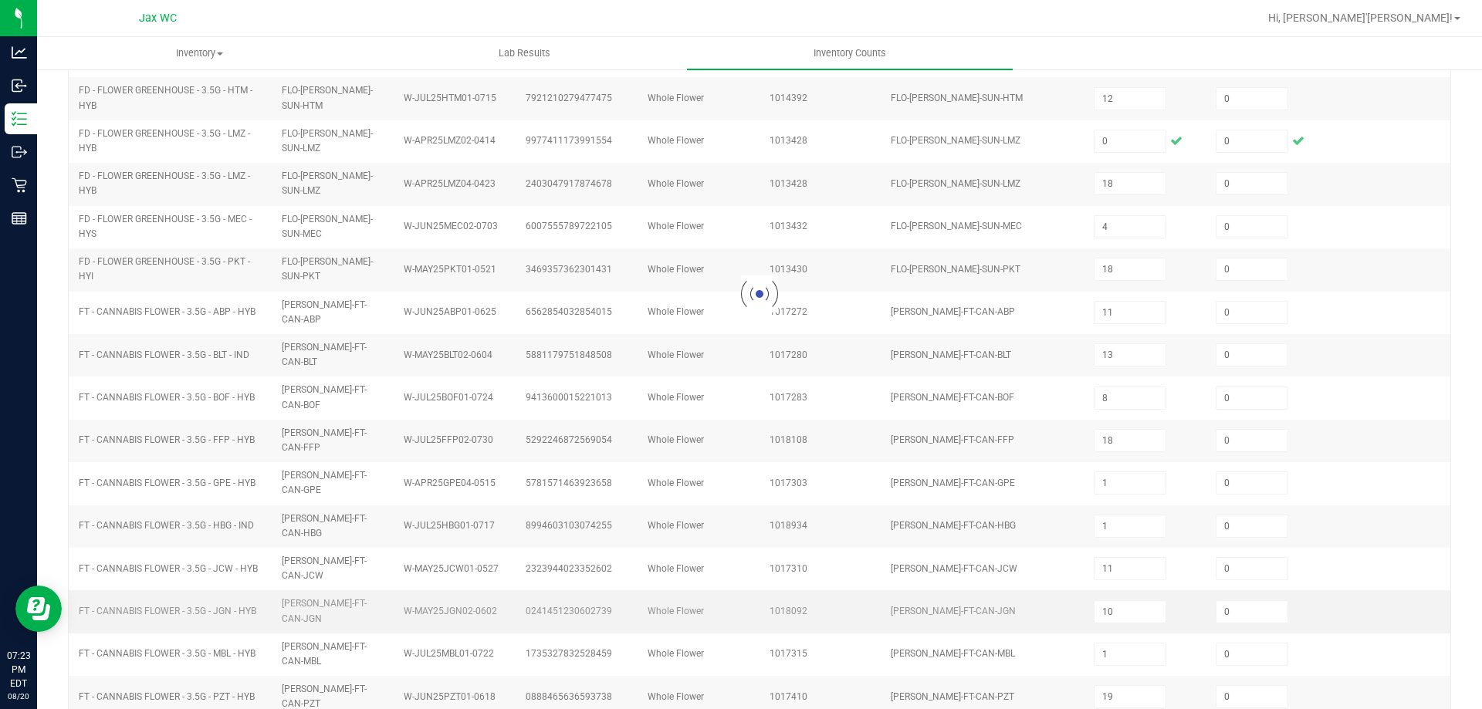
type input "1"
type input "5"
type input "9"
type input "8"
type input "3"
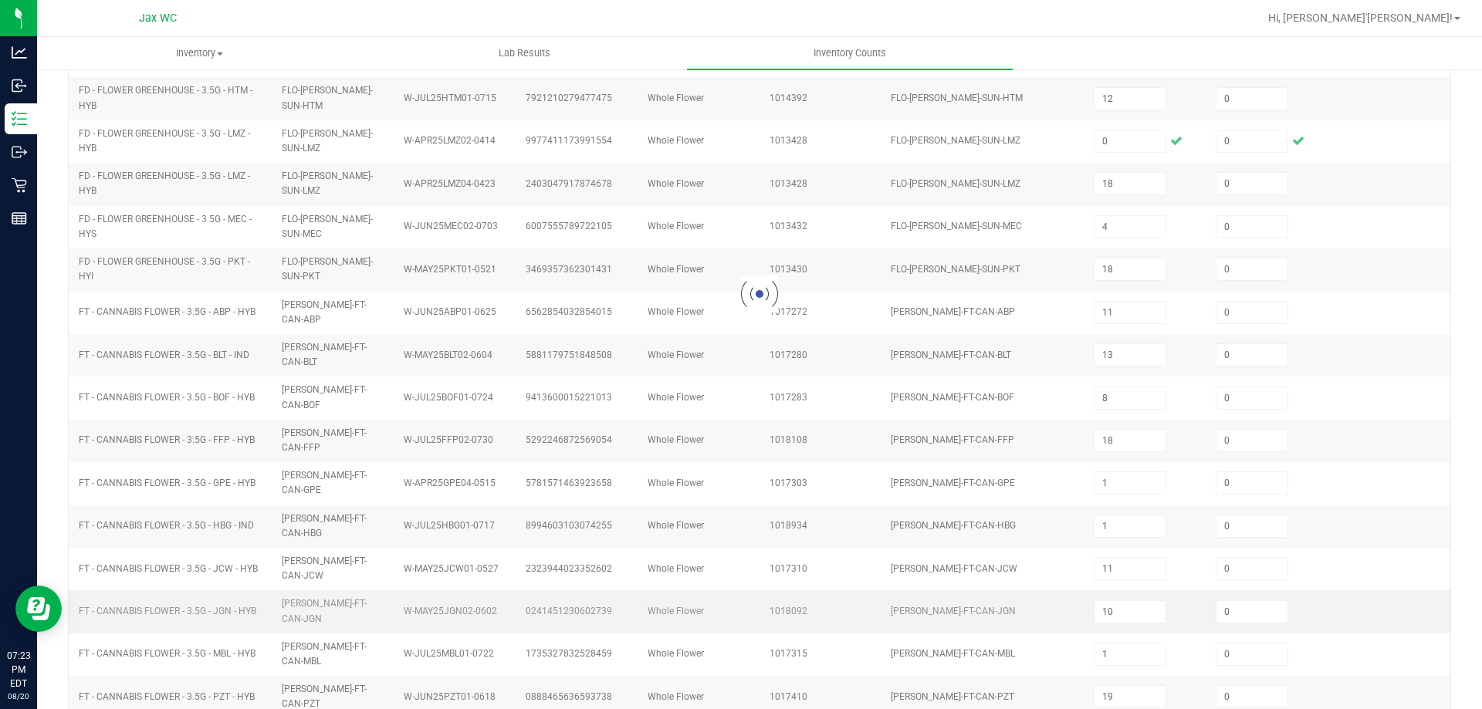
type input "9"
type input "1"
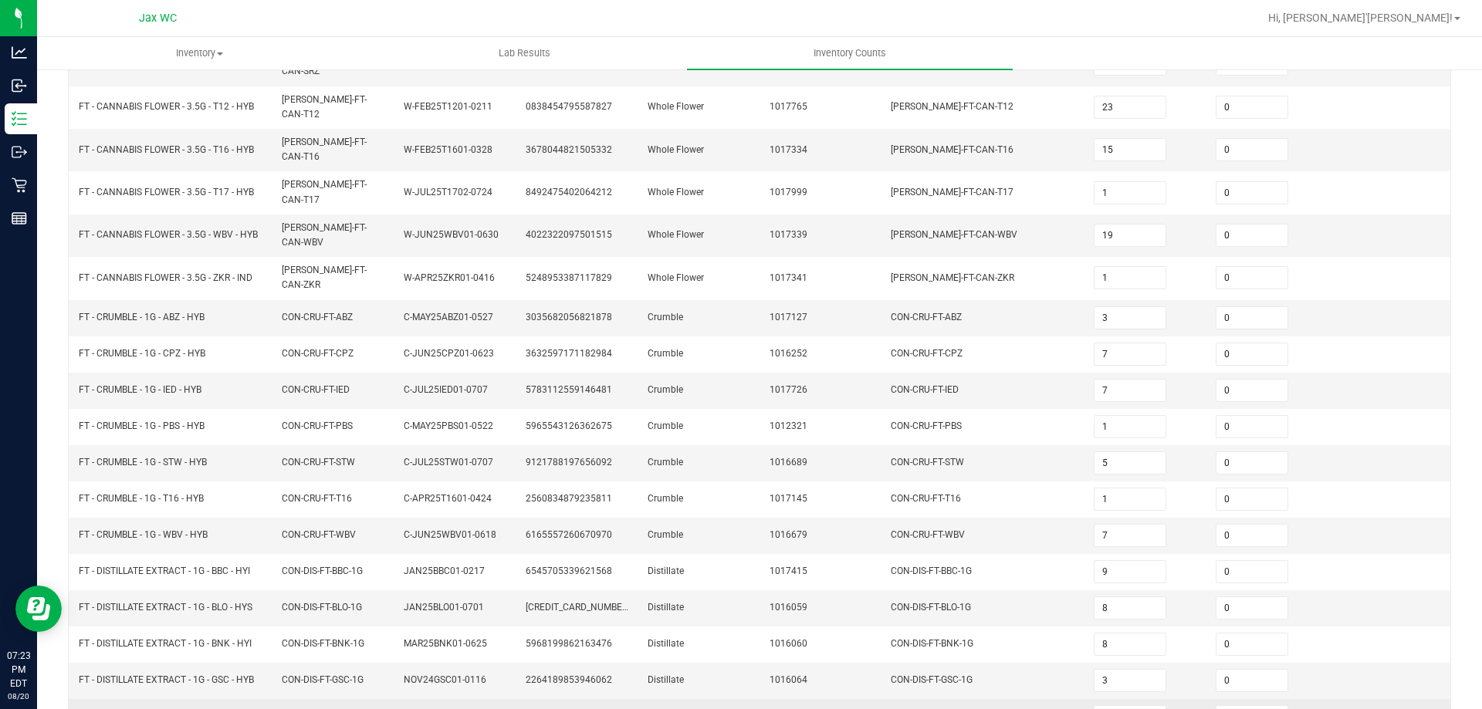
scroll to position [320, 0]
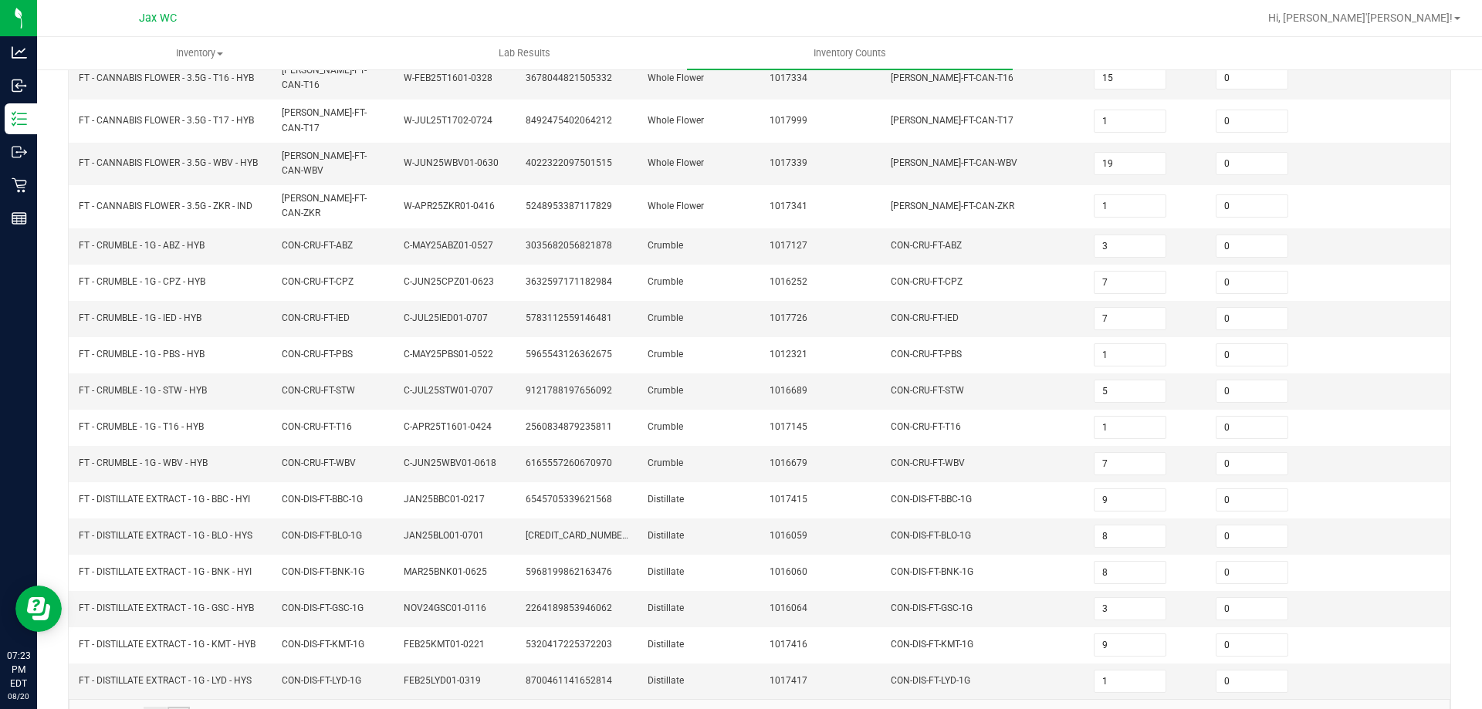
click at [181, 707] on link "3" at bounding box center [179, 718] width 22 height 23
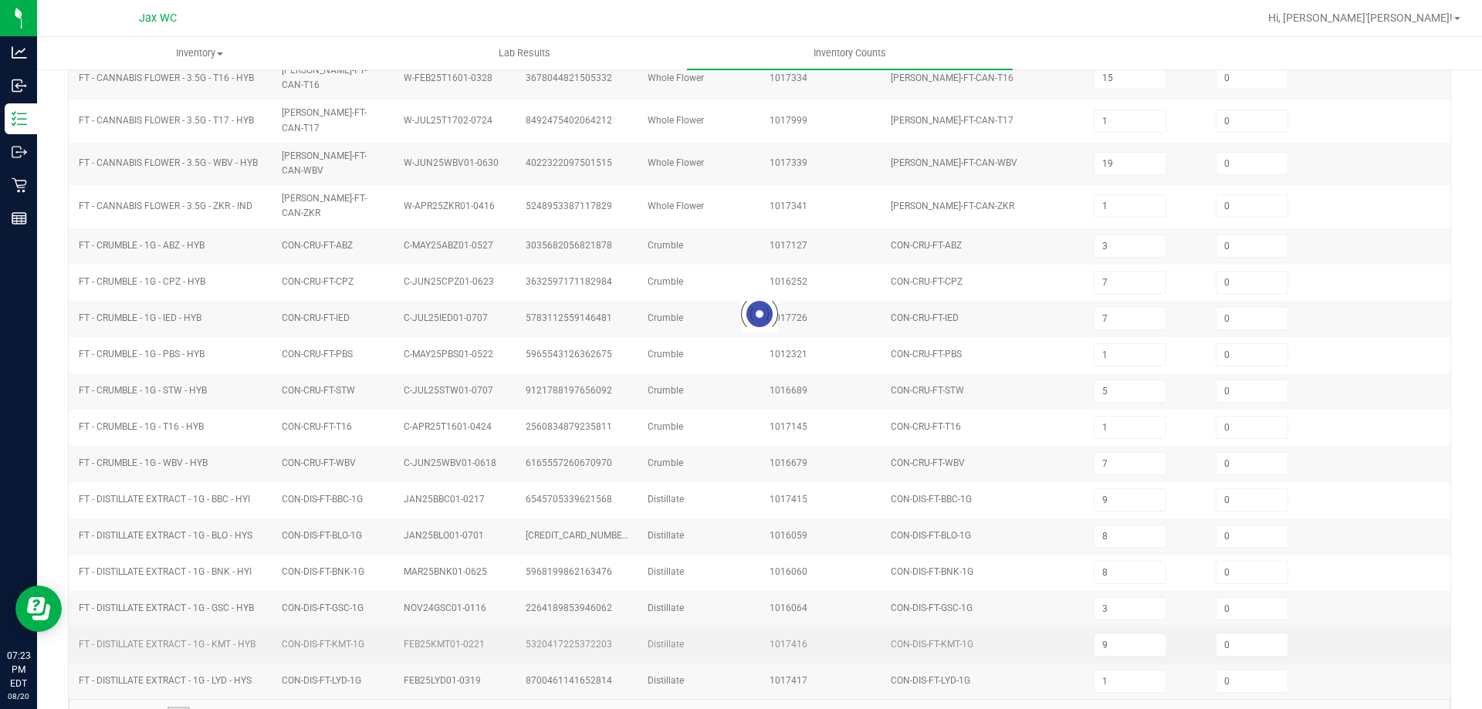
type input "3"
type input "2"
type input "13"
type input "7"
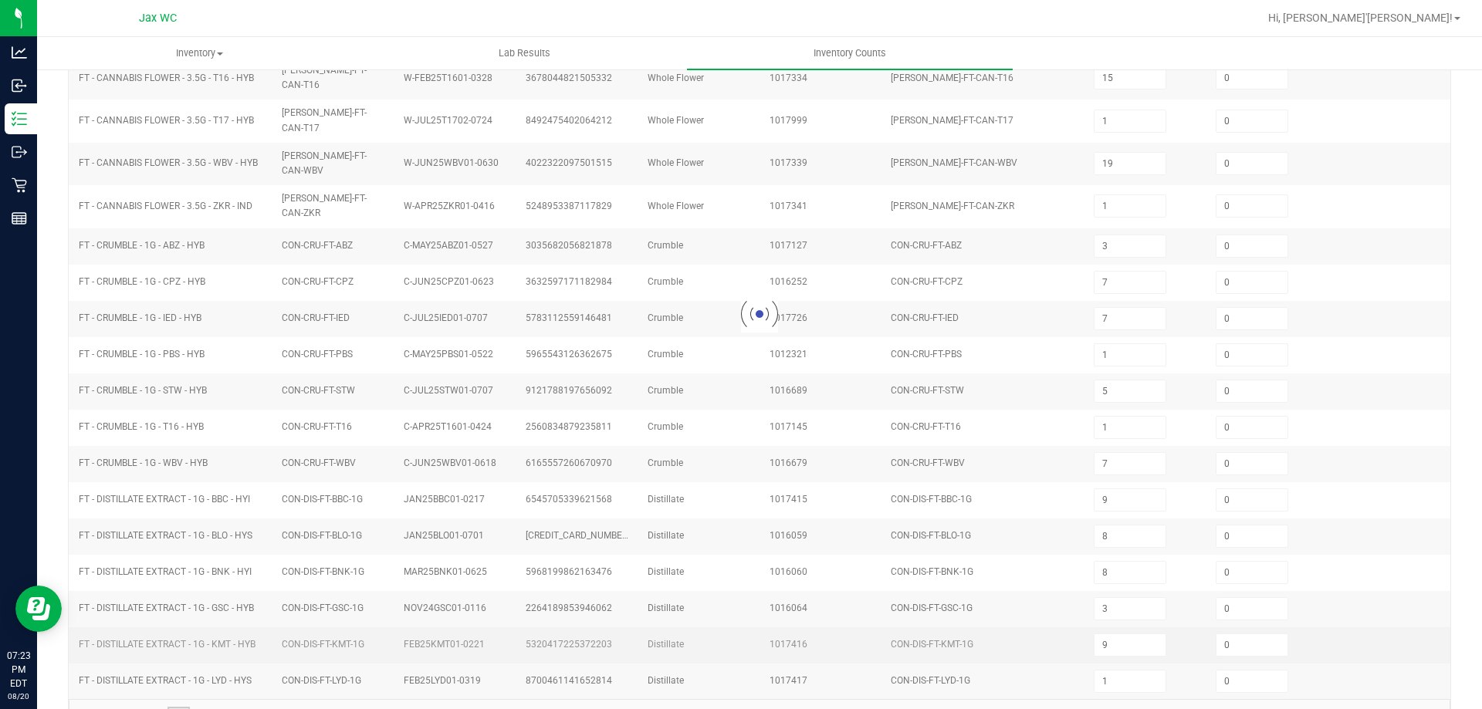
type input "5"
type input "10"
type input "7"
type input "12"
type input "16"
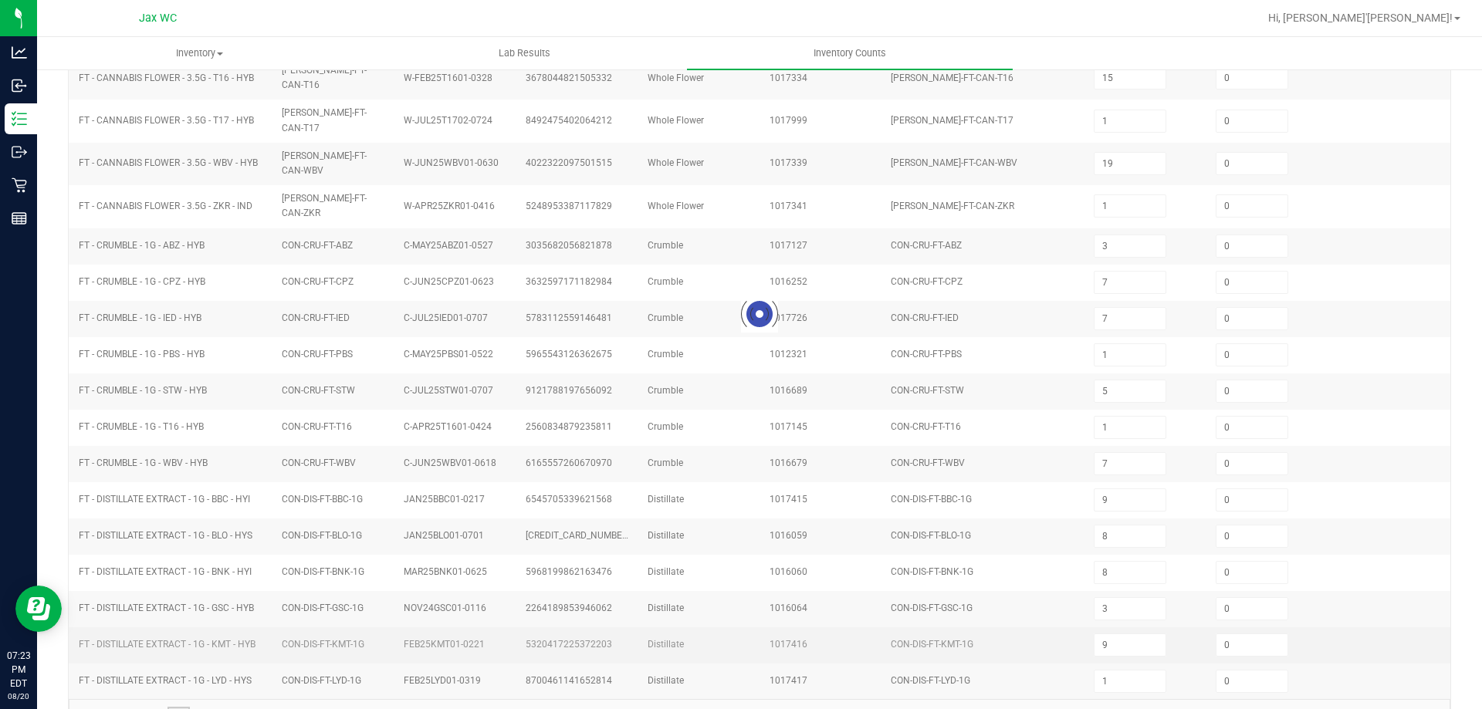
type input "4"
type input "7"
type input "6"
type input "5"
type input "6"
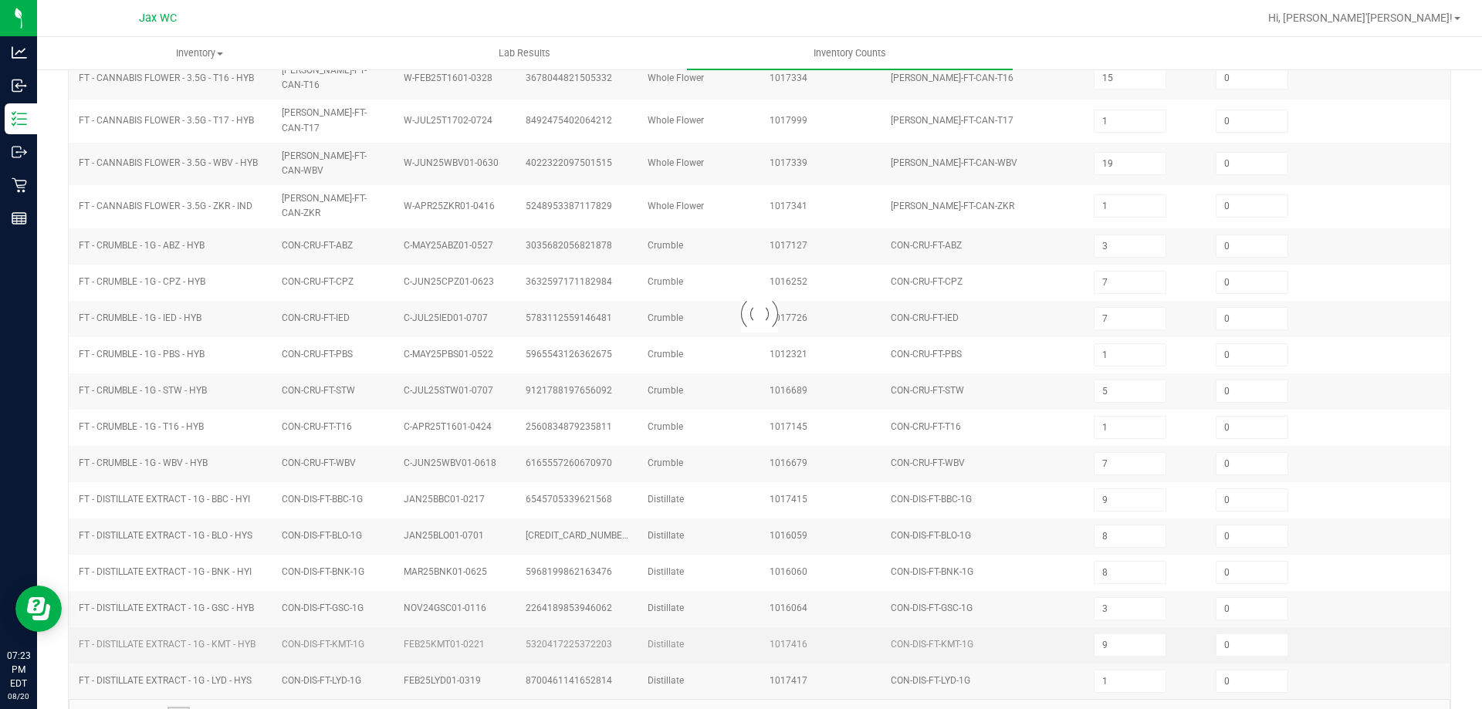
type input "6"
type input "3"
type input "4"
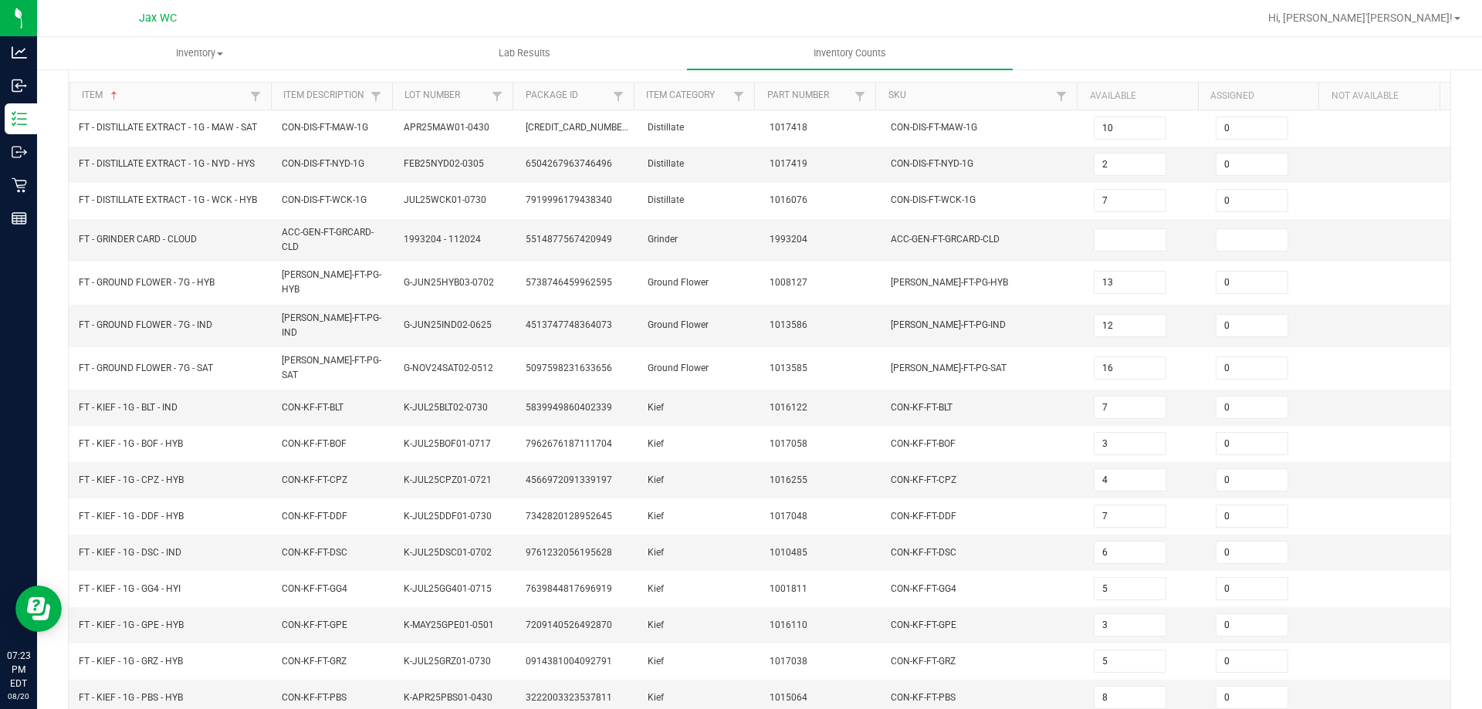
scroll to position [327, 0]
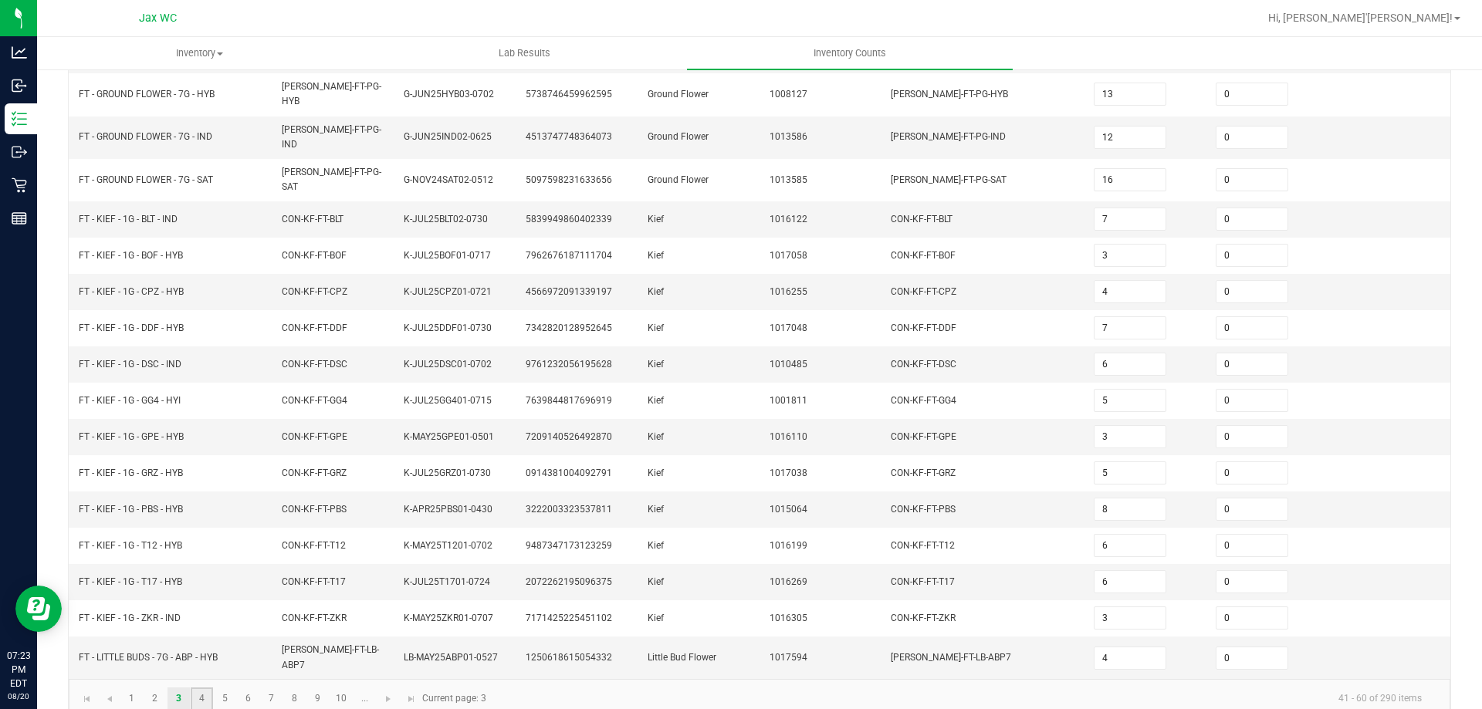
click at [208, 688] on link "4" at bounding box center [202, 699] width 22 height 23
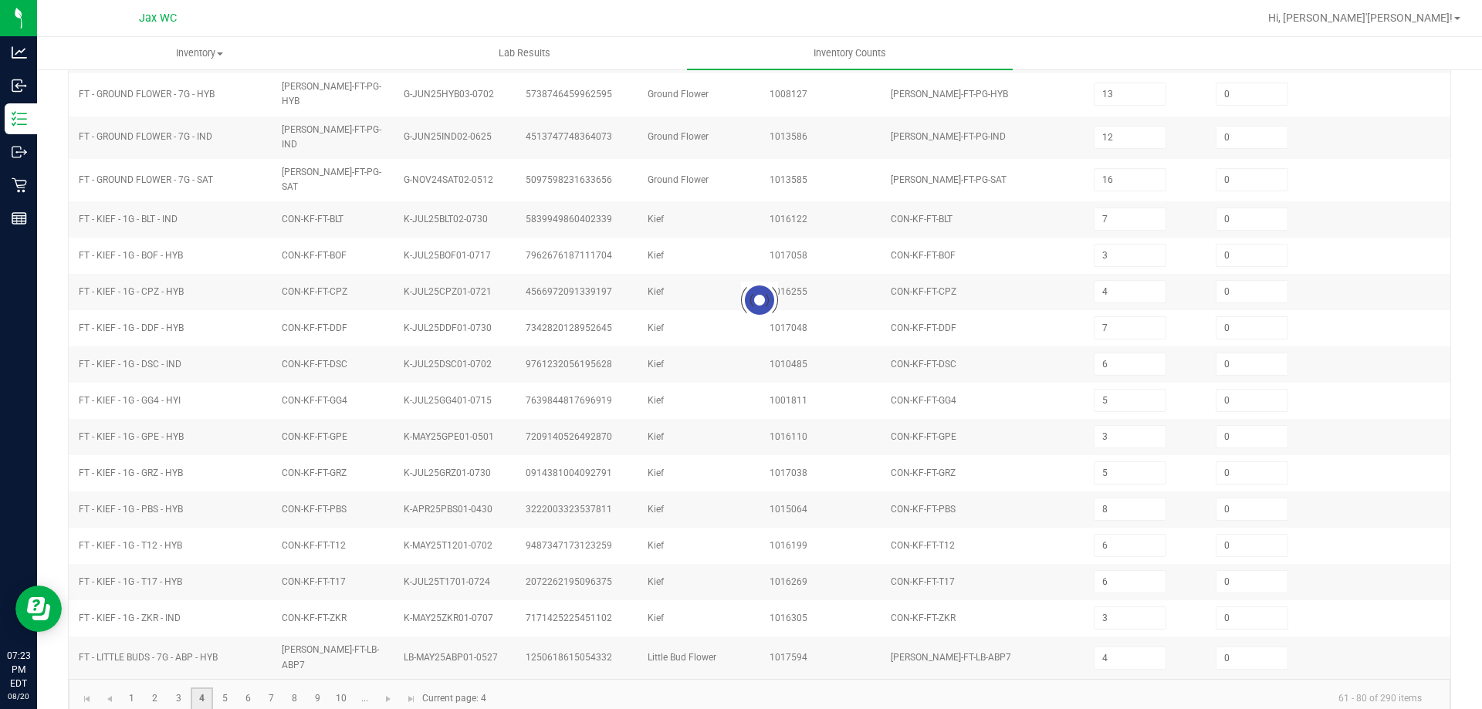
type input "22"
type input "11"
type input "2"
type input "7"
type input "19"
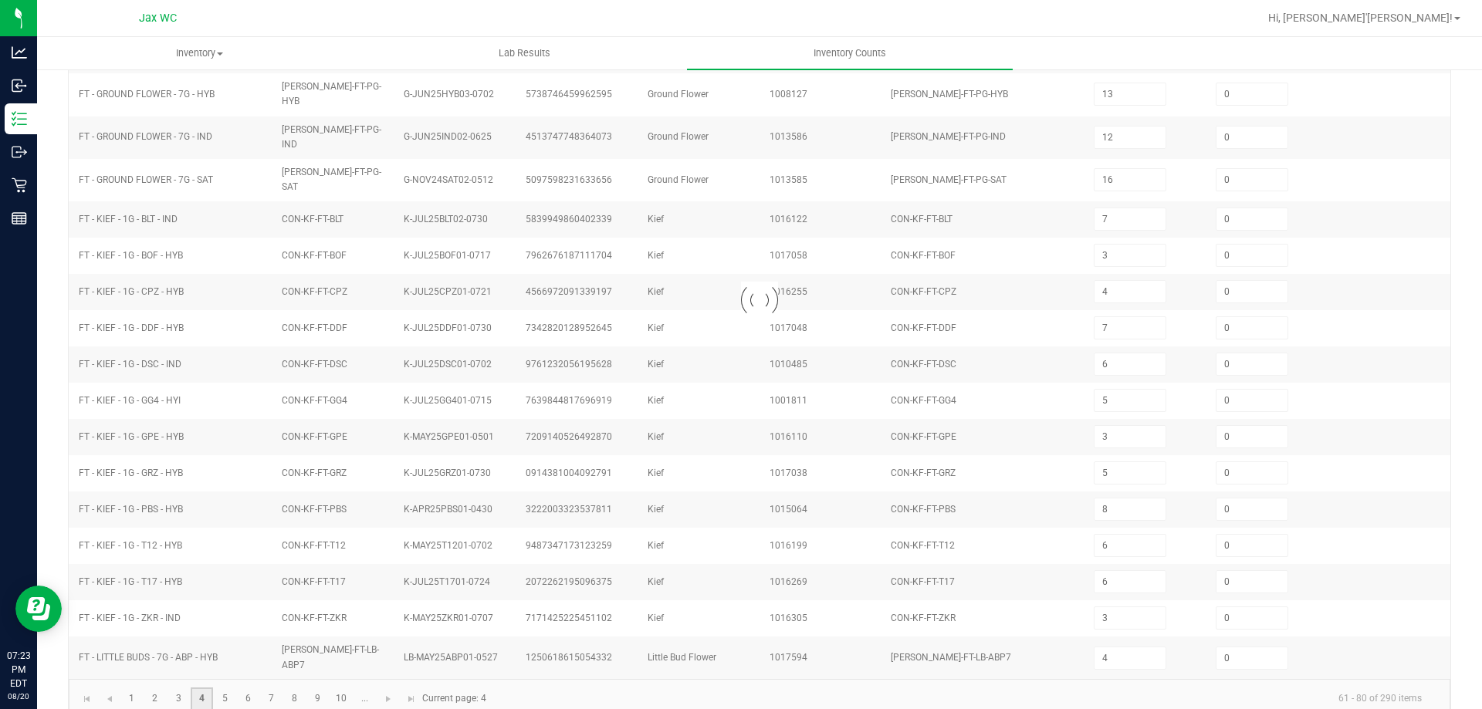
type input "16"
type input "21"
type input "4"
type input "16"
type input "9"
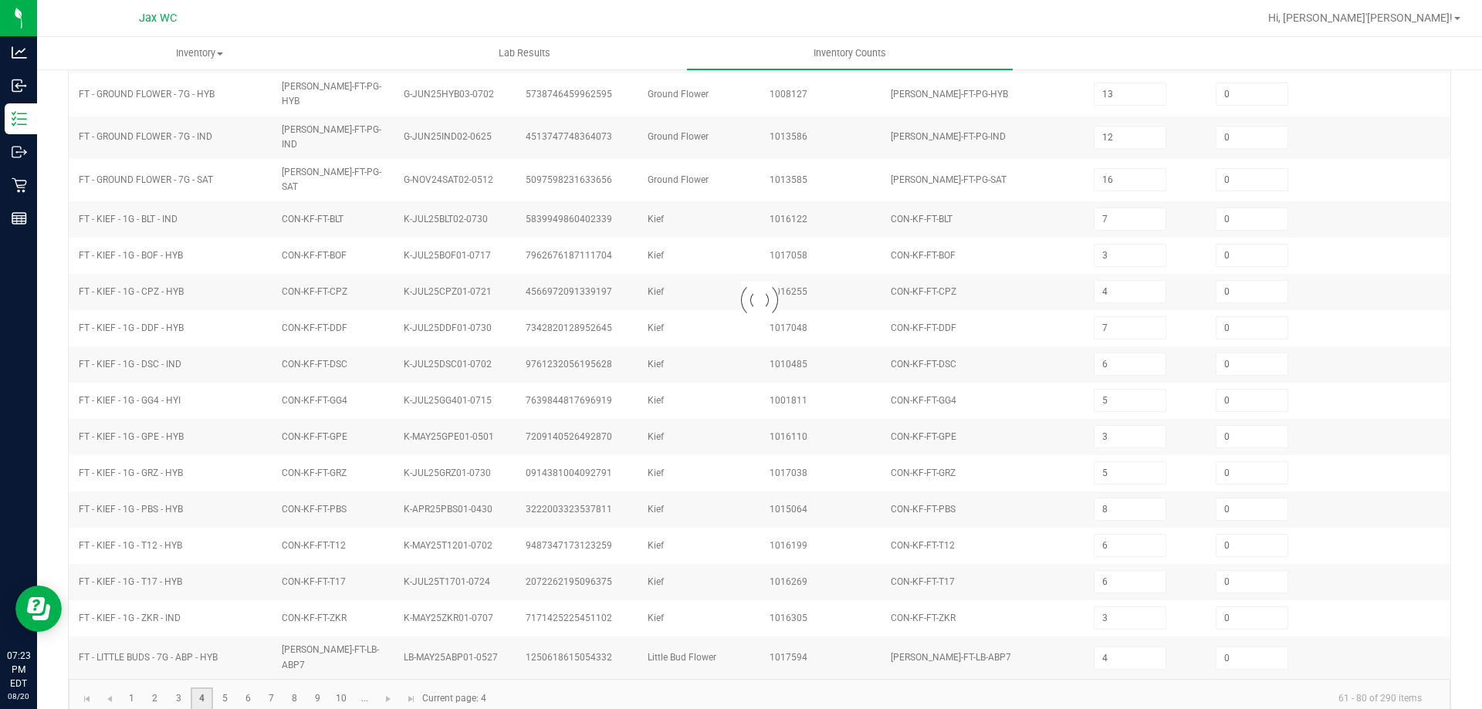
type input "0"
type input "20"
type input "3"
type input "20"
type input "6"
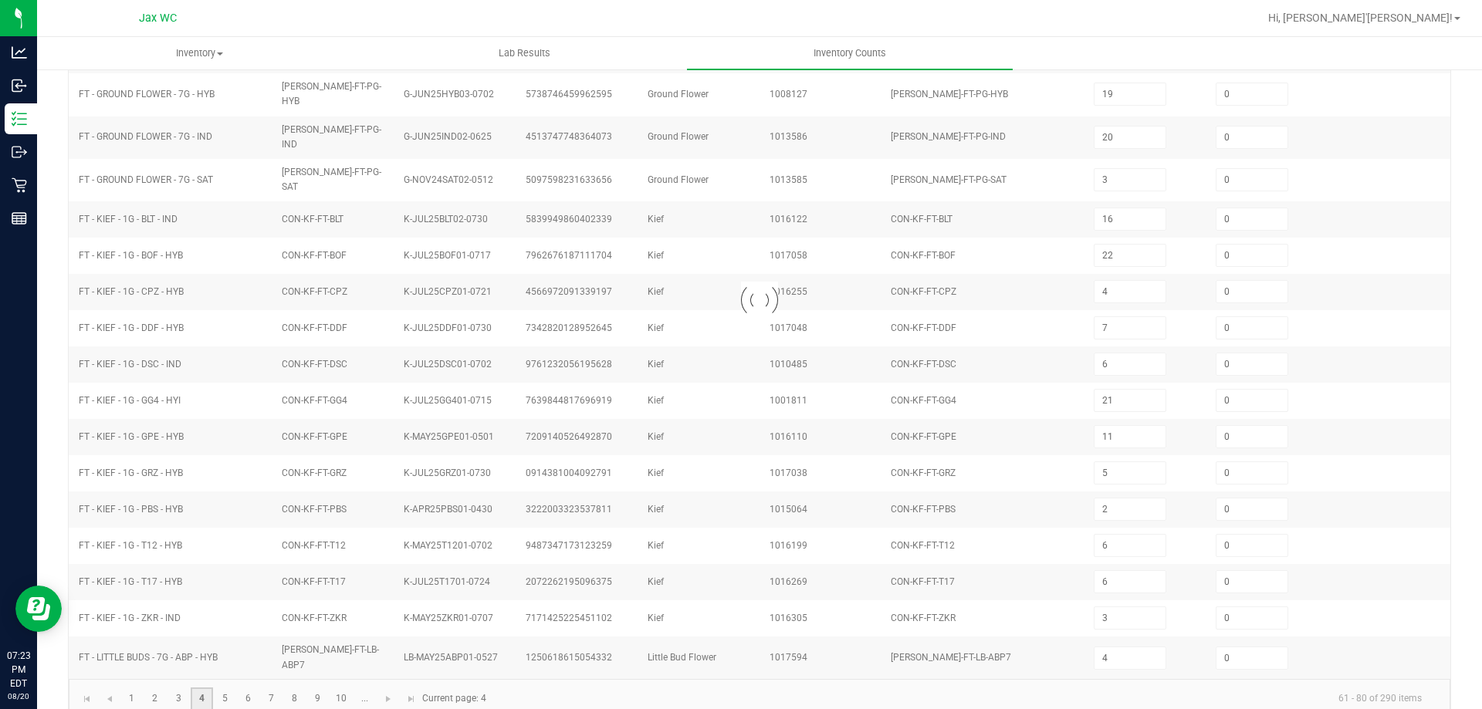
type input "20"
type input "2"
type input "5"
type input "10"
type input "6"
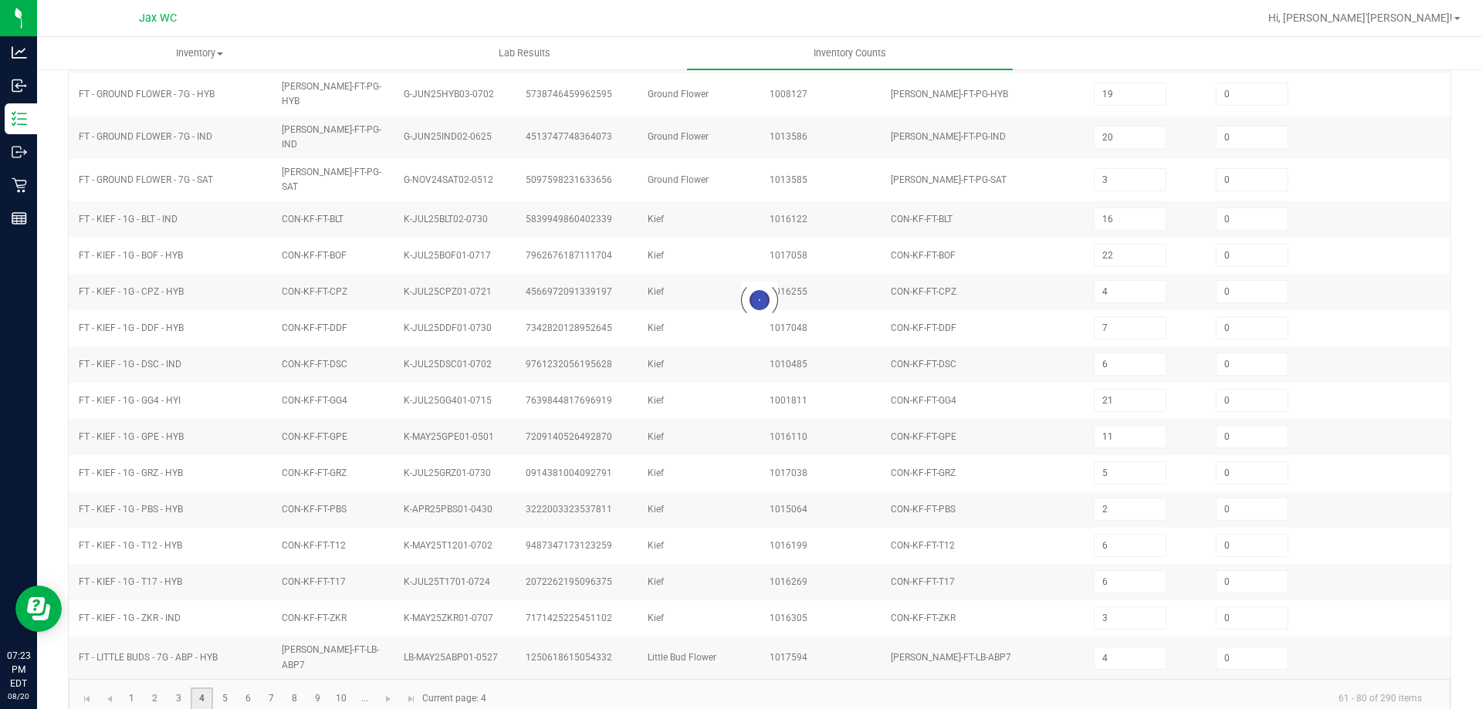
type input "1"
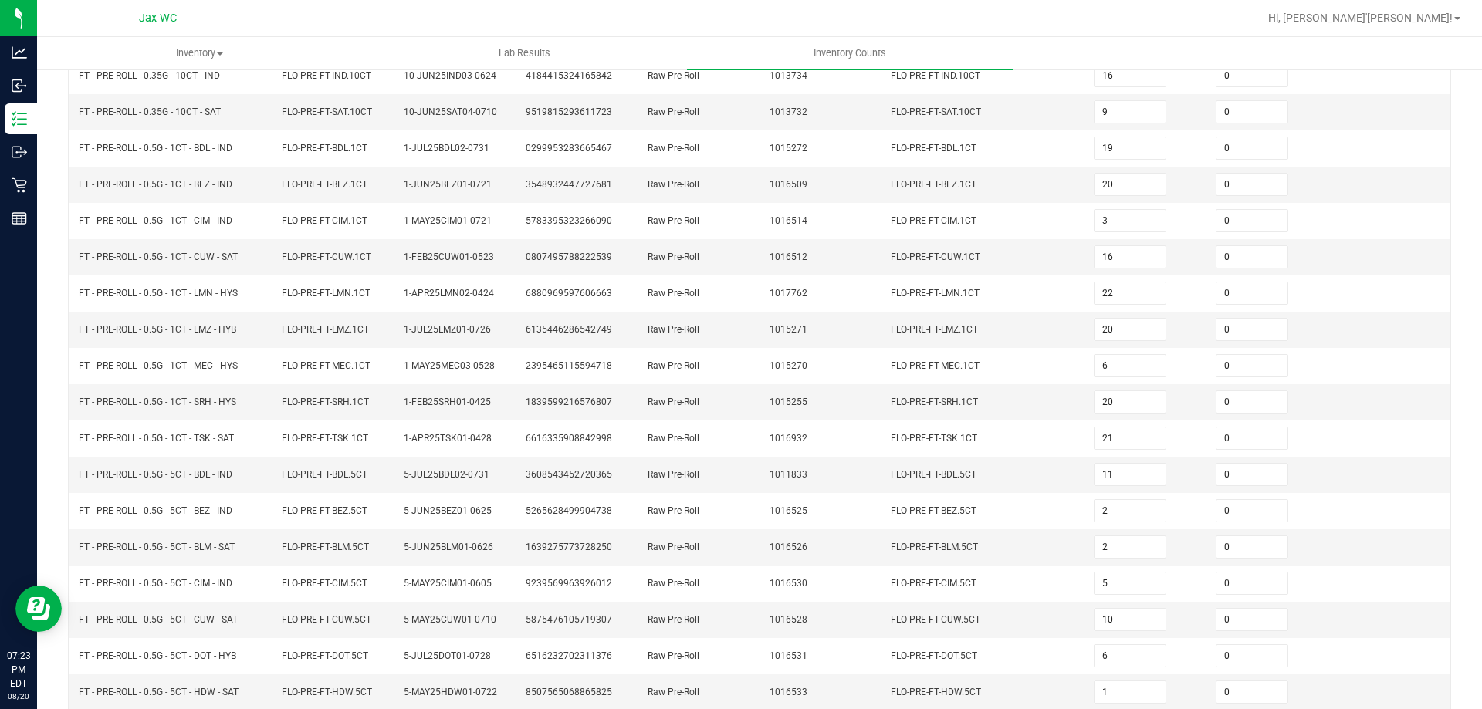
scroll to position [320, 0]
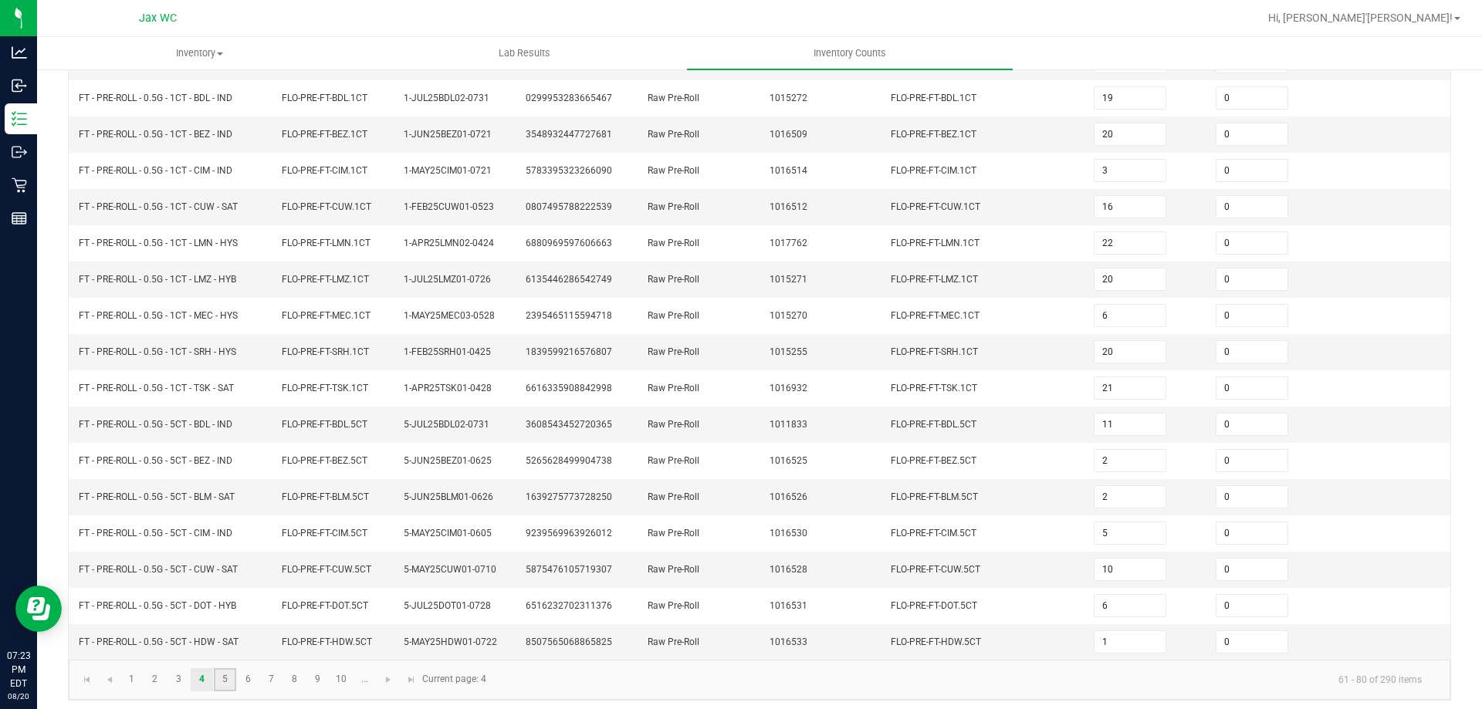
click at [226, 673] on link "5" at bounding box center [225, 680] width 22 height 23
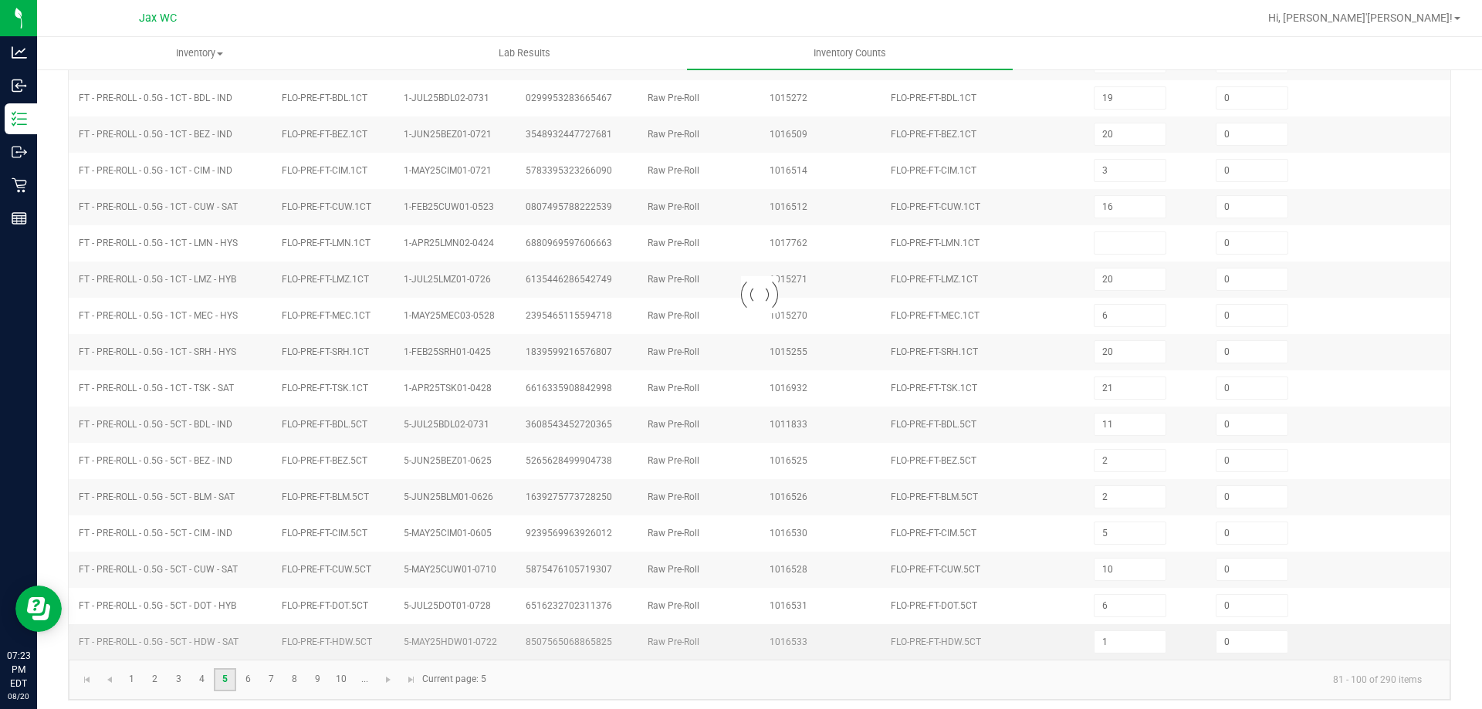
type input "9"
type input "8"
type input "12"
type input "3"
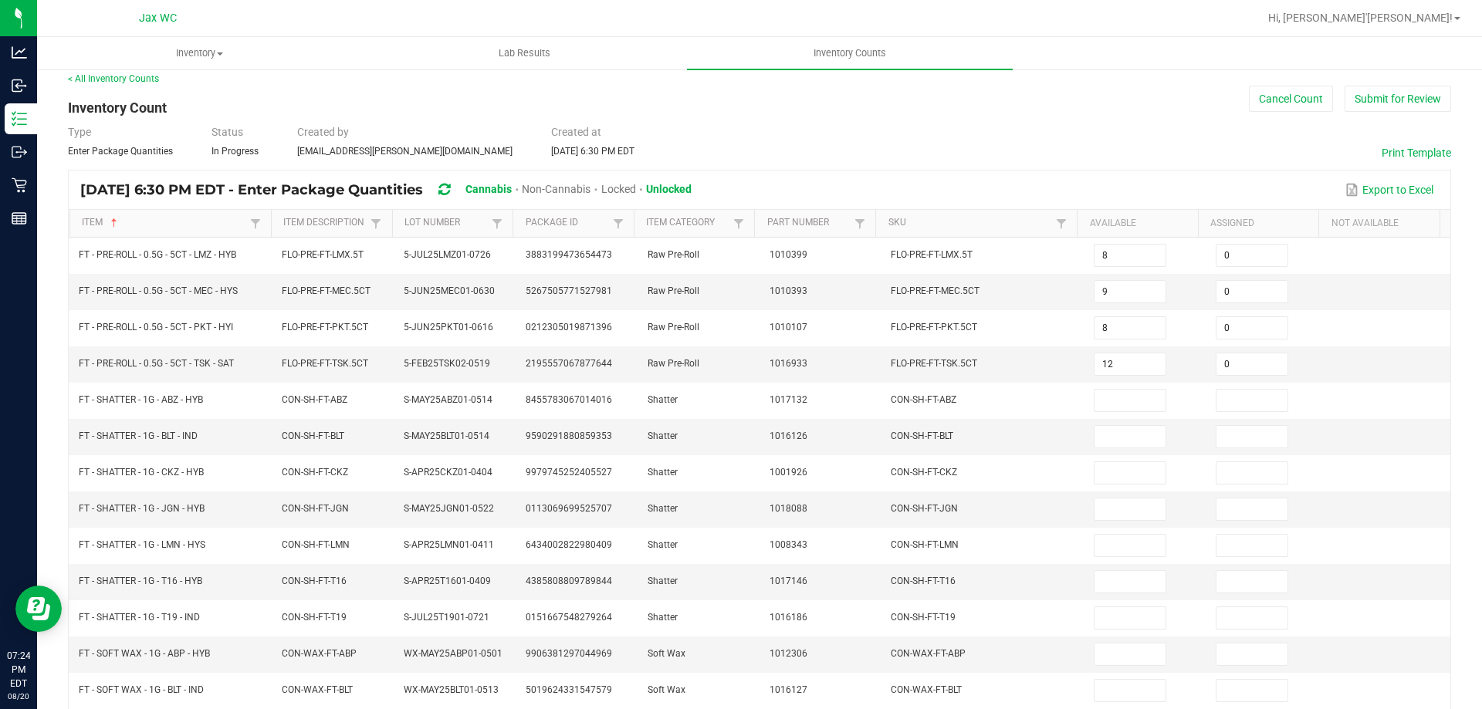
scroll to position [327, 0]
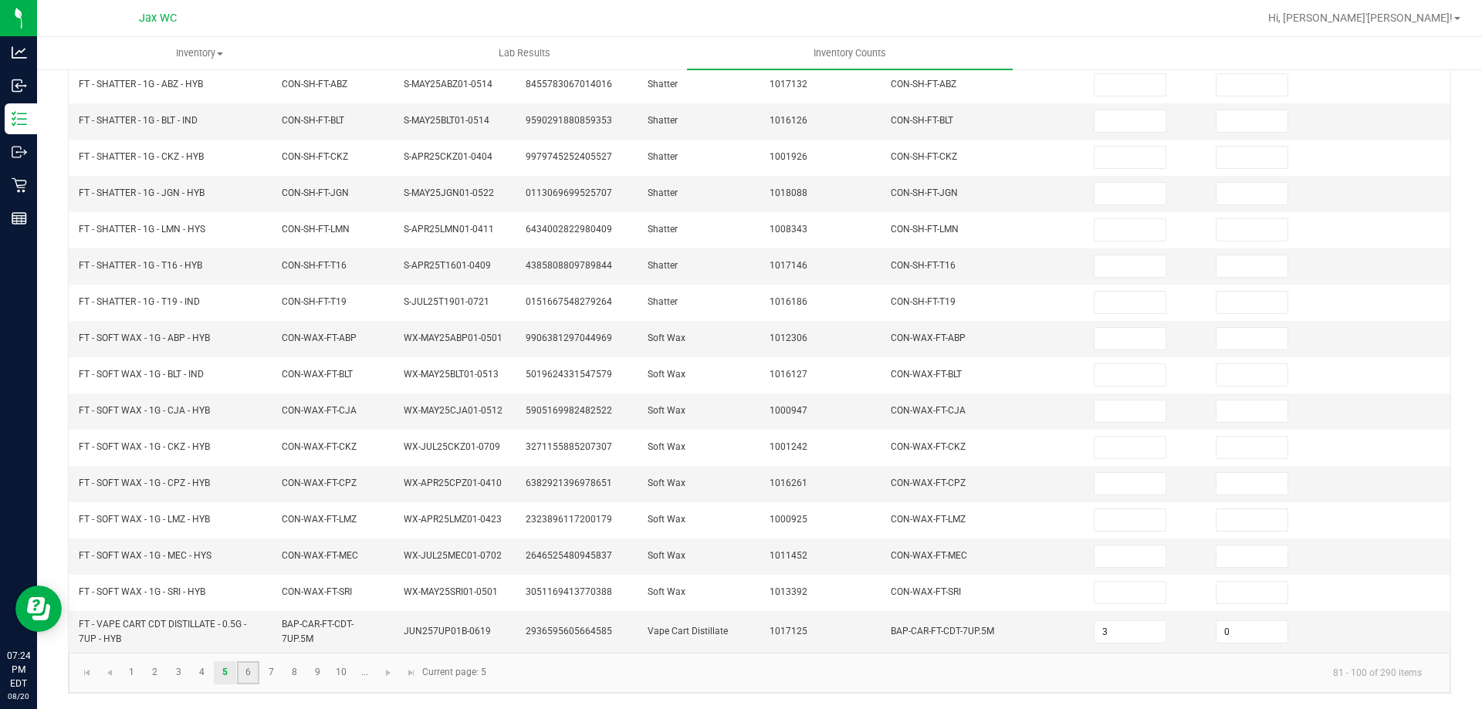
click at [256, 668] on link "6" at bounding box center [248, 673] width 22 height 23
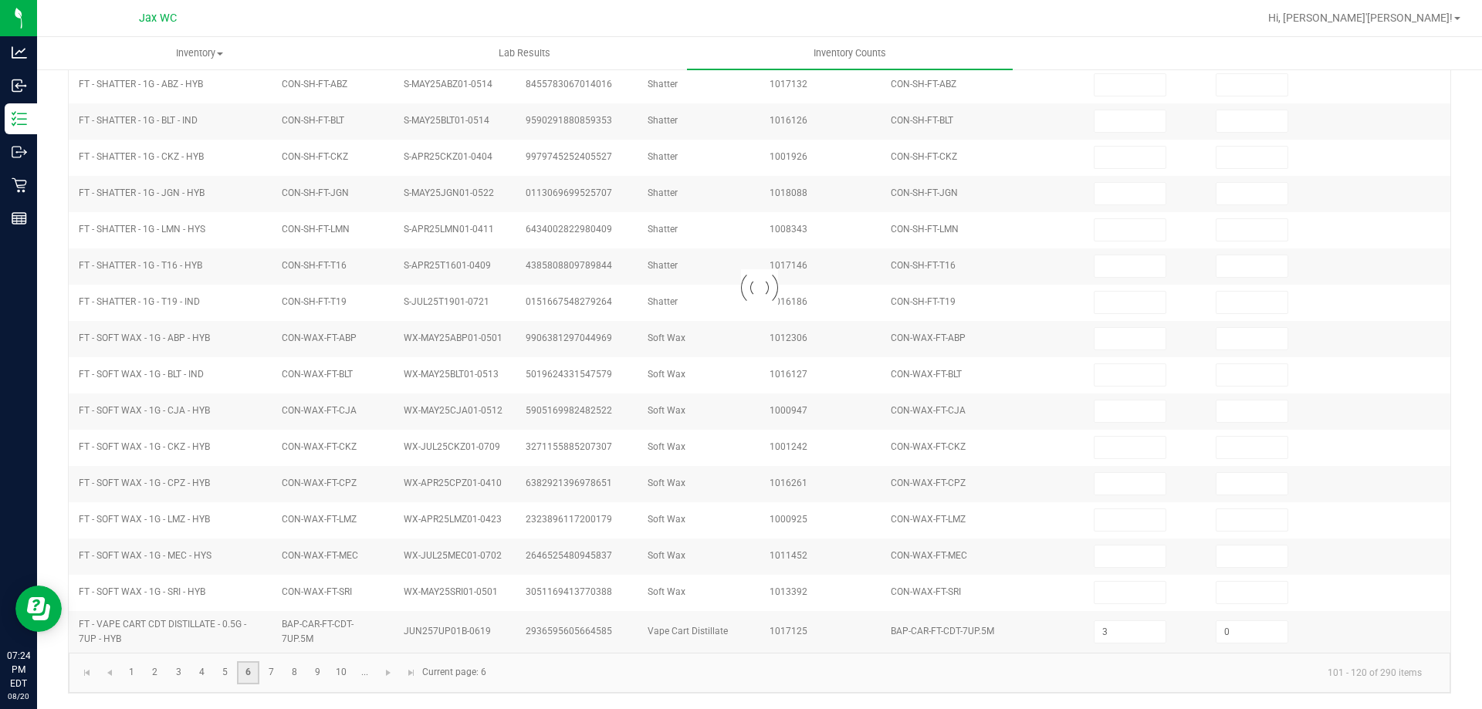
type input "11"
type input "0"
type input "12"
type input "0"
type input "9"
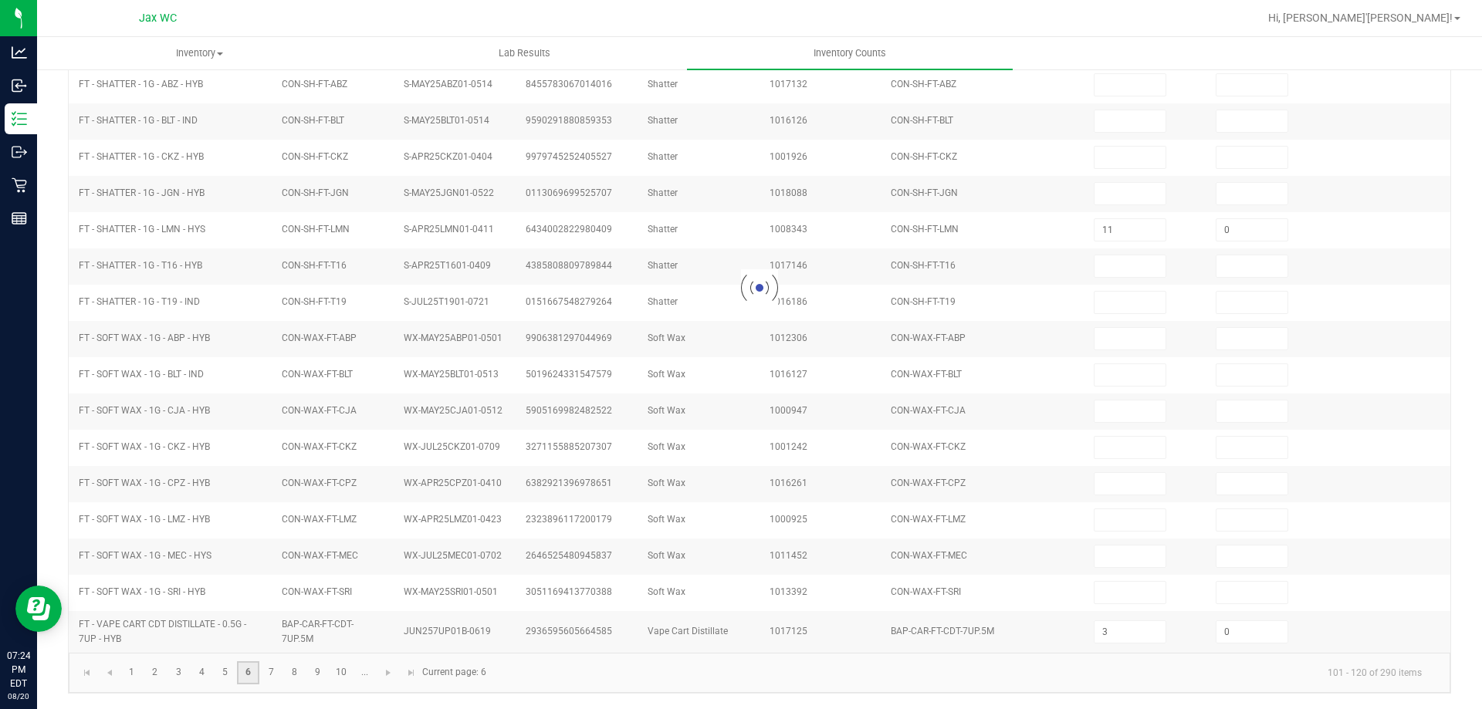
type input "7"
type input "0"
type input "3"
type input "0"
type input "6"
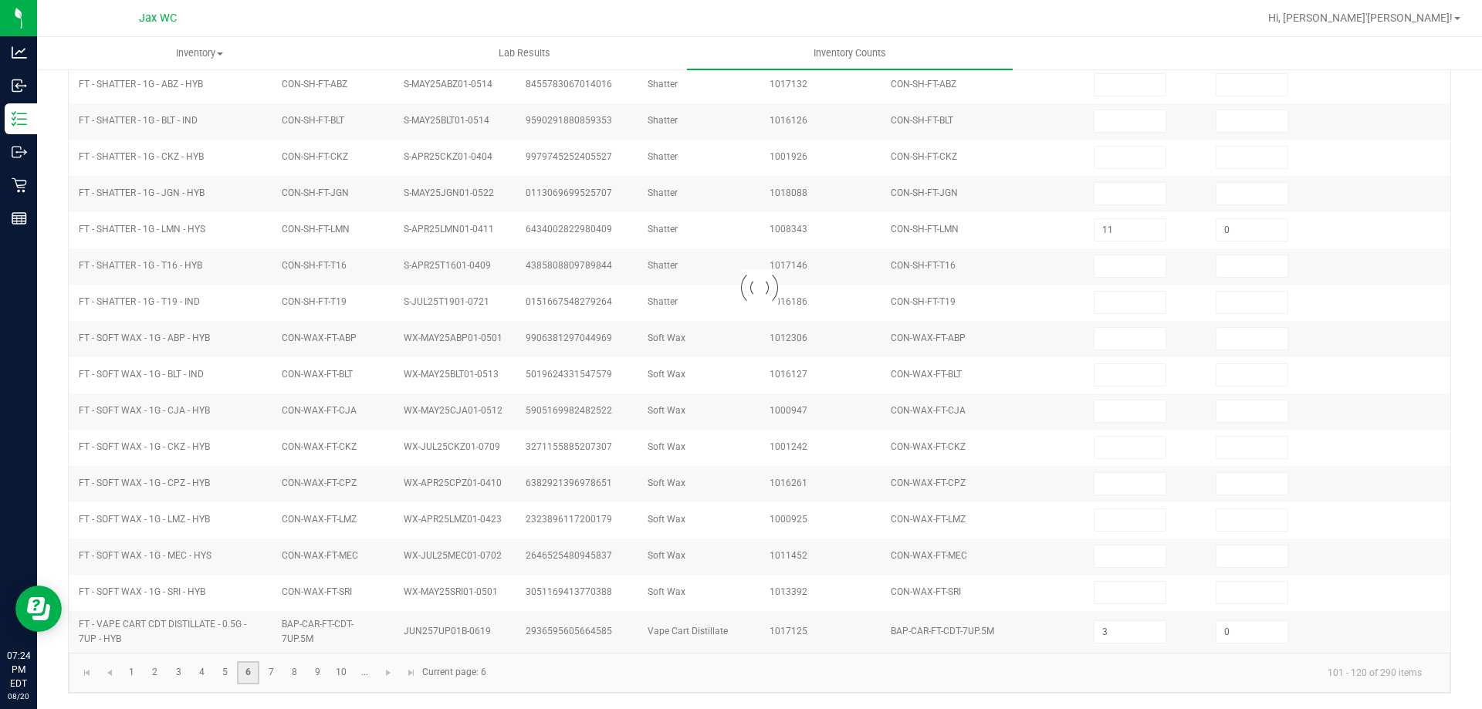
type input "0"
type input "2"
type input "3"
type input "1"
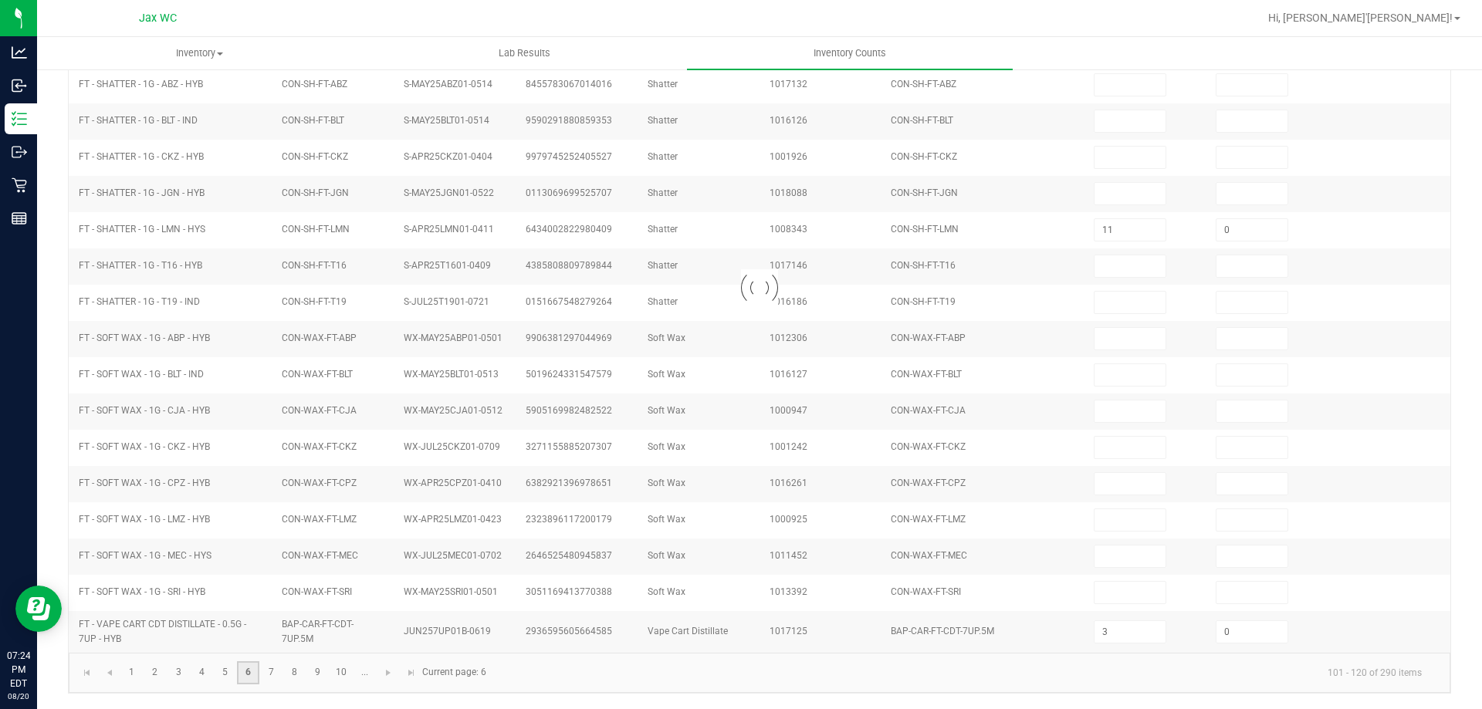
type input "8"
type input "0"
type input "1"
type input "0"
type input "6"
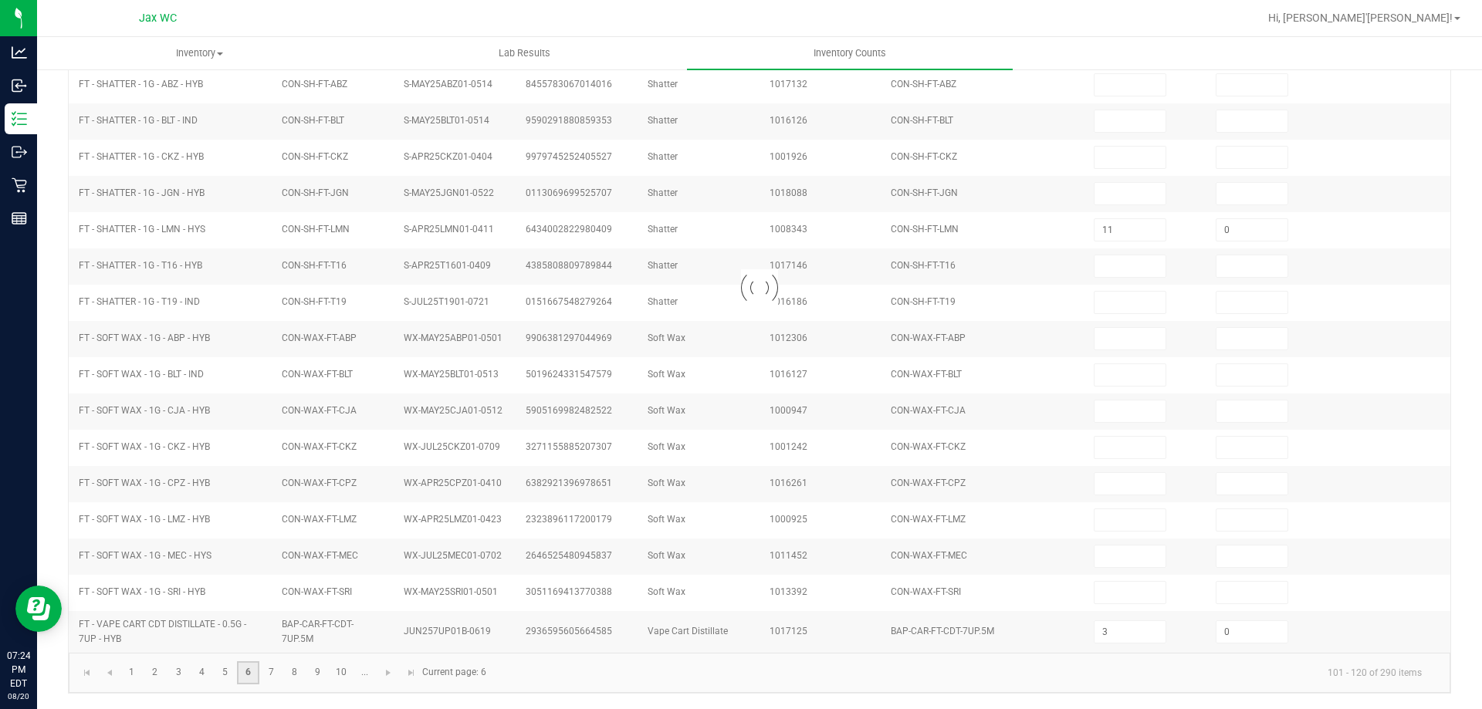
type input "0"
type input "10"
type input "0"
type input "6"
type input "0"
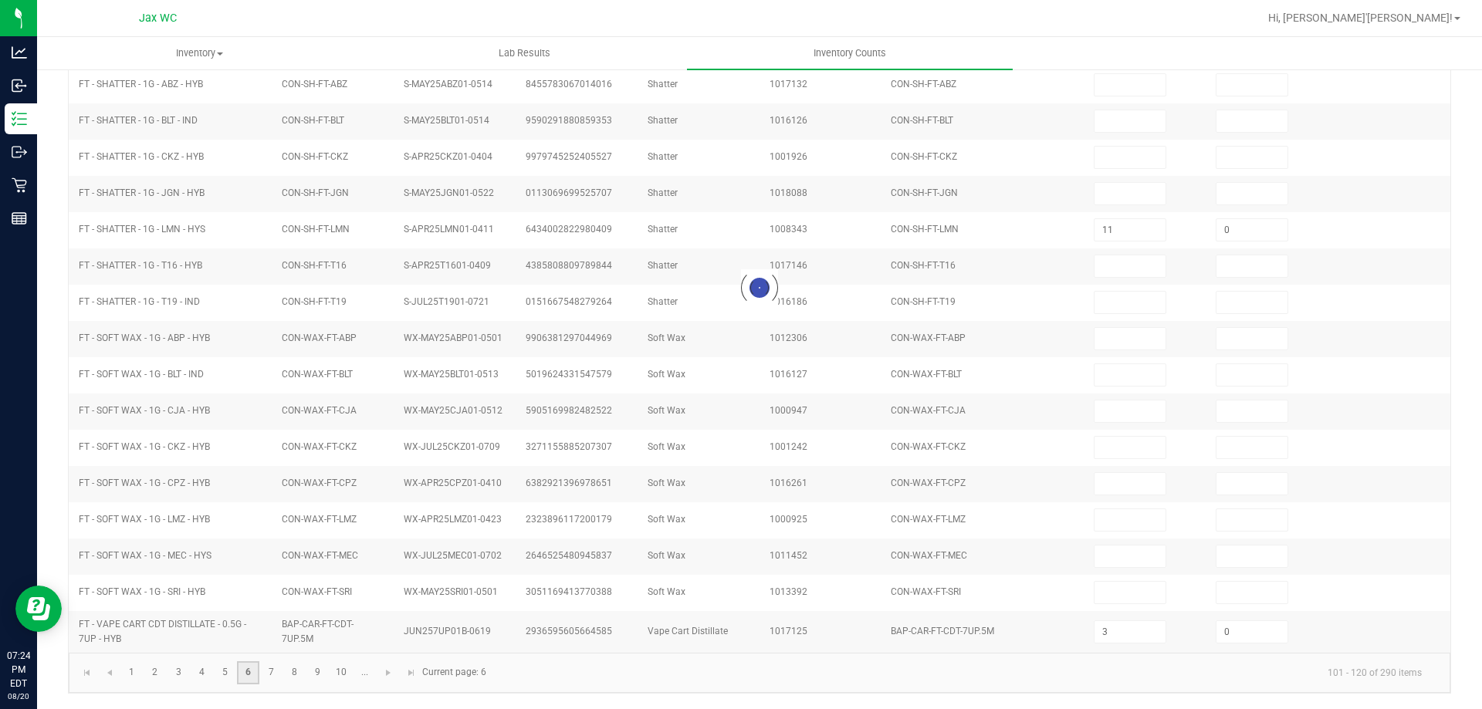
type input "5"
type input "0"
type input "7"
type input "0"
type input "8"
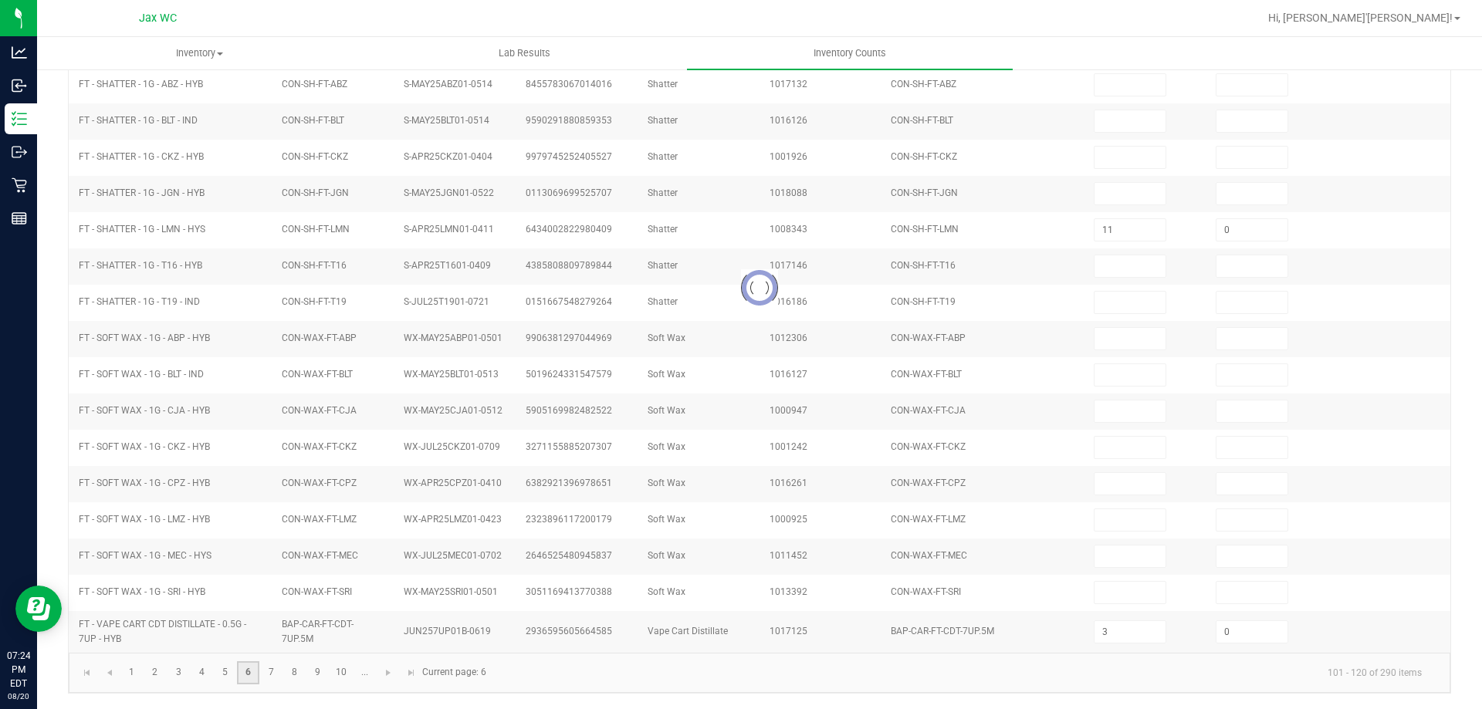
type input "0"
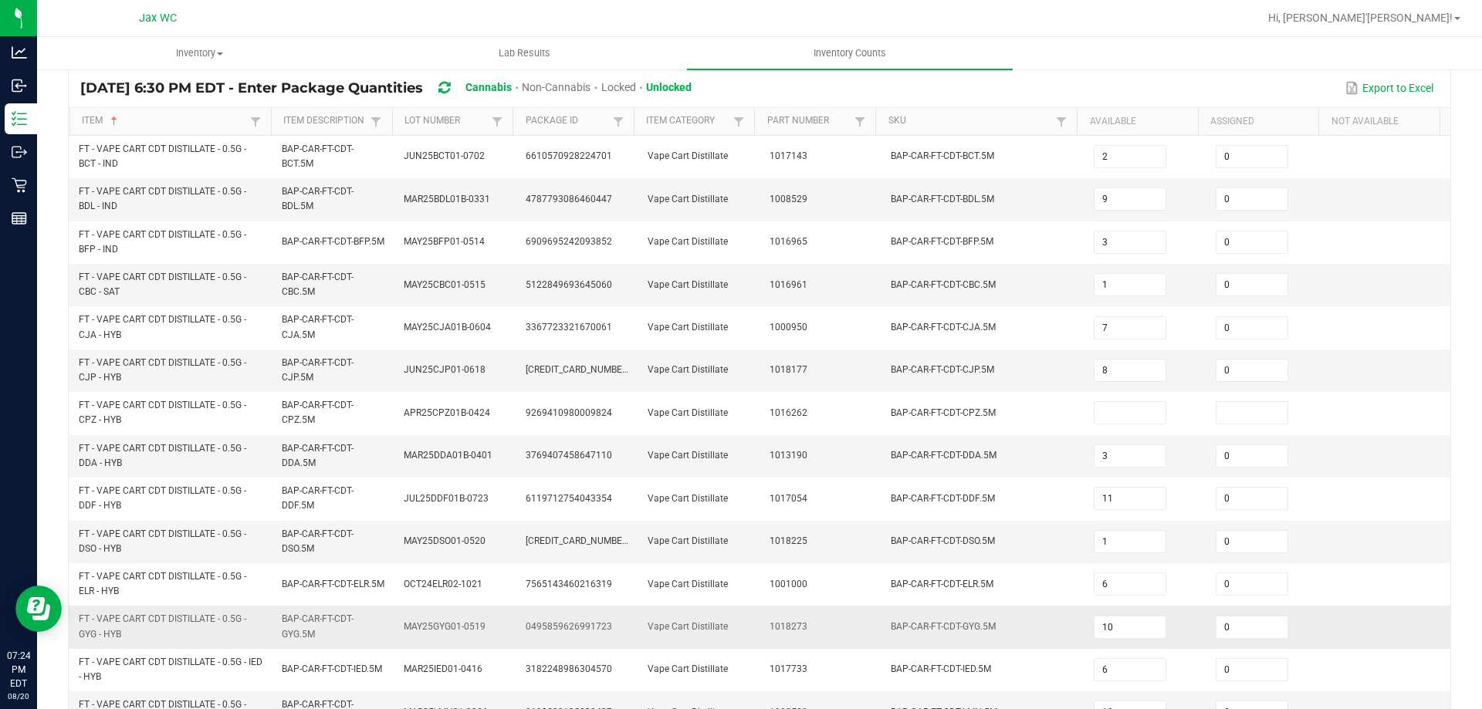
scroll to position [0, 0]
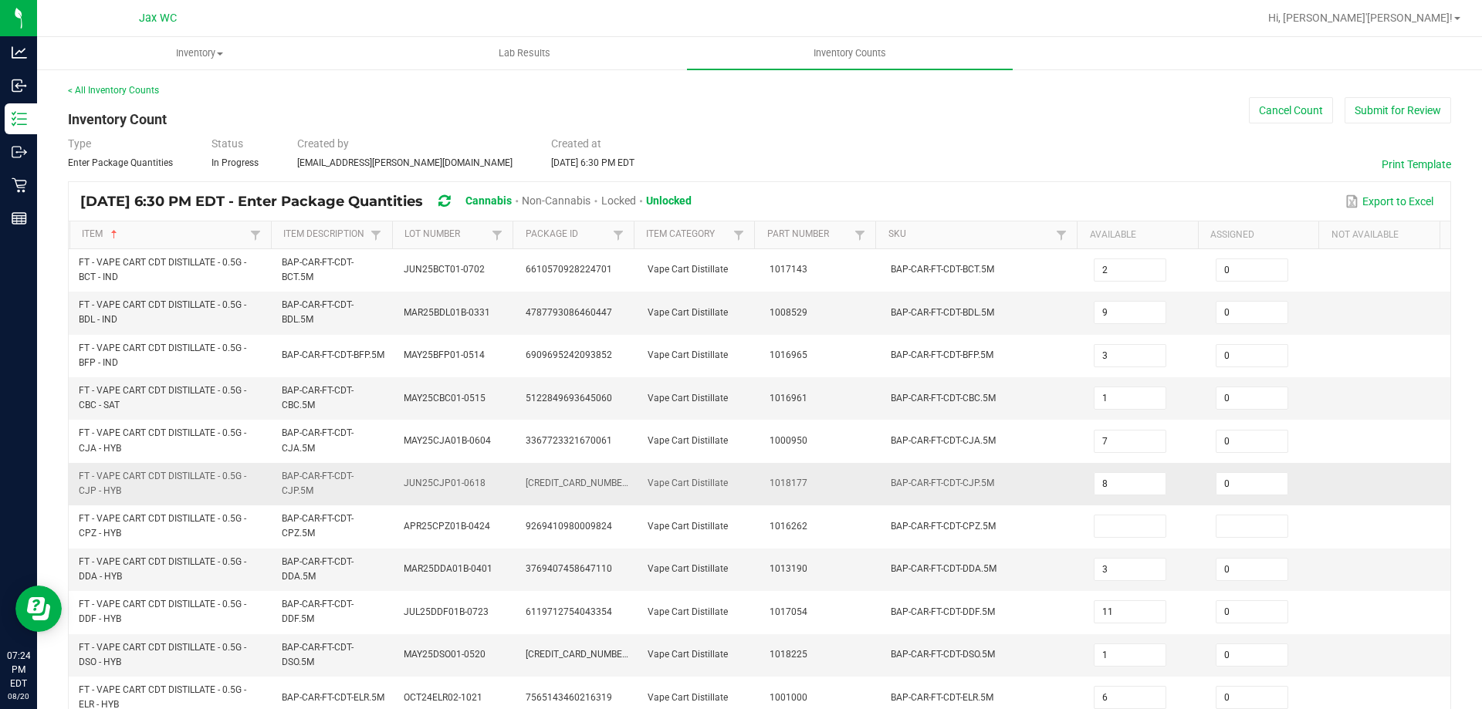
drag, startPoint x: 1103, startPoint y: 523, endPoint x: 1153, endPoint y: 472, distance: 72.1
click at [1105, 523] on input at bounding box center [1130, 527] width 71 height 22
type input "0"
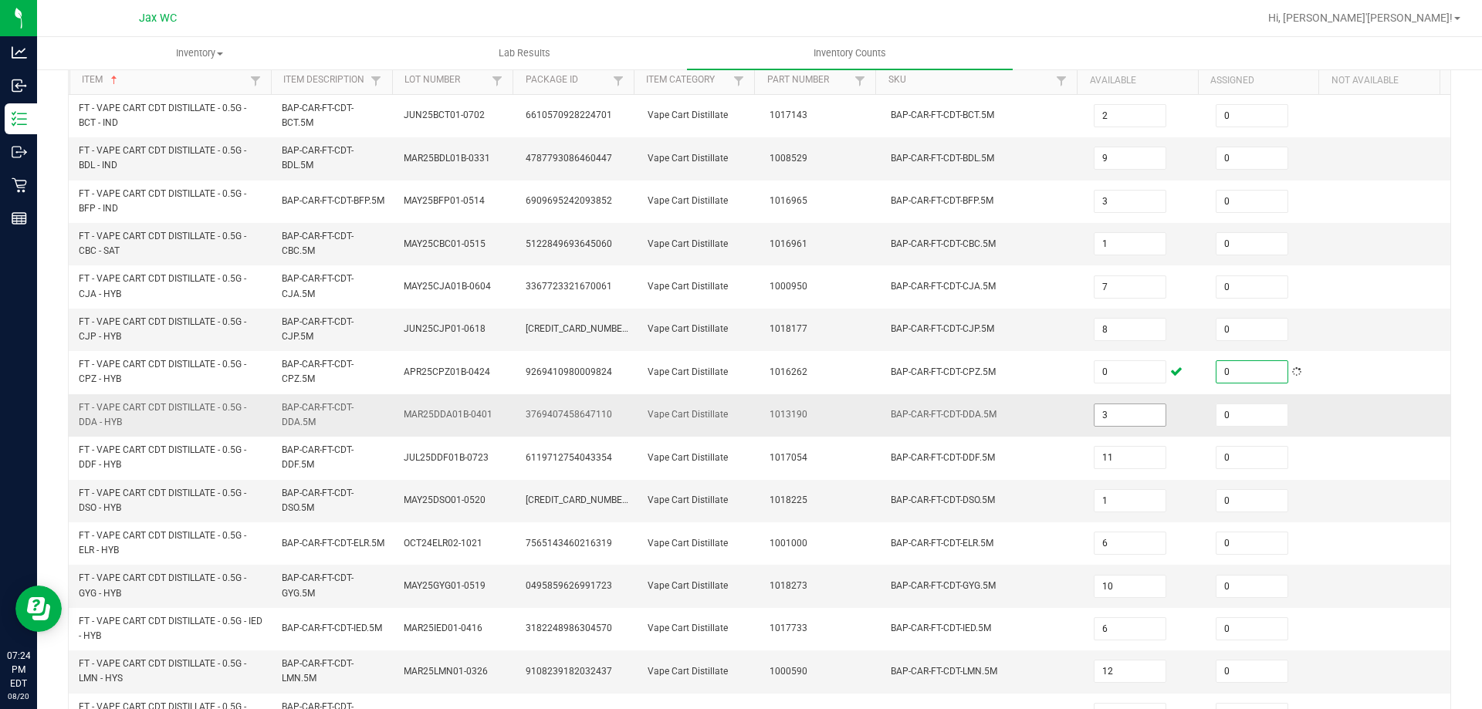
scroll to position [450, 0]
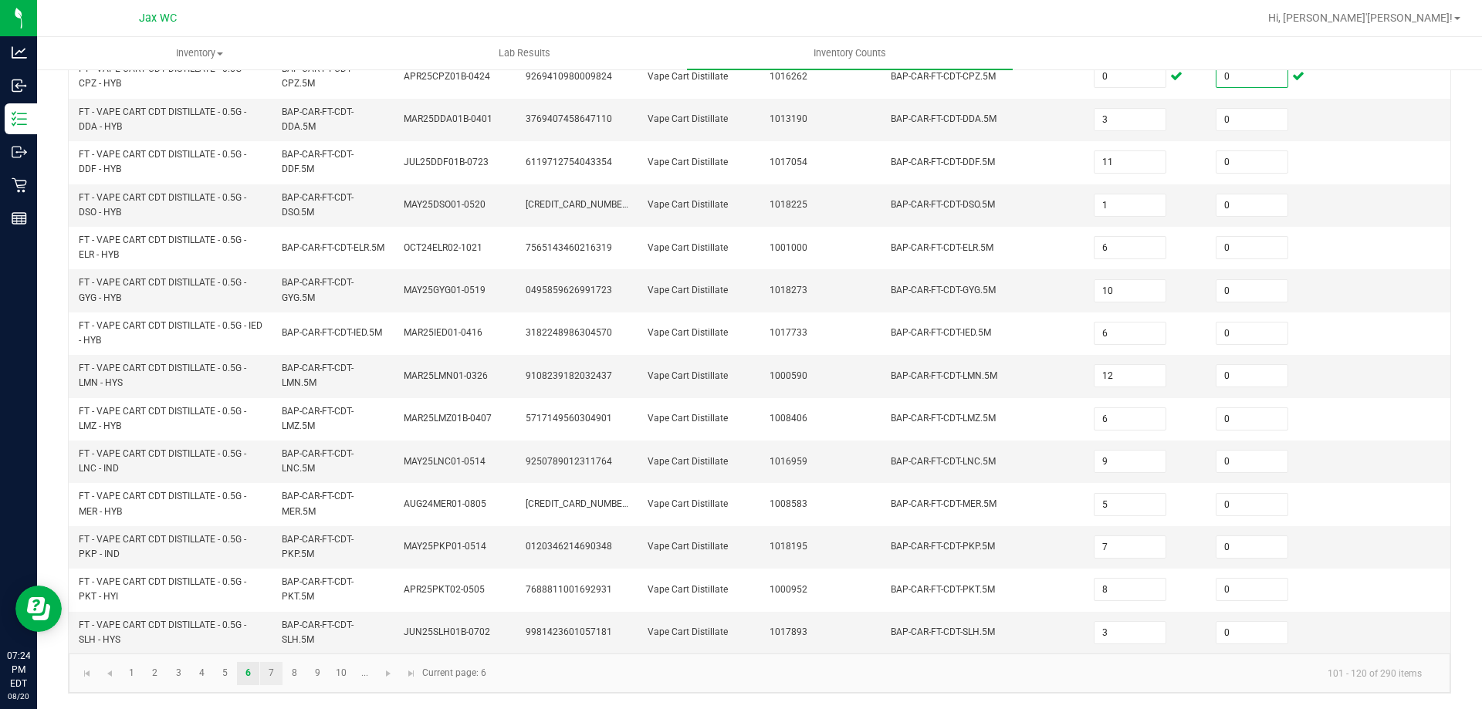
type input "0"
click at [278, 675] on link "7" at bounding box center [271, 673] width 22 height 23
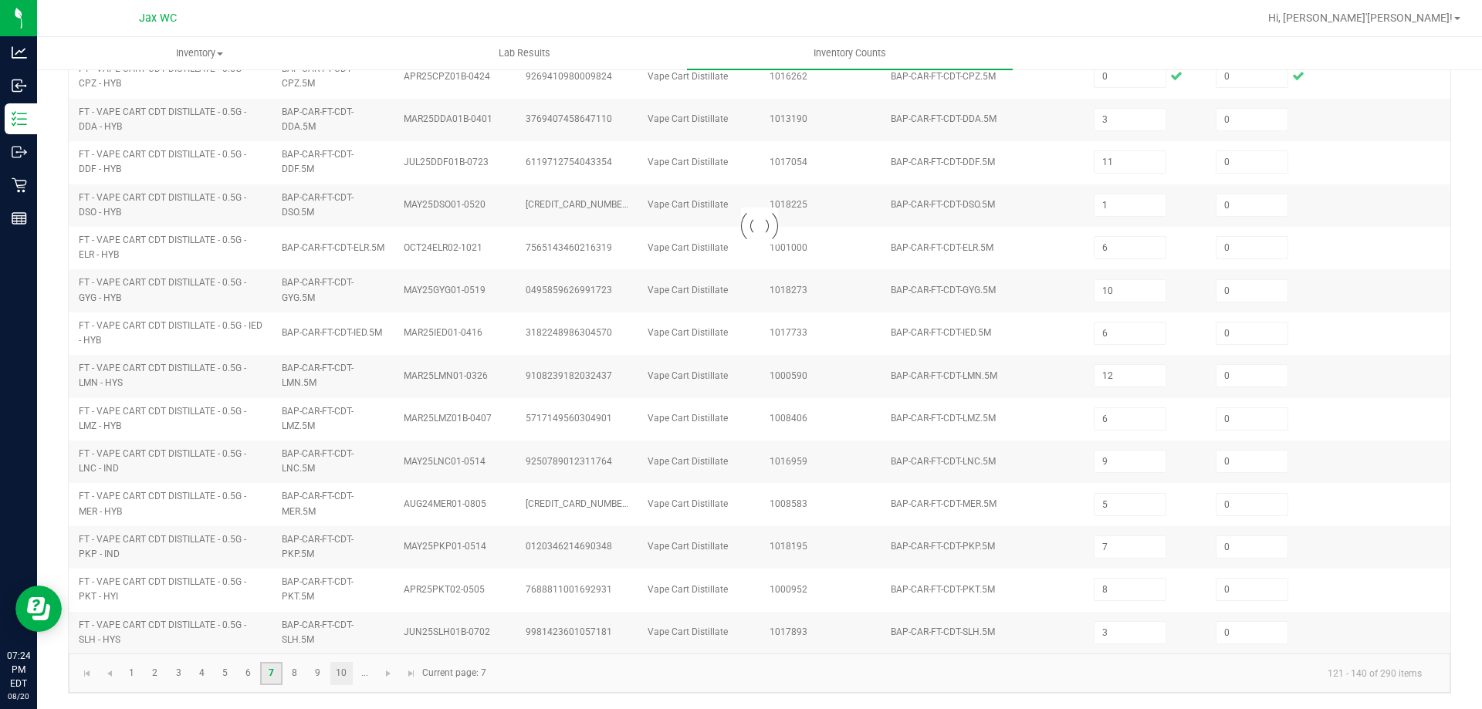
type input "12"
type input "1"
type input "8"
type input "6"
type input "1"
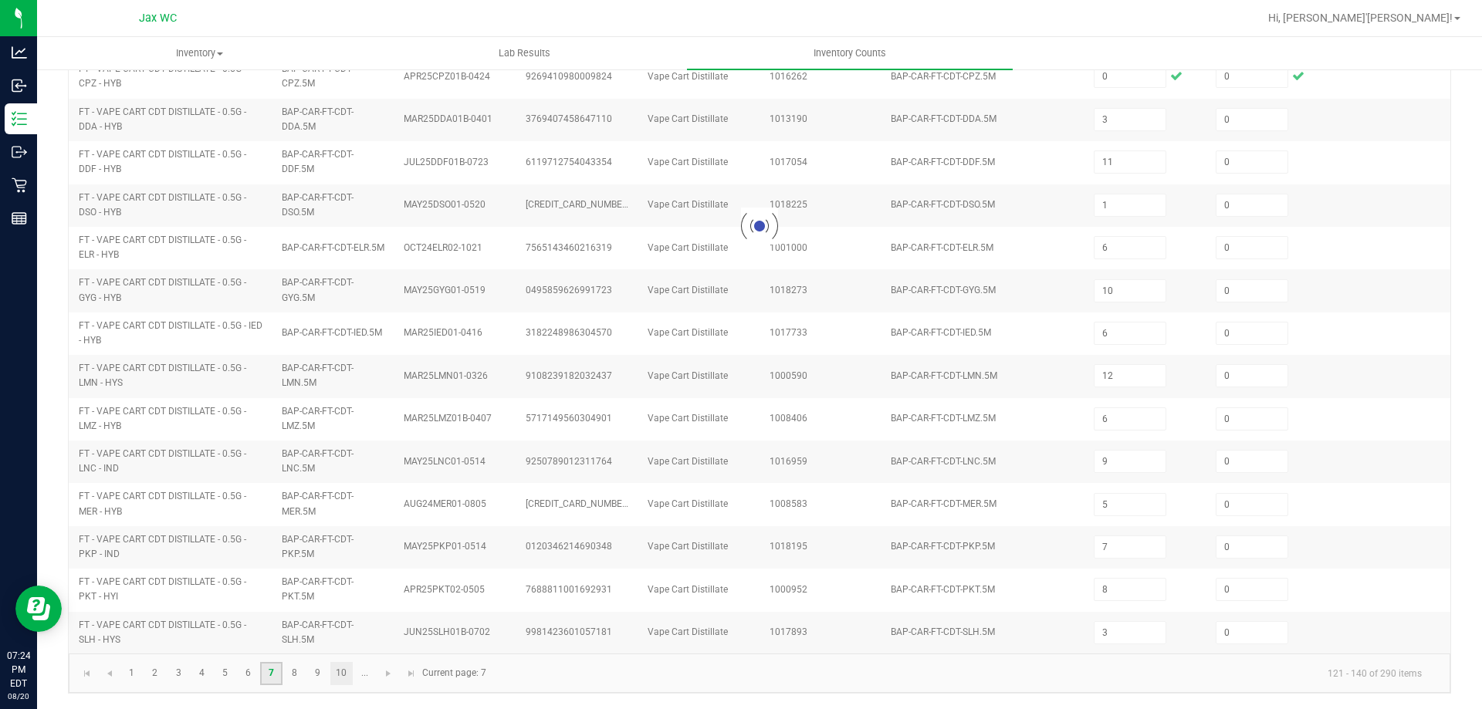
type input "2"
type input "12"
type input "2"
type input "9"
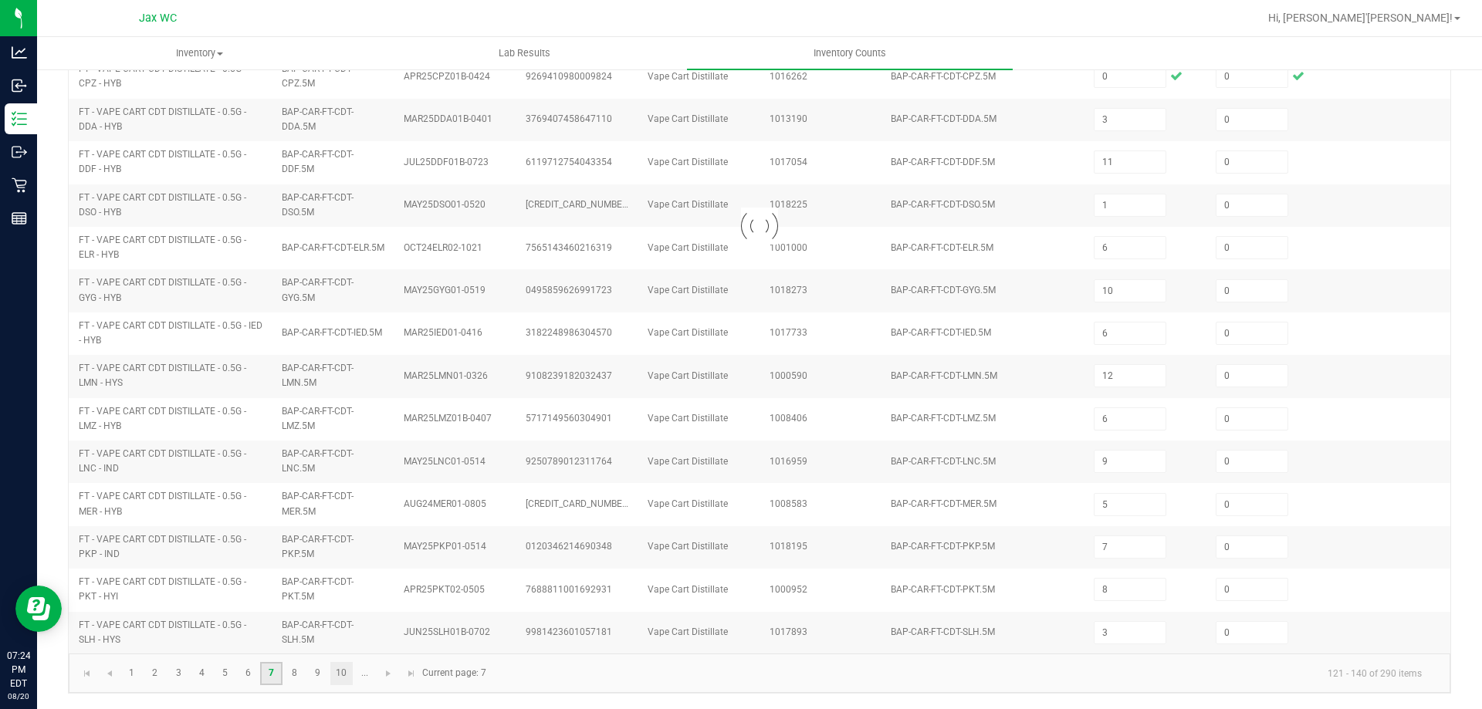
type input "11"
type input "6"
type input "10"
type input "8"
type input "3"
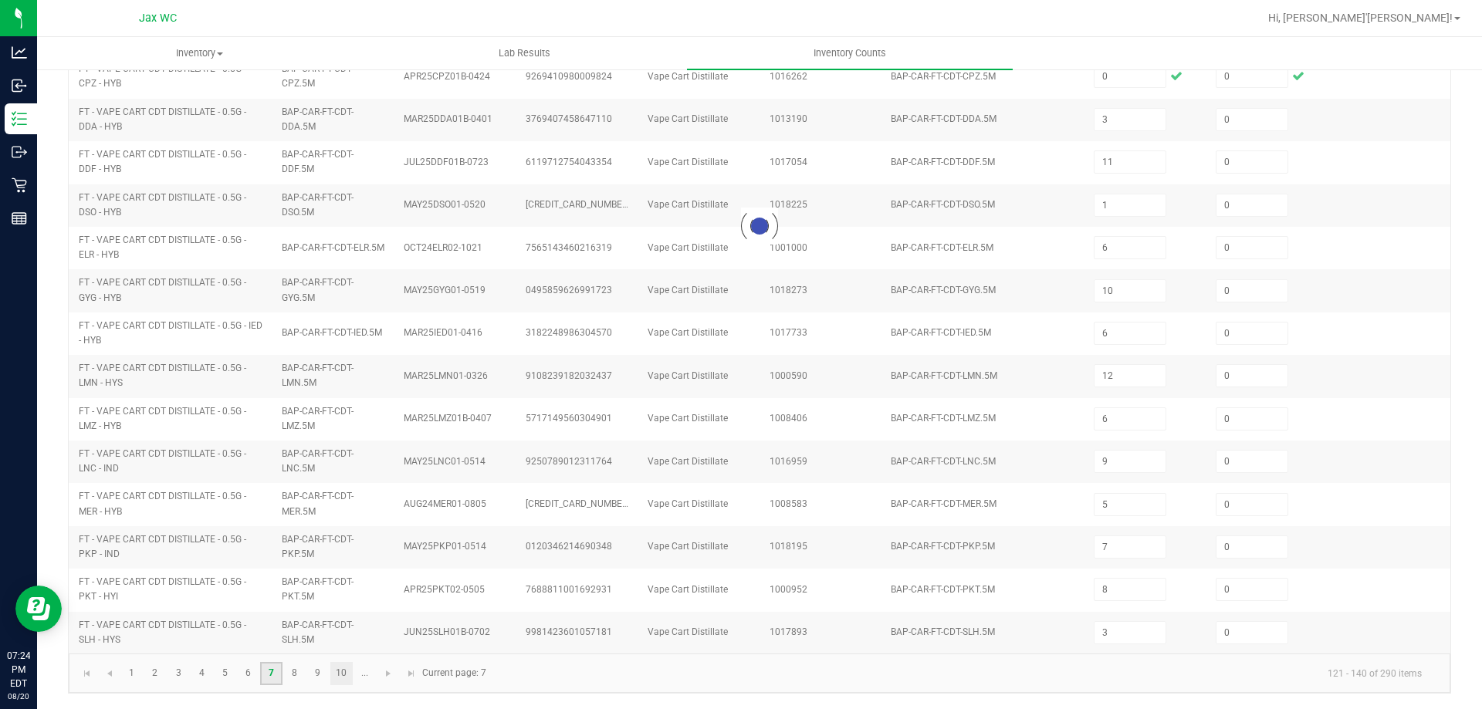
type input "3"
type input "9"
type input "7"
type input "6"
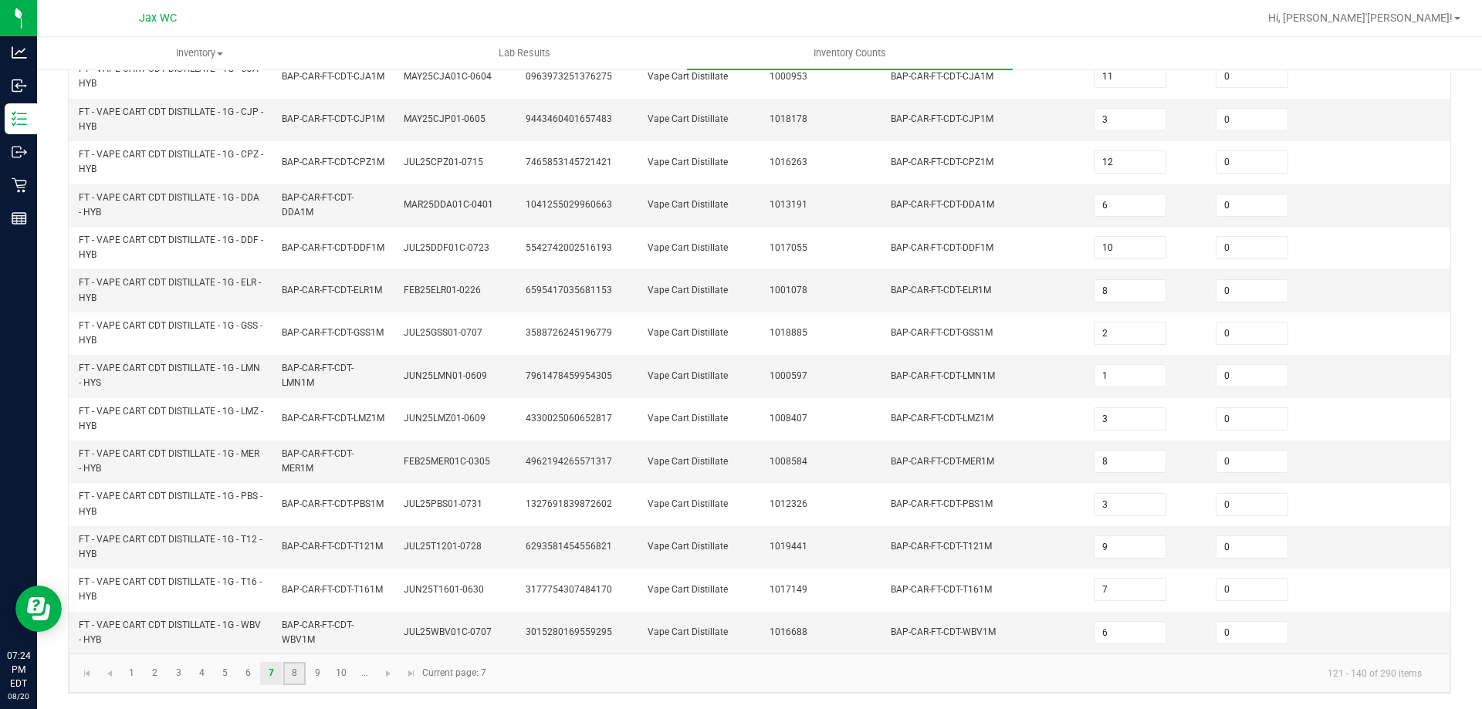
click at [293, 679] on link "8" at bounding box center [294, 673] width 22 height 23
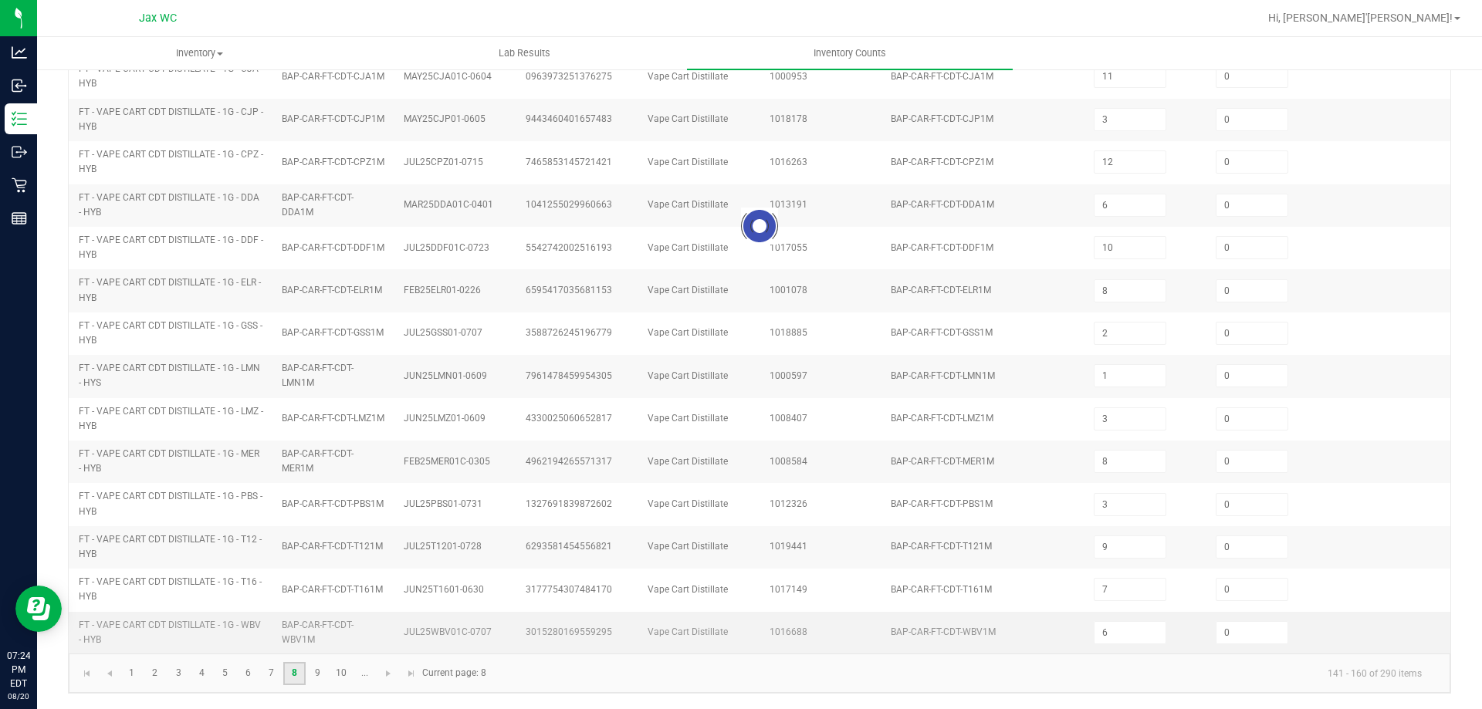
type input "8"
type input "3"
type input "11"
type input "4"
type input "5"
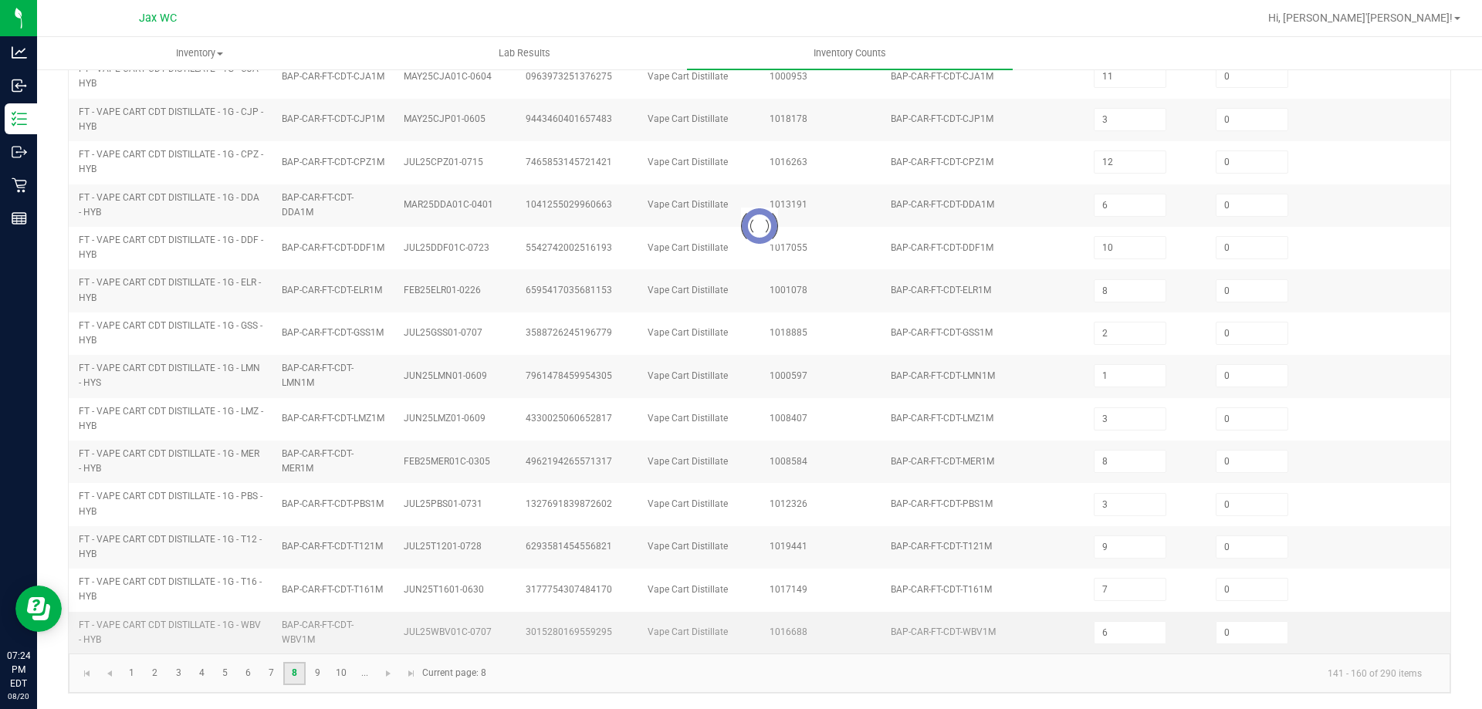
type input "1"
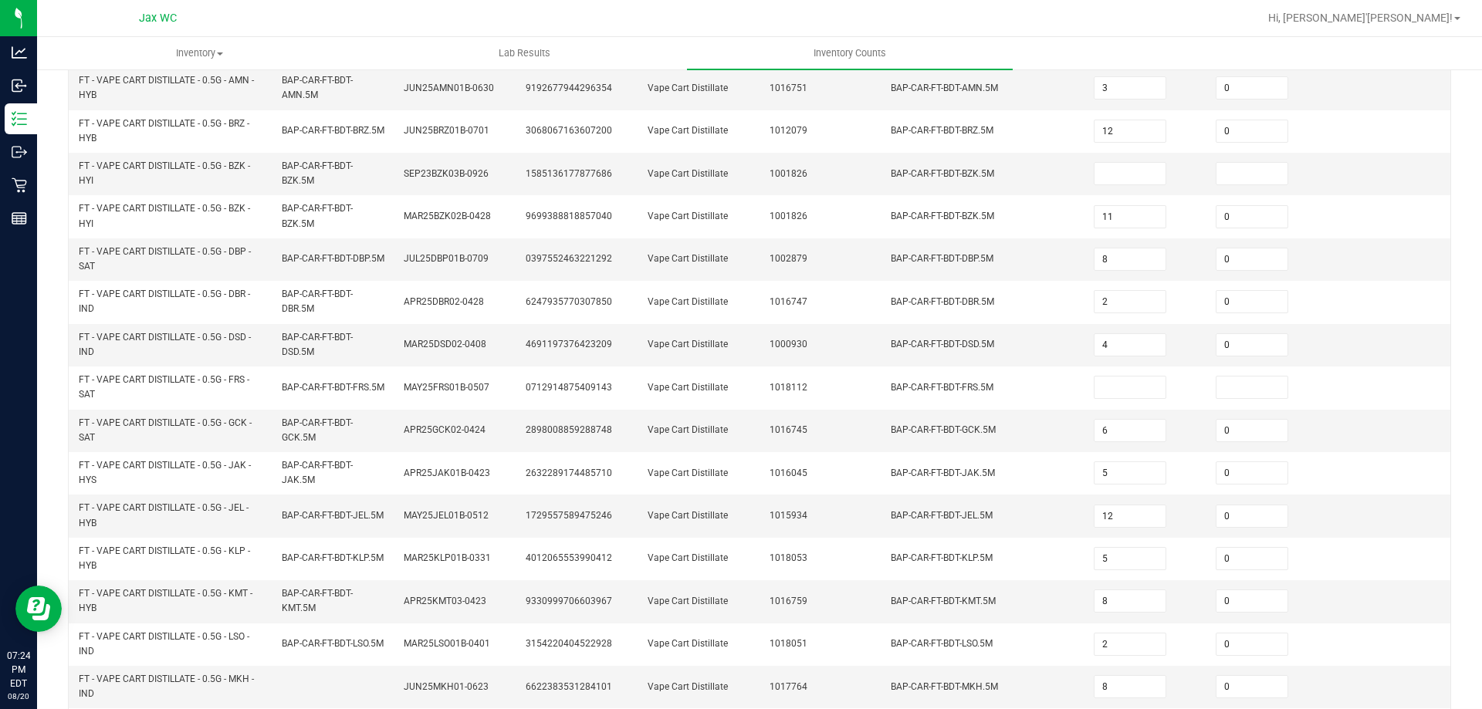
scroll to position [0, 0]
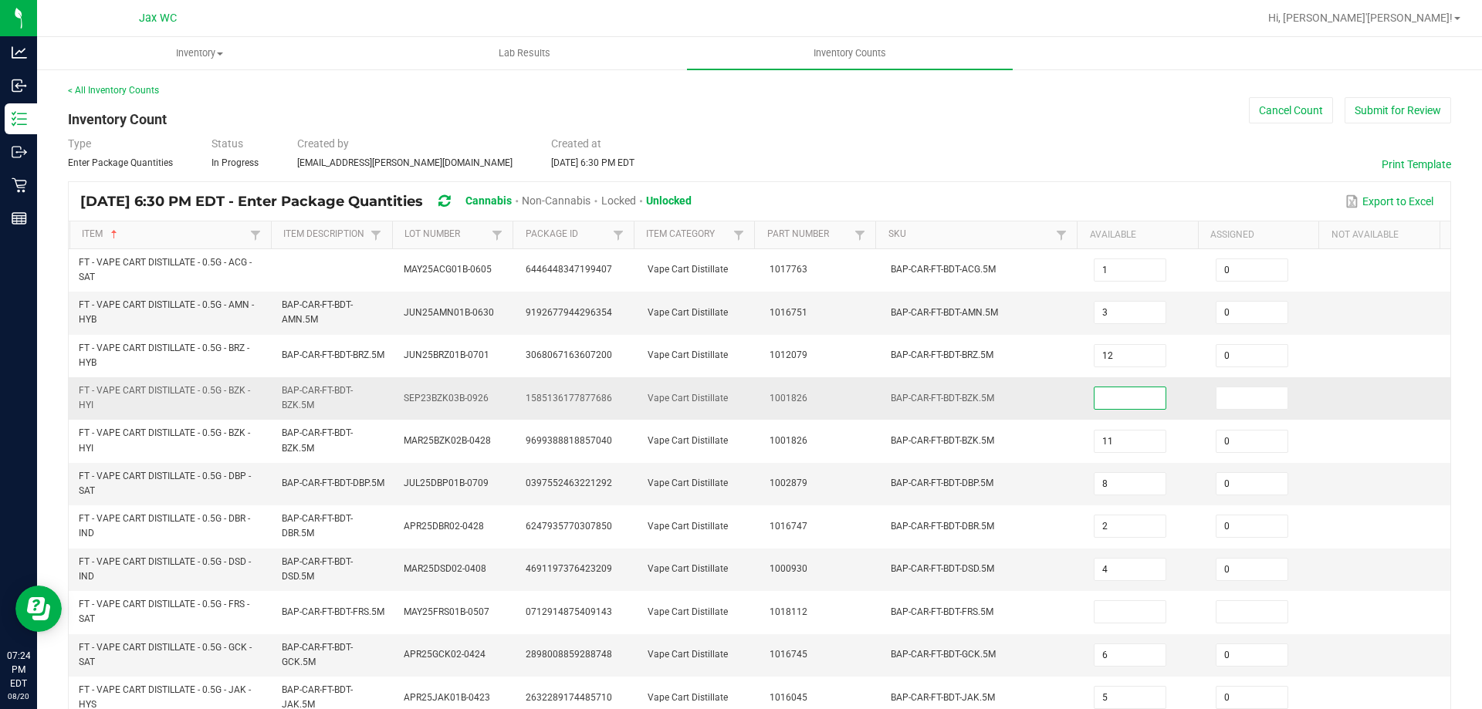
click at [1126, 401] on input at bounding box center [1130, 399] width 71 height 22
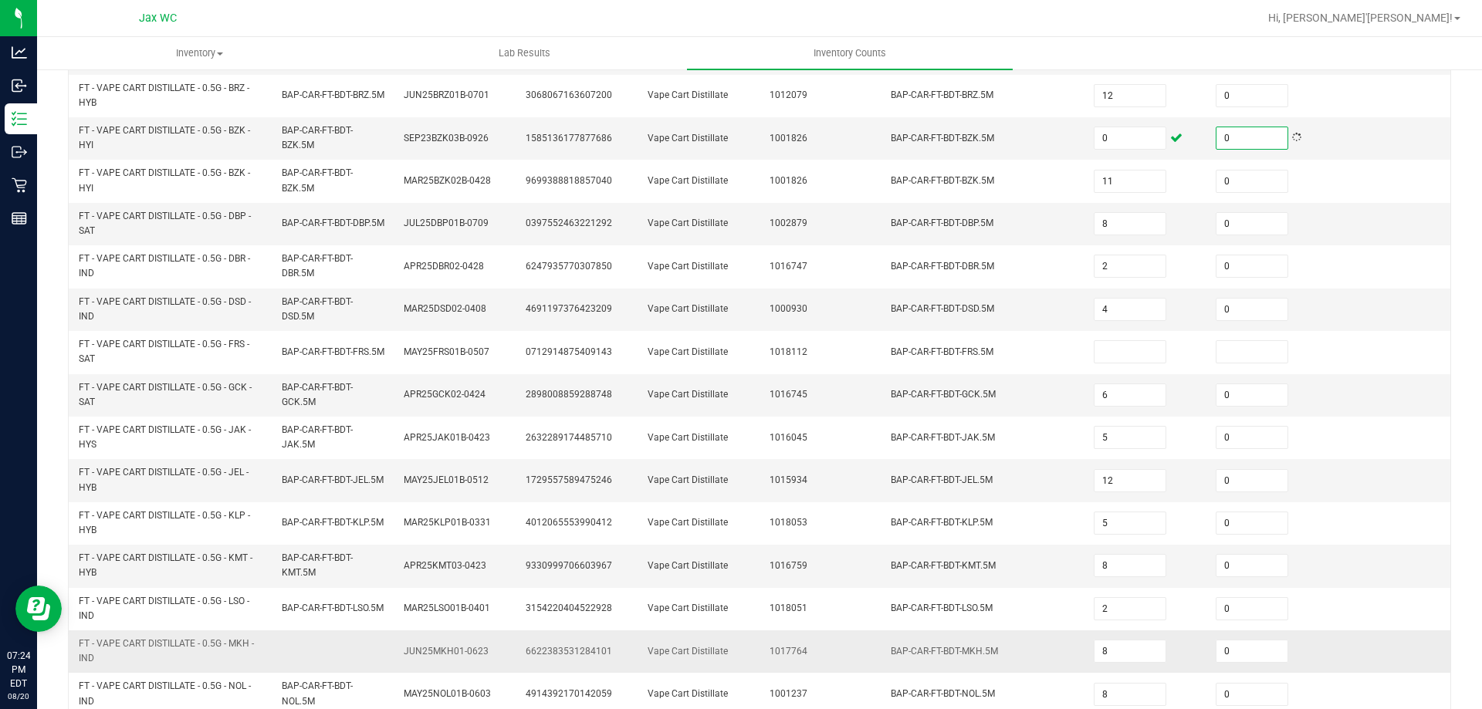
scroll to position [450, 0]
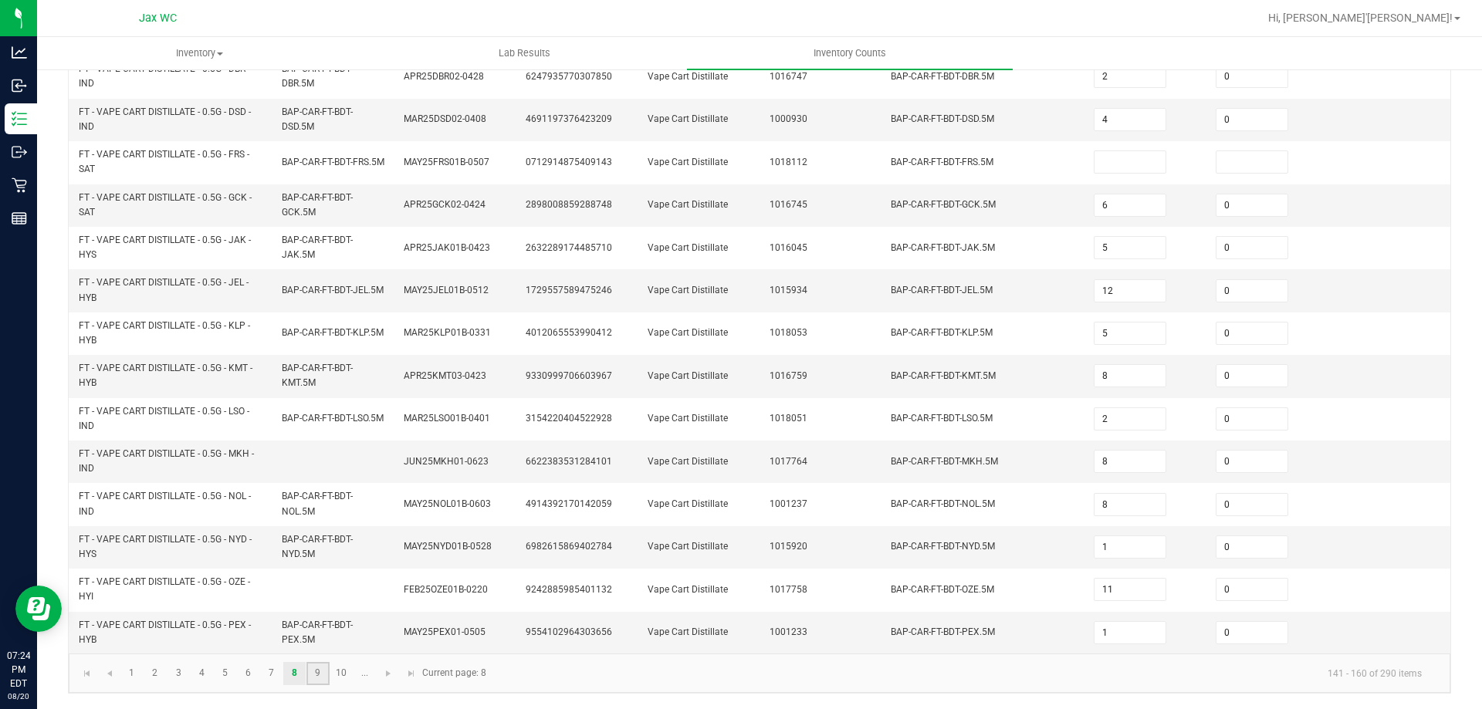
click at [326, 672] on link "9" at bounding box center [317, 673] width 22 height 23
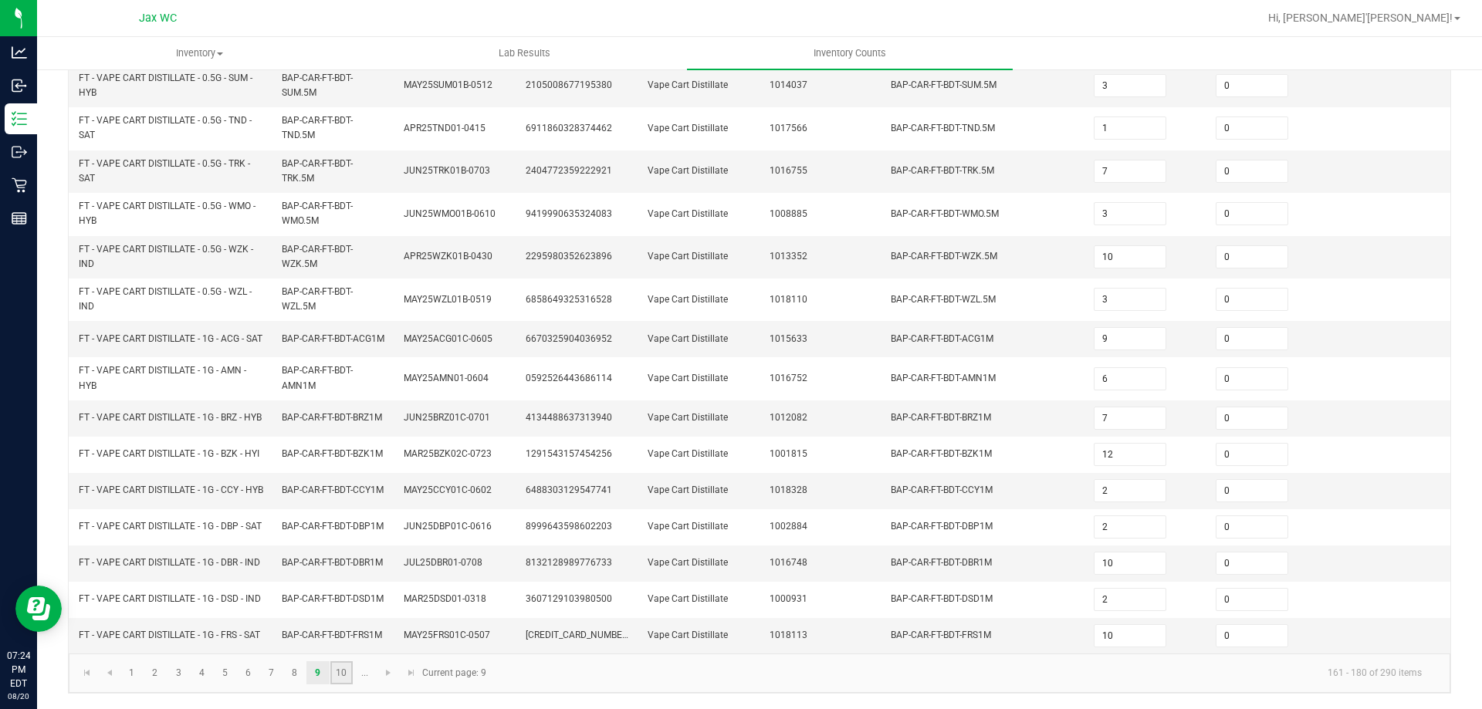
click at [339, 682] on link "10" at bounding box center [341, 673] width 22 height 23
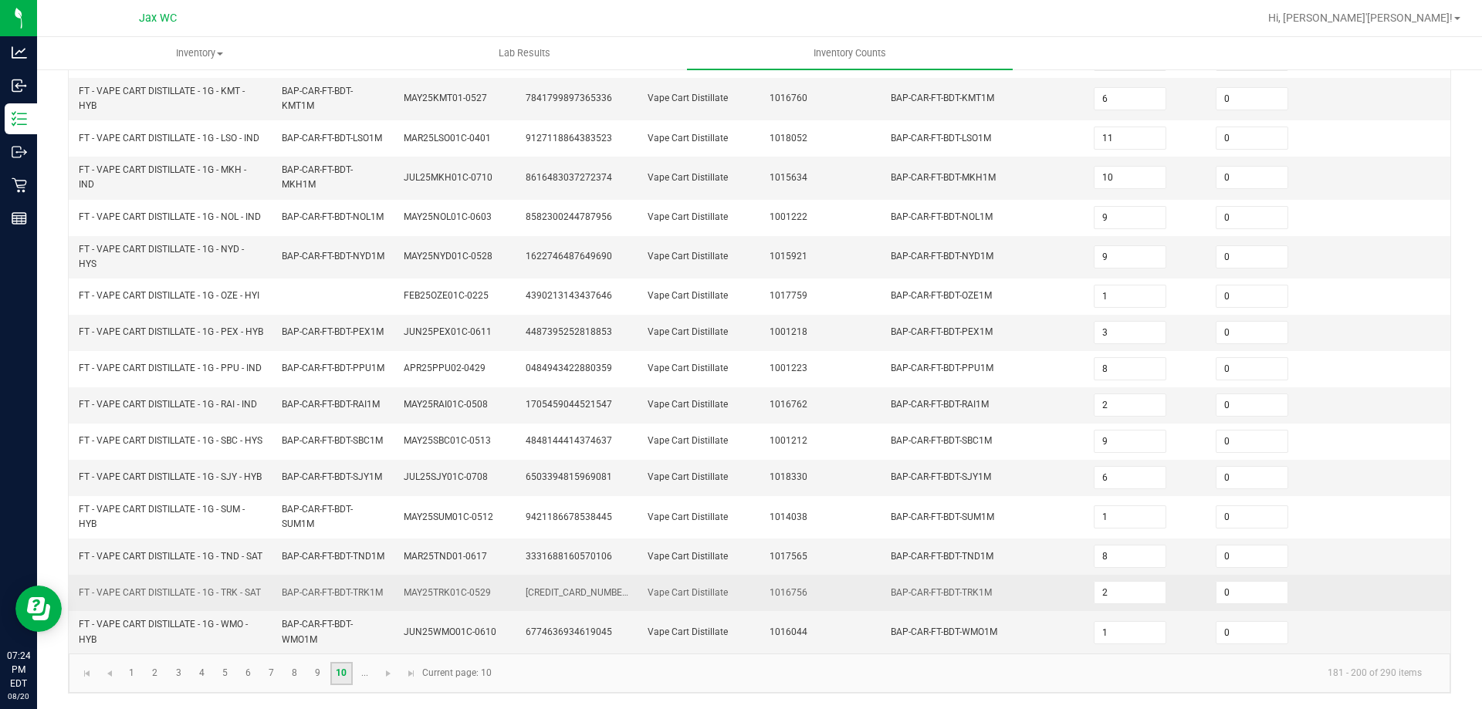
scroll to position [0, 0]
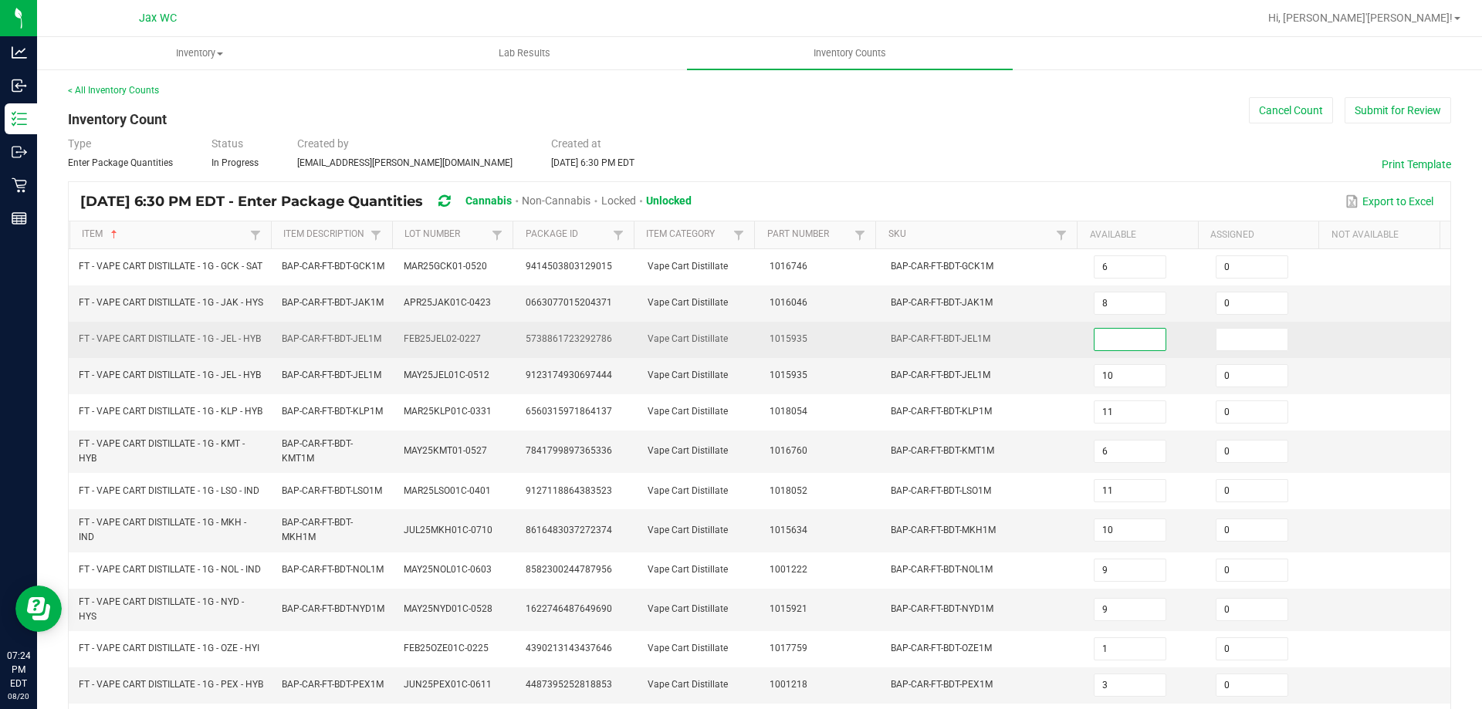
click at [1124, 350] on input at bounding box center [1130, 340] width 71 height 22
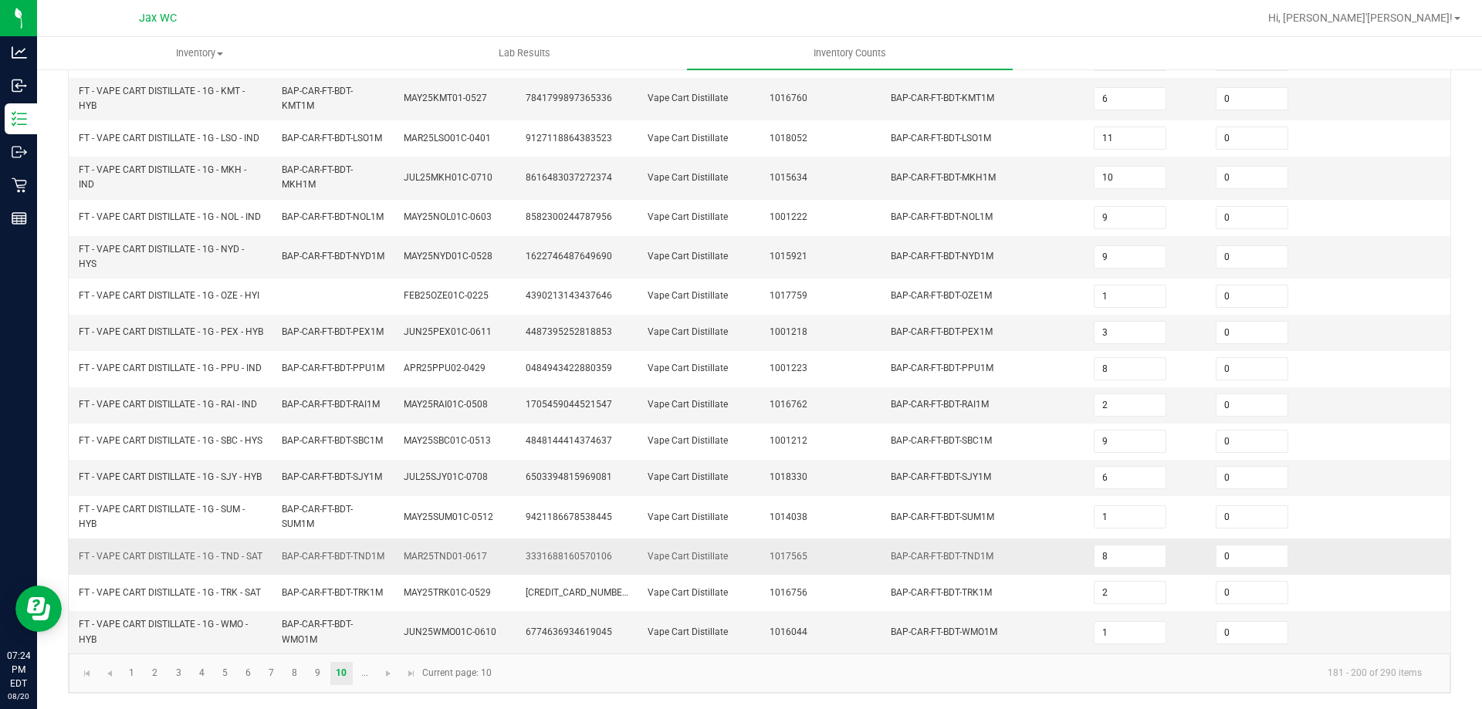
scroll to position [438, 0]
click at [393, 671] on span "Go to the next page" at bounding box center [388, 674] width 12 height 12
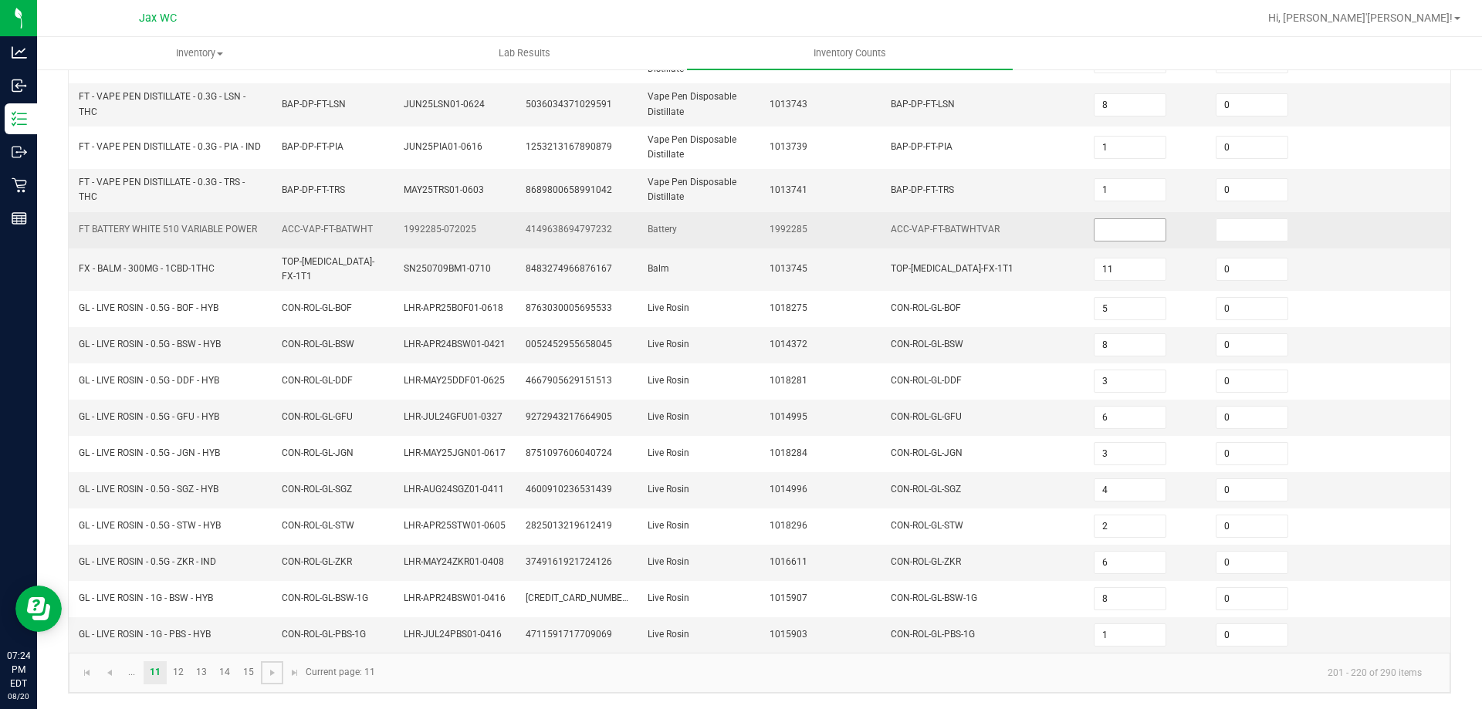
scroll to position [0, 0]
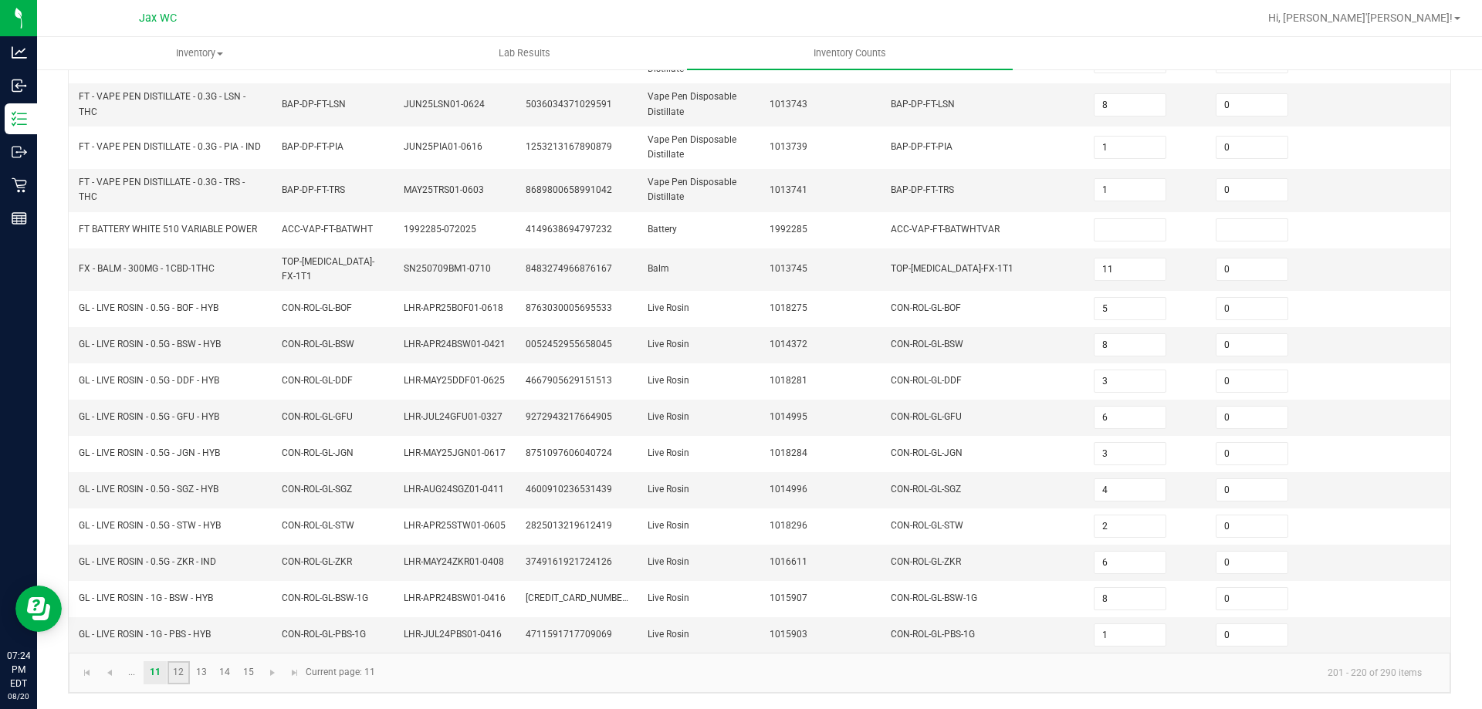
click at [184, 678] on link "12" at bounding box center [179, 673] width 22 height 23
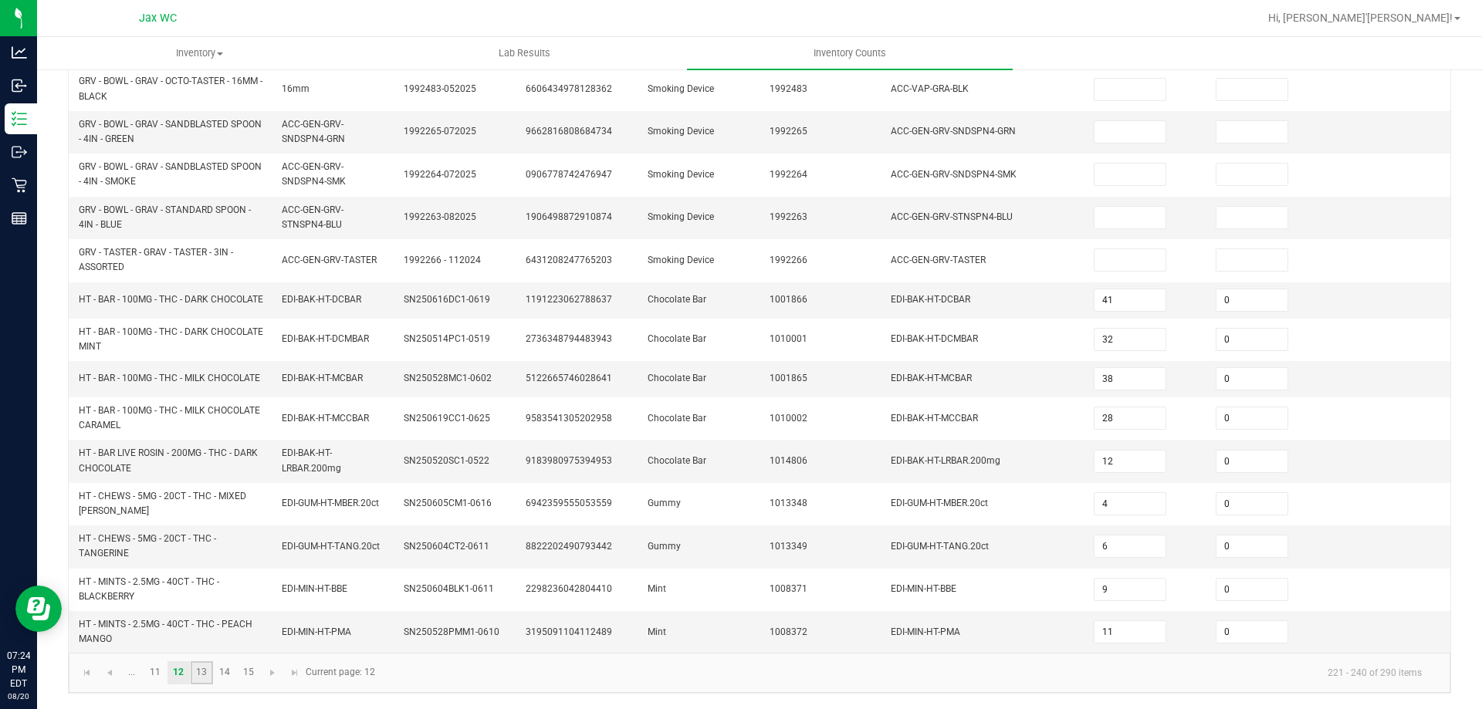
click at [198, 675] on link "13" at bounding box center [202, 673] width 22 height 23
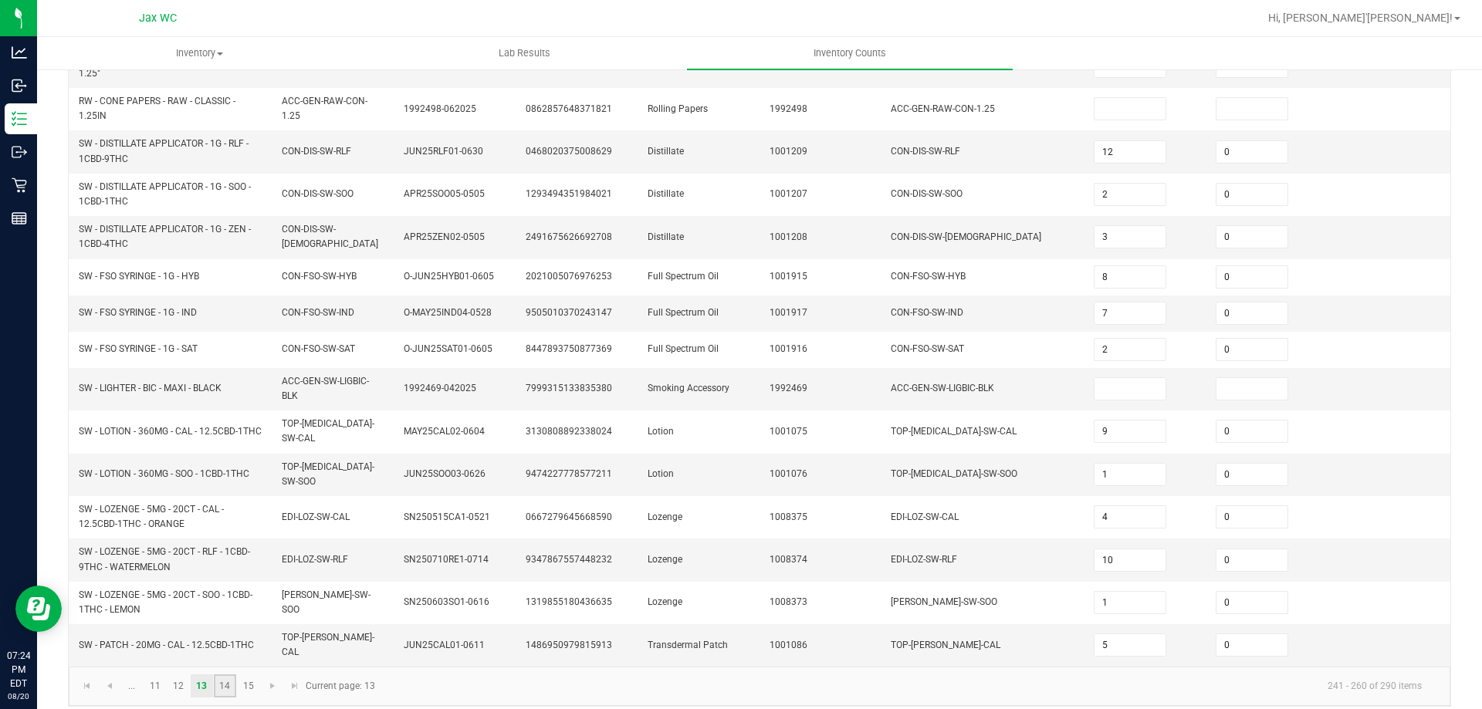
click at [231, 676] on link "14" at bounding box center [225, 686] width 22 height 23
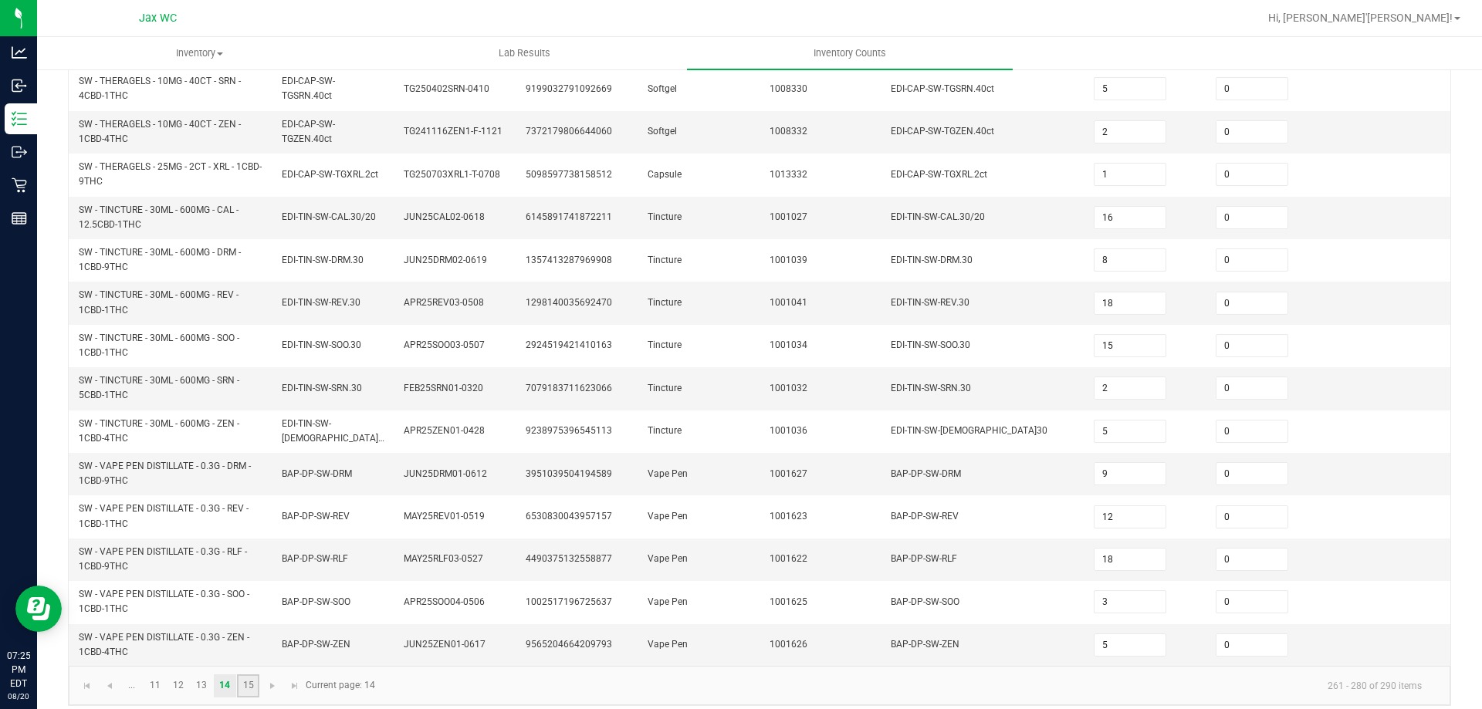
click at [252, 675] on link "15" at bounding box center [248, 686] width 22 height 23
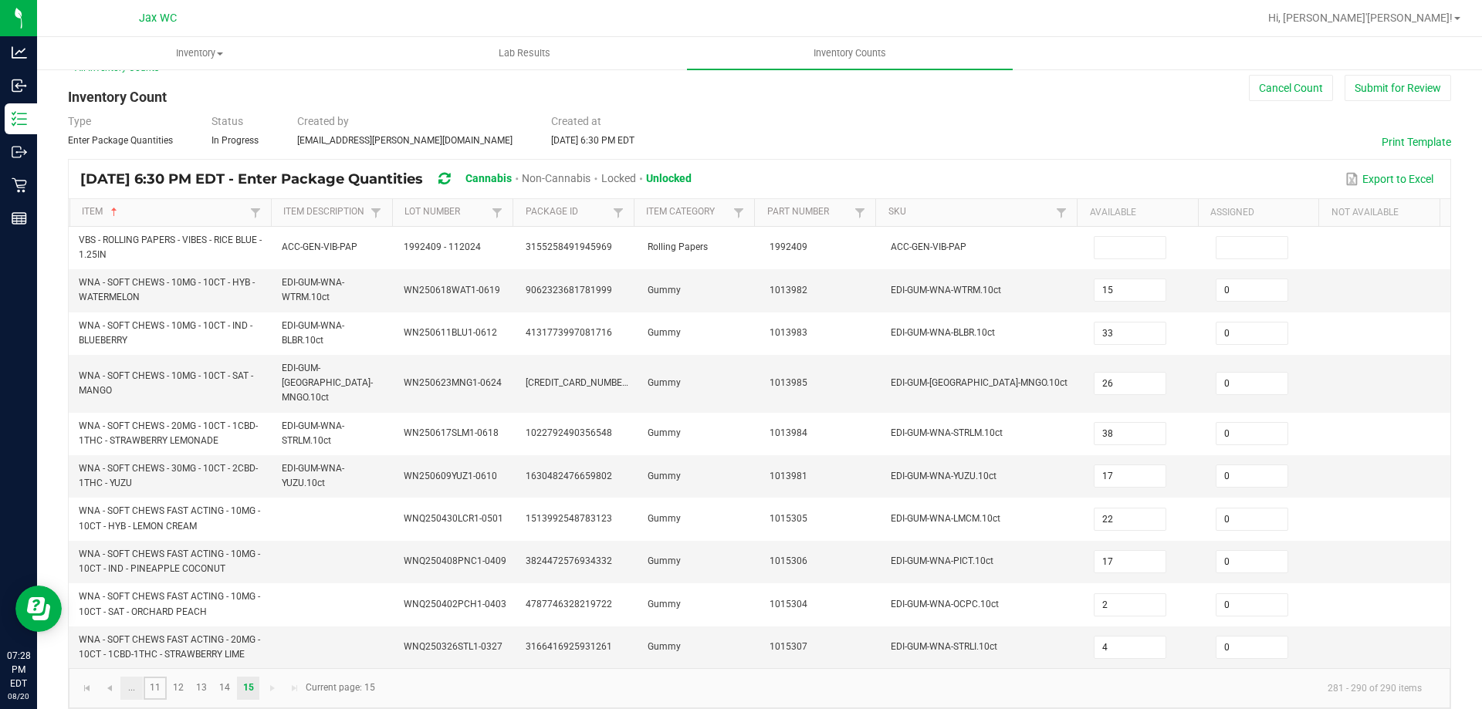
drag, startPoint x: 150, startPoint y: 672, endPoint x: 135, endPoint y: 671, distance: 14.7
click at [151, 677] on link "11" at bounding box center [155, 688] width 22 height 23
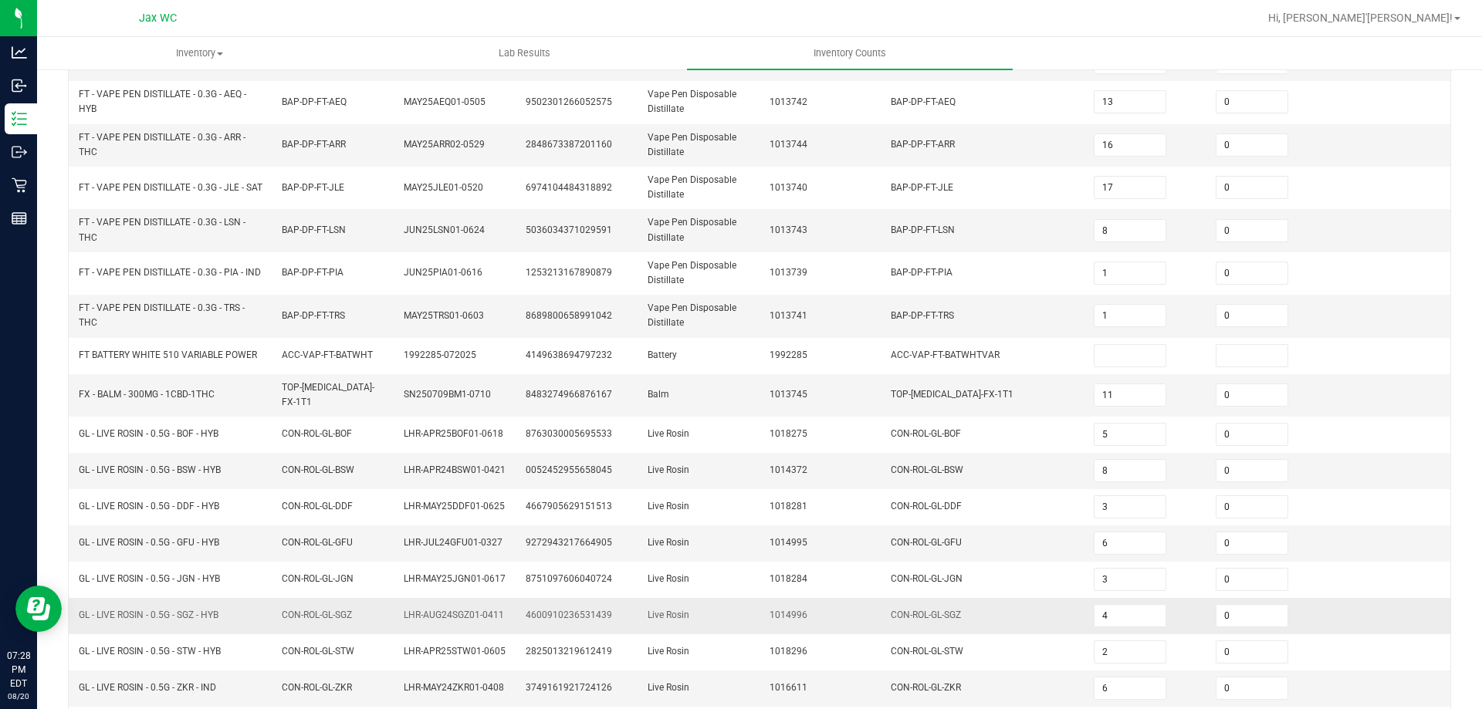
scroll to position [379, 0]
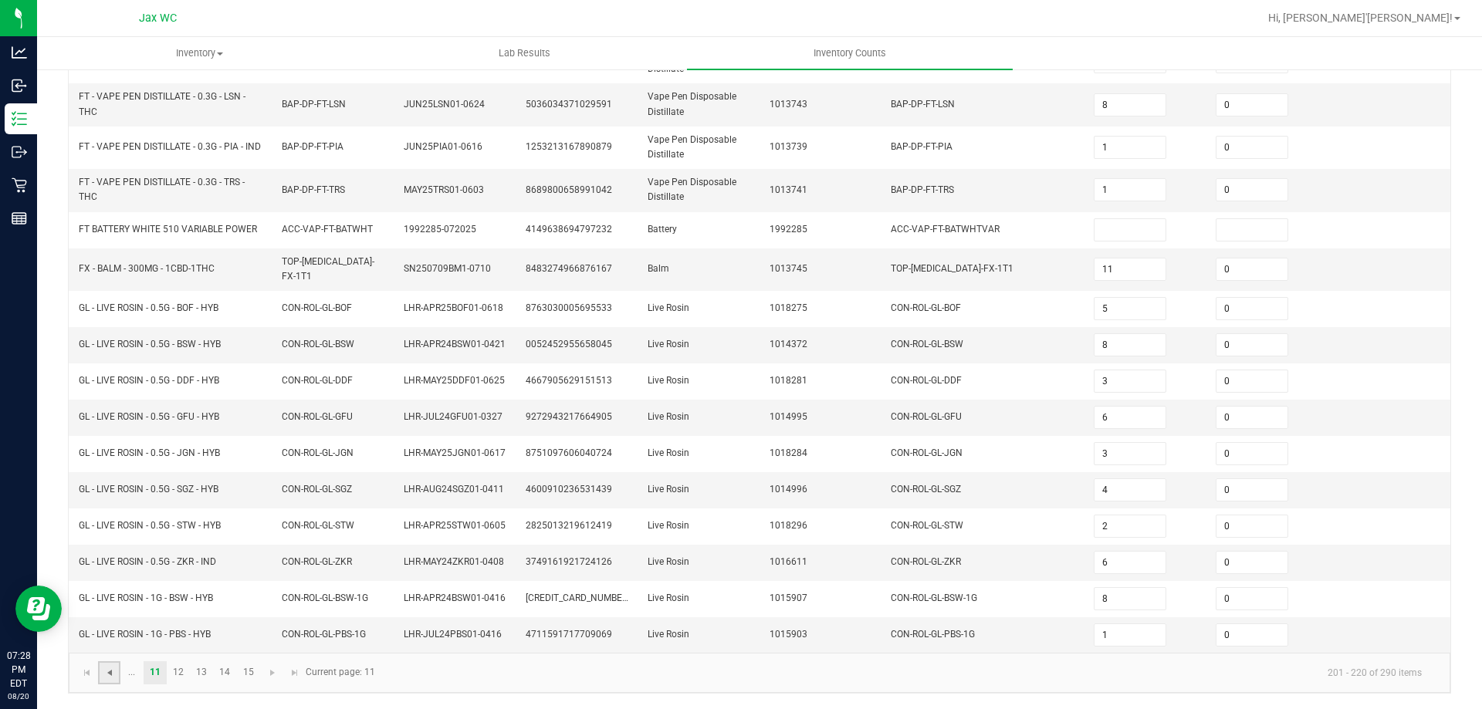
click at [107, 674] on span "Go to the previous page" at bounding box center [109, 673] width 12 height 12
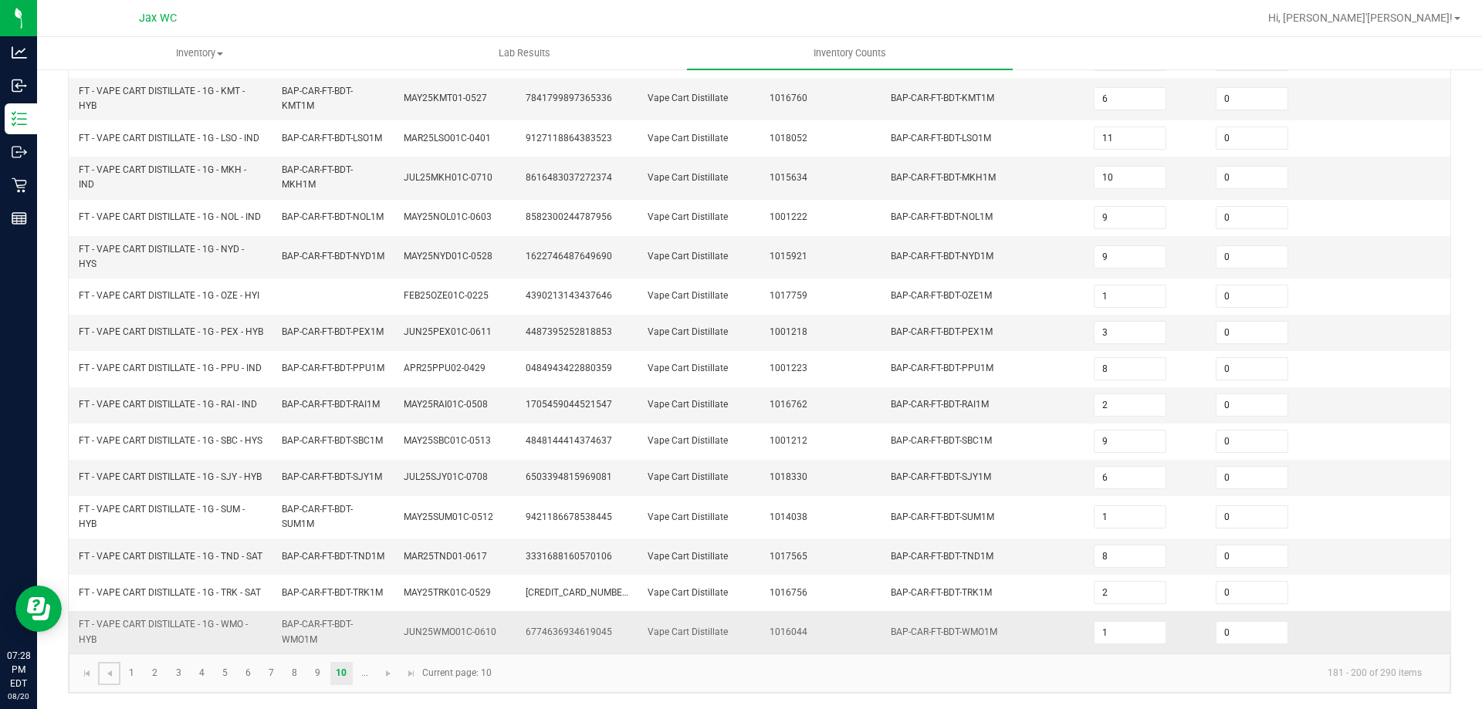
scroll to position [438, 0]
click at [318, 676] on link "9" at bounding box center [317, 673] width 22 height 23
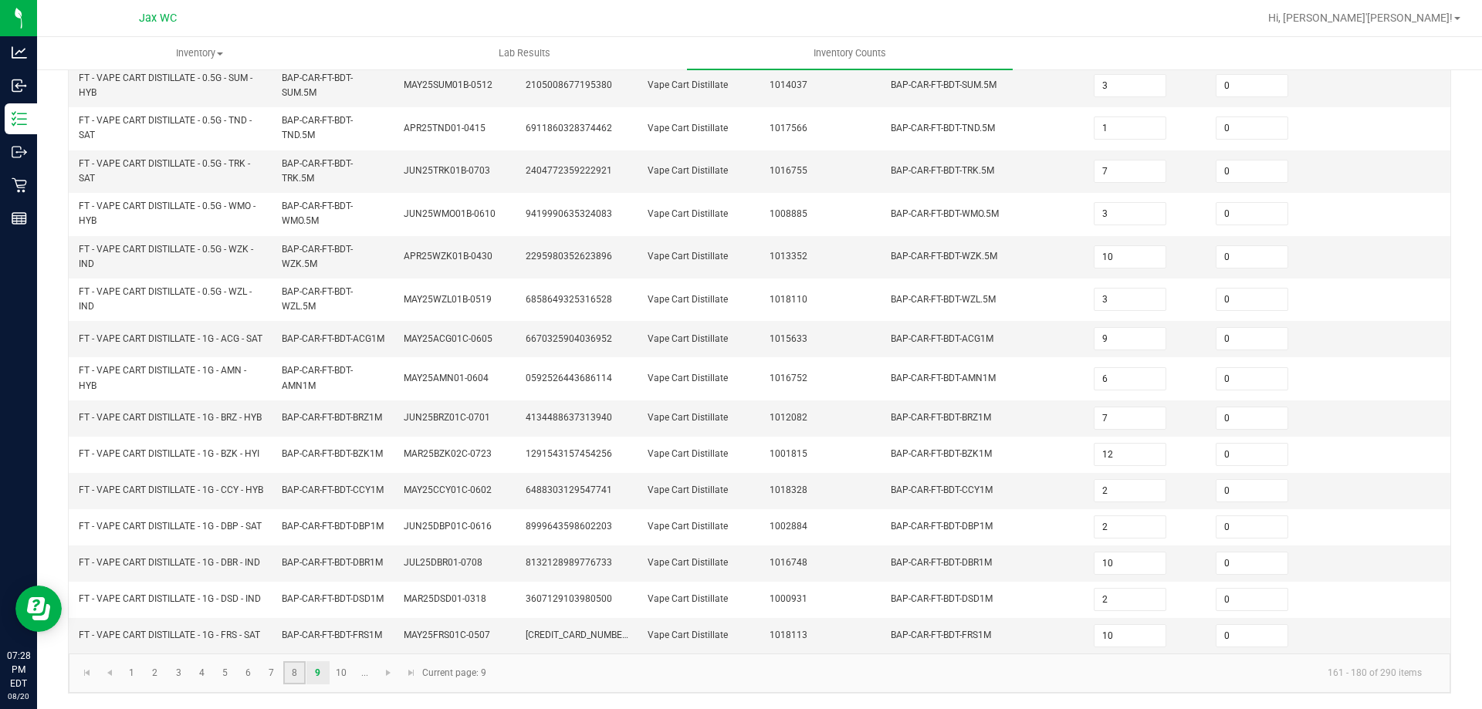
click at [300, 675] on link "8" at bounding box center [294, 673] width 22 height 23
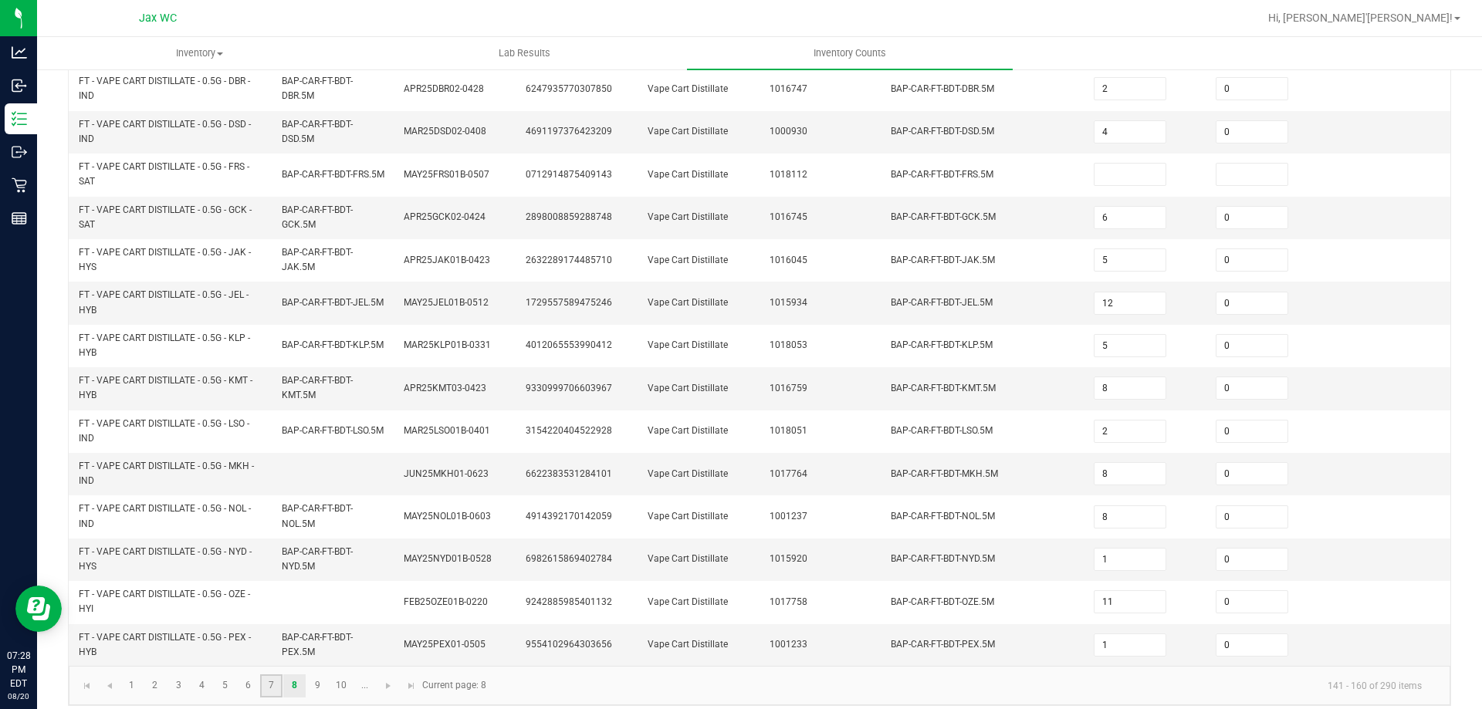
click at [280, 686] on link "7" at bounding box center [271, 686] width 22 height 23
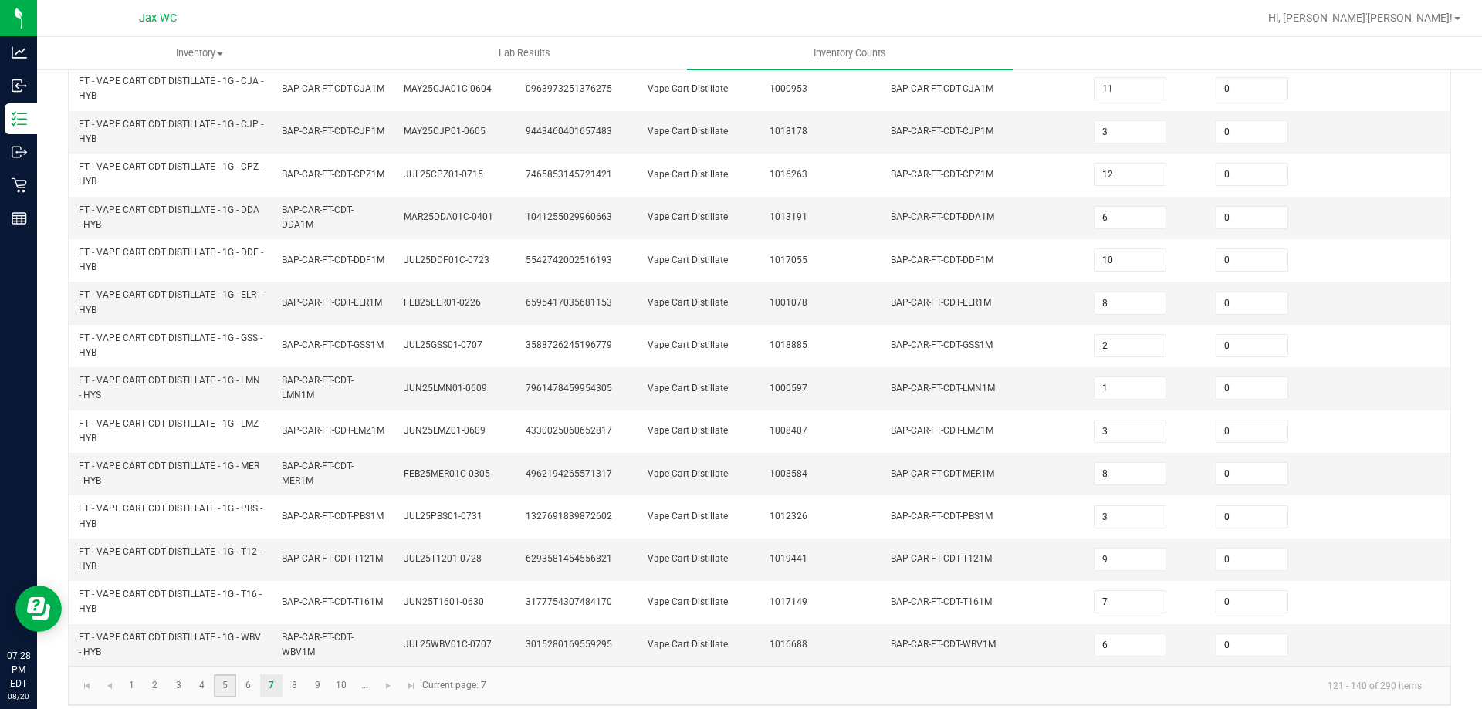
click at [232, 689] on link "5" at bounding box center [225, 686] width 22 height 23
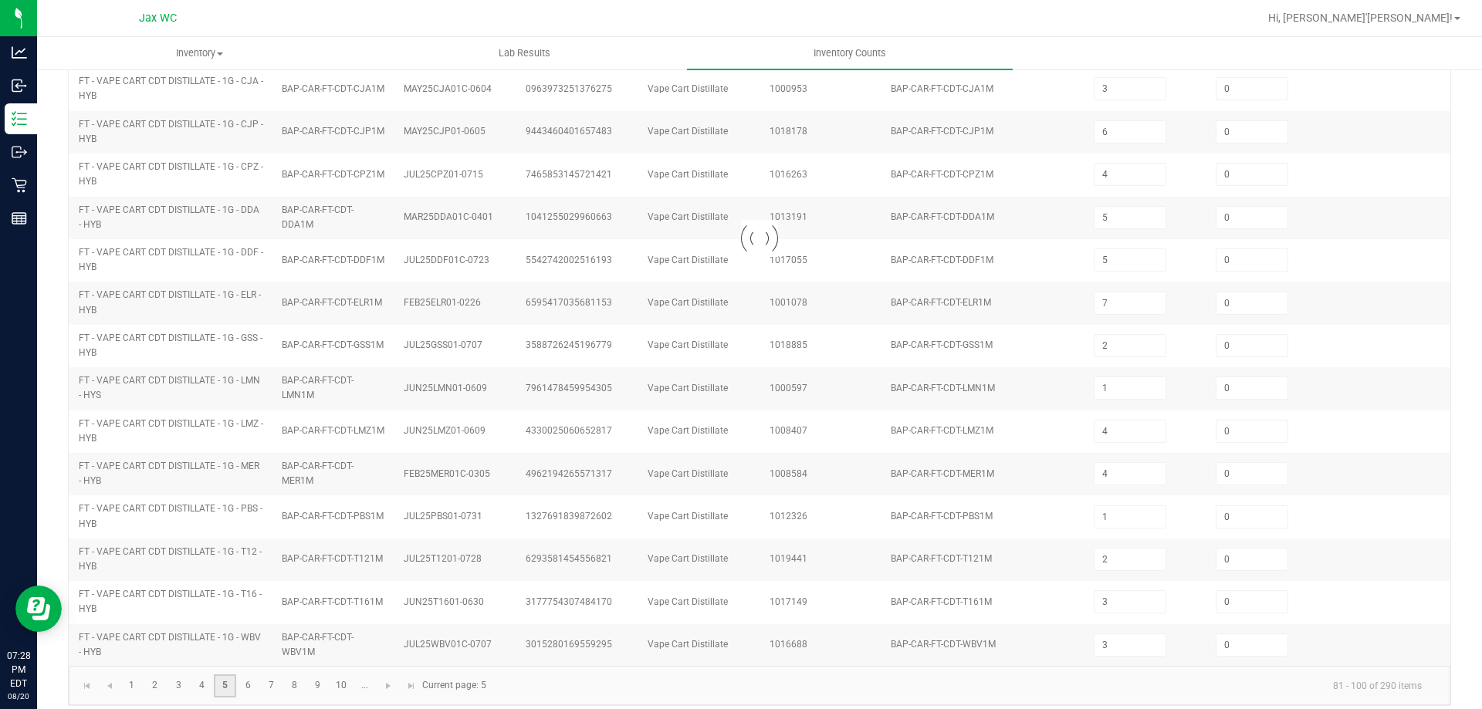
scroll to position [327, 0]
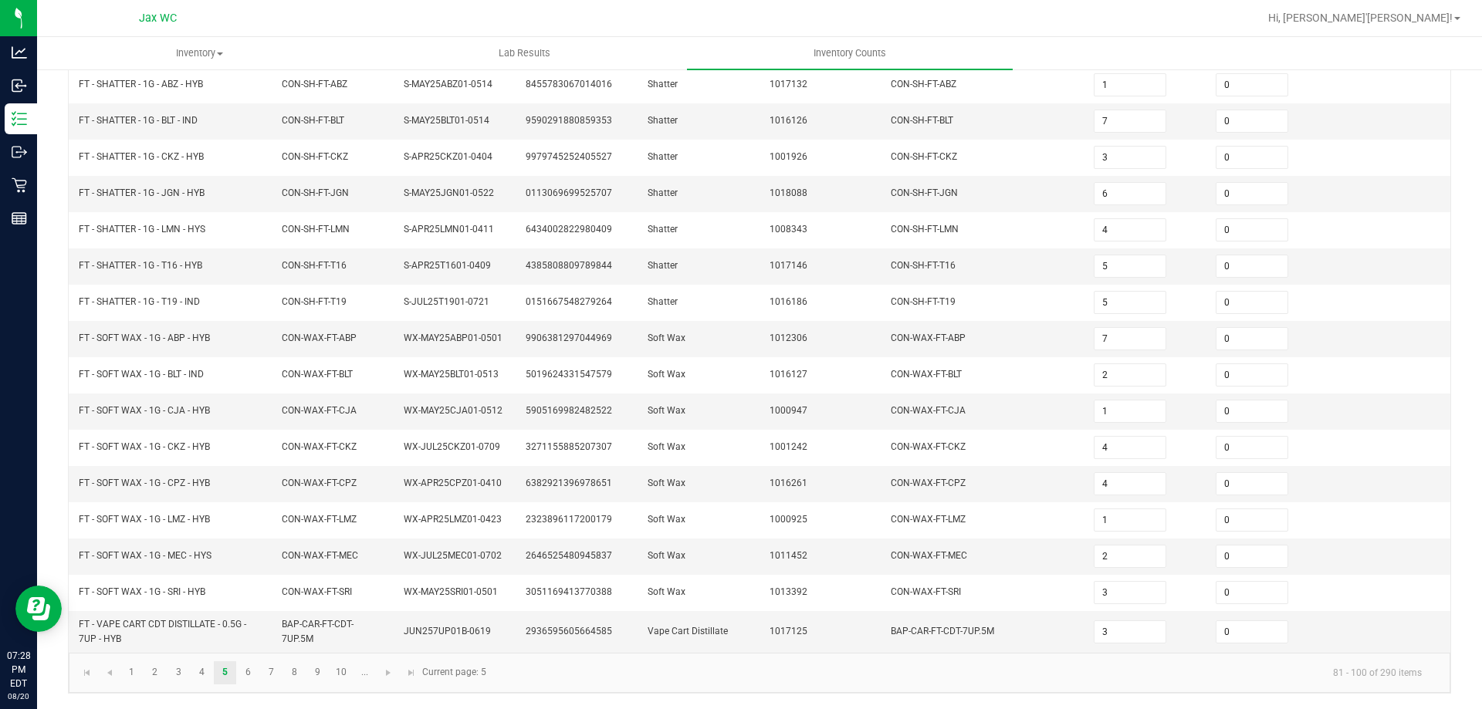
click at [252, 685] on kendo-pager "1 2 3 4 5 6 7 8 9 10 ... 81 - 100 of 290 items Current page: 5" at bounding box center [760, 672] width 1382 height 39
click at [249, 676] on link "6" at bounding box center [248, 673] width 22 height 23
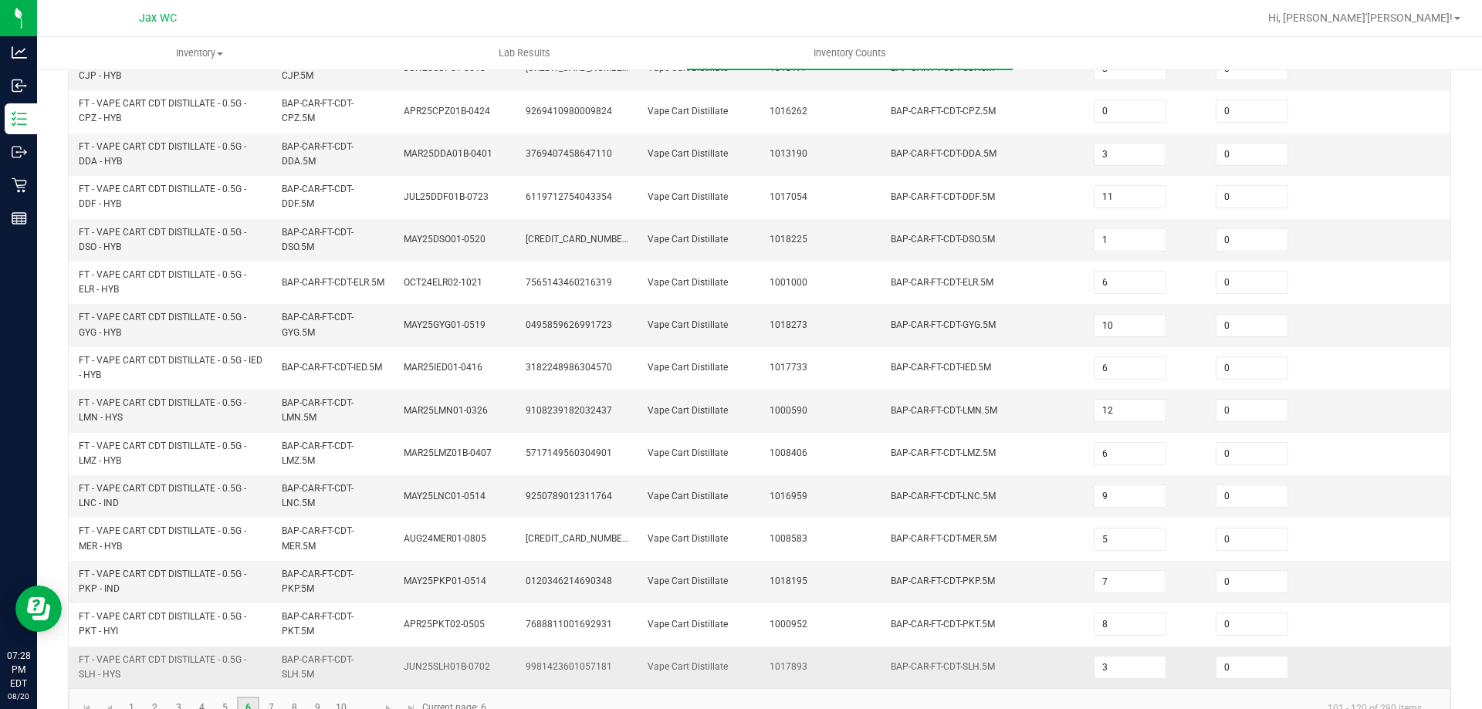
scroll to position [450, 0]
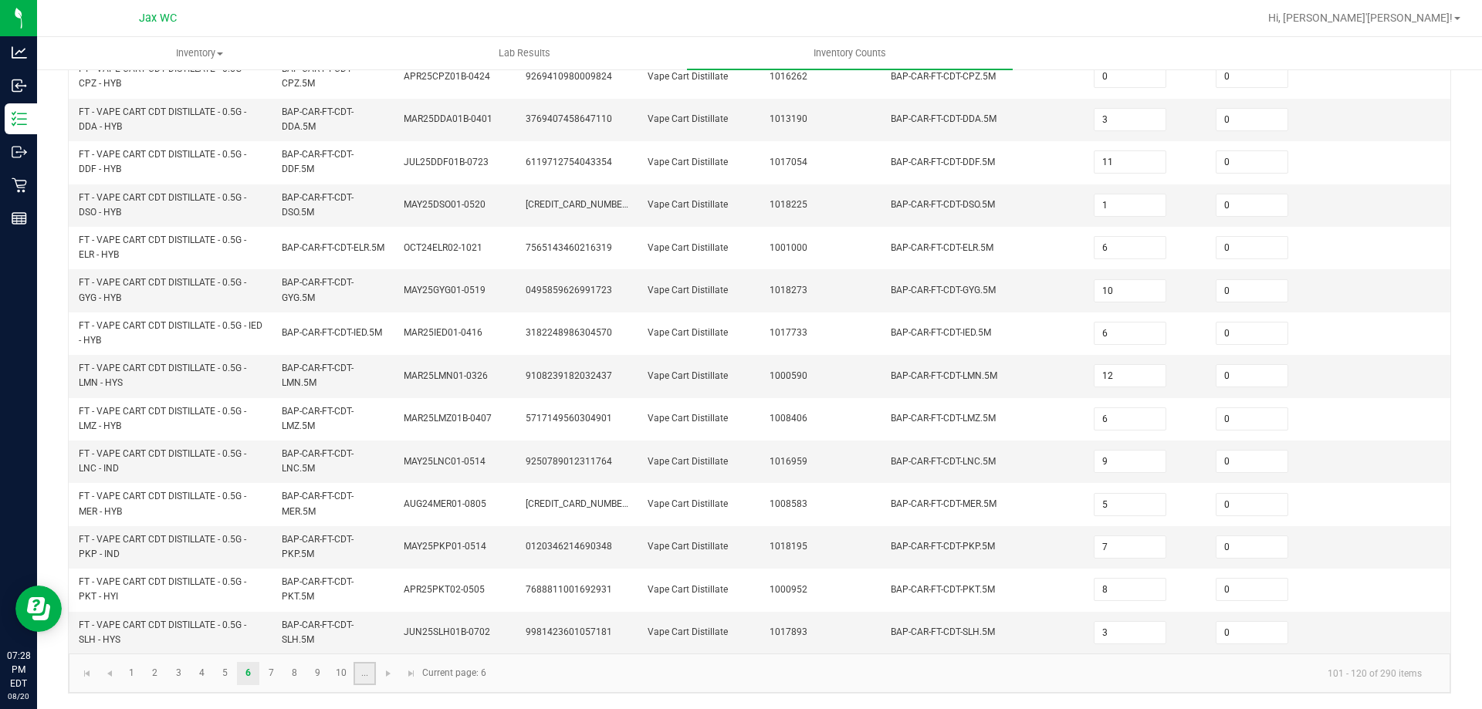
click at [367, 676] on link "..." at bounding box center [365, 673] width 22 height 23
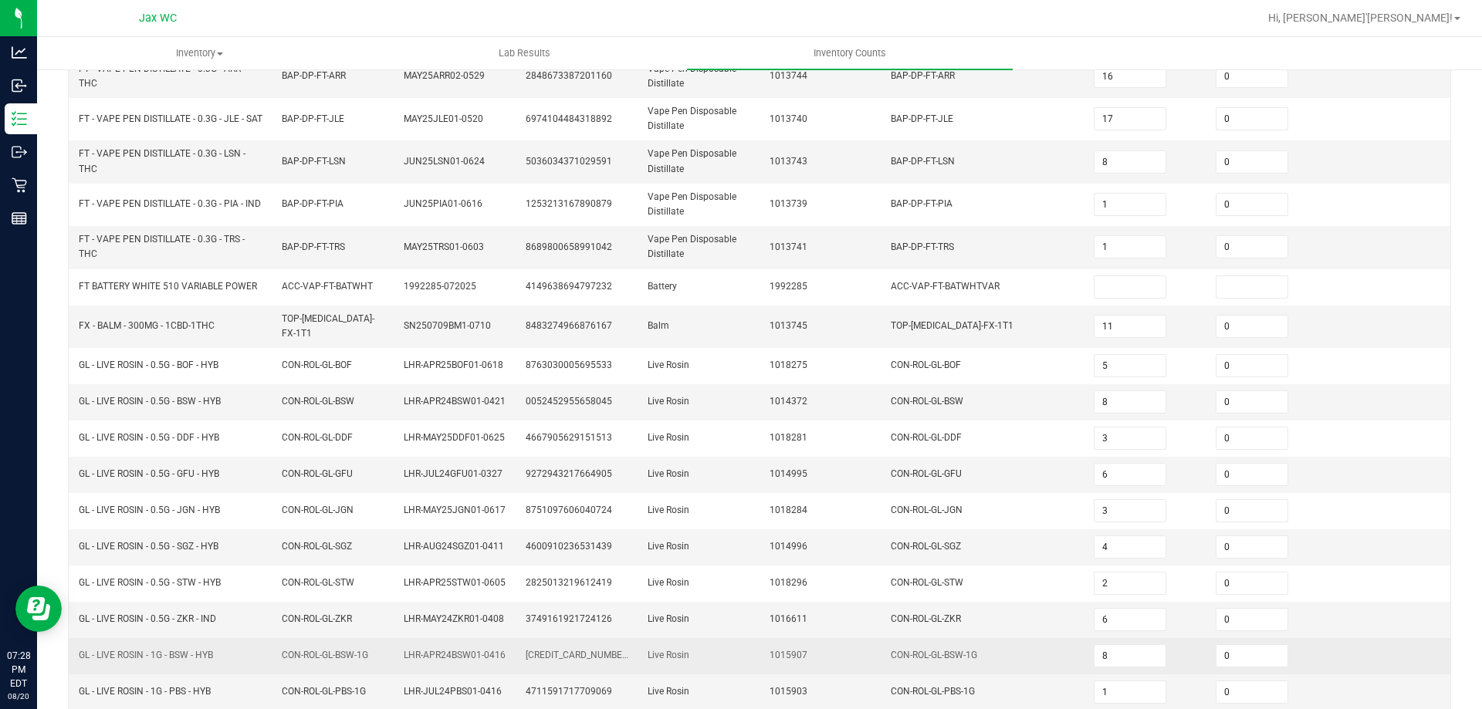
scroll to position [379, 0]
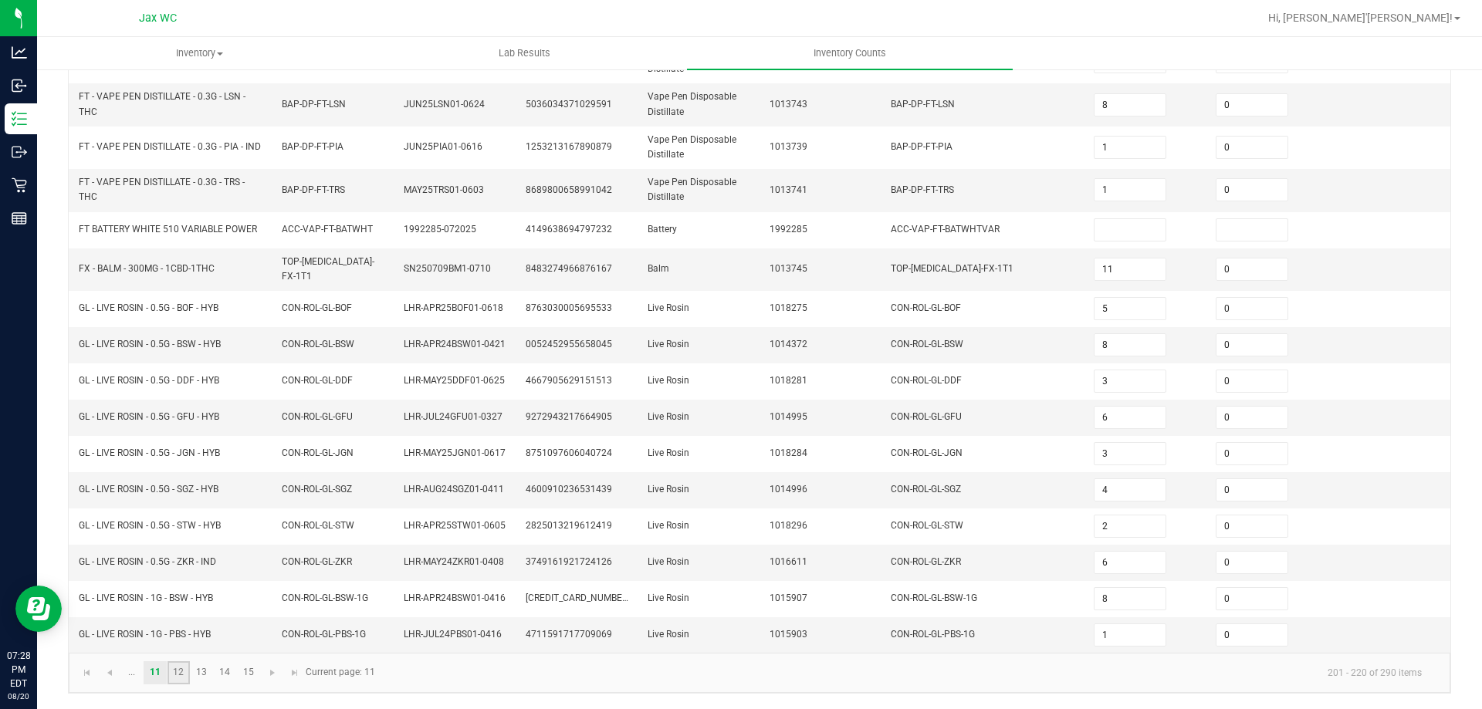
click at [181, 662] on link "12" at bounding box center [179, 673] width 22 height 23
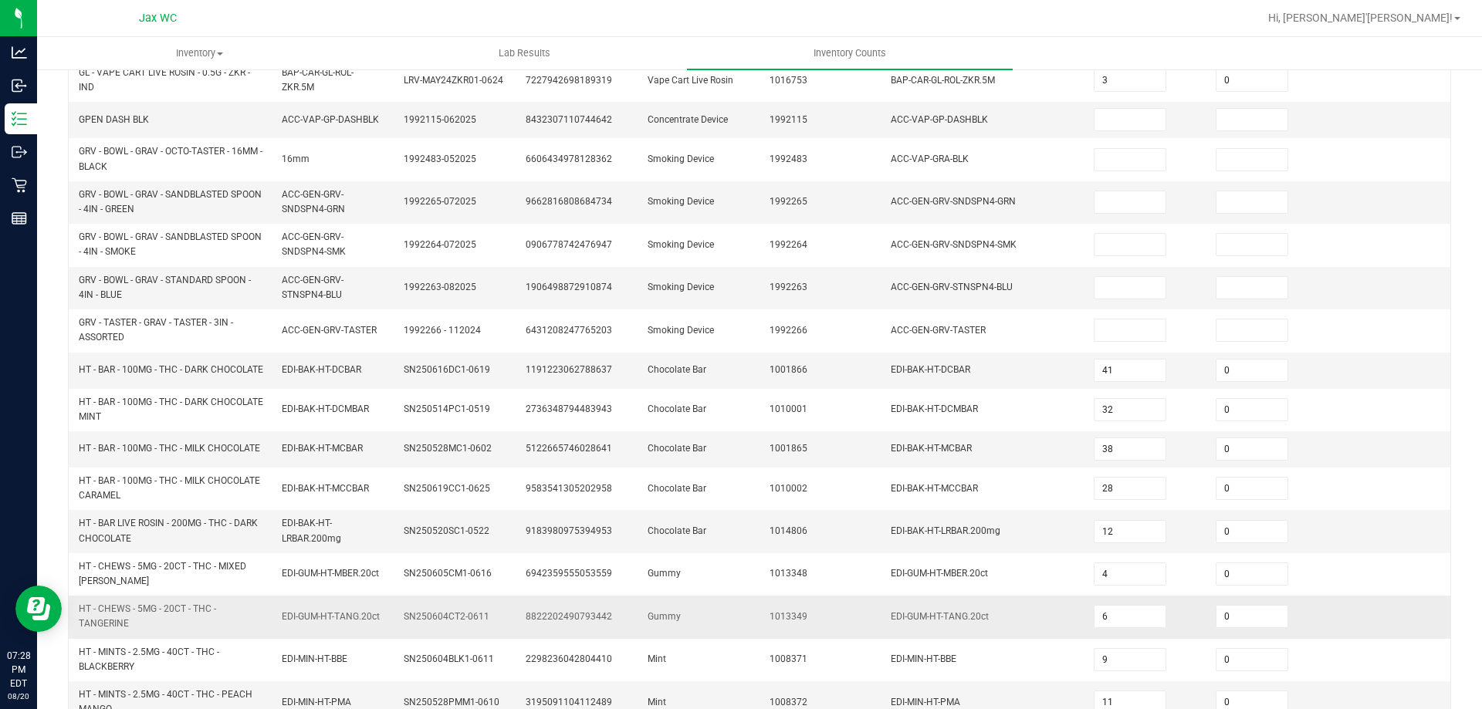
scroll to position [438, 0]
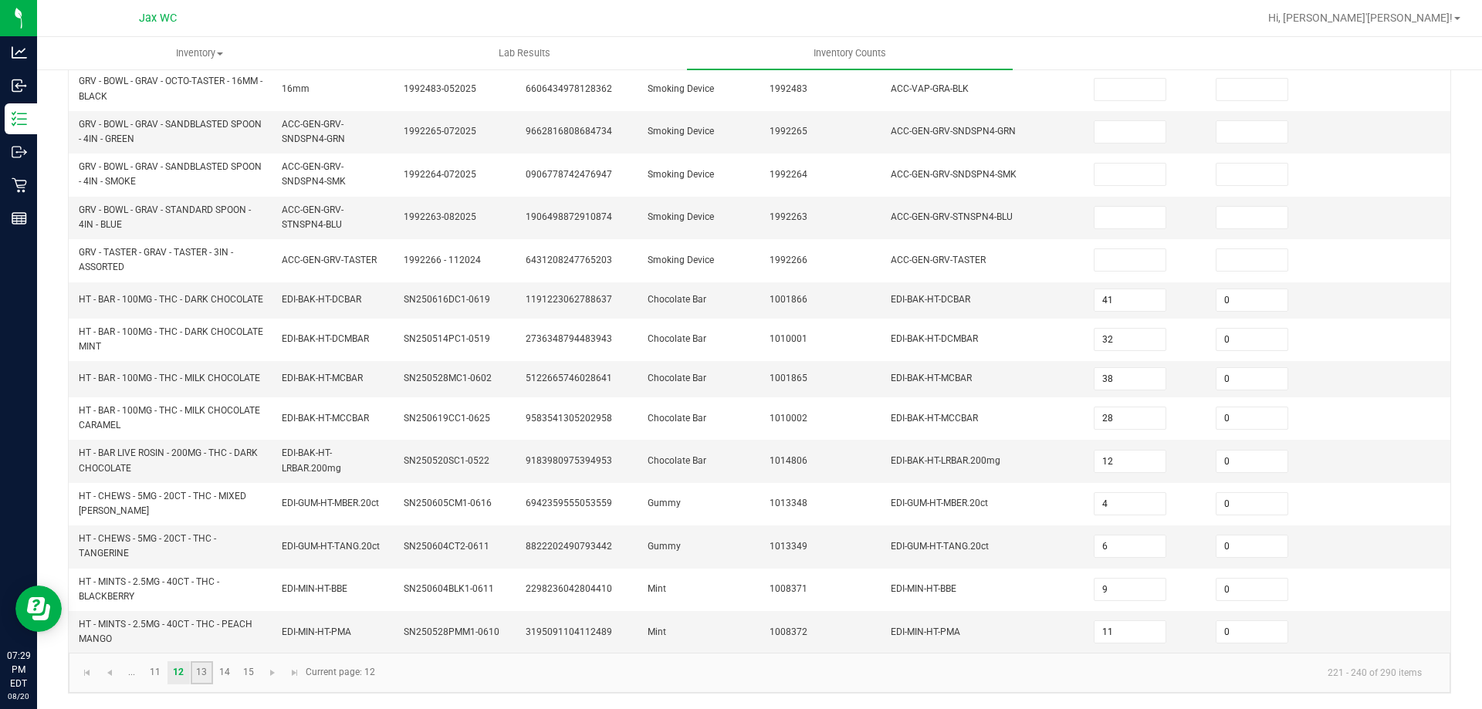
click at [206, 672] on link "13" at bounding box center [202, 673] width 22 height 23
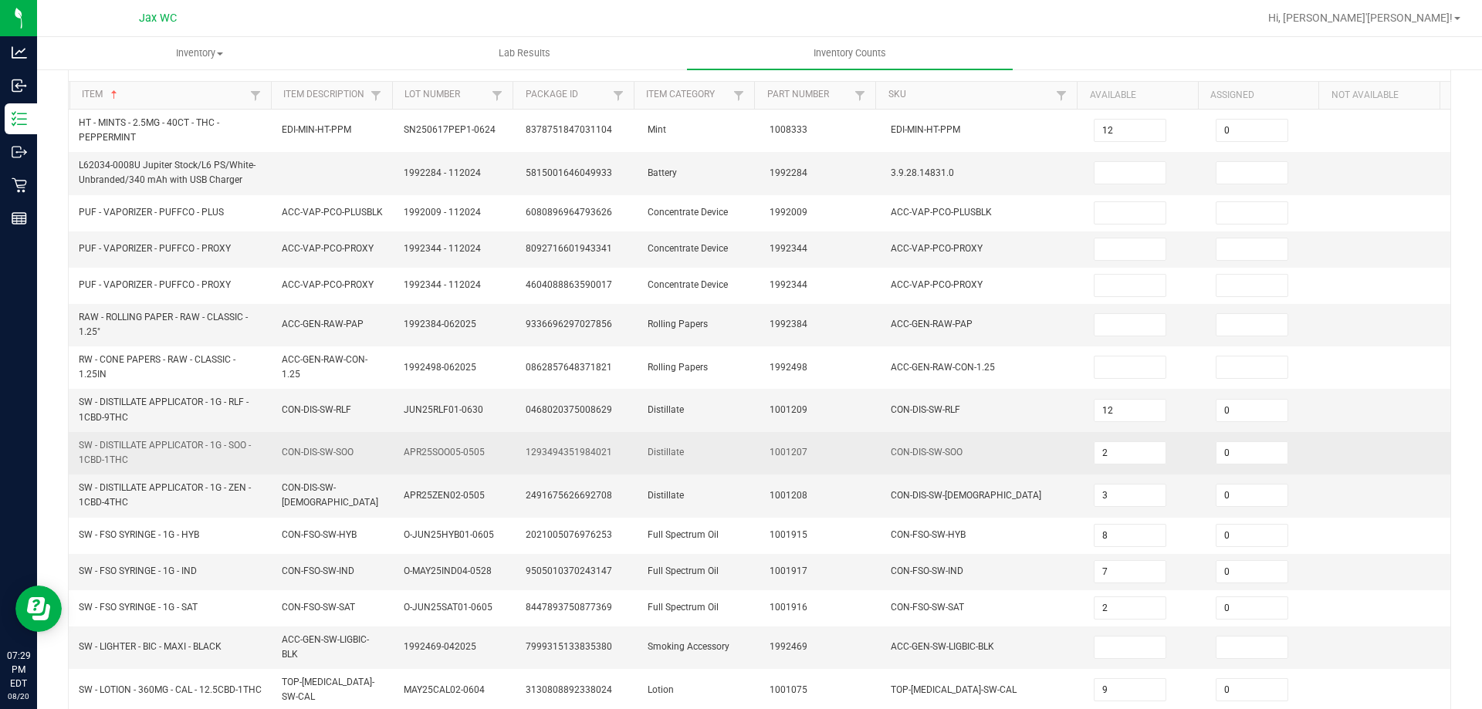
scroll to position [0, 0]
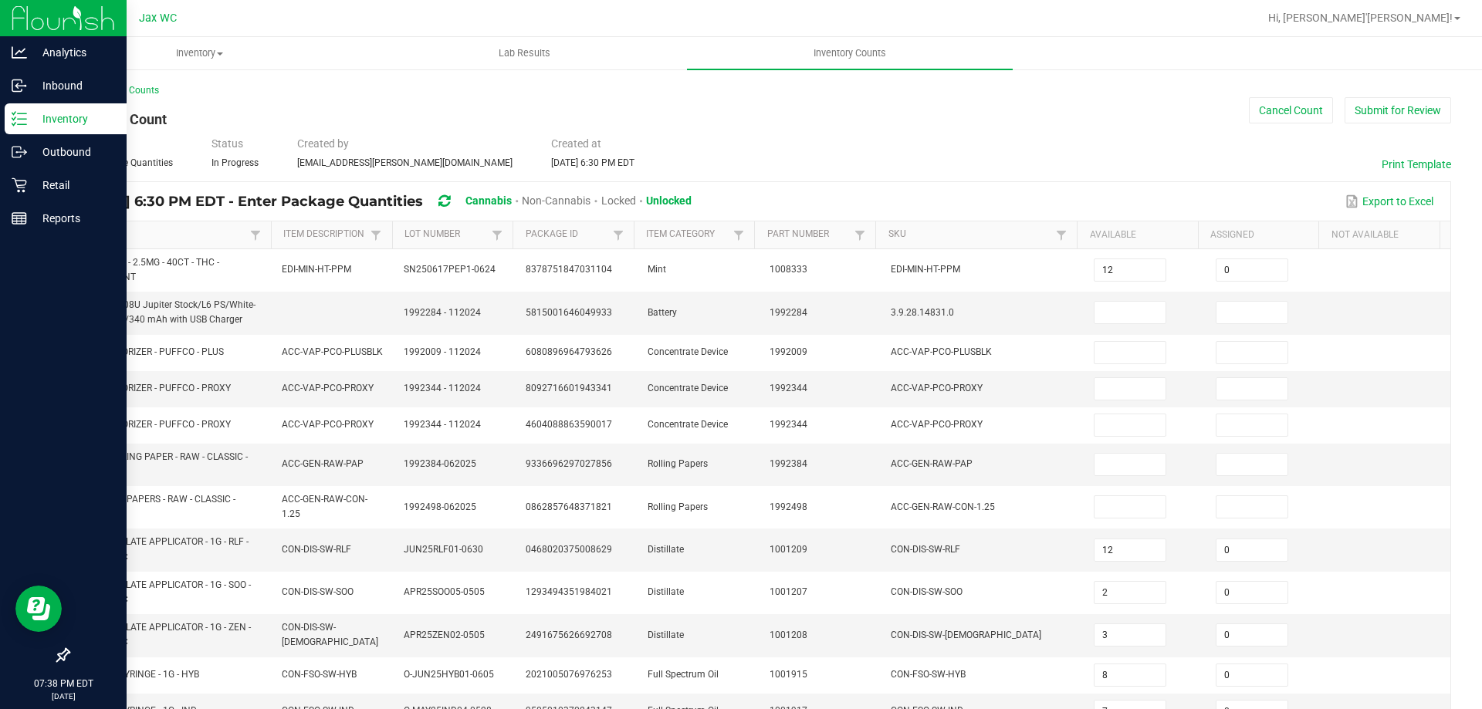
click at [36, 120] on p "Inventory" at bounding box center [73, 119] width 93 height 19
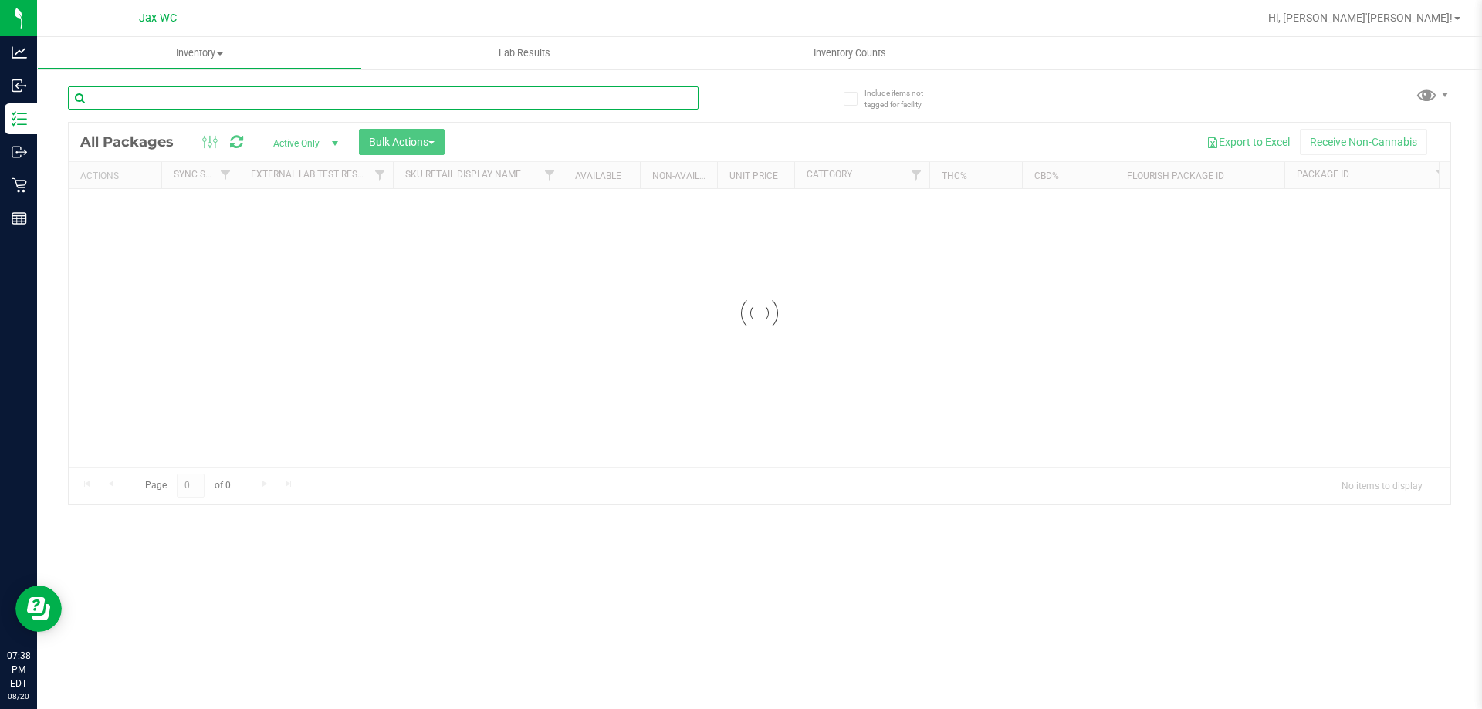
click at [241, 101] on input "text" at bounding box center [383, 97] width 631 height 23
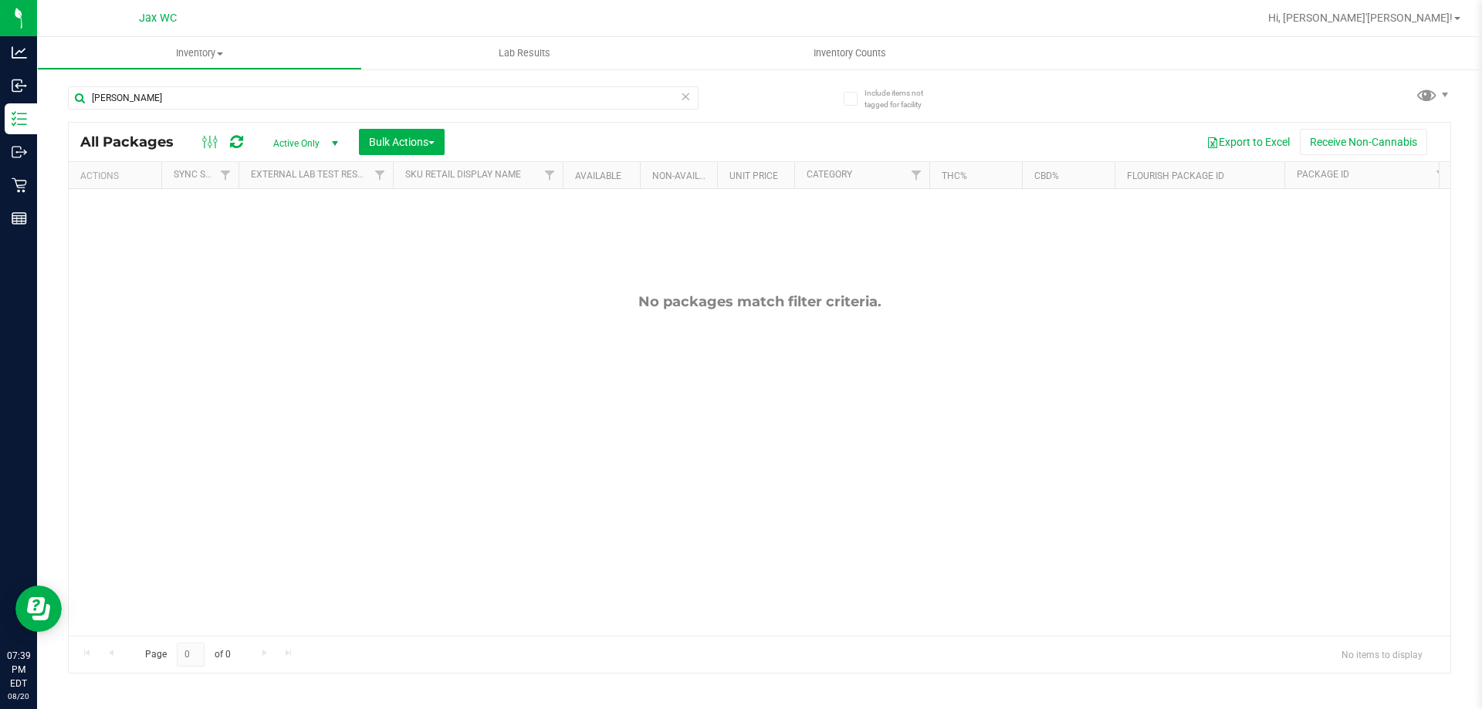
type input "[PERSON_NAME]"
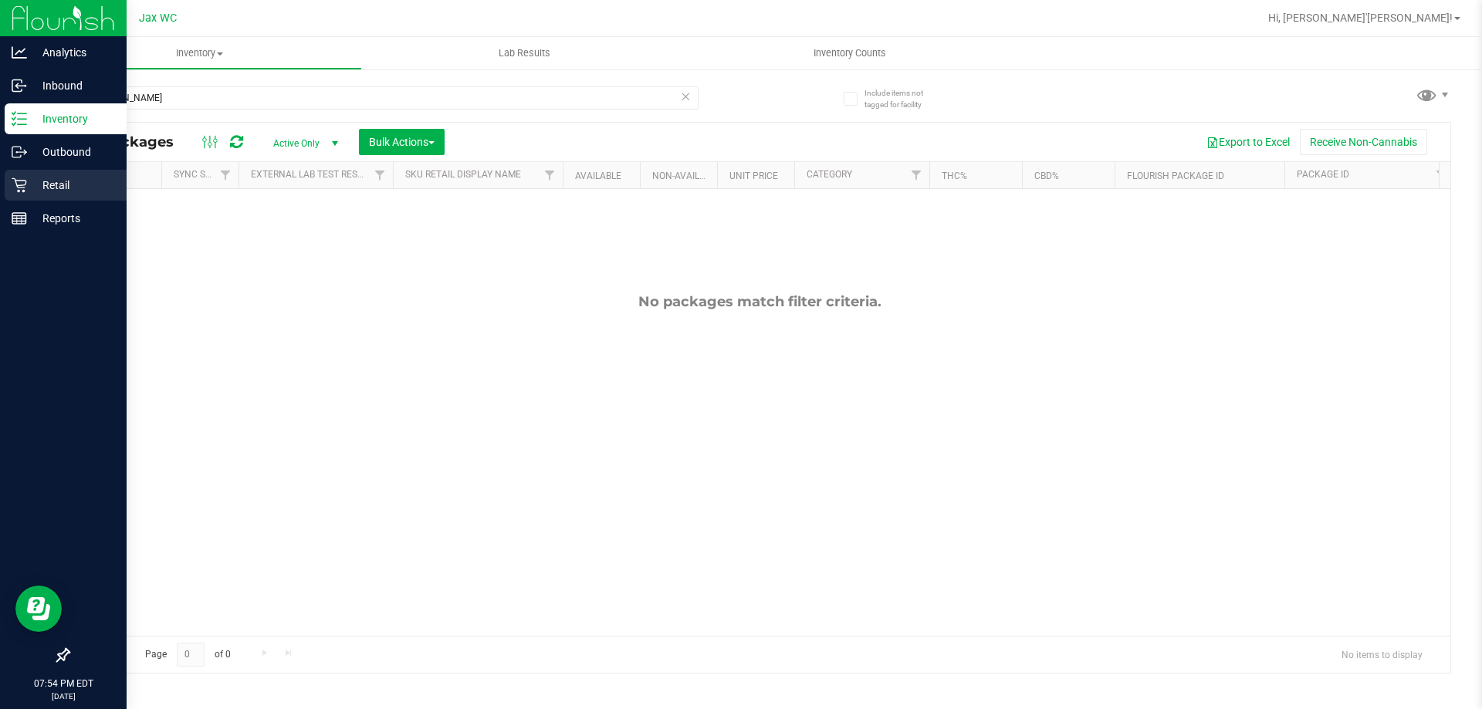
click at [51, 185] on p "Retail" at bounding box center [73, 185] width 93 height 19
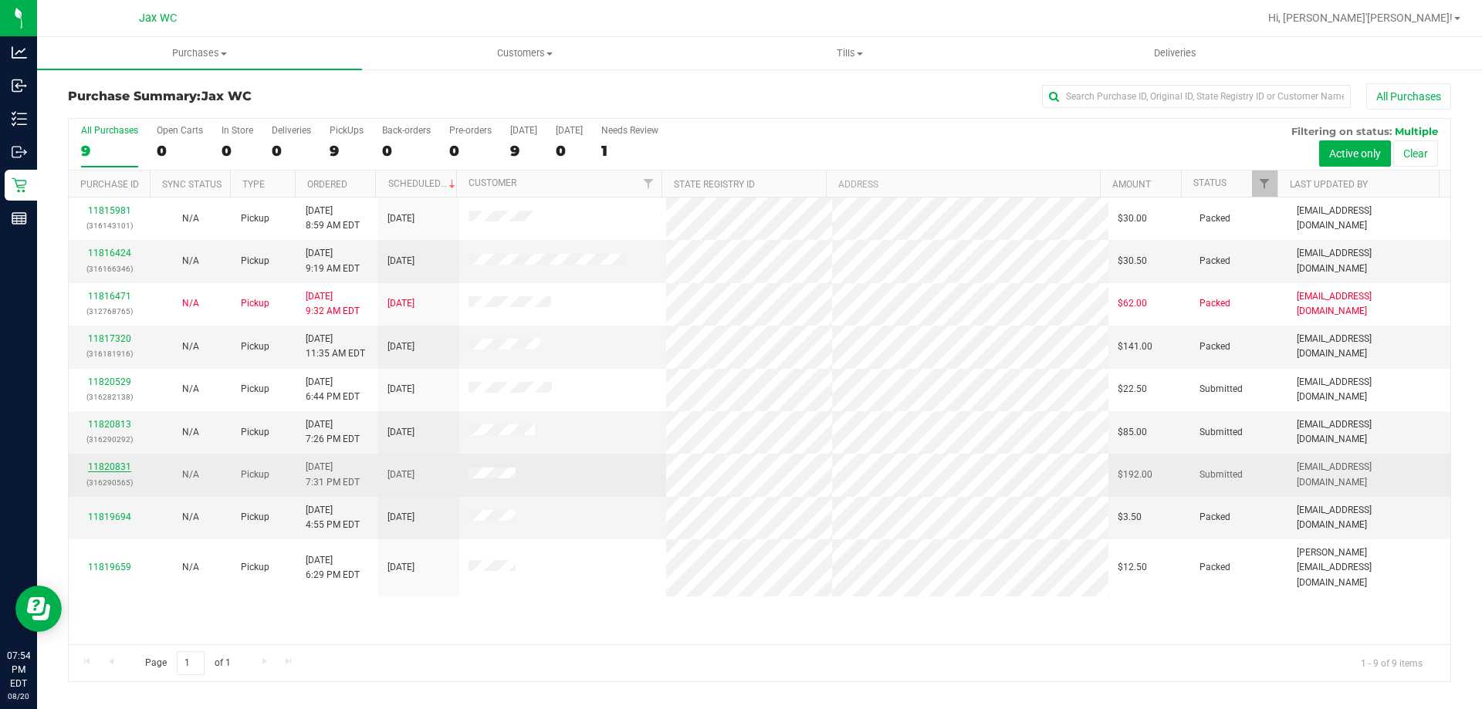
click at [113, 466] on link "11820831" at bounding box center [109, 467] width 43 height 11
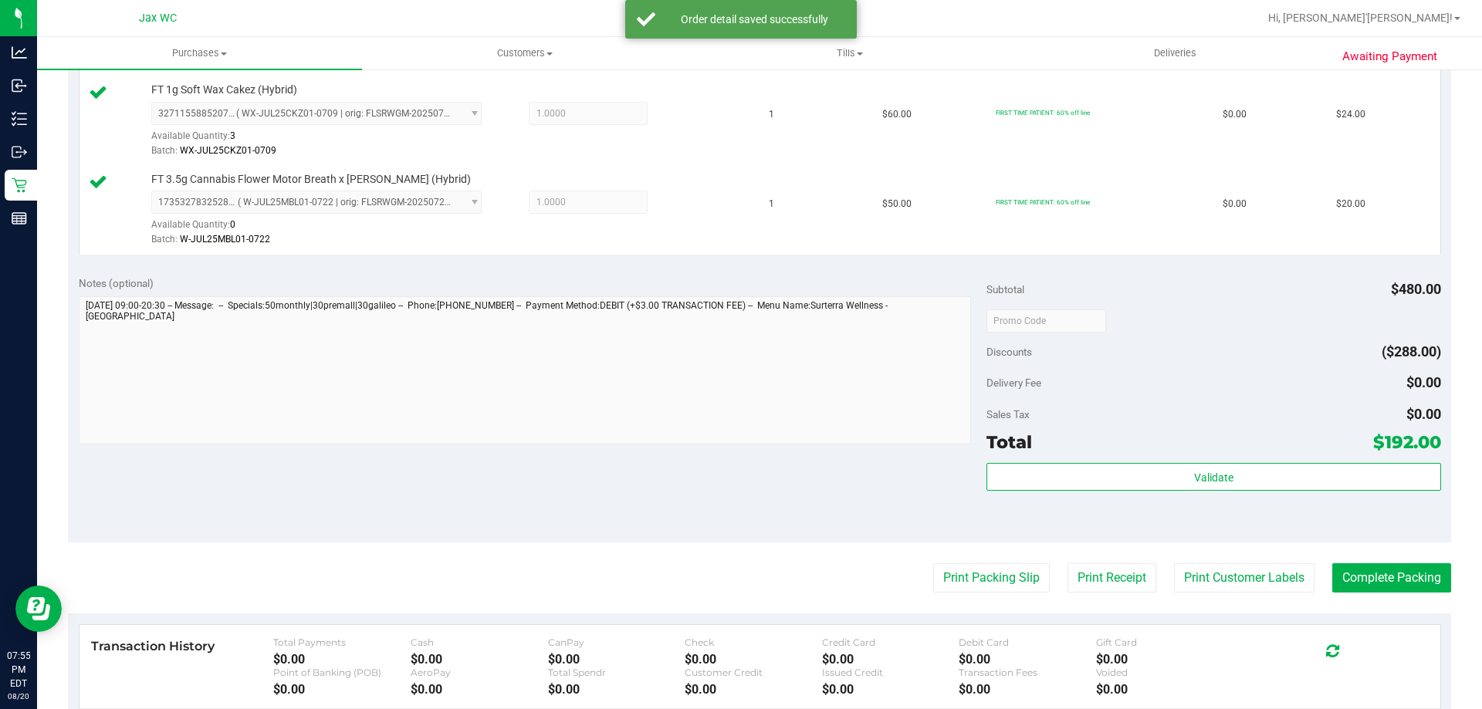
scroll to position [926, 0]
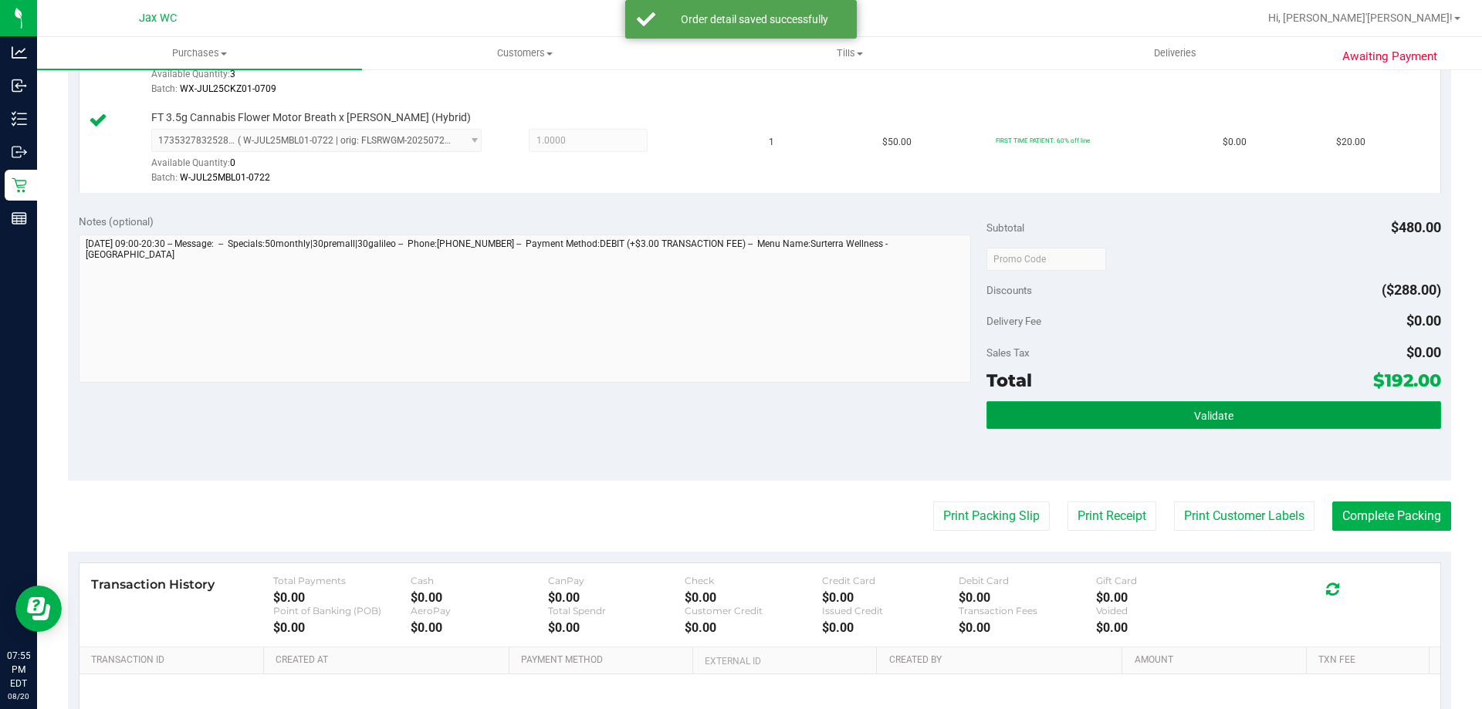
click at [1216, 429] on button "Validate" at bounding box center [1214, 415] width 454 height 28
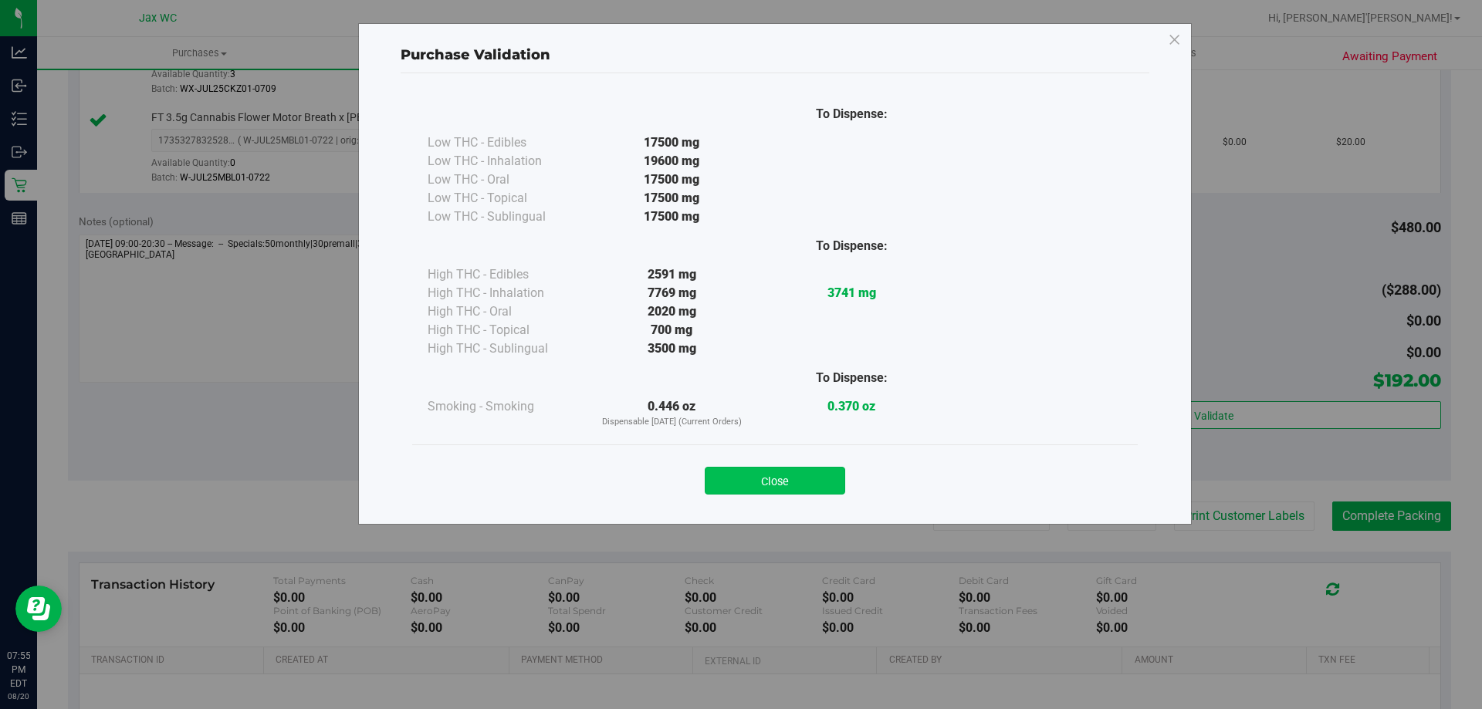
click at [753, 475] on button "Close" at bounding box center [775, 481] width 140 height 28
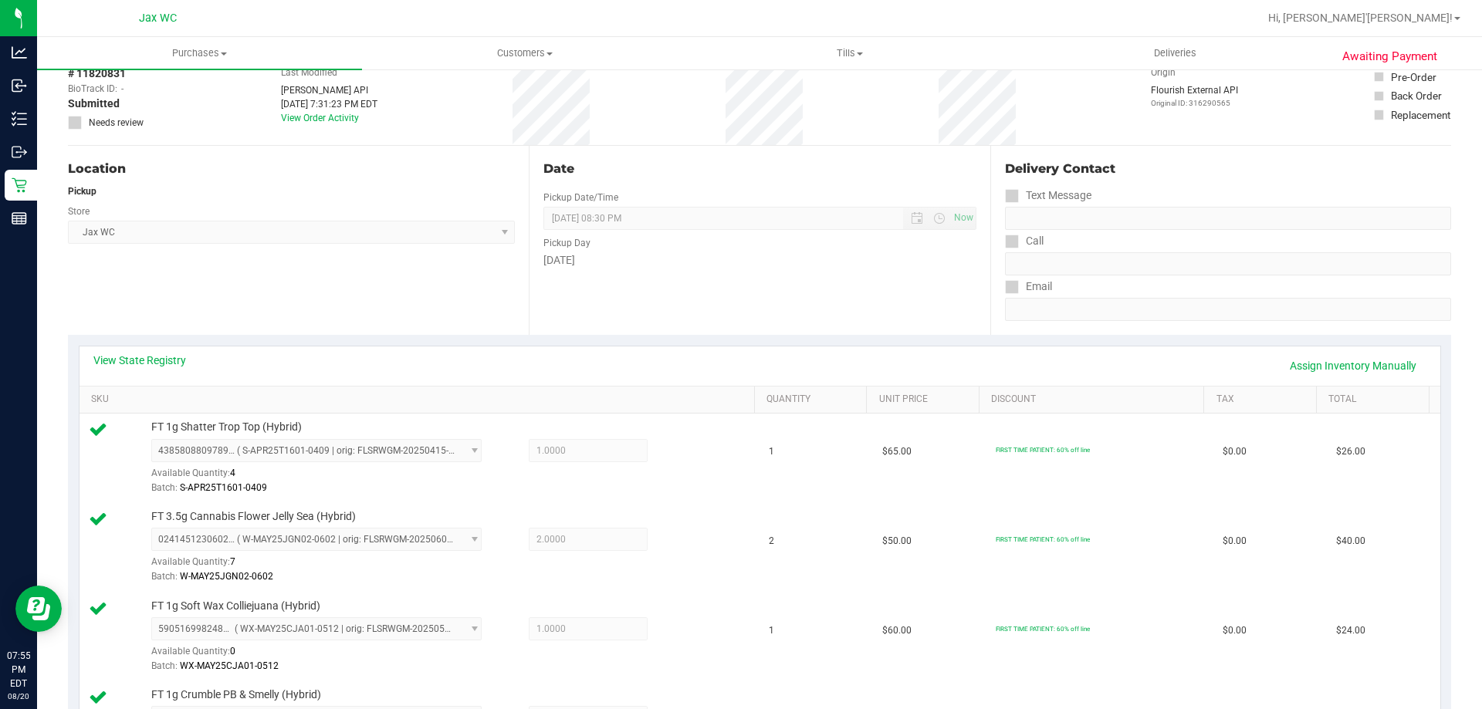
scroll to position [0, 0]
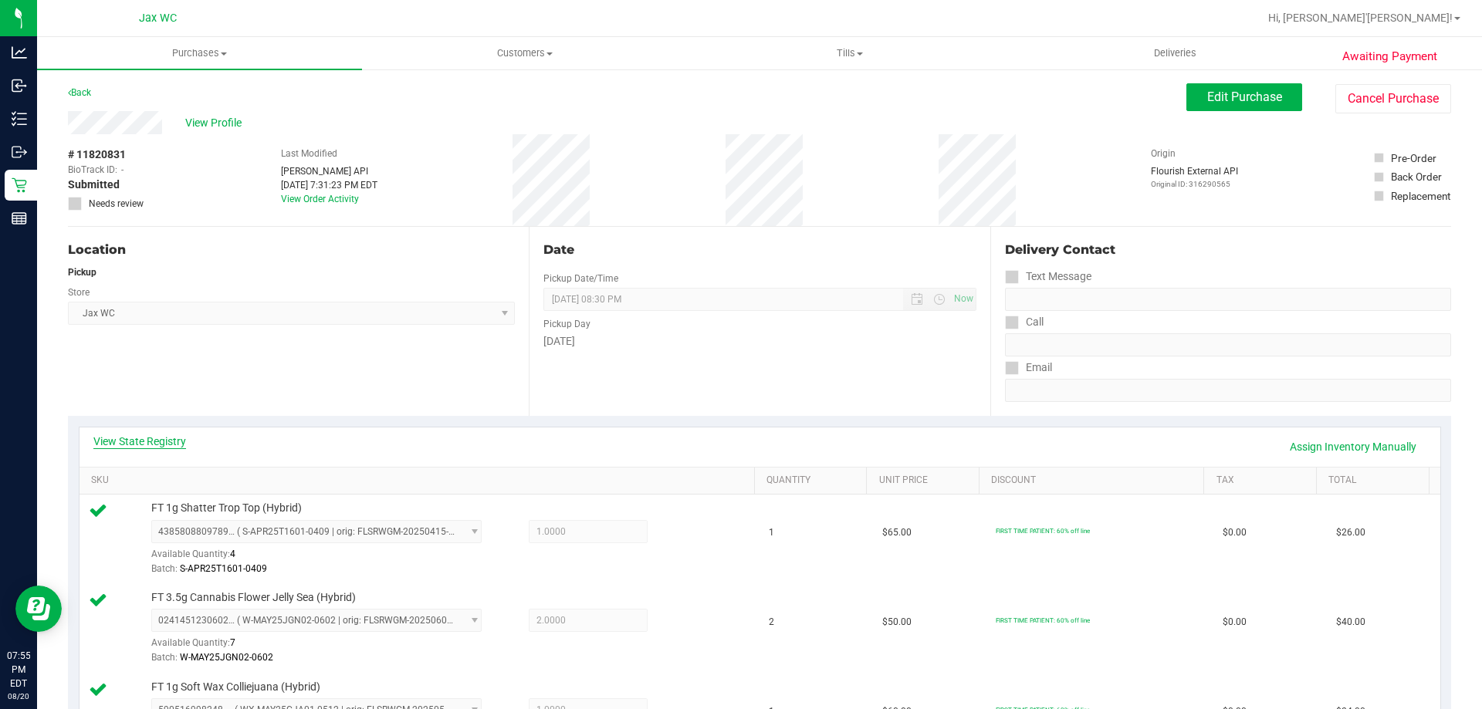
click at [155, 437] on link "View State Registry" at bounding box center [139, 441] width 93 height 15
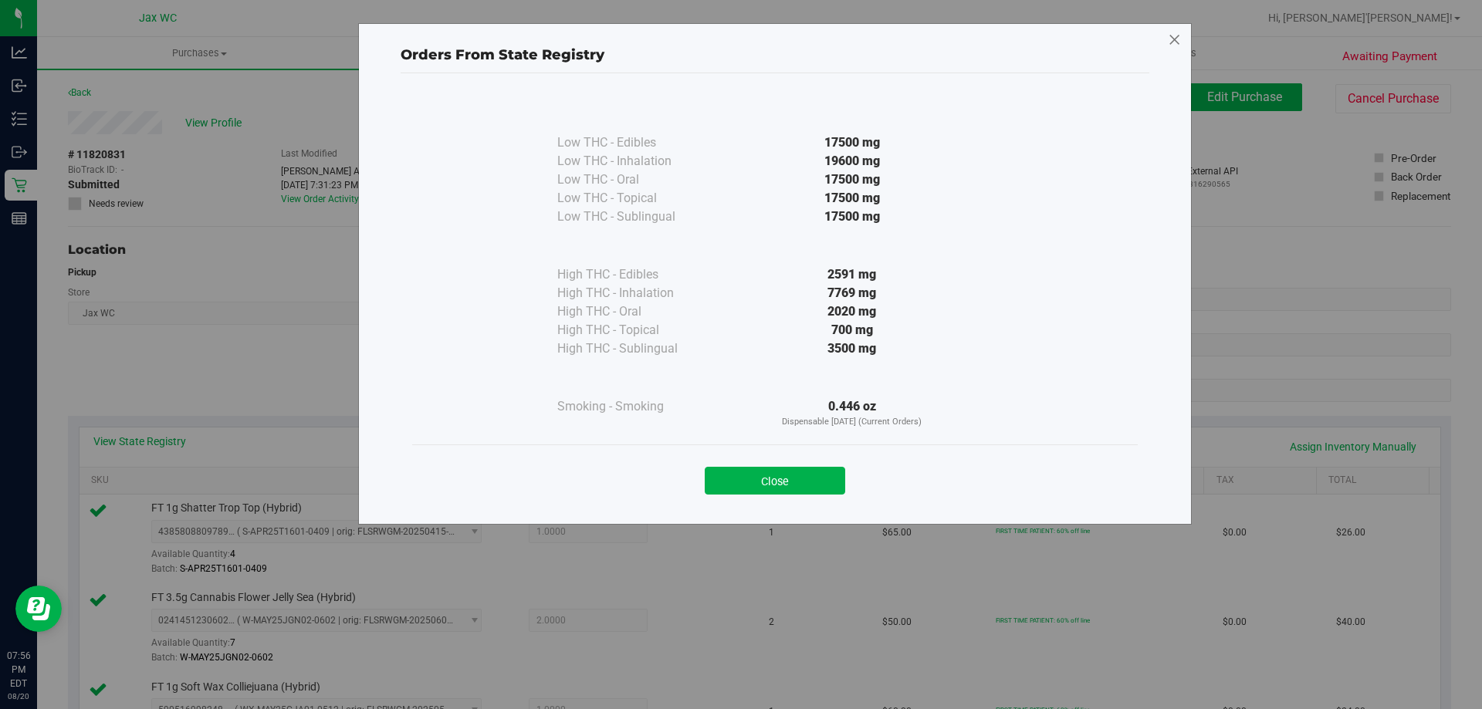
click at [1179, 33] on icon at bounding box center [1175, 40] width 14 height 25
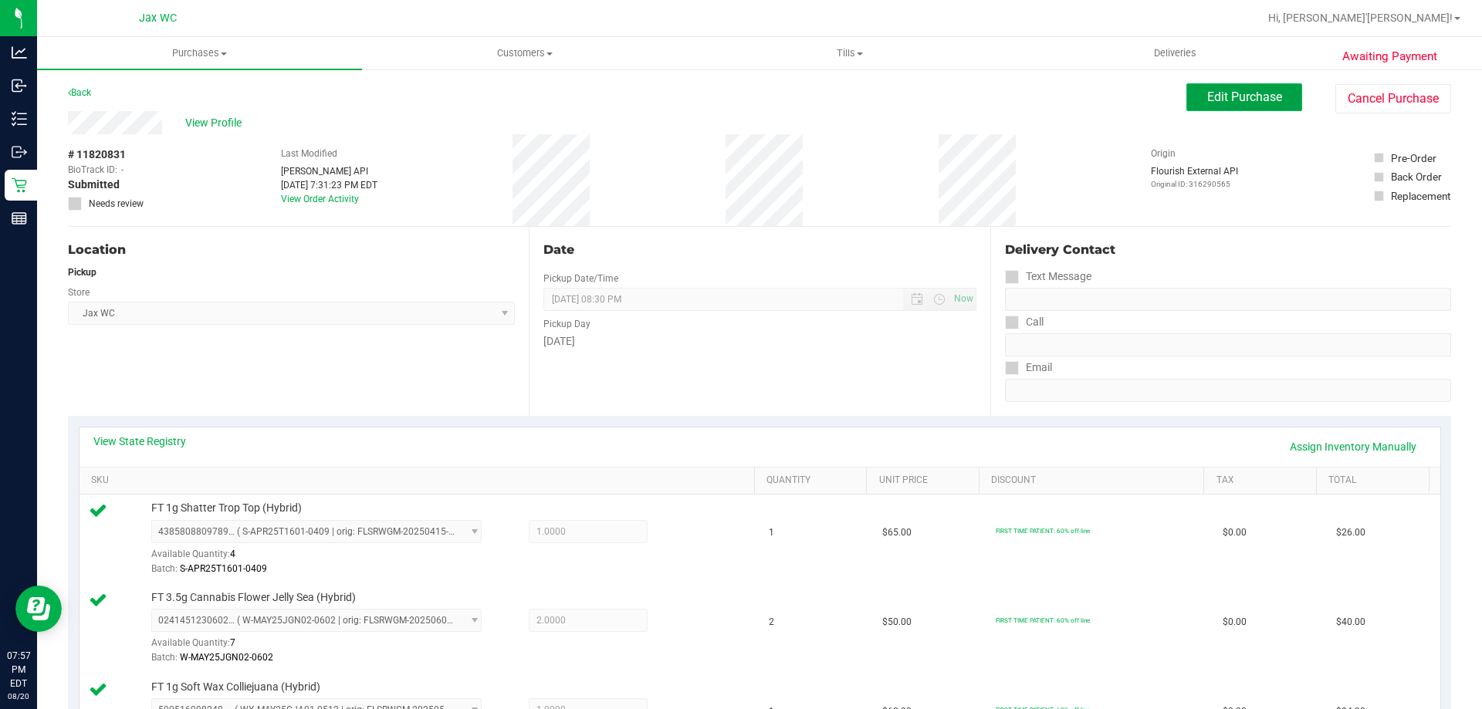
click at [1242, 105] on button "Edit Purchase" at bounding box center [1244, 97] width 116 height 28
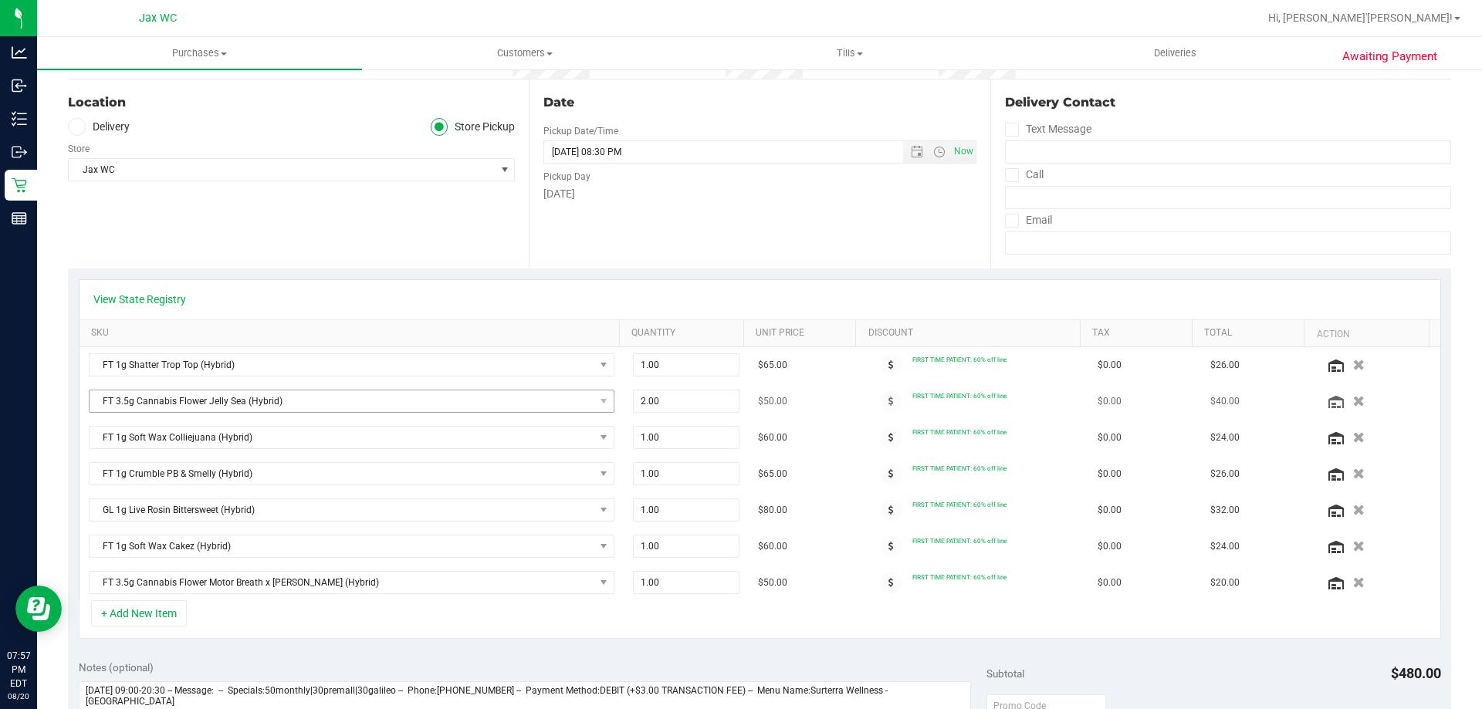
scroll to position [154, 0]
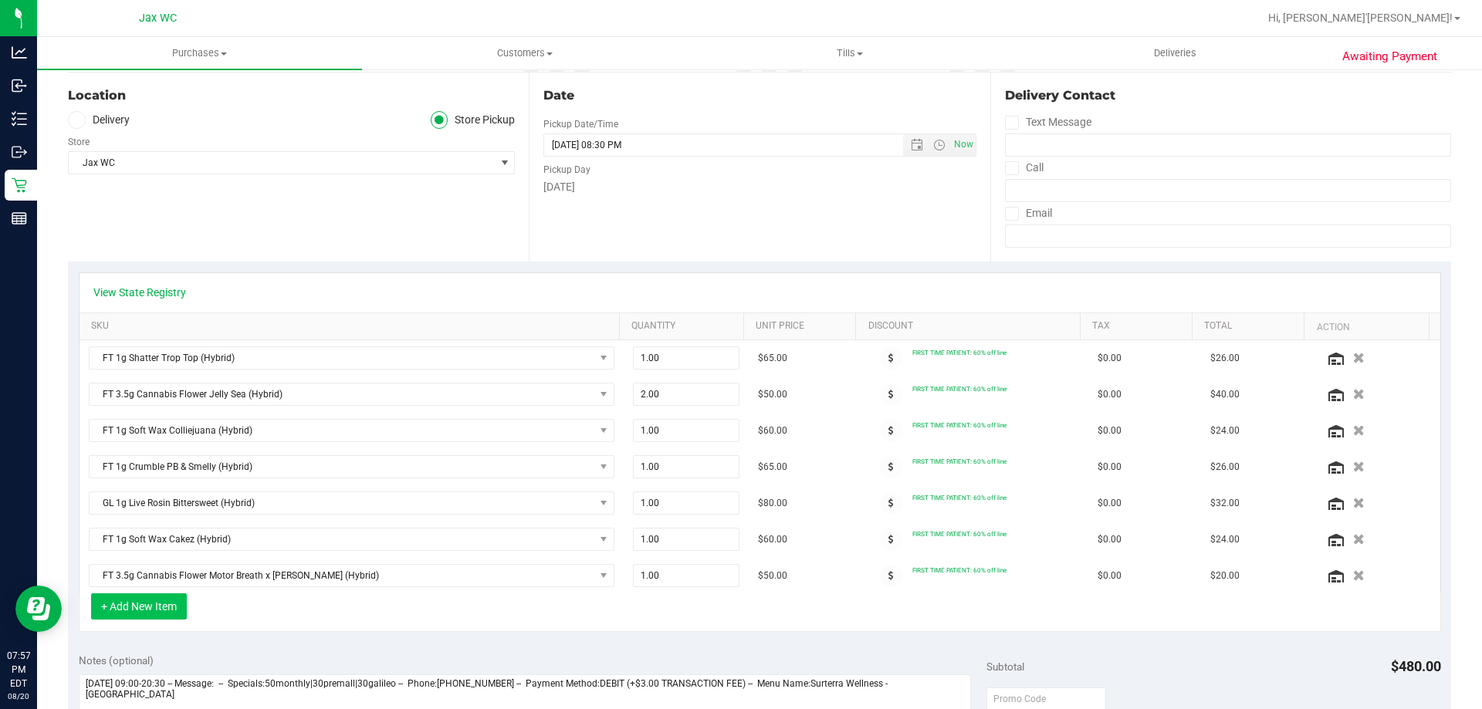
click at [155, 612] on button "+ Add New Item" at bounding box center [139, 607] width 96 height 26
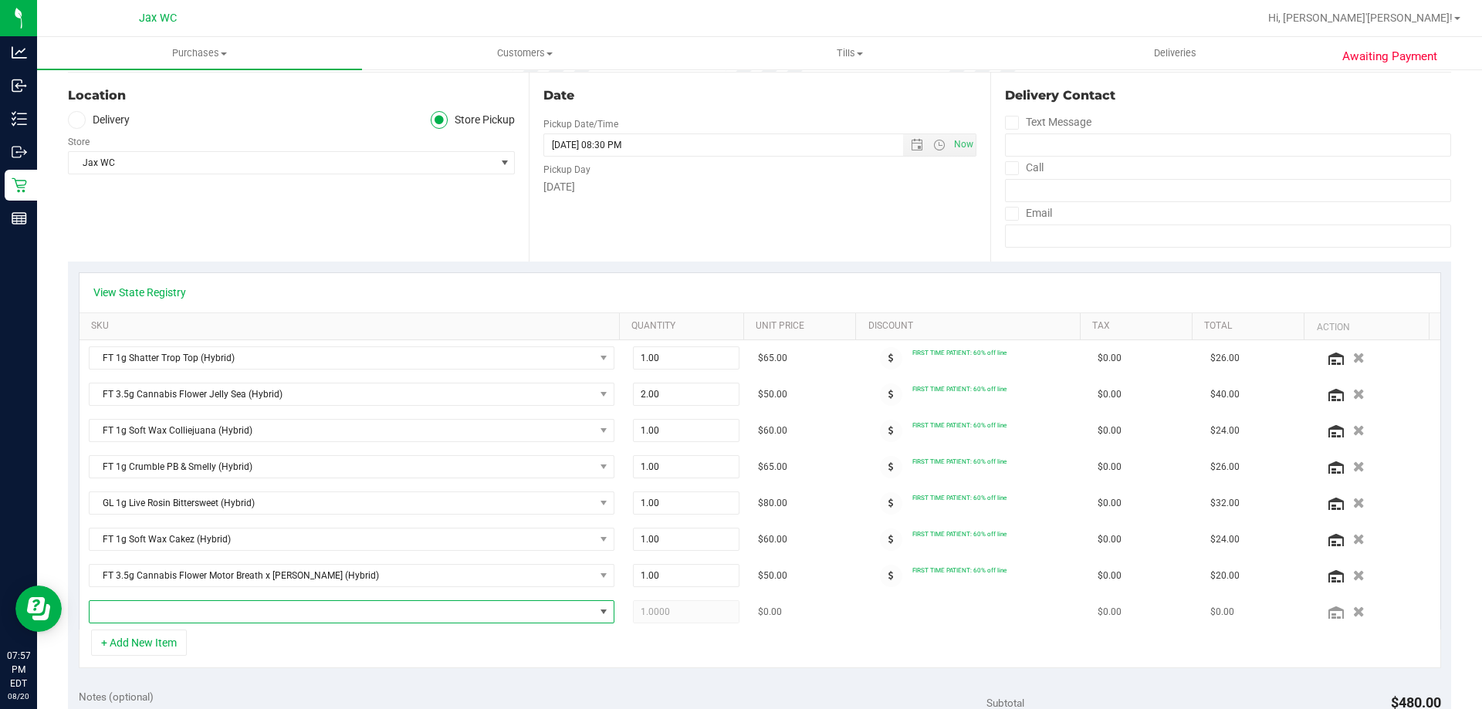
click at [195, 614] on span "NO DATA FOUND" at bounding box center [342, 612] width 505 height 22
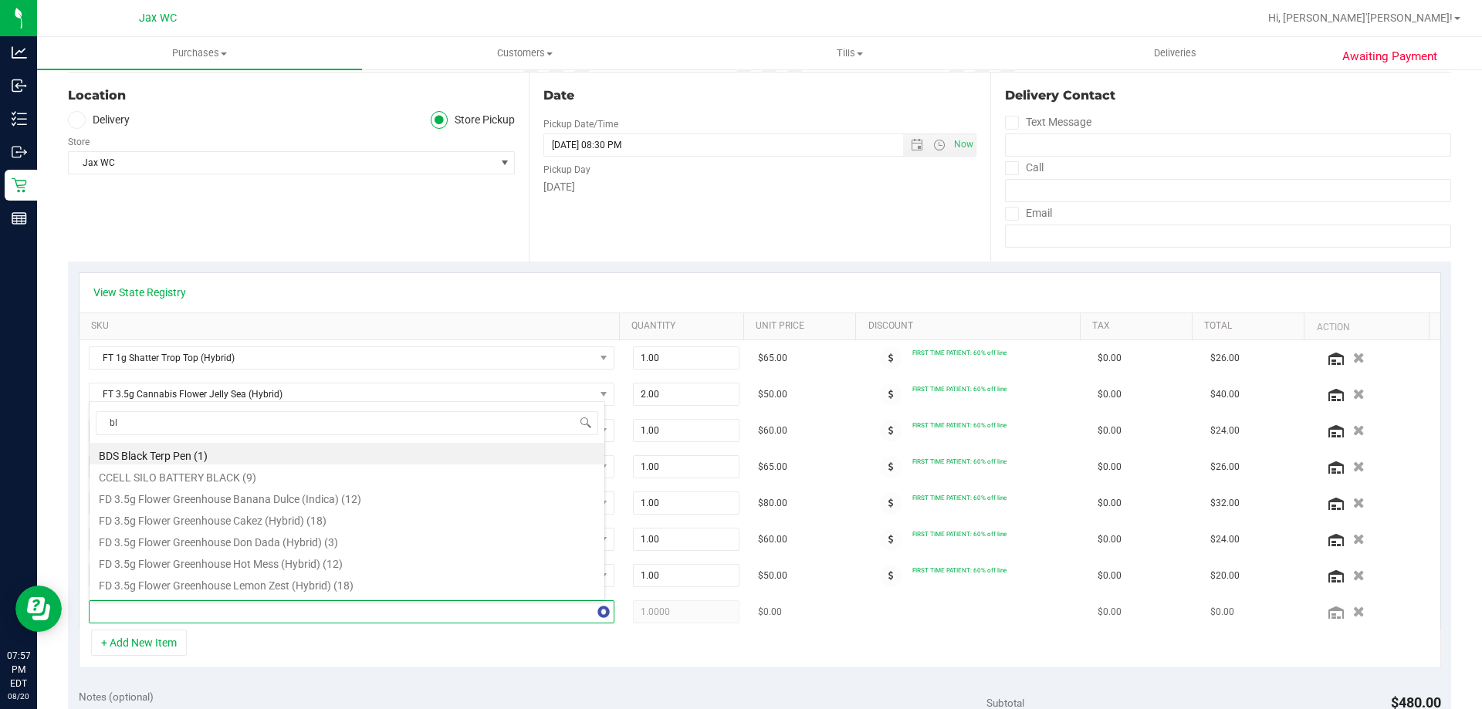
type input "blt"
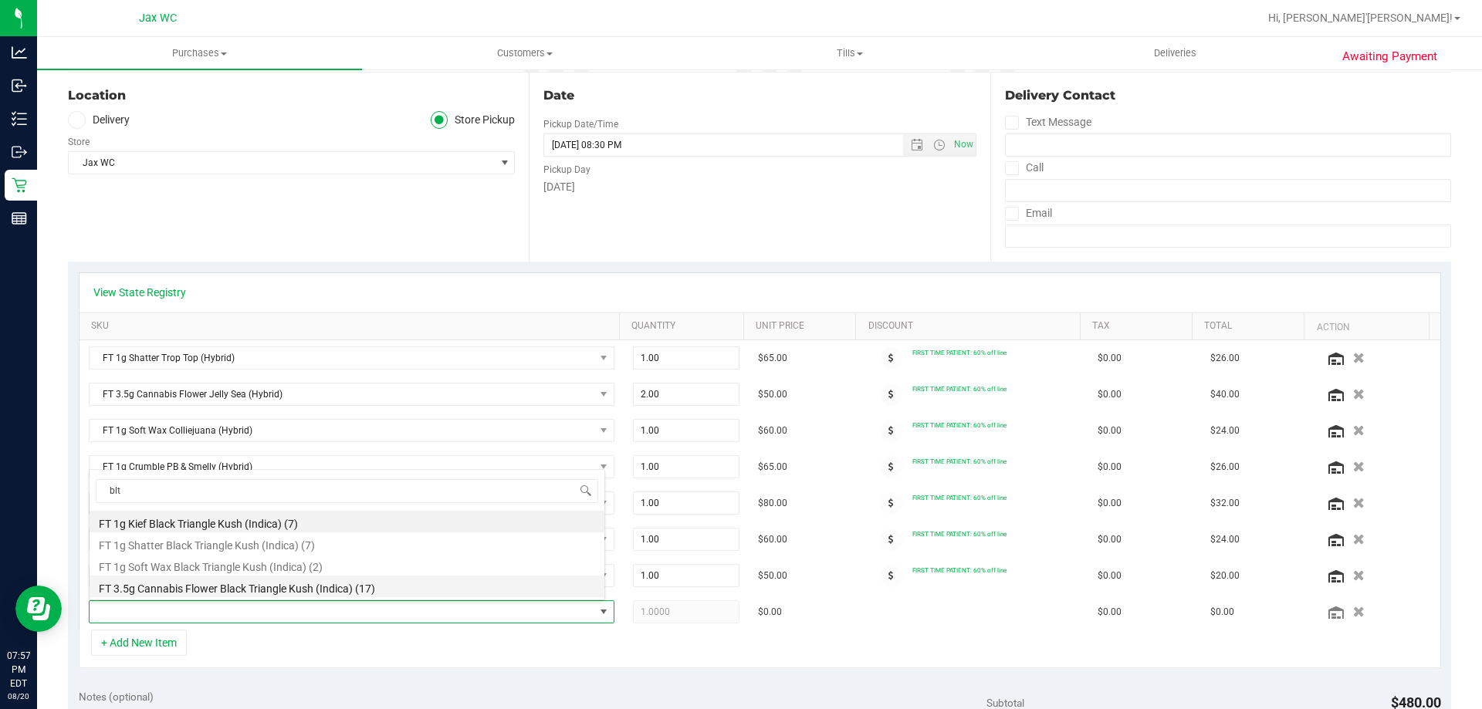
click at [300, 587] on li "FT 3.5g Cannabis Flower Black Triangle Kush (Indica) (17)" at bounding box center [347, 587] width 515 height 22
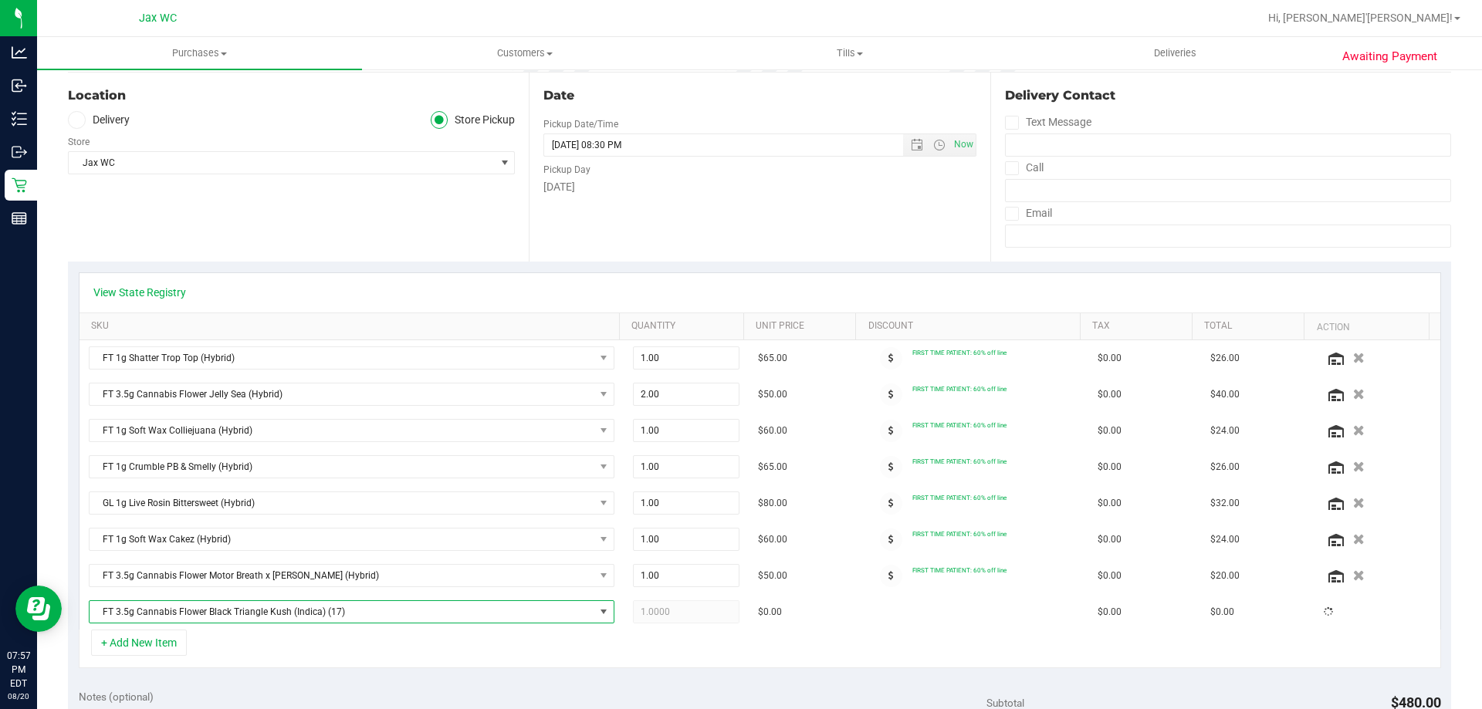
click at [239, 650] on div "+ Add New Item" at bounding box center [760, 649] width 1363 height 39
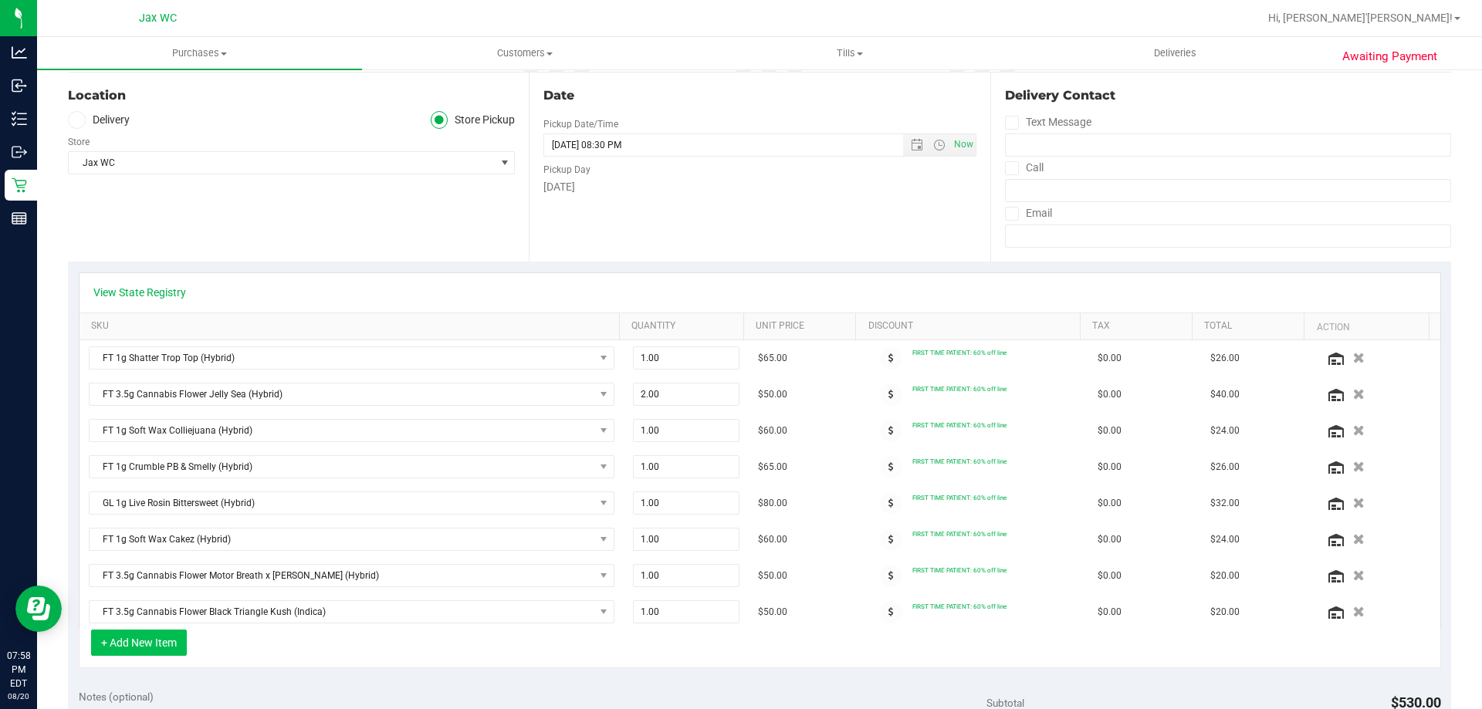
click at [153, 644] on button "+ Add New Item" at bounding box center [139, 643] width 96 height 26
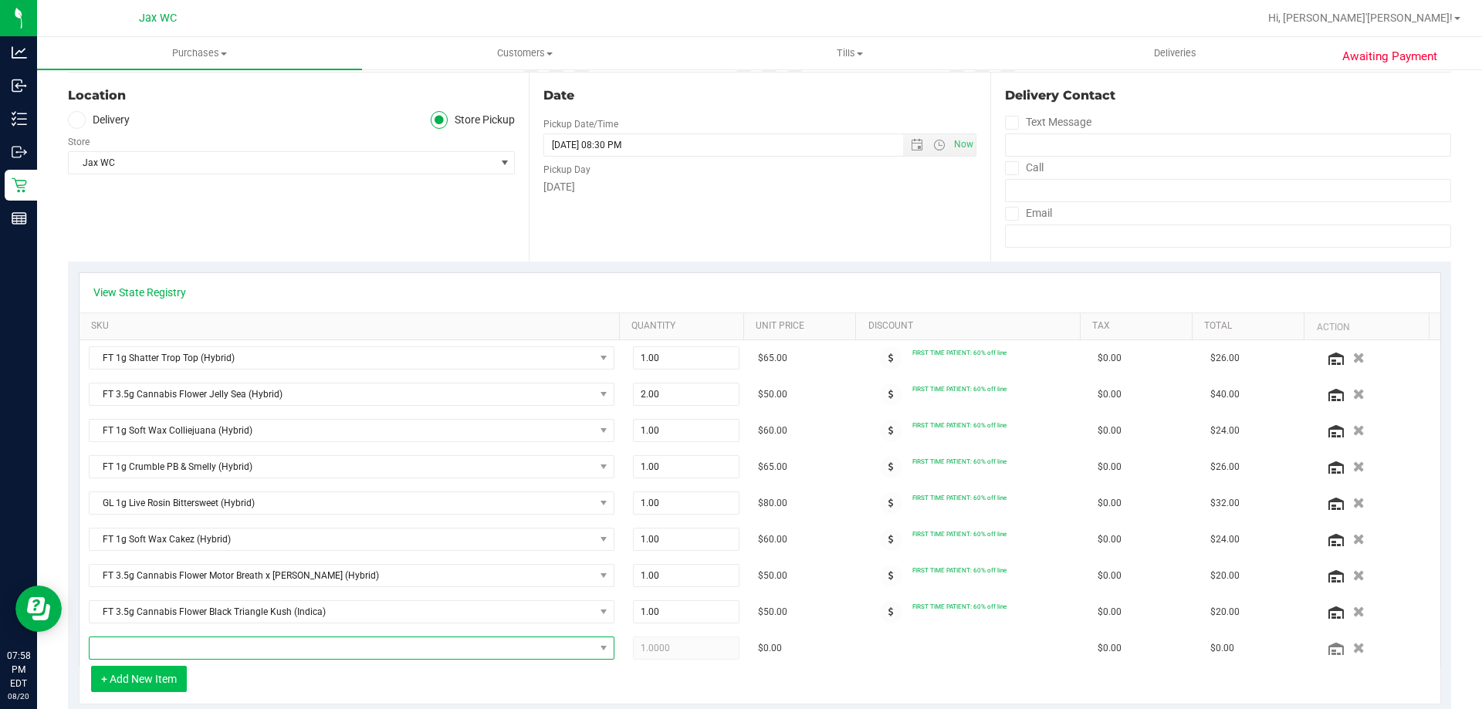
click at [153, 644] on span "NO DATA FOUND" at bounding box center [342, 649] width 505 height 22
click at [405, 672] on div "+ Add New Item" at bounding box center [760, 685] width 1363 height 39
click at [190, 645] on span "NO DATA FOUND" at bounding box center [342, 649] width 505 height 22
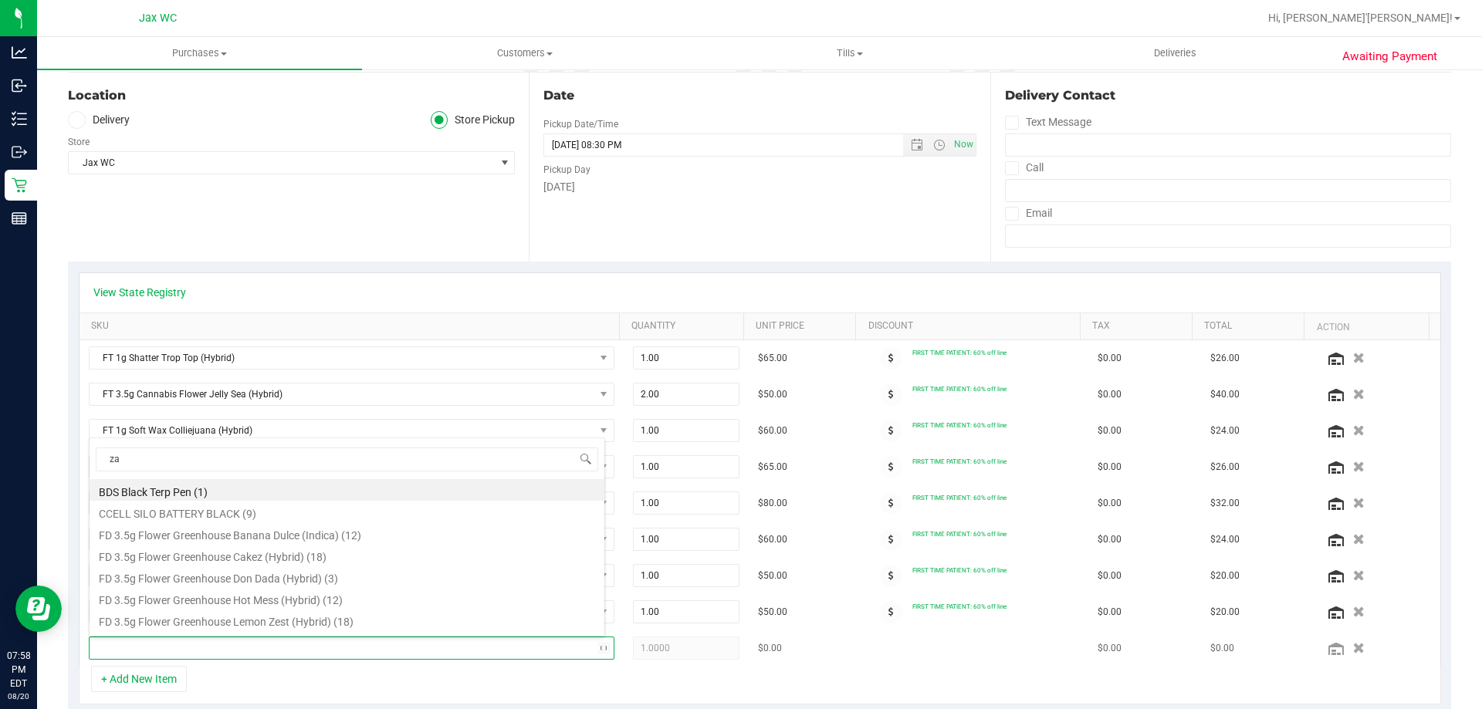
type input "zap"
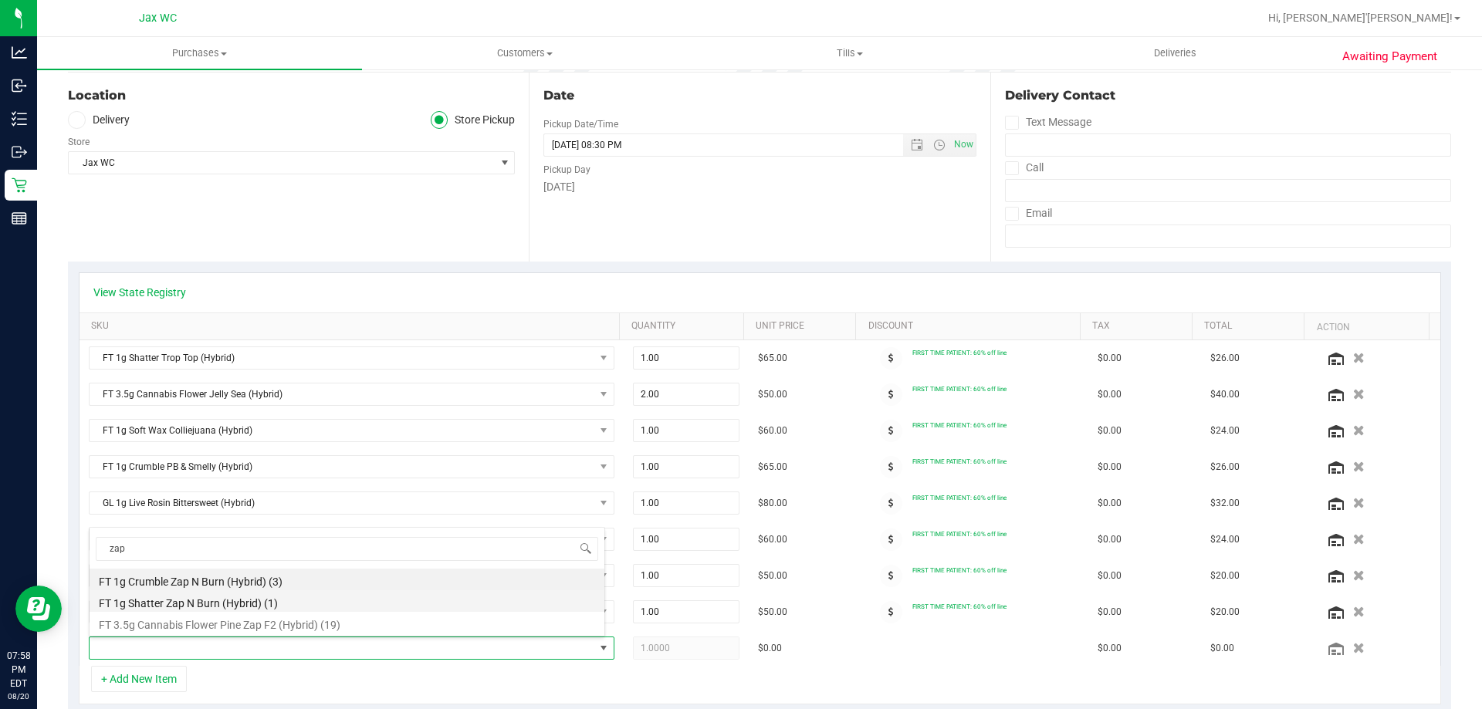
click at [239, 602] on li "FT 1g Shatter Zap N Burn (Hybrid) (1)" at bounding box center [347, 602] width 515 height 22
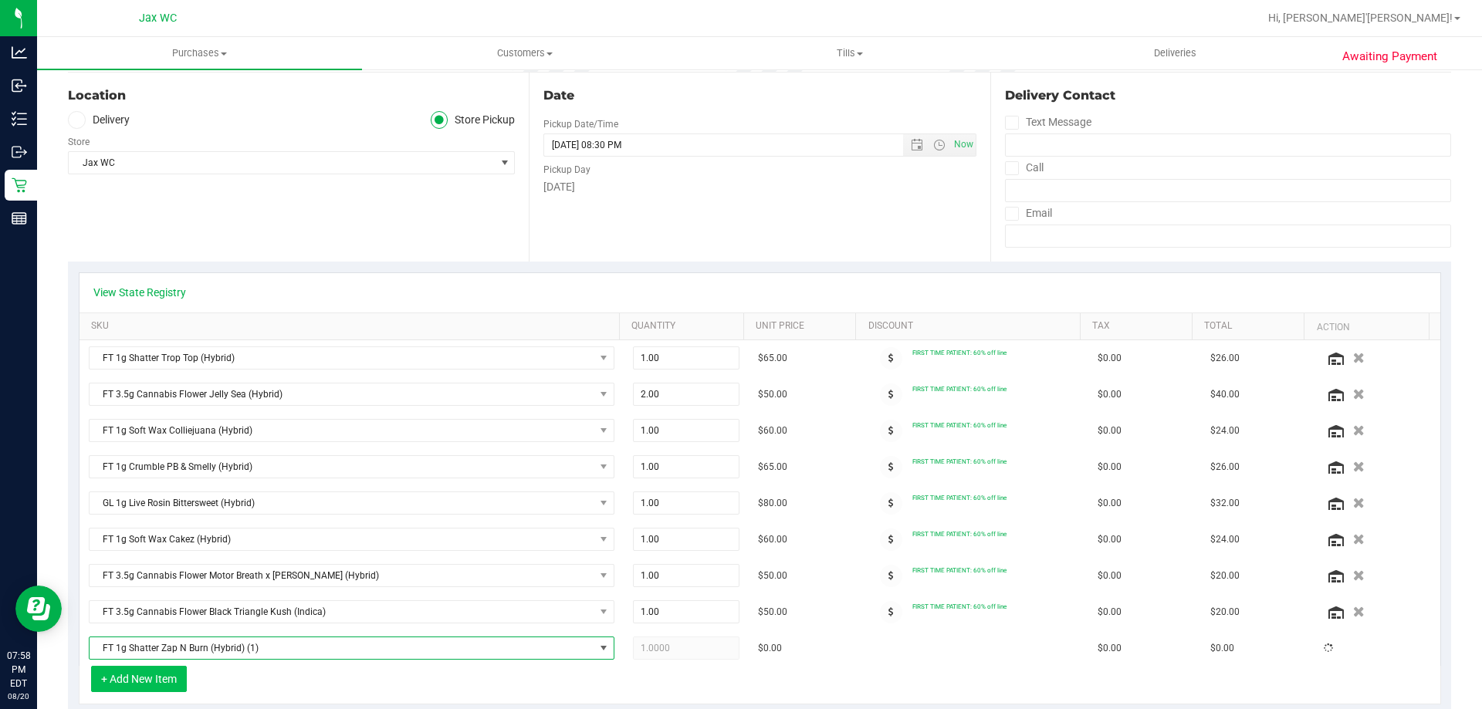
click at [162, 672] on button "+ Add New Item" at bounding box center [139, 679] width 96 height 26
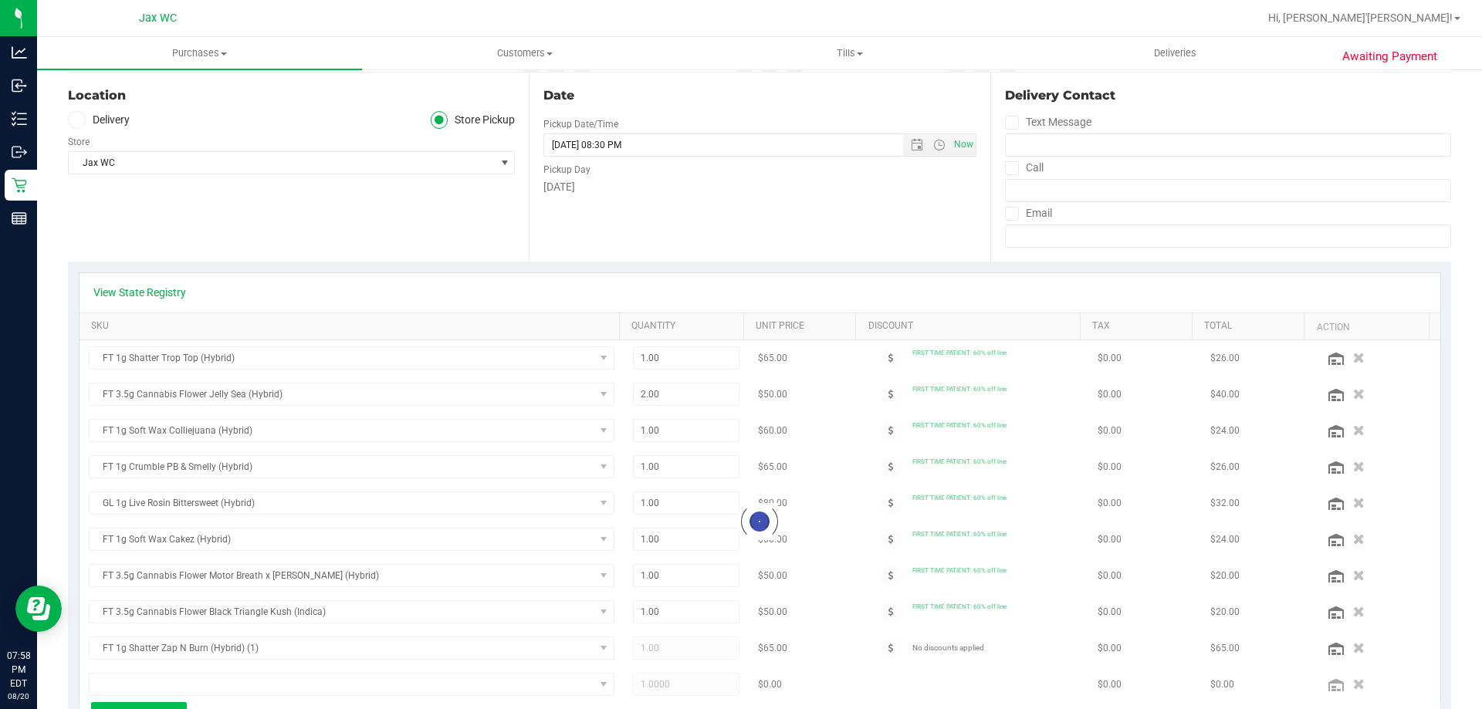
click at [157, 702] on button "+ Add New Item" at bounding box center [139, 715] width 96 height 26
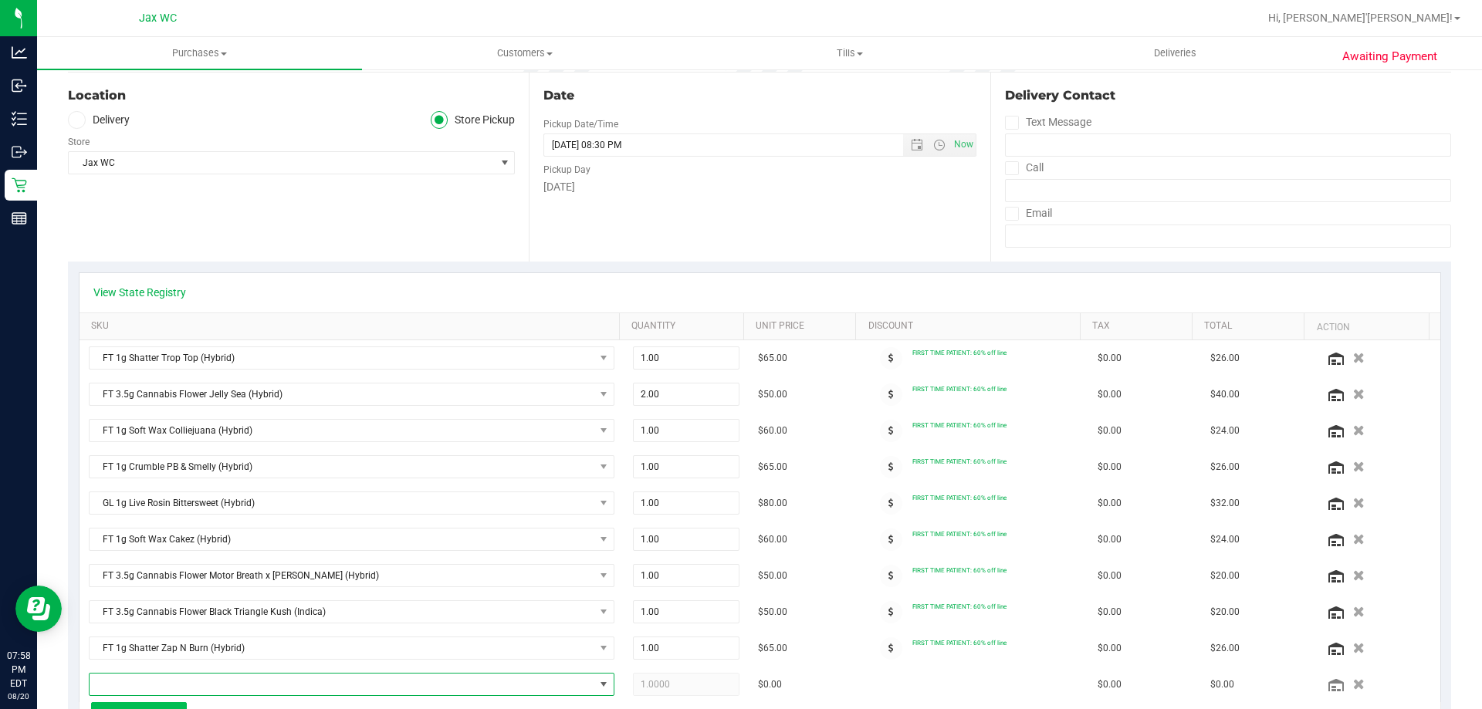
click at [157, 689] on span "NO DATA FOUND" at bounding box center [342, 685] width 505 height 22
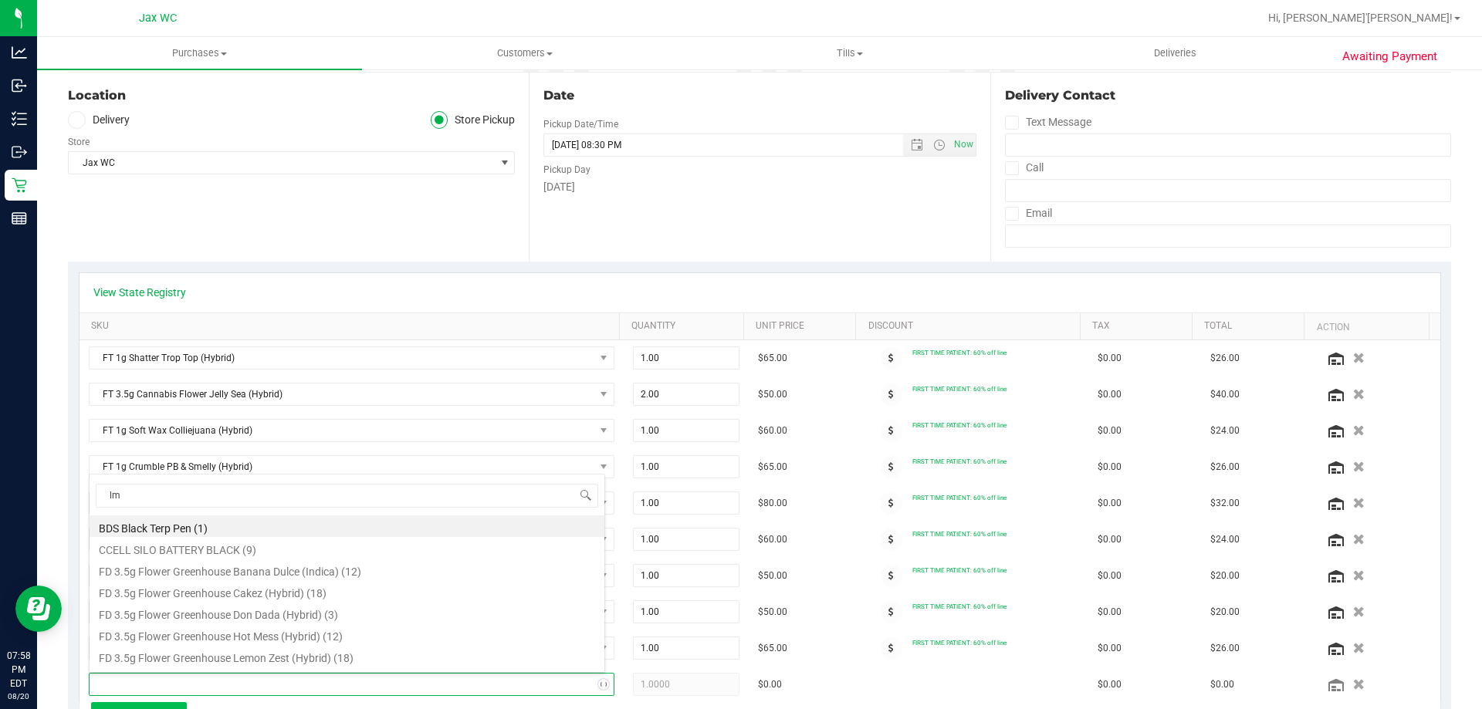
type input "lmz"
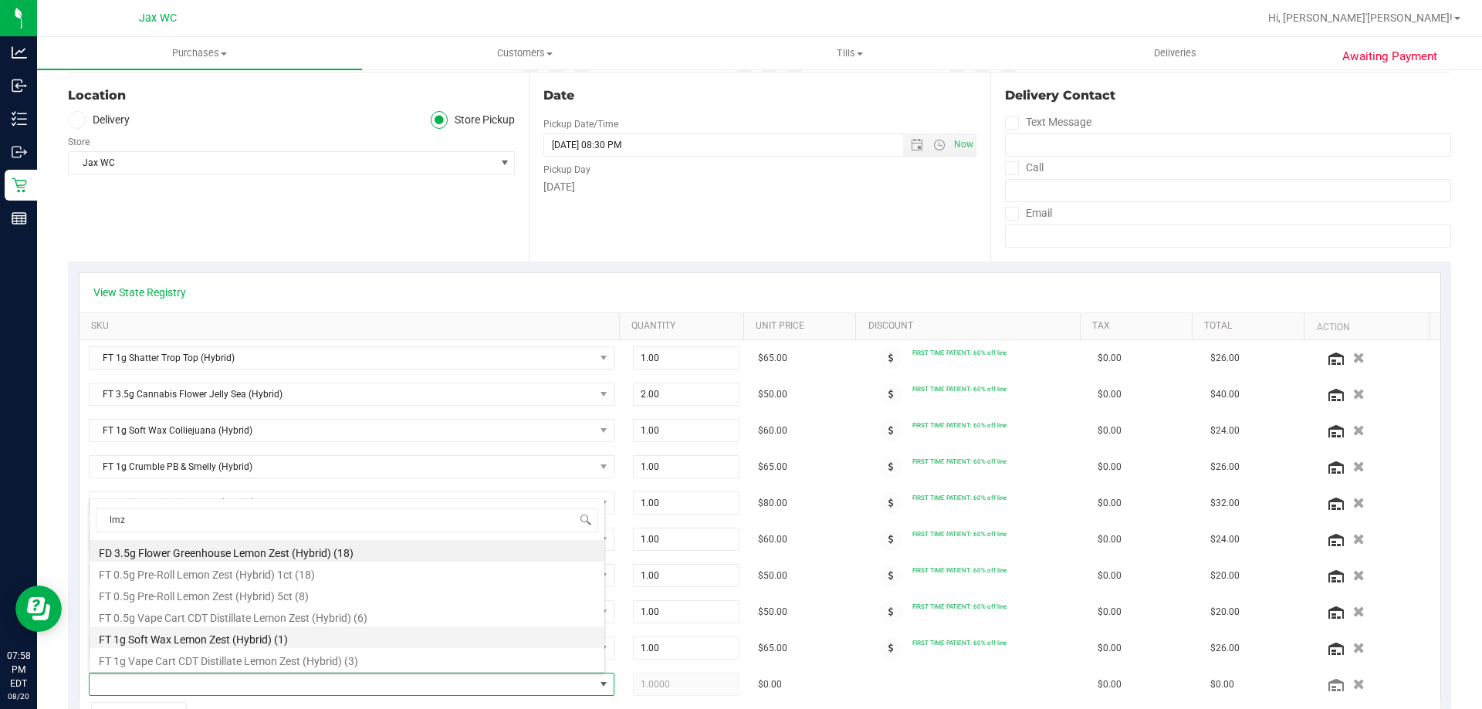
click at [405, 641] on li "FT 1g Soft Wax Lemon Zest (Hybrid) (1)" at bounding box center [347, 638] width 515 height 22
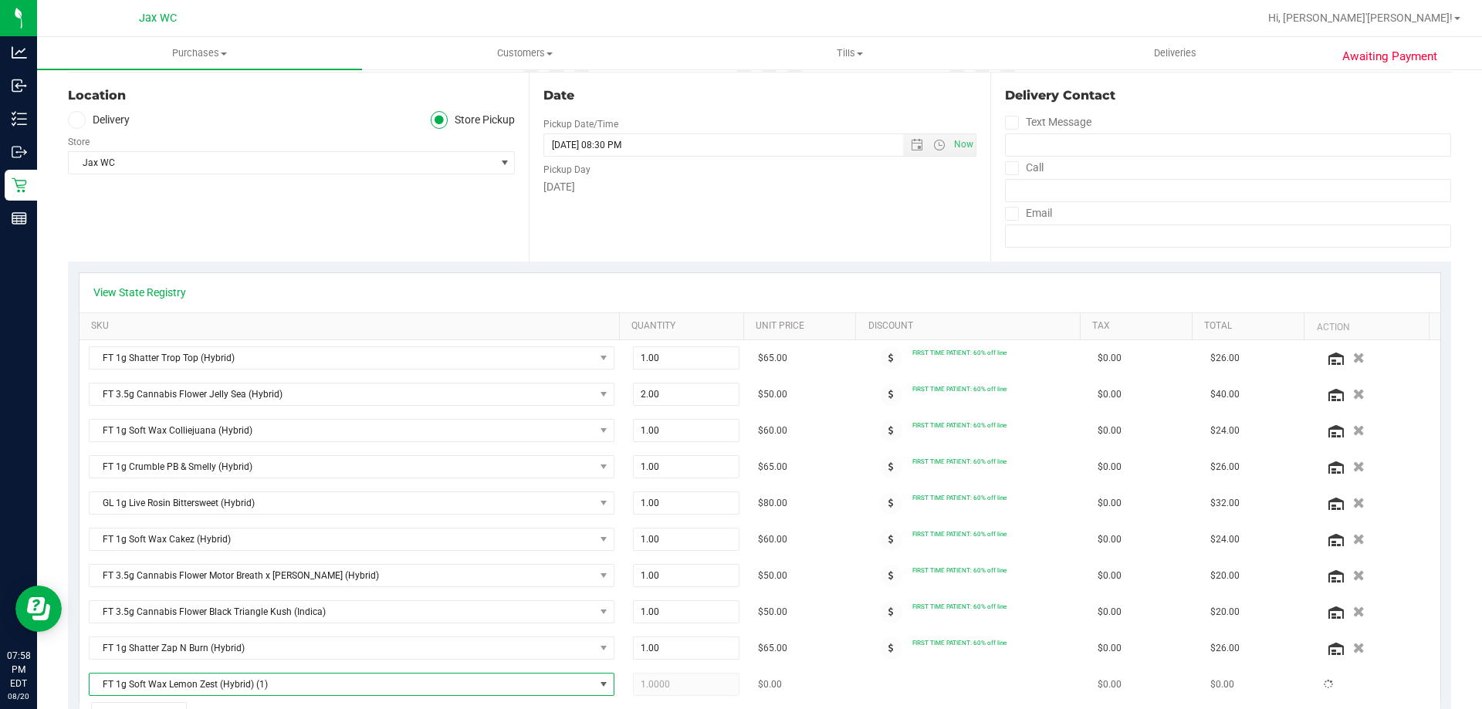
click at [804, 672] on td "$0.00" at bounding box center [805, 685] width 113 height 36
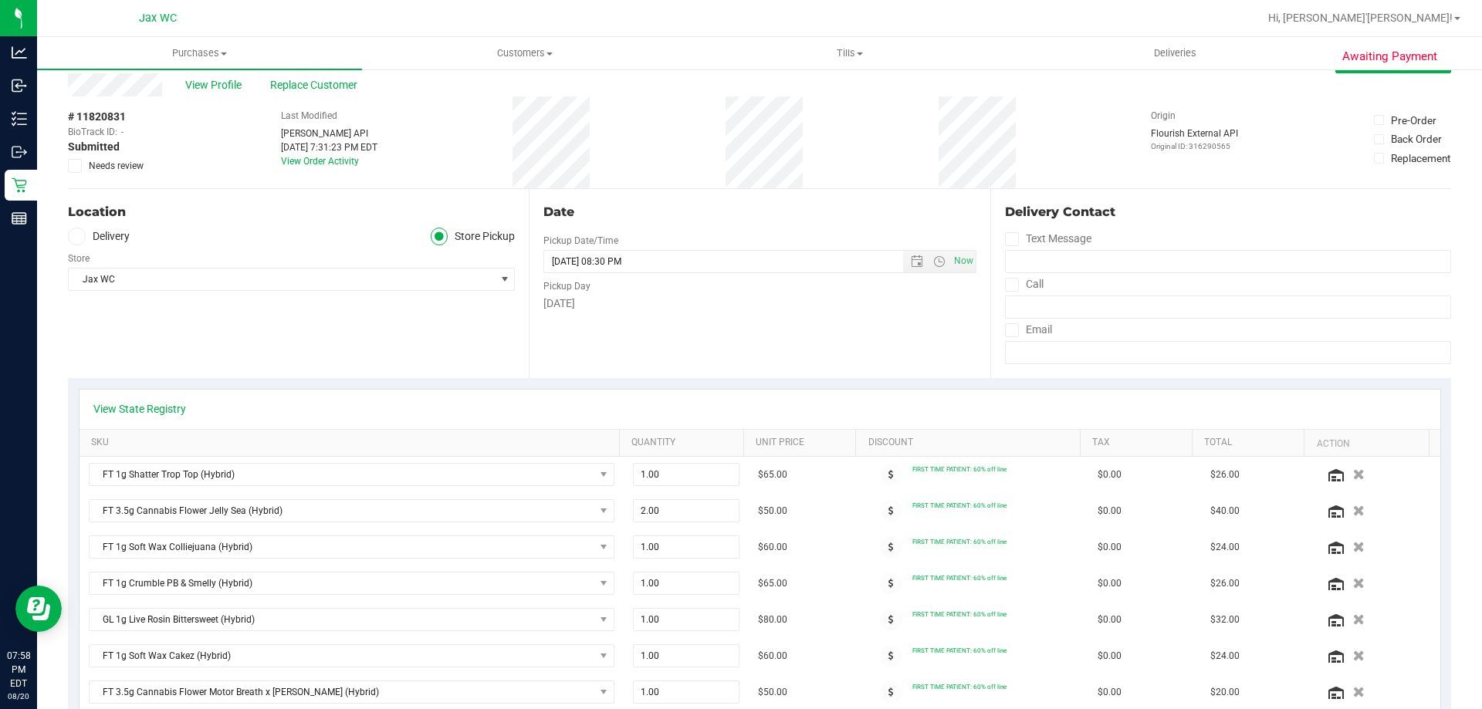
scroll to position [0, 0]
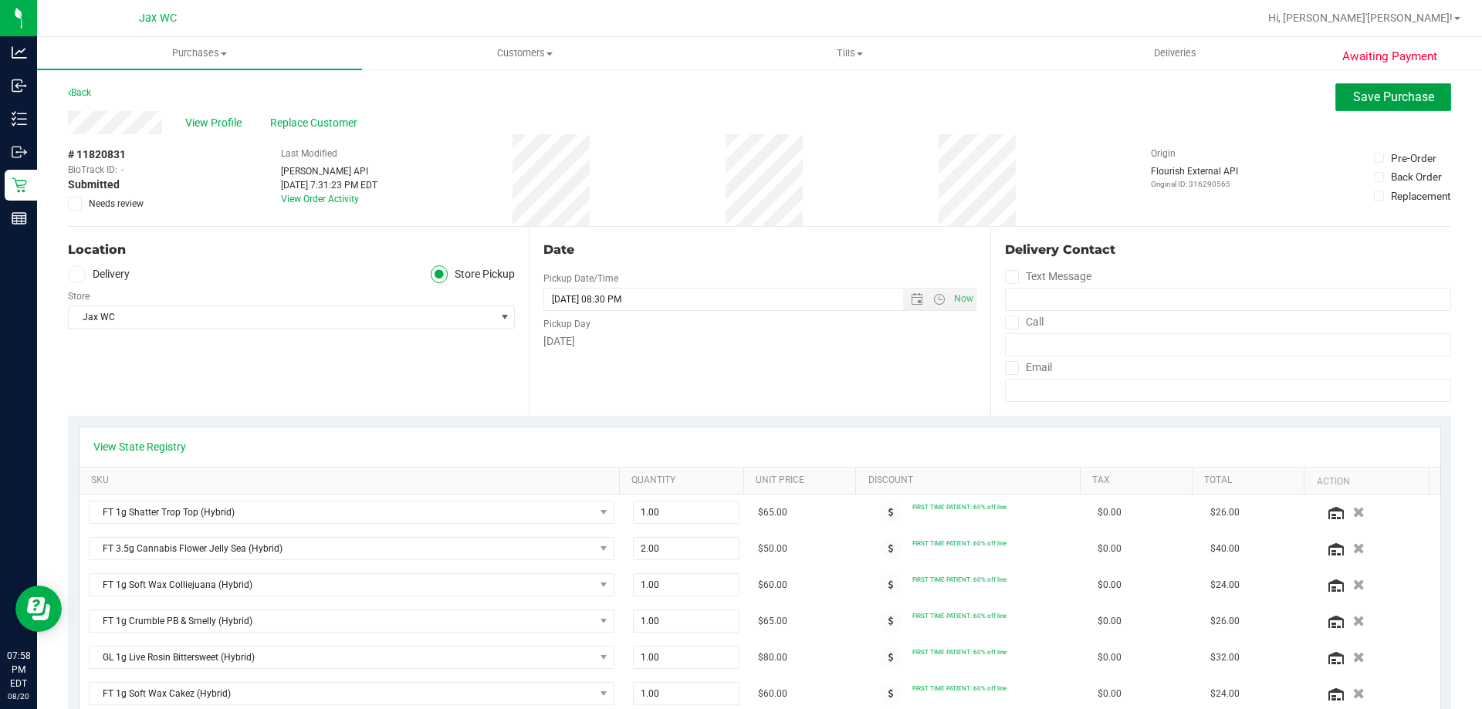
click at [1395, 100] on span "Save Purchase" at bounding box center [1393, 97] width 81 height 15
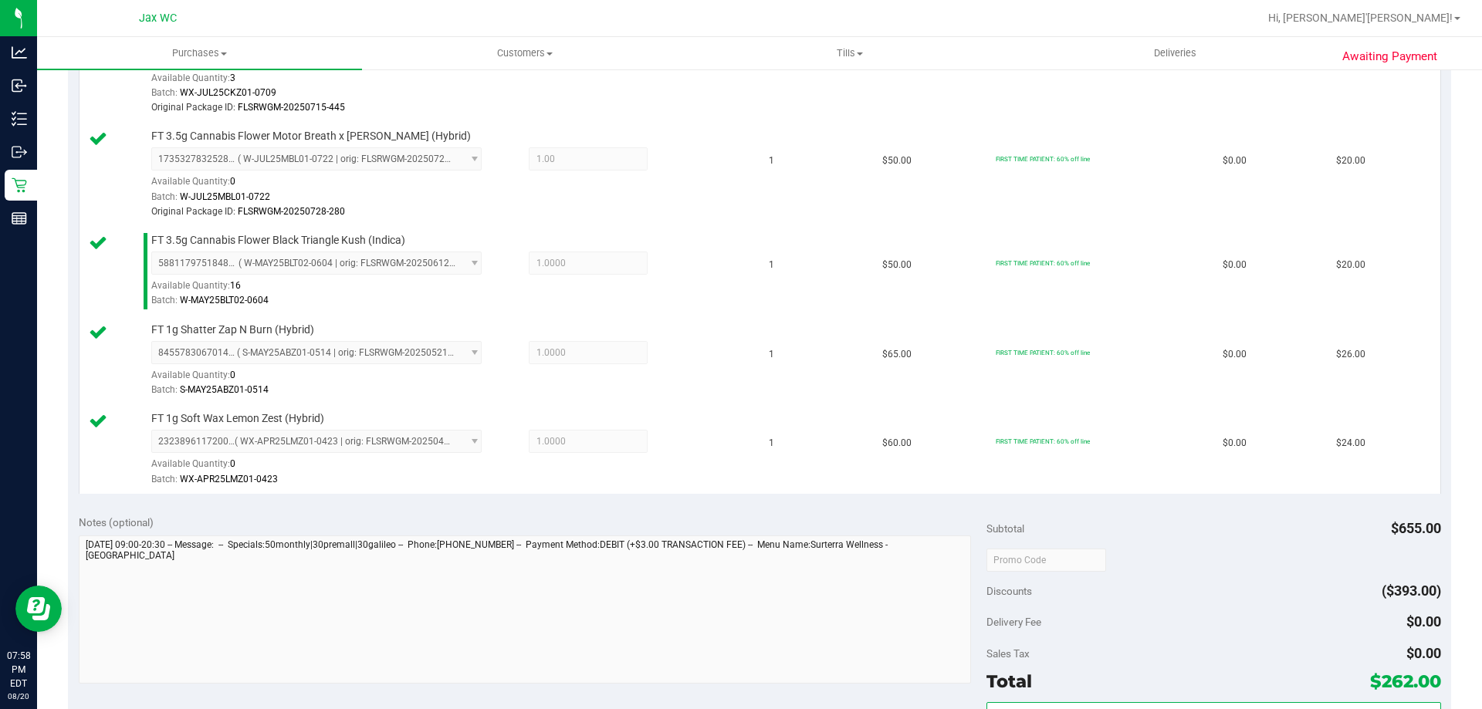
scroll to position [1460, 0]
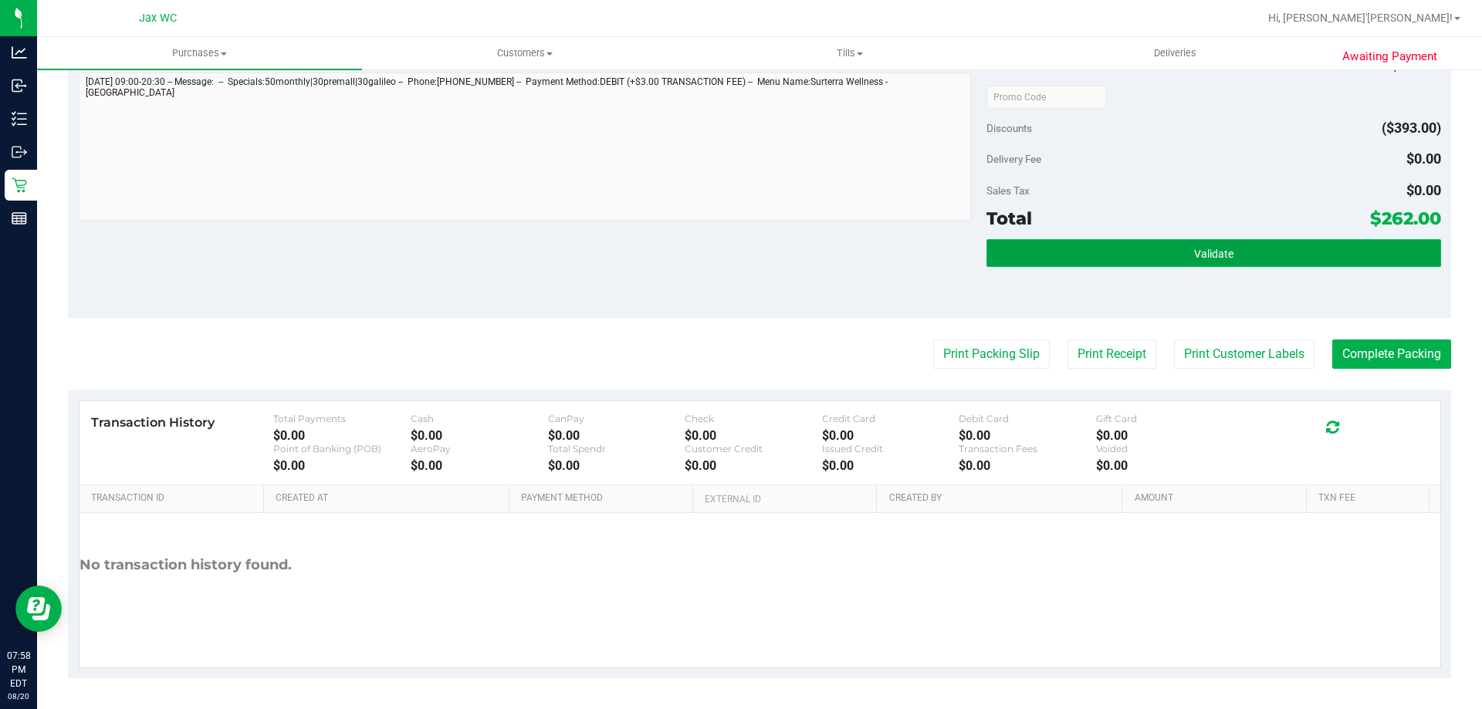
click at [1194, 255] on span "Validate" at bounding box center [1213, 254] width 39 height 12
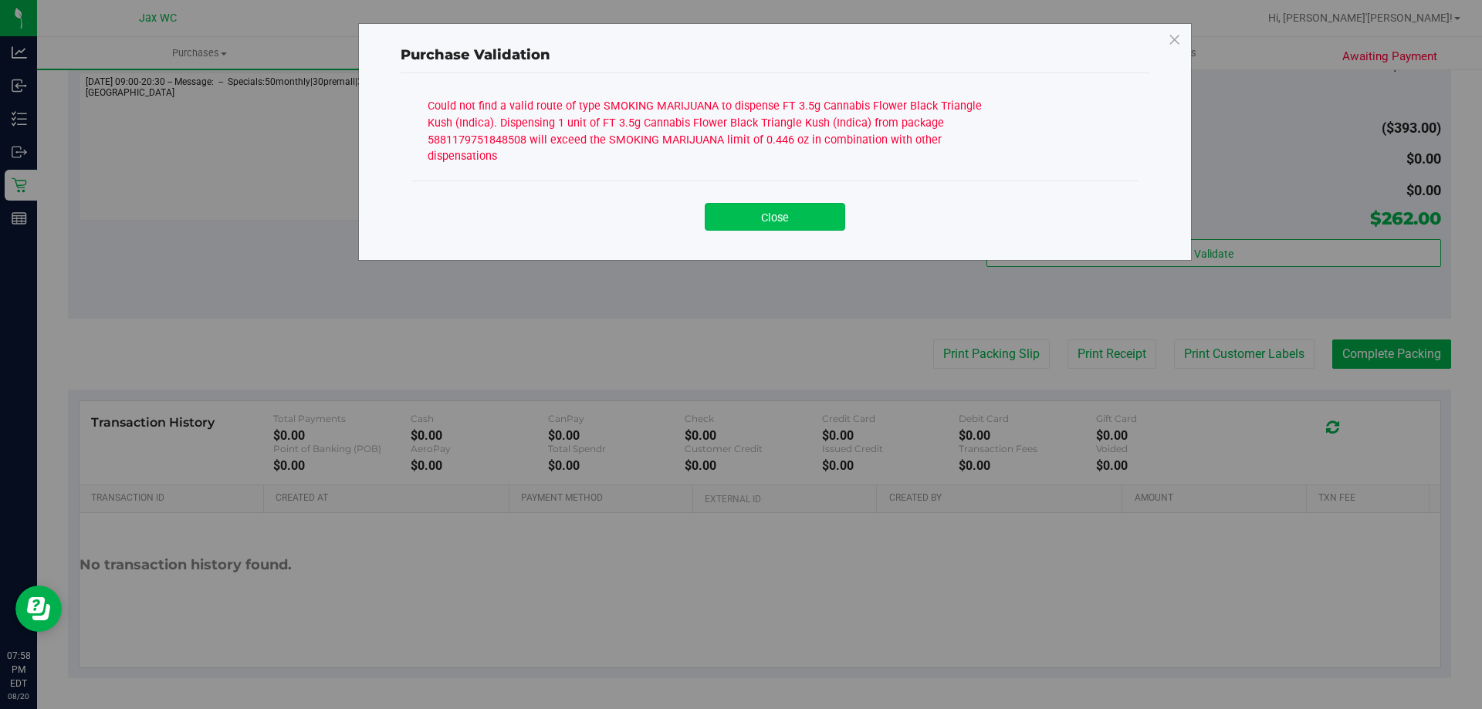
click at [828, 207] on button "Close" at bounding box center [775, 217] width 140 height 28
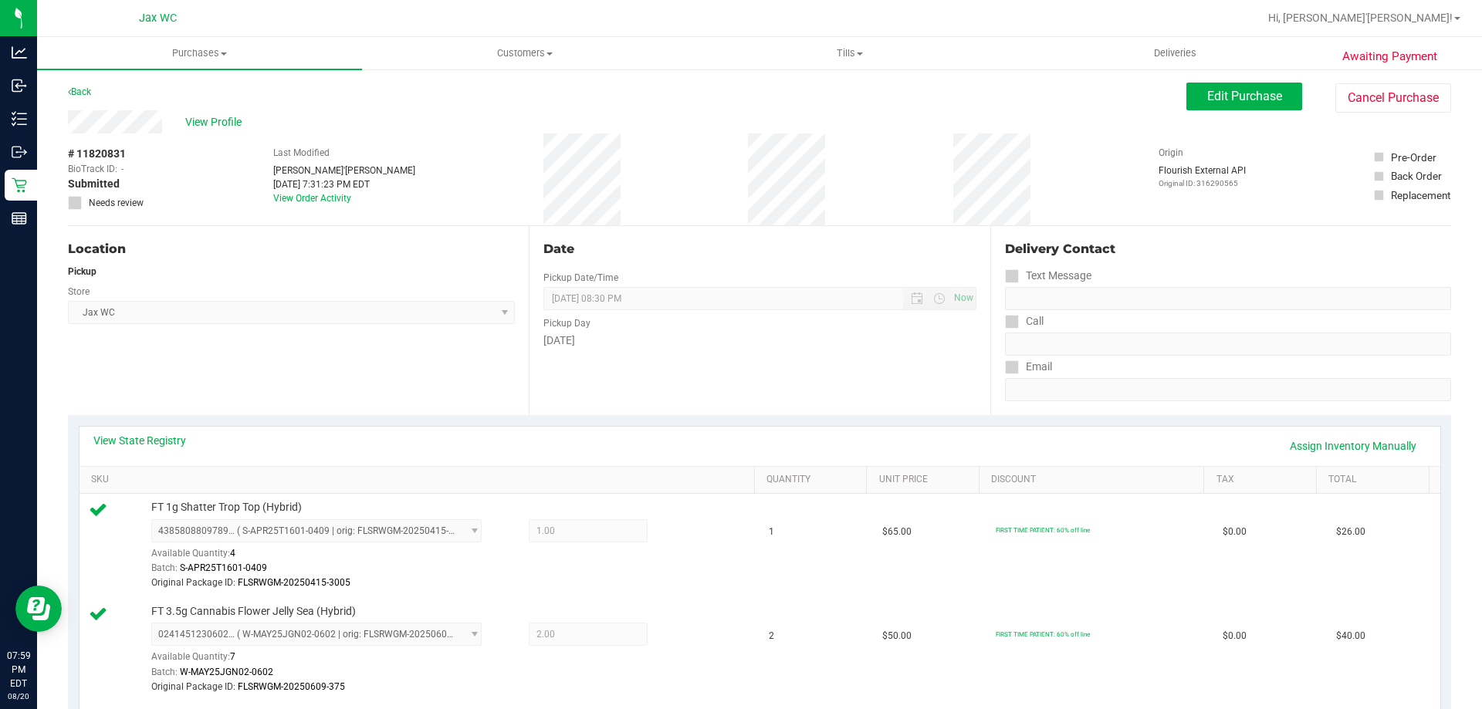
scroll to position [0, 0]
click at [1238, 103] on span "Edit Purchase" at bounding box center [1244, 97] width 75 height 15
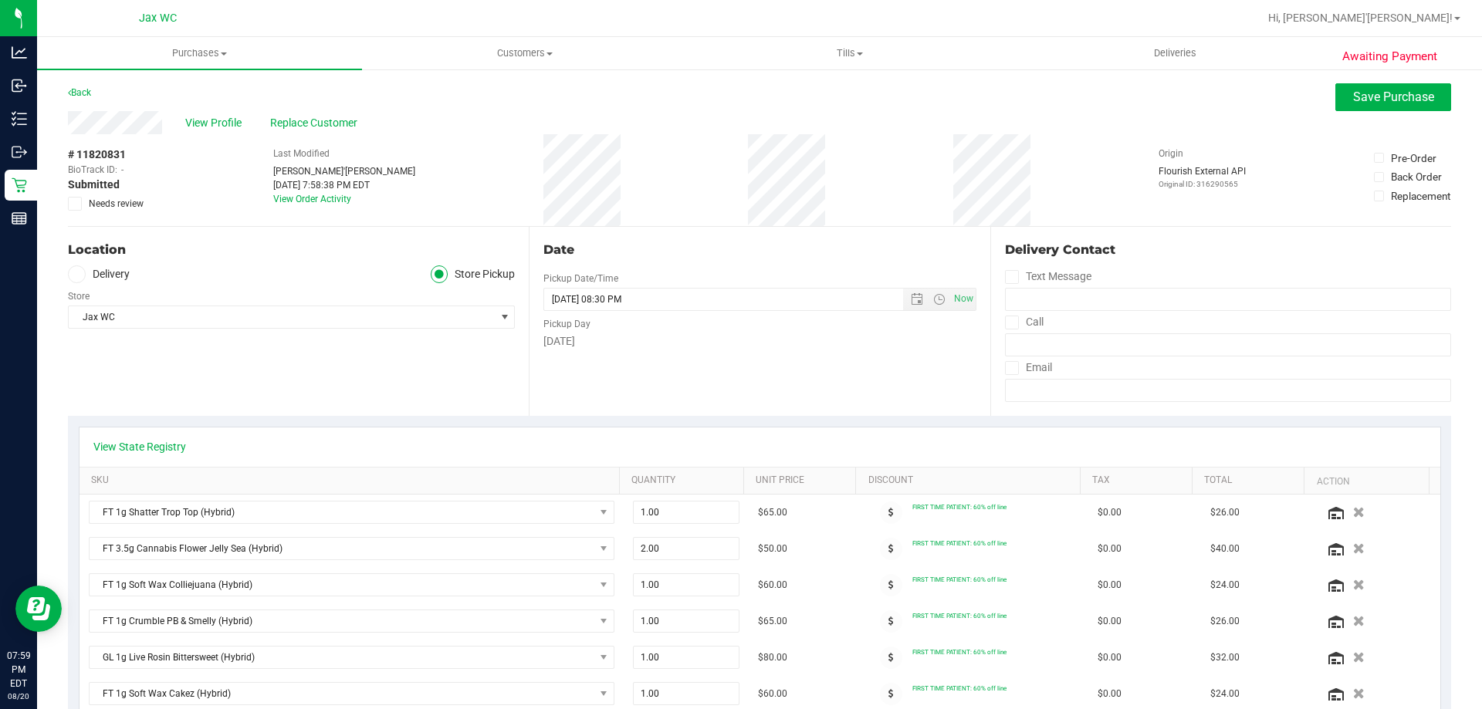
scroll to position [463, 0]
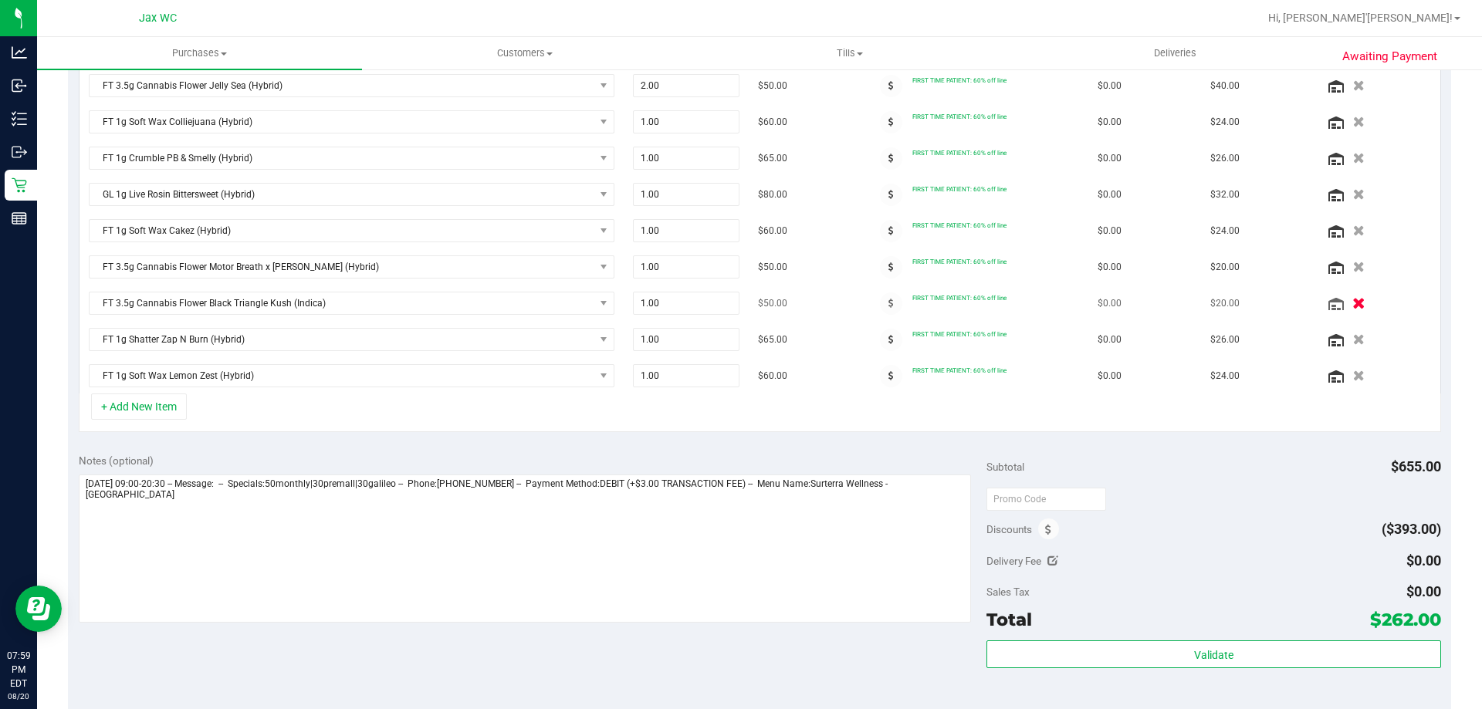
click at [1352, 304] on icon "button" at bounding box center [1358, 304] width 13 height 12
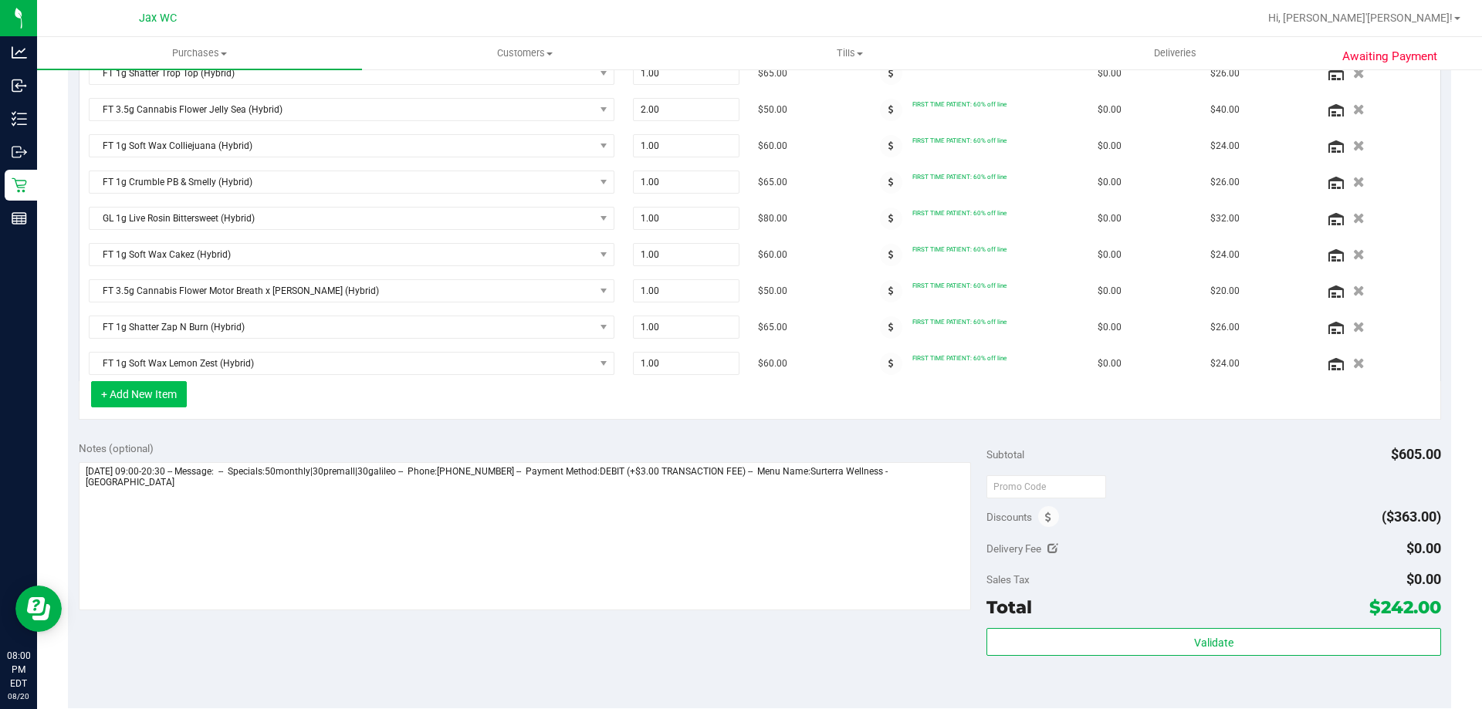
click at [179, 403] on button "+ Add New Item" at bounding box center [139, 394] width 96 height 26
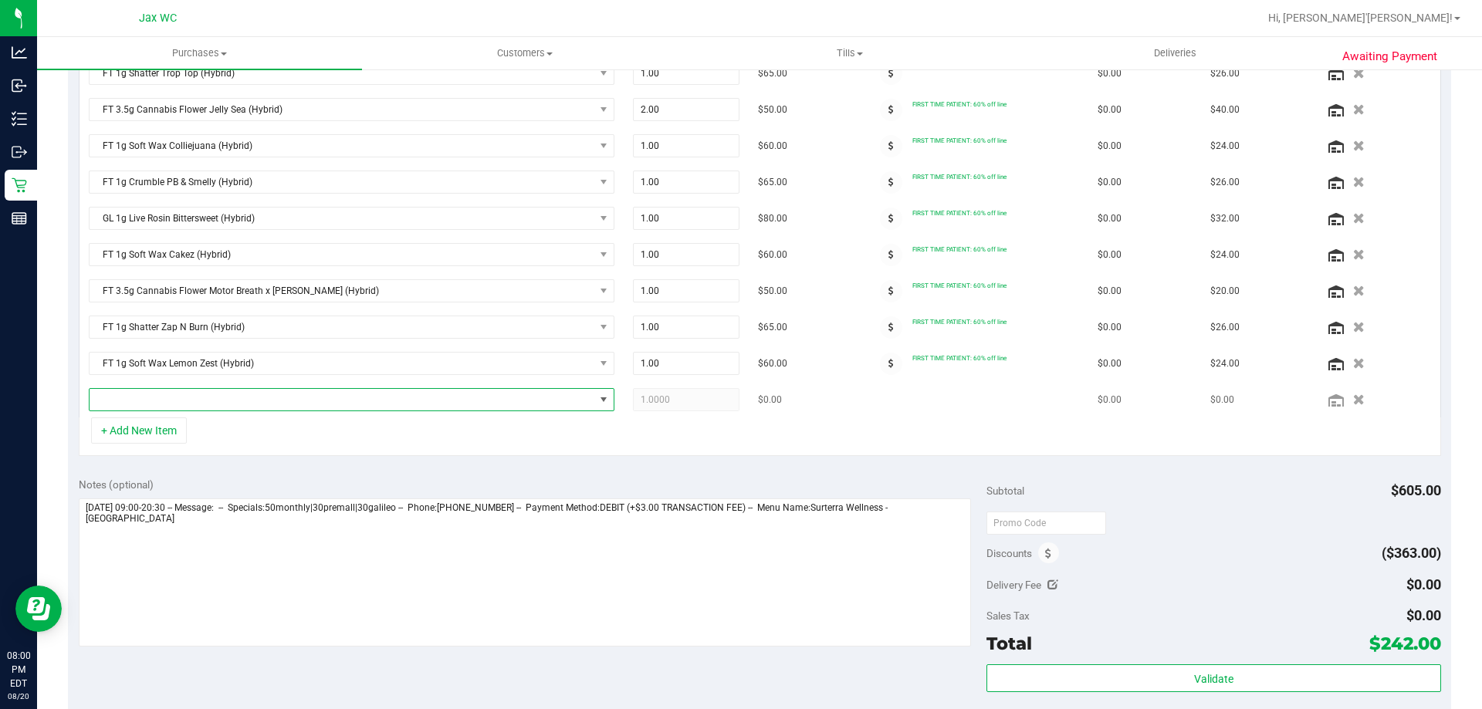
click at [333, 397] on span "NO DATA FOUND" at bounding box center [342, 400] width 505 height 22
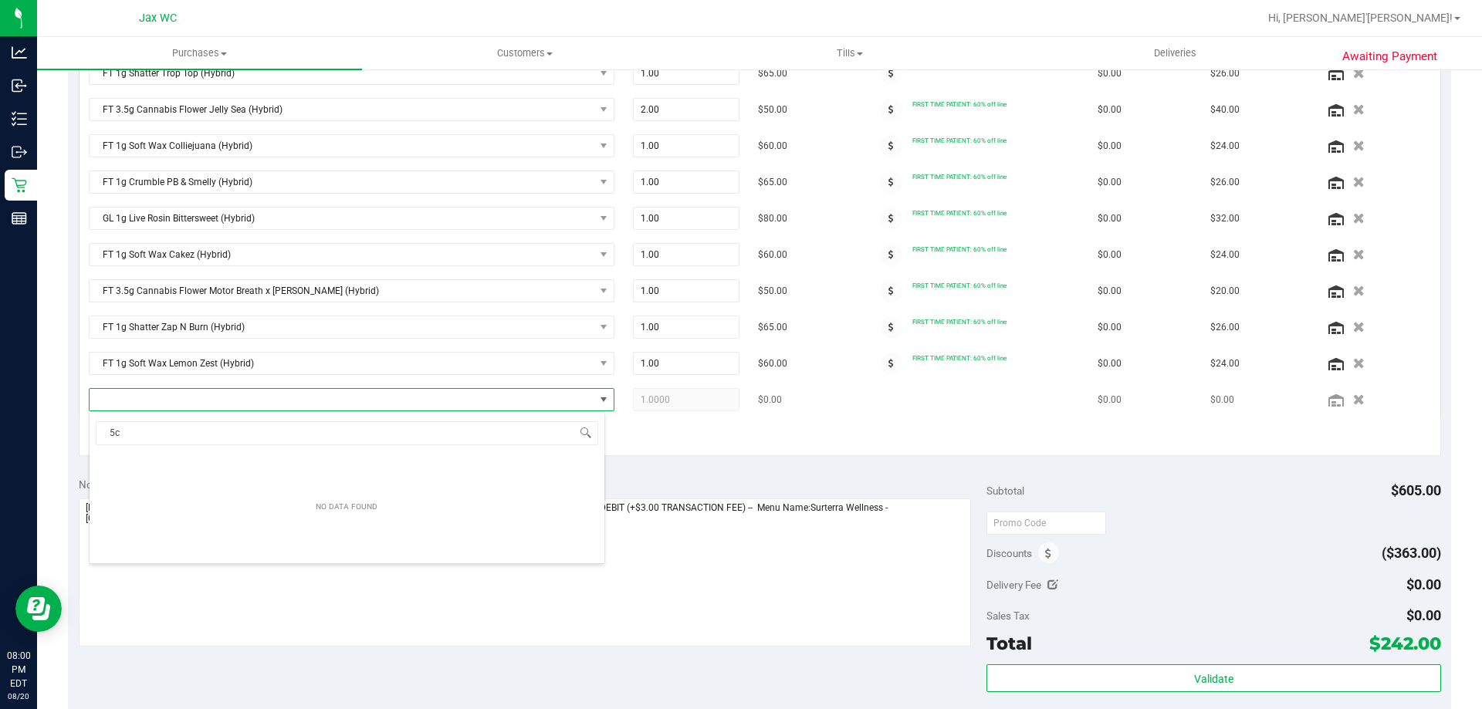
scroll to position [23, 512]
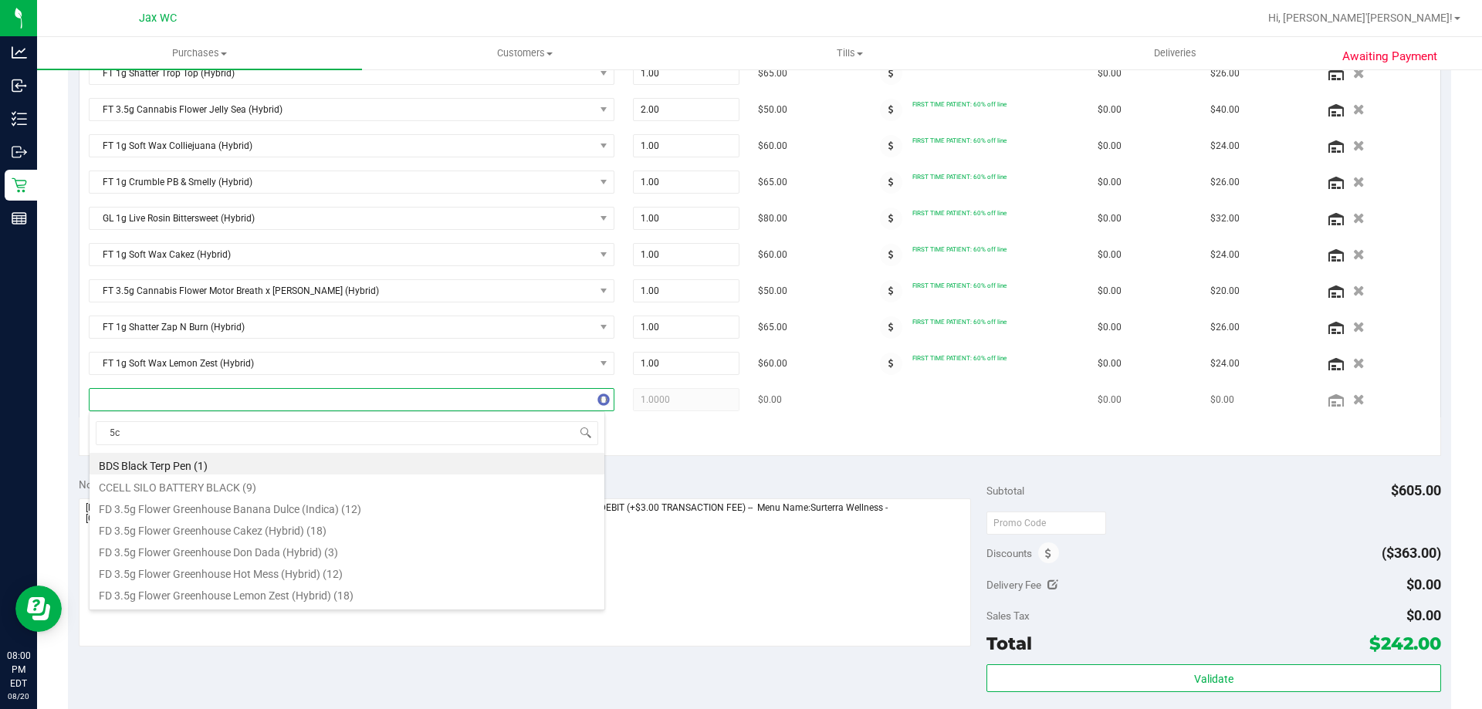
type input "5ct"
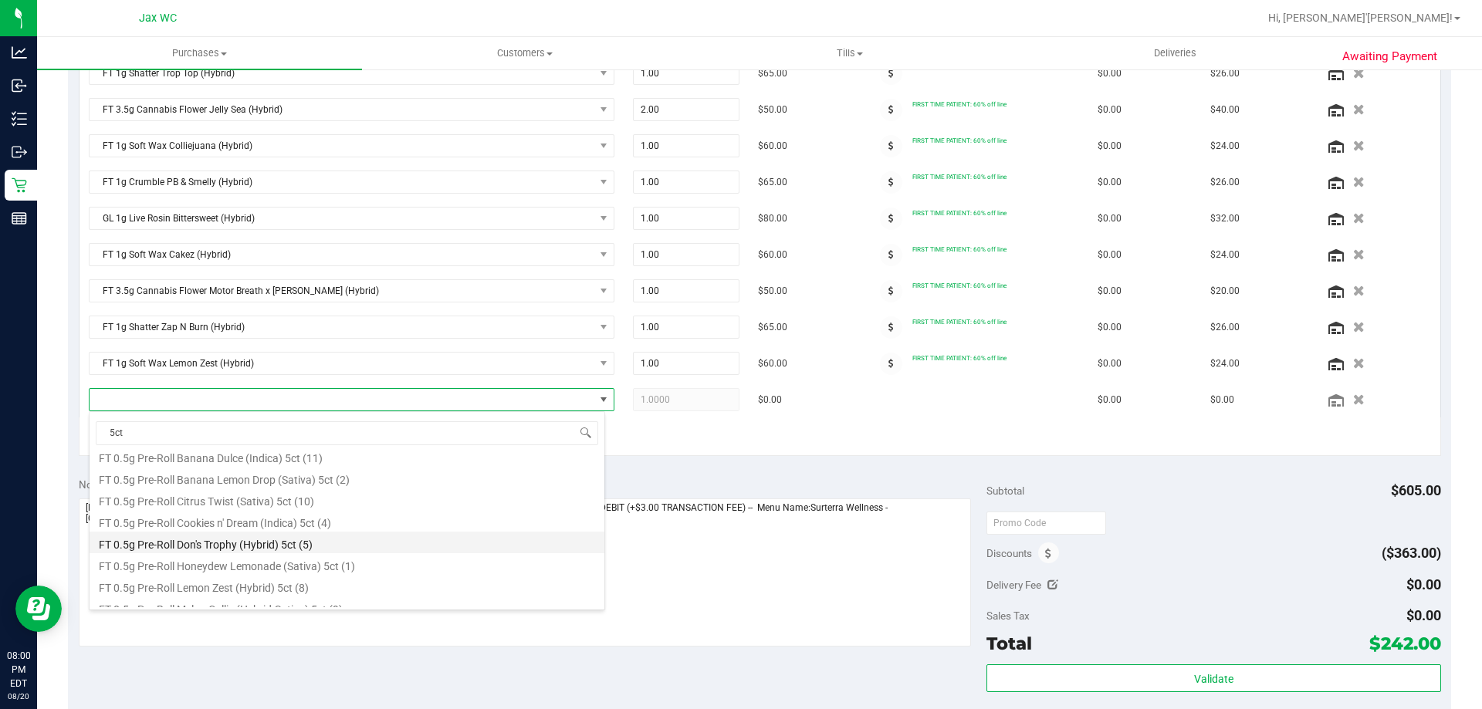
scroll to position [0, 0]
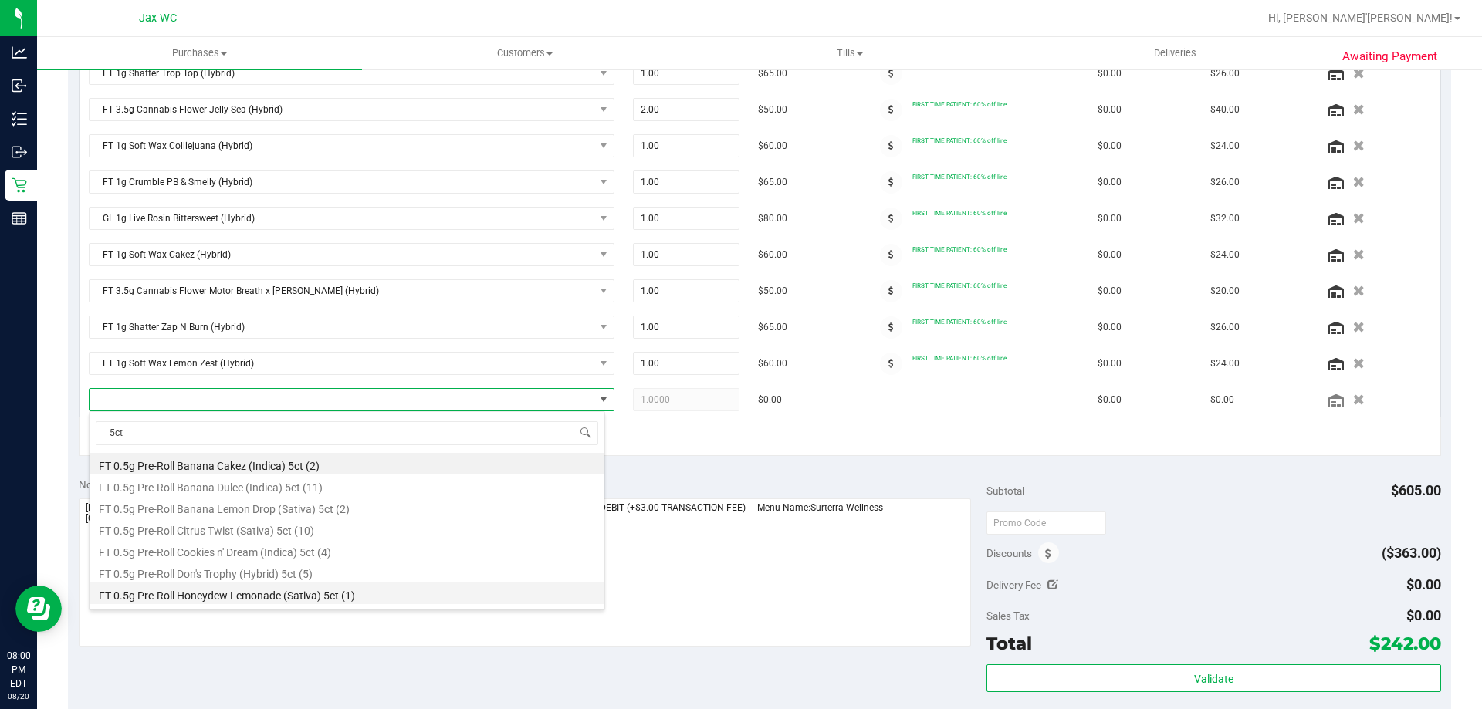
click at [347, 590] on li "FT 0.5g Pre-Roll Honeydew Lemonade (Sativa) 5ct (1)" at bounding box center [347, 594] width 515 height 22
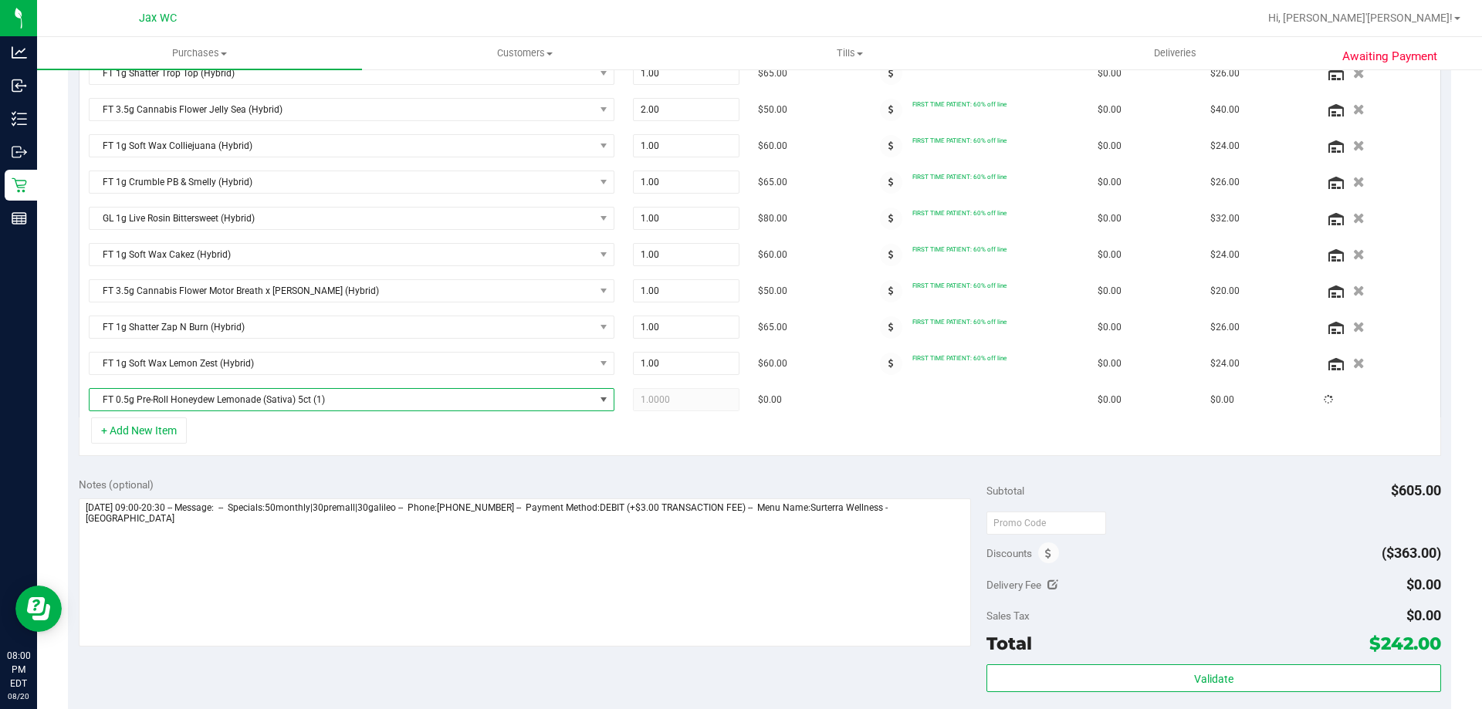
click at [672, 432] on div "+ Add New Item" at bounding box center [760, 437] width 1363 height 39
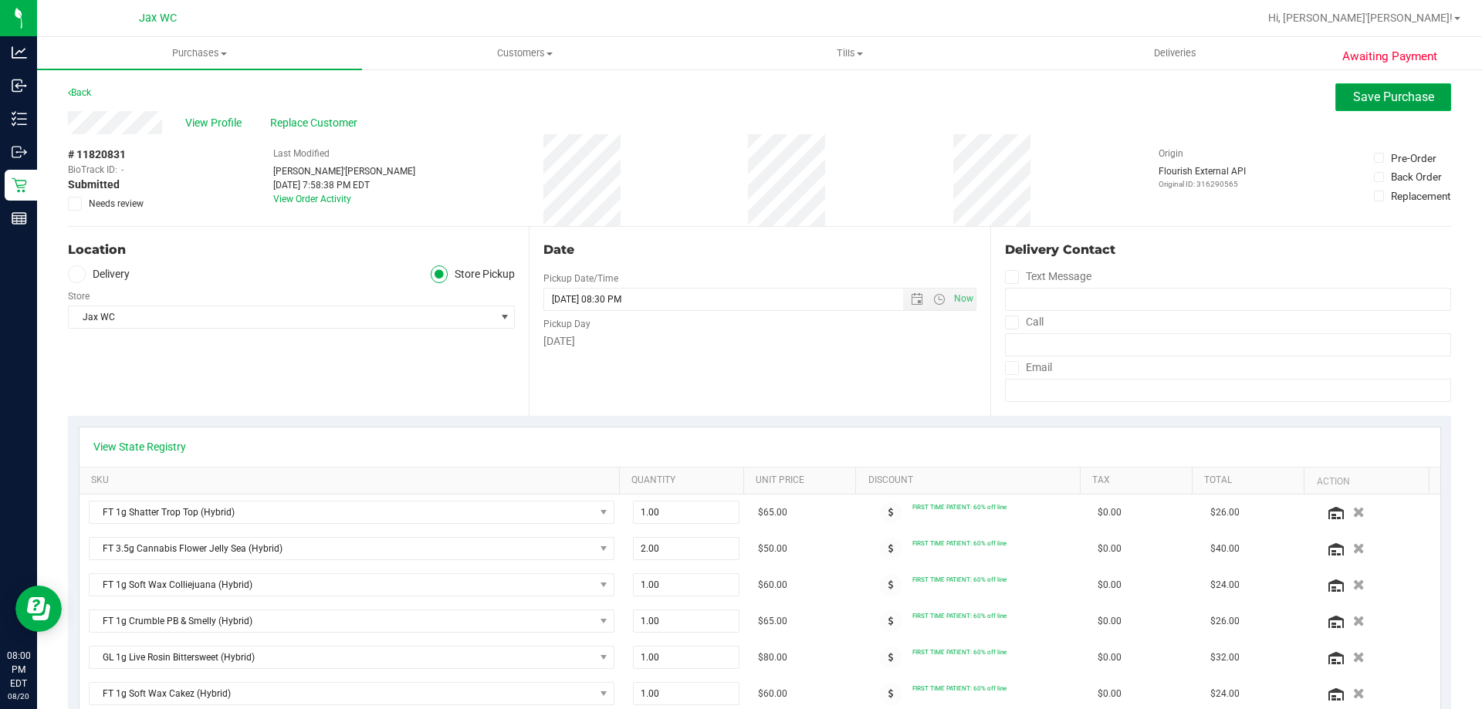
click at [1379, 100] on span "Save Purchase" at bounding box center [1393, 97] width 81 height 15
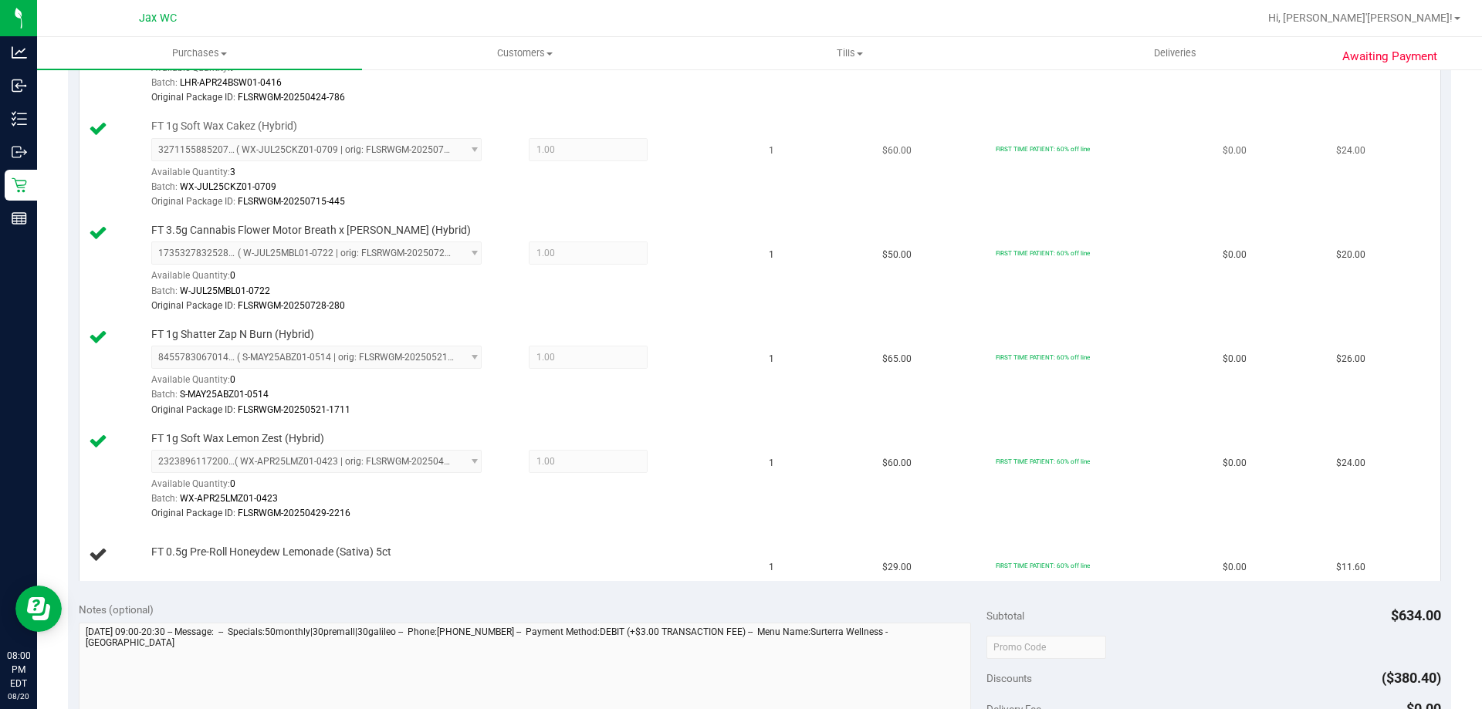
scroll to position [1081, 0]
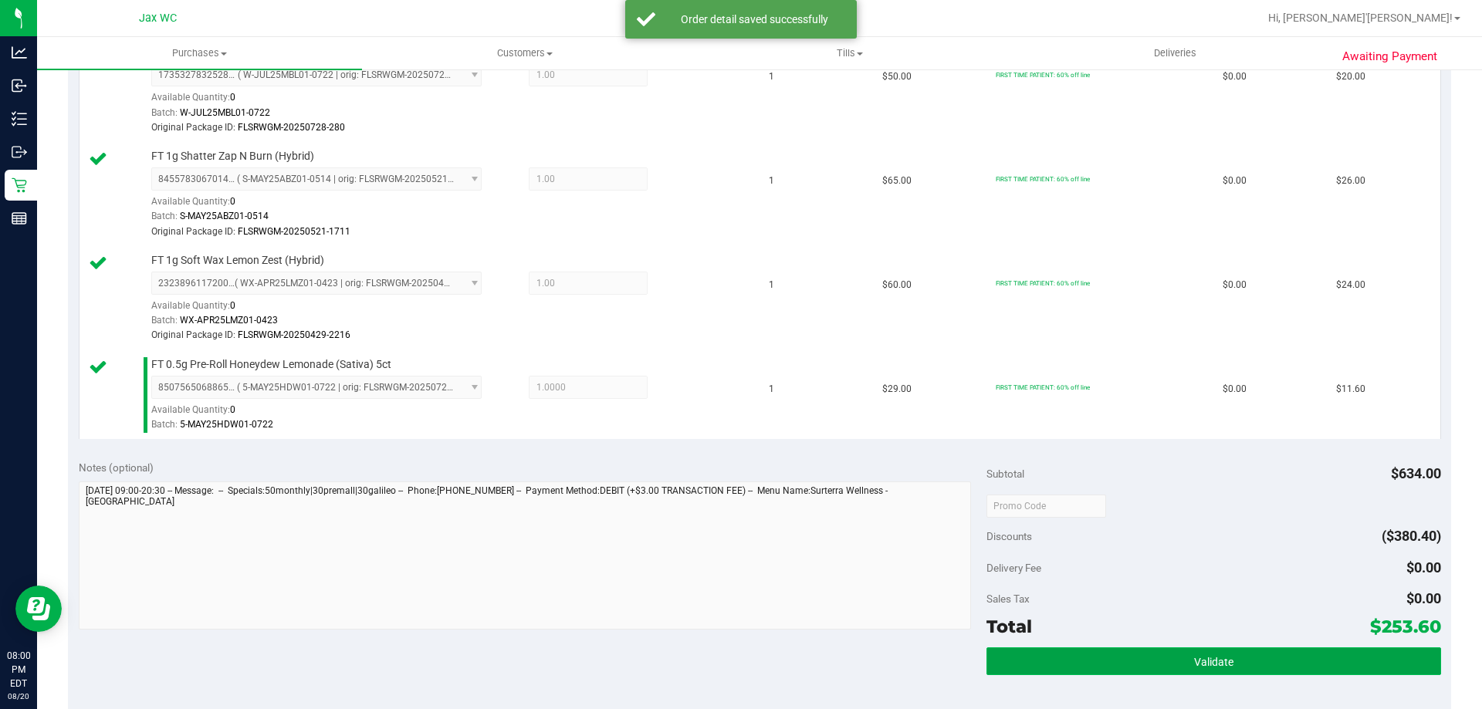
click at [1226, 652] on button "Validate" at bounding box center [1214, 662] width 454 height 28
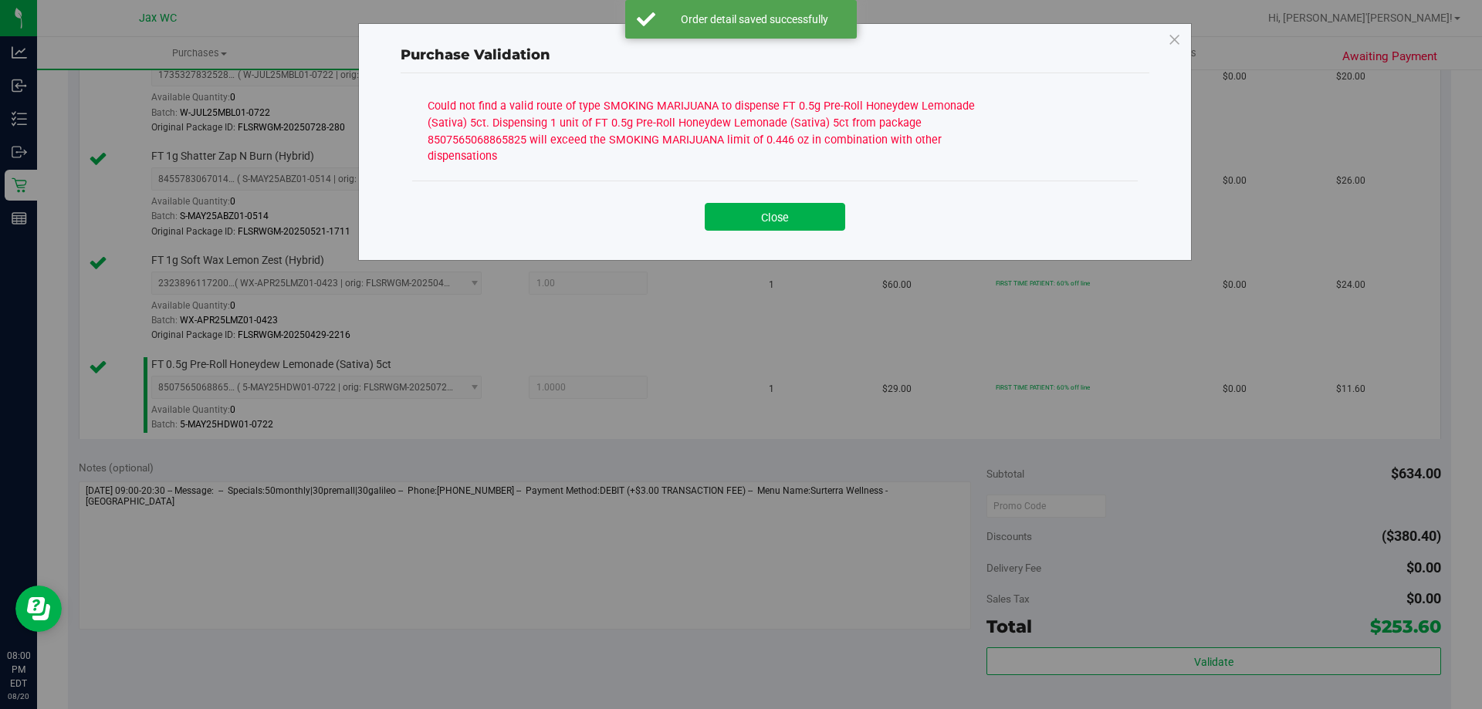
click at [807, 215] on div "Close" at bounding box center [775, 212] width 726 height 63
click at [835, 203] on button "Close" at bounding box center [775, 217] width 140 height 28
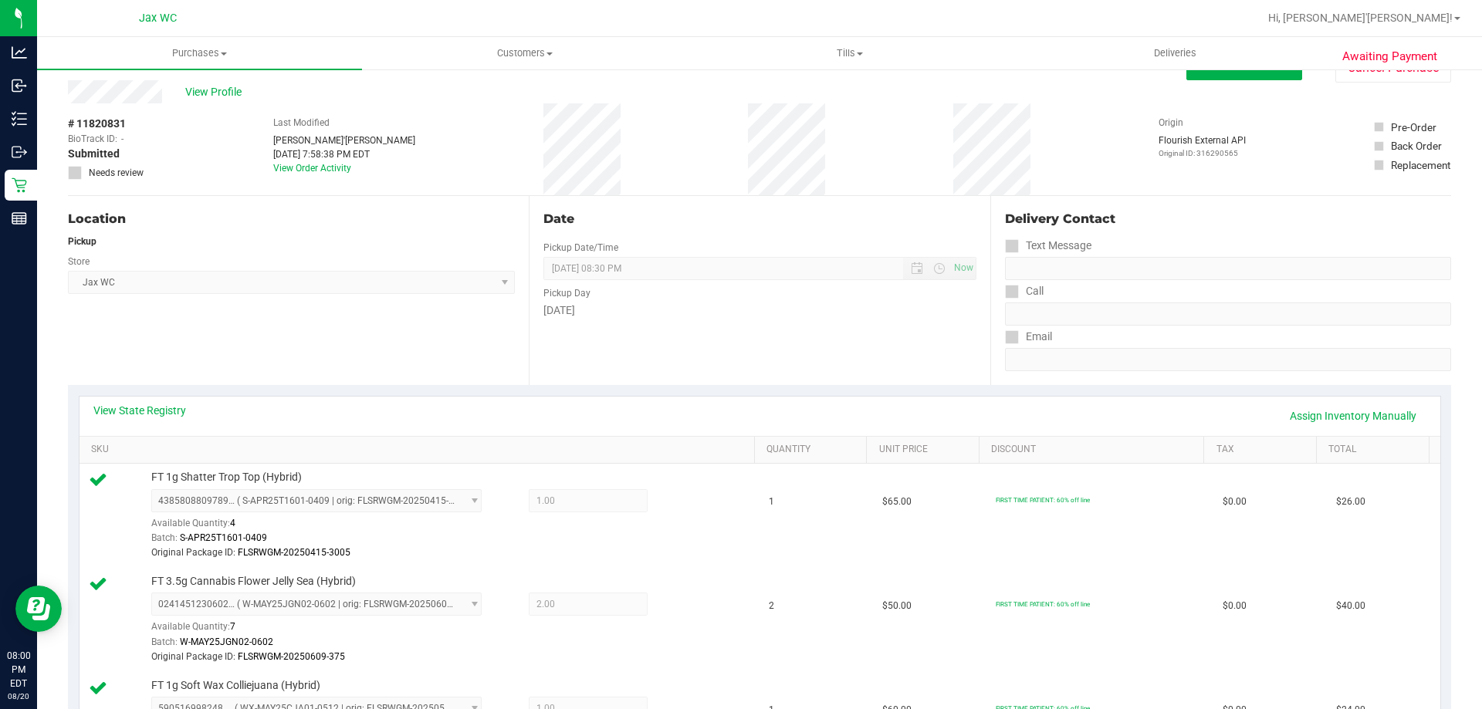
scroll to position [0, 0]
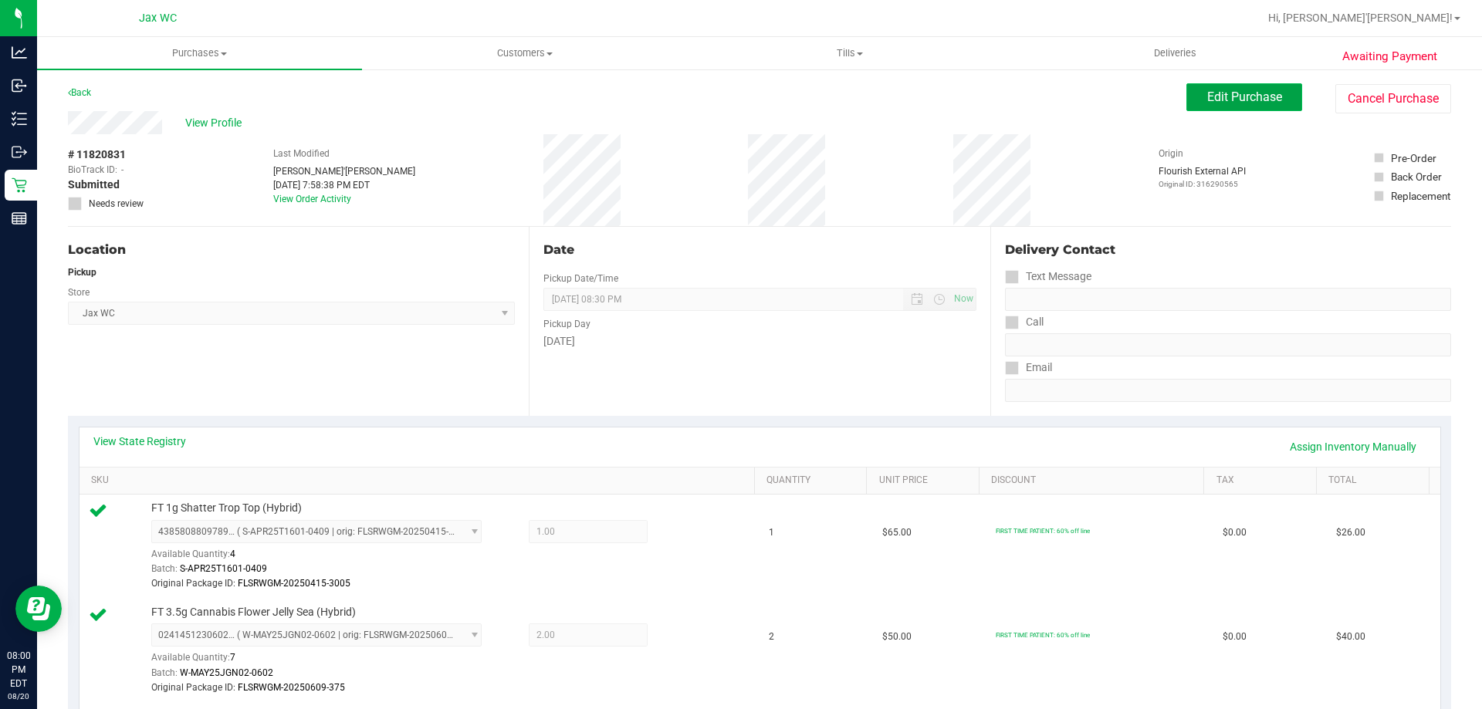
click at [1231, 103] on span "Edit Purchase" at bounding box center [1244, 97] width 75 height 15
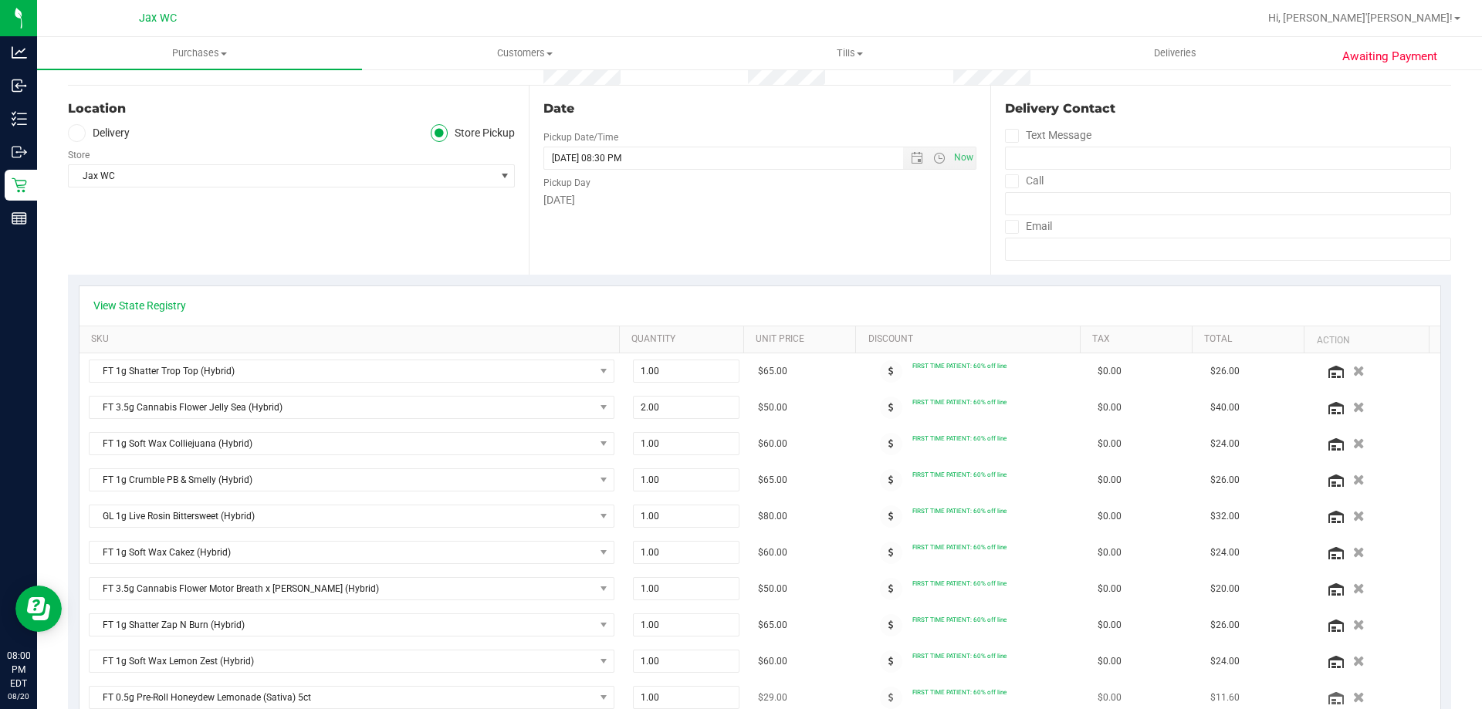
scroll to position [463, 0]
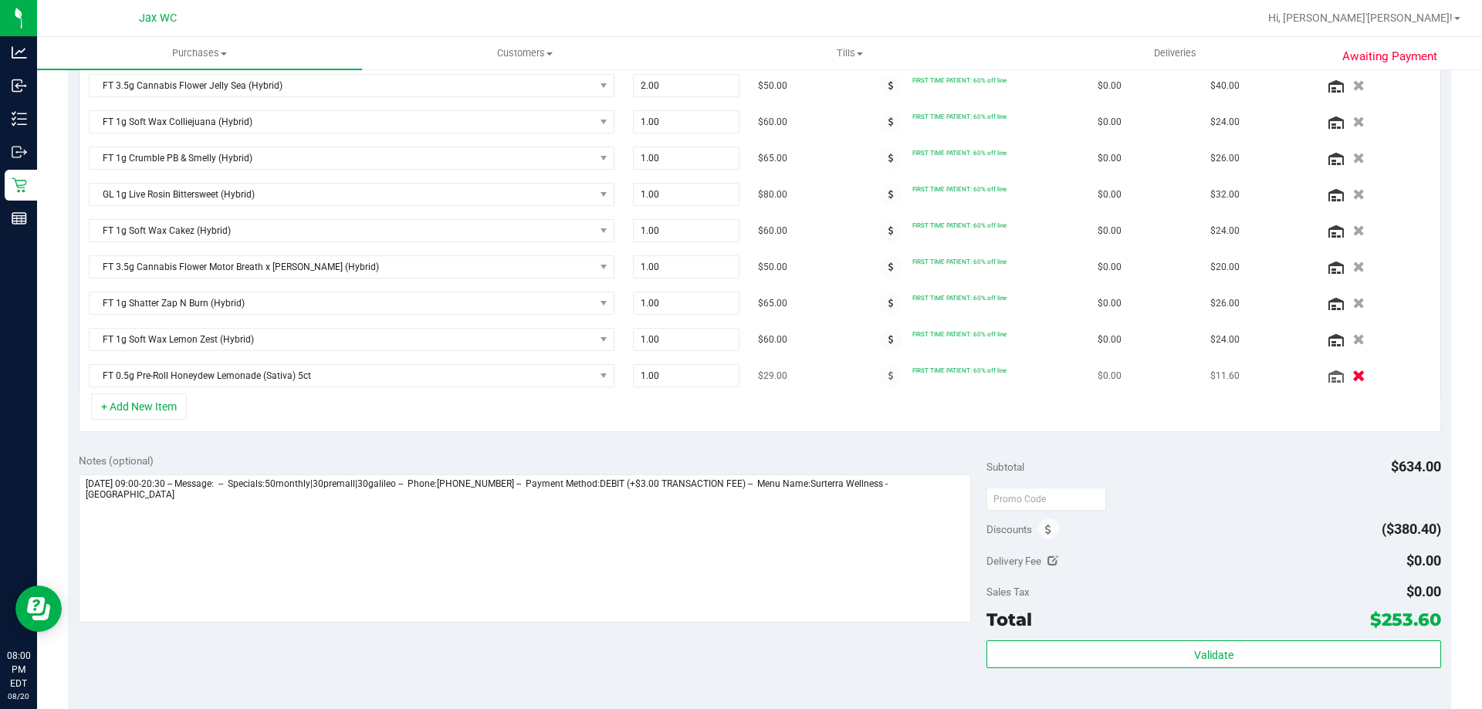
click at [1352, 379] on icon "button" at bounding box center [1358, 377] width 13 height 12
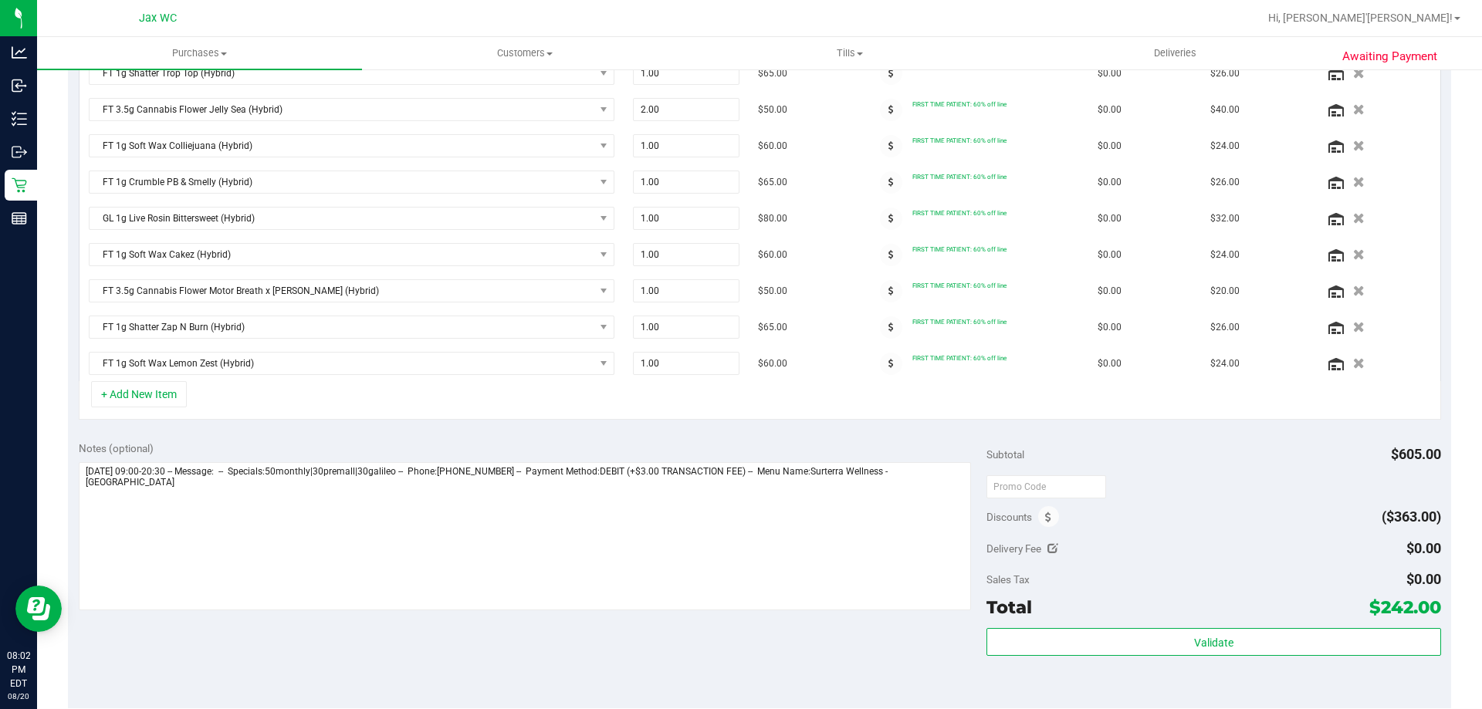
click at [163, 411] on div "+ Add New Item" at bounding box center [760, 400] width 1363 height 39
click at [161, 398] on button "+ Add New Item" at bounding box center [139, 394] width 96 height 26
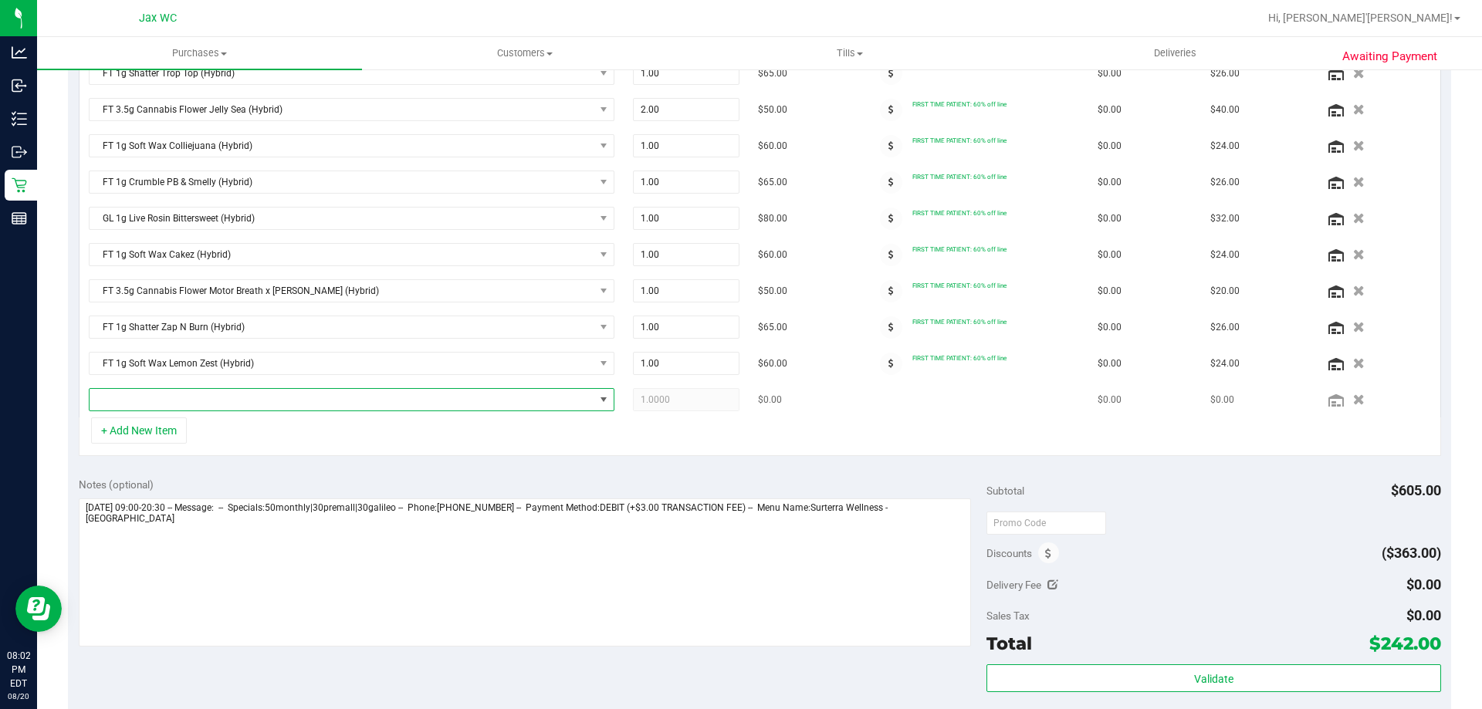
click at [248, 409] on span "NO DATA FOUND" at bounding box center [342, 400] width 505 height 22
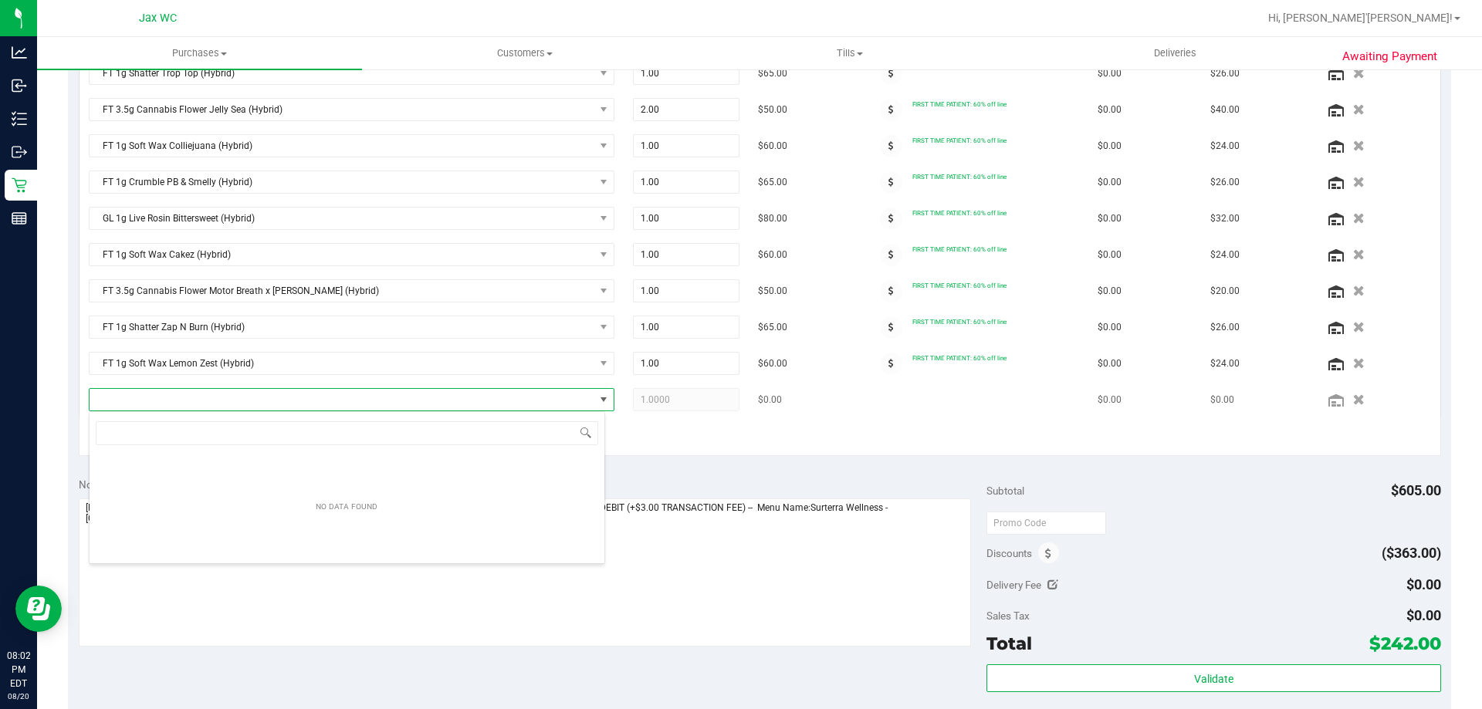
scroll to position [23, 516]
type input "jle"
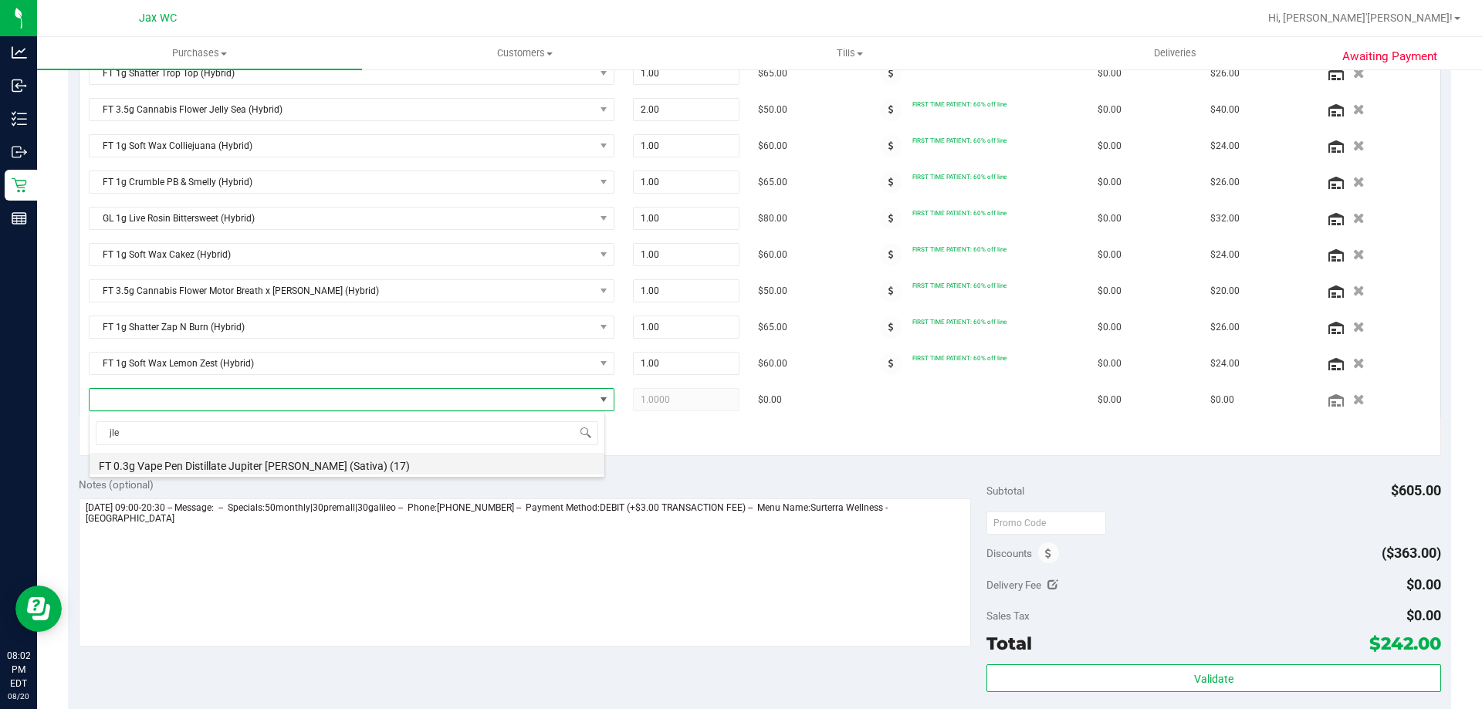
click at [388, 461] on li "FT 0.3g Vape Pen Distillate Jupiter [PERSON_NAME] (Sativa) (17)" at bounding box center [347, 464] width 515 height 22
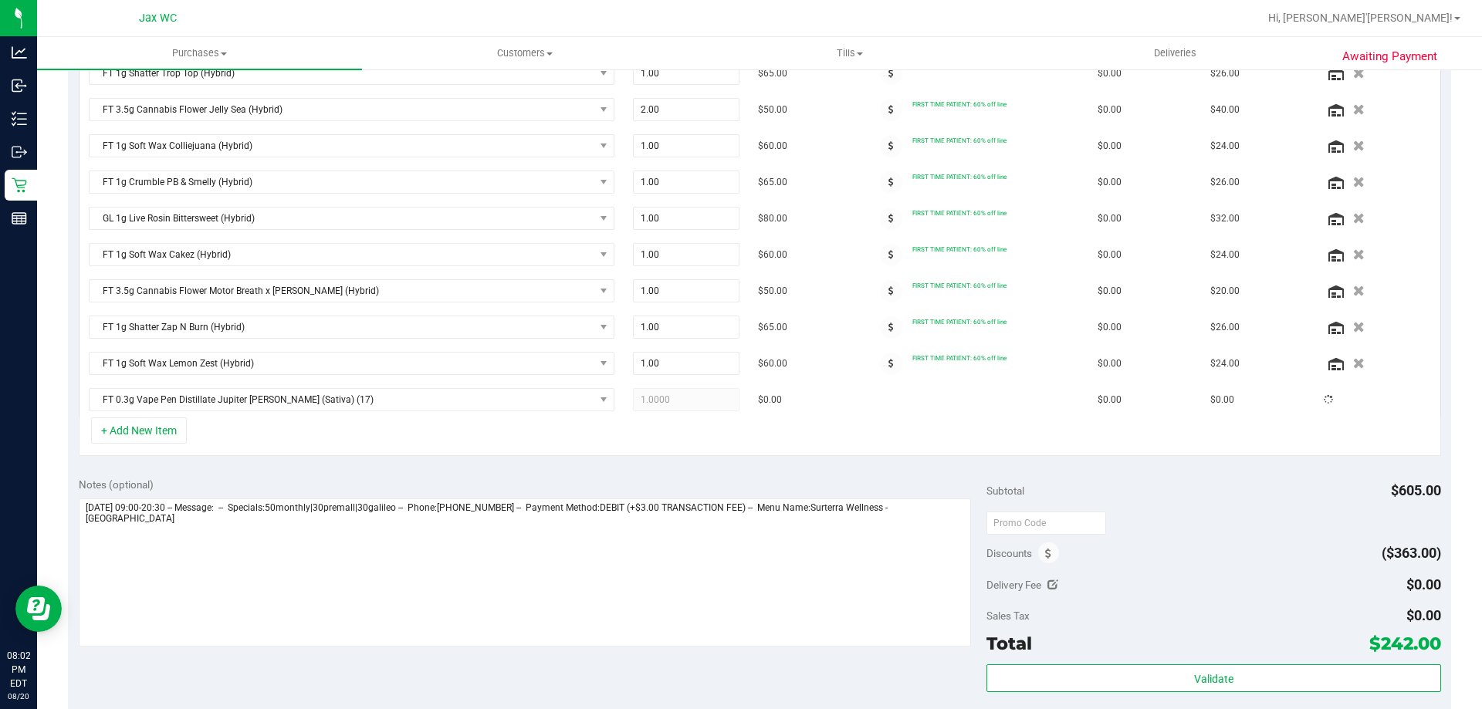
click at [1041, 435] on div "+ Add New Item" at bounding box center [760, 437] width 1363 height 39
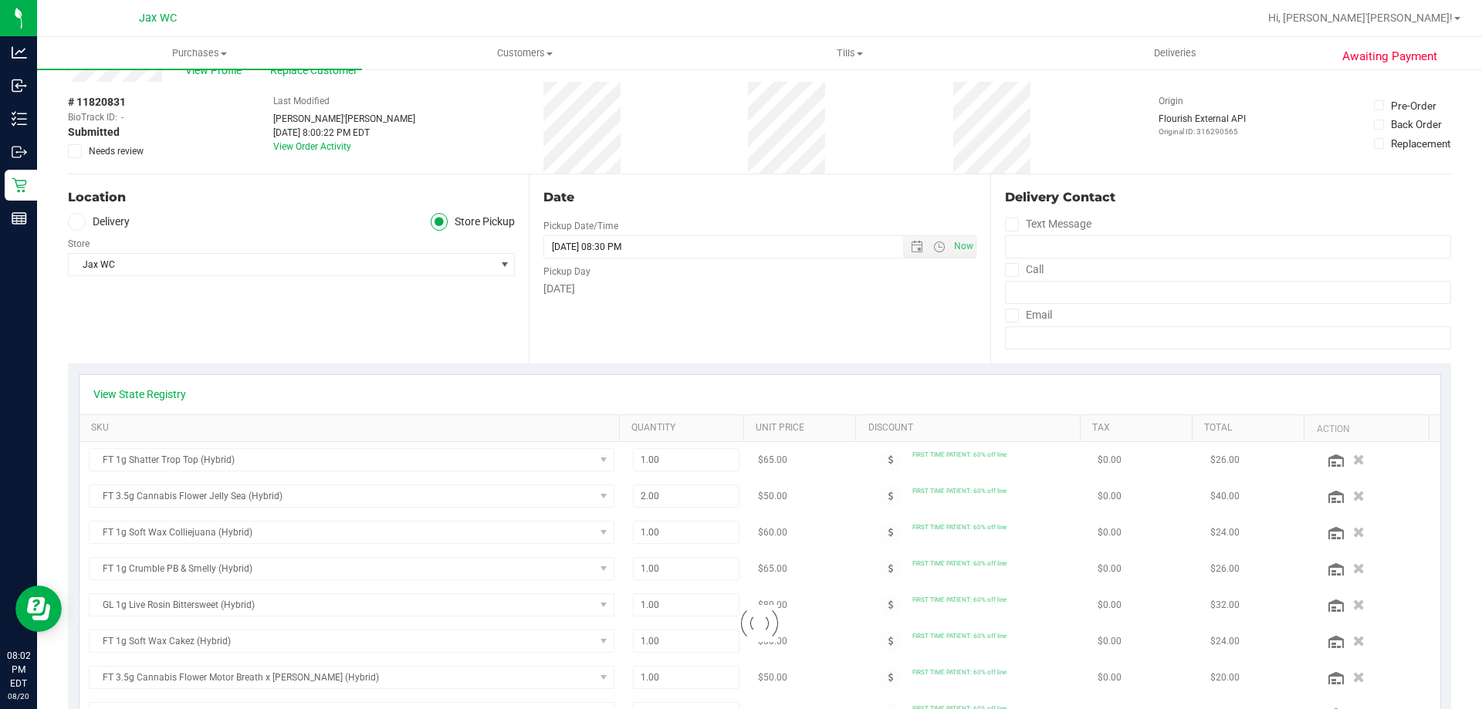
scroll to position [0, 0]
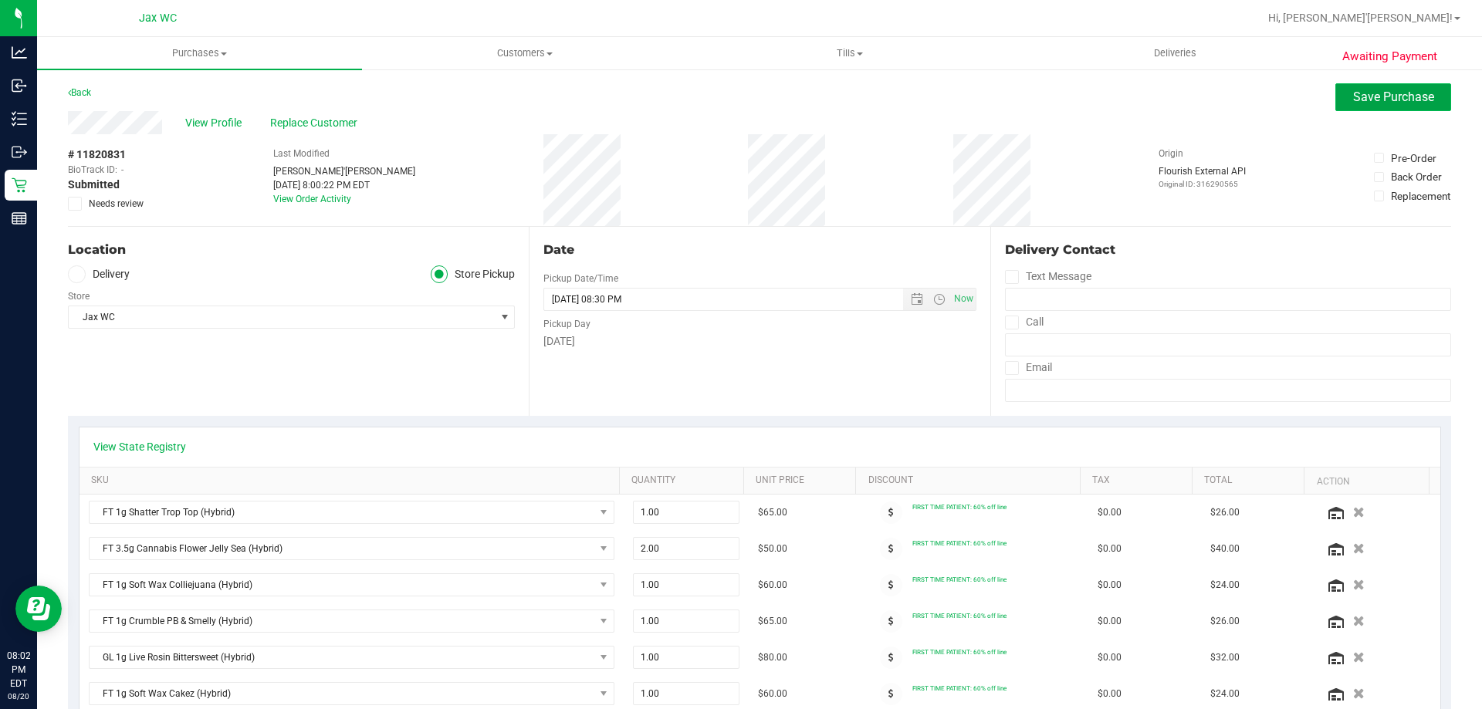
click at [1370, 102] on span "Save Purchase" at bounding box center [1393, 97] width 81 height 15
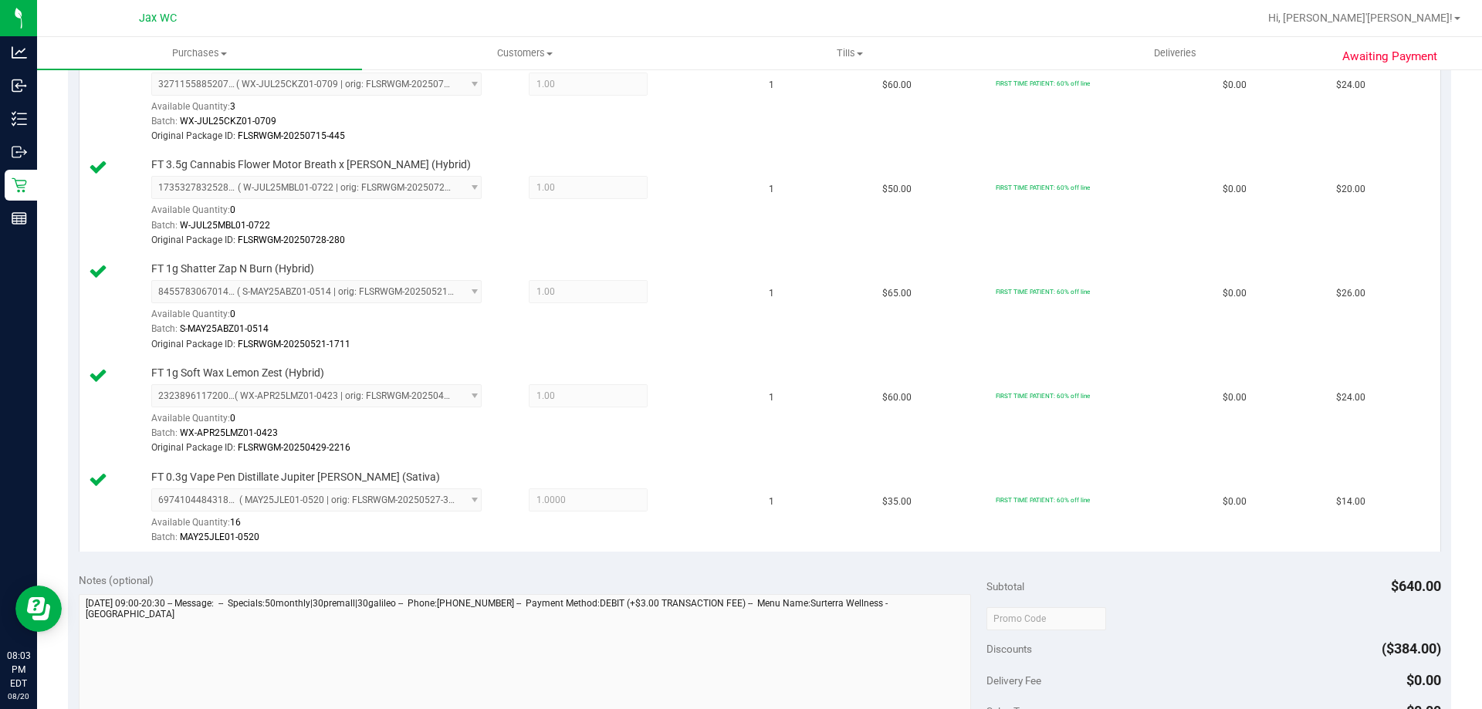
scroll to position [1235, 0]
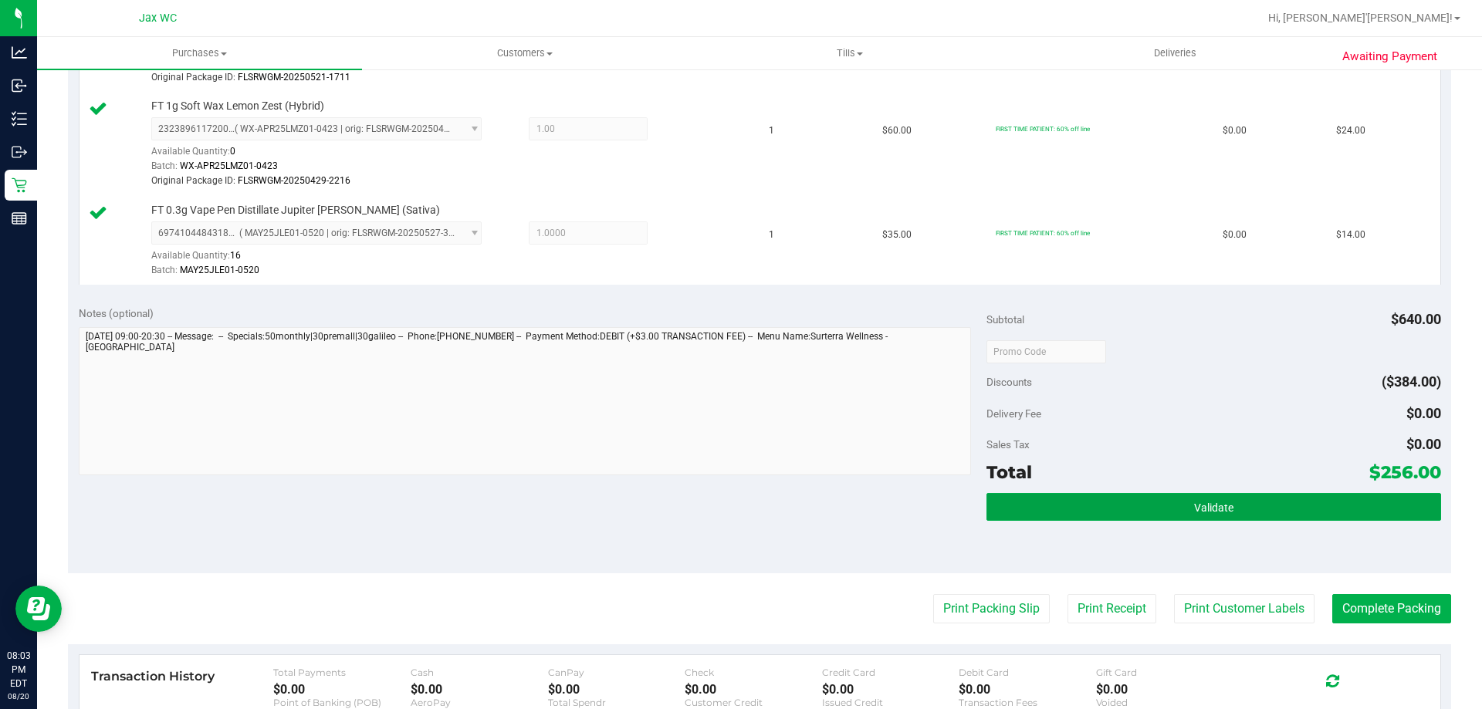
drag, startPoint x: 1114, startPoint y: 512, endPoint x: 1112, endPoint y: 522, distance: 10.2
click at [1112, 522] on div "Validate" at bounding box center [1214, 507] width 454 height 29
click at [1110, 499] on button "Validate" at bounding box center [1214, 507] width 454 height 28
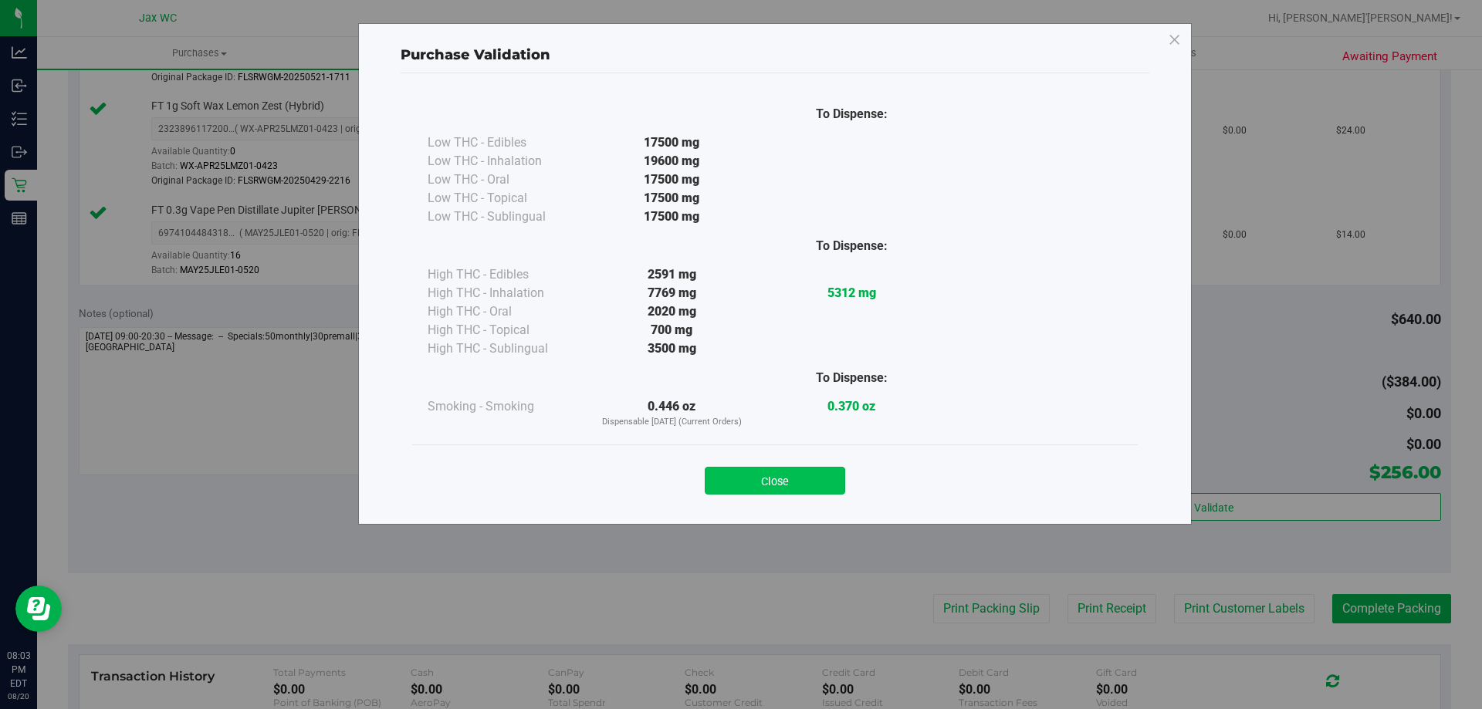
click at [774, 475] on button "Close" at bounding box center [775, 481] width 140 height 28
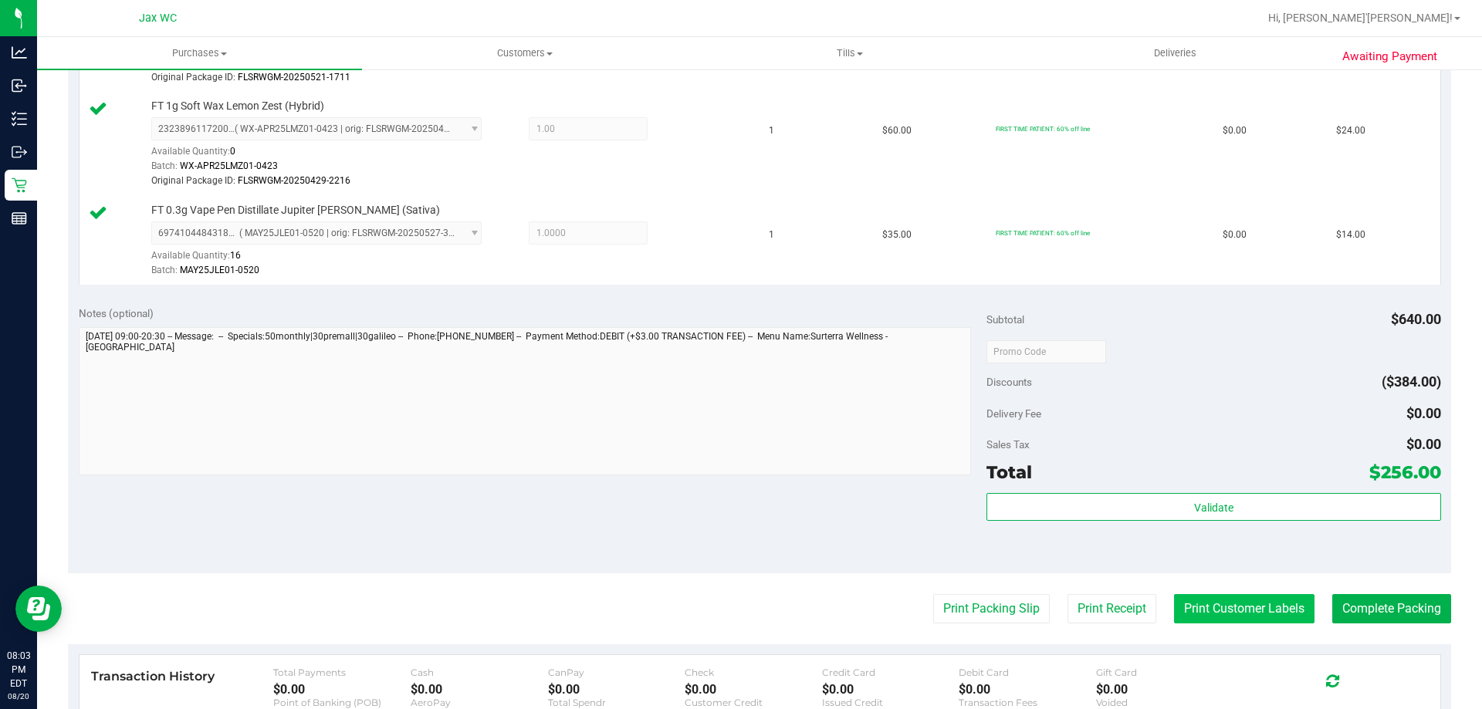
click at [1239, 599] on button "Print Customer Labels" at bounding box center [1244, 608] width 140 height 29
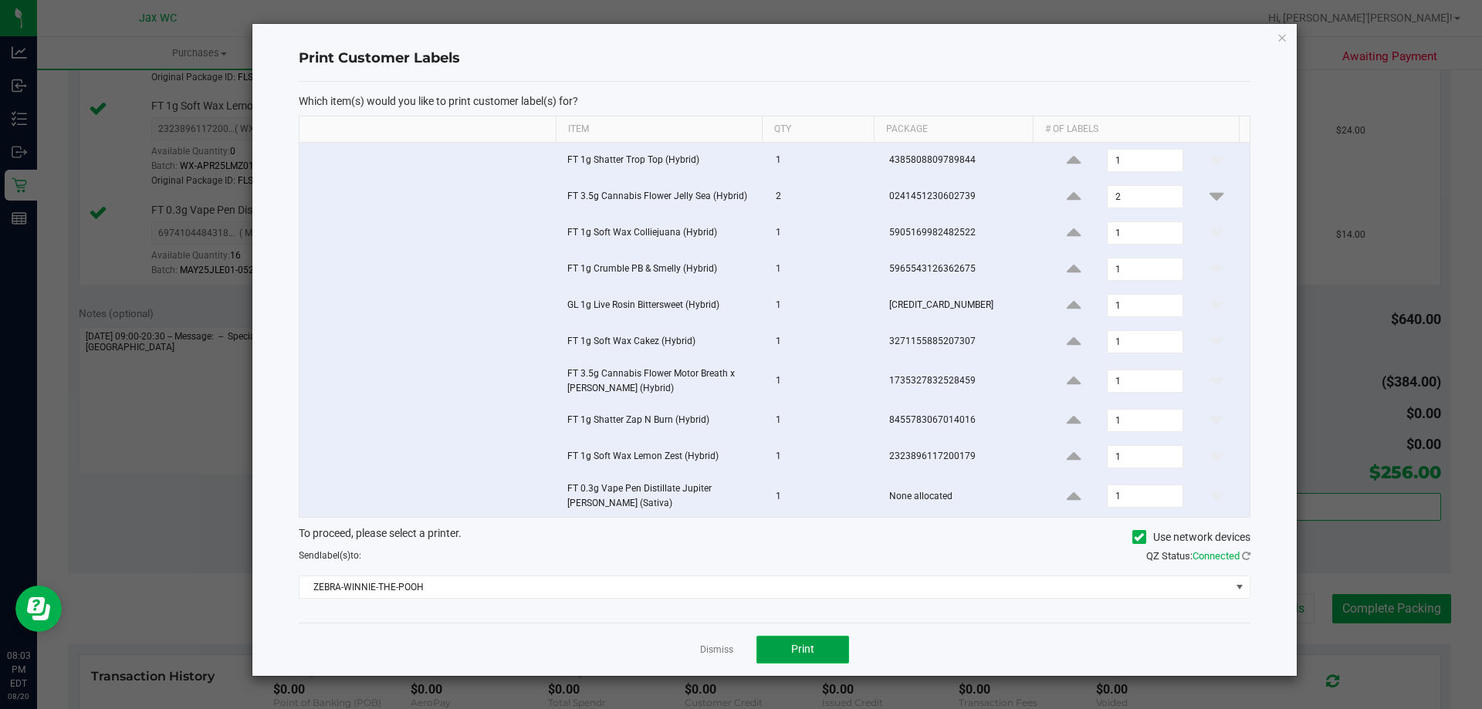
click at [780, 648] on button "Print" at bounding box center [803, 650] width 93 height 28
click at [1283, 42] on icon "button" at bounding box center [1282, 37] width 11 height 19
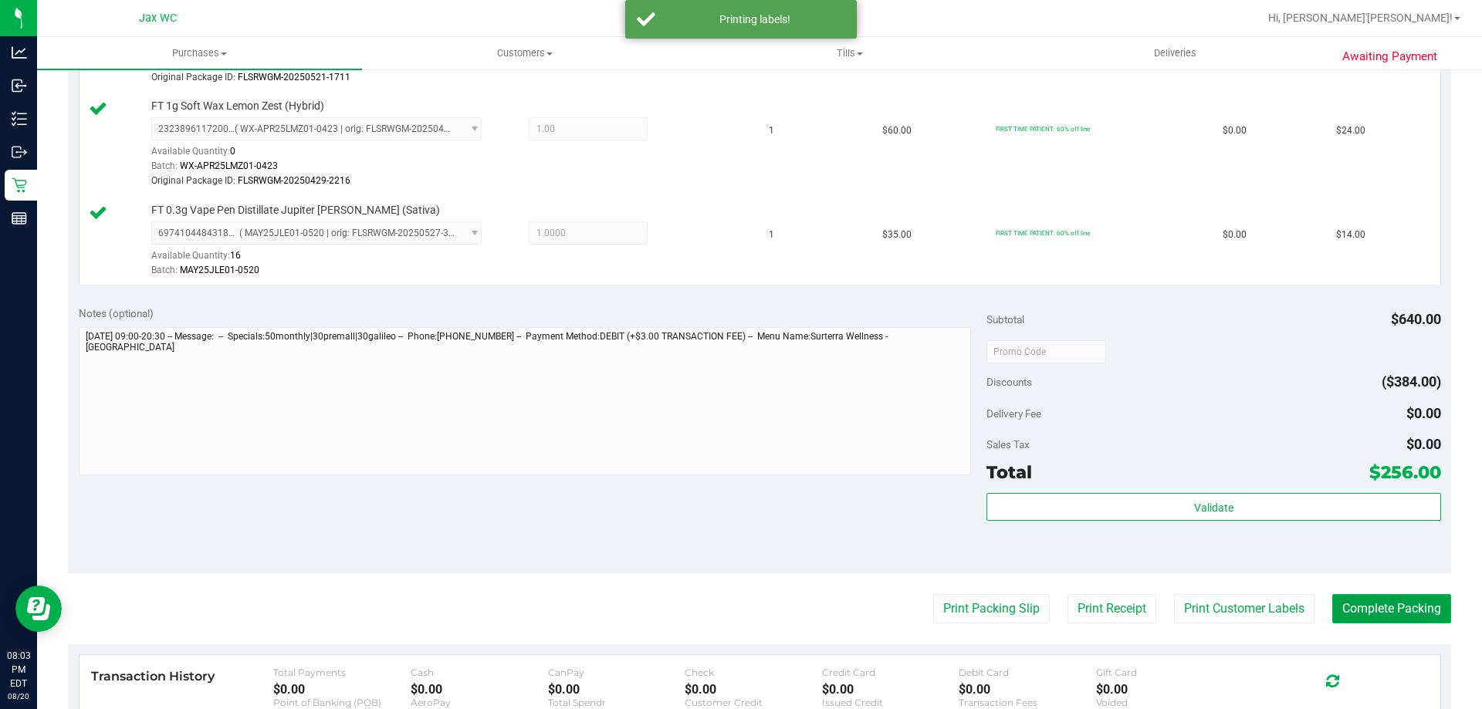
click at [1390, 611] on button "Complete Packing" at bounding box center [1391, 608] width 119 height 29
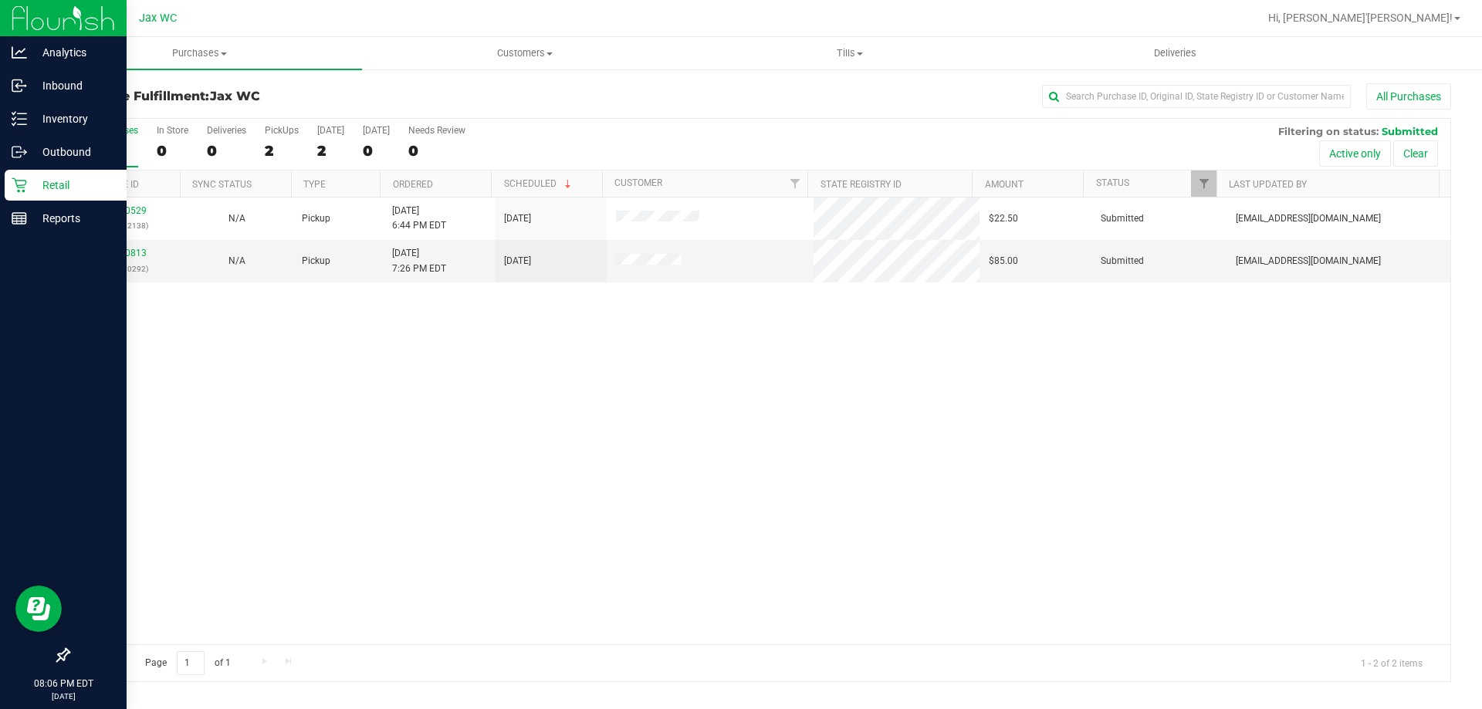
click at [24, 179] on icon at bounding box center [19, 185] width 15 height 15
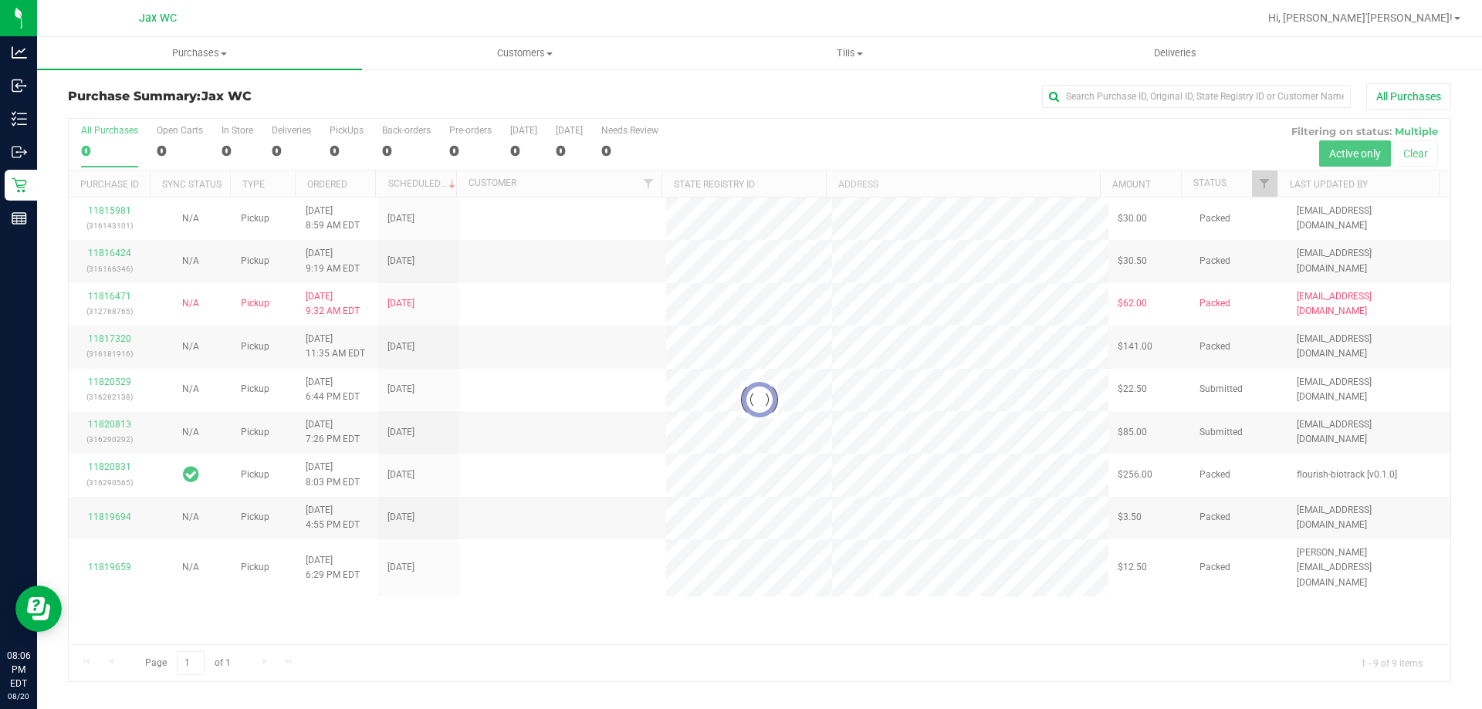
click at [225, 154] on div at bounding box center [760, 400] width 1382 height 563
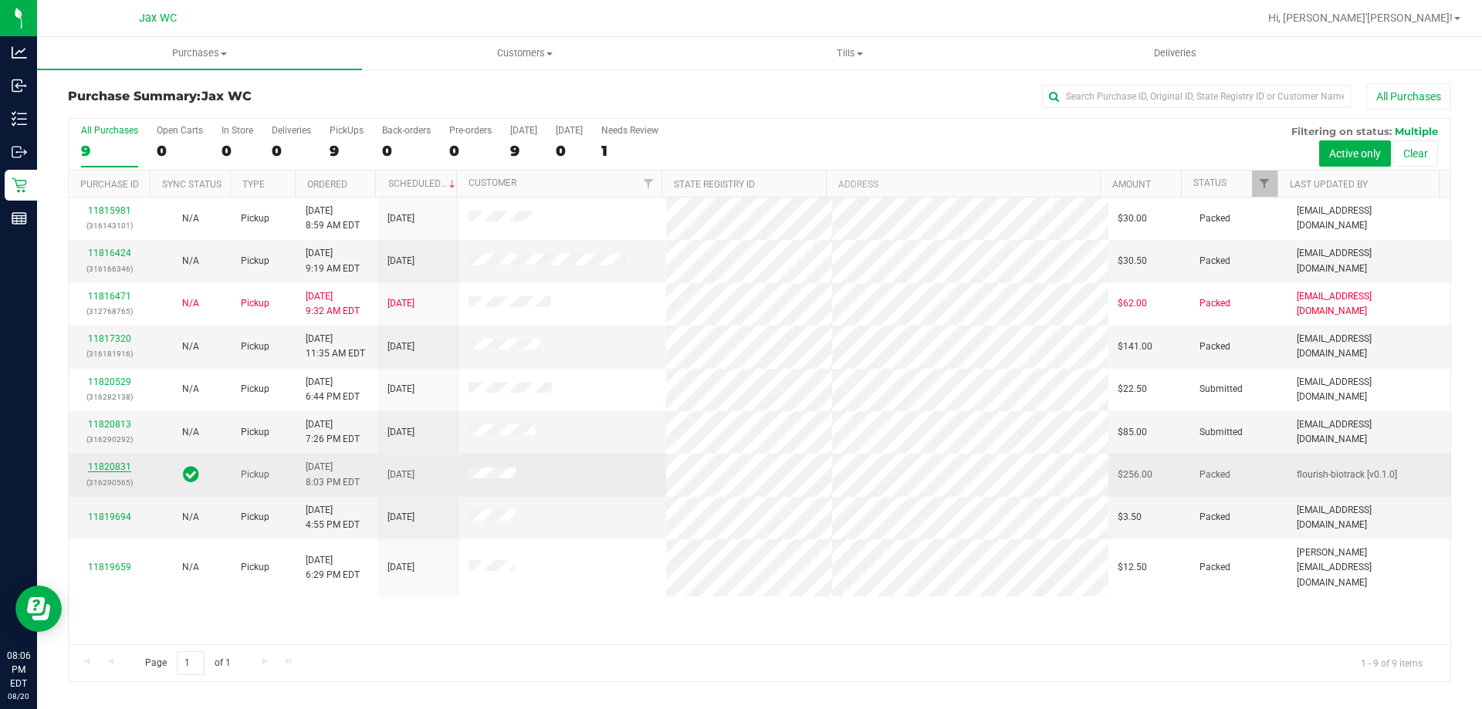
click at [120, 465] on link "11820831" at bounding box center [109, 467] width 43 height 11
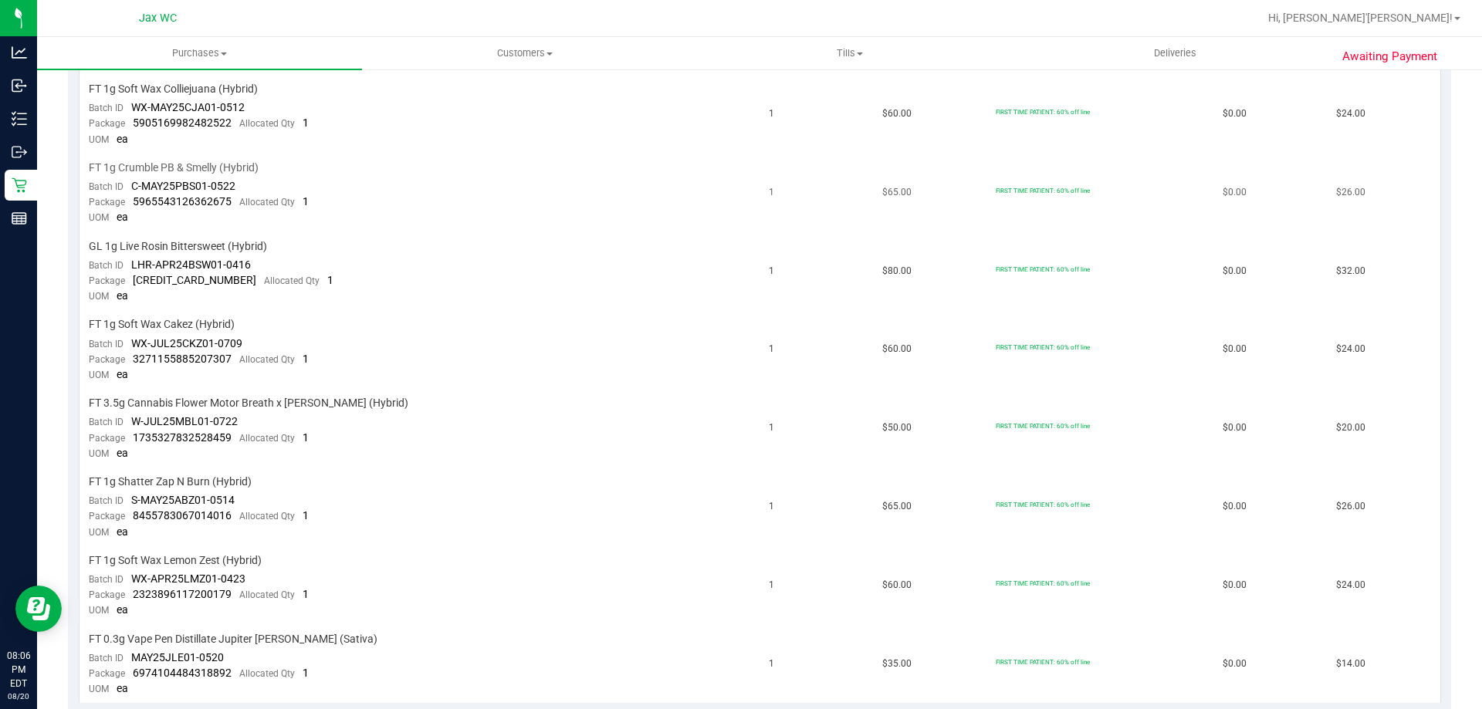
scroll to position [618, 0]
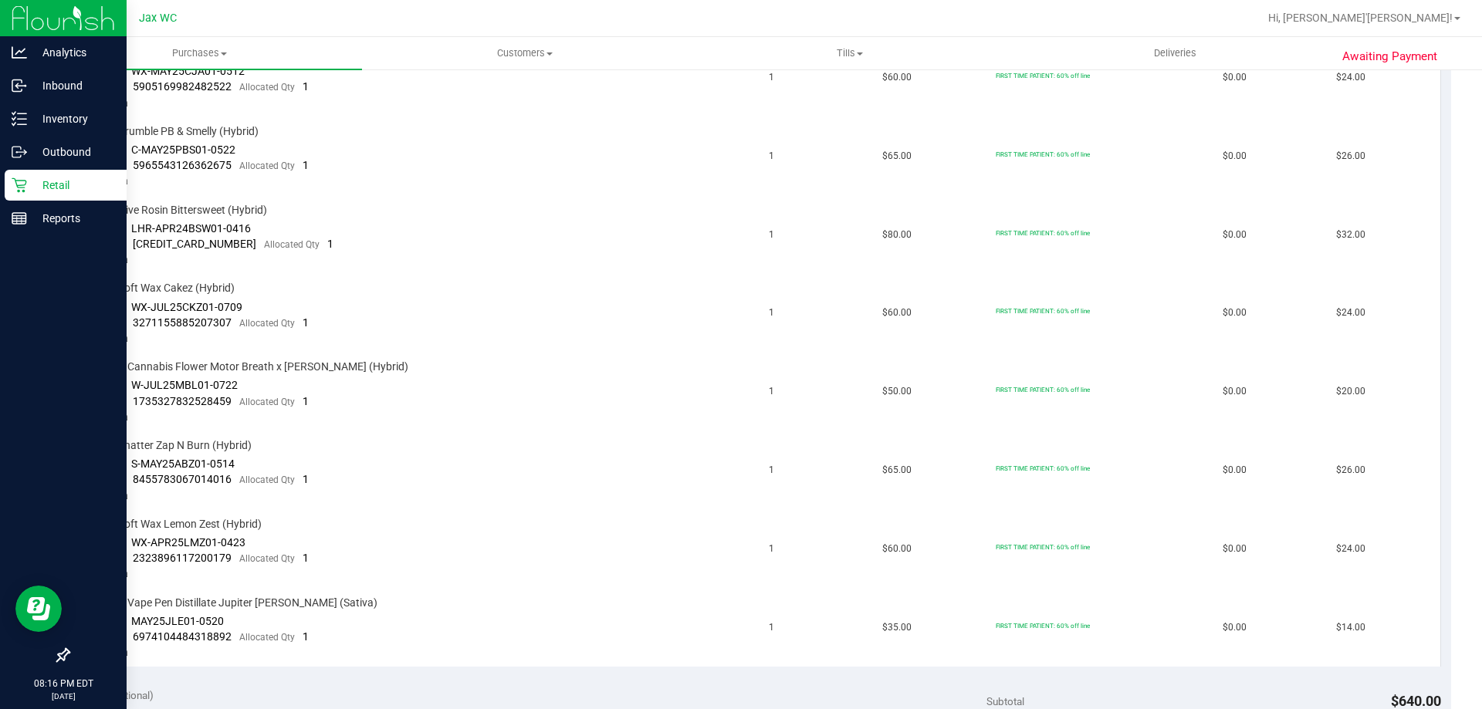
click at [44, 181] on p "Retail" at bounding box center [73, 185] width 93 height 19
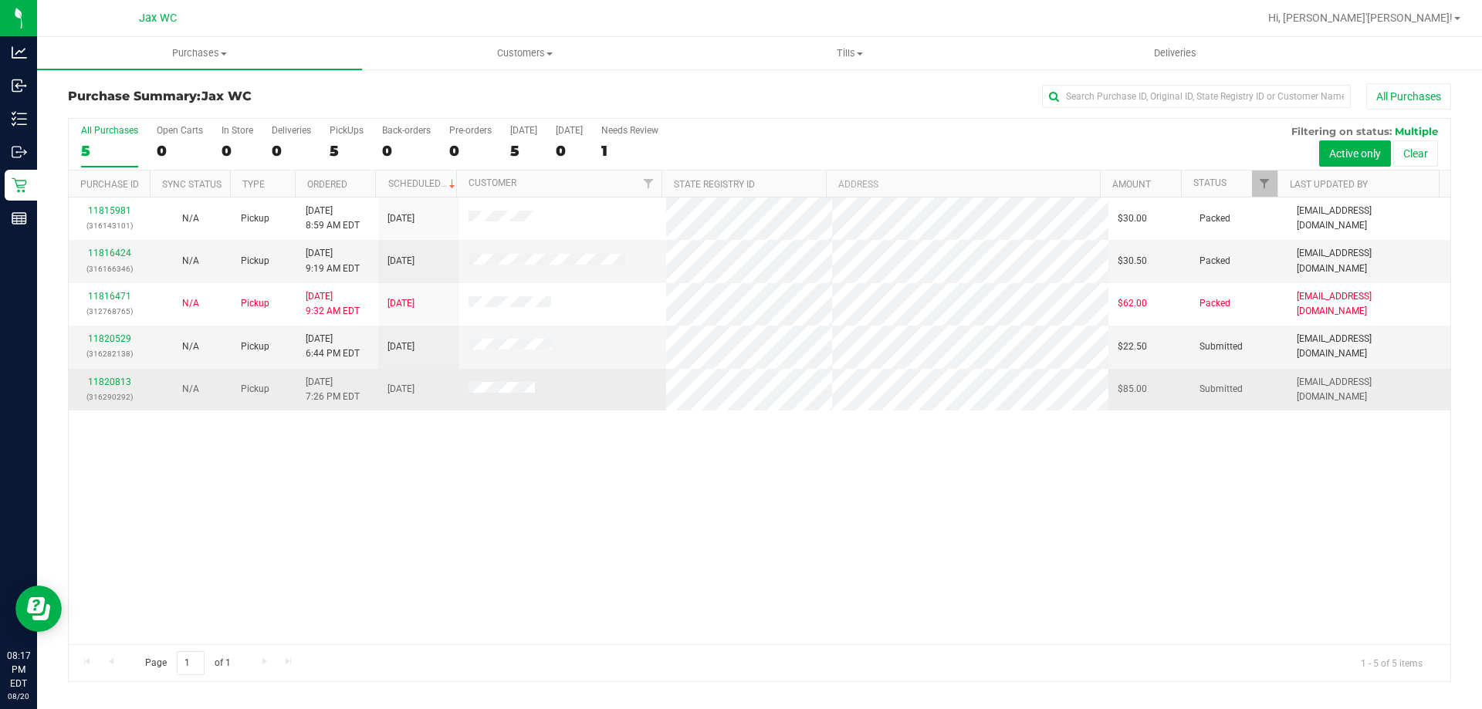
click at [116, 375] on div "11820813 (316290292)" at bounding box center [109, 389] width 63 height 29
click at [110, 377] on link "11820813" at bounding box center [109, 382] width 43 height 11
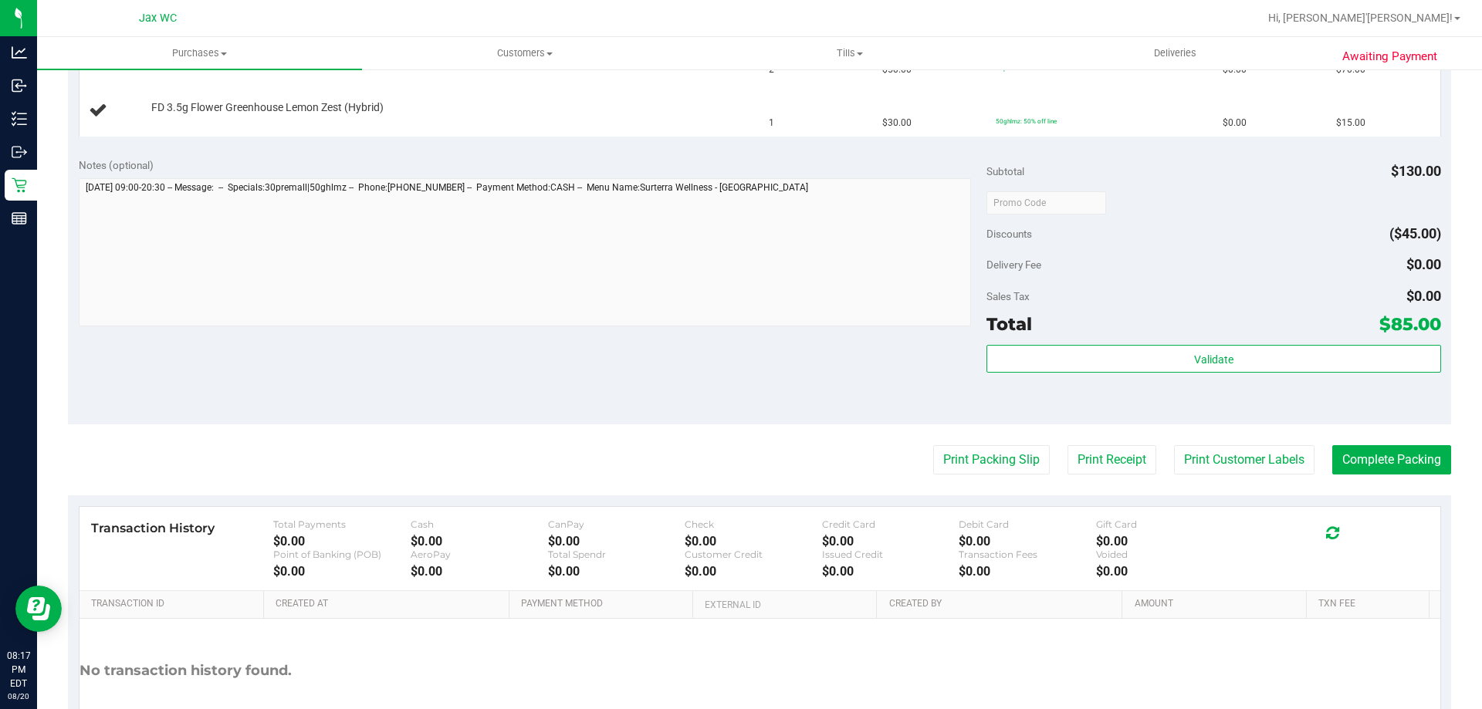
scroll to position [309, 0]
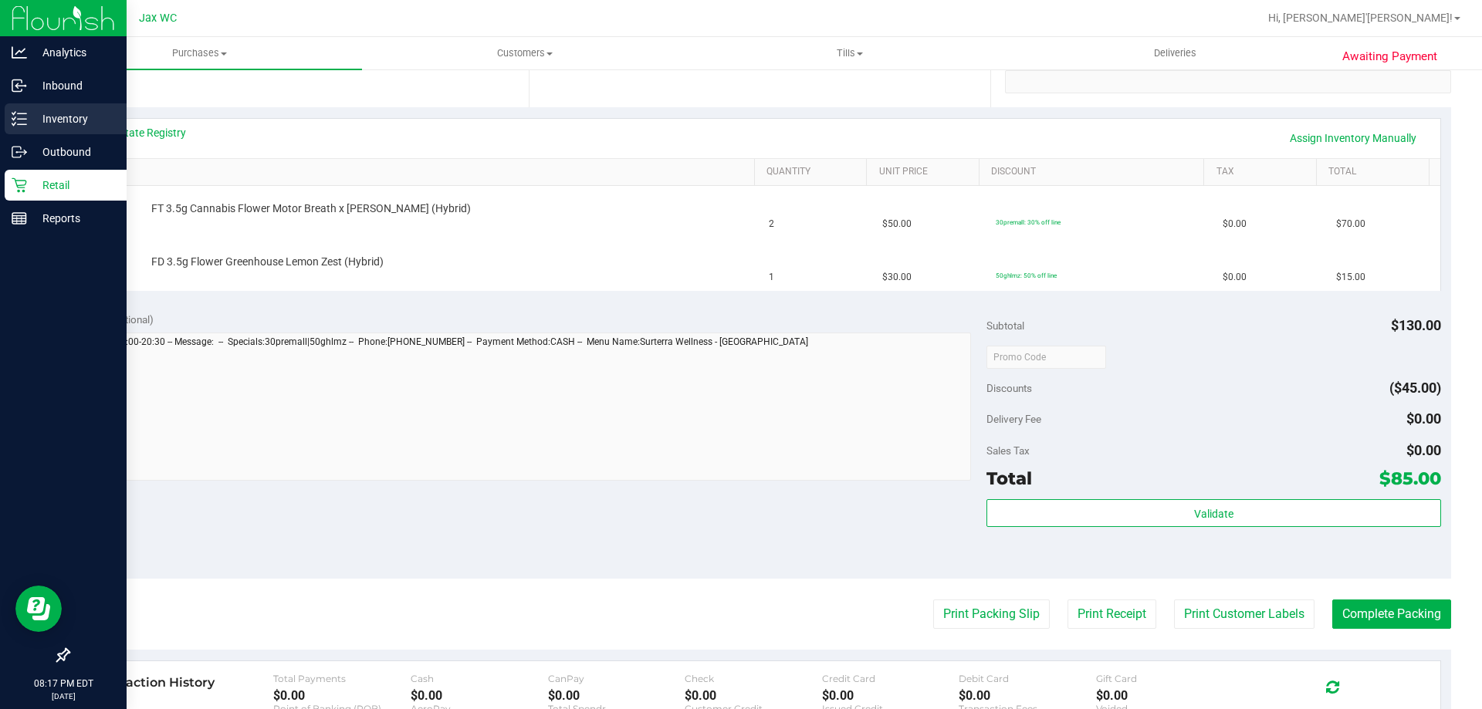
click at [59, 114] on p "Inventory" at bounding box center [73, 119] width 93 height 19
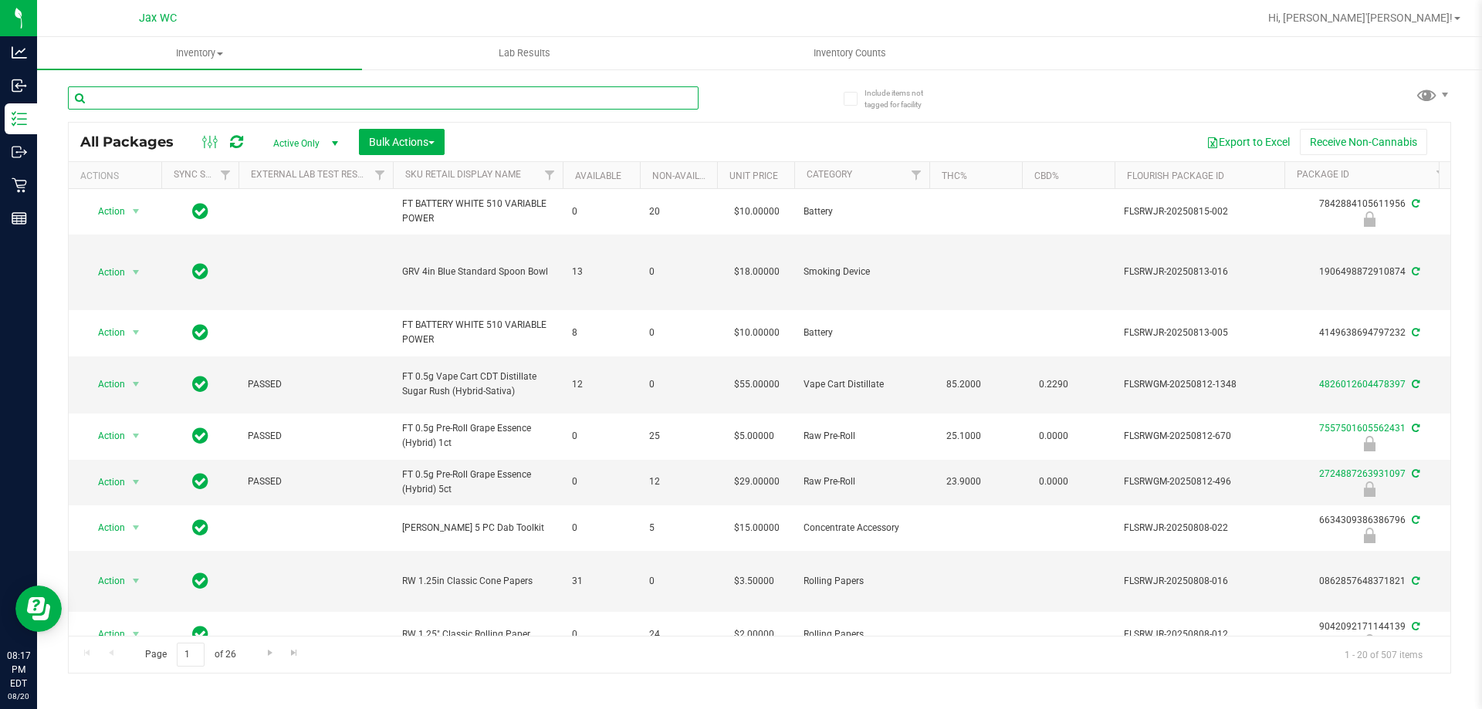
click at [328, 97] on input "text" at bounding box center [383, 97] width 631 height 23
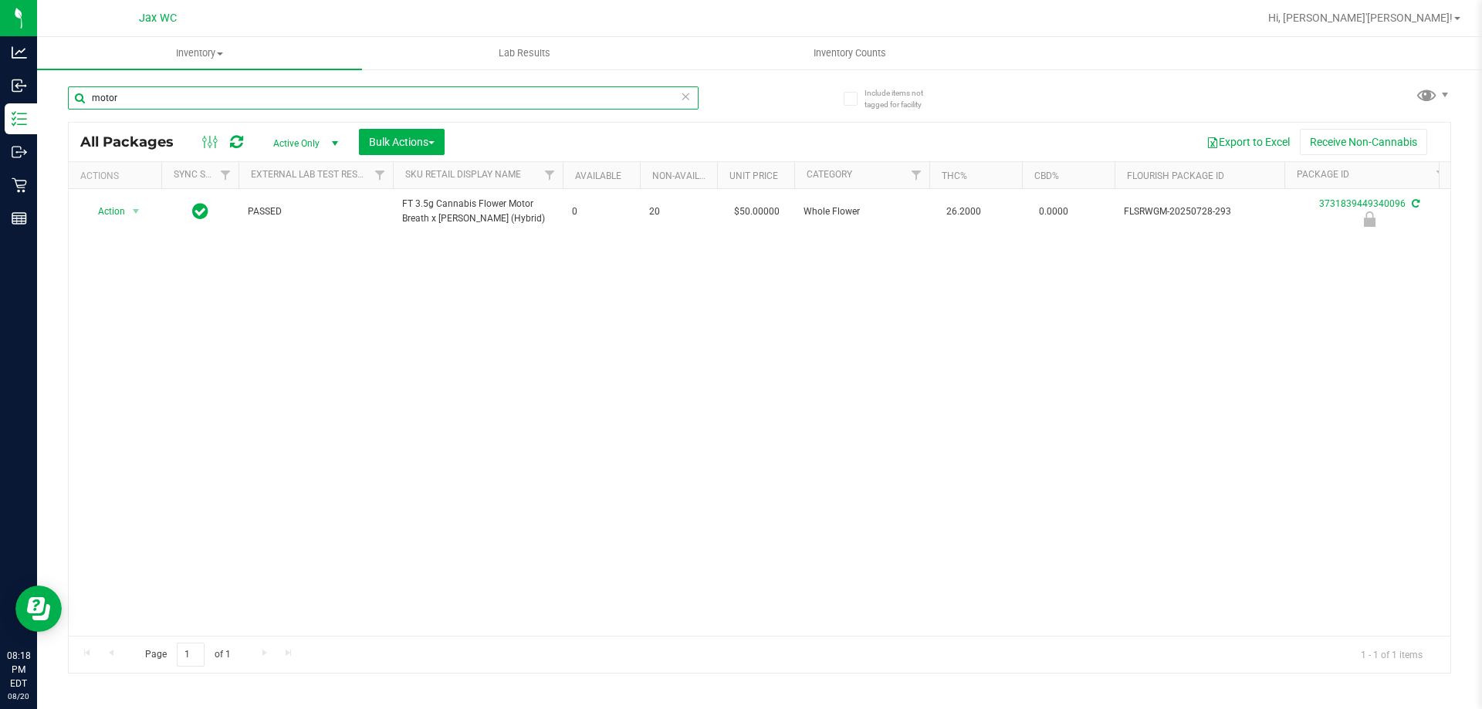
type input "motor"
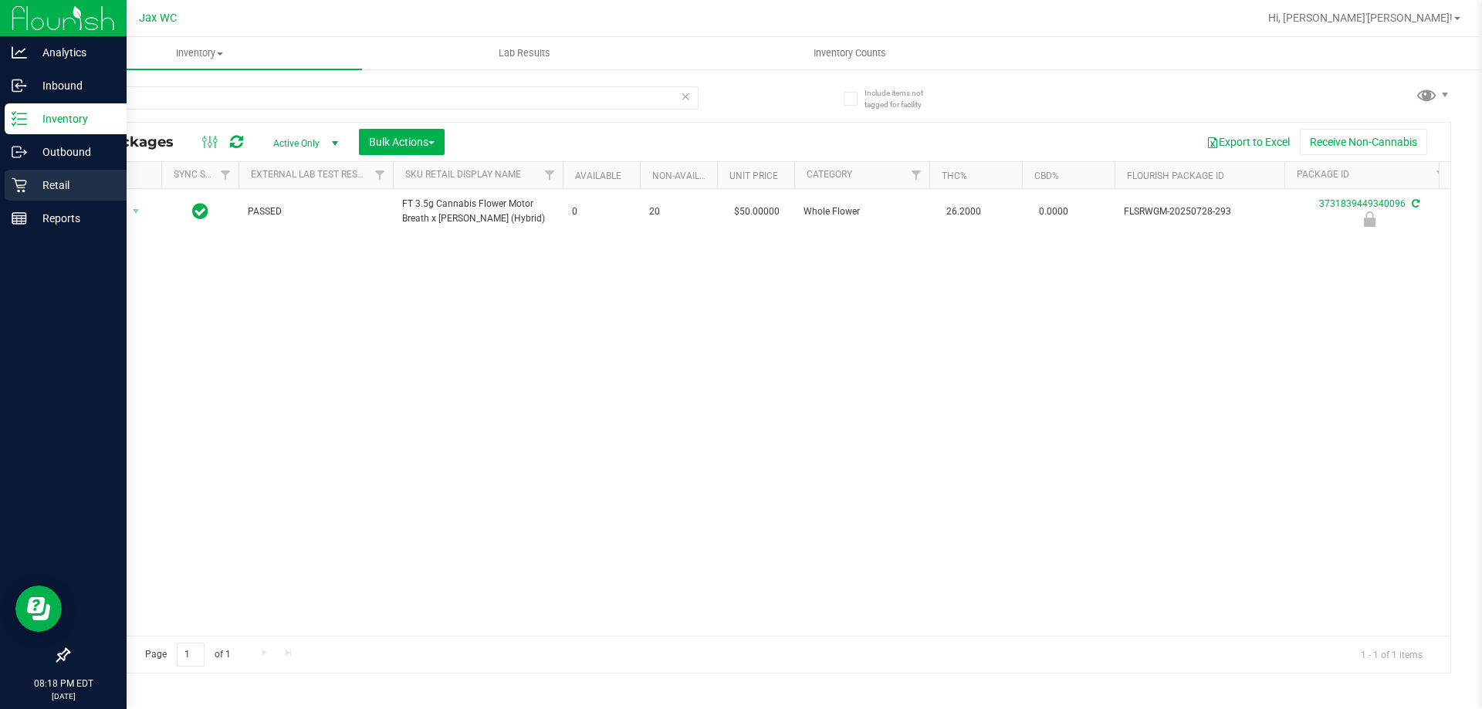
click at [40, 185] on p "Retail" at bounding box center [73, 185] width 93 height 19
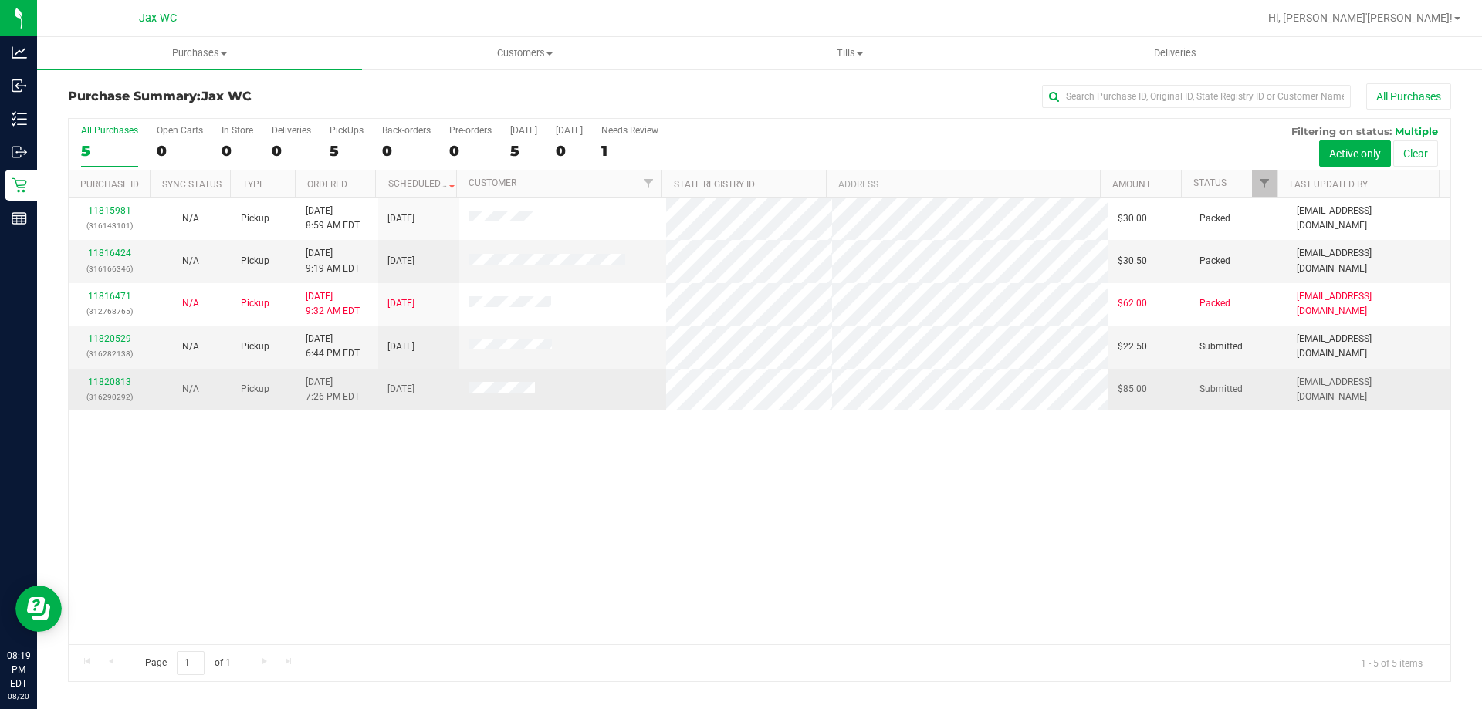
click at [114, 379] on link "11820813" at bounding box center [109, 382] width 43 height 11
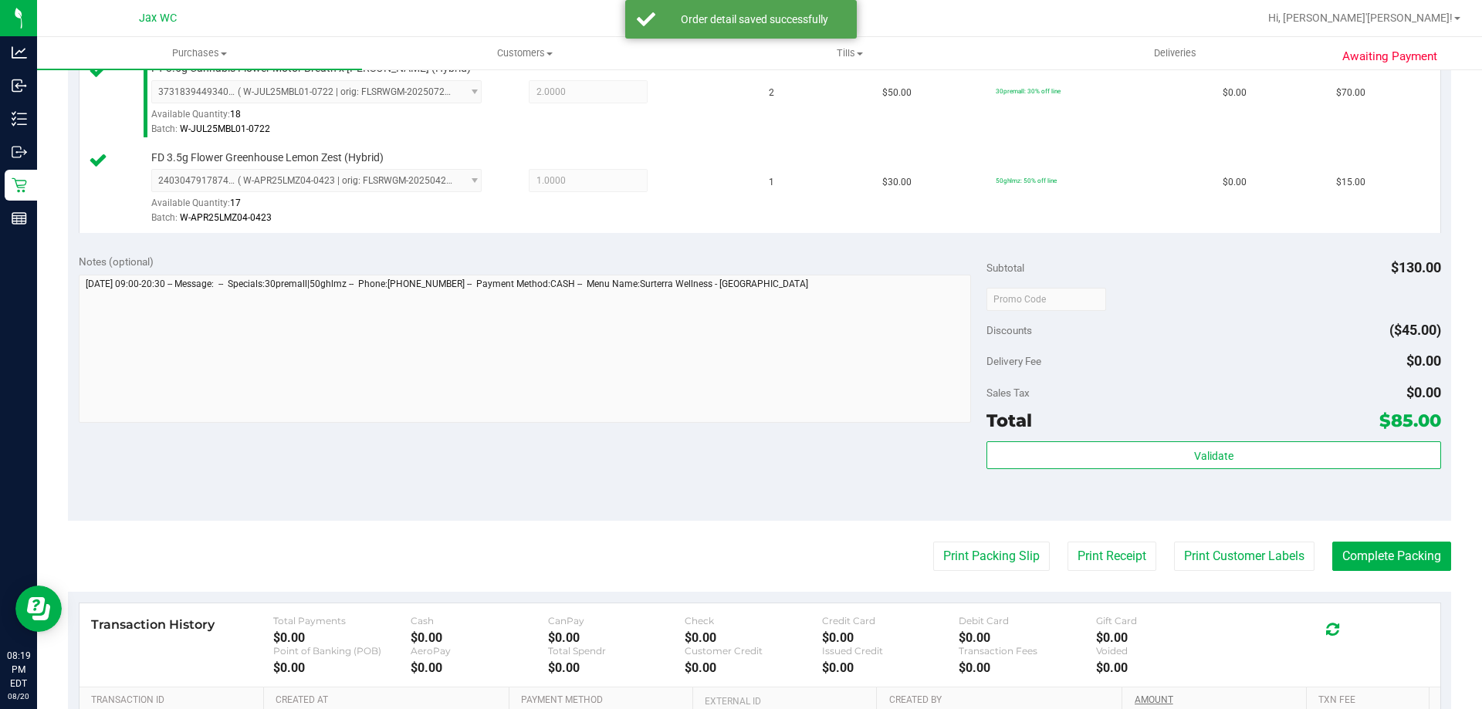
scroll to position [642, 0]
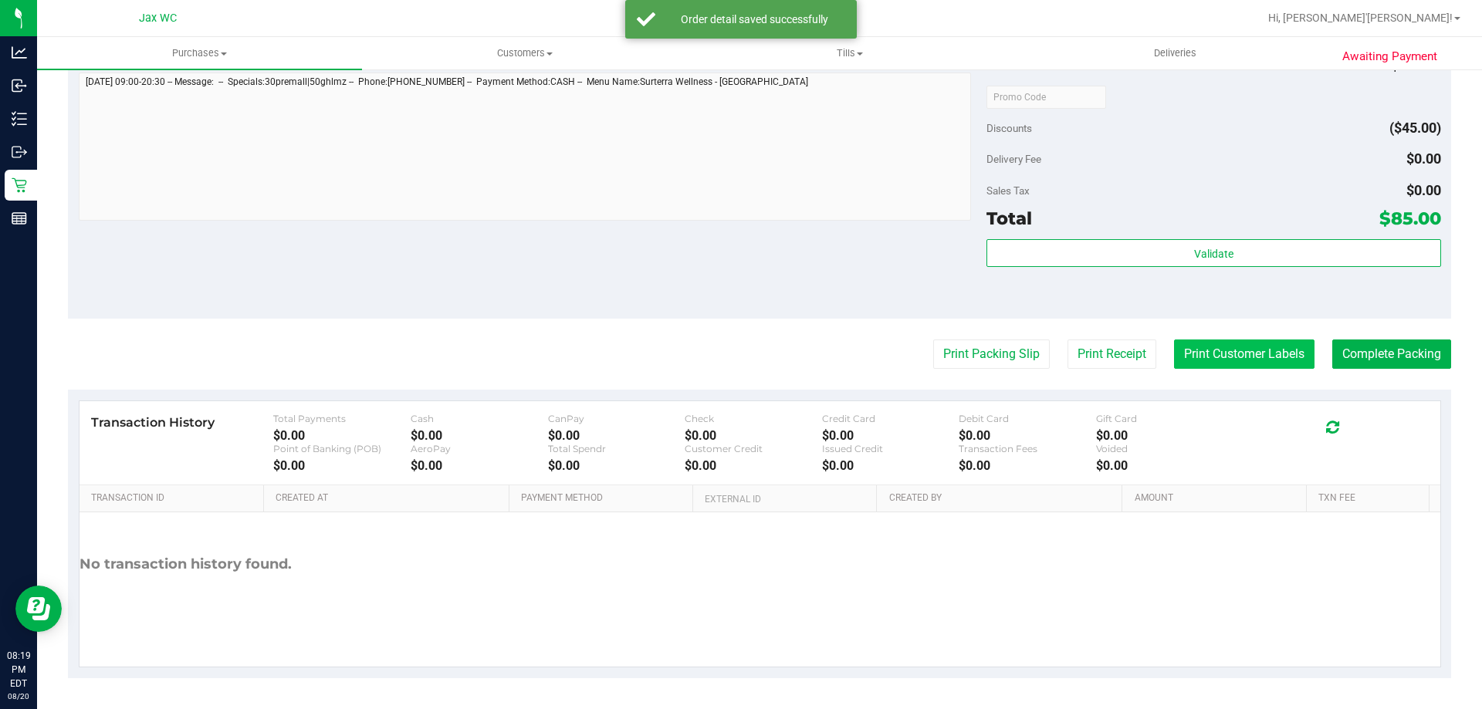
click at [1239, 357] on button "Print Customer Labels" at bounding box center [1244, 354] width 140 height 29
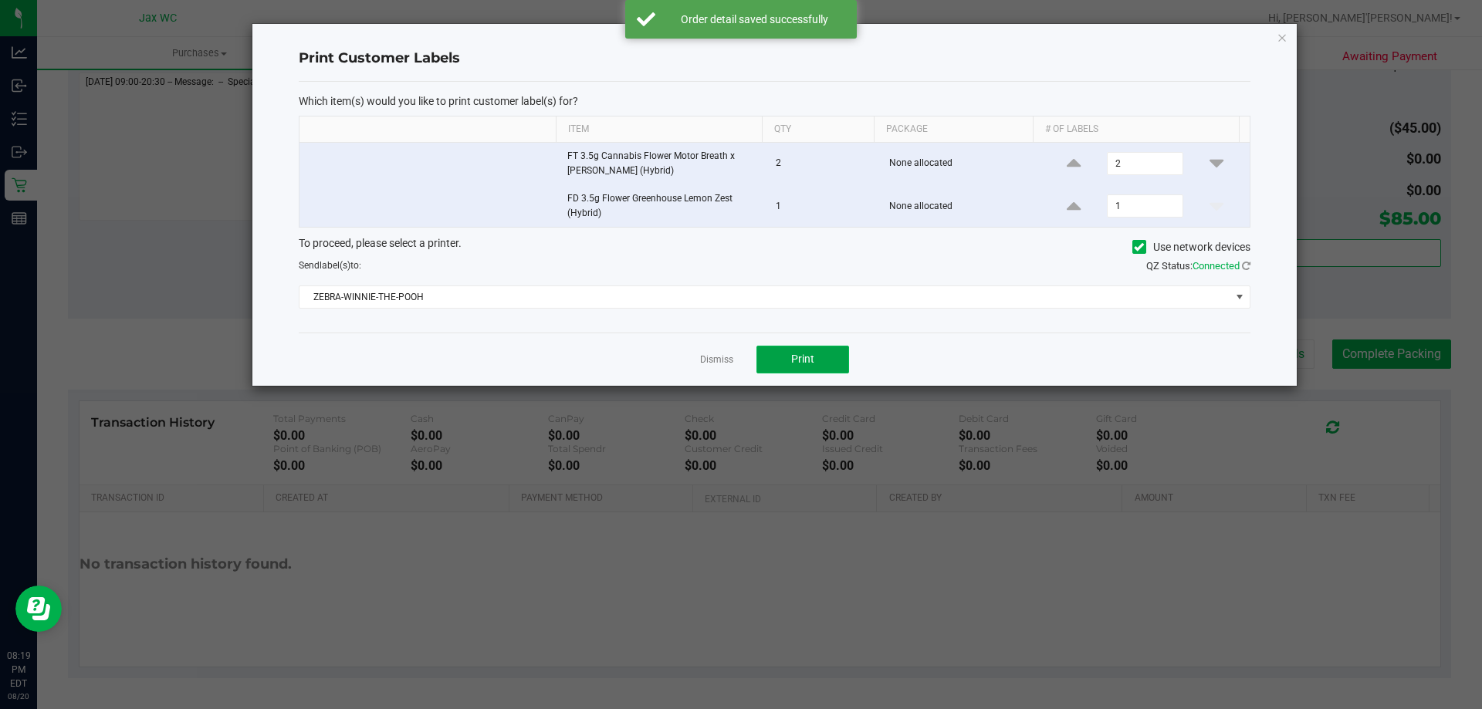
click at [824, 370] on button "Print" at bounding box center [803, 360] width 93 height 28
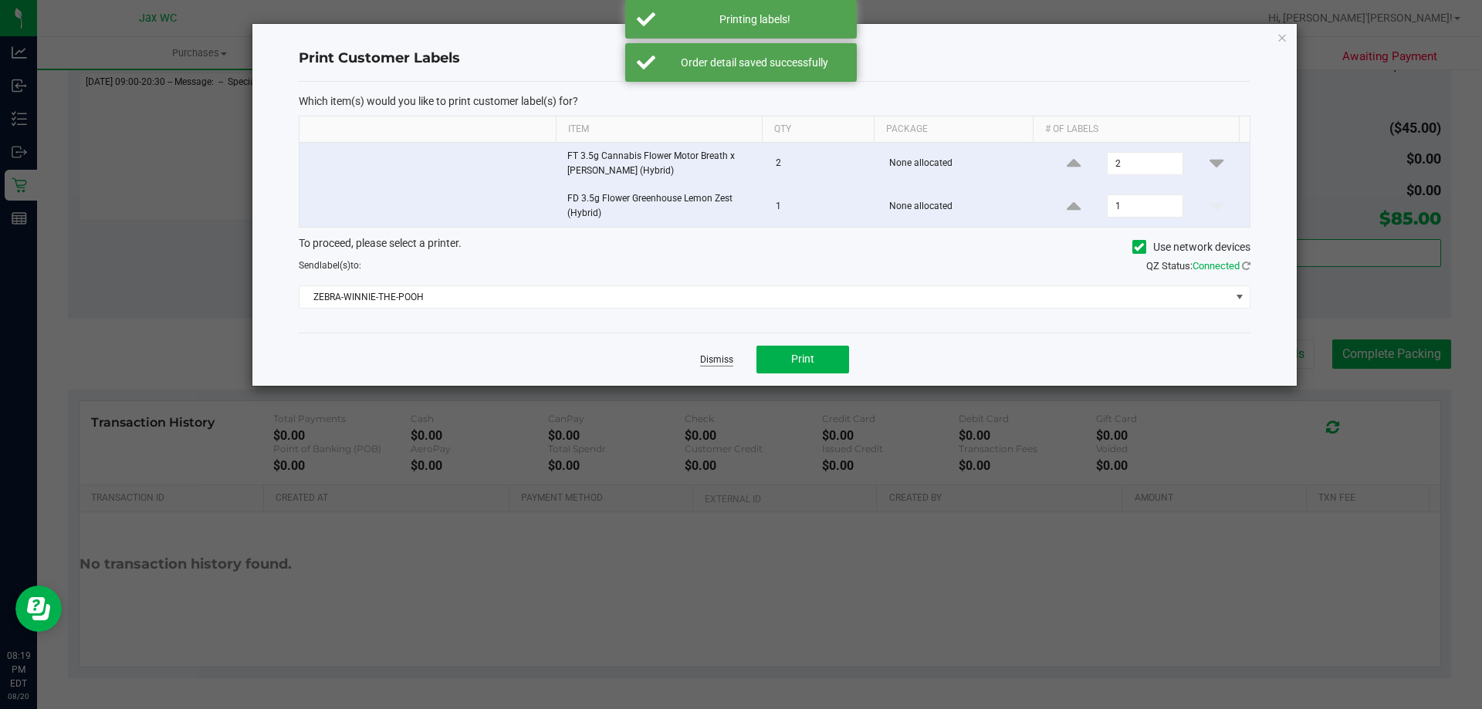
click at [709, 364] on link "Dismiss" at bounding box center [716, 360] width 33 height 13
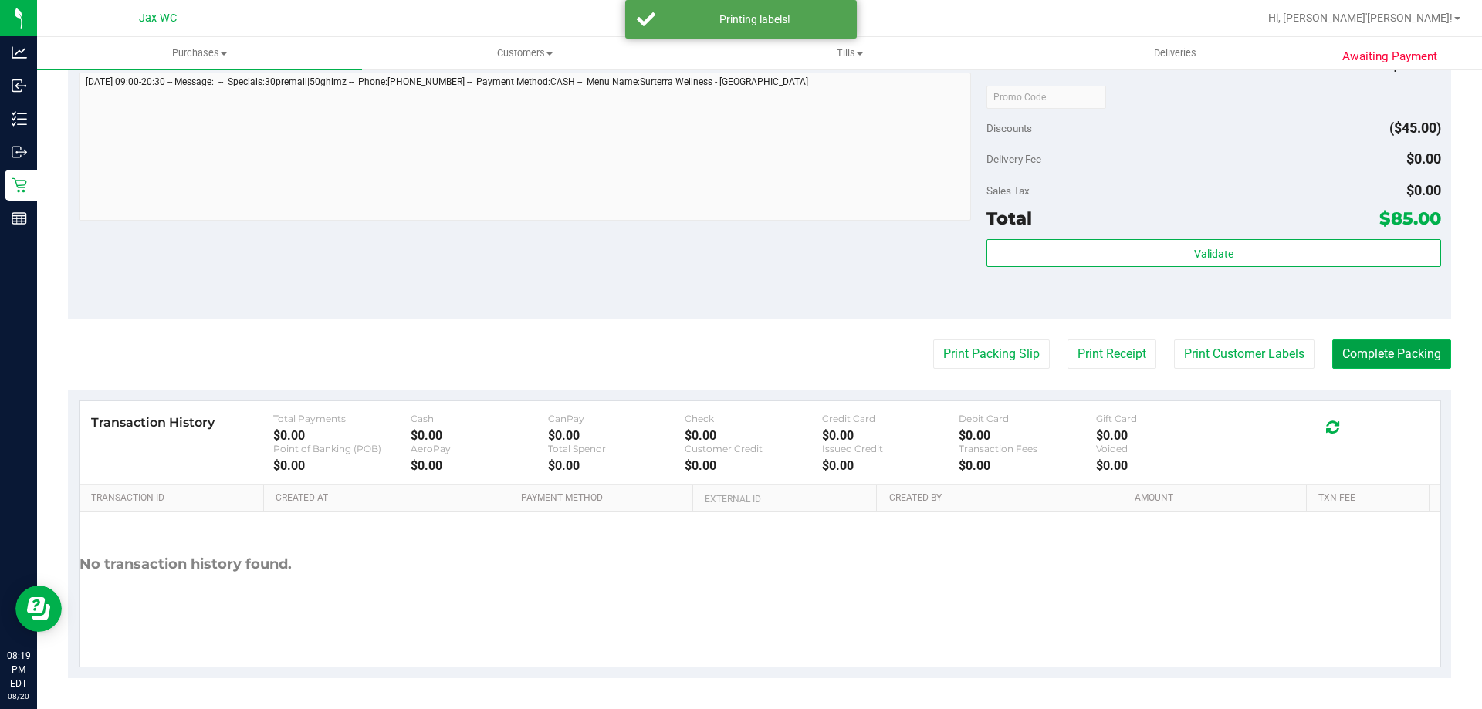
click at [1372, 357] on button "Complete Packing" at bounding box center [1391, 354] width 119 height 29
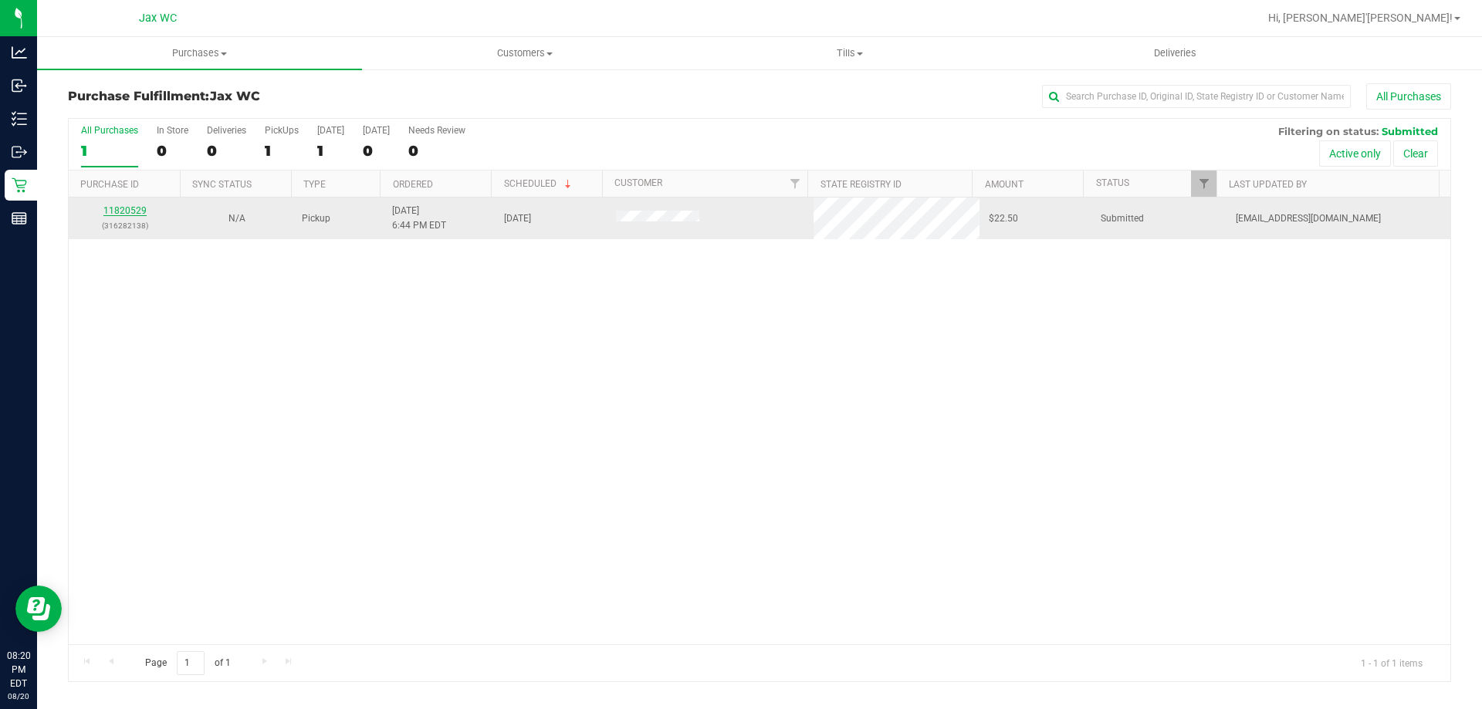
click at [129, 212] on link "11820529" at bounding box center [124, 210] width 43 height 11
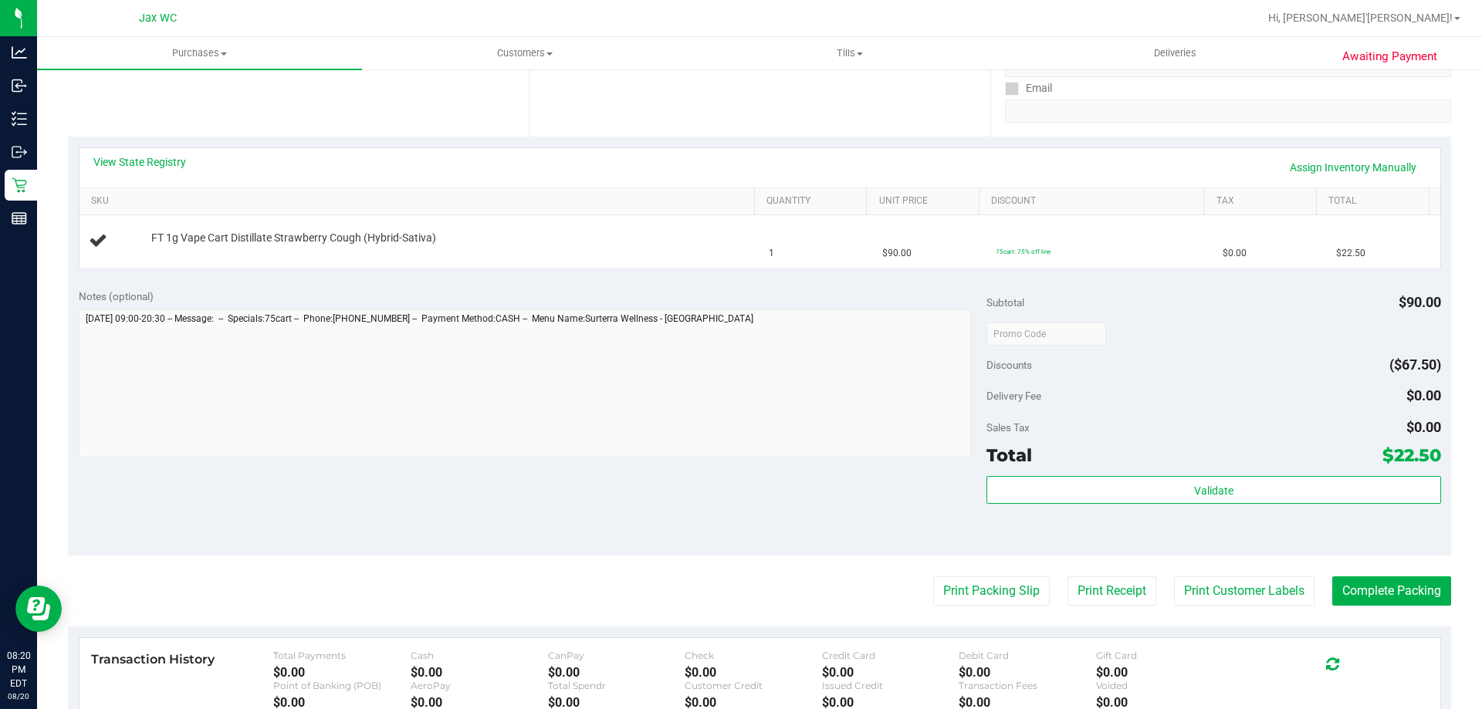
scroll to position [309, 0]
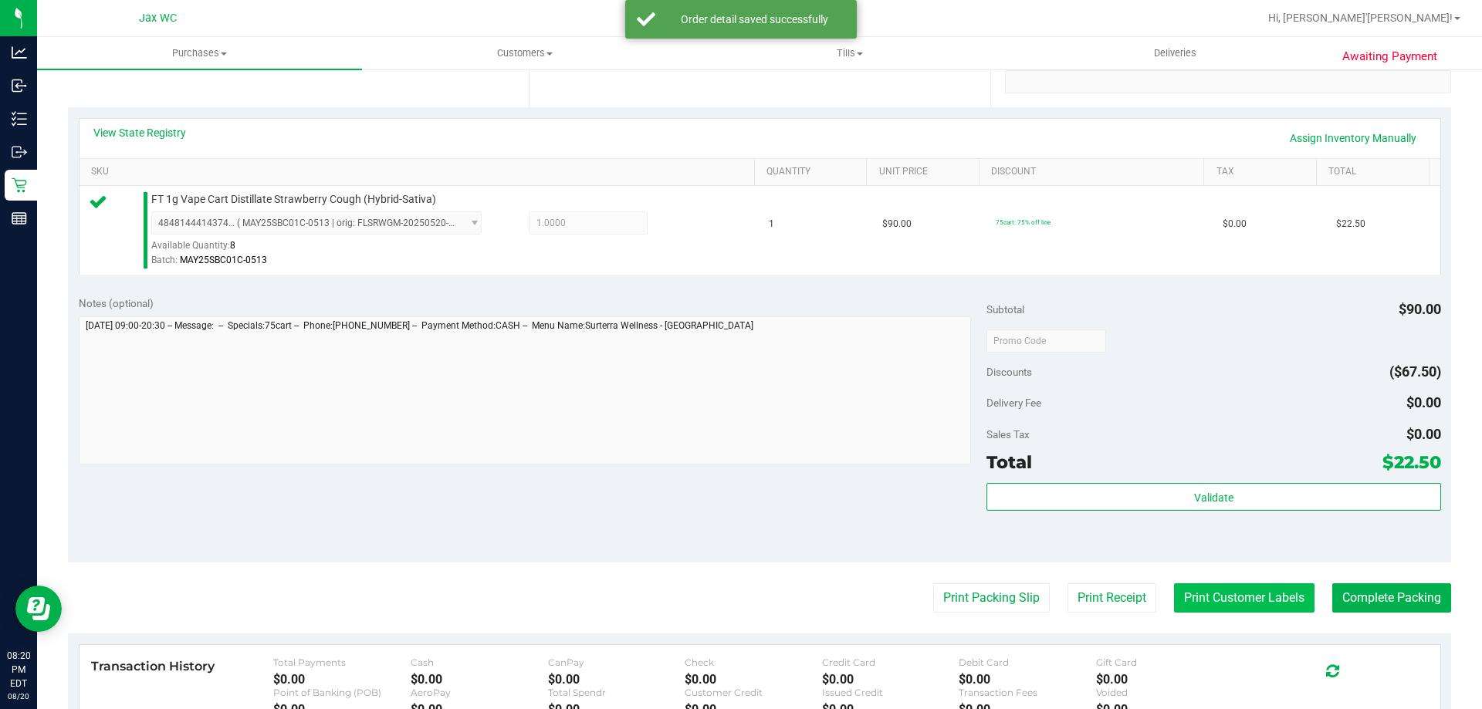
click at [1283, 602] on button "Print Customer Labels" at bounding box center [1244, 598] width 140 height 29
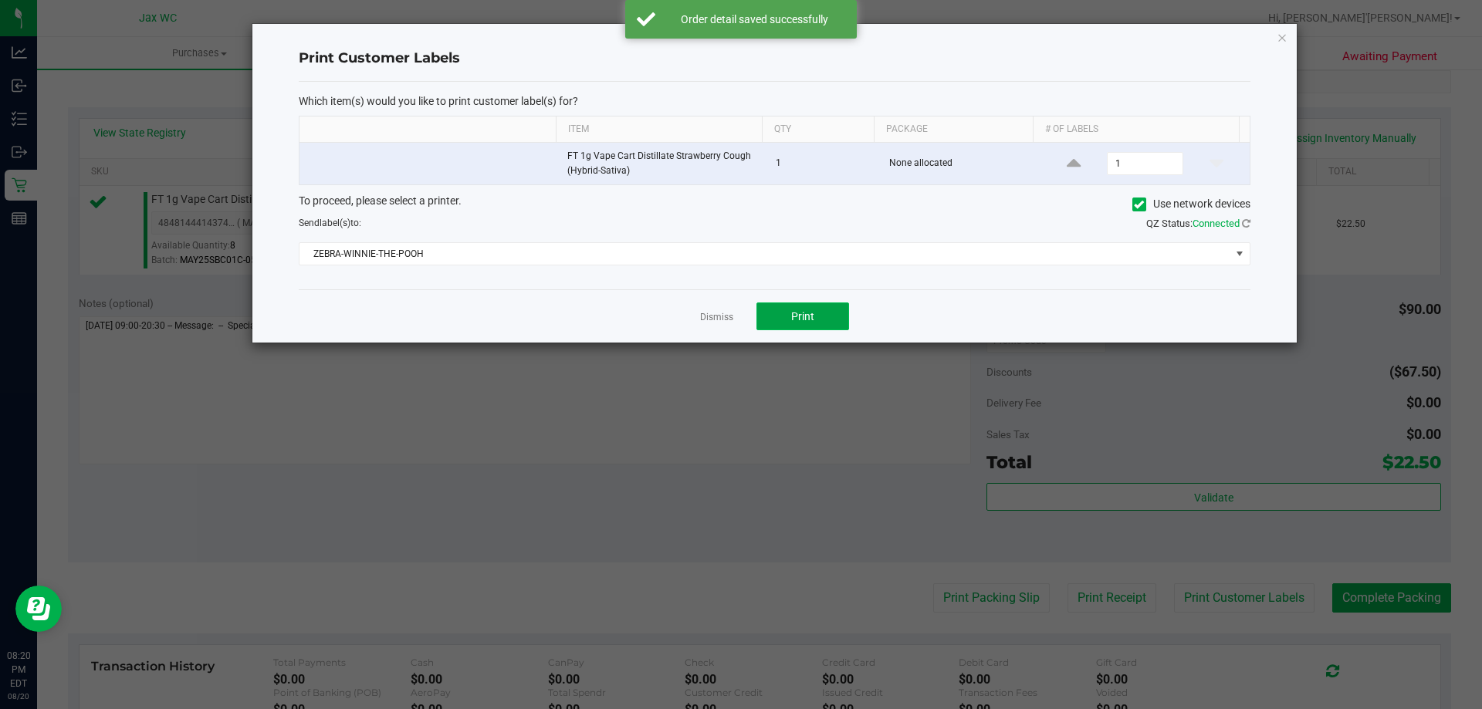
click at [792, 320] on span "Print" at bounding box center [802, 316] width 23 height 12
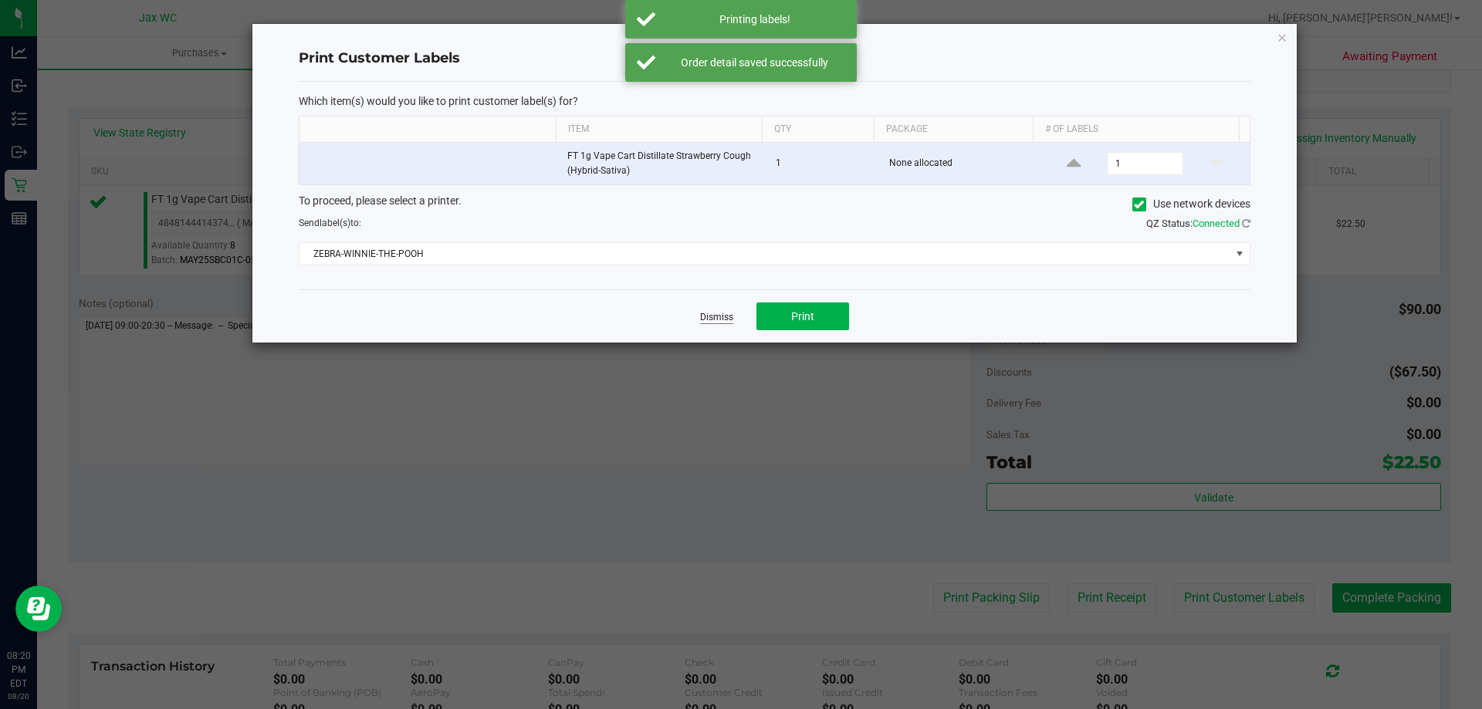
click at [718, 314] on link "Dismiss" at bounding box center [716, 317] width 33 height 13
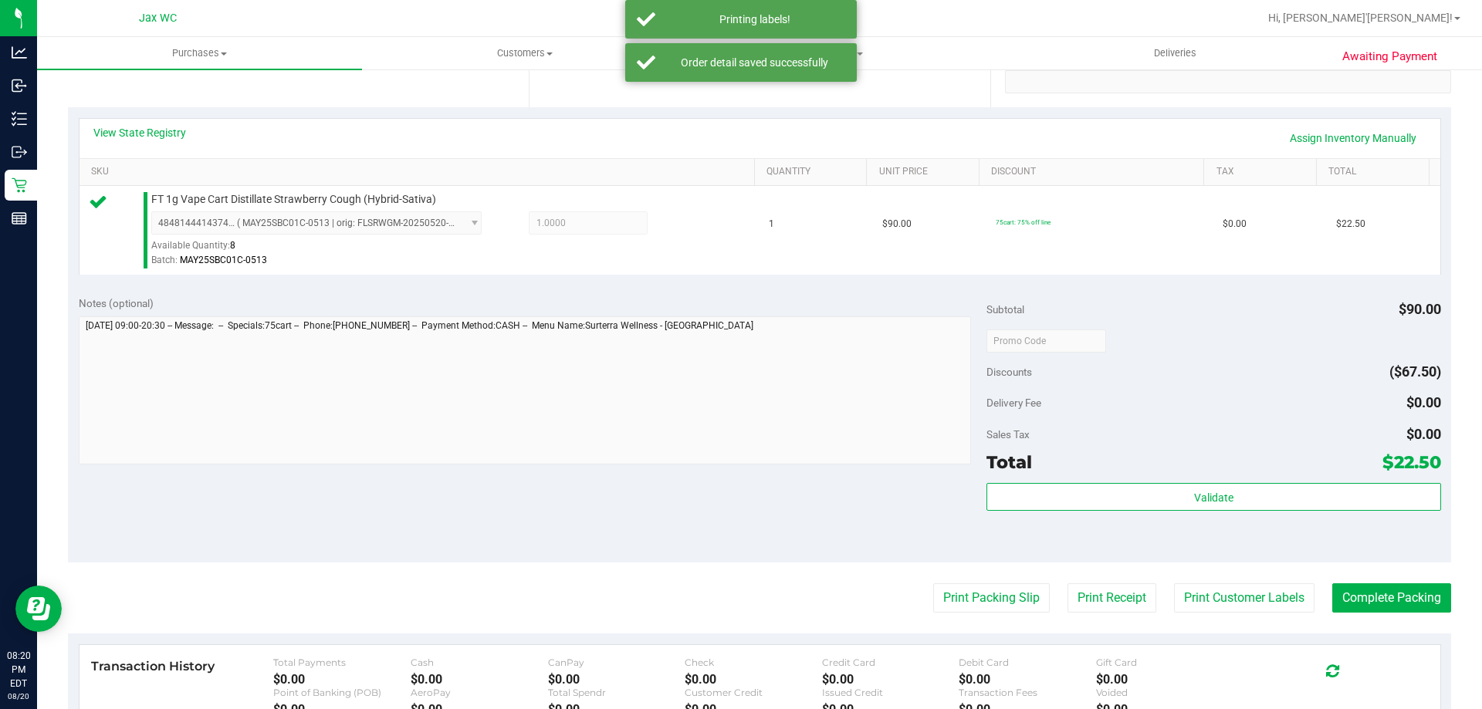
click at [1417, 581] on purchase-details "Back Edit Purchase Cancel Purchase View Profile # 11820529 BioTrack ID: - Submi…" at bounding box center [759, 349] width 1383 height 1148
click at [1423, 594] on button "Complete Packing" at bounding box center [1391, 598] width 119 height 29
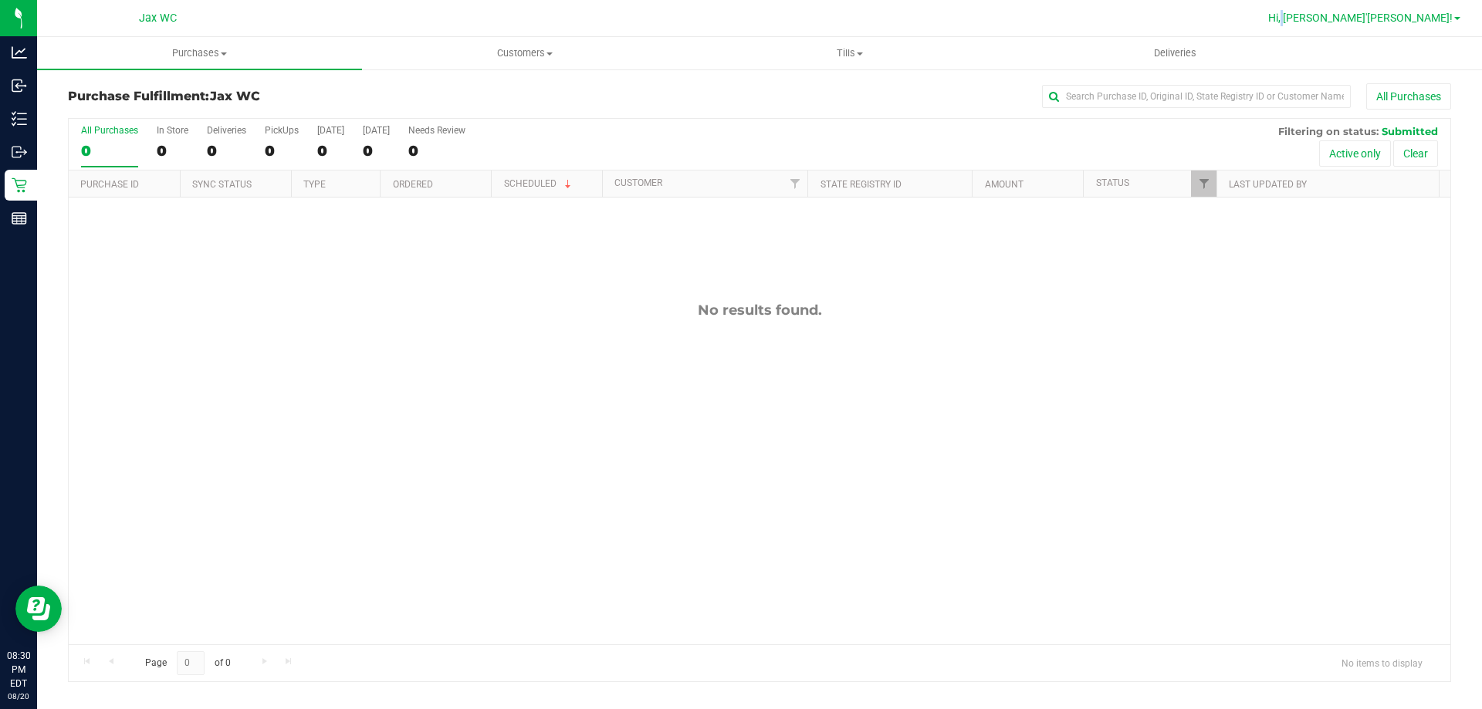
click at [1411, 10] on link "Hi, [PERSON_NAME]'[PERSON_NAME]!" at bounding box center [1364, 18] width 205 height 16
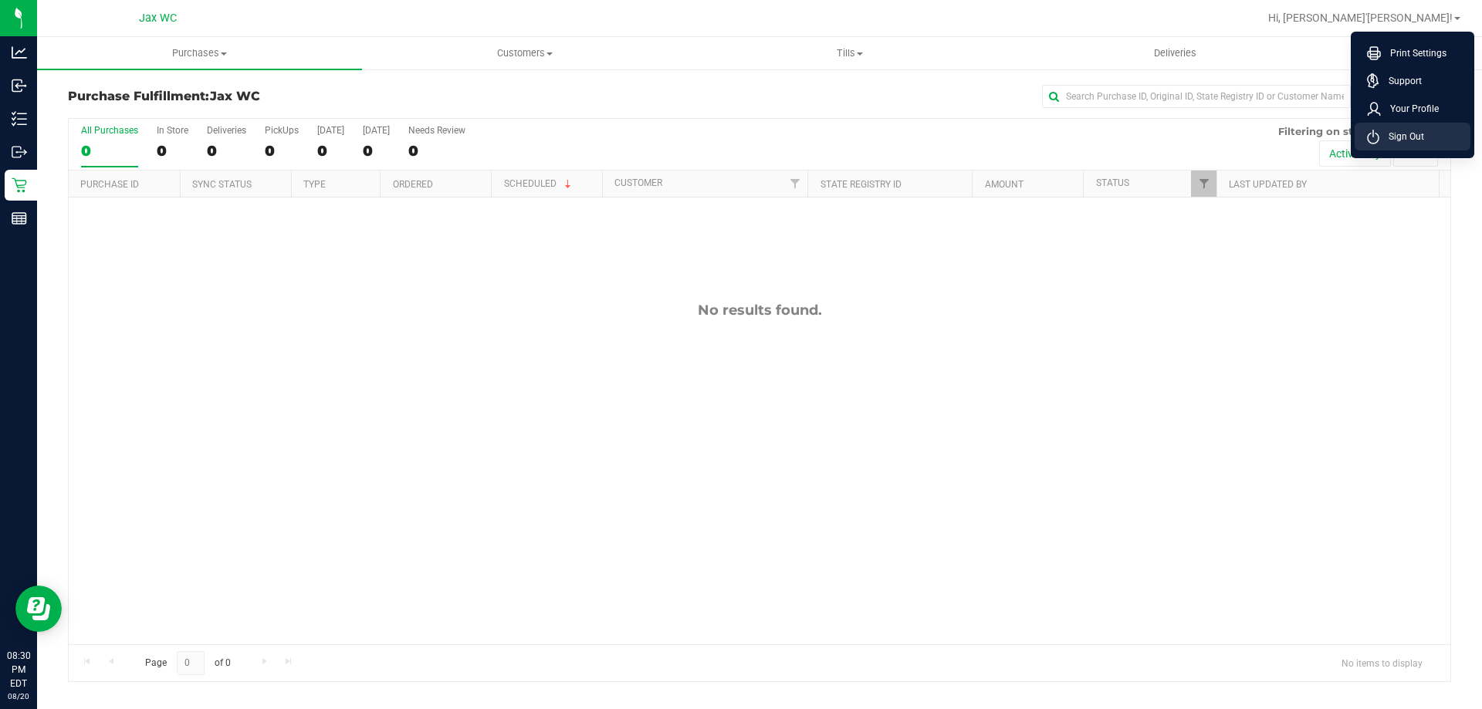
click at [1403, 140] on span "Sign Out" at bounding box center [1401, 136] width 45 height 15
